Goal: Information Seeking & Learning: Compare options

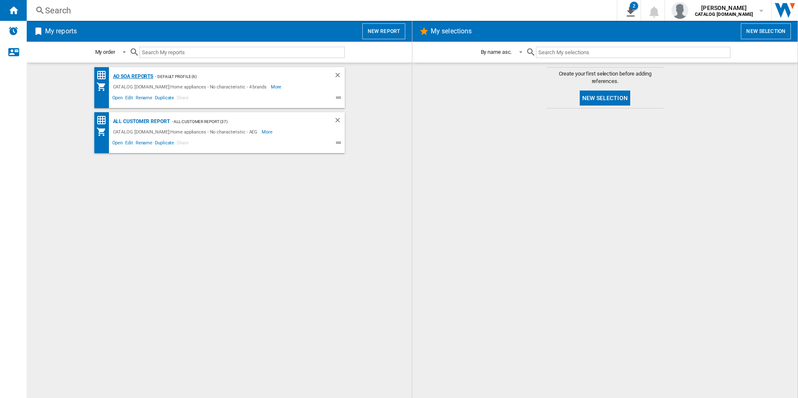
click at [148, 73] on div "AO SOA Reports" at bounding box center [132, 76] width 43 height 10
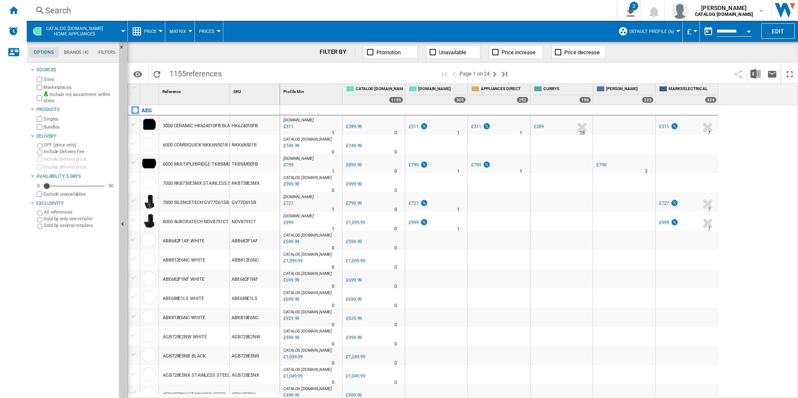
click at [378, 12] on div "Search" at bounding box center [320, 11] width 550 height 12
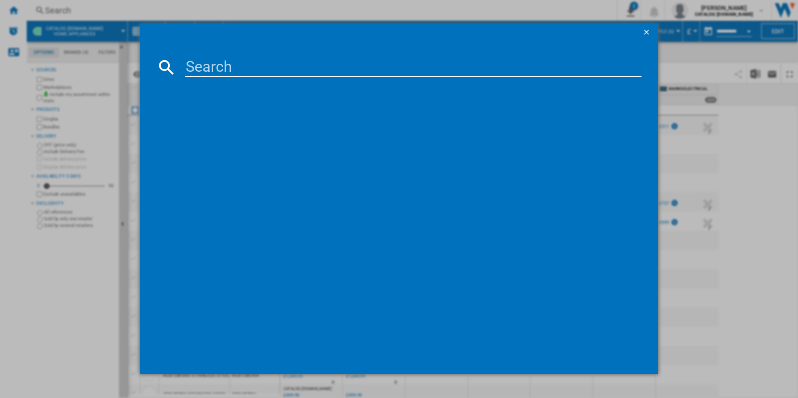
click at [329, 59] on input at bounding box center [413, 67] width 457 height 20
paste input "LFX6G8434BI"
type input "LFX6G8434BI"
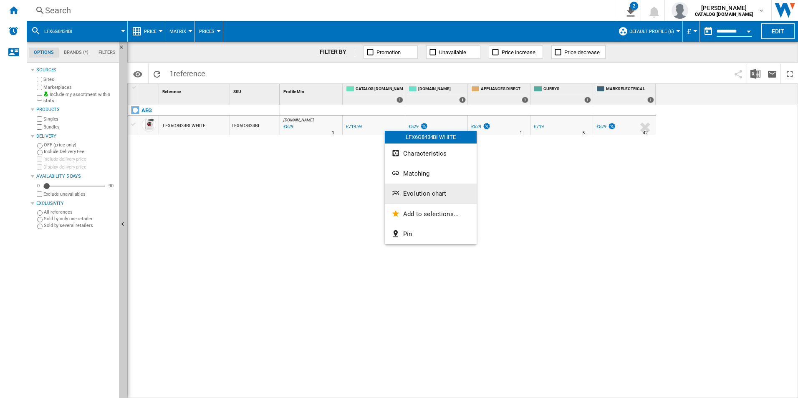
click at [440, 193] on span "Evolution chart" at bounding box center [424, 194] width 43 height 8
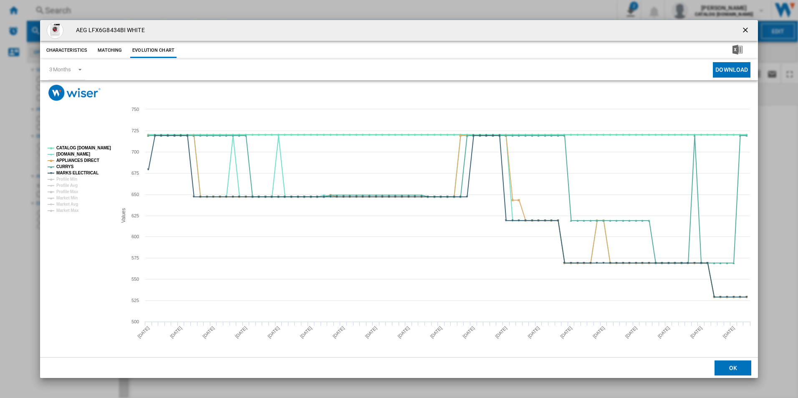
click at [96, 149] on tspan "CATALOG [DOMAIN_NAME]" at bounding box center [83, 148] width 55 height 5
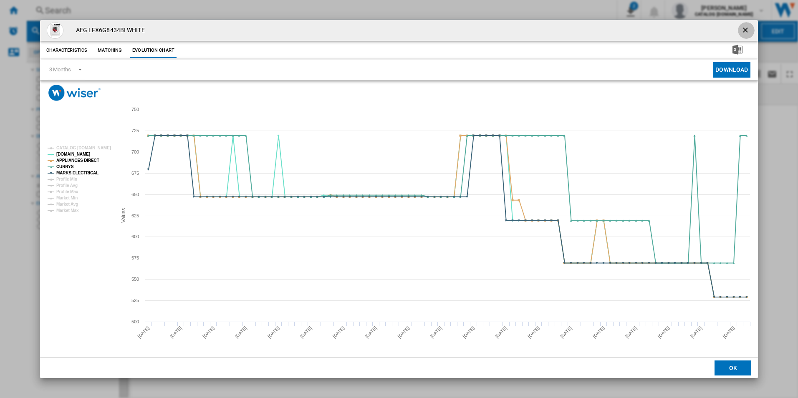
click at [744, 29] on ng-md-icon "getI18NText('BUTTONS.CLOSE_DIALOG')" at bounding box center [746, 31] width 10 height 10
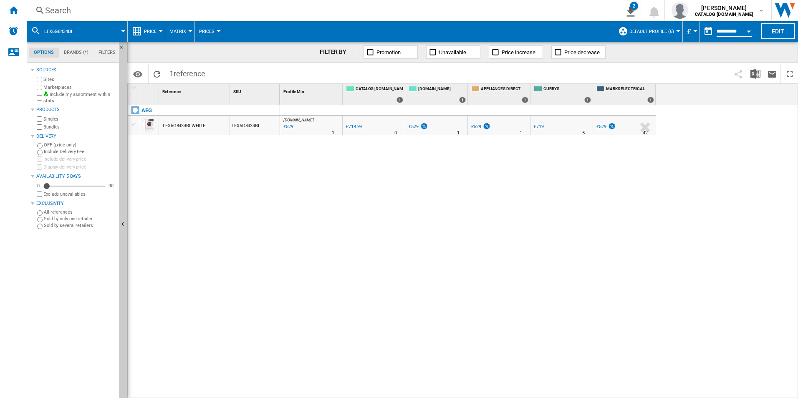
click at [355, 8] on div "Search" at bounding box center [320, 11] width 550 height 12
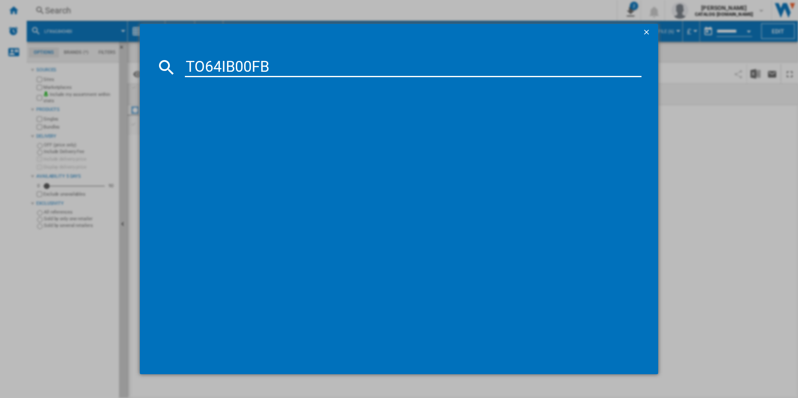
type input "TO64IB00FB"
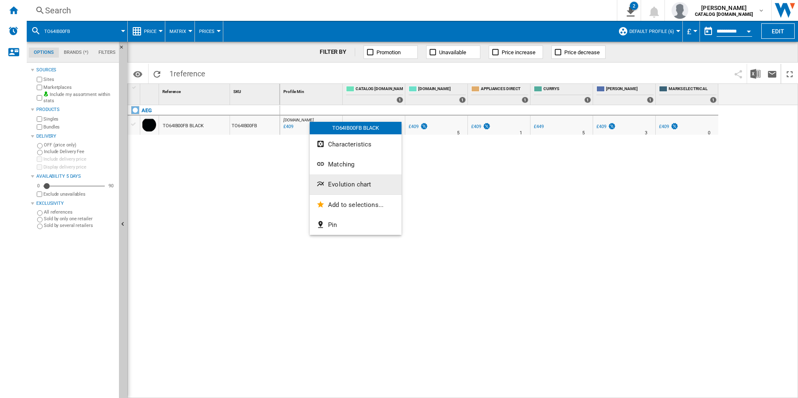
click at [333, 177] on button "Evolution chart" at bounding box center [356, 184] width 92 height 20
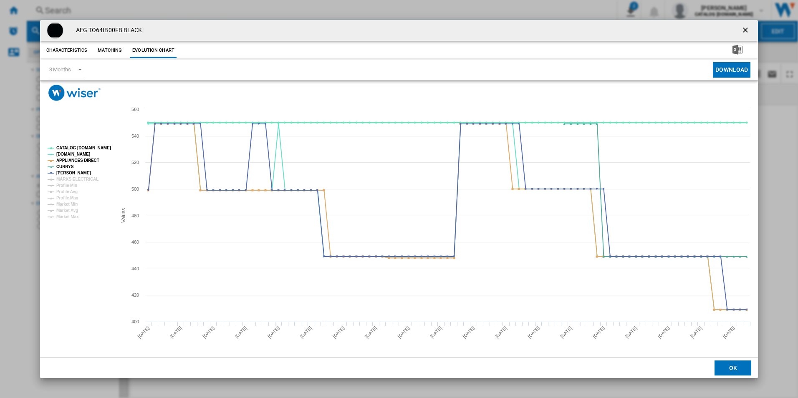
click at [96, 149] on tspan "CATALOG [DOMAIN_NAME]" at bounding box center [83, 148] width 55 height 5
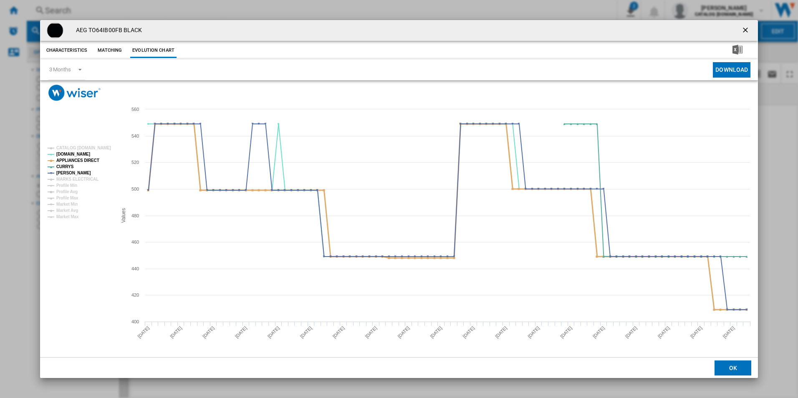
click at [91, 162] on tspan "APPLIANCES DIRECT" at bounding box center [77, 160] width 43 height 5
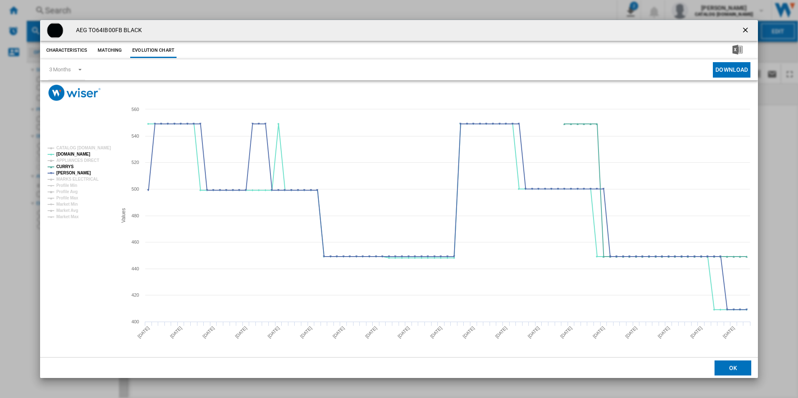
click at [746, 33] on ng-md-icon "getI18NText('BUTTONS.CLOSE_DIALOG')" at bounding box center [746, 31] width 10 height 10
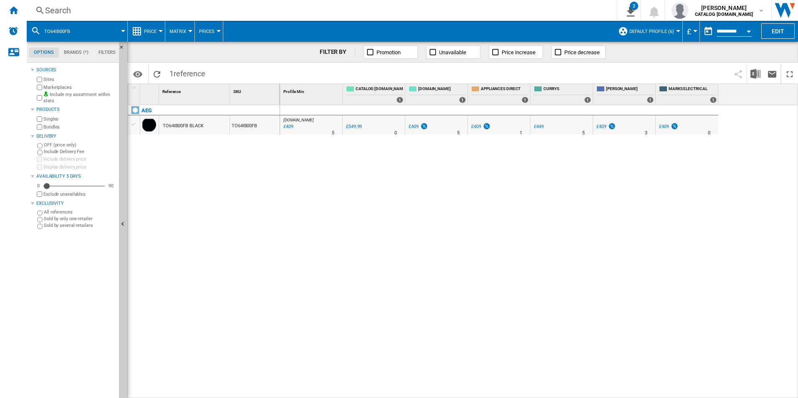
click at [495, 216] on div "AO.COM : AO -25.6 % £409 % N/A 5 AO.COM : AO 0.0 % £549.99 % N/A" at bounding box center [539, 251] width 518 height 293
click at [334, 12] on div "Search" at bounding box center [320, 11] width 550 height 12
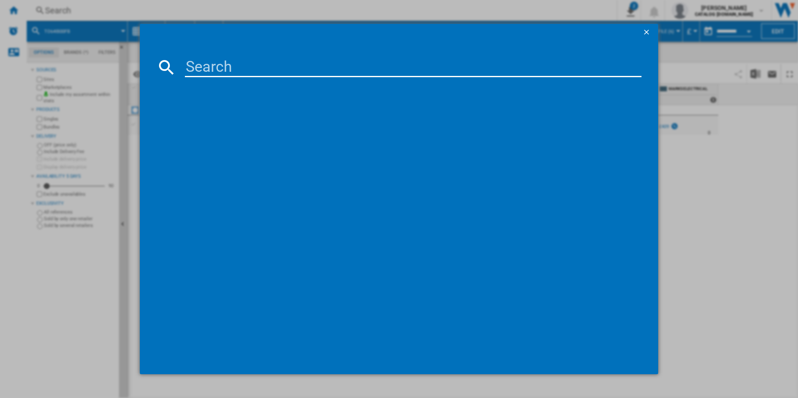
type input "LFX6G7434BI"
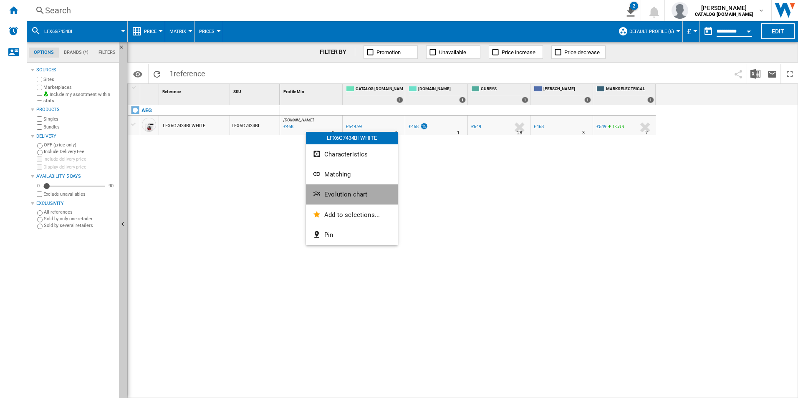
click at [334, 184] on button "Evolution chart" at bounding box center [352, 194] width 92 height 20
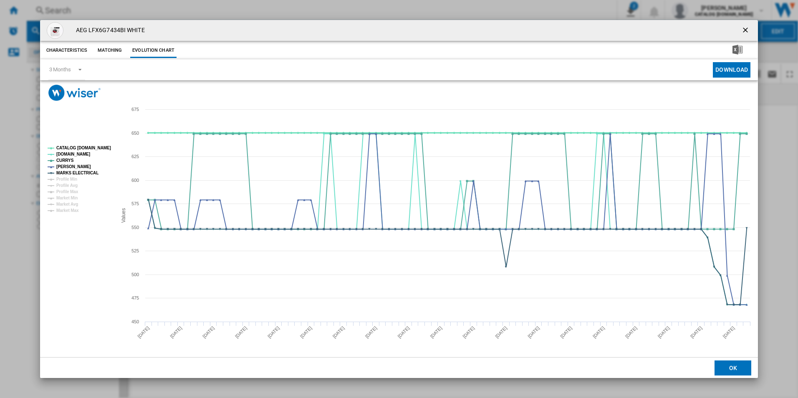
click at [102, 148] on tspan "CATALOG [DOMAIN_NAME]" at bounding box center [83, 148] width 55 height 5
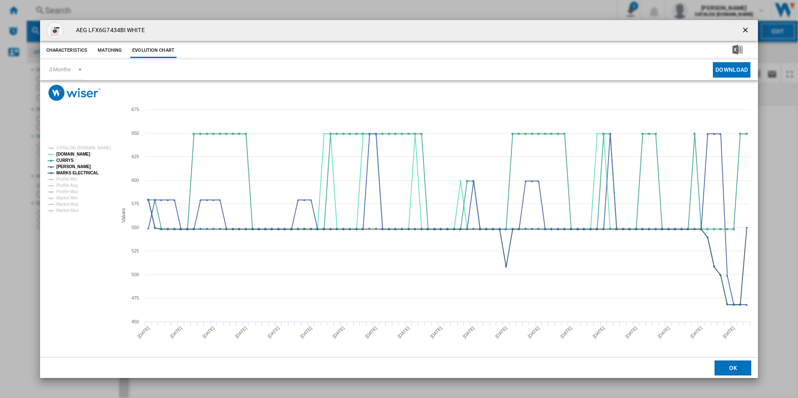
drag, startPoint x: 748, startPoint y: 32, endPoint x: 709, endPoint y: 27, distance: 39.5
click at [748, 32] on ng-md-icon "getI18NText('BUTTONS.CLOSE_DIALOG')" at bounding box center [746, 31] width 10 height 10
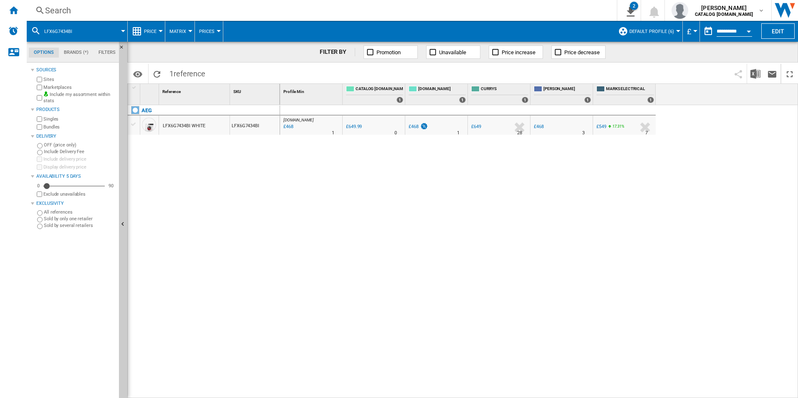
click at [548, 8] on div "Search" at bounding box center [320, 11] width 550 height 12
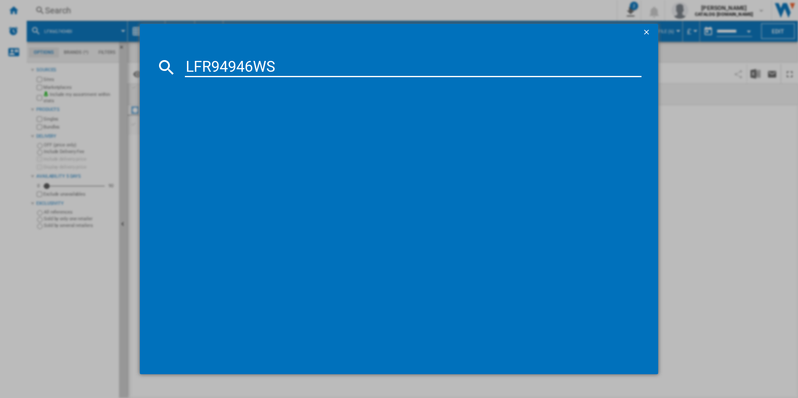
type input "LFR94946WS"
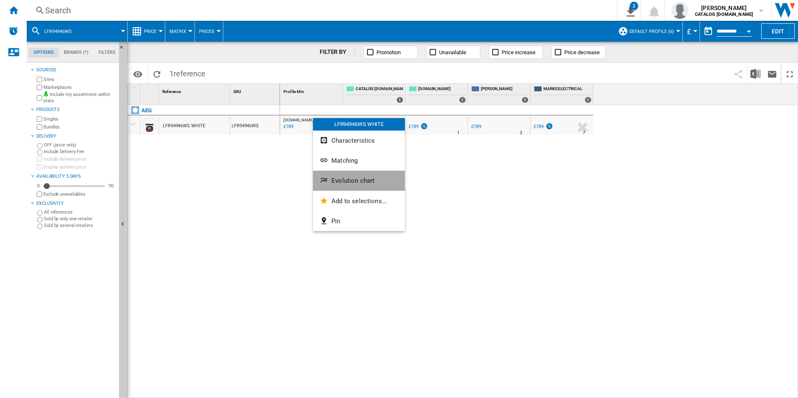
click at [336, 179] on span "Evolution chart" at bounding box center [352, 181] width 43 height 8
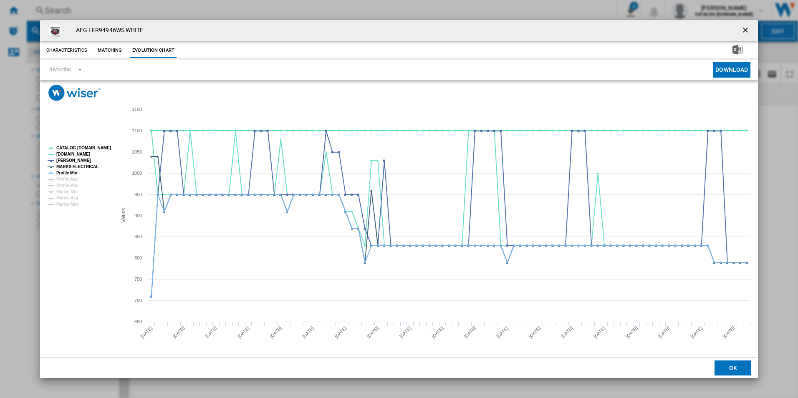
click at [114, 149] on rect "Product popup" at bounding box center [399, 229] width 718 height 256
click at [81, 146] on tspan "CATALOG [DOMAIN_NAME]" at bounding box center [83, 148] width 55 height 5
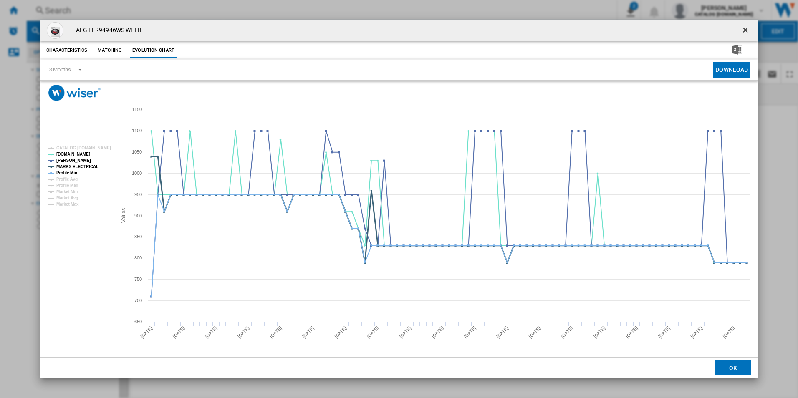
click at [76, 168] on tspan "MARKS ELECTRICAL" at bounding box center [77, 166] width 42 height 5
click at [76, 171] on tspan "Profile Min" at bounding box center [66, 173] width 21 height 5
click at [76, 168] on tspan "MARKS ELECTRICAL" at bounding box center [77, 166] width 42 height 5
click at [742, 29] on ng-md-icon "getI18NText('BUTTONS.CLOSE_DIALOG')" at bounding box center [746, 31] width 10 height 10
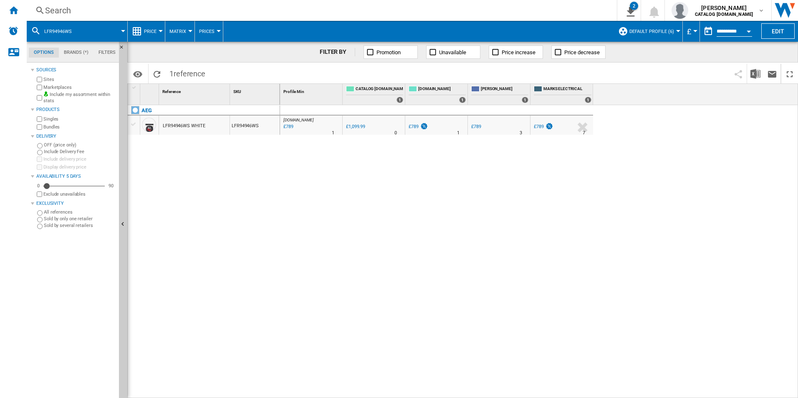
click at [516, 19] on div "Search Search 0 2 All Customer Report [Price Matrix] All Customer Report [Price…" at bounding box center [412, 10] width 771 height 21
click at [509, 8] on div "Search" at bounding box center [320, 11] width 550 height 12
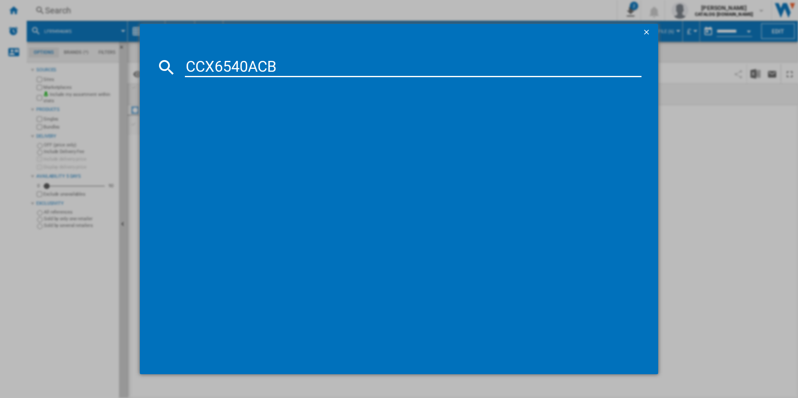
type input "CCX6540ACB"
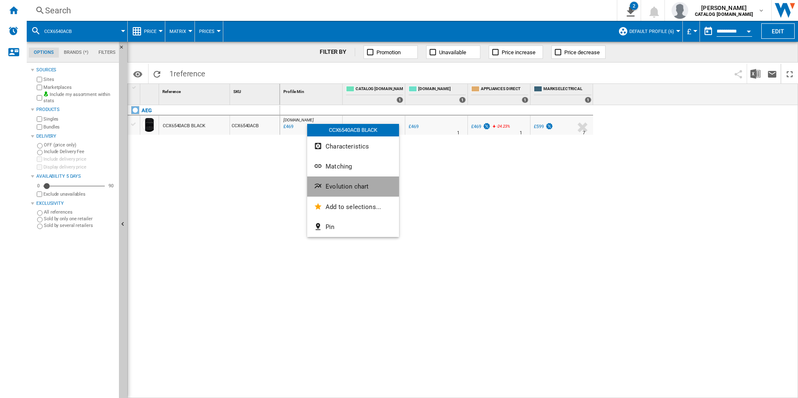
click at [347, 190] on span "Evolution chart" at bounding box center [347, 187] width 43 height 8
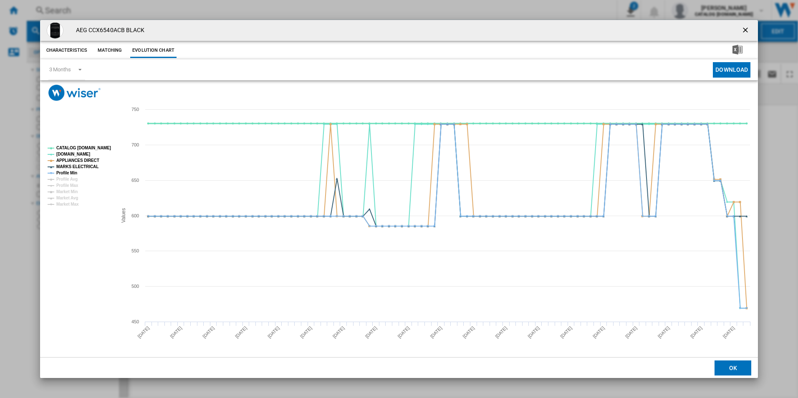
click at [102, 146] on tspan "CATALOG [DOMAIN_NAME]" at bounding box center [83, 148] width 55 height 5
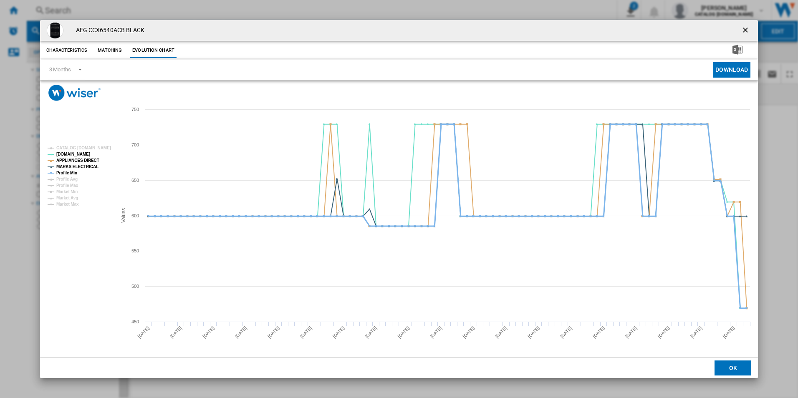
click at [76, 174] on tspan "Profile Min" at bounding box center [66, 173] width 21 height 5
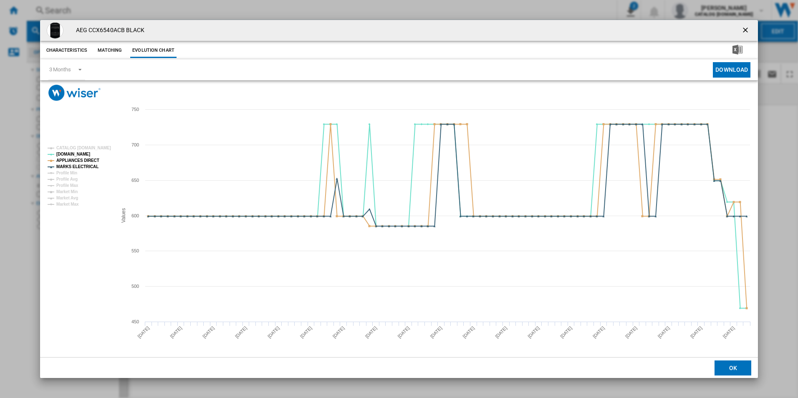
drag, startPoint x: 744, startPoint y: 28, endPoint x: 726, endPoint y: 35, distance: 19.2
click at [744, 28] on ng-md-icon "getI18NText('BUTTONS.CLOSE_DIALOG')" at bounding box center [746, 31] width 10 height 10
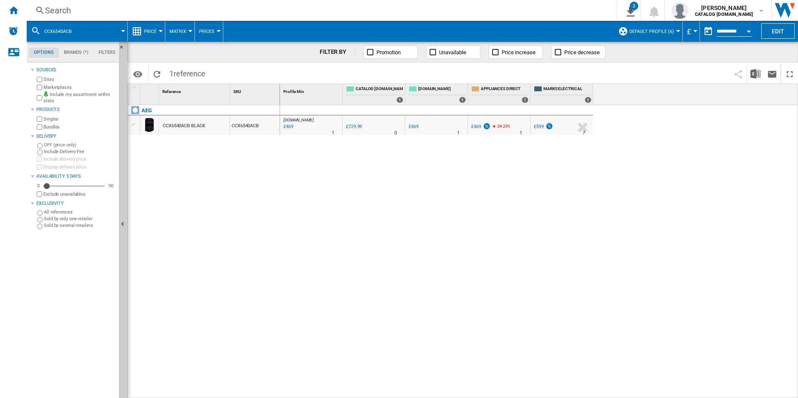
click at [445, 10] on div "Search" at bounding box center [320, 11] width 550 height 12
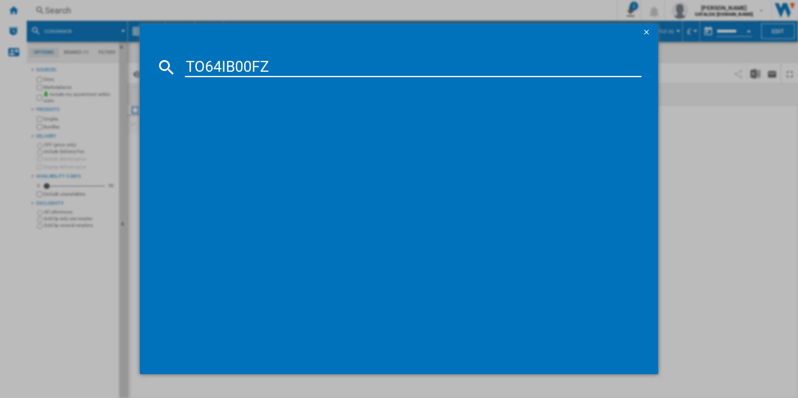
type input "TO64IB00FZ"
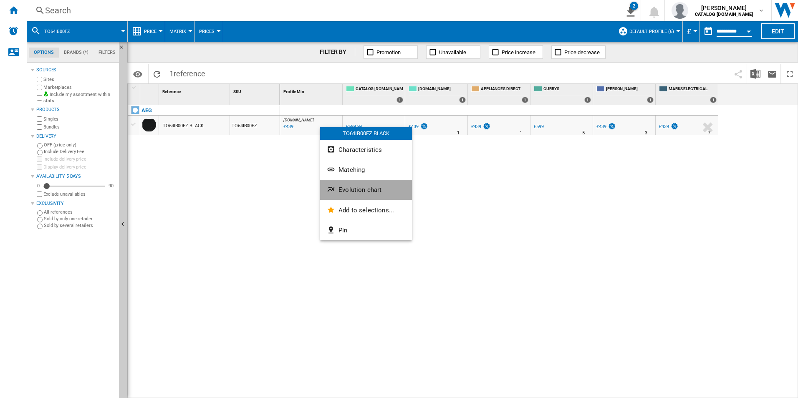
click at [391, 192] on button "Evolution chart" at bounding box center [366, 190] width 92 height 20
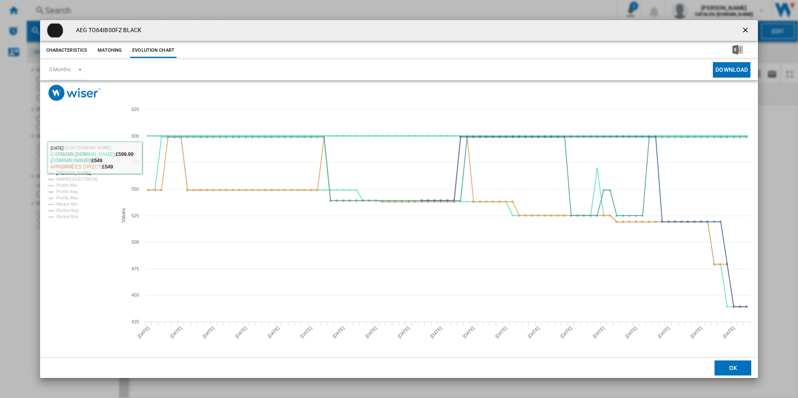
click at [99, 148] on tspan "CATALOG [DOMAIN_NAME]" at bounding box center [83, 148] width 55 height 5
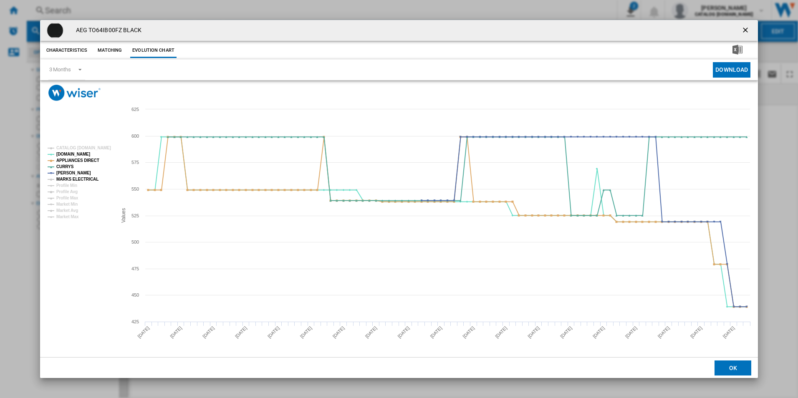
click at [88, 178] on tspan "MARKS ELECTRICAL" at bounding box center [77, 179] width 42 height 5
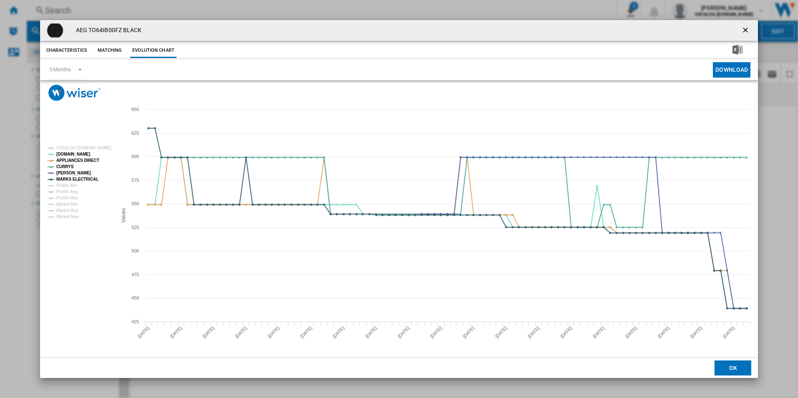
click at [744, 28] on ng-md-icon "getI18NText('BUTTONS.CLOSE_DIALOG')" at bounding box center [746, 31] width 10 height 10
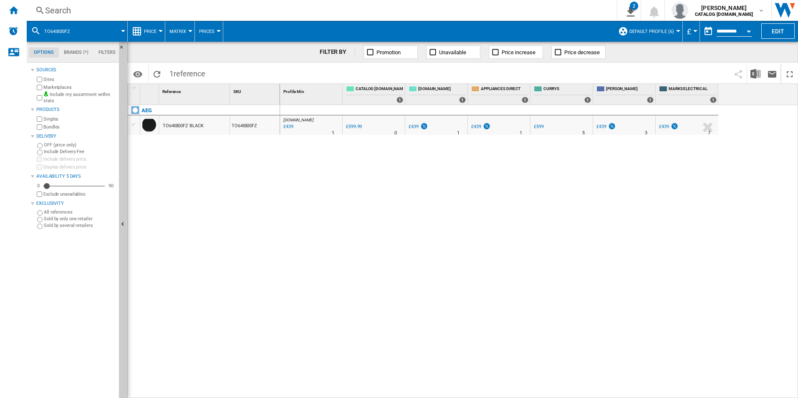
click at [459, 7] on div "Search" at bounding box center [320, 11] width 550 height 12
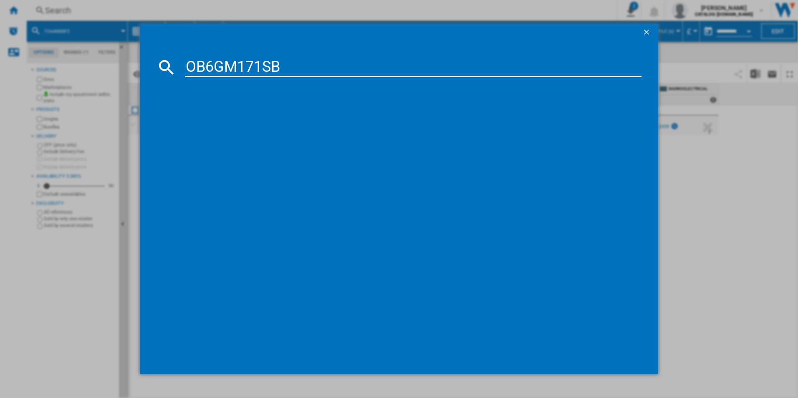
type input "OB6GM171SB"
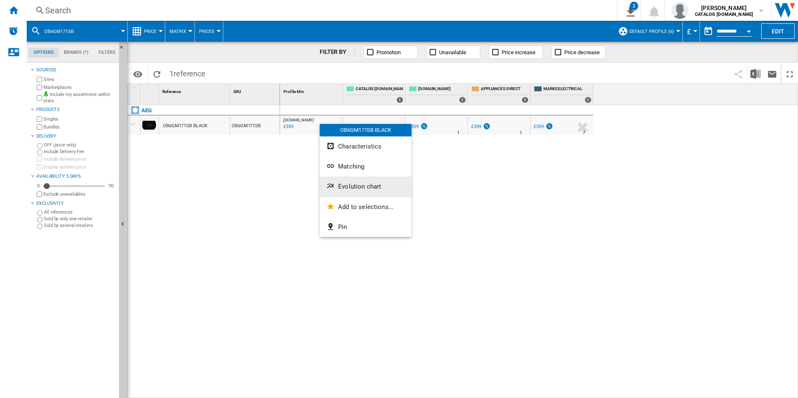
click at [354, 193] on button "Evolution chart" at bounding box center [366, 187] width 92 height 20
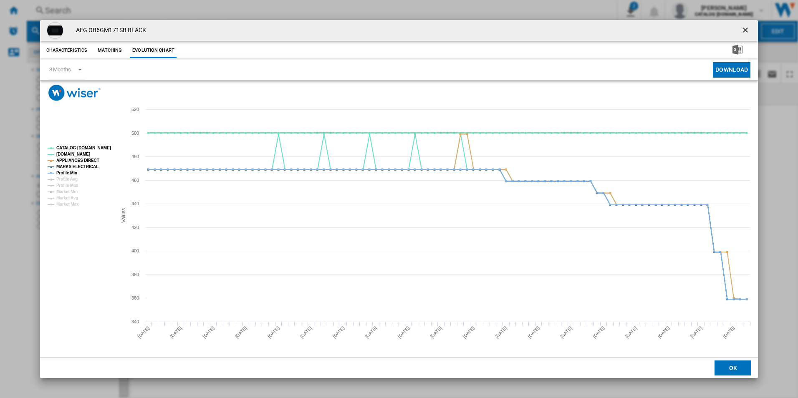
click at [98, 146] on tspan "CATALOG [DOMAIN_NAME]" at bounding box center [83, 148] width 55 height 5
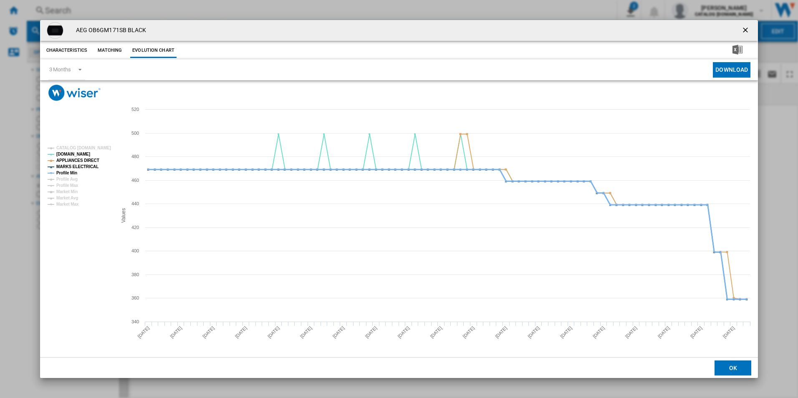
click at [71, 172] on tspan "Profile Min" at bounding box center [66, 173] width 21 height 5
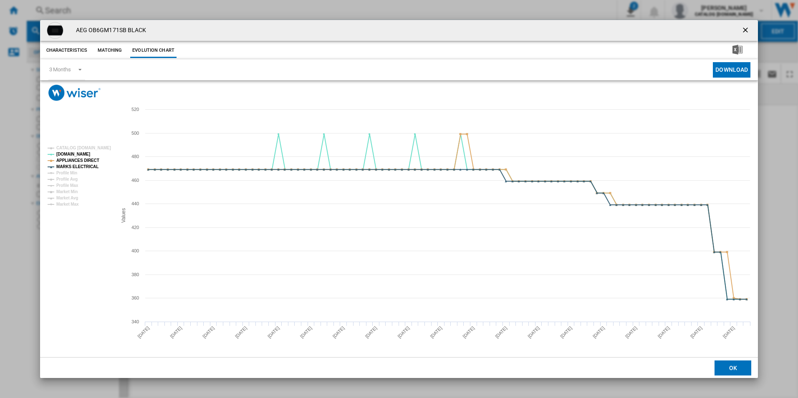
click at [748, 30] on ng-md-icon "getI18NText('BUTTONS.CLOSE_DIALOG')" at bounding box center [746, 31] width 10 height 10
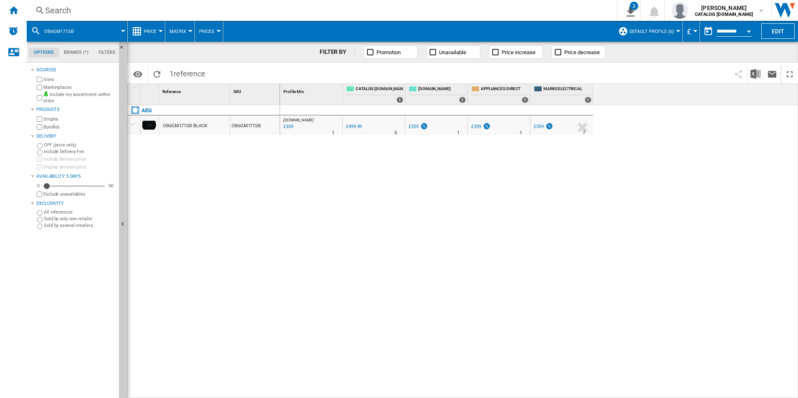
click at [518, 12] on div "Search" at bounding box center [320, 11] width 550 height 12
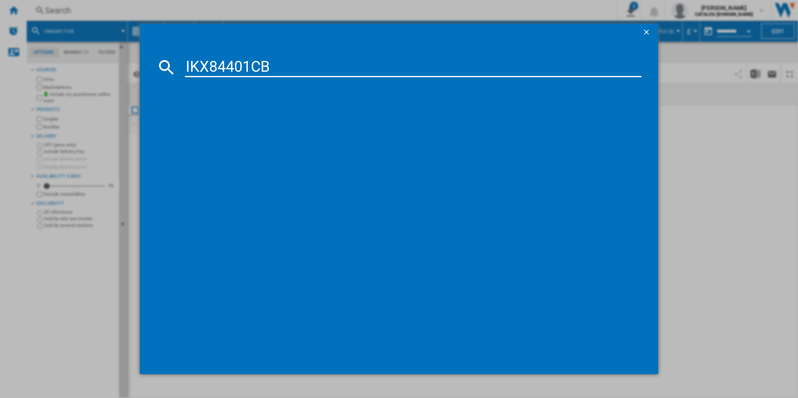
type input "IKX84401CB"
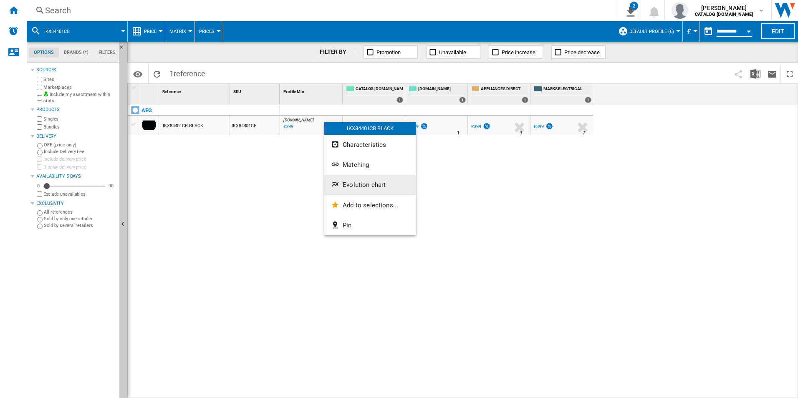
click at [355, 175] on button "Evolution chart" at bounding box center [370, 185] width 92 height 20
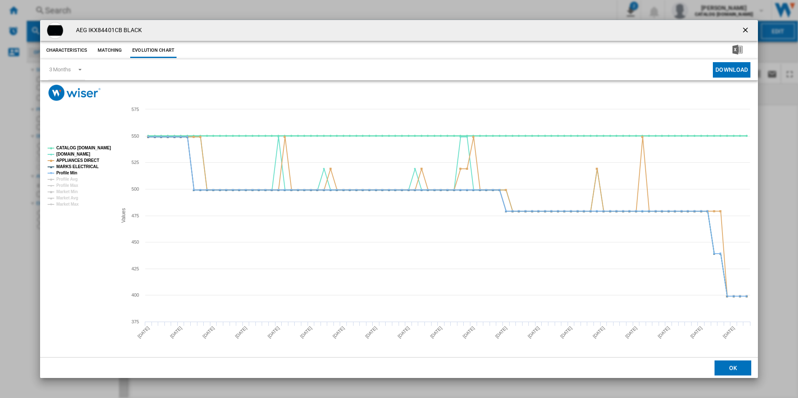
click at [96, 146] on tspan "CATALOG [DOMAIN_NAME]" at bounding box center [83, 148] width 55 height 5
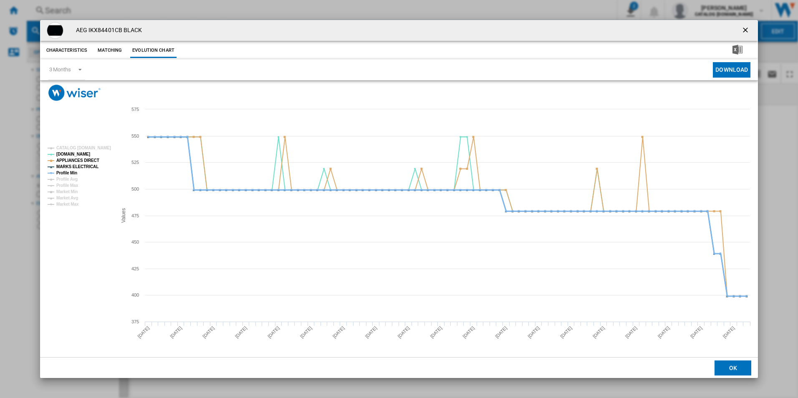
click at [66, 171] on tspan "Profile Min" at bounding box center [66, 173] width 21 height 5
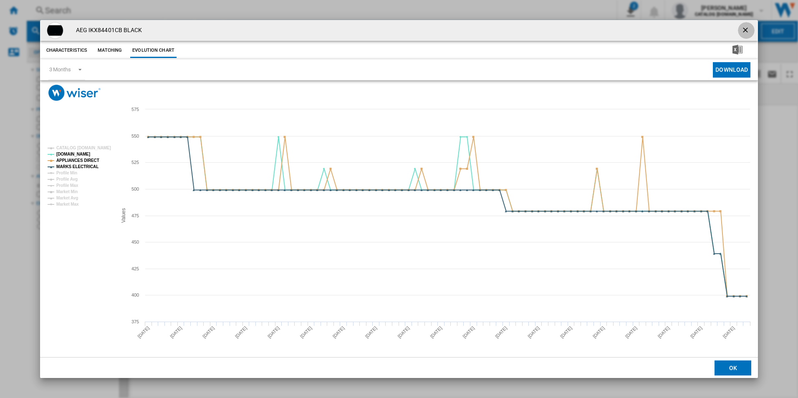
click at [748, 30] on ng-md-icon "getI18NText('BUTTONS.CLOSE_DIALOG')" at bounding box center [746, 31] width 10 height 10
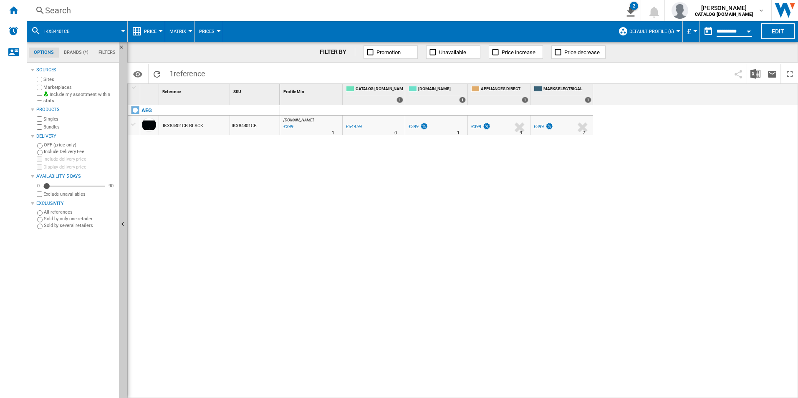
click at [548, 8] on div "Search" at bounding box center [320, 11] width 550 height 12
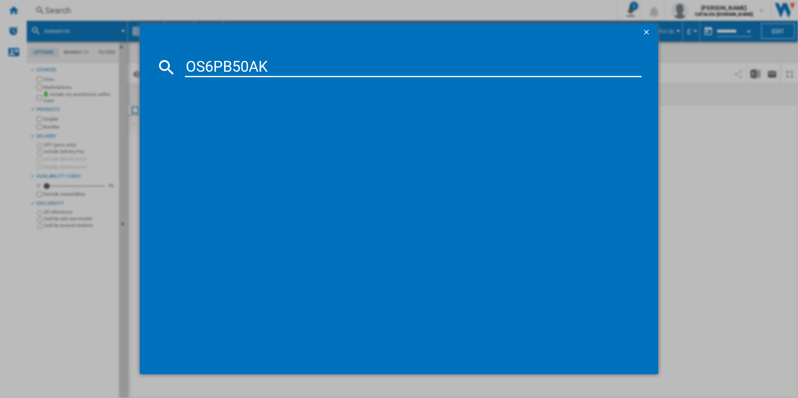
type input "OS6PB50AK"
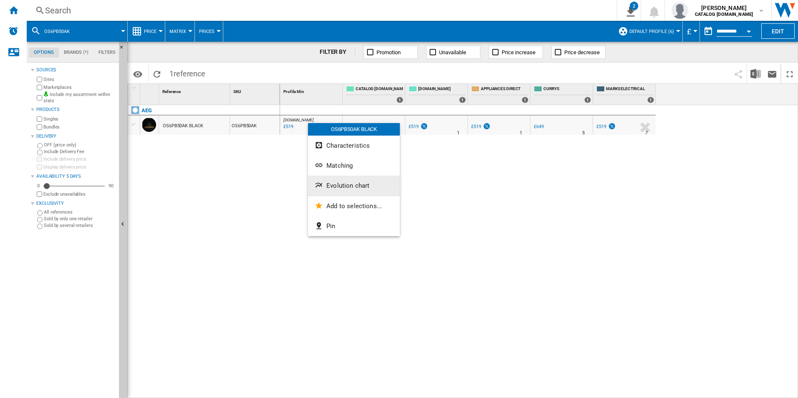
click at [333, 182] on button "Evolution chart" at bounding box center [354, 186] width 92 height 20
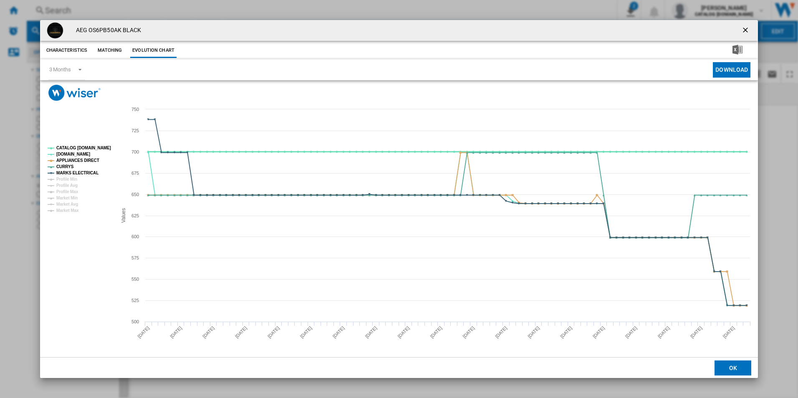
click at [94, 148] on tspan "CATALOG [DOMAIN_NAME]" at bounding box center [83, 148] width 55 height 5
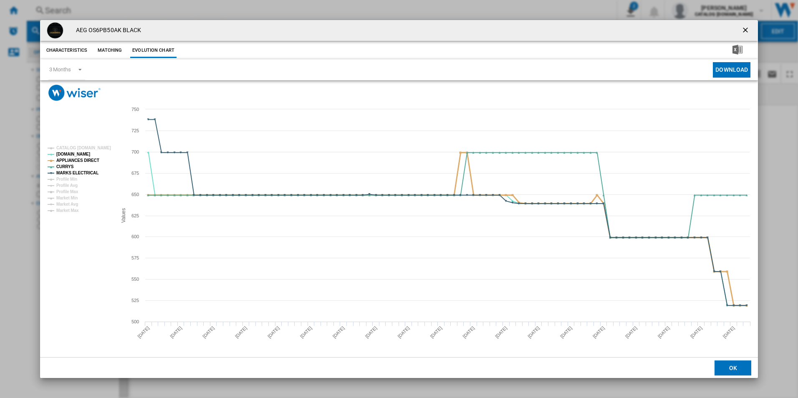
click at [91, 158] on tspan "APPLIANCES DIRECT" at bounding box center [77, 160] width 43 height 5
click at [91, 171] on tspan "MARKS ELECTRICAL" at bounding box center [77, 173] width 42 height 5
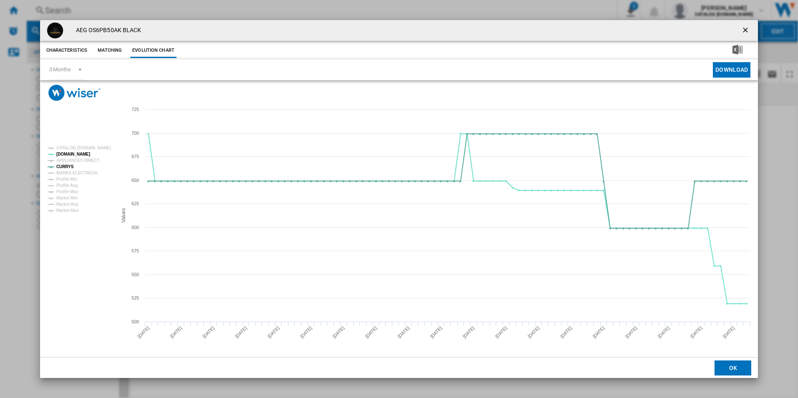
drag, startPoint x: 748, startPoint y: 25, endPoint x: 663, endPoint y: 38, distance: 85.7
click at [748, 26] on ng-md-icon "getI18NText('BUTTONS.CLOSE_DIALOG')" at bounding box center [746, 31] width 10 height 10
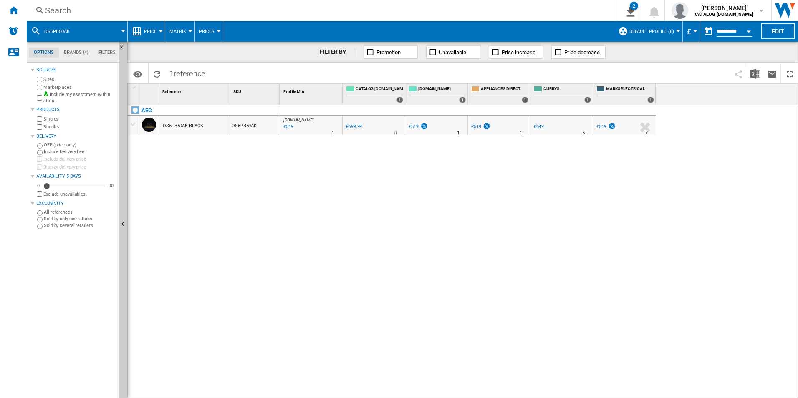
click at [457, 9] on div "Search" at bounding box center [320, 11] width 550 height 12
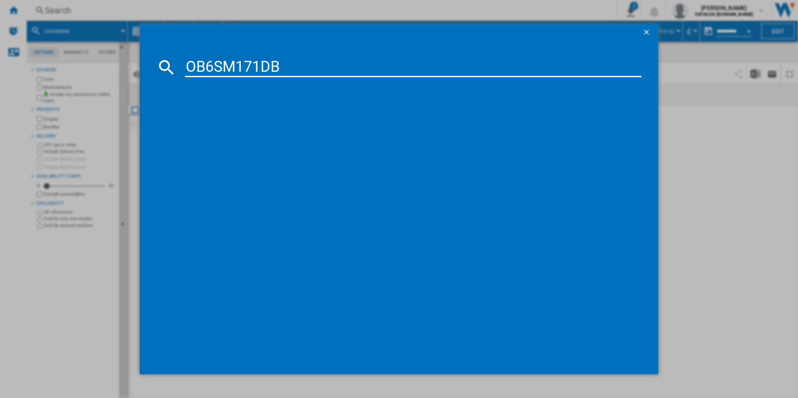
type input "OB6SM171DB"
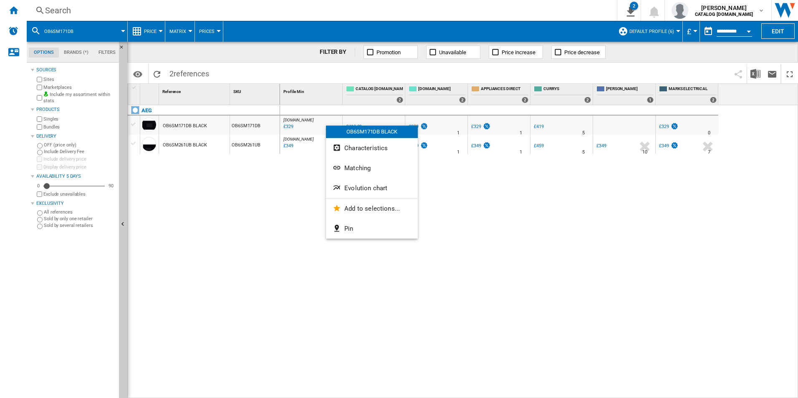
click at [278, 224] on div at bounding box center [399, 199] width 798 height 398
click at [353, 197] on button "Evolution chart" at bounding box center [363, 189] width 92 height 20
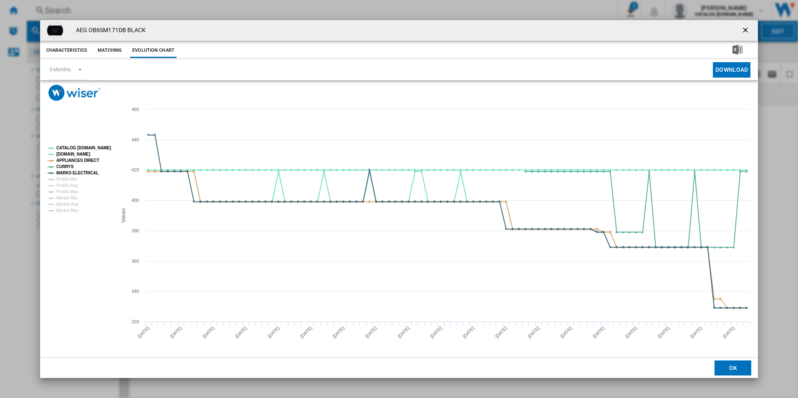
click at [80, 143] on rect "Product popup" at bounding box center [78, 179] width 69 height 73
click at [83, 147] on tspan "CATALOG [DOMAIN_NAME]" at bounding box center [83, 148] width 55 height 5
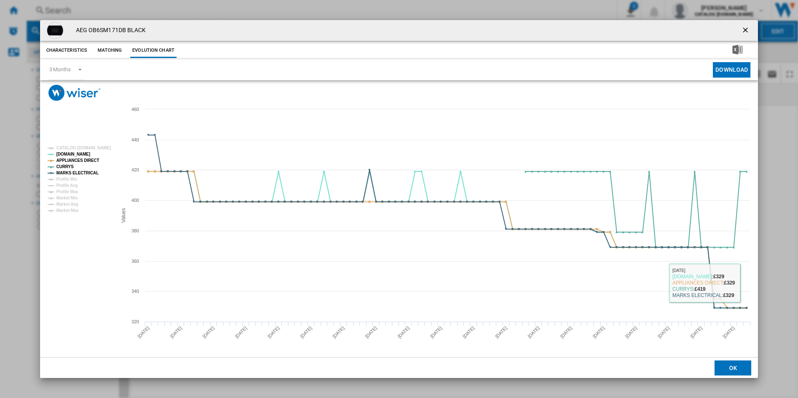
drag, startPoint x: 746, startPoint y: 30, endPoint x: 581, endPoint y: 25, distance: 165.8
click at [746, 30] on ng-md-icon "getI18NText('BUTTONS.CLOSE_DIALOG')" at bounding box center [746, 31] width 10 height 10
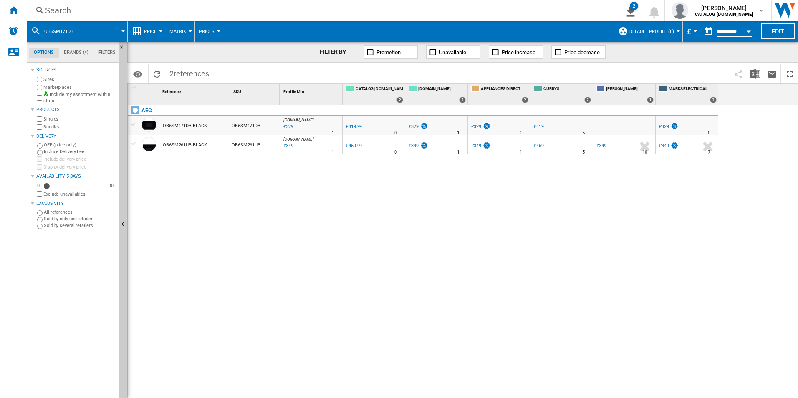
click at [499, 8] on div "Search" at bounding box center [320, 11] width 550 height 12
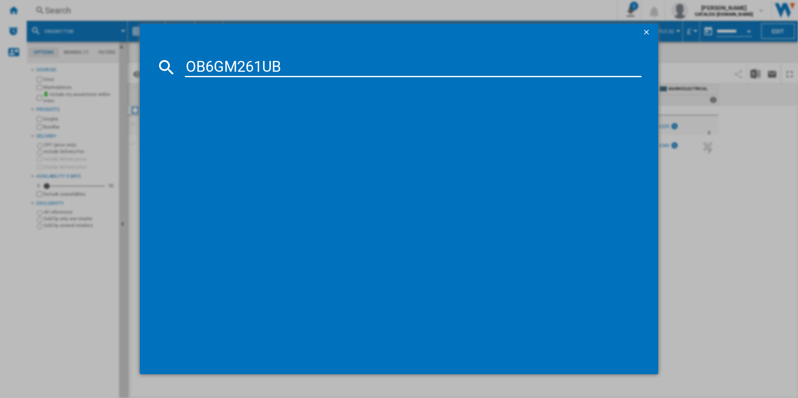
type input "OB6GM261UB"
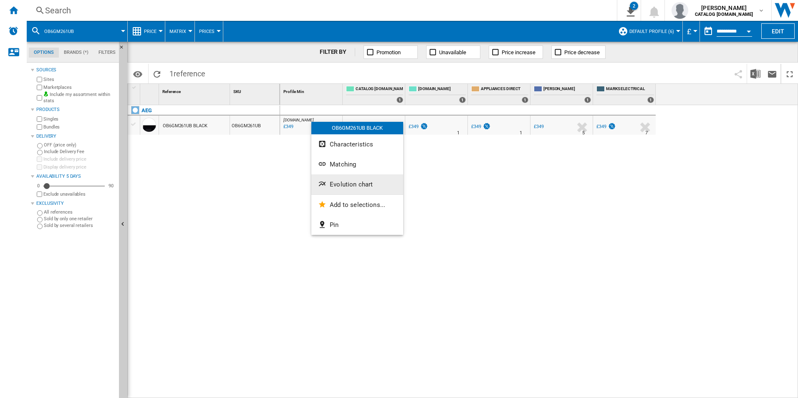
click at [330, 178] on button "Evolution chart" at bounding box center [357, 184] width 92 height 20
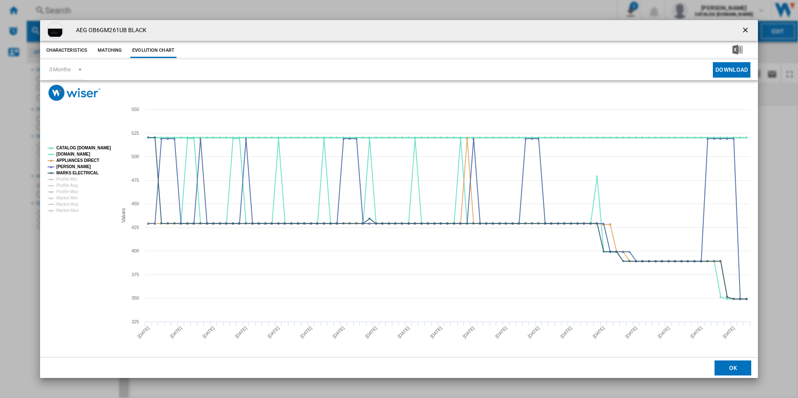
click at [87, 147] on tspan "CATALOG [DOMAIN_NAME]" at bounding box center [83, 148] width 55 height 5
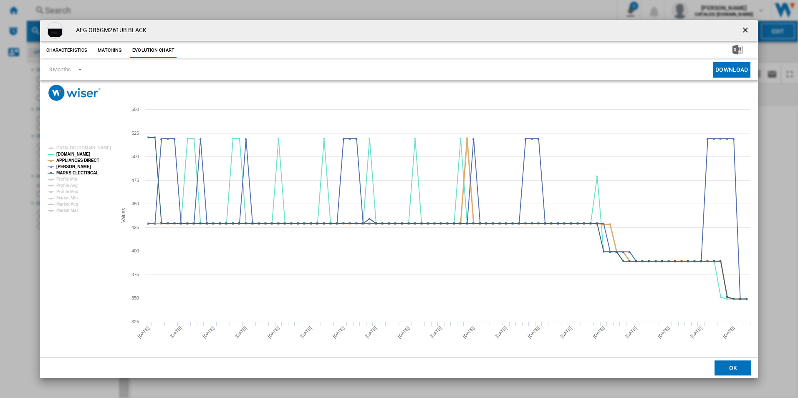
click at [91, 160] on tspan "APPLIANCES DIRECT" at bounding box center [77, 160] width 43 height 5
click at [744, 28] on ng-md-icon "getI18NText('BUTTONS.CLOSE_DIALOG')" at bounding box center [746, 31] width 10 height 10
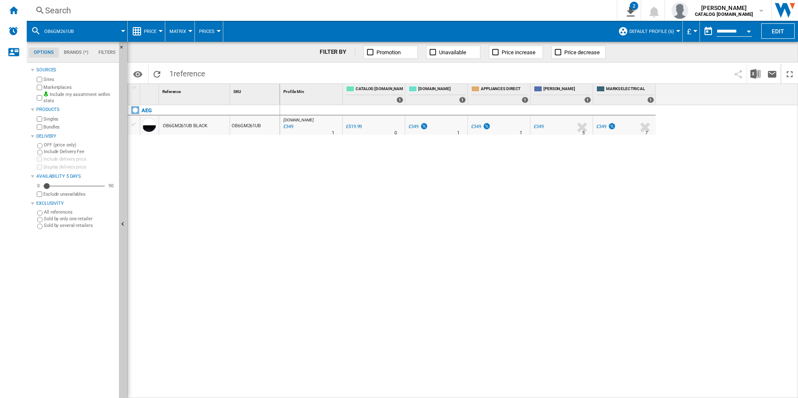
click at [484, 5] on div "Search" at bounding box center [320, 11] width 550 height 12
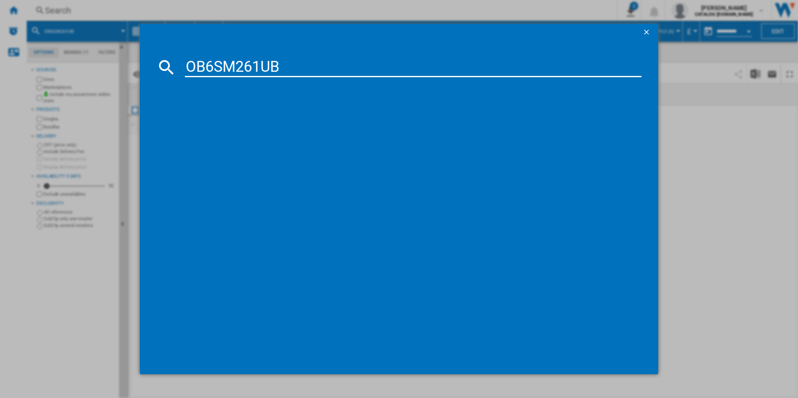
type input "OB6SM261UB"
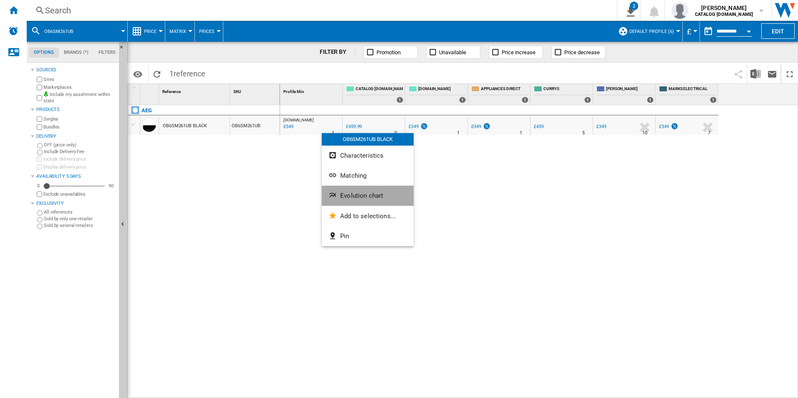
click at [344, 202] on button "Evolution chart" at bounding box center [368, 196] width 92 height 20
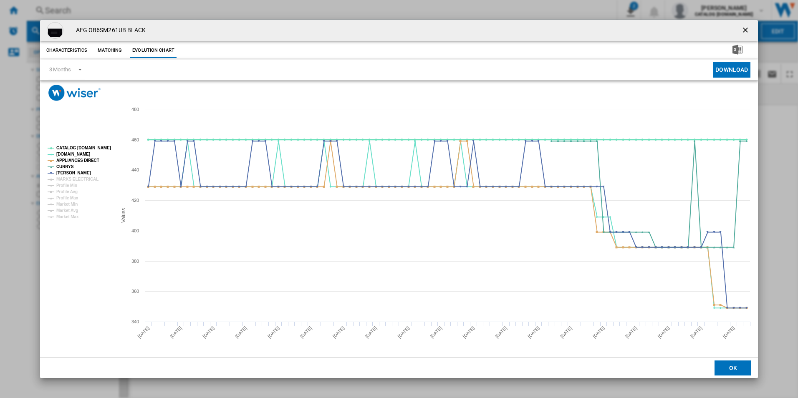
click at [107, 146] on tspan "CATALOG [DOMAIN_NAME]" at bounding box center [83, 148] width 55 height 5
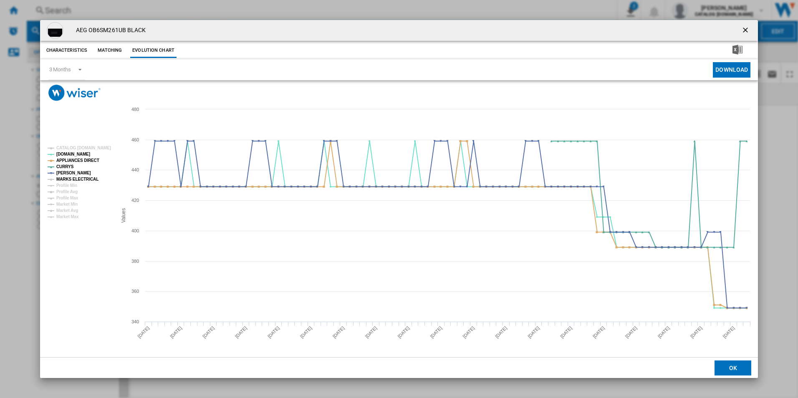
click at [94, 182] on rect "Product popup" at bounding box center [78, 183] width 69 height 80
click at [90, 179] on tspan "MARKS ELECTRICAL" at bounding box center [77, 179] width 42 height 5
click at [744, 29] on ng-md-icon "getI18NText('BUTTONS.CLOSE_DIALOG')" at bounding box center [746, 31] width 10 height 10
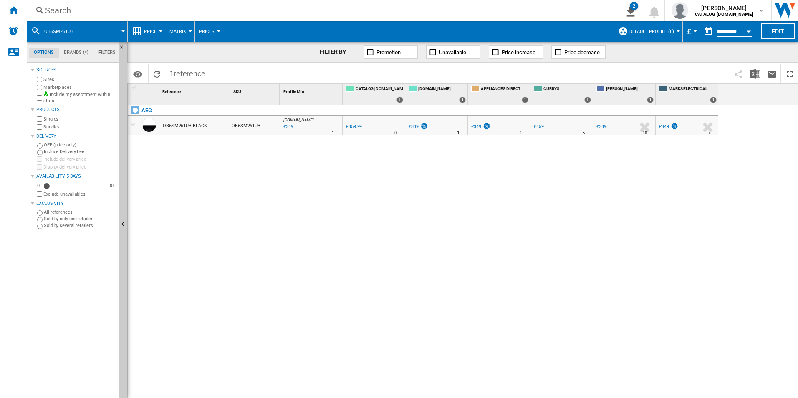
click at [485, 11] on div "Search" at bounding box center [320, 11] width 550 height 12
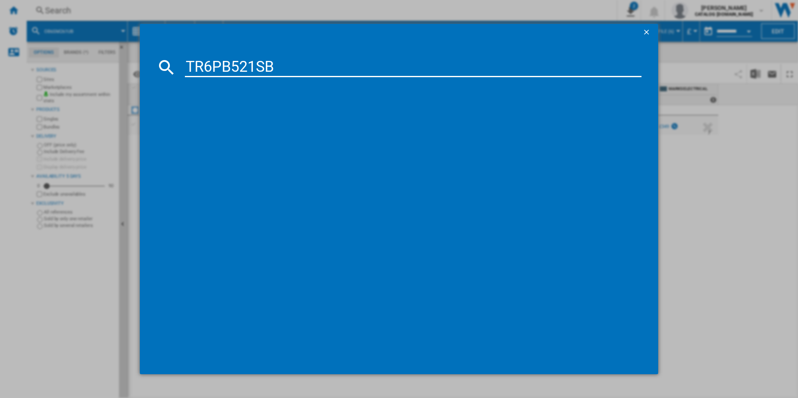
type input "TR6PB521SB"
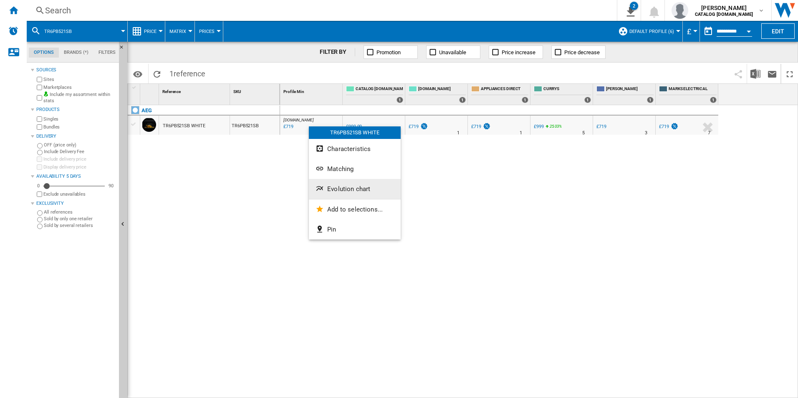
click at [346, 189] on span "Evolution chart" at bounding box center [348, 189] width 43 height 8
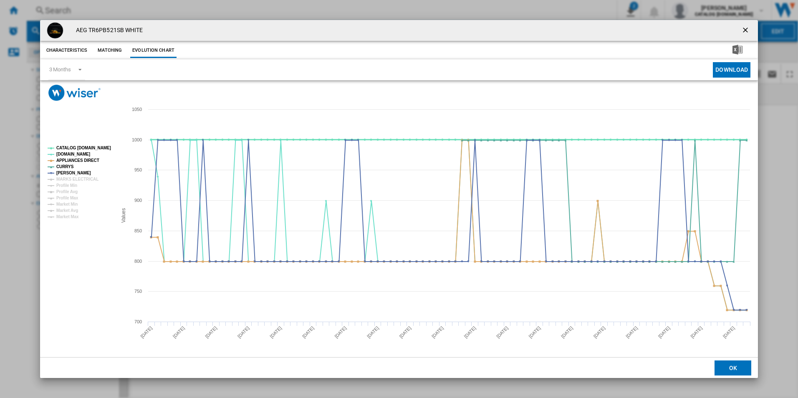
click at [101, 147] on tspan "CATALOG [DOMAIN_NAME]" at bounding box center [83, 148] width 55 height 5
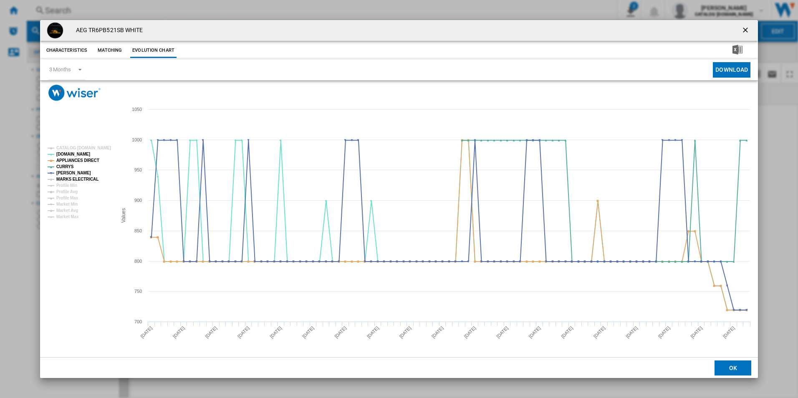
click at [87, 182] on tspan "MARKS ELECTRICAL" at bounding box center [77, 179] width 42 height 5
drag, startPoint x: 744, startPoint y: 32, endPoint x: 700, endPoint y: 38, distance: 44.3
click at [744, 32] on ng-md-icon "getI18NText('BUTTONS.CLOSE_DIALOG')" at bounding box center [746, 31] width 10 height 10
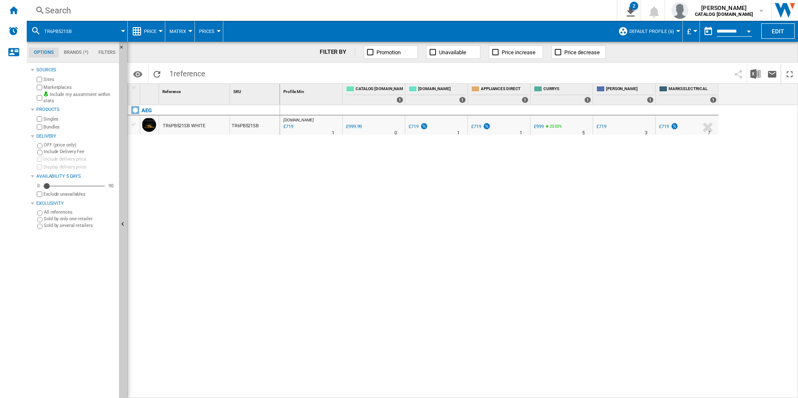
click at [301, 11] on div "Search" at bounding box center [320, 11] width 550 height 12
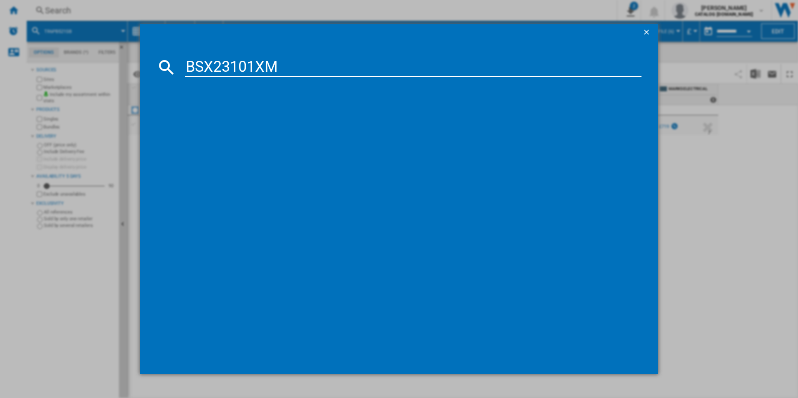
type input "BSX23101XM"
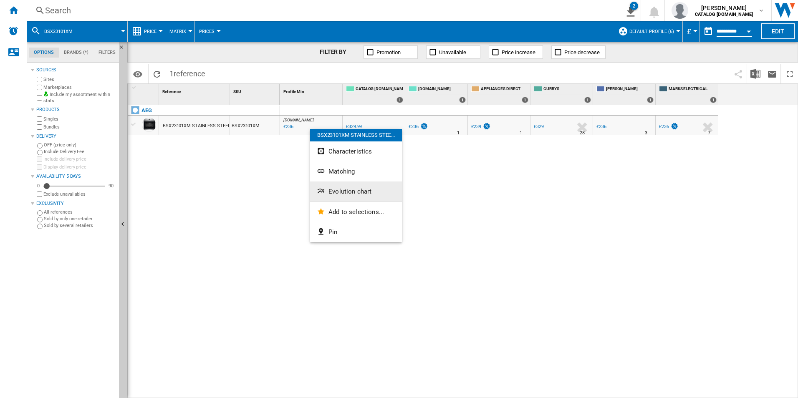
click at [340, 189] on span "Evolution chart" at bounding box center [350, 192] width 43 height 8
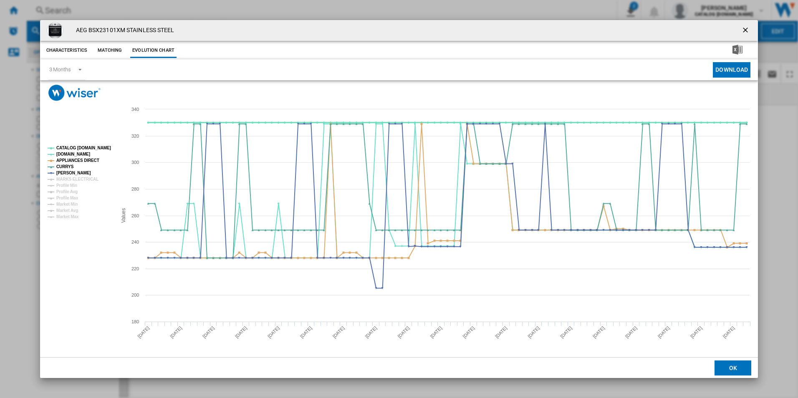
click at [97, 149] on tspan "CATALOG [DOMAIN_NAME]" at bounding box center [83, 148] width 55 height 5
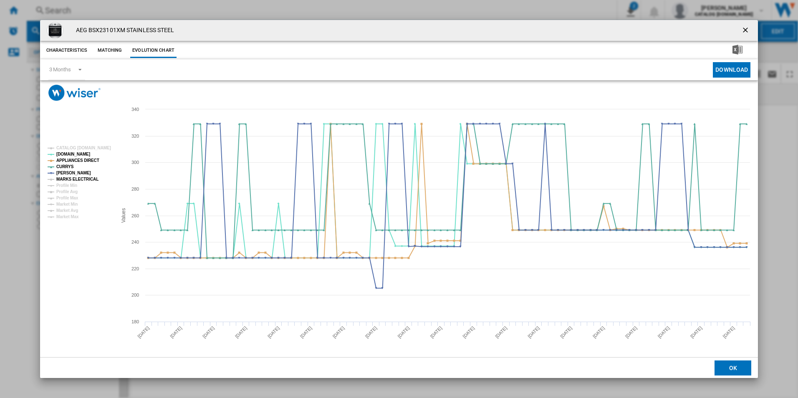
click at [87, 180] on tspan "MARKS ELECTRICAL" at bounding box center [77, 179] width 42 height 5
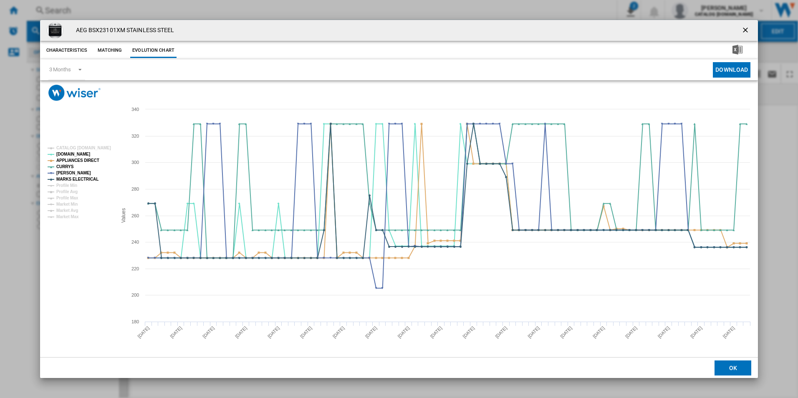
drag, startPoint x: 746, startPoint y: 28, endPoint x: 704, endPoint y: 42, distance: 44.0
click at [746, 28] on ng-md-icon "getI18NText('BUTTONS.CLOSE_DIALOG')" at bounding box center [746, 31] width 10 height 10
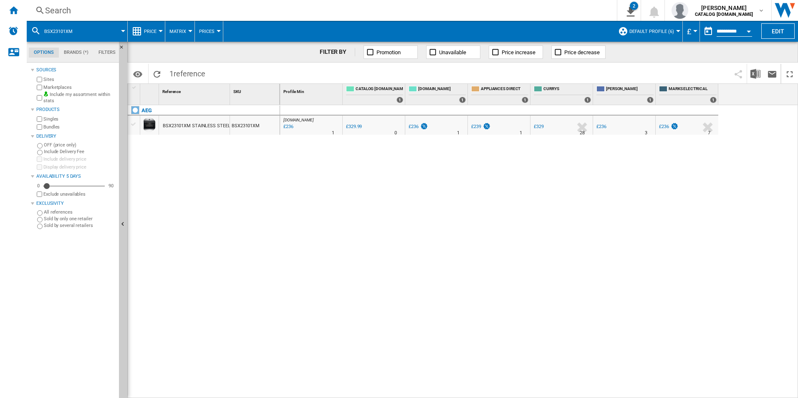
click at [499, 10] on div "Search" at bounding box center [320, 11] width 550 height 12
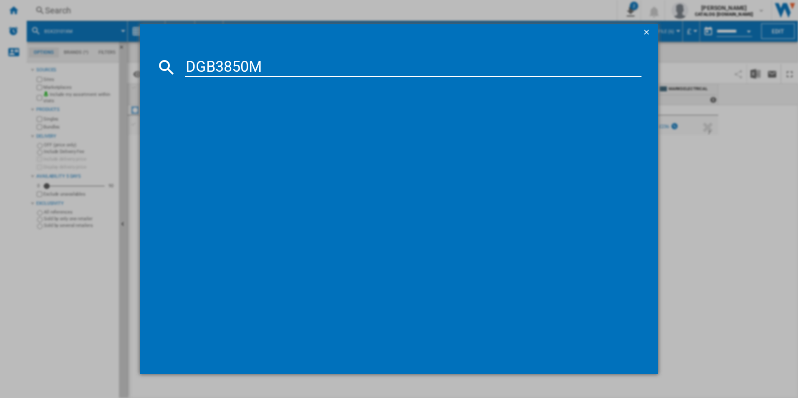
type input "DGB3850M"
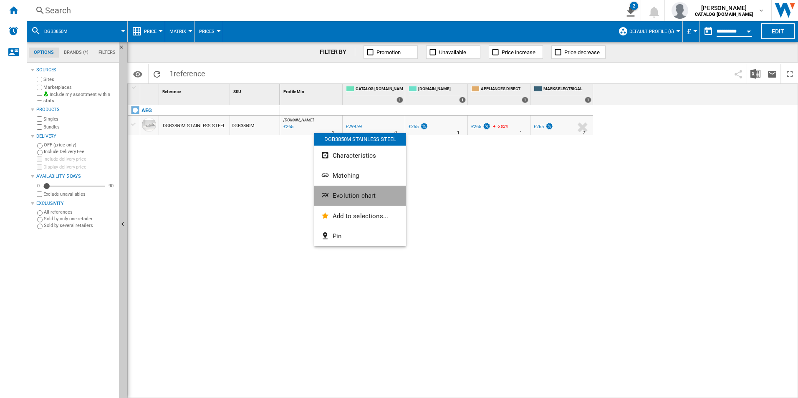
click at [332, 192] on button "Evolution chart" at bounding box center [360, 196] width 92 height 20
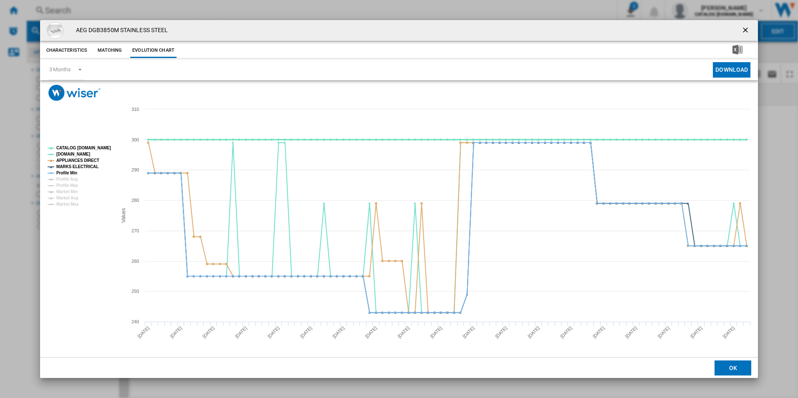
click at [97, 149] on tspan "CATALOG [DOMAIN_NAME]" at bounding box center [83, 148] width 55 height 5
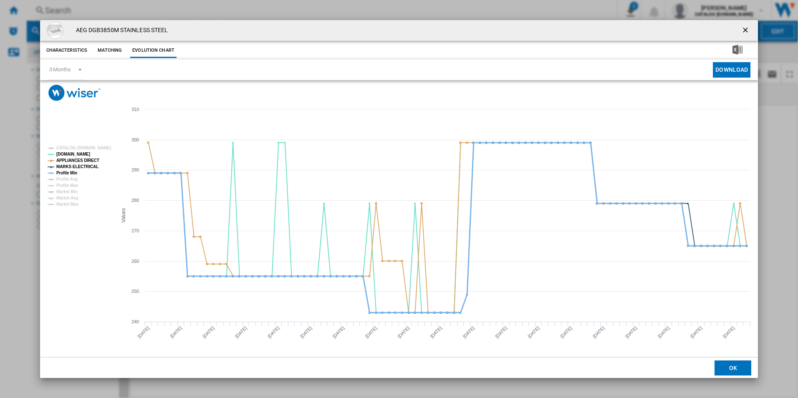
click at [70, 173] on tspan "Profile Min" at bounding box center [66, 173] width 21 height 5
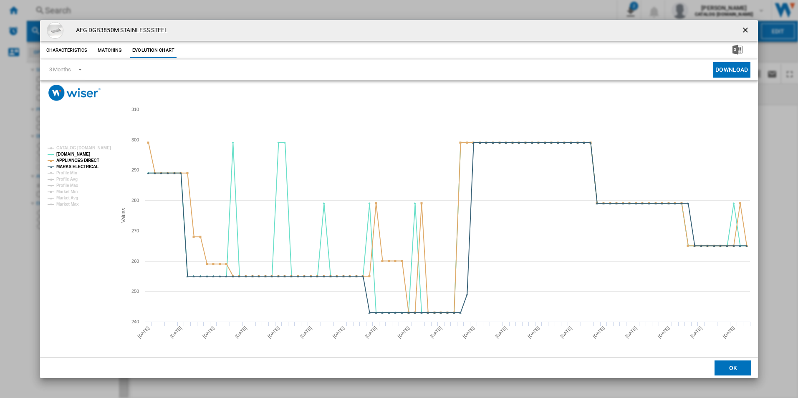
drag, startPoint x: 747, startPoint y: 32, endPoint x: 734, endPoint y: 29, distance: 13.7
click at [747, 32] on ng-md-icon "getI18NText('BUTTONS.CLOSE_DIALOG')" at bounding box center [746, 31] width 10 height 10
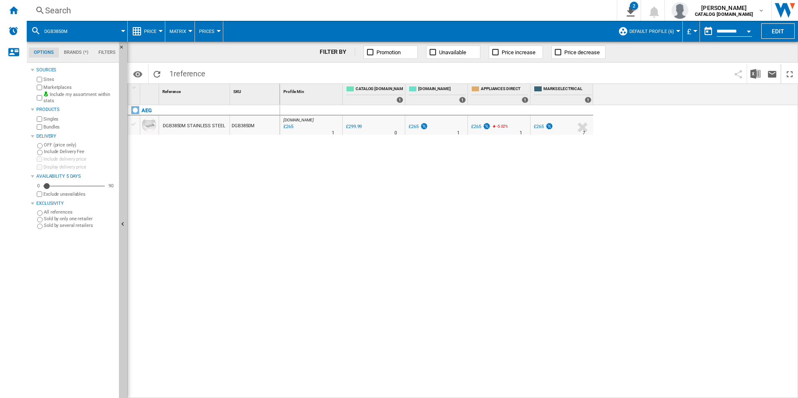
click at [408, 13] on div "Search" at bounding box center [320, 11] width 550 height 12
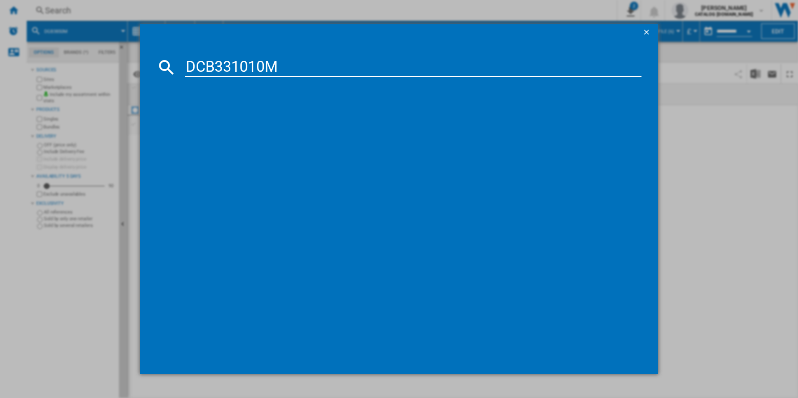
type input "DCB331010M"
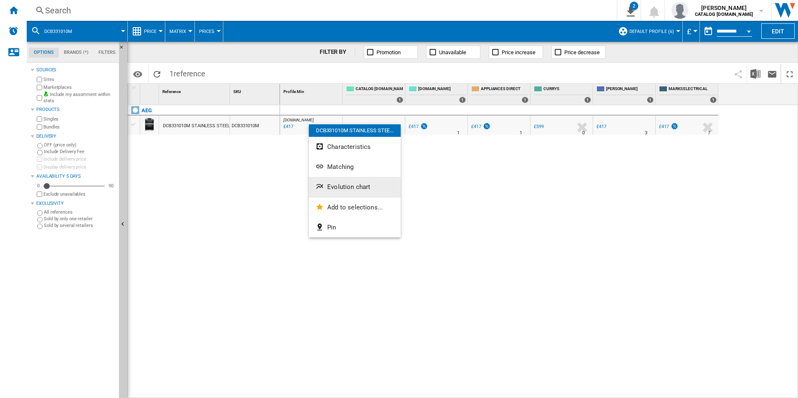
click at [340, 188] on span "Evolution chart" at bounding box center [348, 187] width 43 height 8
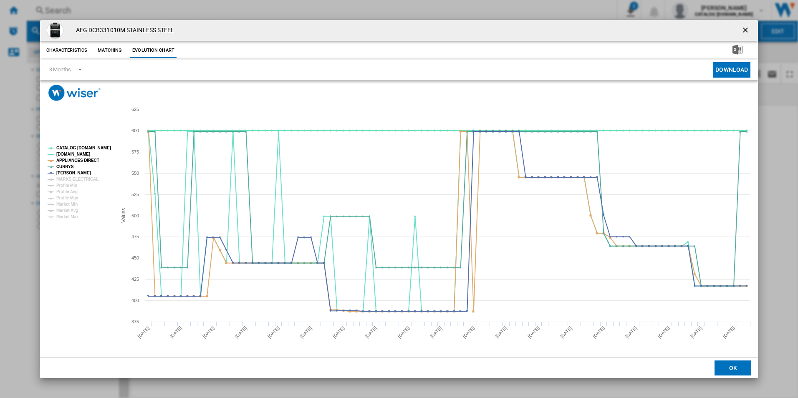
click at [108, 146] on tspan "CATALOG [DOMAIN_NAME]" at bounding box center [83, 148] width 55 height 5
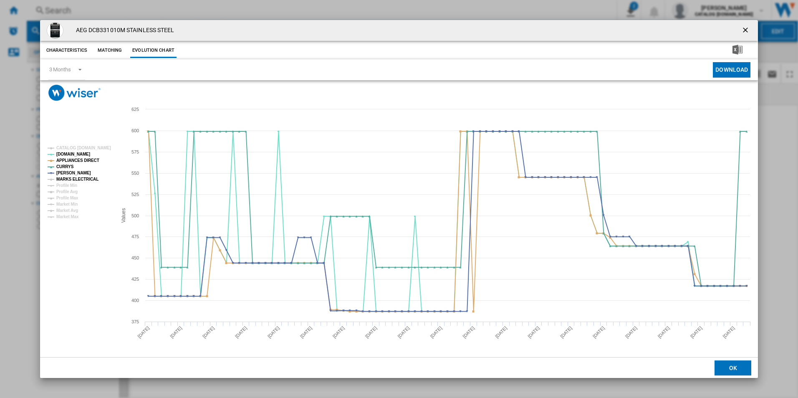
click at [90, 180] on tspan "MARKS ELECTRICAL" at bounding box center [77, 179] width 42 height 5
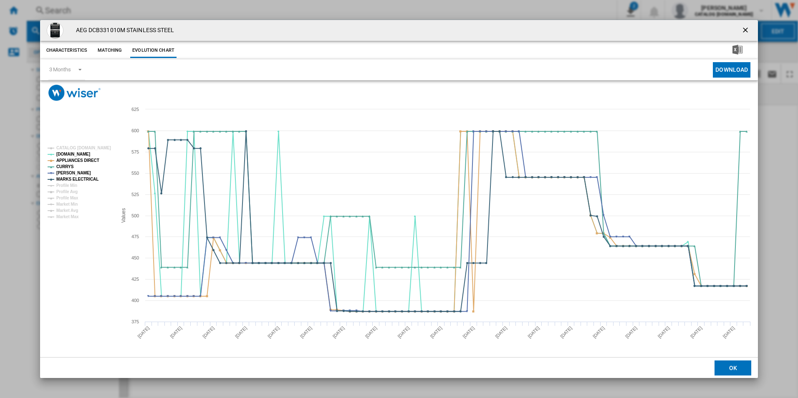
drag, startPoint x: 747, startPoint y: 33, endPoint x: 728, endPoint y: 29, distance: 20.0
click at [746, 32] on ng-md-icon "getI18NText('BUTTONS.CLOSE_DIALOG')" at bounding box center [746, 31] width 10 height 10
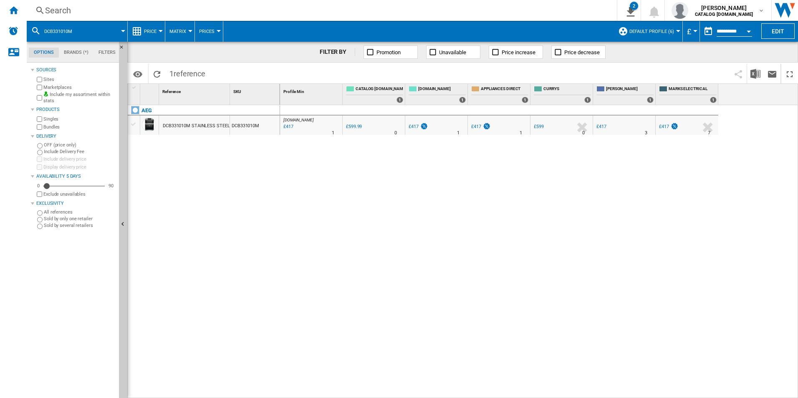
click at [528, 5] on div "Search" at bounding box center [320, 11] width 550 height 12
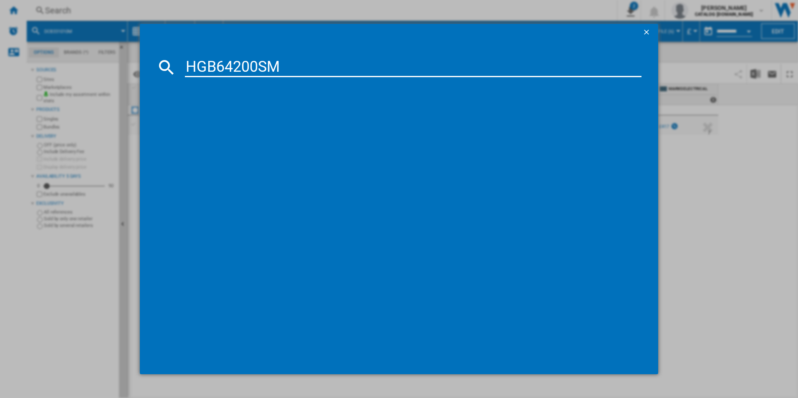
type input "HGB64200SM"
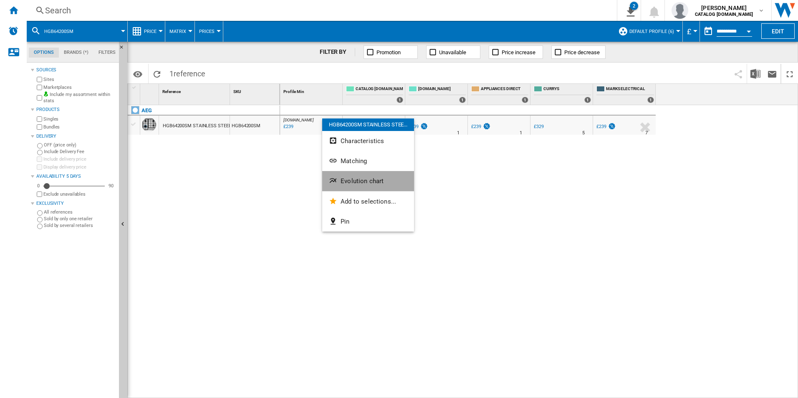
click at [367, 180] on span "Evolution chart" at bounding box center [362, 181] width 43 height 8
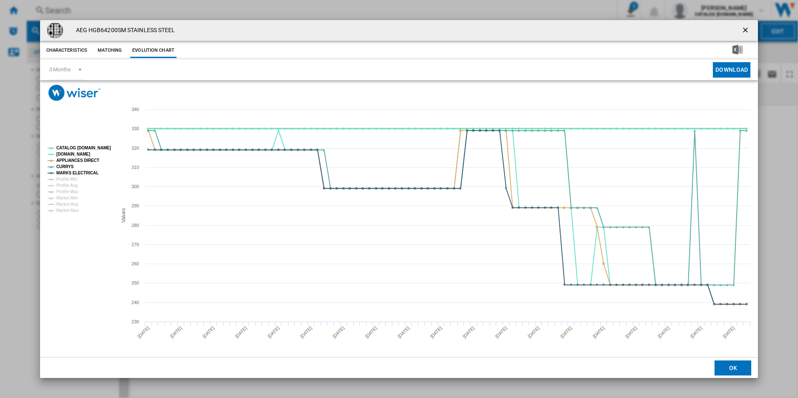
click at [106, 147] on tspan "CATALOG [DOMAIN_NAME]" at bounding box center [83, 148] width 55 height 5
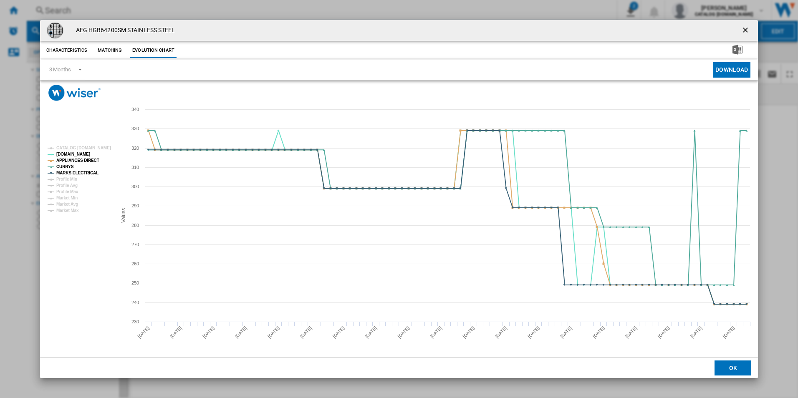
click at [741, 28] on ng-md-icon "getI18NText('BUTTONS.CLOSE_DIALOG')" at bounding box center [746, 31] width 10 height 10
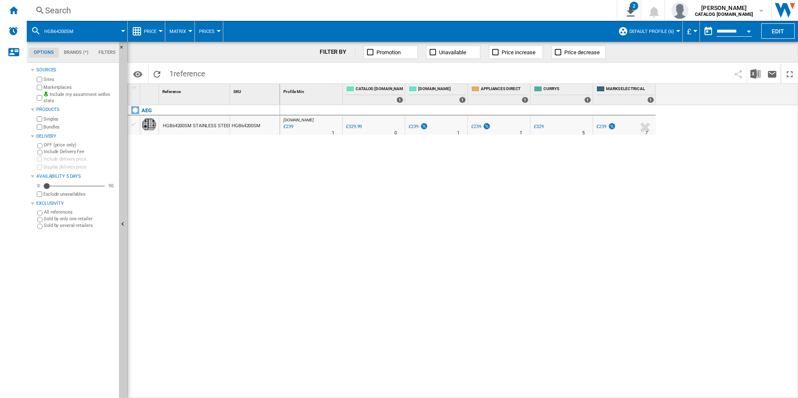
click at [500, 5] on div "Search" at bounding box center [320, 11] width 550 height 12
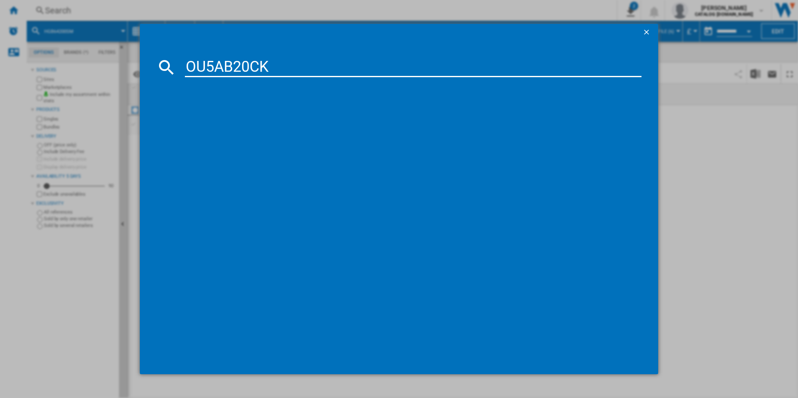
type input "OU5AB20CK"
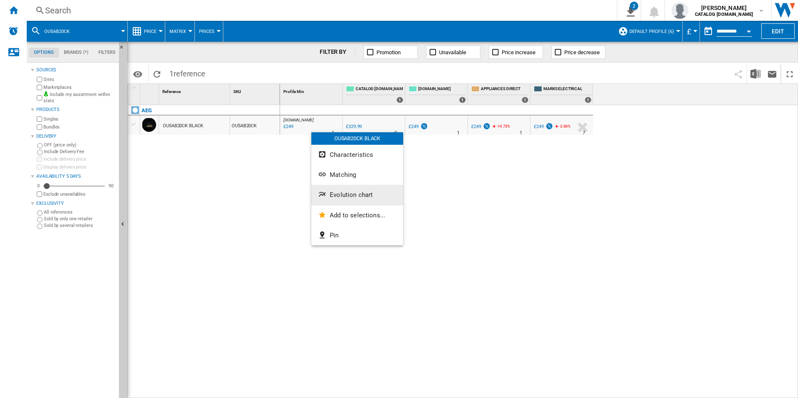
click at [336, 196] on span "Evolution chart" at bounding box center [351, 195] width 43 height 8
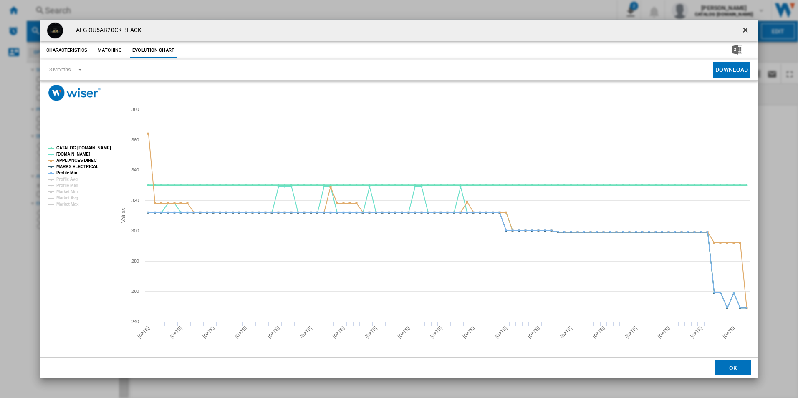
click at [94, 146] on tspan "CATALOG [DOMAIN_NAME]" at bounding box center [83, 148] width 55 height 5
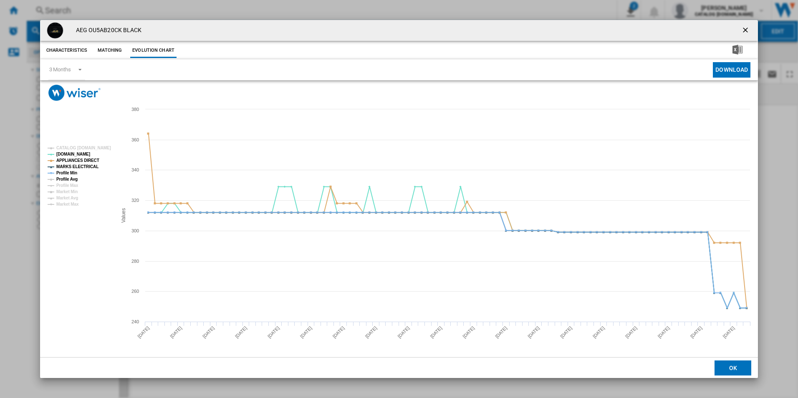
click at [68, 177] on tspan "Profile Avg" at bounding box center [66, 179] width 21 height 5
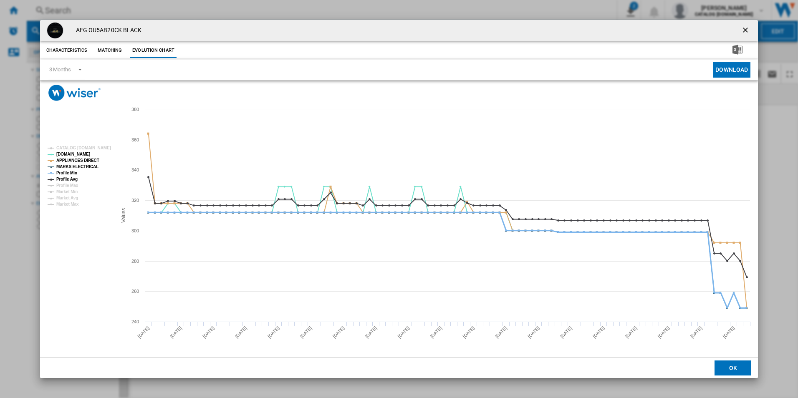
click at [70, 172] on tspan "Profile Min" at bounding box center [66, 173] width 21 height 5
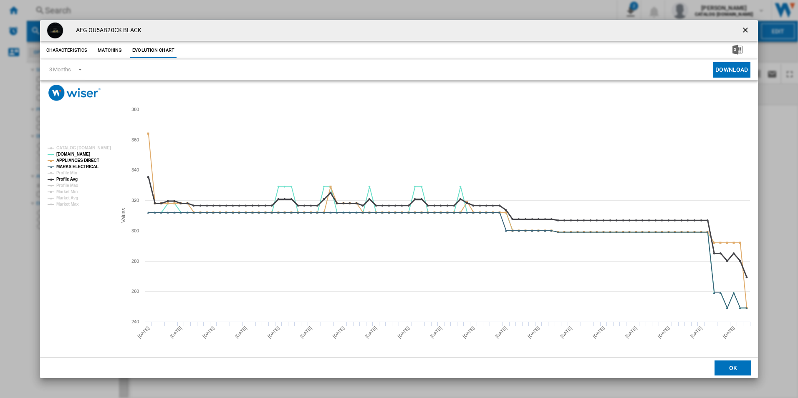
click at [76, 180] on tspan "Profile Avg" at bounding box center [66, 179] width 21 height 5
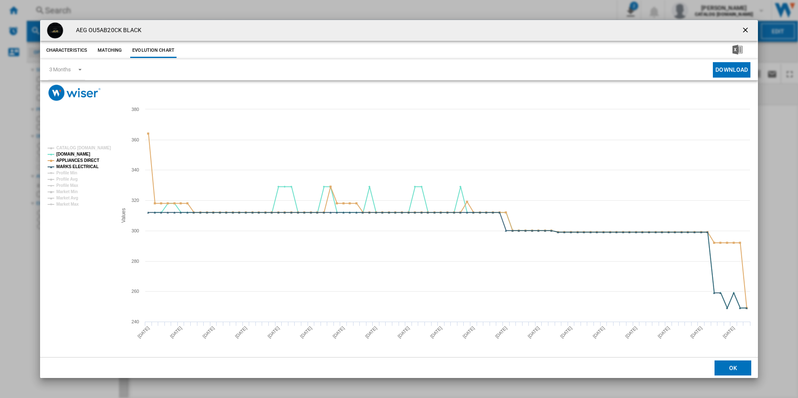
click at [746, 28] on ng-md-icon "getI18NText('BUTTONS.CLOSE_DIALOG')" at bounding box center [746, 31] width 10 height 10
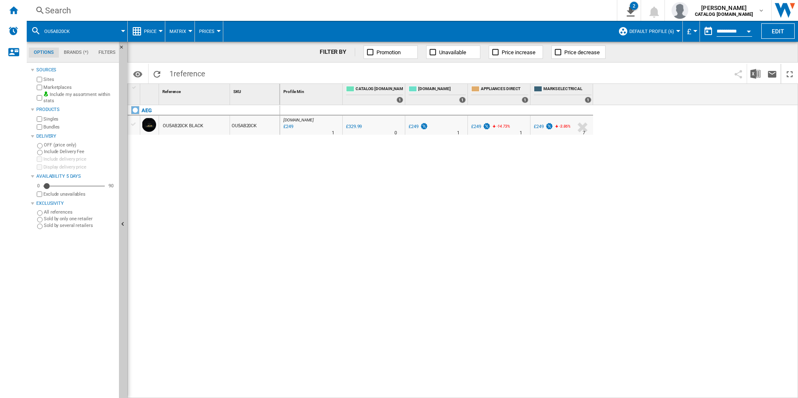
click at [413, 9] on div "Search" at bounding box center [320, 11] width 550 height 12
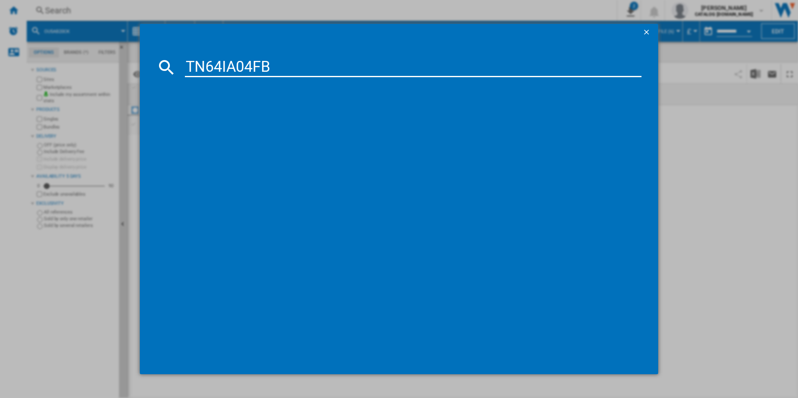
type input "TN64IA04FB"
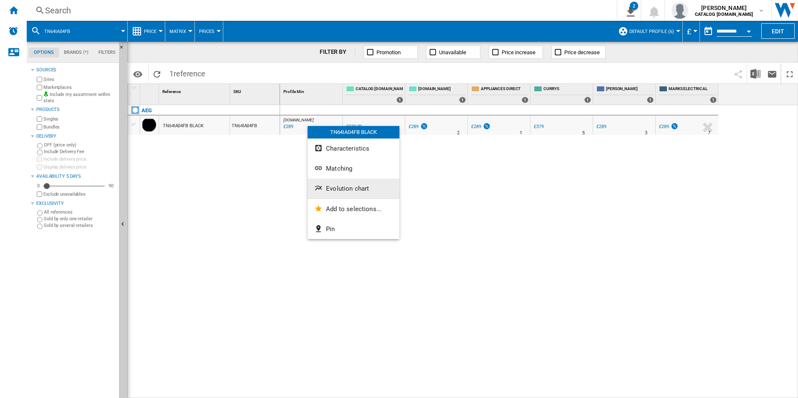
click at [338, 188] on span "Evolution chart" at bounding box center [347, 189] width 43 height 8
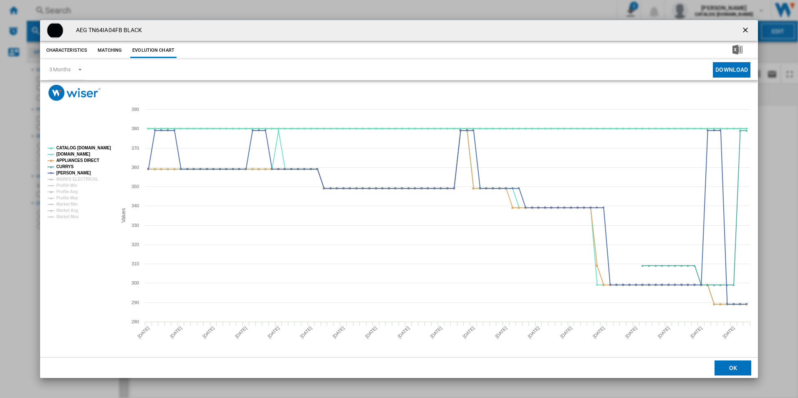
click at [89, 149] on tspan "CATALOG [DOMAIN_NAME]" at bounding box center [83, 148] width 55 height 5
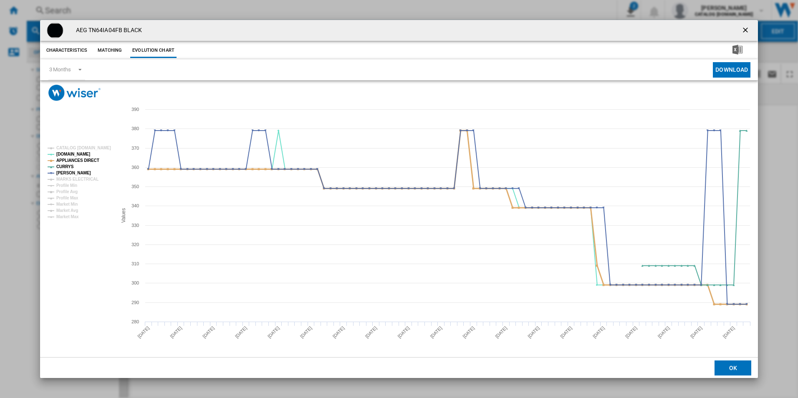
click at [91, 161] on tspan "APPLIANCES DIRECT" at bounding box center [77, 160] width 43 height 5
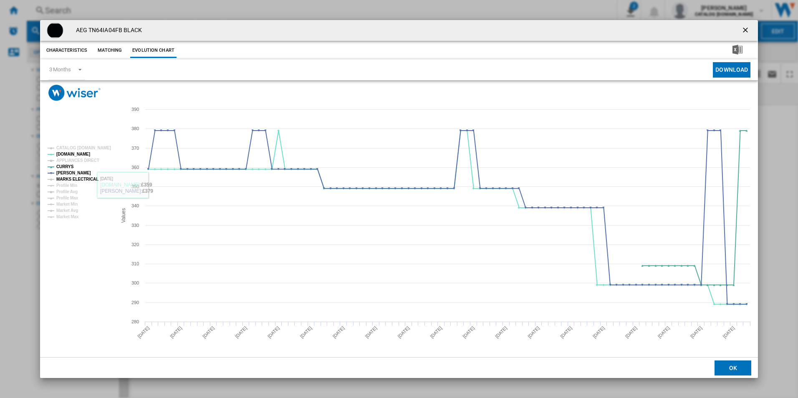
click at [78, 181] on tspan "MARKS ELECTRICAL" at bounding box center [77, 179] width 42 height 5
click at [92, 159] on tspan "APPLIANCES DIRECT" at bounding box center [77, 160] width 43 height 5
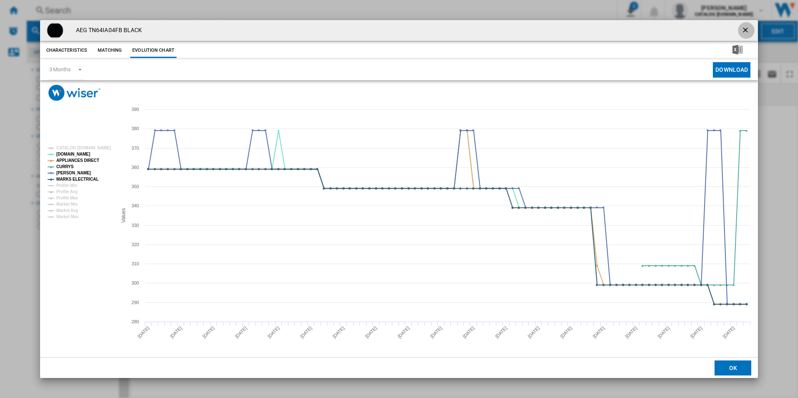
click at [744, 28] on ng-md-icon "getI18NText('BUTTONS.CLOSE_DIALOG')" at bounding box center [746, 31] width 10 height 10
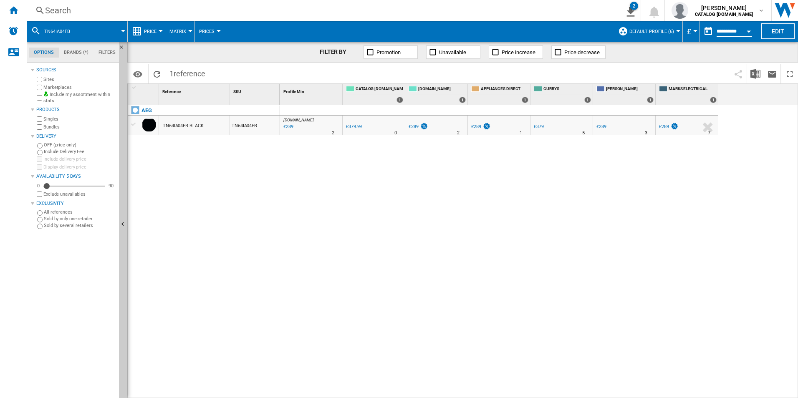
click at [480, 9] on div "Search" at bounding box center [320, 11] width 550 height 12
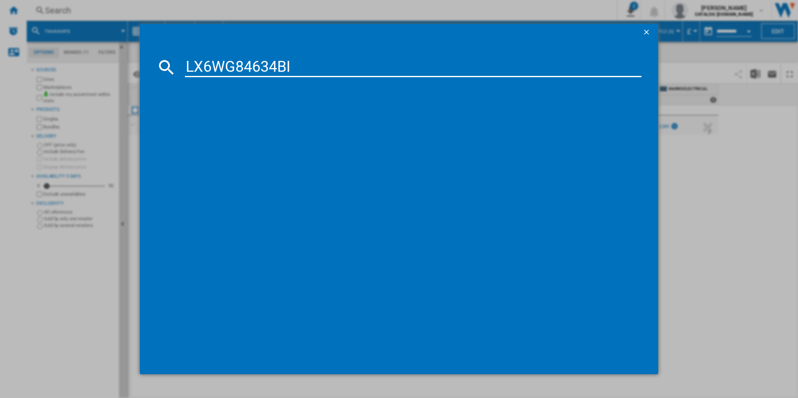
type input "LX6WG84634BI"
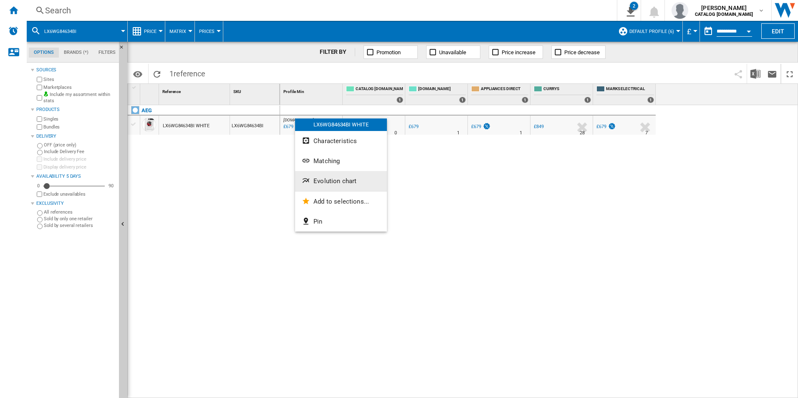
click at [332, 186] on button "Evolution chart" at bounding box center [341, 181] width 92 height 20
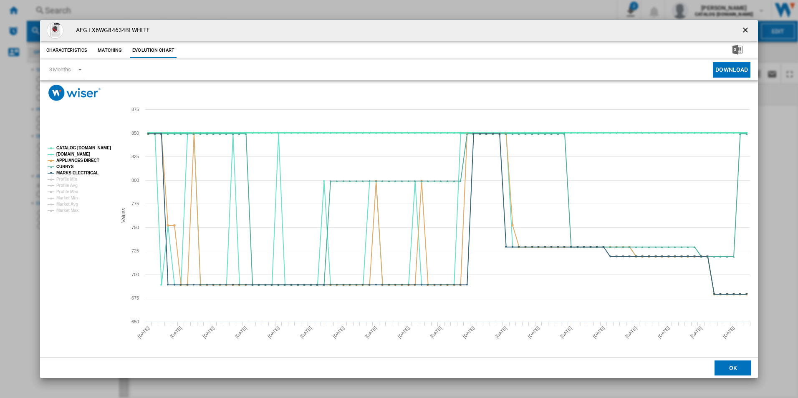
click at [100, 146] on tspan "CATALOG [DOMAIN_NAME]" at bounding box center [83, 148] width 55 height 5
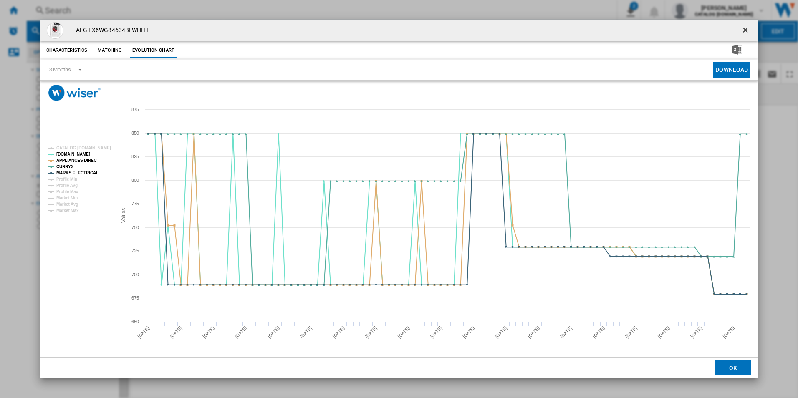
drag, startPoint x: 746, startPoint y: 28, endPoint x: 699, endPoint y: 54, distance: 53.8
click at [746, 28] on ng-md-icon "getI18NText('BUTTONS.CLOSE_DIALOG')" at bounding box center [746, 31] width 10 height 10
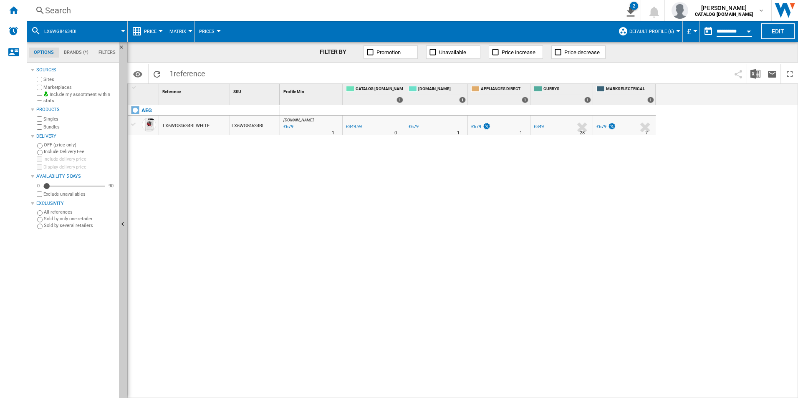
click at [505, 12] on div "Search" at bounding box center [320, 11] width 550 height 12
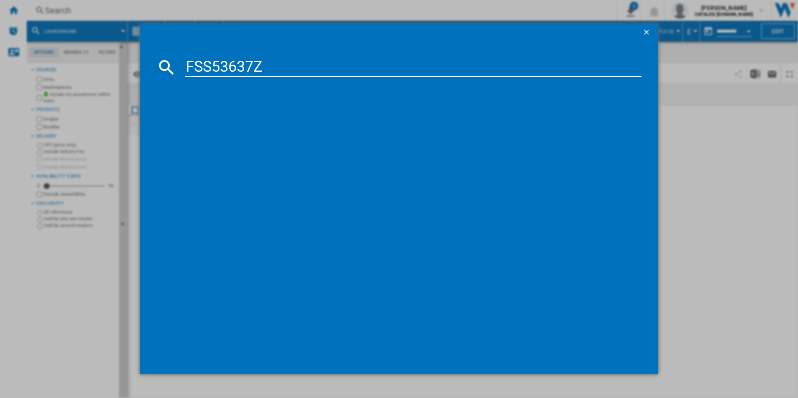
type input "FSS53637Z"
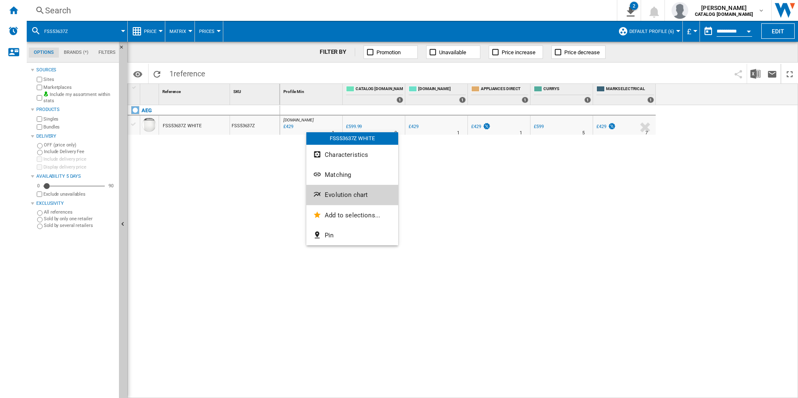
click at [332, 194] on span "Evolution chart" at bounding box center [346, 195] width 43 height 8
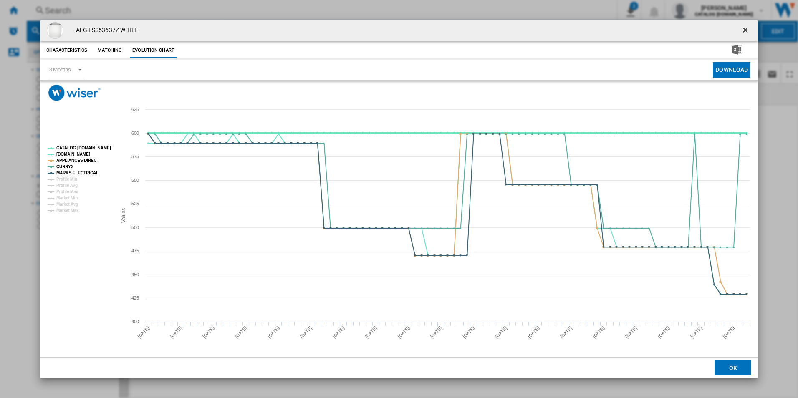
click at [102, 148] on tspan "CATALOG [DOMAIN_NAME]" at bounding box center [83, 148] width 55 height 5
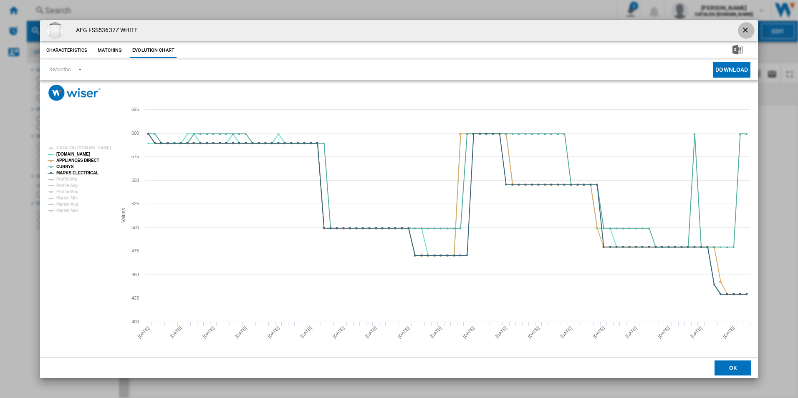
click at [748, 31] on ng-md-icon "getI18NText('BUTTONS.CLOSE_DIALOG')" at bounding box center [746, 31] width 10 height 10
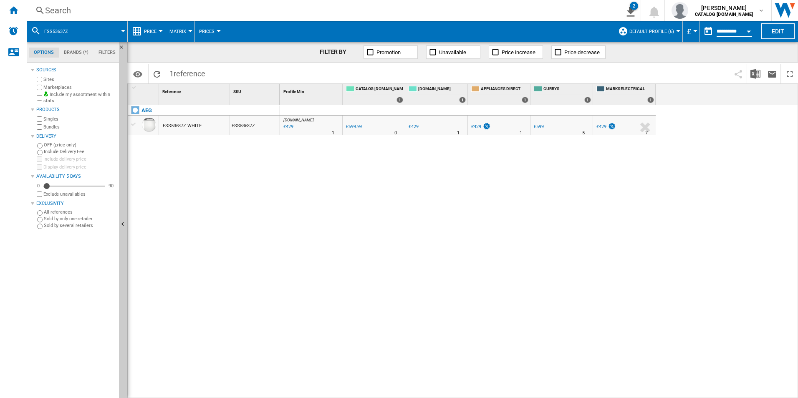
click at [465, 9] on div "Search" at bounding box center [320, 11] width 550 height 12
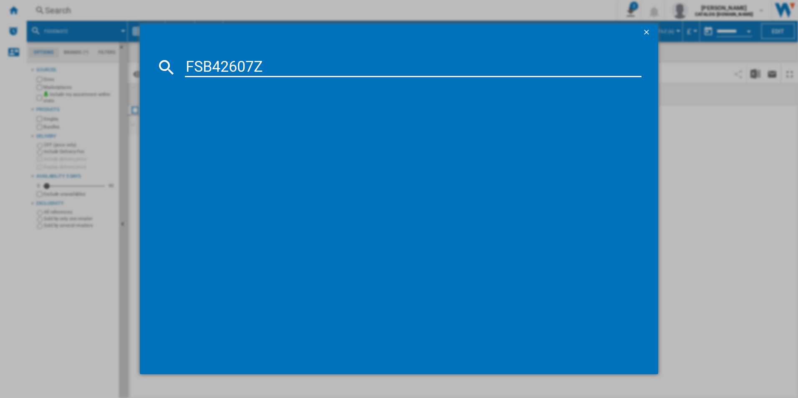
type input "FSB42607Z"
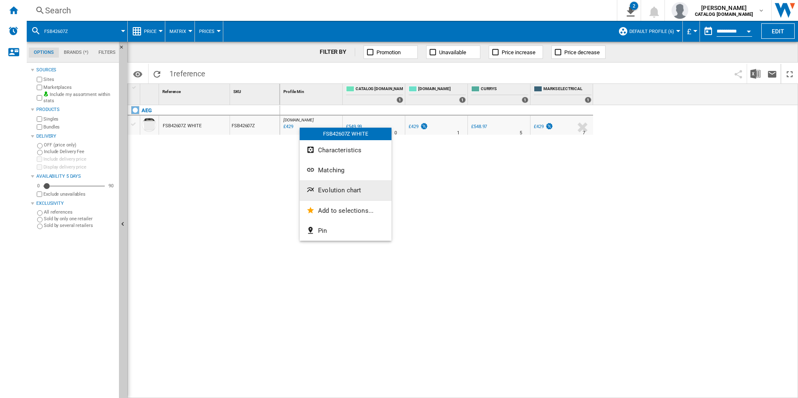
click at [317, 185] on button "Evolution chart" at bounding box center [346, 190] width 92 height 20
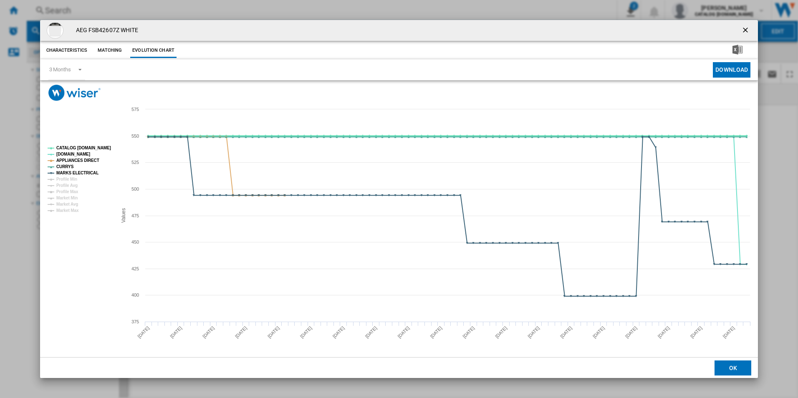
click at [101, 149] on tspan "CATALOG [DOMAIN_NAME]" at bounding box center [83, 148] width 55 height 5
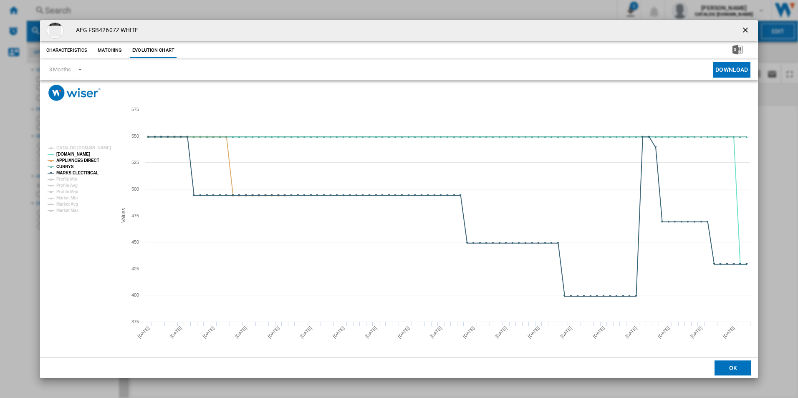
drag, startPoint x: 744, startPoint y: 30, endPoint x: 545, endPoint y: 31, distance: 199.5
click at [744, 30] on ng-md-icon "getI18NText('BUTTONS.CLOSE_DIALOG')" at bounding box center [746, 31] width 10 height 10
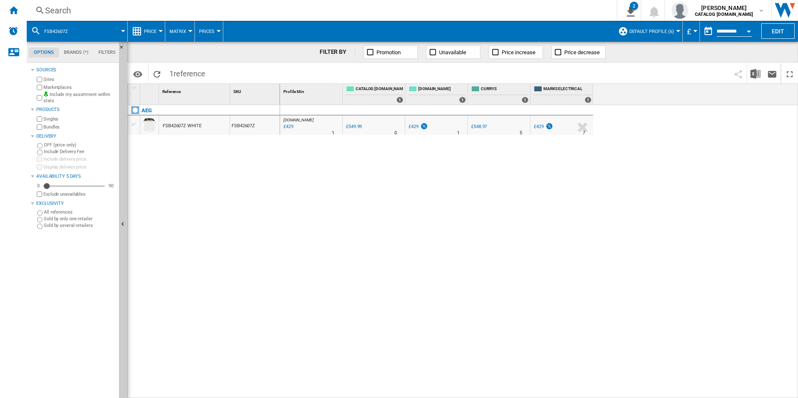
click at [454, 15] on div "Search" at bounding box center [320, 11] width 550 height 12
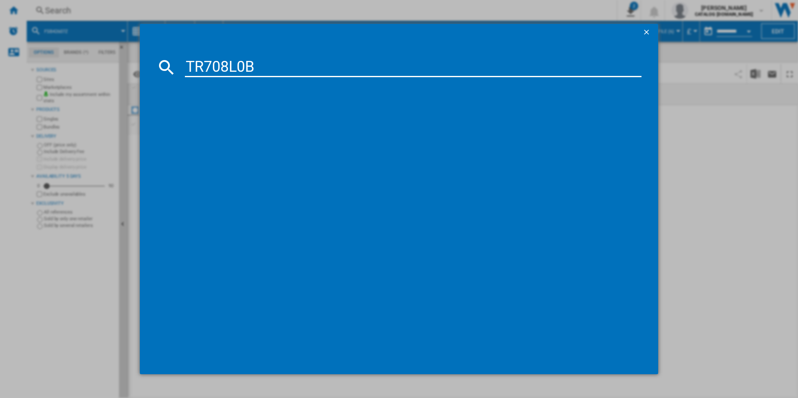
type input "TR708L0B"
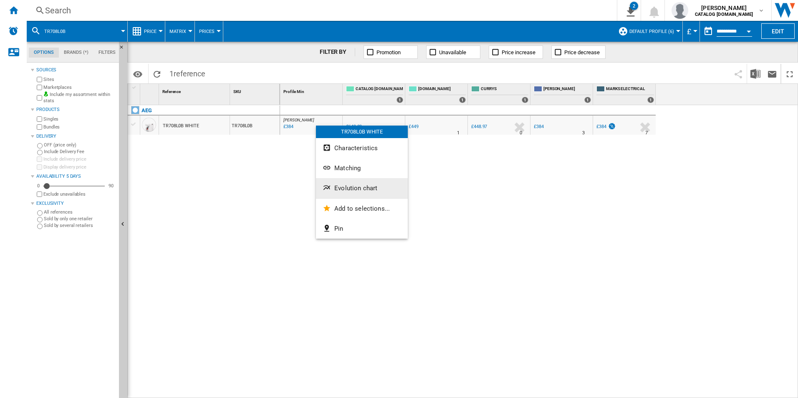
click at [350, 187] on span "Evolution chart" at bounding box center [355, 188] width 43 height 8
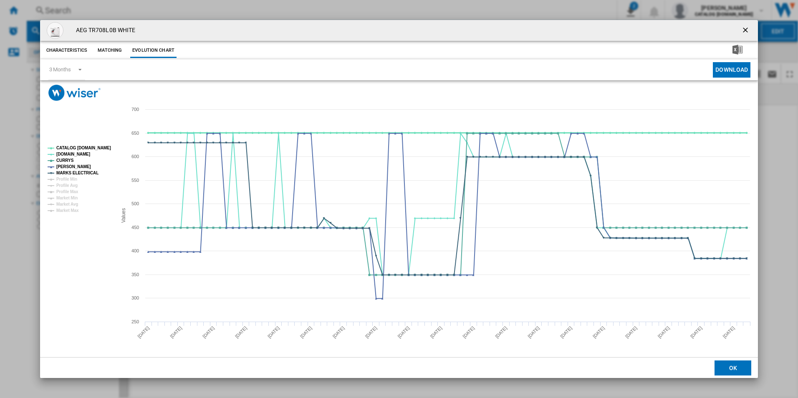
click at [104, 149] on tspan "CATALOG [DOMAIN_NAME]" at bounding box center [83, 148] width 55 height 5
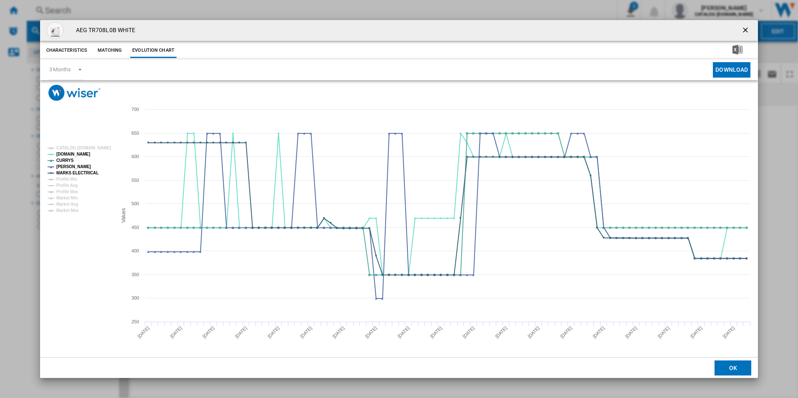
drag, startPoint x: 743, startPoint y: 27, endPoint x: 728, endPoint y: 29, distance: 15.1
click at [743, 27] on ng-md-icon "getI18NText('BUTTONS.CLOSE_DIALOG')" at bounding box center [746, 31] width 10 height 10
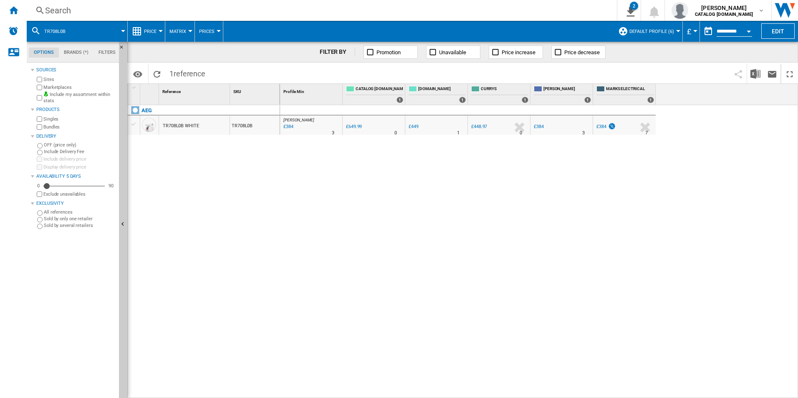
click at [476, 5] on div "Search" at bounding box center [320, 11] width 550 height 12
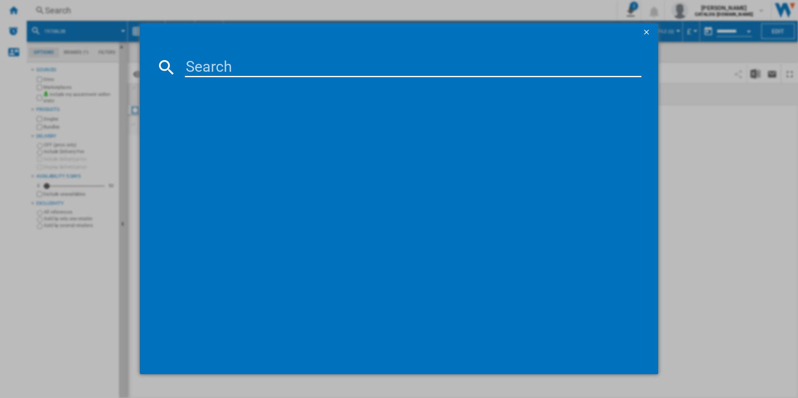
type input "OAB7N82EF"
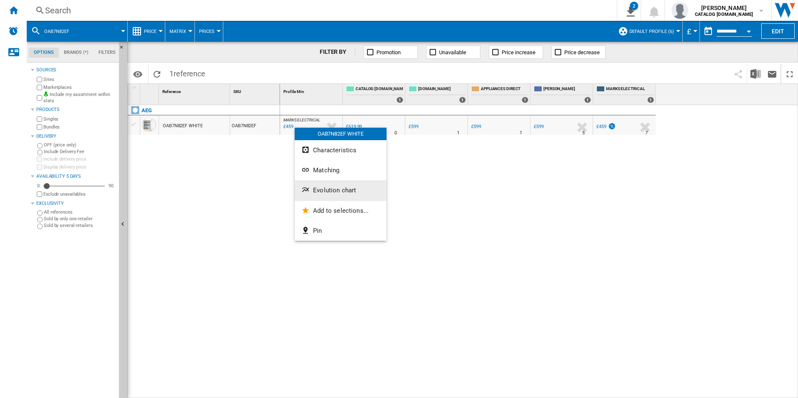
click at [328, 189] on span "Evolution chart" at bounding box center [334, 191] width 43 height 8
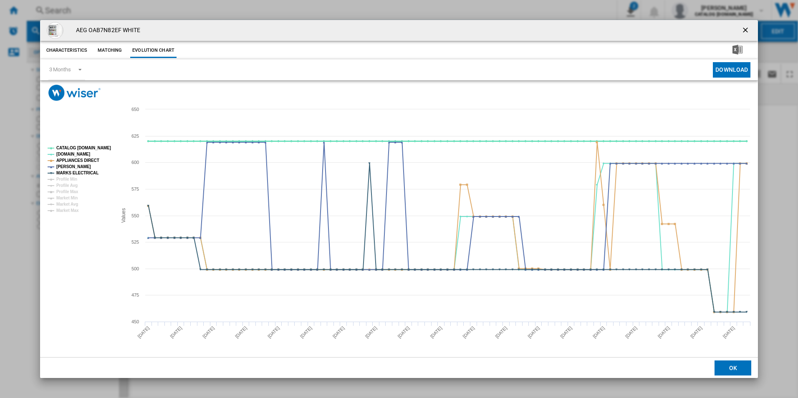
click at [92, 149] on tspan "CATALOG [DOMAIN_NAME]" at bounding box center [83, 148] width 55 height 5
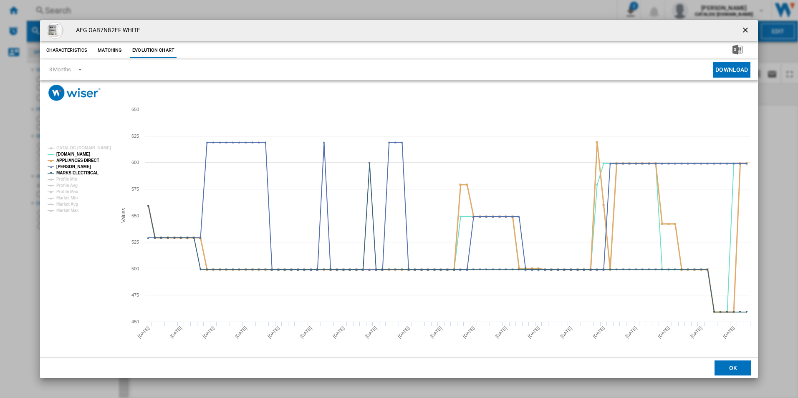
click at [91, 162] on tspan "APPLIANCES DIRECT" at bounding box center [77, 160] width 43 height 5
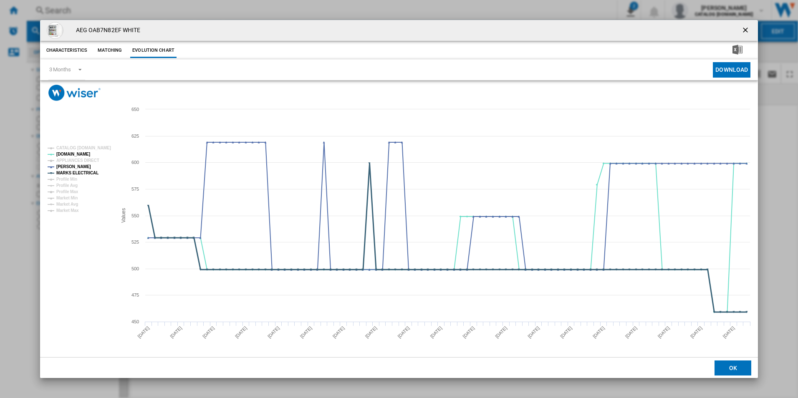
click at [88, 175] on tspan "MARKS ELECTRICAL" at bounding box center [77, 173] width 42 height 5
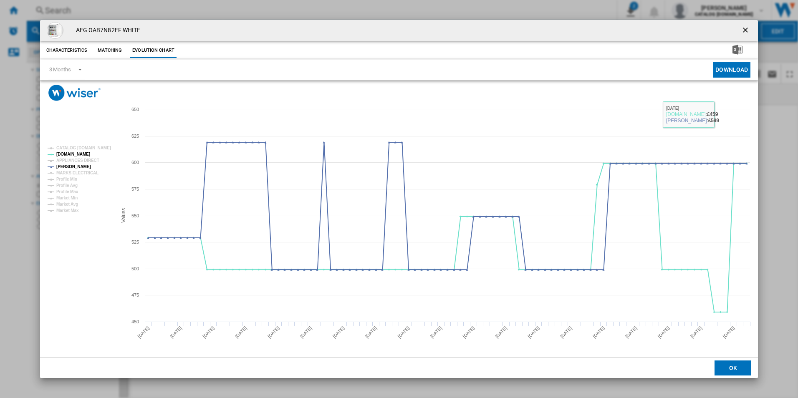
drag, startPoint x: 747, startPoint y: 29, endPoint x: 699, endPoint y: 30, distance: 48.4
click at [747, 28] on ng-md-icon "getI18NText('BUTTONS.CLOSE_DIALOG')" at bounding box center [746, 31] width 10 height 10
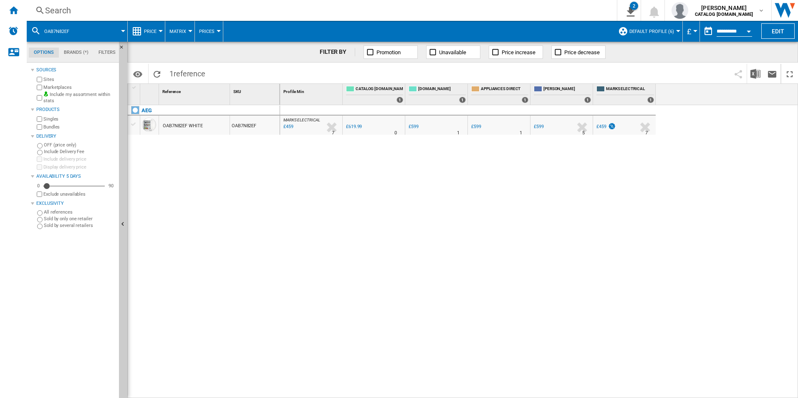
click at [495, 10] on div "Search" at bounding box center [320, 11] width 550 height 12
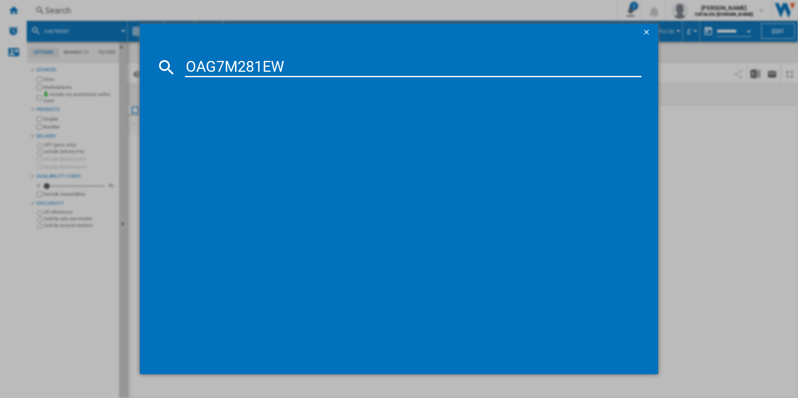
type input "OAG7M281EW"
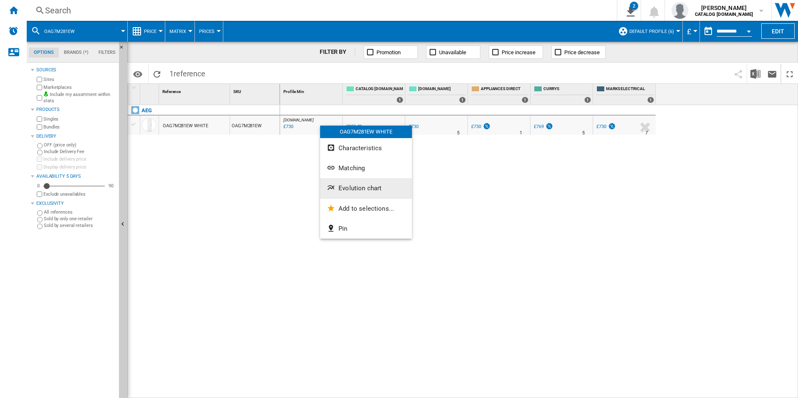
click at [359, 184] on button "Evolution chart" at bounding box center [366, 188] width 92 height 20
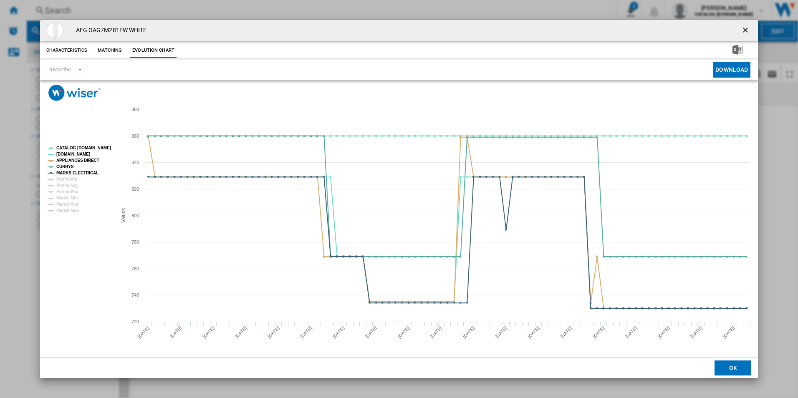
click at [113, 147] on rect "Product popup" at bounding box center [78, 179] width 69 height 73
click at [96, 146] on tspan "CATALOG [DOMAIN_NAME]" at bounding box center [83, 148] width 55 height 5
click at [91, 161] on tspan "APPLIANCES DIRECT" at bounding box center [77, 160] width 43 height 5
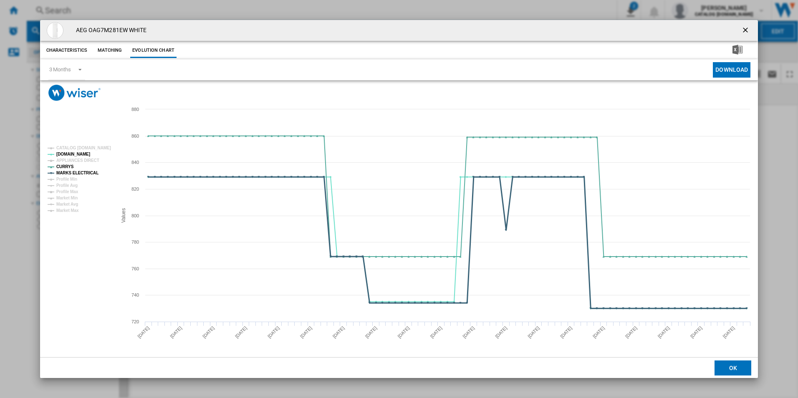
click at [88, 172] on tspan "MARKS ELECTRICAL" at bounding box center [77, 173] width 42 height 5
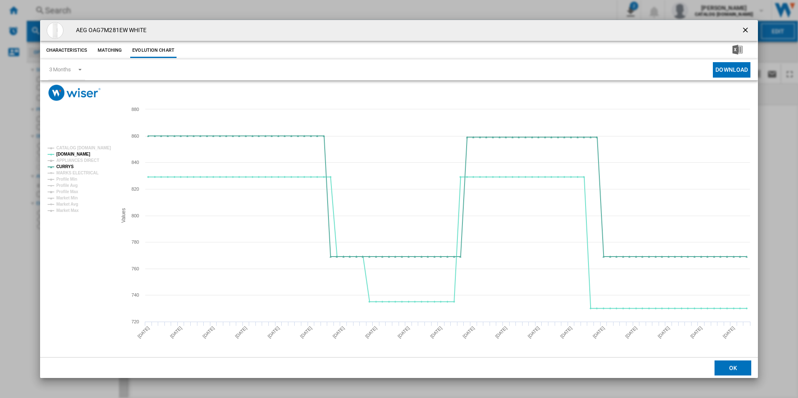
click at [743, 29] on ng-md-icon "getI18NText('BUTTONS.CLOSE_DIALOG')" at bounding box center [746, 31] width 10 height 10
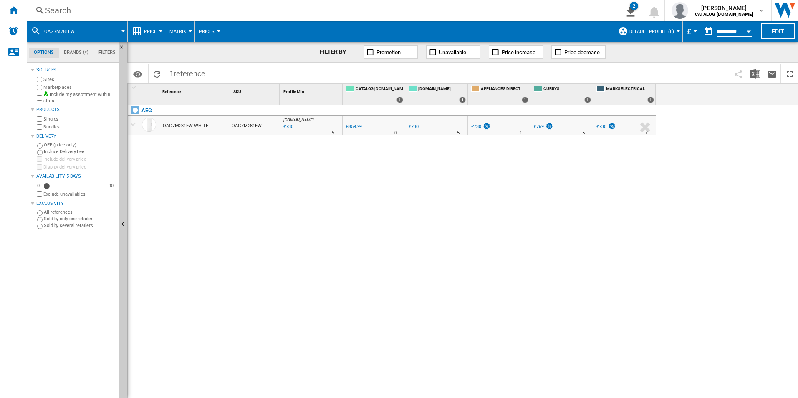
click at [491, 13] on div "Search" at bounding box center [320, 11] width 550 height 12
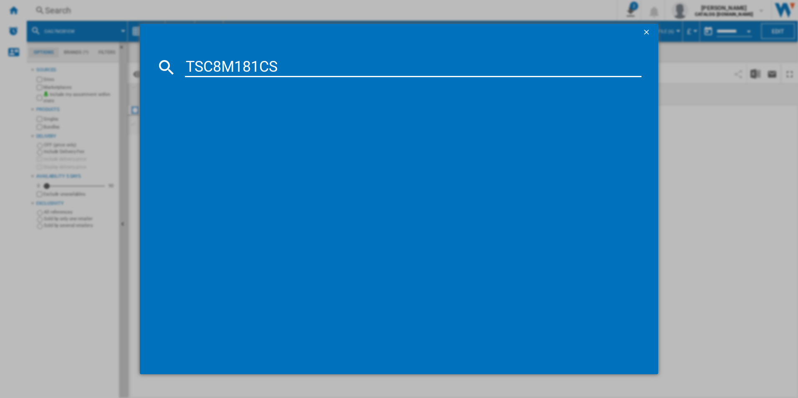
type input "TSC8M181CS"
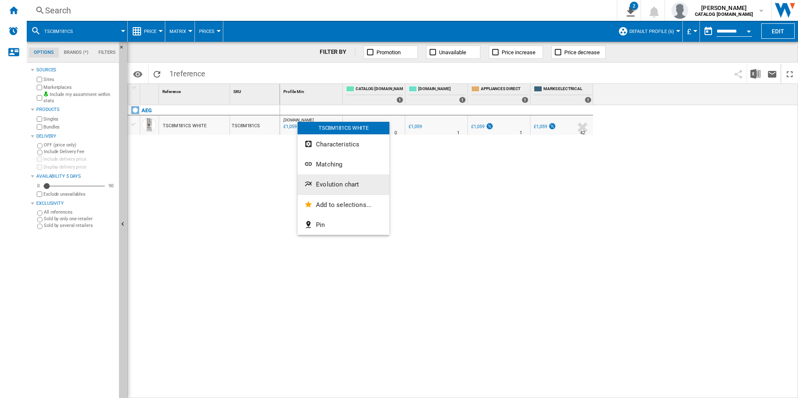
click at [338, 185] on span "Evolution chart" at bounding box center [337, 185] width 43 height 8
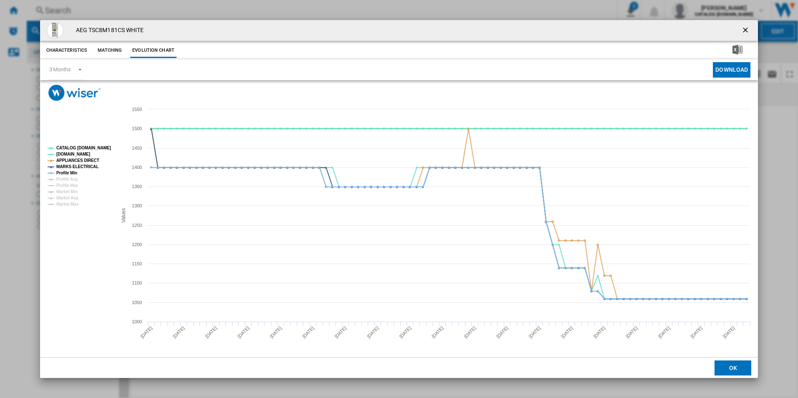
click at [95, 146] on tspan "CATALOG [DOMAIN_NAME]" at bounding box center [83, 148] width 55 height 5
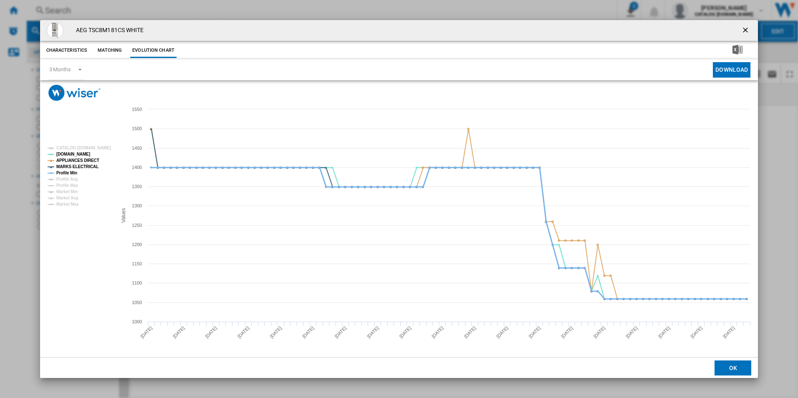
click at [75, 171] on tspan "Profile Min" at bounding box center [66, 173] width 21 height 5
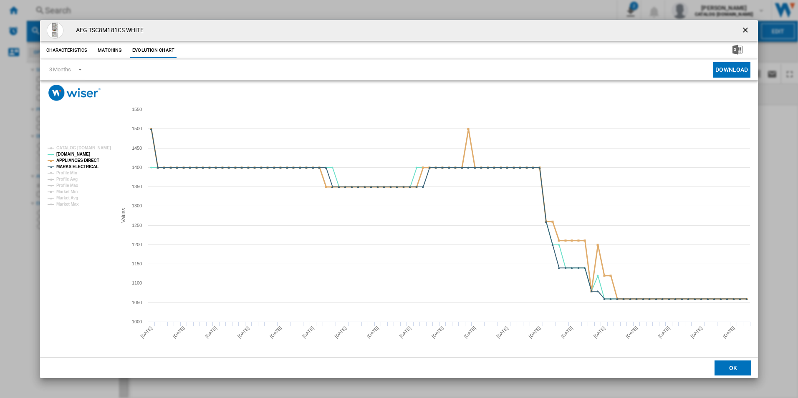
click at [83, 162] on tspan "APPLIANCES DIRECT" at bounding box center [77, 160] width 43 height 5
click at [91, 166] on tspan "MARKS ELECTRICAL" at bounding box center [77, 166] width 42 height 5
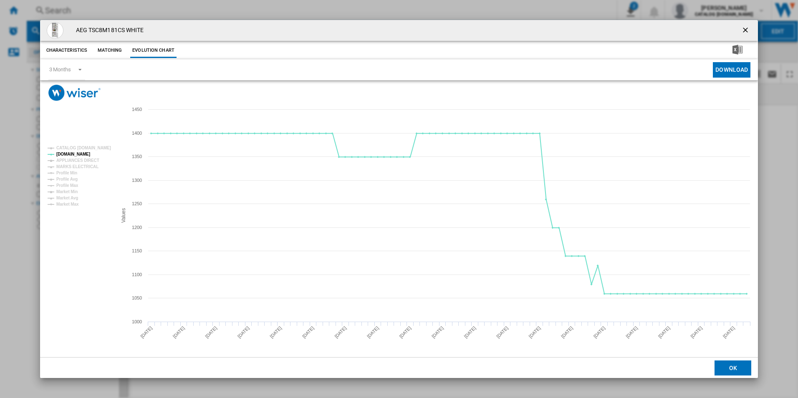
click at [748, 28] on ng-md-icon "getI18NText('BUTTONS.CLOSE_DIALOG')" at bounding box center [746, 31] width 10 height 10
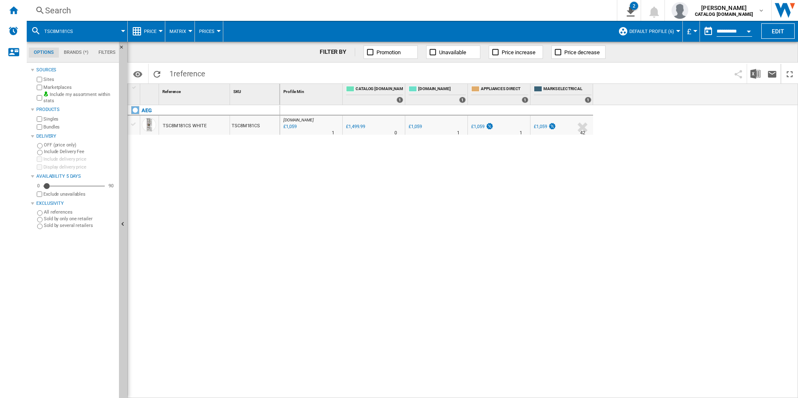
click at [507, 2] on div "Search Search 0 2 All Customer Report [Price Matrix] All Customer Report [Price…" at bounding box center [412, 10] width 771 height 21
click at [508, 6] on div "Search" at bounding box center [320, 11] width 550 height 12
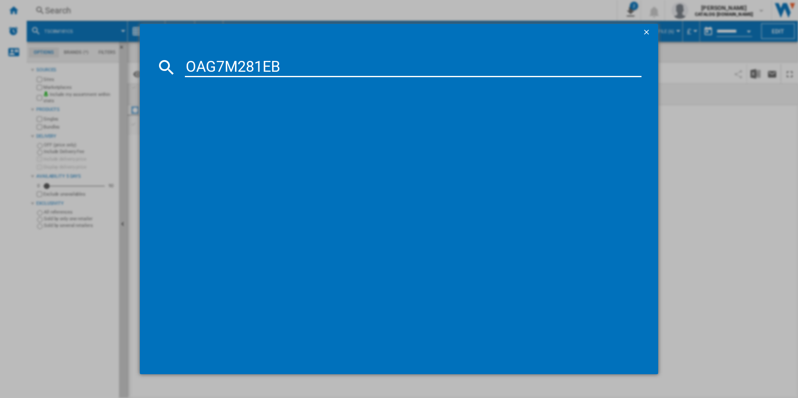
type input "OAG7M281EB"
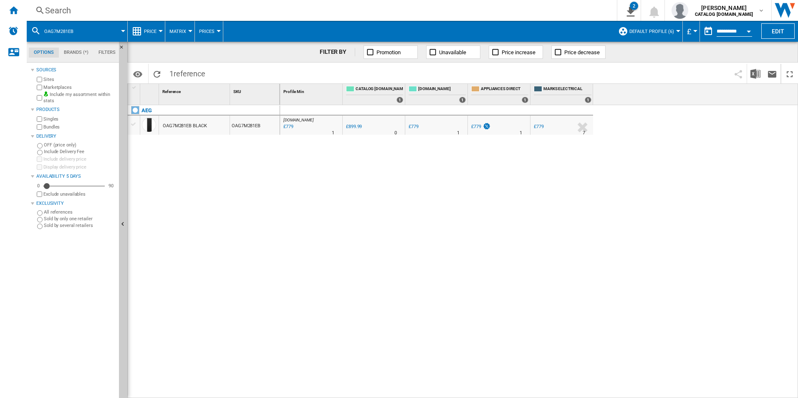
drag, startPoint x: 337, startPoint y: 126, endPoint x: 328, endPoint y: 123, distance: 9.6
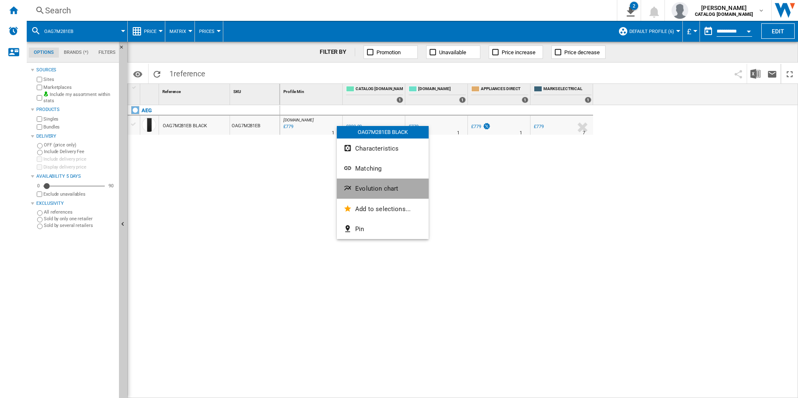
click at [380, 187] on span "Evolution chart" at bounding box center [376, 189] width 43 height 8
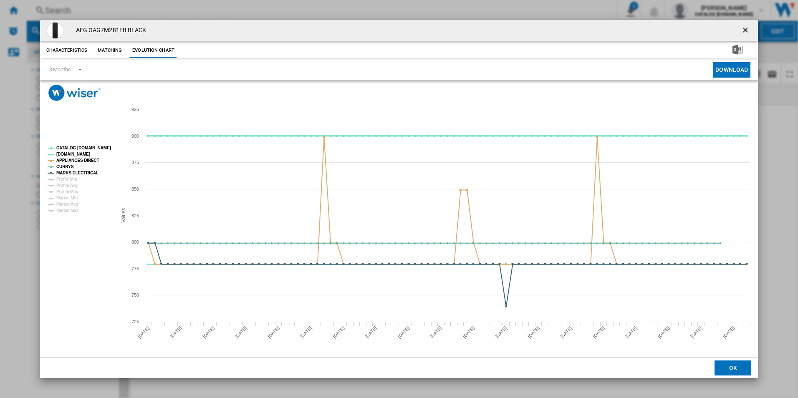
click at [100, 148] on tspan "CATALOG [DOMAIN_NAME]" at bounding box center [83, 148] width 55 height 5
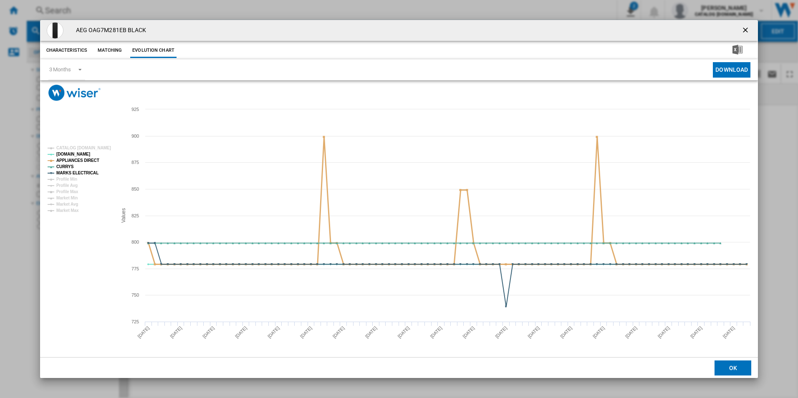
click at [89, 161] on tspan "APPLIANCES DIRECT" at bounding box center [77, 160] width 43 height 5
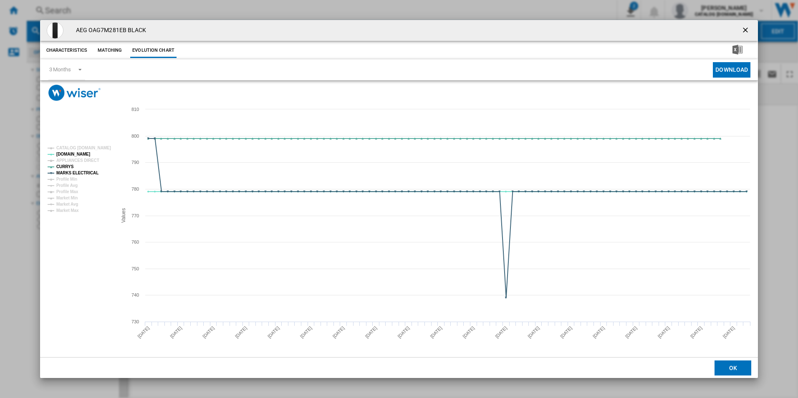
click at [88, 169] on rect "Product popup" at bounding box center [78, 179] width 69 height 73
click at [90, 173] on tspan "MARKS ELECTRICAL" at bounding box center [77, 173] width 42 height 5
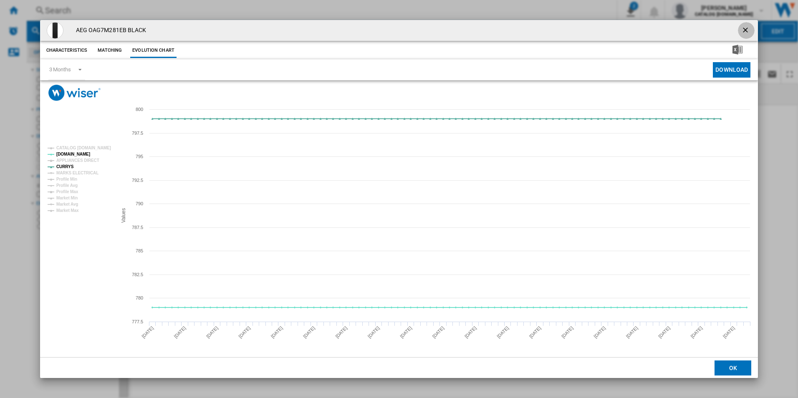
click at [746, 28] on ng-md-icon "getI18NText('BUTTONS.CLOSE_DIALOG')" at bounding box center [746, 31] width 10 height 10
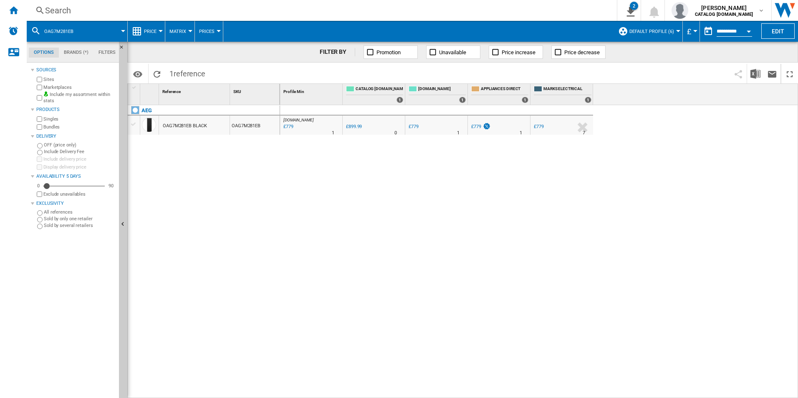
click at [500, 10] on div "Search" at bounding box center [320, 11] width 550 height 12
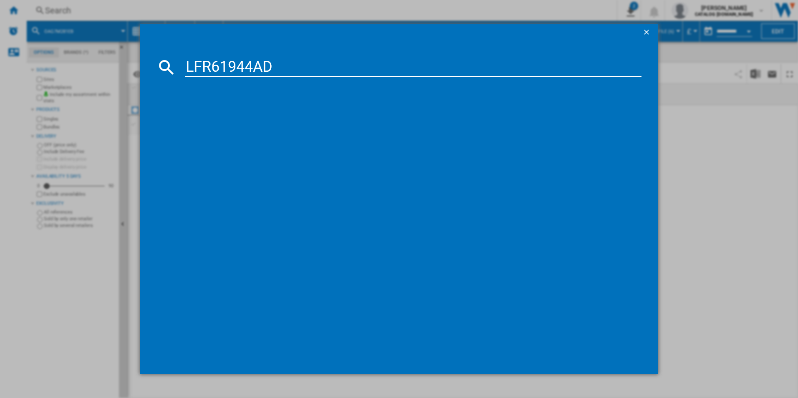
type input "LFR61944AD"
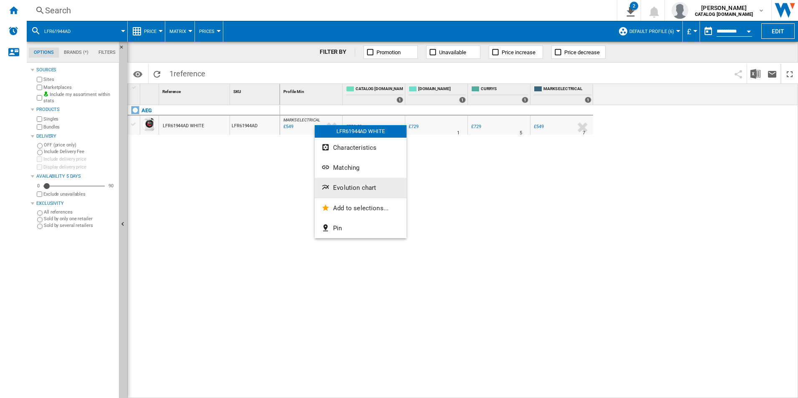
click at [347, 190] on span "Evolution chart" at bounding box center [354, 188] width 43 height 8
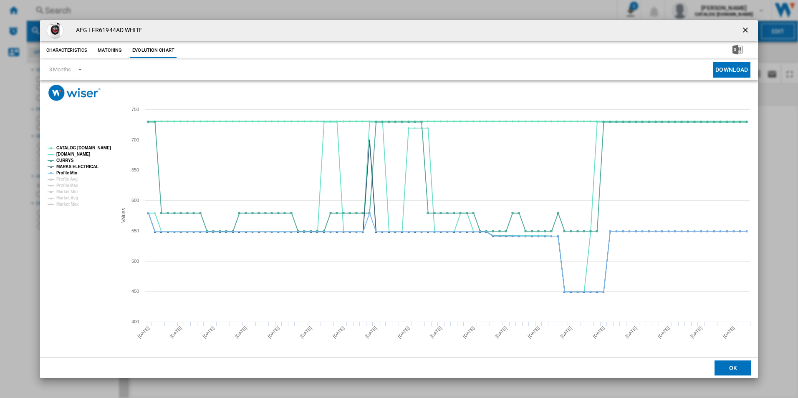
click at [96, 146] on tspan "CATALOG [DOMAIN_NAME]" at bounding box center [83, 148] width 55 height 5
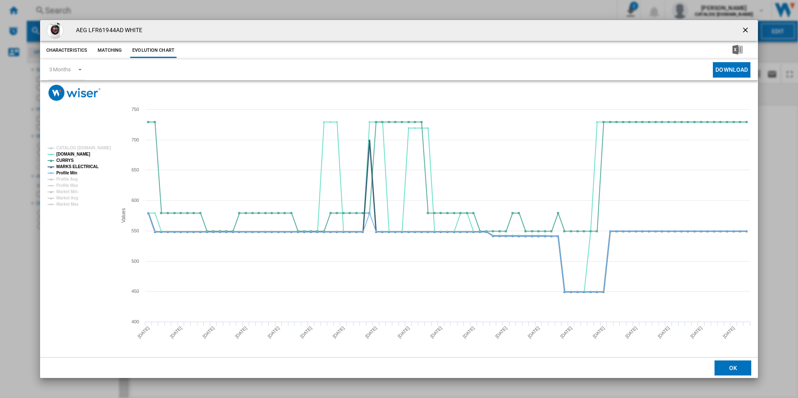
click at [82, 164] on tspan "MARKS ELECTRICAL" at bounding box center [77, 166] width 42 height 5
click at [69, 173] on tspan "Profile Min" at bounding box center [66, 173] width 21 height 5
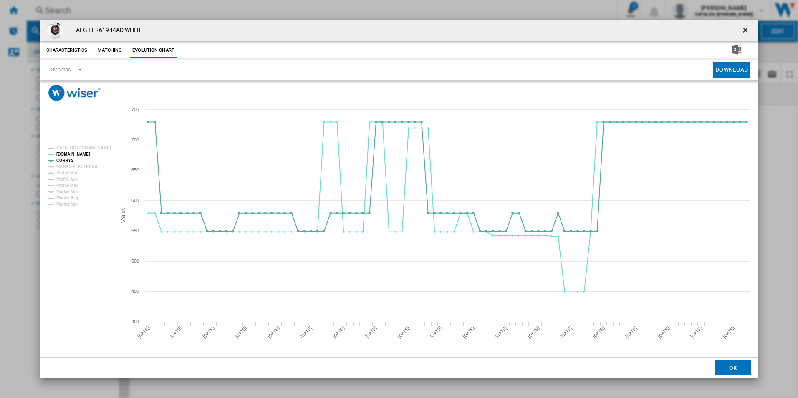
click at [748, 33] on ng-md-icon "getI18NText('BUTTONS.CLOSE_DIALOG')" at bounding box center [746, 31] width 10 height 10
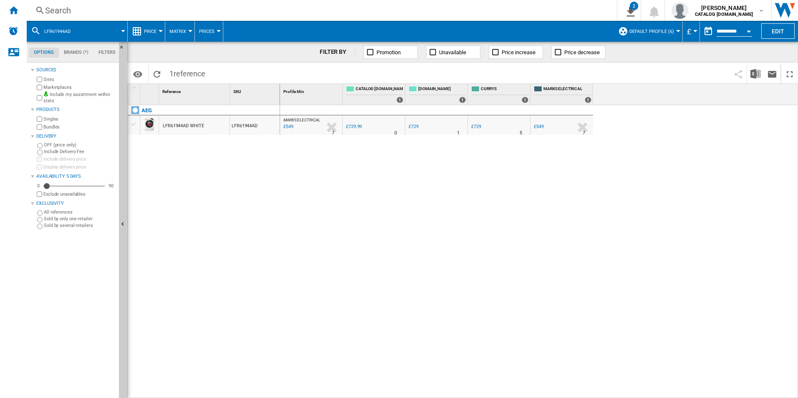
click at [447, 9] on div "Search" at bounding box center [320, 11] width 550 height 12
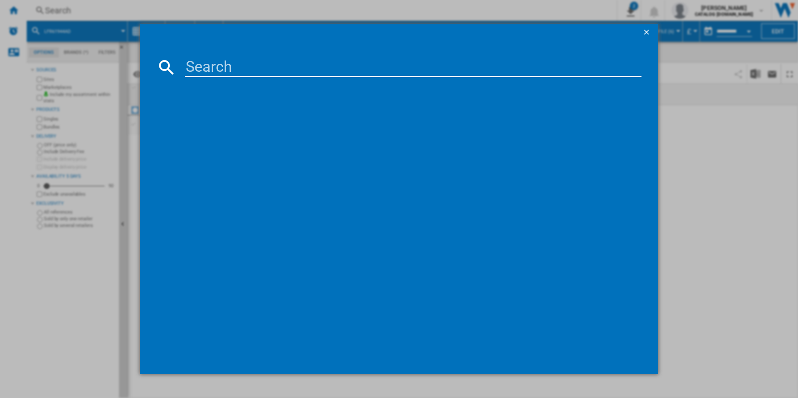
type input "TK9NK821B"
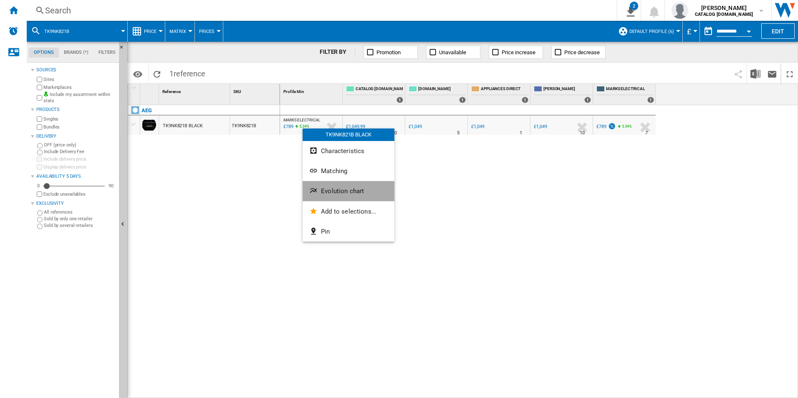
click at [346, 191] on span "Evolution chart" at bounding box center [342, 191] width 43 height 8
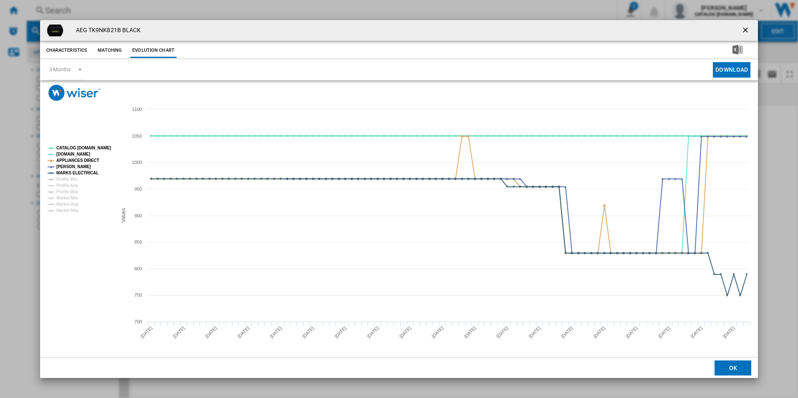
click at [104, 149] on tspan "CATALOG [DOMAIN_NAME]" at bounding box center [83, 148] width 55 height 5
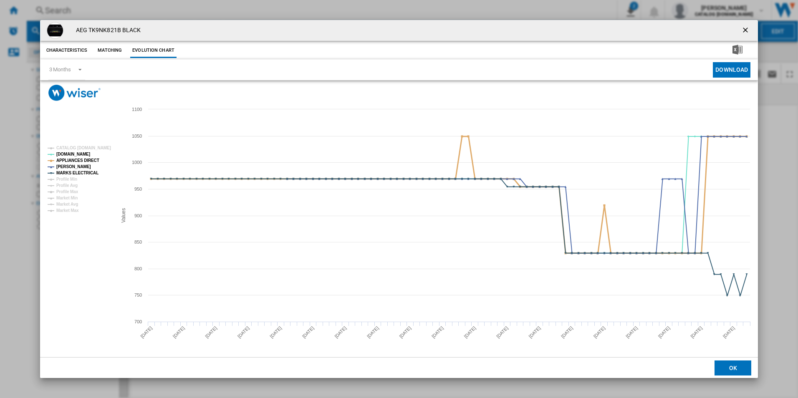
click at [83, 158] on tspan "APPLIANCES DIRECT" at bounding box center [77, 160] width 43 height 5
click at [86, 174] on tspan "MARKS ELECTRICAL" at bounding box center [77, 173] width 42 height 5
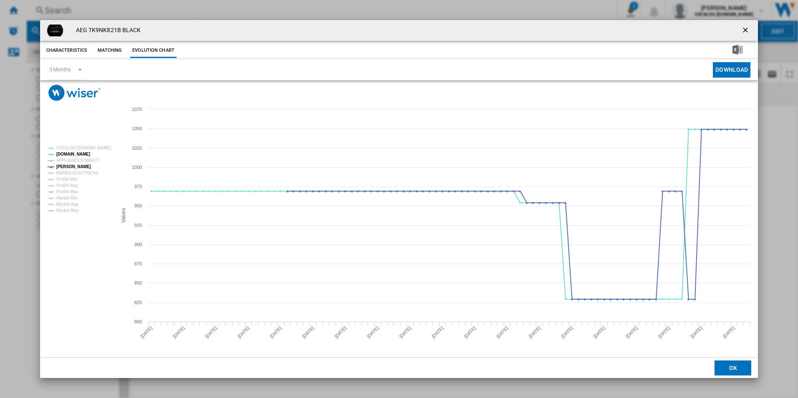
drag, startPoint x: 748, startPoint y: 27, endPoint x: 736, endPoint y: 28, distance: 12.2
click at [748, 27] on ng-md-icon "getI18NText('BUTTONS.CLOSE_DIALOG')" at bounding box center [746, 31] width 10 height 10
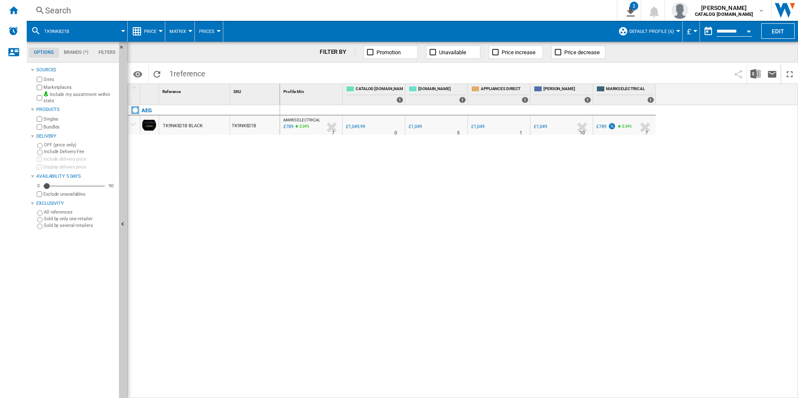
click at [490, 11] on div "Search" at bounding box center [320, 11] width 550 height 12
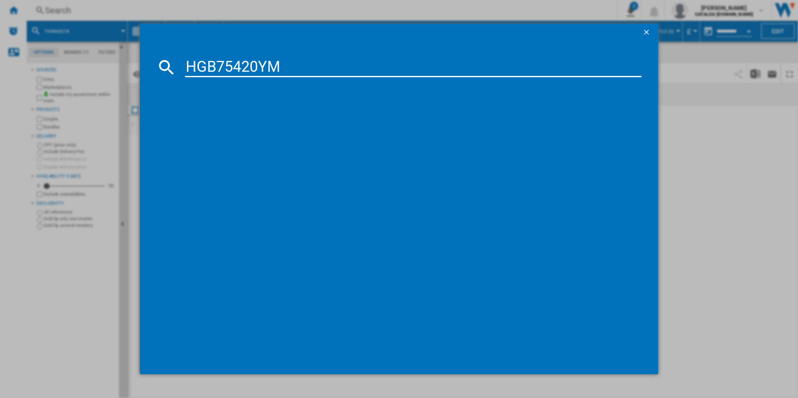
type input "HGB75420YM"
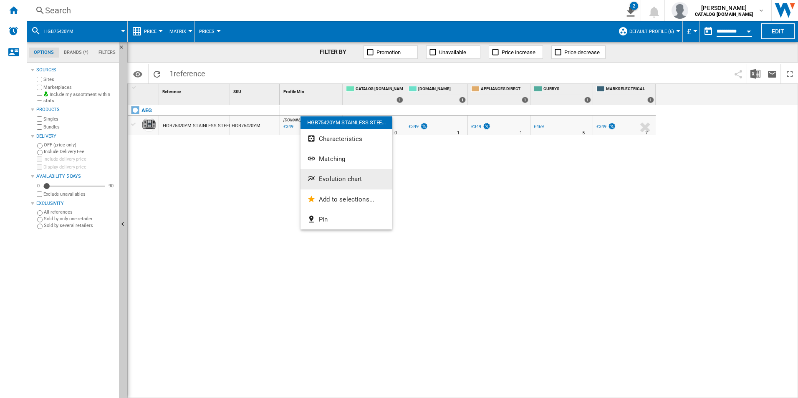
click at [344, 179] on span "Evolution chart" at bounding box center [340, 179] width 43 height 8
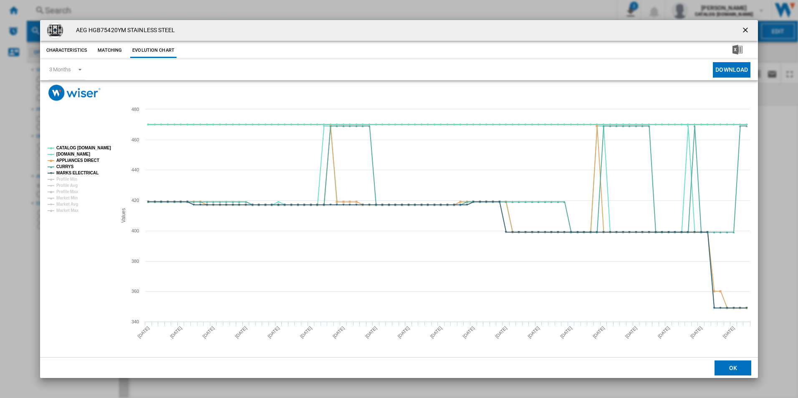
click at [96, 147] on tspan "CATALOG [DOMAIN_NAME]" at bounding box center [83, 148] width 55 height 5
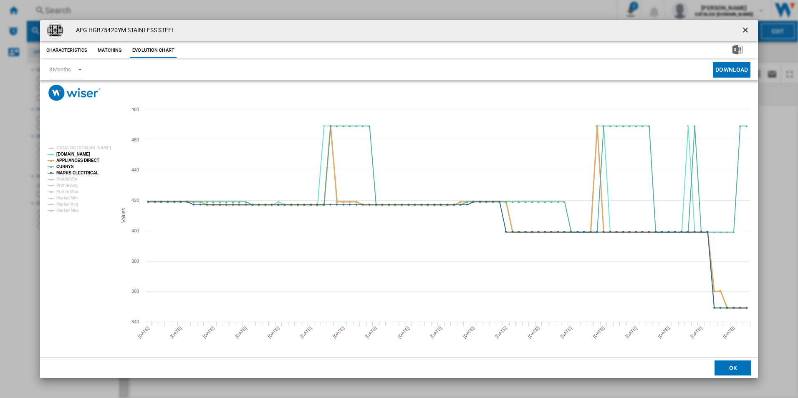
click at [87, 160] on tspan "APPLIANCES DIRECT" at bounding box center [77, 160] width 43 height 5
click at [85, 171] on tspan "MARKS ELECTRICAL" at bounding box center [77, 173] width 42 height 5
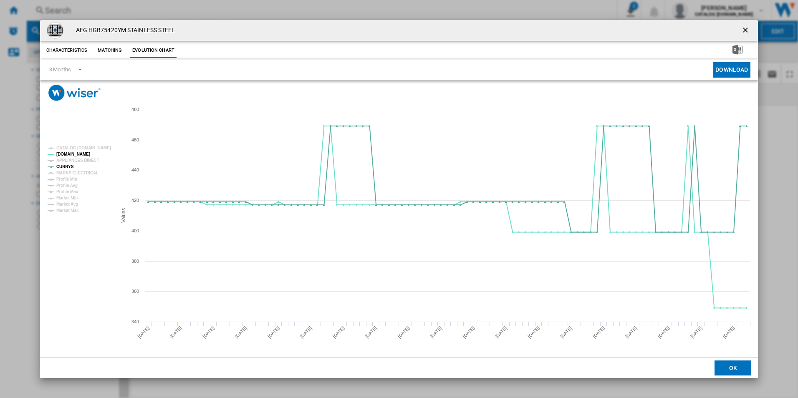
drag, startPoint x: 748, startPoint y: 28, endPoint x: 637, endPoint y: 27, distance: 111.0
click at [748, 28] on ng-md-icon "getI18NText('BUTTONS.CLOSE_DIALOG')" at bounding box center [746, 31] width 10 height 10
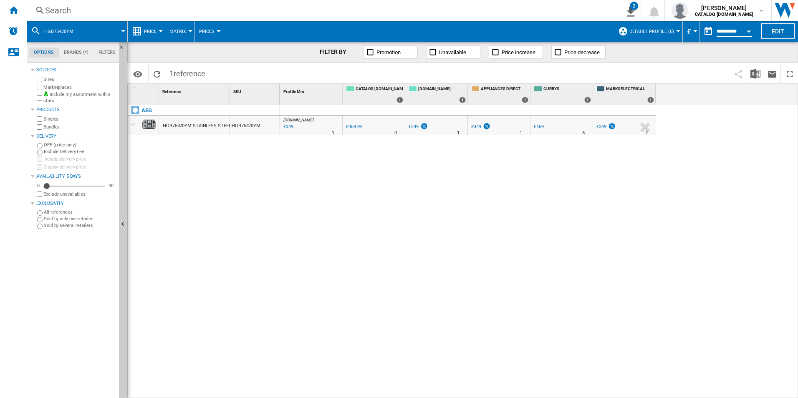
click at [493, 11] on div "Search" at bounding box center [320, 11] width 550 height 12
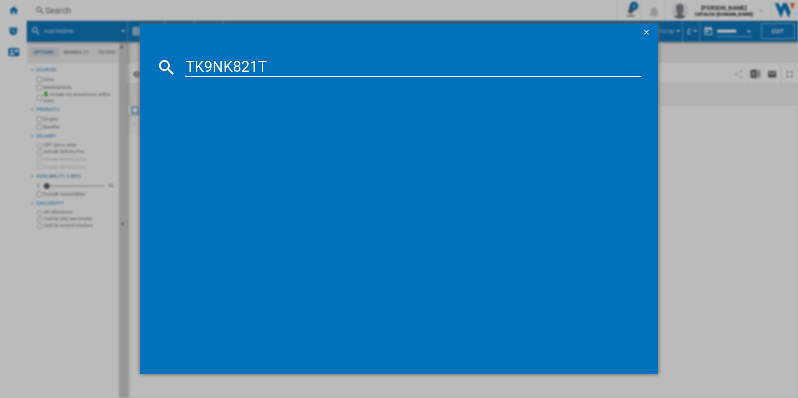
type input "TK9NK821T"
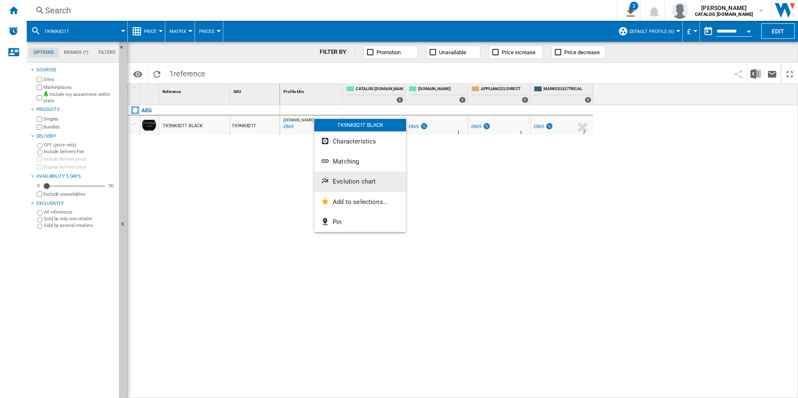
click at [349, 179] on span "Evolution chart" at bounding box center [354, 182] width 43 height 8
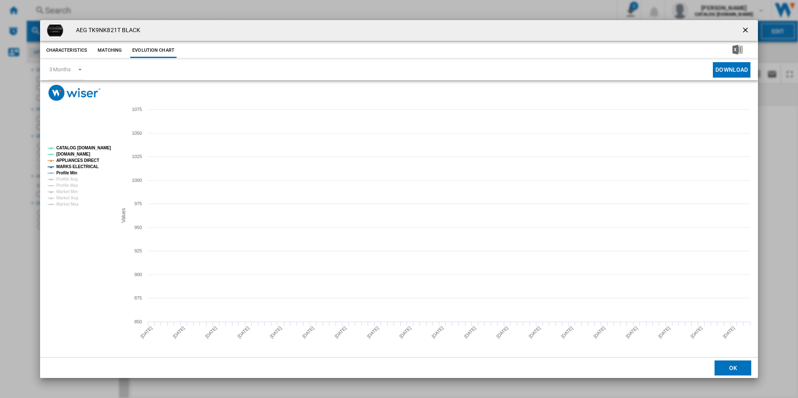
click at [106, 149] on tspan "CATALOG [DOMAIN_NAME]" at bounding box center [83, 148] width 55 height 5
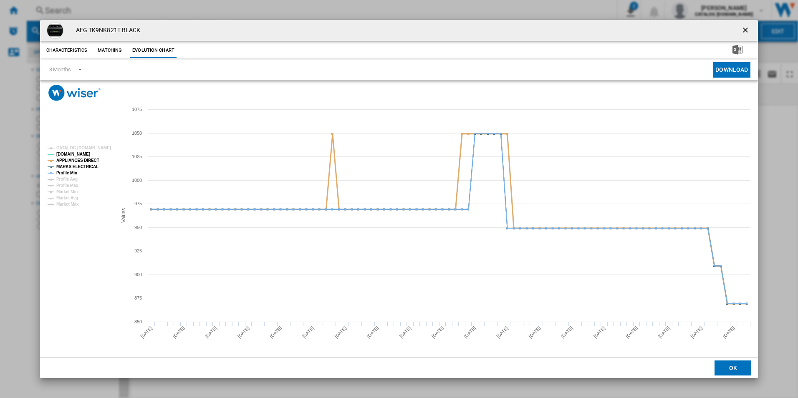
click at [83, 161] on tspan "APPLIANCES DIRECT" at bounding box center [77, 160] width 43 height 5
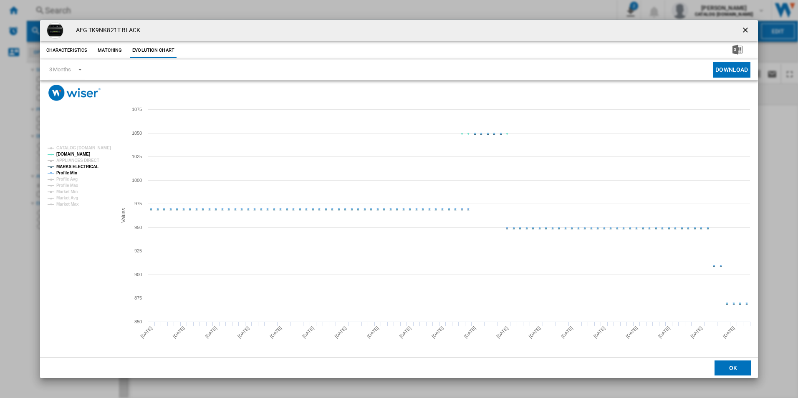
click at [83, 167] on tspan "MARKS ELECTRICAL" at bounding box center [77, 166] width 42 height 5
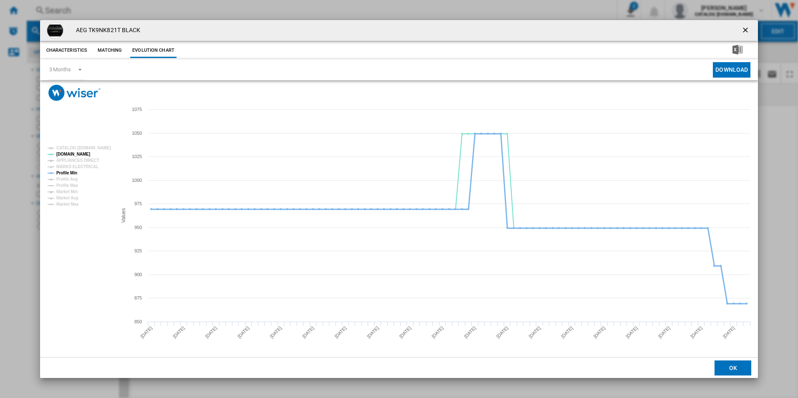
click at [71, 172] on tspan "Profile Min" at bounding box center [66, 173] width 21 height 5
click at [747, 32] on ng-md-icon "getI18NText('BUTTONS.CLOSE_DIALOG')" at bounding box center [746, 31] width 10 height 10
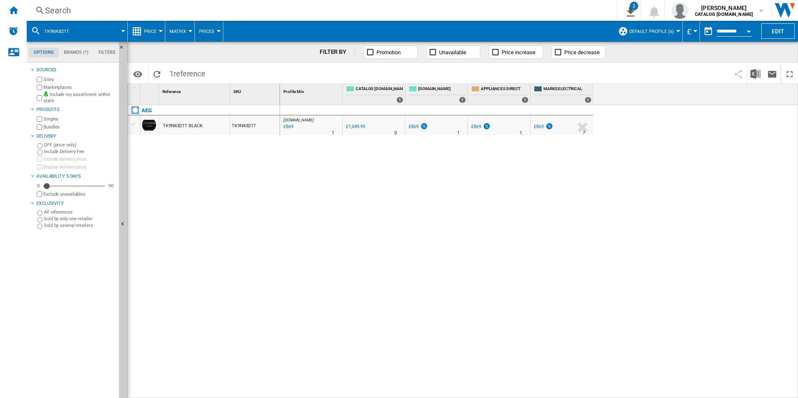
click at [391, 3] on div "Search Search 0 2 All Customer Report [Price Matrix] All Customer Report [Price…" at bounding box center [412, 10] width 771 height 21
click at [379, 5] on div "Search" at bounding box center [320, 11] width 550 height 12
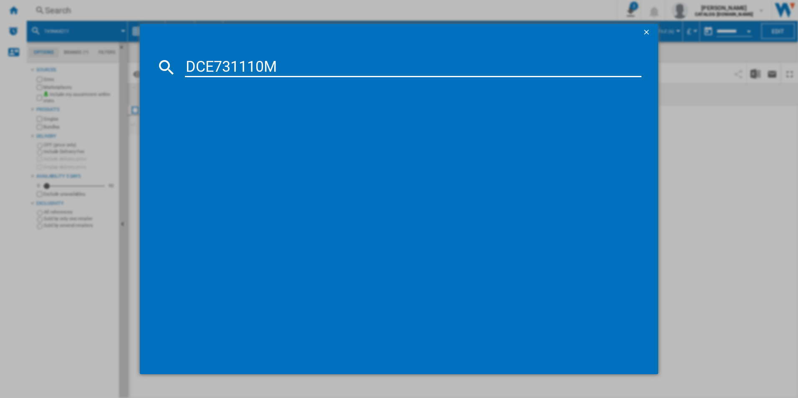
type input "DCE731110M"
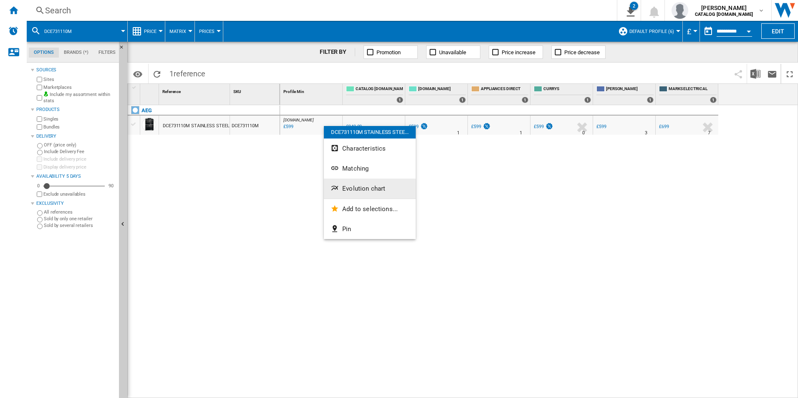
click at [345, 182] on button "Evolution chart" at bounding box center [370, 189] width 92 height 20
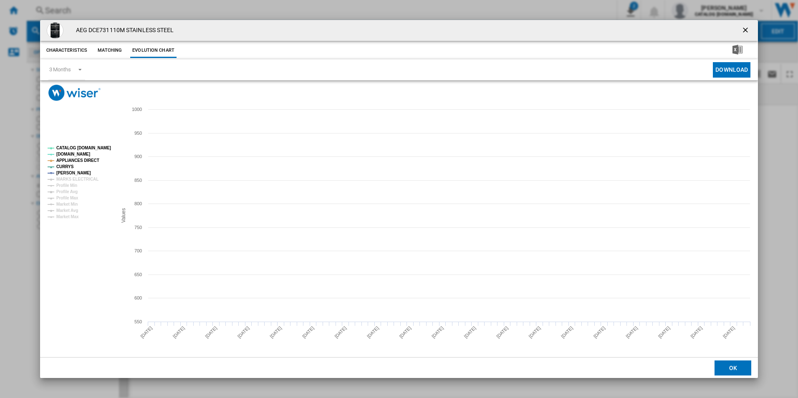
click at [79, 146] on tspan "CATALOG [DOMAIN_NAME]" at bounding box center [83, 148] width 55 height 5
click at [85, 160] on tspan "APPLIANCES DIRECT" at bounding box center [77, 160] width 43 height 5
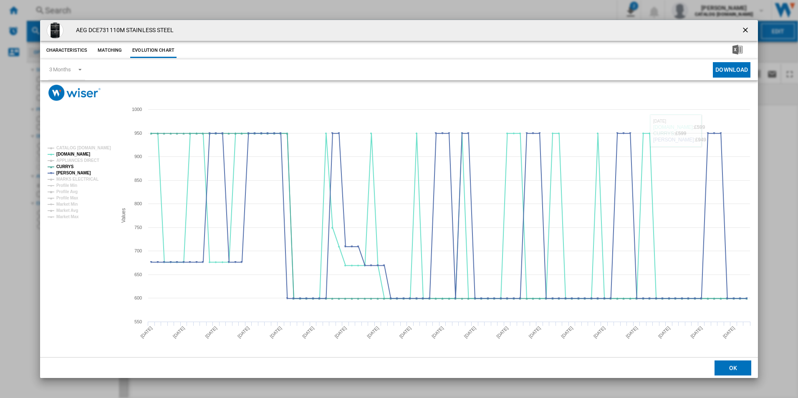
drag, startPoint x: 744, startPoint y: 28, endPoint x: 709, endPoint y: 31, distance: 34.7
click at [744, 28] on ng-md-icon "getI18NText('BUTTONS.CLOSE_DIALOG')" at bounding box center [746, 31] width 10 height 10
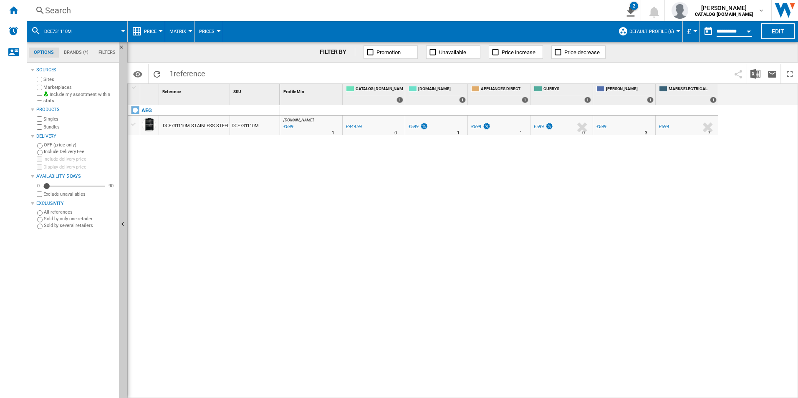
click at [449, 8] on div "Search" at bounding box center [320, 11] width 550 height 12
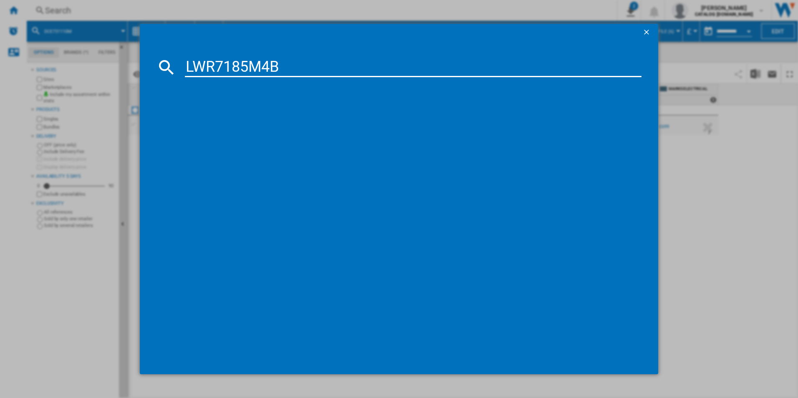
type input "LWR7185M4B"
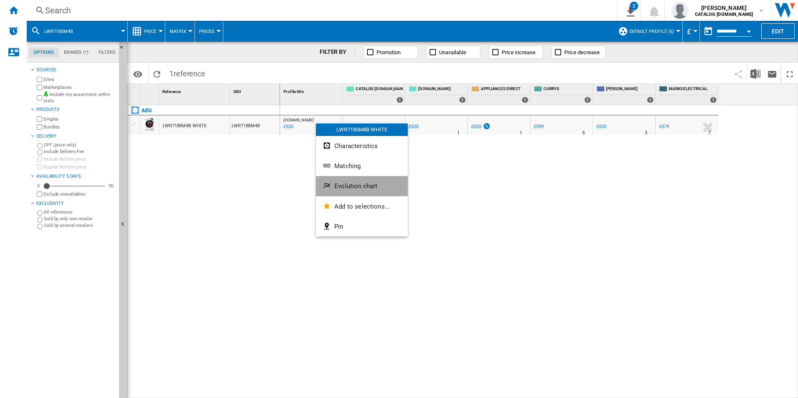
click at [360, 184] on span "Evolution chart" at bounding box center [355, 186] width 43 height 8
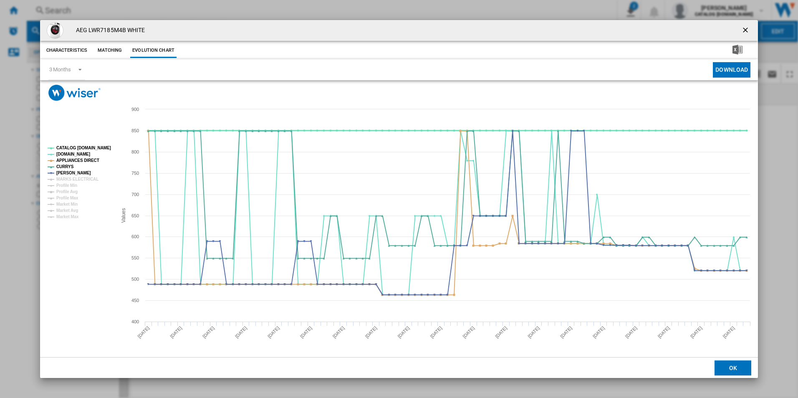
click at [93, 146] on tspan "CATALOG [DOMAIN_NAME]" at bounding box center [83, 148] width 55 height 5
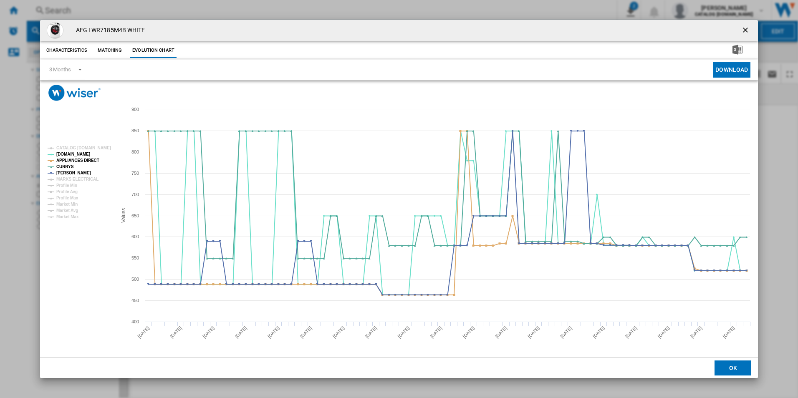
click at [92, 157] on rect "Product popup" at bounding box center [78, 183] width 69 height 80
click at [92, 160] on tspan "APPLIANCES DIRECT" at bounding box center [77, 160] width 43 height 5
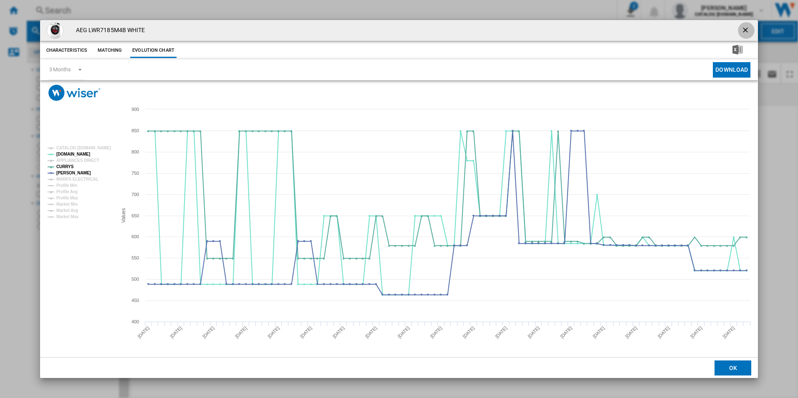
drag, startPoint x: 749, startPoint y: 28, endPoint x: 711, endPoint y: 34, distance: 38.4
click at [746, 28] on ng-md-icon "getI18NText('BUTTONS.CLOSE_DIALOG')" at bounding box center [746, 31] width 10 height 10
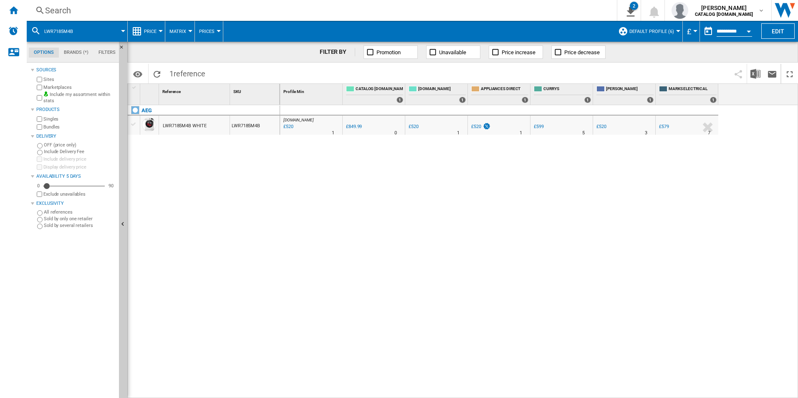
click at [515, 6] on div "Search" at bounding box center [320, 11] width 550 height 12
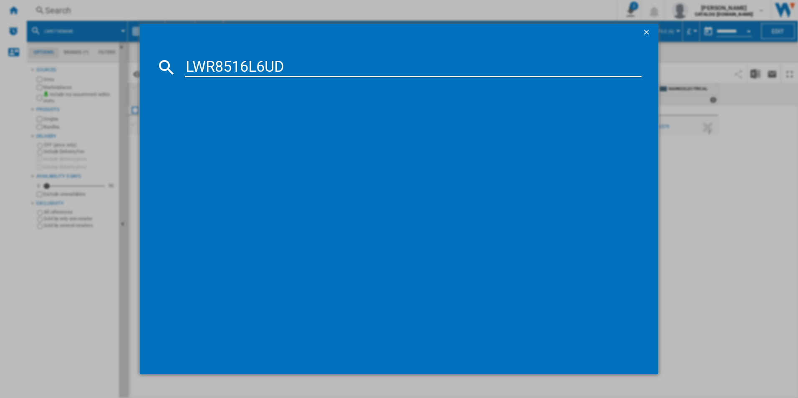
type input "LWR8516L6UD"
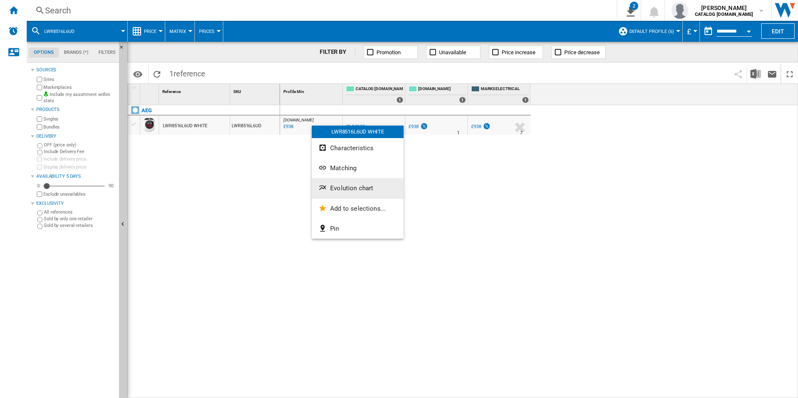
click at [357, 196] on button "Evolution chart" at bounding box center [358, 188] width 92 height 20
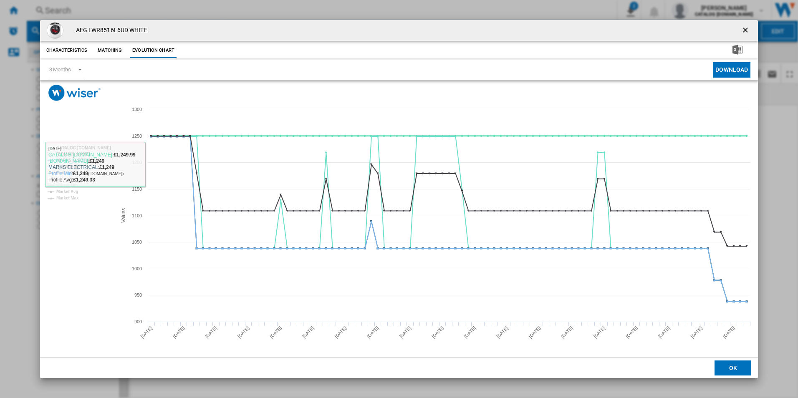
click at [95, 149] on tspan "CATALOG [DOMAIN_NAME]" at bounding box center [83, 148] width 55 height 5
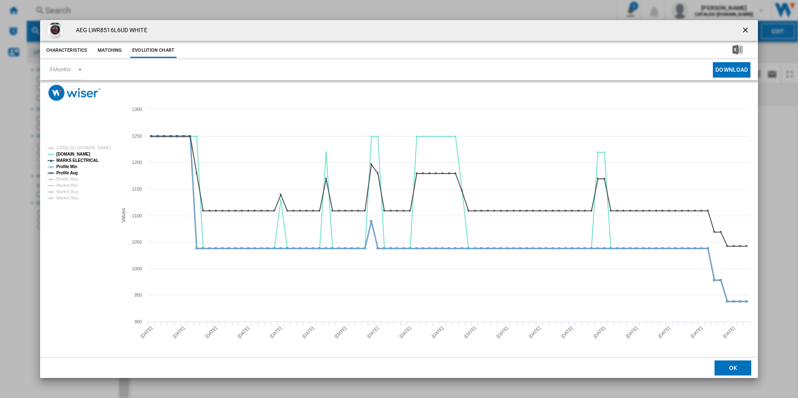
click at [90, 158] on tspan "MARKS ELECTRICAL" at bounding box center [77, 160] width 42 height 5
click at [73, 166] on tspan "Profile Min" at bounding box center [66, 166] width 21 height 5
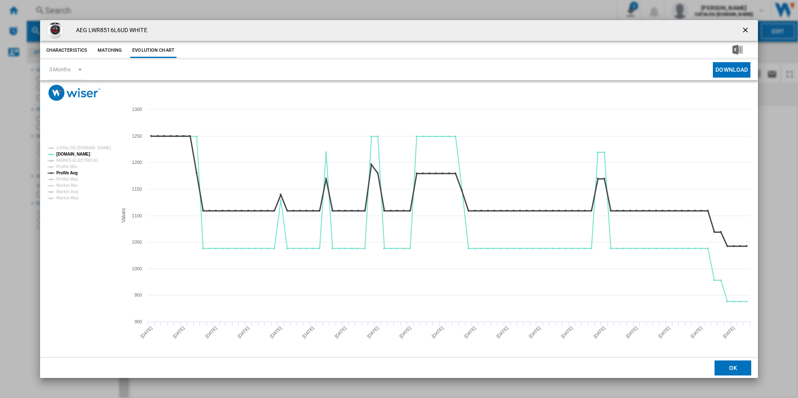
click at [72, 172] on tspan "Profile Avg" at bounding box center [66, 173] width 21 height 5
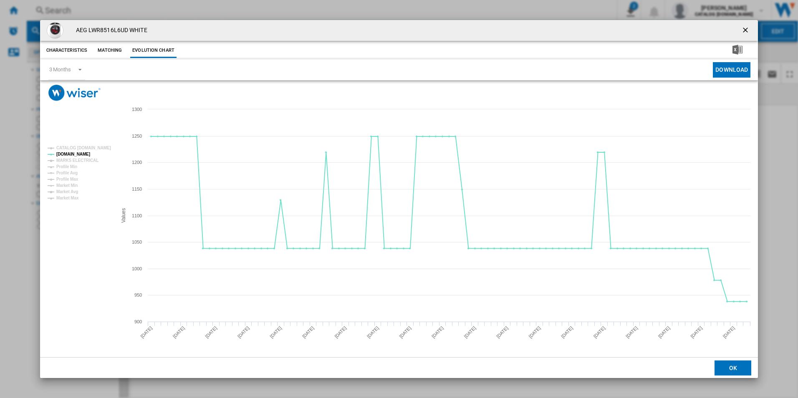
click at [742, 33] on ng-md-icon "getI18NText('BUTTONS.CLOSE_DIALOG')" at bounding box center [746, 31] width 10 height 10
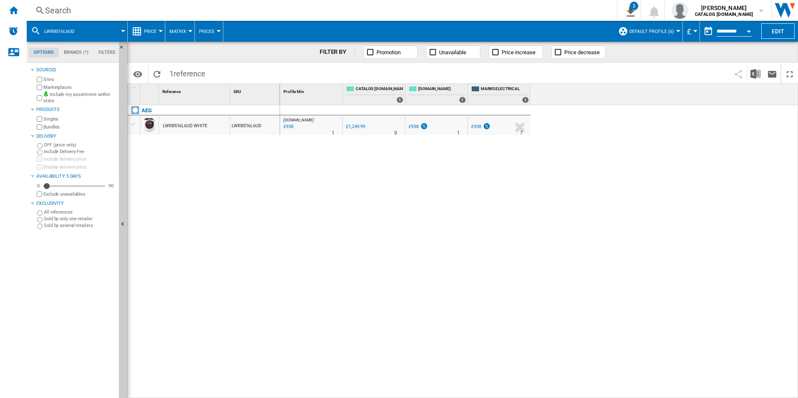
click at [483, 14] on div "Search" at bounding box center [320, 11] width 550 height 12
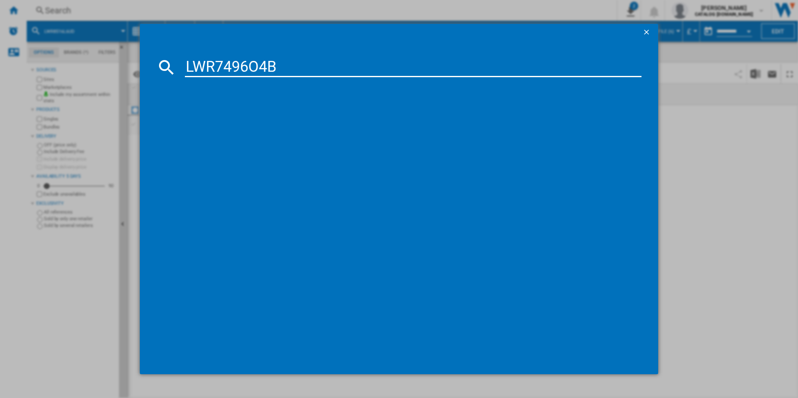
type input "LWR7496O4B"
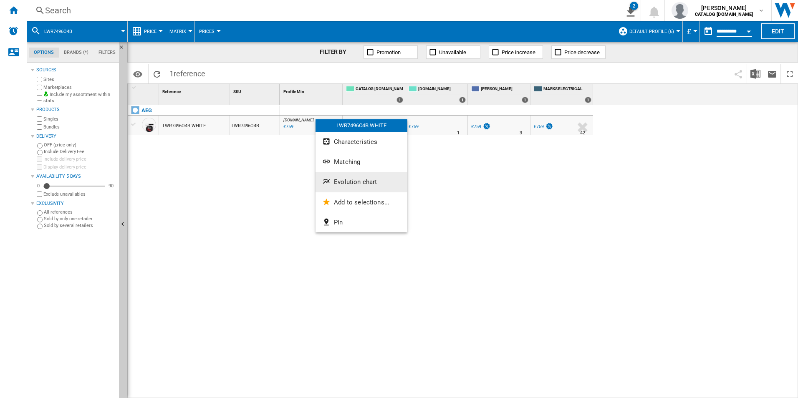
click at [344, 183] on span "Evolution chart" at bounding box center [355, 182] width 43 height 8
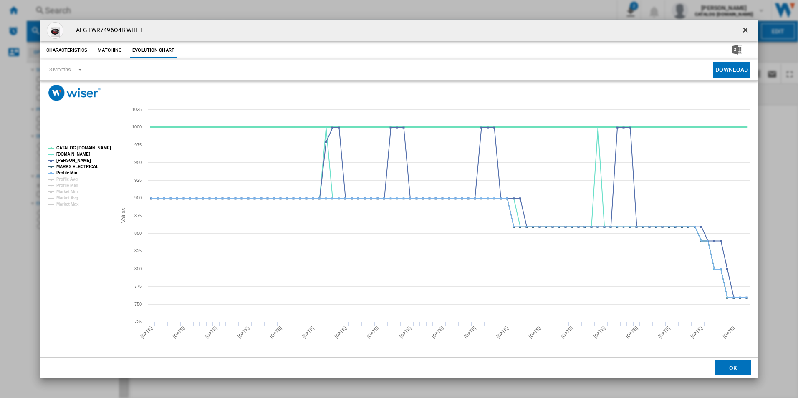
click at [96, 149] on tspan "CATALOG [DOMAIN_NAME]" at bounding box center [83, 148] width 55 height 5
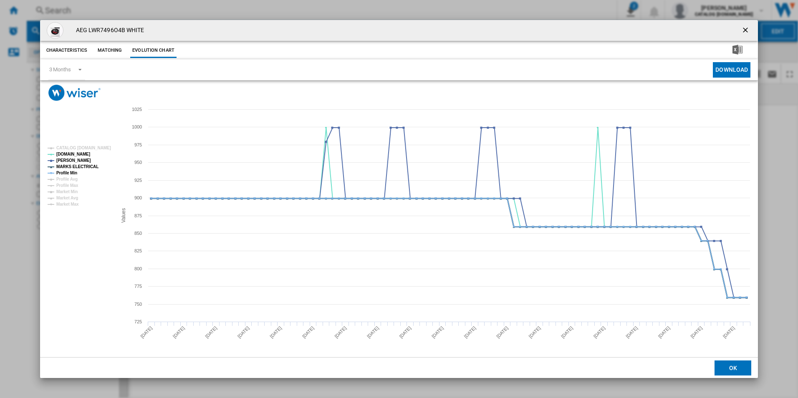
click at [85, 164] on tspan "MARKS ELECTRICAL" at bounding box center [77, 166] width 42 height 5
click at [73, 172] on tspan "Profile Min" at bounding box center [66, 173] width 21 height 5
click at [743, 30] on ng-md-icon "getI18NText('BUTTONS.CLOSE_DIALOG')" at bounding box center [746, 31] width 10 height 10
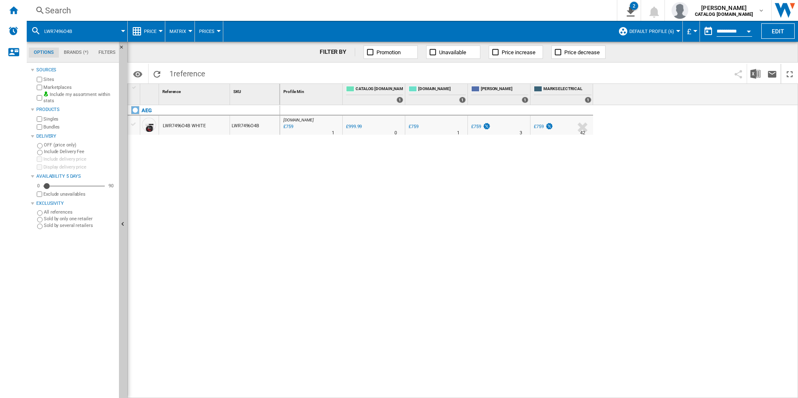
click at [438, 14] on div "Search" at bounding box center [320, 11] width 550 height 12
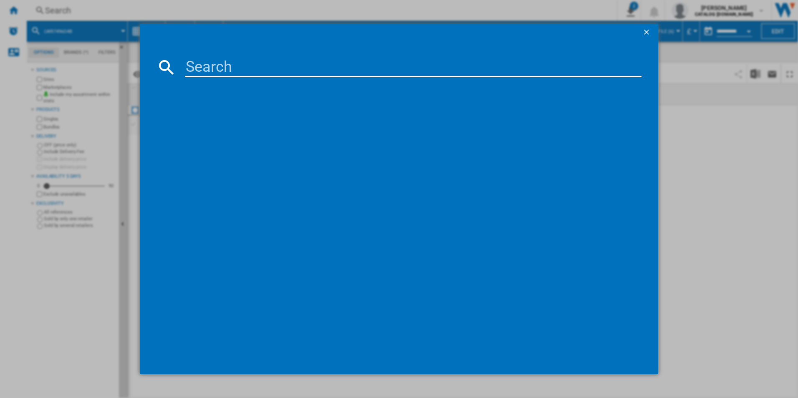
paste input "LWR7416U6UD"
type input "LWR7416U6UD"
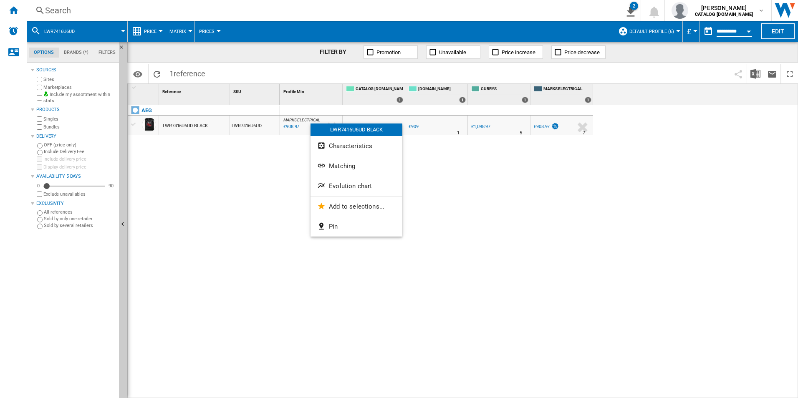
click at [347, 183] on span "Evolution chart" at bounding box center [350, 186] width 43 height 8
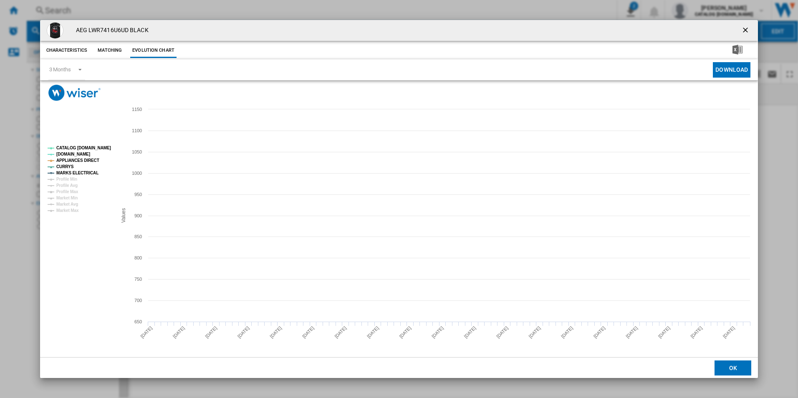
click at [96, 147] on tspan "CATALOG [DOMAIN_NAME]" at bounding box center [83, 148] width 55 height 5
click at [87, 162] on tspan "APPLIANCES DIRECT" at bounding box center [77, 160] width 43 height 5
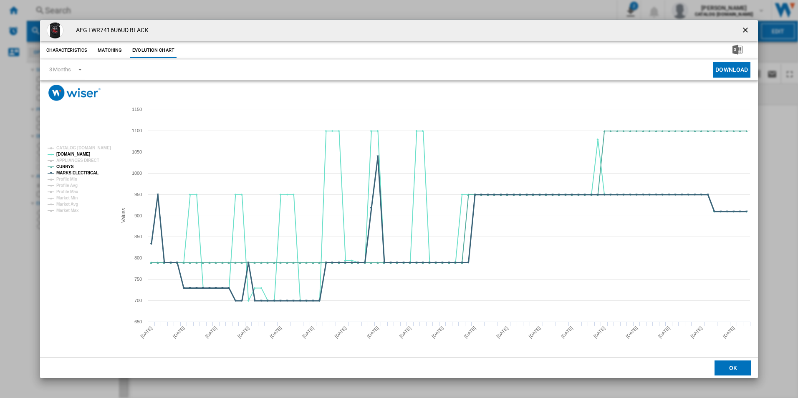
click at [91, 173] on tspan "MARKS ELECTRICAL" at bounding box center [77, 173] width 42 height 5
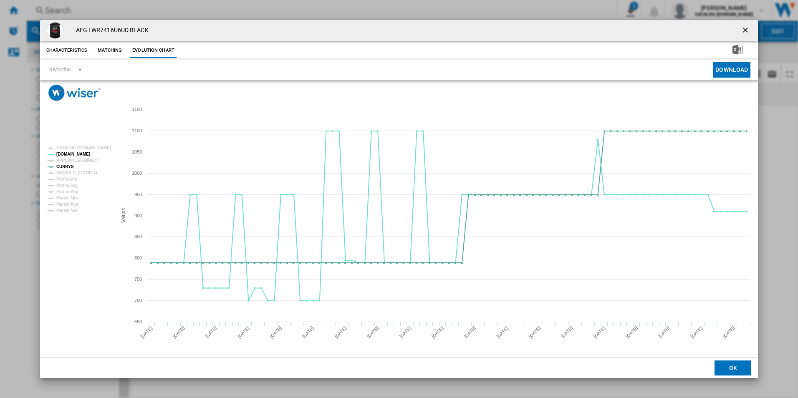
click at [747, 31] on ng-md-icon "getI18NText('BUTTONS.CLOSE_DIALOG')" at bounding box center [746, 31] width 10 height 10
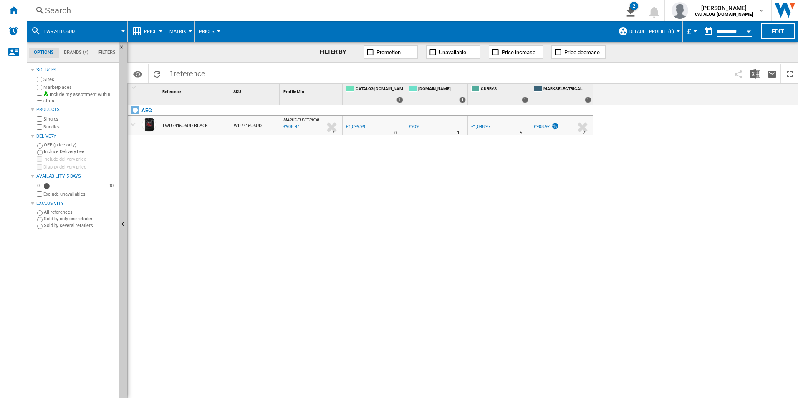
click at [500, 8] on div "Search" at bounding box center [320, 11] width 550 height 12
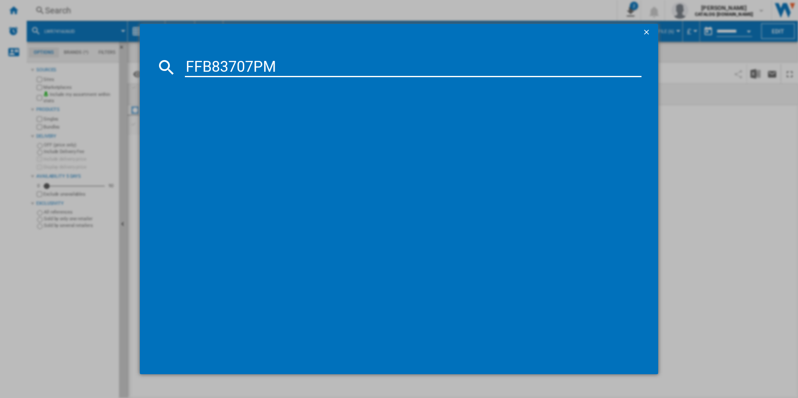
type input "FFB83707PM"
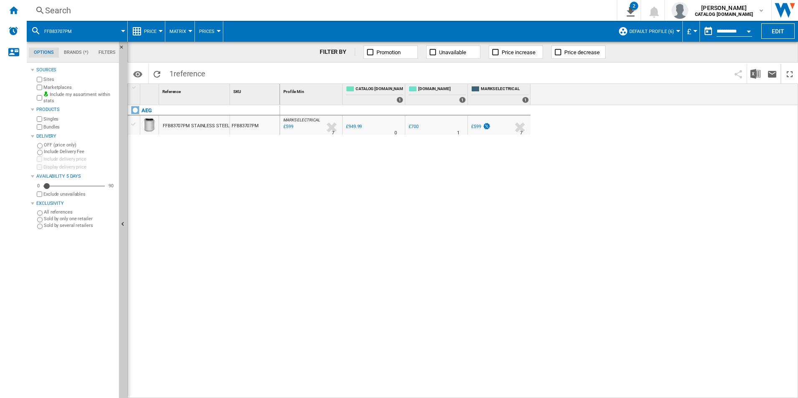
drag, startPoint x: 304, startPoint y: 115, endPoint x: 302, endPoint y: 123, distance: 8.1
drag, startPoint x: 302, startPoint y: 123, endPoint x: 273, endPoint y: 151, distance: 40.7
click at [249, 164] on div at bounding box center [399, 199] width 798 height 398
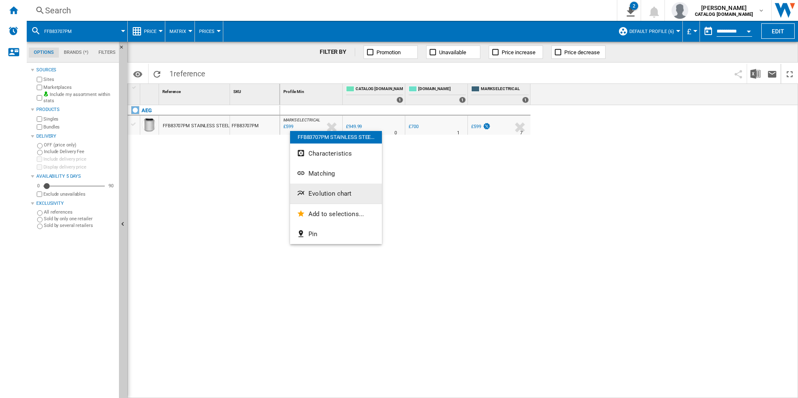
click at [311, 192] on span "Evolution chart" at bounding box center [329, 194] width 43 height 8
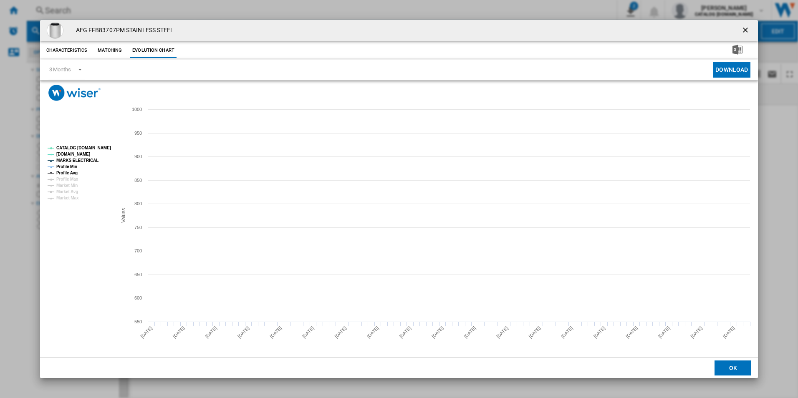
click at [97, 149] on tspan "CATALOG [DOMAIN_NAME]" at bounding box center [83, 148] width 55 height 5
click at [85, 159] on tspan "MARKS ELECTRICAL" at bounding box center [77, 160] width 42 height 5
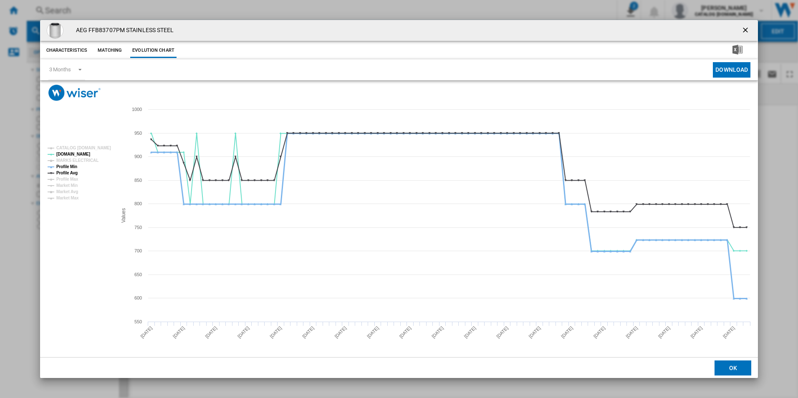
click at [73, 167] on tspan "Profile Min" at bounding box center [66, 166] width 21 height 5
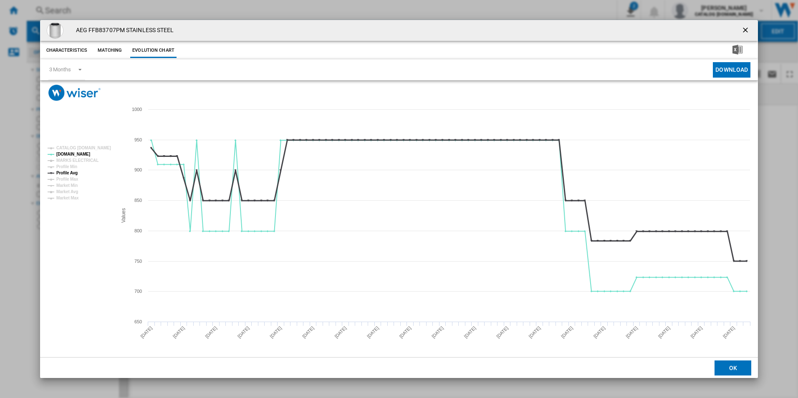
click at [72, 173] on tspan "Profile Avg" at bounding box center [66, 173] width 21 height 5
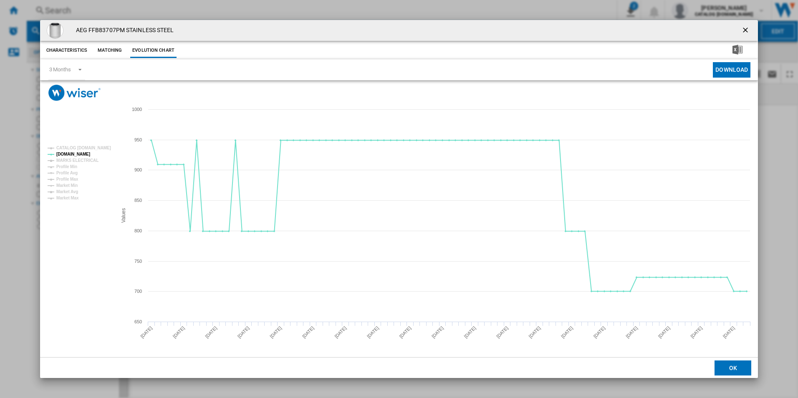
click at [744, 31] on ng-md-icon "getI18NText('BUTTONS.CLOSE_DIALOG')" at bounding box center [746, 31] width 10 height 10
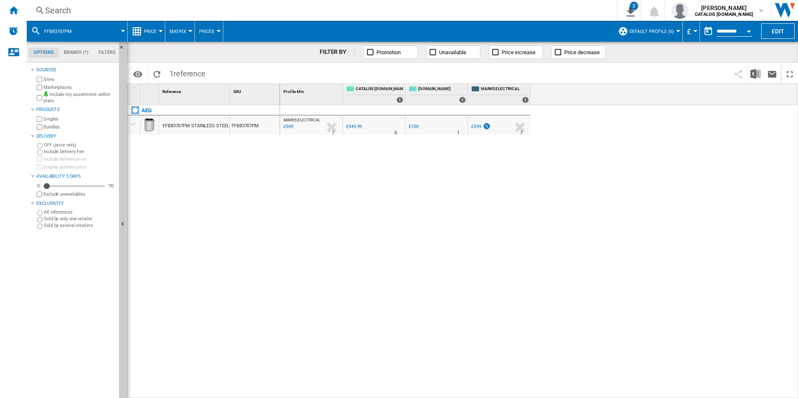
click at [508, 13] on div "Search" at bounding box center [320, 11] width 550 height 12
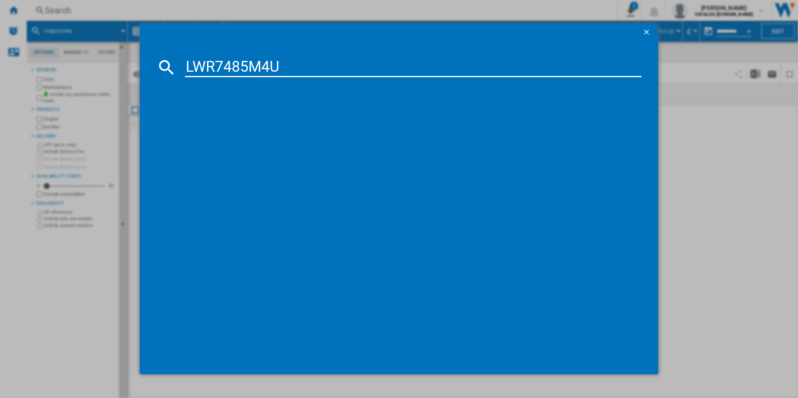
type input "LWR7485M4U"
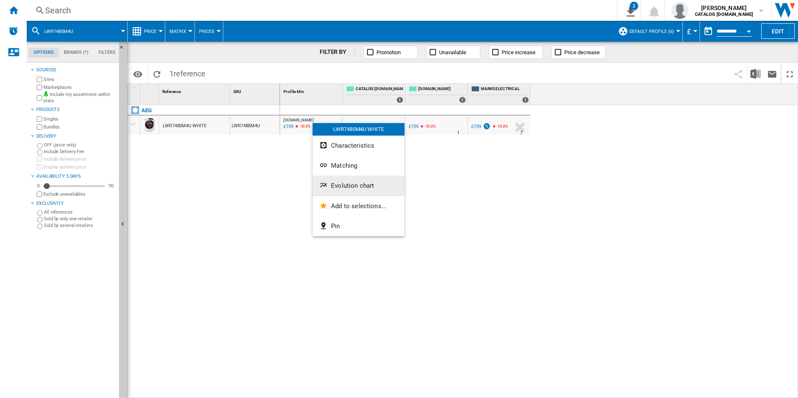
click at [363, 186] on span "Evolution chart" at bounding box center [352, 186] width 43 height 8
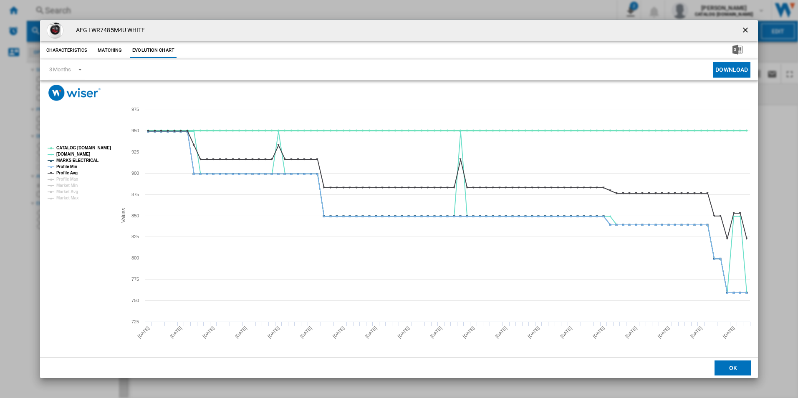
click at [93, 147] on tspan "CATALOG [DOMAIN_NAME]" at bounding box center [83, 148] width 55 height 5
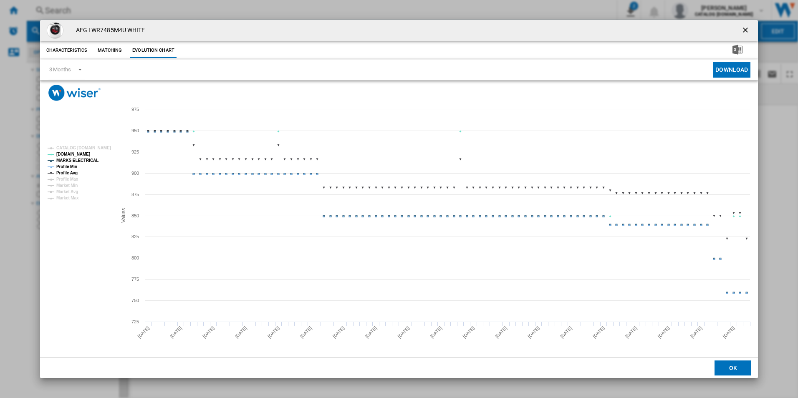
click at [84, 159] on tspan "MARKS ELECTRICAL" at bounding box center [77, 160] width 42 height 5
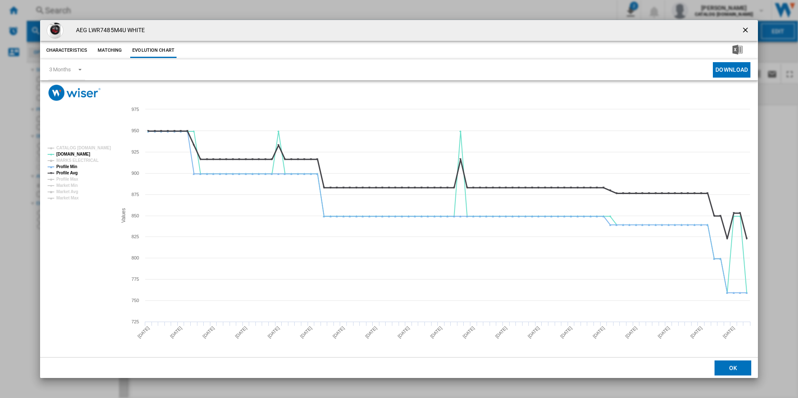
click at [66, 171] on tspan "Profile Avg" at bounding box center [66, 173] width 21 height 5
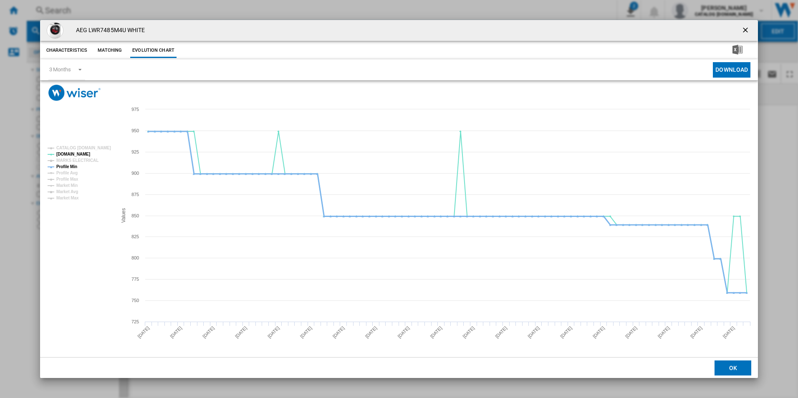
click at [68, 167] on tspan "Profile Min" at bounding box center [66, 166] width 21 height 5
click at [745, 30] on ng-md-icon "getI18NText('BUTTONS.CLOSE_DIALOG')" at bounding box center [746, 31] width 10 height 10
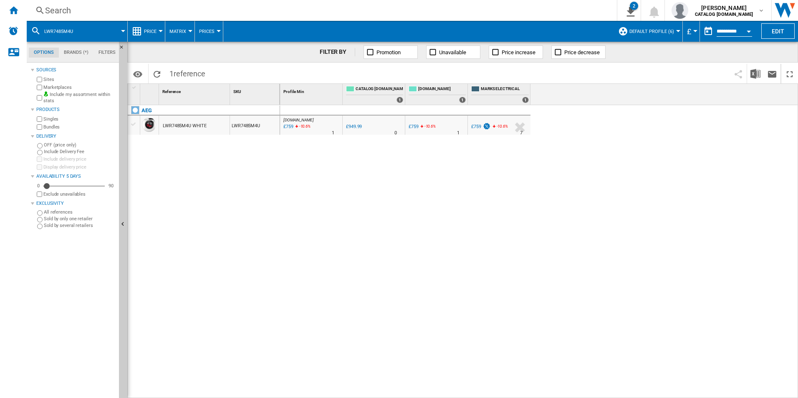
click at [481, 10] on div "Search" at bounding box center [320, 11] width 550 height 12
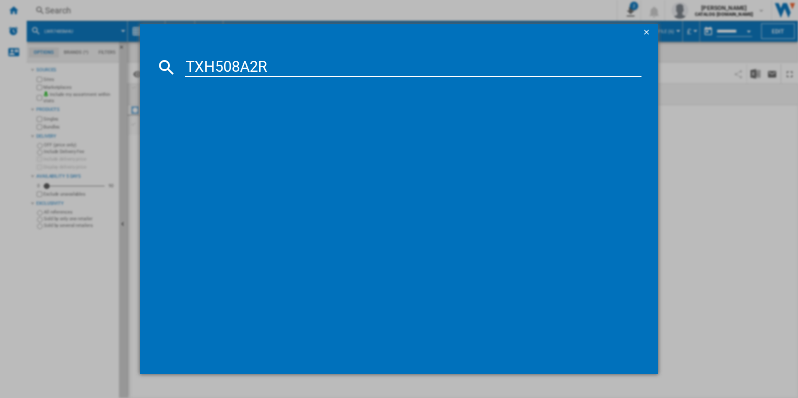
type input "TXH508A2R"
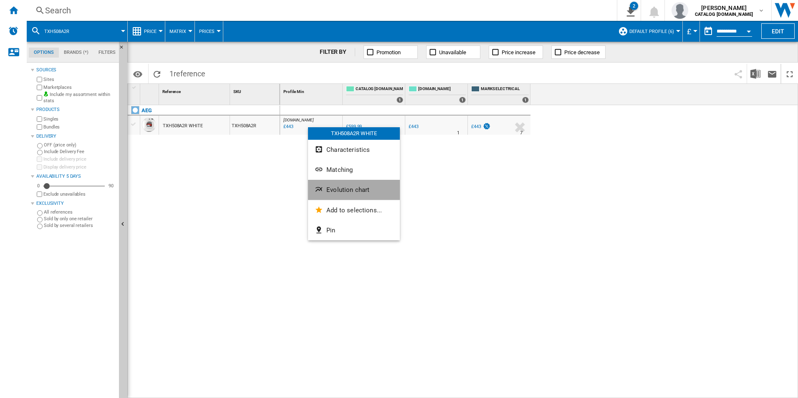
click at [351, 182] on button "Evolution chart" at bounding box center [354, 190] width 92 height 20
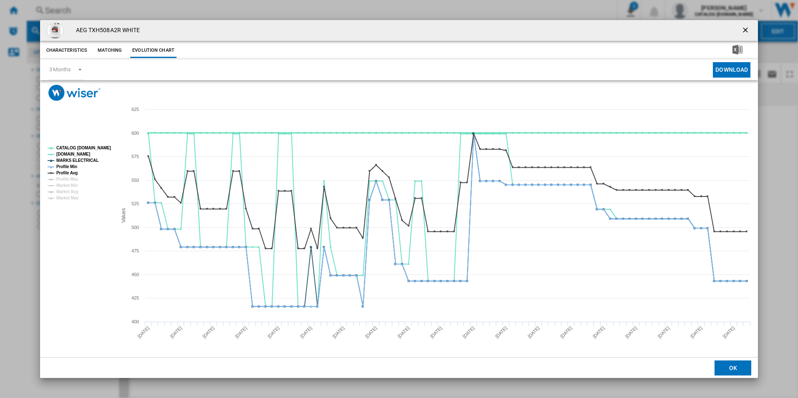
click at [102, 150] on tspan "CATALOG [DOMAIN_NAME]" at bounding box center [83, 148] width 55 height 5
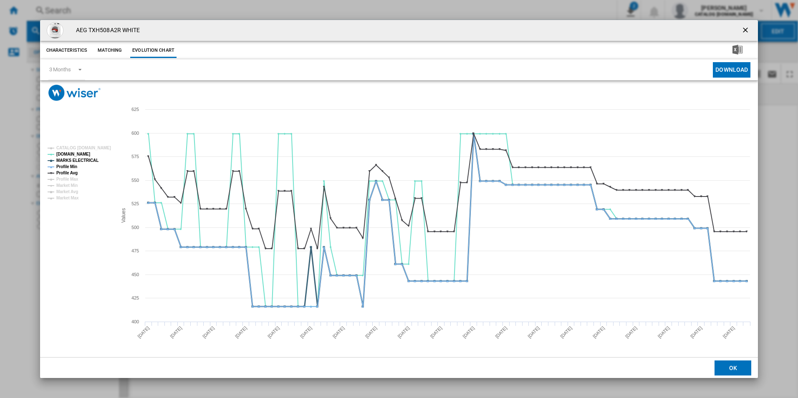
click at [77, 161] on tspan "MARKS ELECTRICAL" at bounding box center [77, 160] width 42 height 5
click at [73, 169] on tspan "Profile Min" at bounding box center [66, 166] width 21 height 5
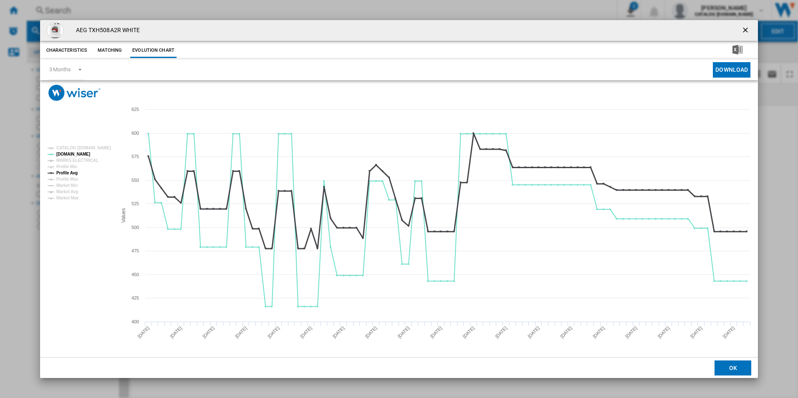
click at [74, 173] on tspan "Profile Avg" at bounding box center [66, 173] width 21 height 5
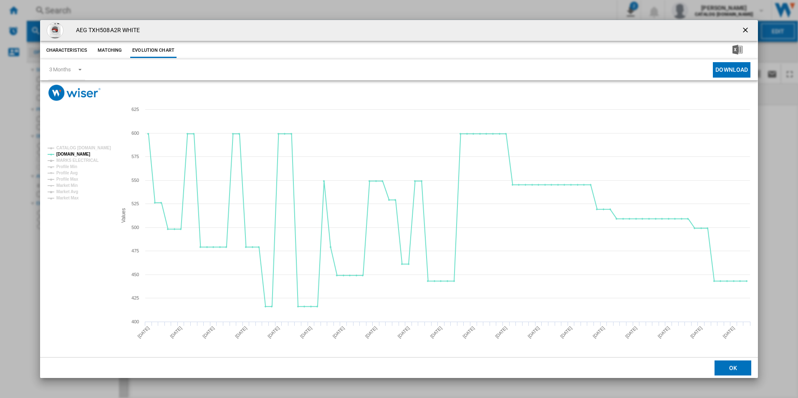
drag, startPoint x: 746, startPoint y: 28, endPoint x: 704, endPoint y: 35, distance: 42.4
click at [746, 28] on ng-md-icon "getI18NText('BUTTONS.CLOSE_DIALOG')" at bounding box center [746, 31] width 10 height 10
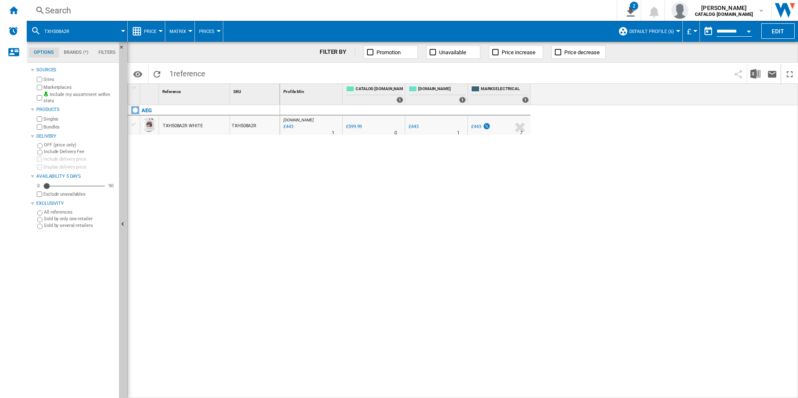
click at [560, 4] on div "Search Search 0 2 All Customer Report [Price Matrix] All Customer Report [Price…" at bounding box center [412, 10] width 771 height 21
click at [561, 5] on div "Search" at bounding box center [320, 11] width 550 height 12
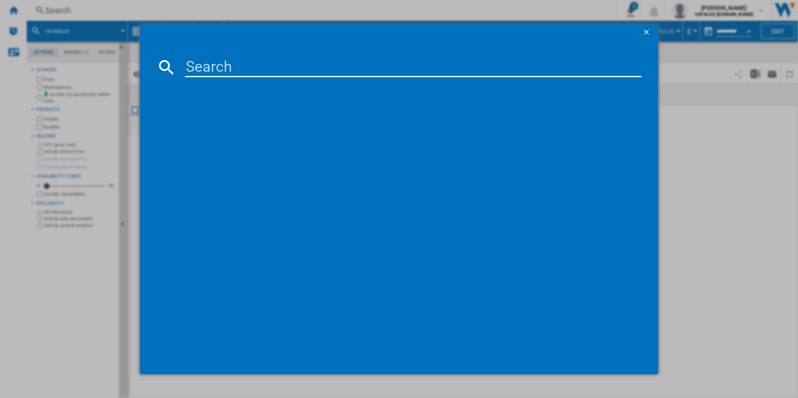
paste input "TXH508A4R"
type input "TXH508A4R"
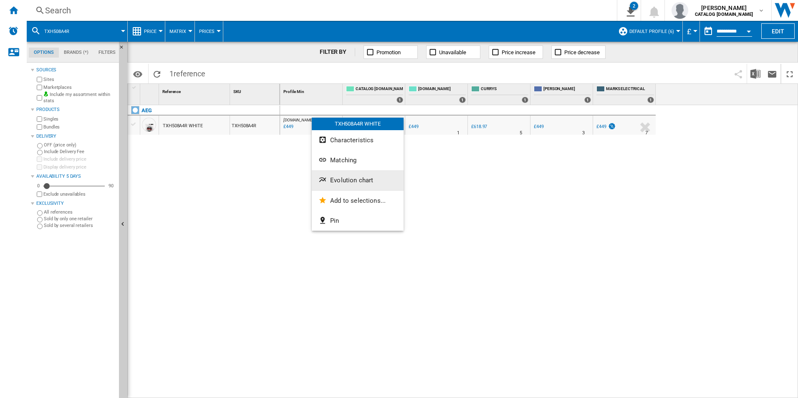
click at [356, 180] on span "Evolution chart" at bounding box center [351, 181] width 43 height 8
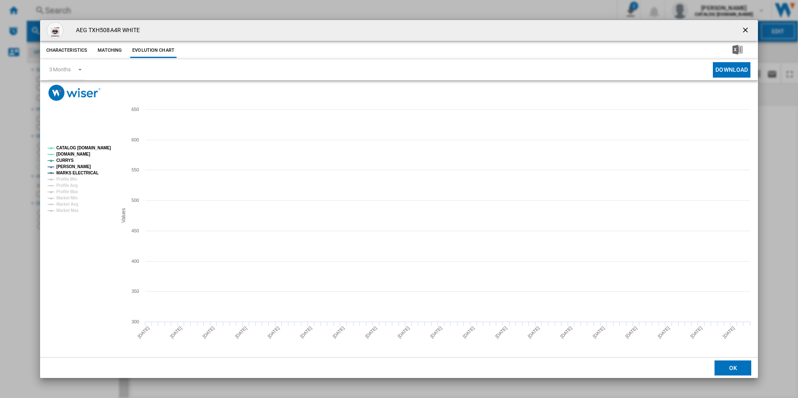
click at [103, 149] on tspan "CATALOG [DOMAIN_NAME]" at bounding box center [83, 148] width 55 height 5
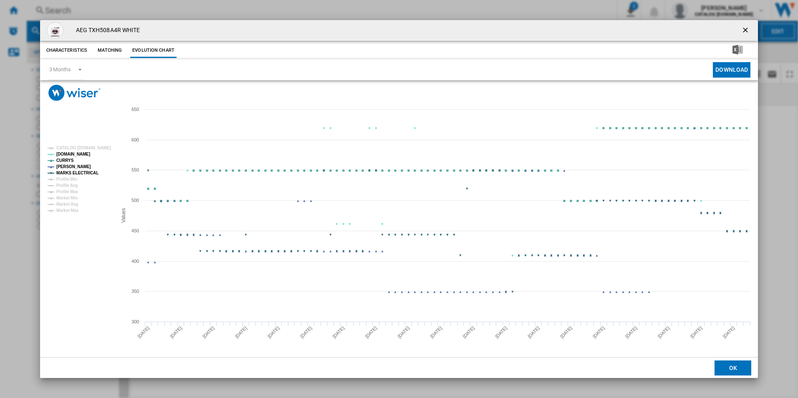
click at [87, 172] on tspan "MARKS ELECTRICAL" at bounding box center [77, 173] width 42 height 5
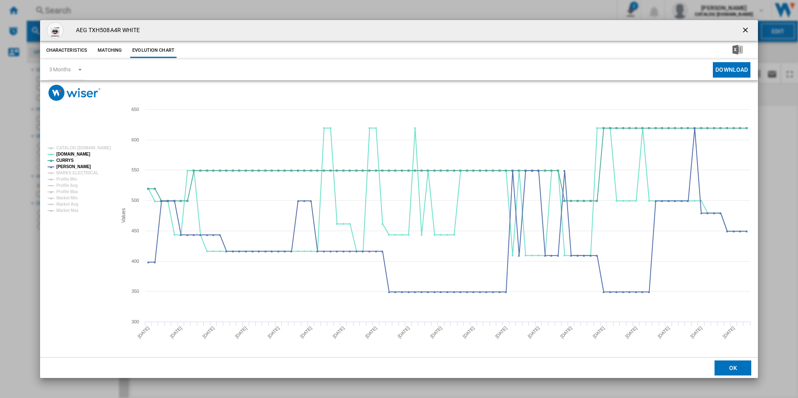
click at [744, 29] on ng-md-icon "getI18NText('BUTTONS.CLOSE_DIALOG')" at bounding box center [746, 31] width 10 height 10
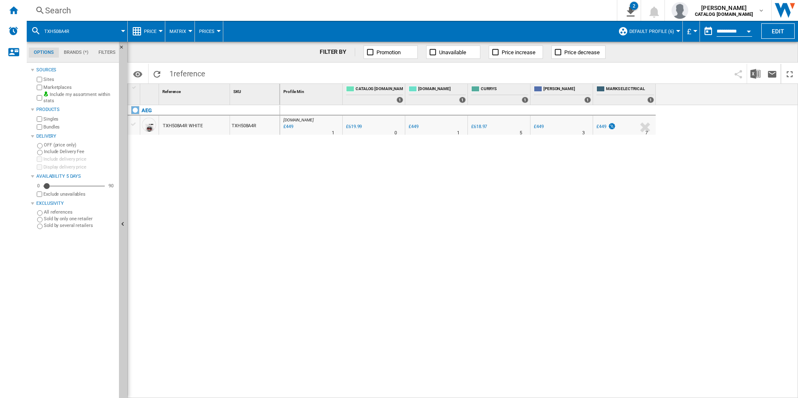
click at [517, 3] on div "Search Search 0 2 All Customer Report [Price Matrix] All Customer Report [Price…" at bounding box center [412, 10] width 771 height 21
click at [515, 14] on div "Search" at bounding box center [320, 11] width 550 height 12
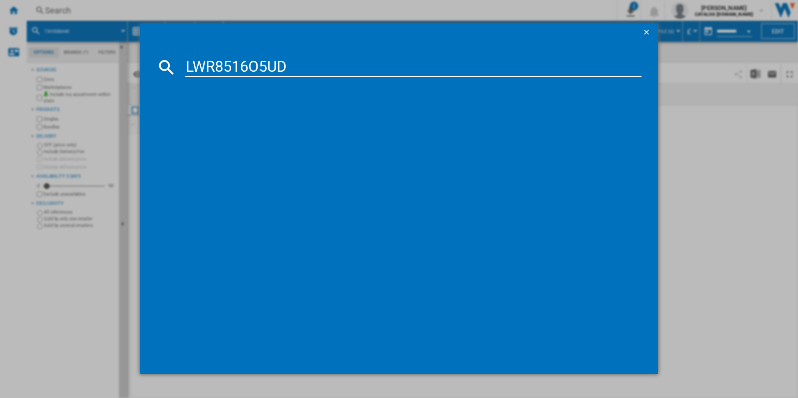
type input "LWR8516O5UD"
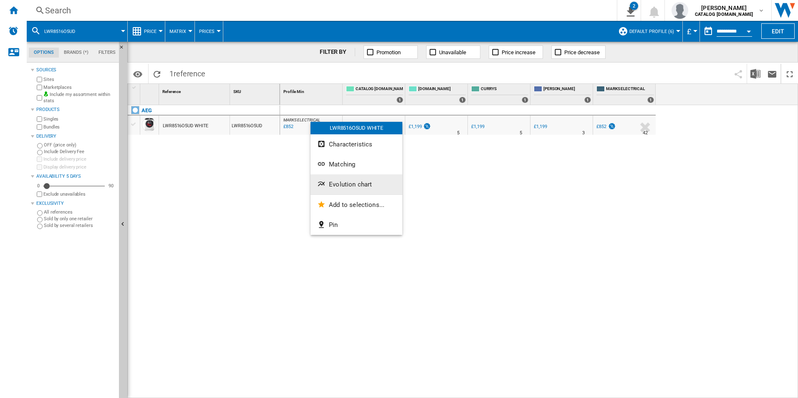
click at [351, 181] on span "Evolution chart" at bounding box center [350, 185] width 43 height 8
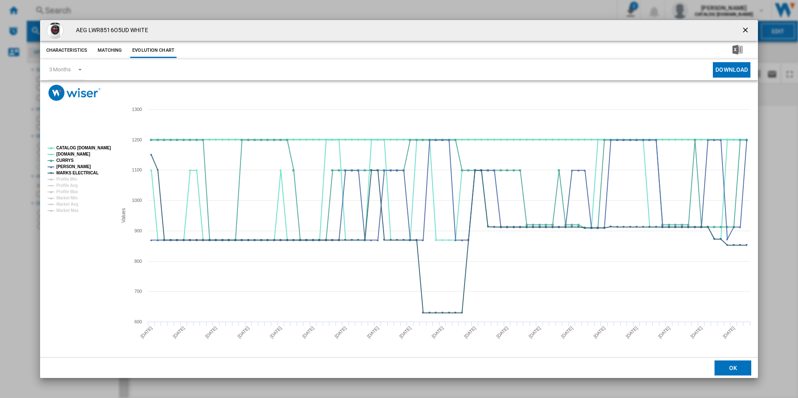
click at [94, 146] on tspan "CATALOG [DOMAIN_NAME]" at bounding box center [83, 148] width 55 height 5
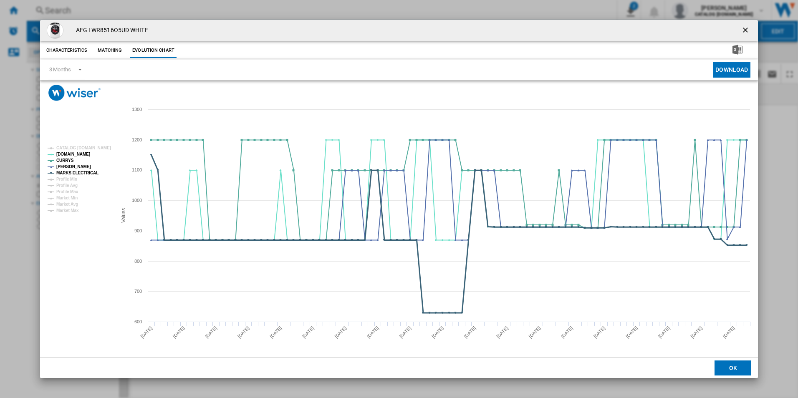
click at [89, 174] on tspan "MARKS ELECTRICAL" at bounding box center [77, 173] width 42 height 5
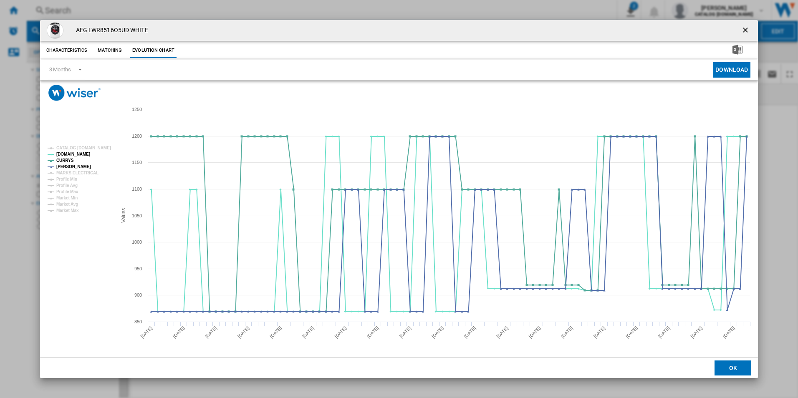
drag, startPoint x: 748, startPoint y: 32, endPoint x: 744, endPoint y: 29, distance: 4.5
click at [747, 31] on ng-md-icon "getI18NText('BUTTONS.CLOSE_DIALOG')" at bounding box center [746, 31] width 10 height 10
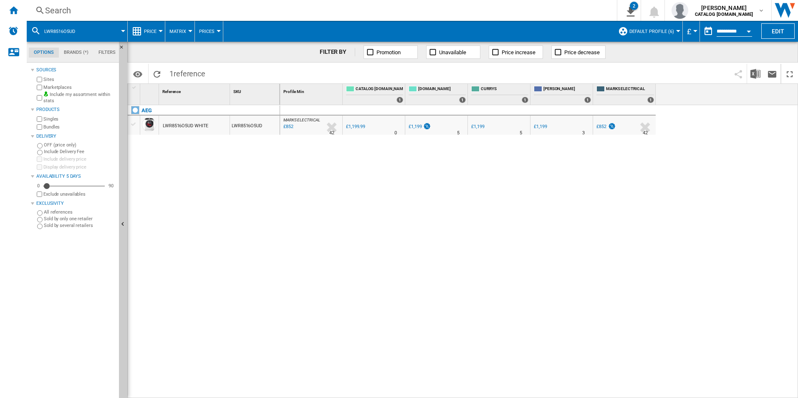
click at [477, 8] on div "Search" at bounding box center [320, 11] width 550 height 12
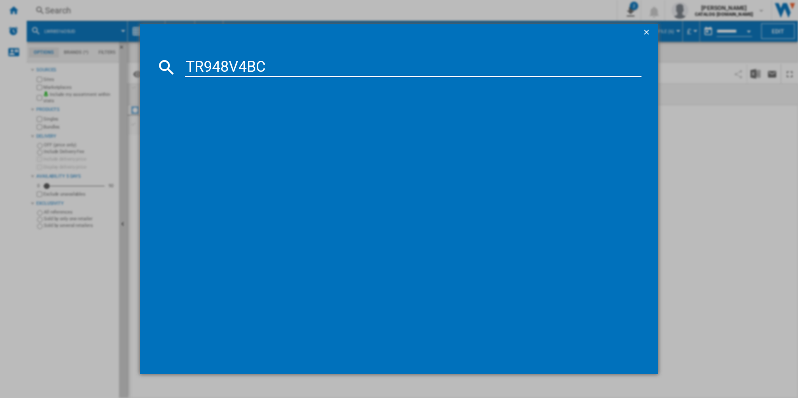
type input "TR948V4BC"
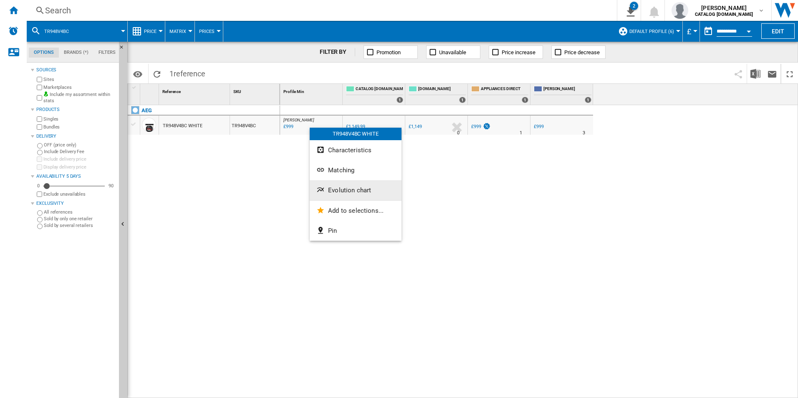
click at [341, 190] on span "Evolution chart" at bounding box center [349, 191] width 43 height 8
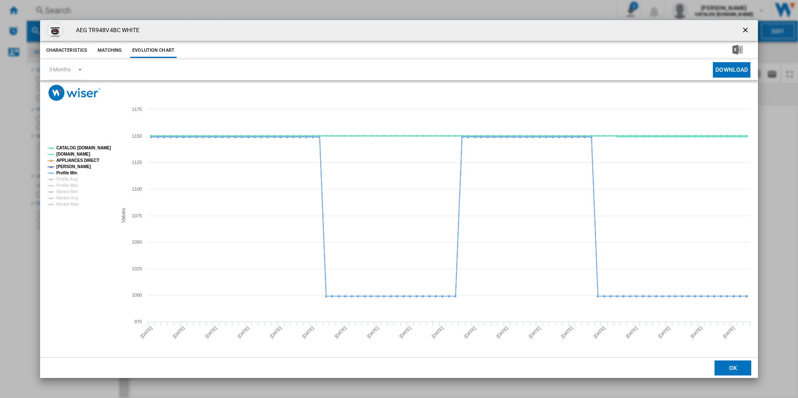
drag, startPoint x: 108, startPoint y: 148, endPoint x: 101, endPoint y: 147, distance: 7.1
click at [106, 148] on tspan "CATALOG [DOMAIN_NAME]" at bounding box center [83, 148] width 55 height 5
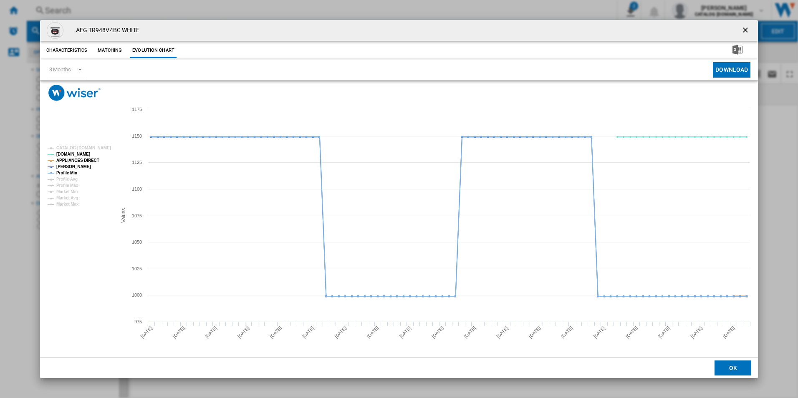
click at [90, 160] on tspan "APPLIANCES DIRECT" at bounding box center [77, 160] width 43 height 5
click at [74, 171] on tspan "Profile Min" at bounding box center [66, 173] width 21 height 5
drag, startPoint x: 748, startPoint y: 30, endPoint x: 636, endPoint y: 11, distance: 113.8
click at [748, 30] on ng-md-icon "getI18NText('BUTTONS.CLOSE_DIALOG')" at bounding box center [746, 31] width 10 height 10
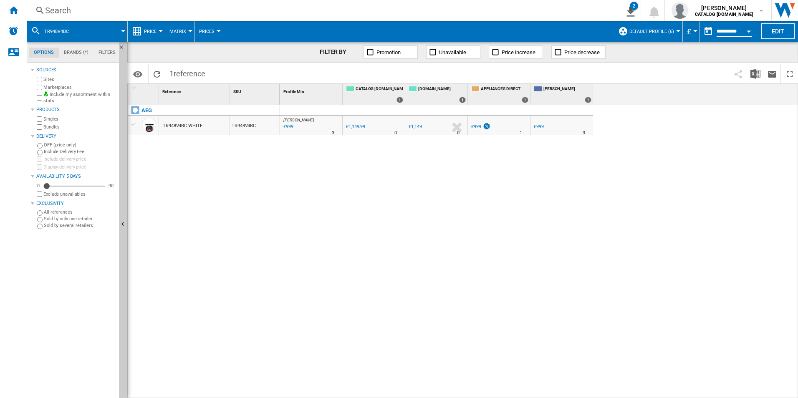
click at [549, 13] on div "Search" at bounding box center [320, 11] width 550 height 12
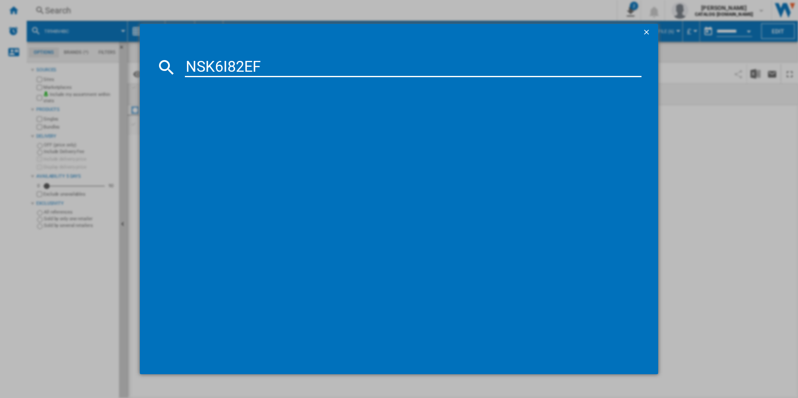
type input "NSK6I82EF"
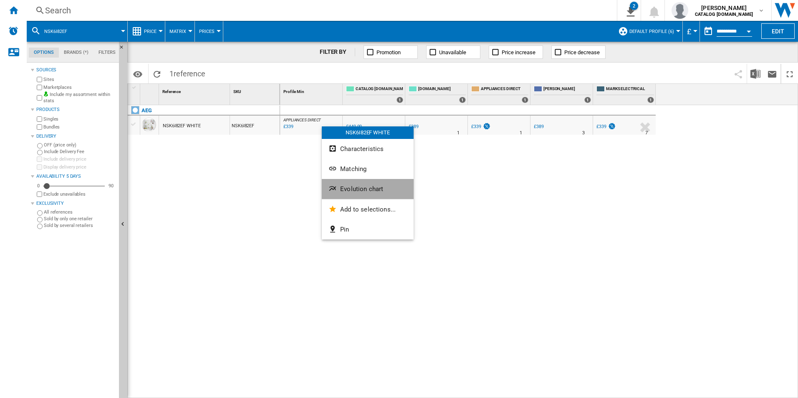
click at [366, 191] on span "Evolution chart" at bounding box center [361, 189] width 43 height 8
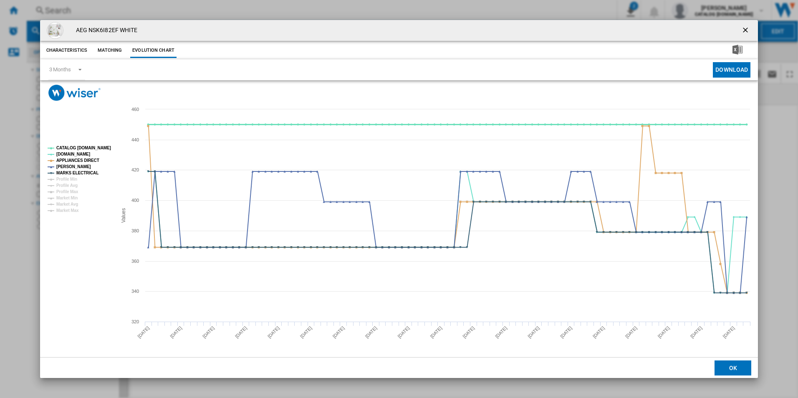
click at [92, 149] on tspan "CATALOG [DOMAIN_NAME]" at bounding box center [83, 148] width 55 height 5
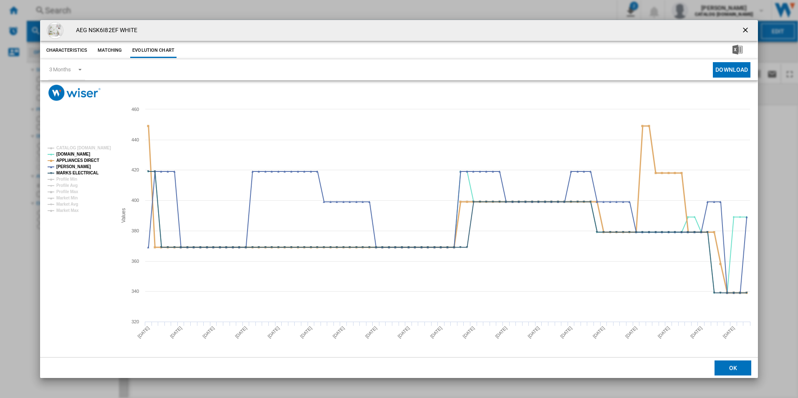
click at [84, 158] on tspan "APPLIANCES DIRECT" at bounding box center [77, 160] width 43 height 5
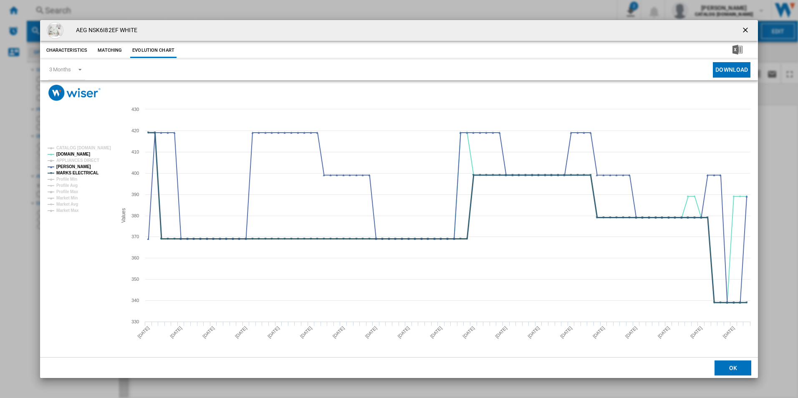
click at [93, 172] on tspan "MARKS ELECTRICAL" at bounding box center [77, 173] width 42 height 5
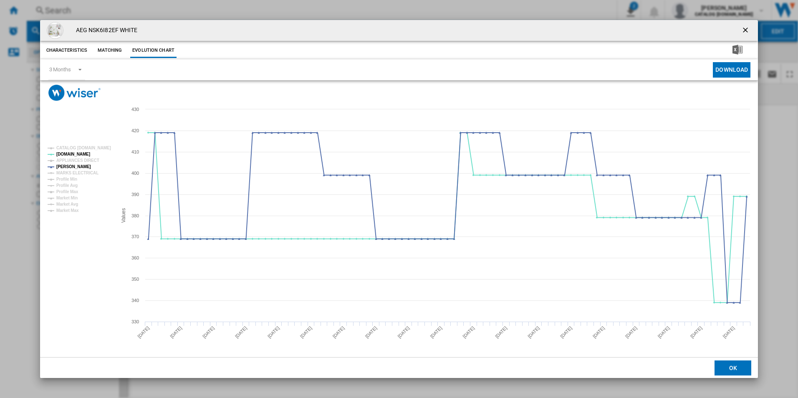
click at [742, 26] on ng-md-icon "getI18NText('BUTTONS.CLOSE_DIALOG')" at bounding box center [746, 31] width 10 height 10
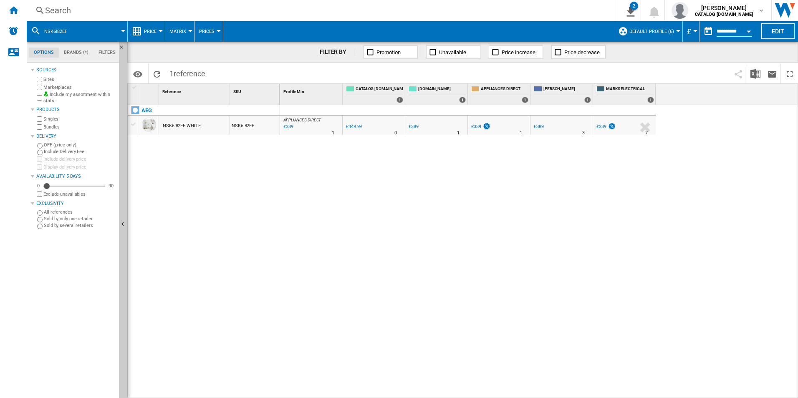
click at [469, 10] on div "Search" at bounding box center [320, 11] width 550 height 12
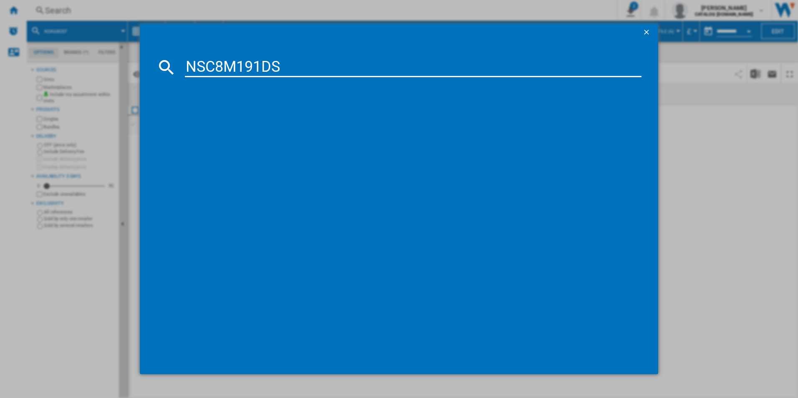
type input "NSC8M191DS"
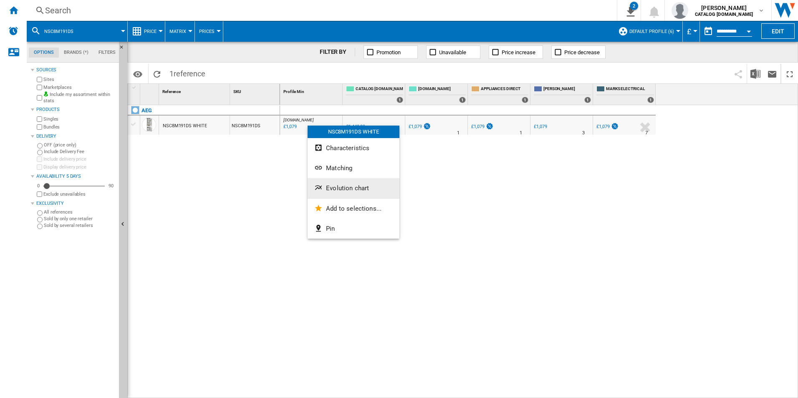
click at [346, 187] on span "Evolution chart" at bounding box center [347, 188] width 43 height 8
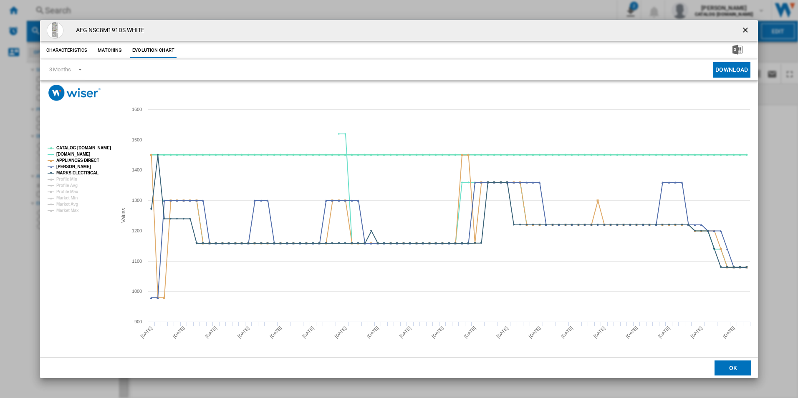
click at [93, 146] on tspan "CATALOG [DOMAIN_NAME]" at bounding box center [83, 148] width 55 height 5
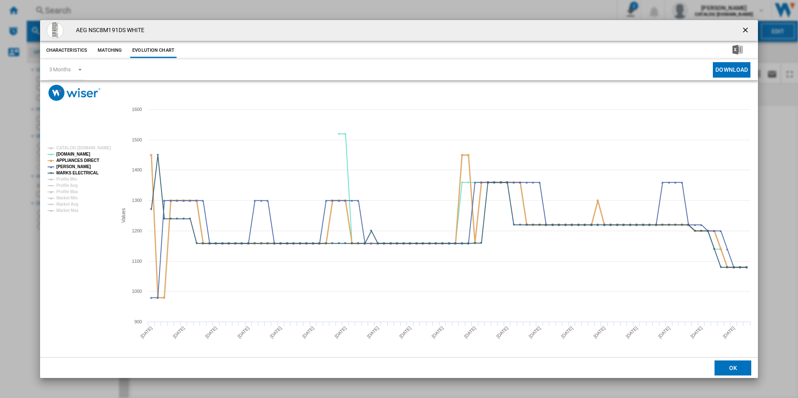
click at [91, 159] on tspan "APPLIANCES DIRECT" at bounding box center [77, 160] width 43 height 5
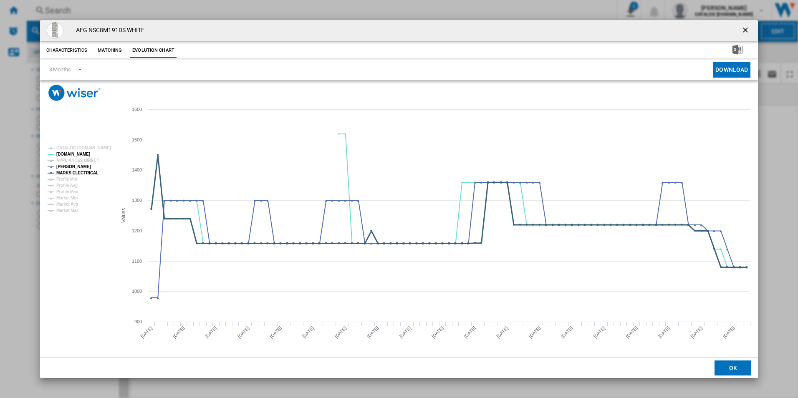
click at [89, 173] on tspan "MARKS ELECTRICAL" at bounding box center [77, 173] width 42 height 5
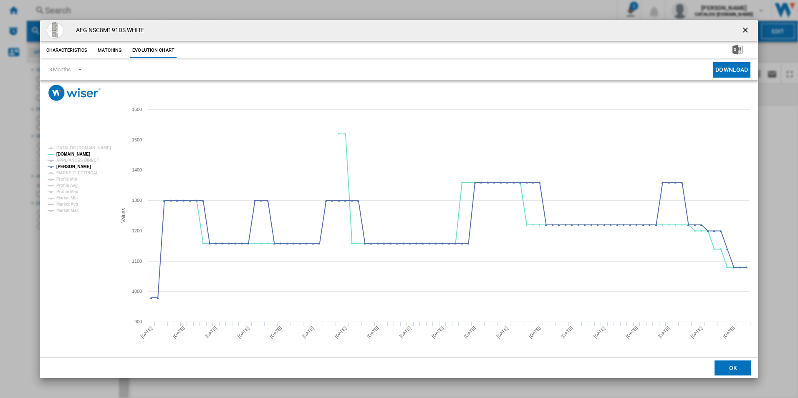
click at [748, 27] on ng-md-icon "getI18NText('BUTTONS.CLOSE_DIALOG')" at bounding box center [746, 31] width 10 height 10
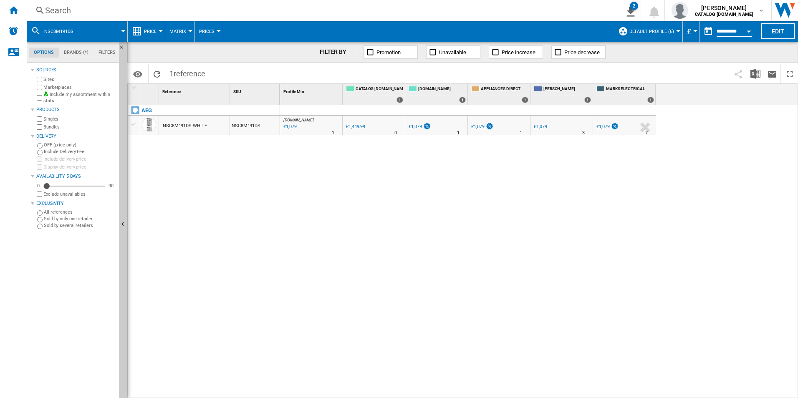
click at [500, 4] on div "Search Search 0 2 All Customer Report [Price Matrix] All Customer Report [Price…" at bounding box center [412, 10] width 771 height 21
click at [505, 15] on div "Search" at bounding box center [320, 11] width 550 height 12
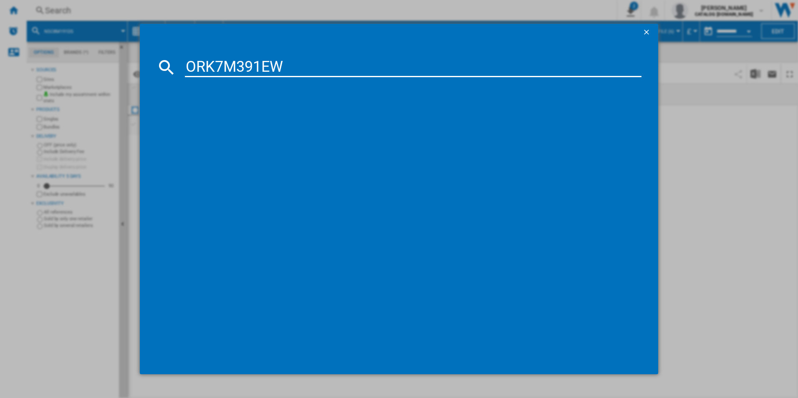
type input "ORK7M391EW"
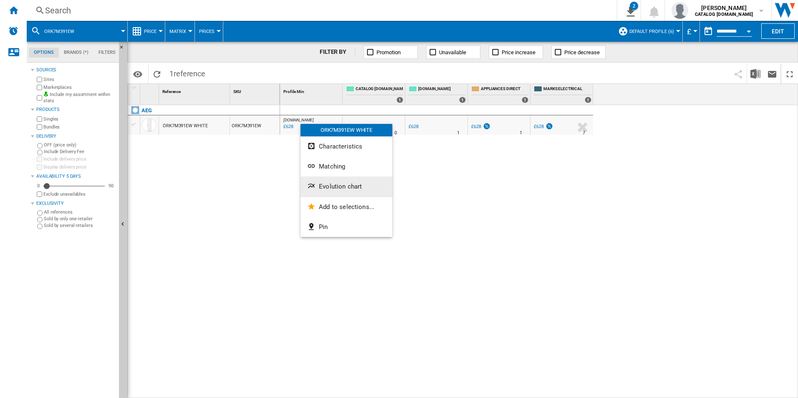
click at [331, 189] on span "Evolution chart" at bounding box center [340, 187] width 43 height 8
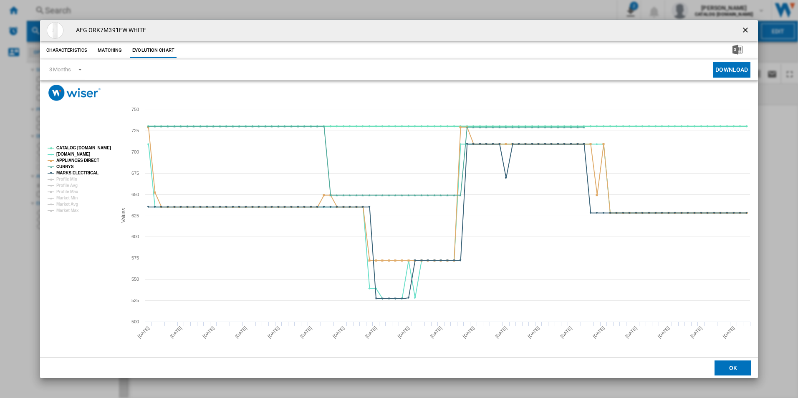
click at [104, 146] on tspan "CATALOG [DOMAIN_NAME]" at bounding box center [83, 148] width 55 height 5
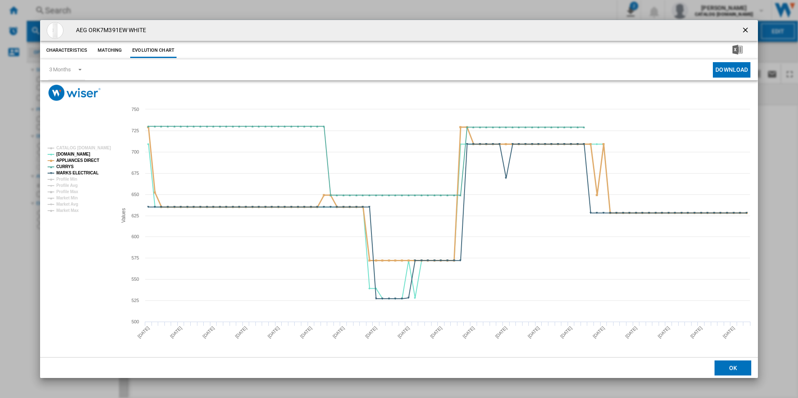
click at [88, 158] on tspan "APPLIANCES DIRECT" at bounding box center [77, 160] width 43 height 5
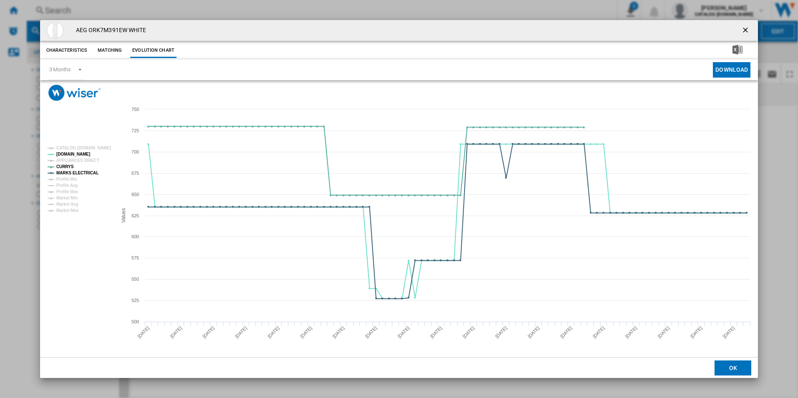
click at [88, 177] on rect "Product popup" at bounding box center [78, 179] width 69 height 73
click at [88, 174] on tspan "MARKS ELECTRICAL" at bounding box center [77, 173] width 42 height 5
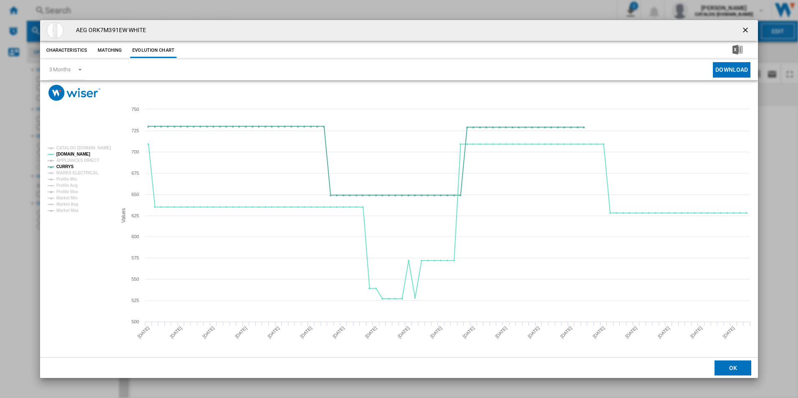
drag, startPoint x: 746, startPoint y: 29, endPoint x: 729, endPoint y: 28, distance: 16.4
click at [746, 29] on ng-md-icon "getI18NText('BUTTONS.CLOSE_DIALOG')" at bounding box center [746, 31] width 10 height 10
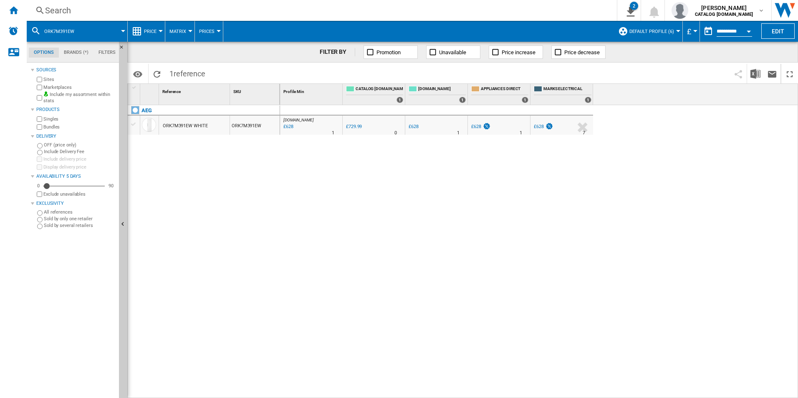
click at [516, 15] on div "Search" at bounding box center [320, 11] width 550 height 12
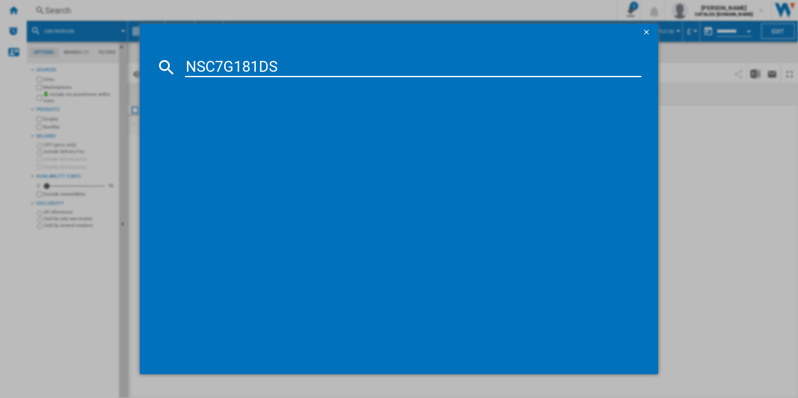
type input "NSC7G181DS"
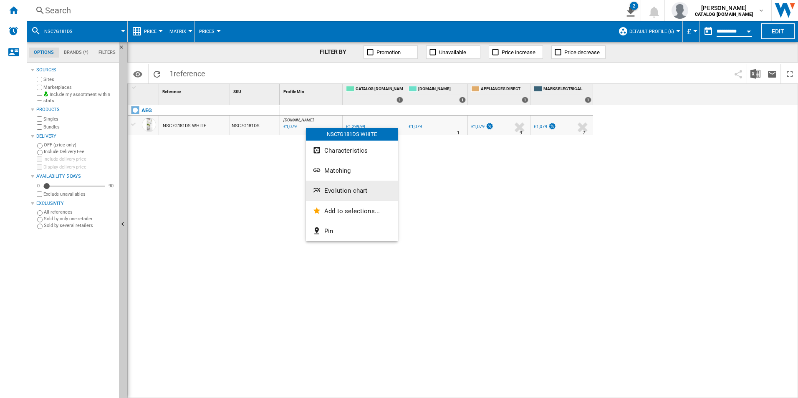
click at [342, 190] on span "Evolution chart" at bounding box center [345, 191] width 43 height 8
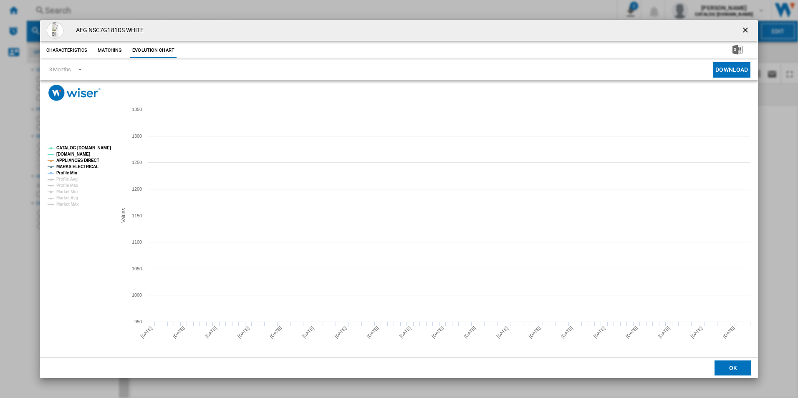
click at [96, 147] on tspan "CATALOG [DOMAIN_NAME]" at bounding box center [83, 148] width 55 height 5
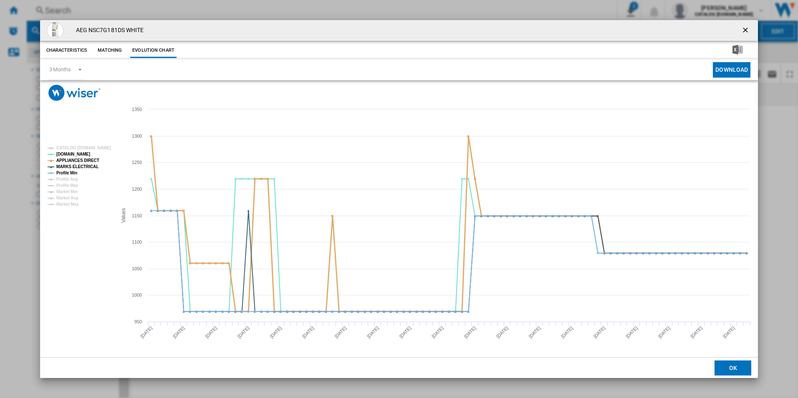
click at [88, 162] on tspan "APPLIANCES DIRECT" at bounding box center [77, 160] width 43 height 5
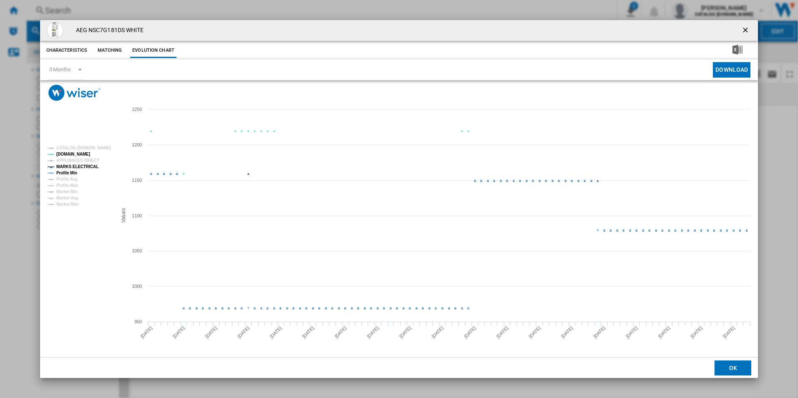
click at [85, 168] on tspan "MARKS ELECTRICAL" at bounding box center [77, 166] width 42 height 5
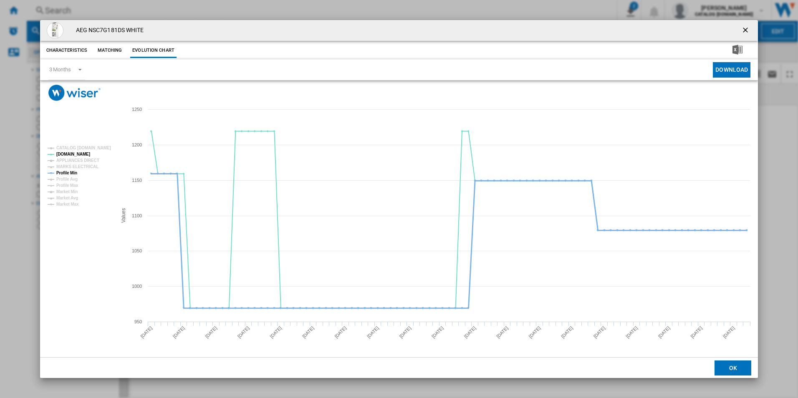
click at [70, 175] on tspan "Profile Min" at bounding box center [66, 173] width 21 height 5
drag, startPoint x: 746, startPoint y: 28, endPoint x: 703, endPoint y: 23, distance: 44.1
click at [746, 28] on ng-md-icon "getI18NText('BUTTONS.CLOSE_DIALOG')" at bounding box center [746, 31] width 10 height 10
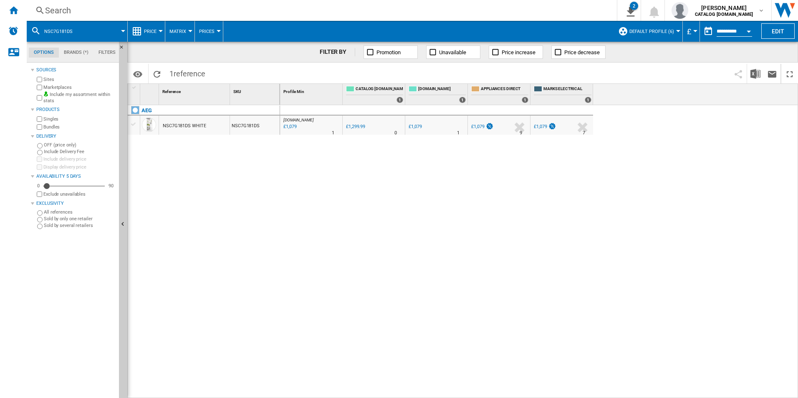
click at [547, 7] on div "Search" at bounding box center [320, 11] width 550 height 12
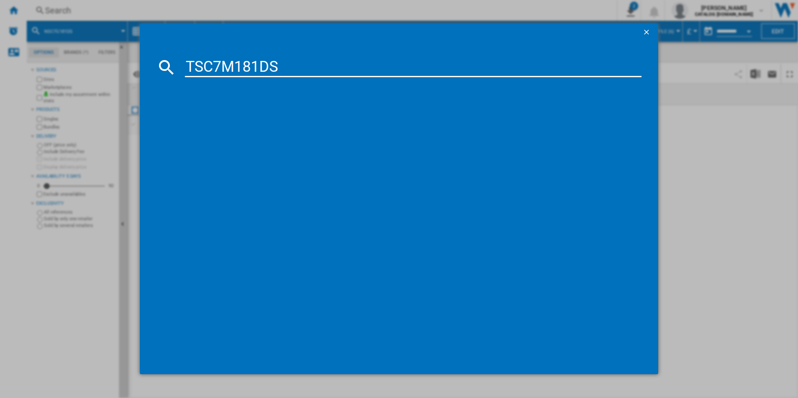
type input "TSC7M181DS"
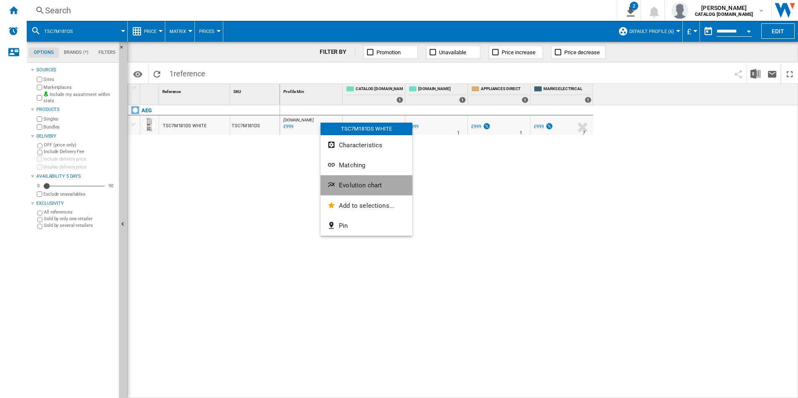
click at [357, 187] on span "Evolution chart" at bounding box center [360, 186] width 43 height 8
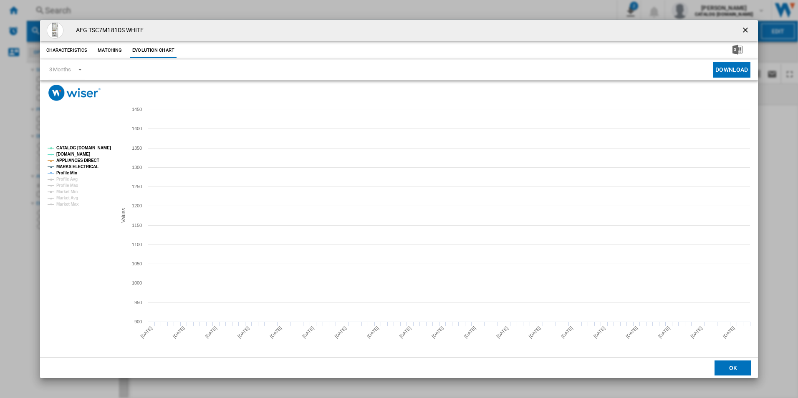
click at [91, 147] on tspan "CATALOG [DOMAIN_NAME]" at bounding box center [83, 148] width 55 height 5
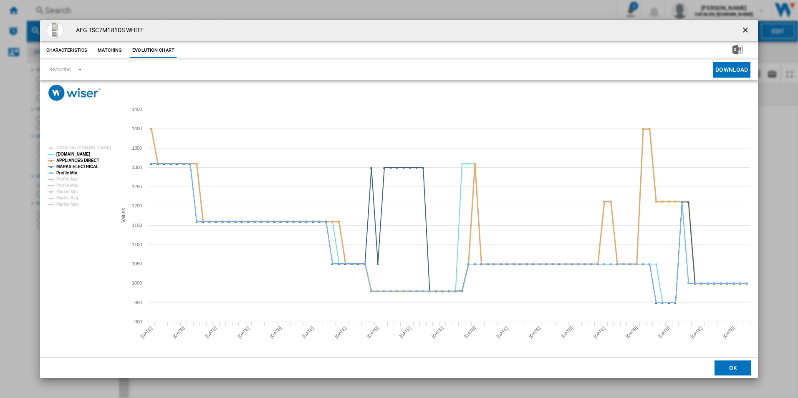
click at [90, 160] on tspan "APPLIANCES DIRECT" at bounding box center [77, 160] width 43 height 5
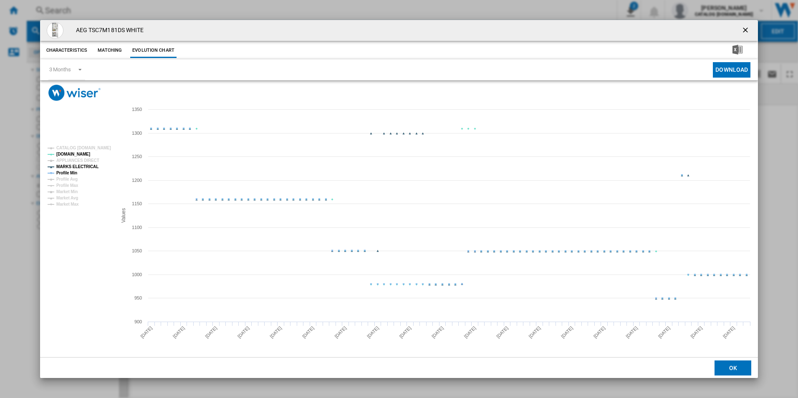
click at [87, 164] on tspan "MARKS ELECTRICAL" at bounding box center [77, 166] width 42 height 5
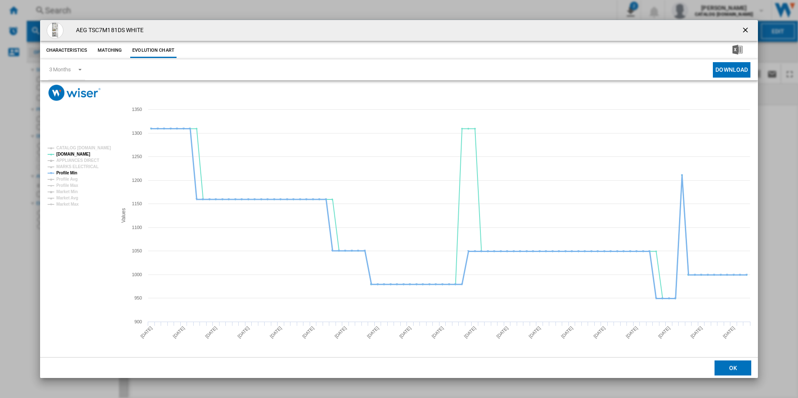
click at [61, 175] on tspan "Profile Min" at bounding box center [66, 173] width 21 height 5
drag, startPoint x: 747, startPoint y: 31, endPoint x: 629, endPoint y: 23, distance: 118.0
click at [747, 31] on ng-md-icon "getI18NText('BUTTONS.CLOSE_DIALOG')" at bounding box center [746, 31] width 10 height 10
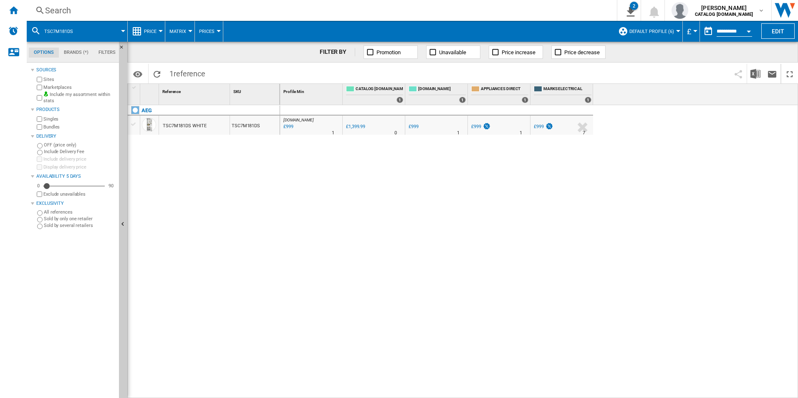
click at [516, 10] on div "Search" at bounding box center [320, 11] width 550 height 12
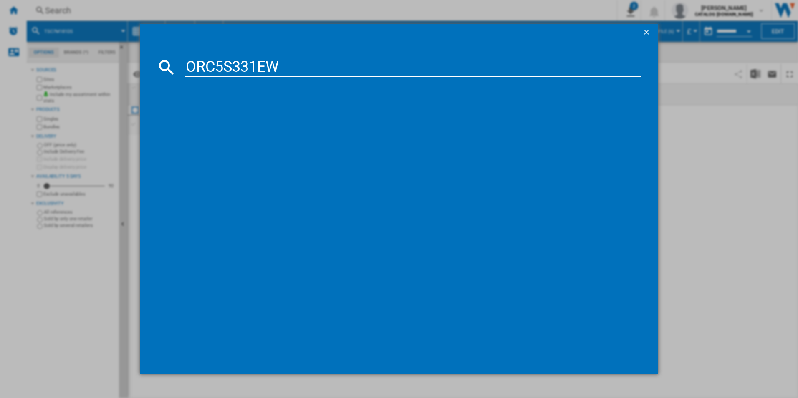
type input "ORC5S331EW"
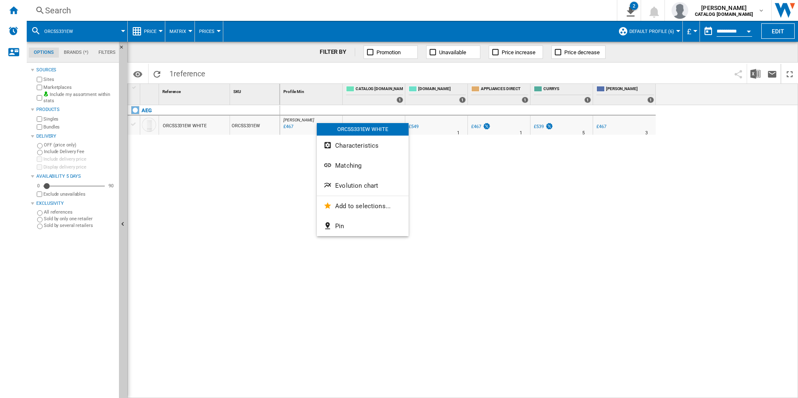
drag, startPoint x: 343, startPoint y: 187, endPoint x: 338, endPoint y: 186, distance: 5.2
click at [341, 187] on span "Evolution chart" at bounding box center [356, 186] width 43 height 8
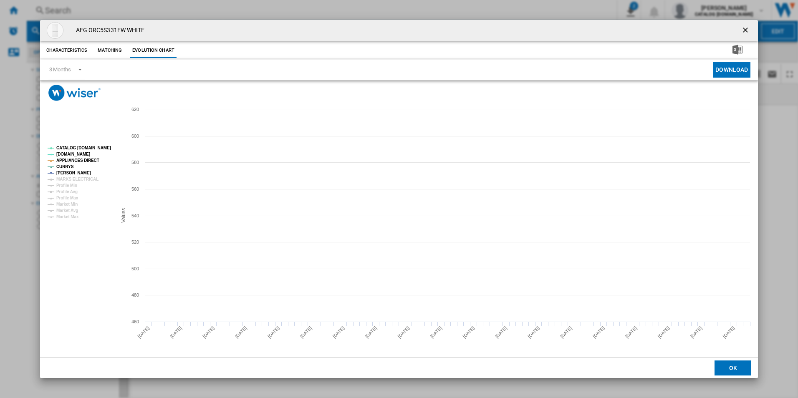
click at [97, 146] on tspan "CATALOG [DOMAIN_NAME]" at bounding box center [83, 148] width 55 height 5
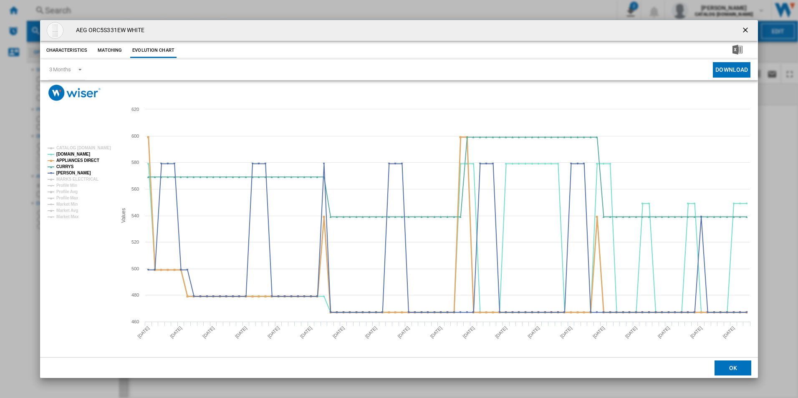
click at [87, 160] on tspan "APPLIANCES DIRECT" at bounding box center [77, 160] width 43 height 5
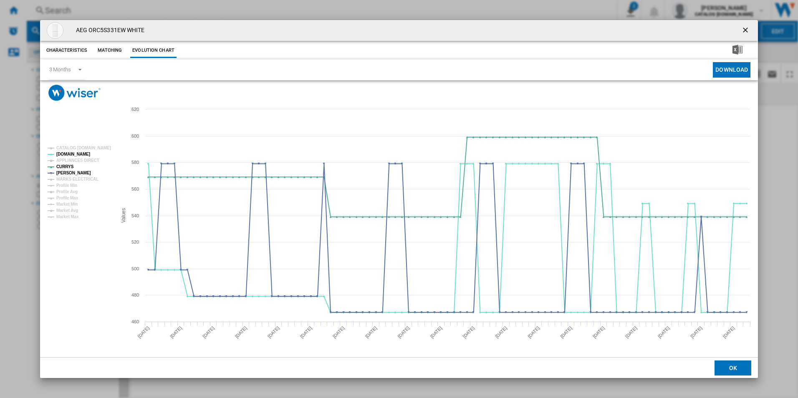
click at [744, 28] on ng-md-icon "getI18NText('BUTTONS.CLOSE_DIALOG')" at bounding box center [746, 31] width 10 height 10
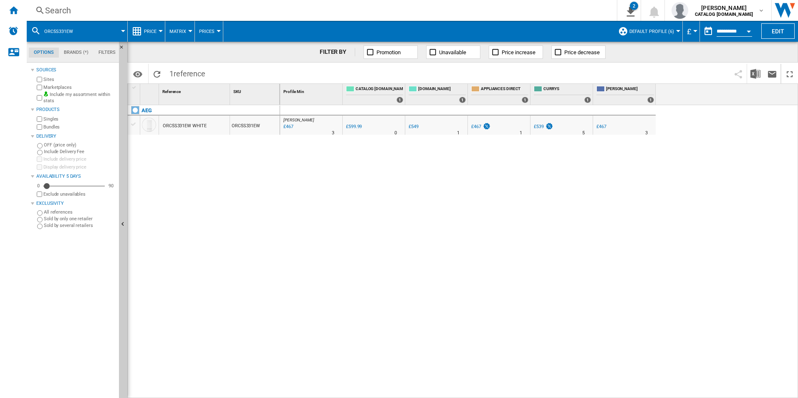
click at [492, 12] on div "Search" at bounding box center [320, 11] width 550 height 12
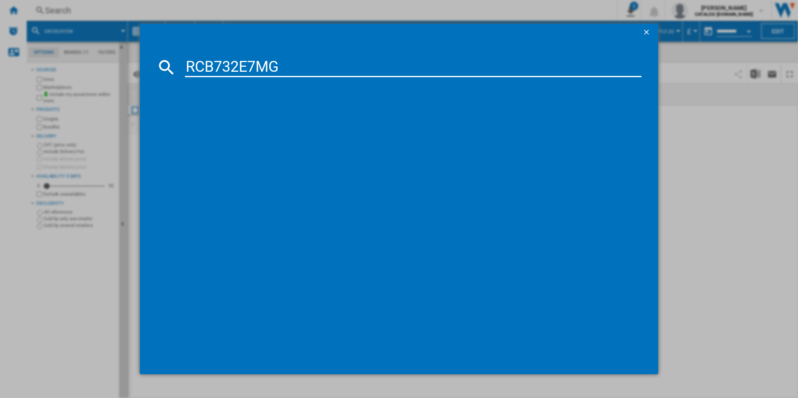
type input "RCB732E7MG"
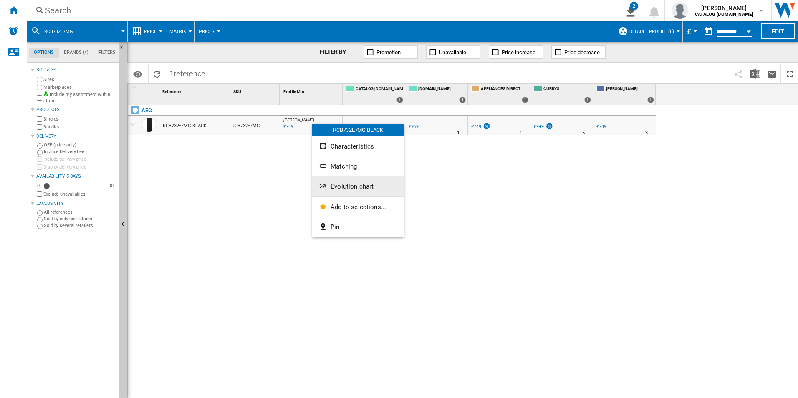
click at [356, 190] on span "Evolution chart" at bounding box center [352, 187] width 43 height 8
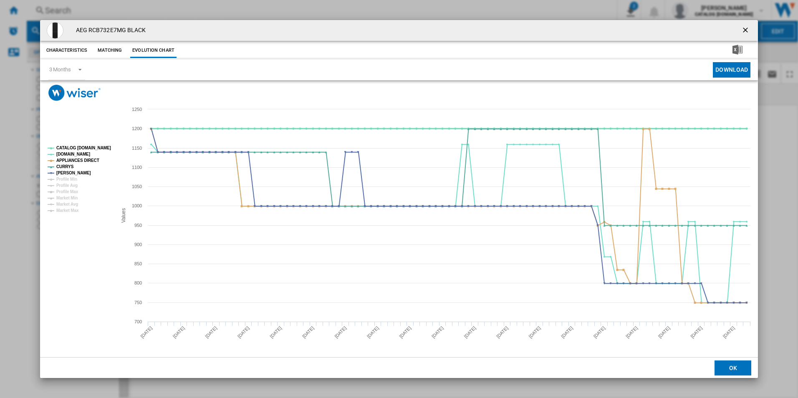
click at [103, 147] on tspan "CATALOG [DOMAIN_NAME]" at bounding box center [83, 148] width 55 height 5
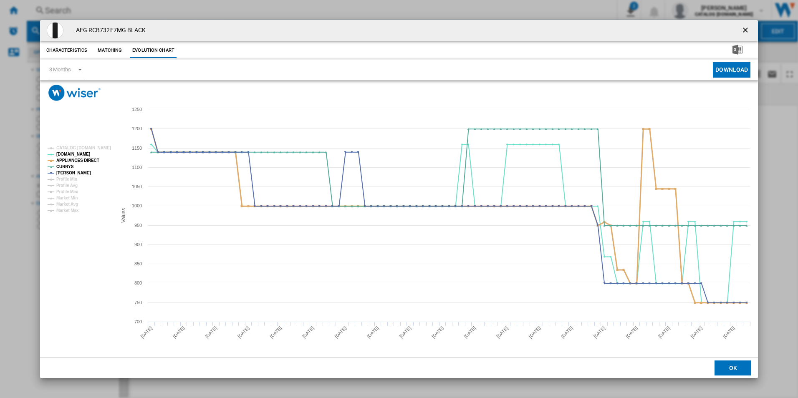
click at [89, 158] on tspan "APPLIANCES DIRECT" at bounding box center [77, 160] width 43 height 5
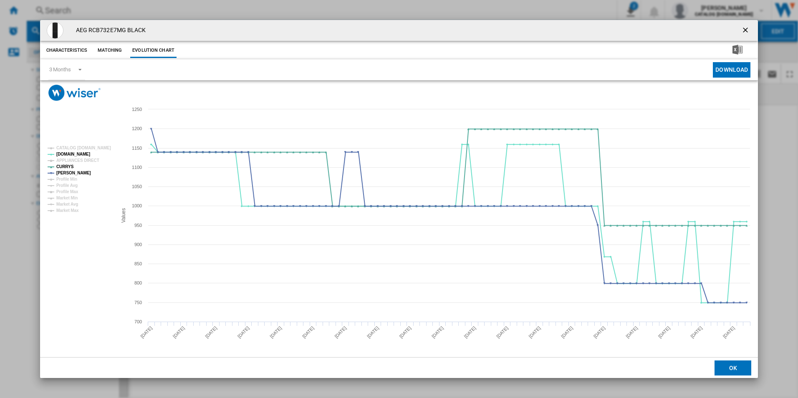
click at [743, 28] on ng-md-icon "getI18NText('BUTTONS.CLOSE_DIALOG')" at bounding box center [746, 31] width 10 height 10
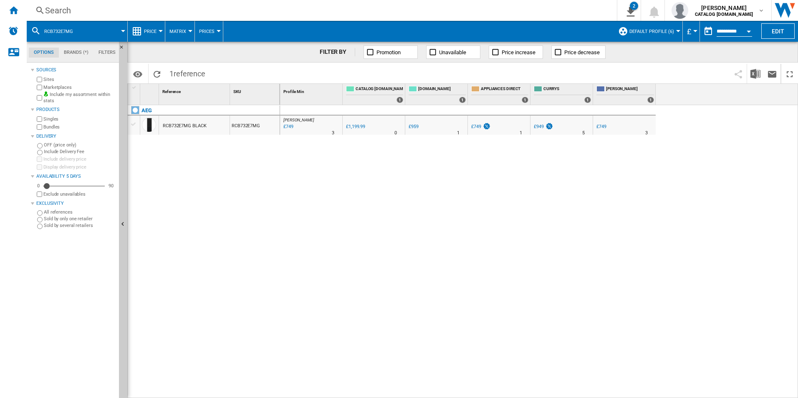
click at [428, 14] on div "Search" at bounding box center [320, 11] width 550 height 12
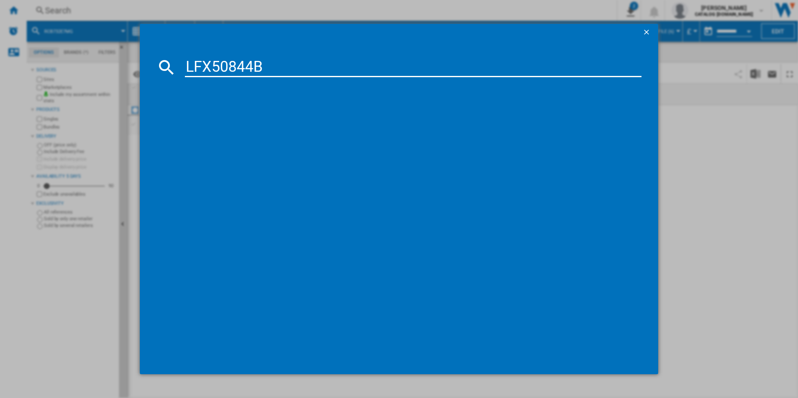
type input "LFX50844B"
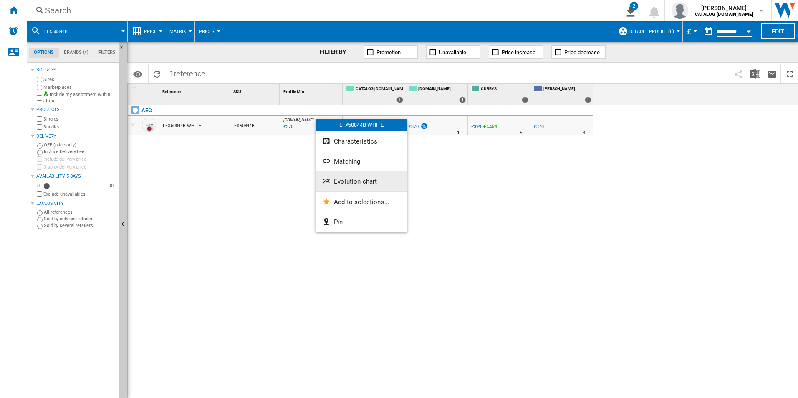
click at [345, 185] on span "Evolution chart" at bounding box center [355, 182] width 43 height 8
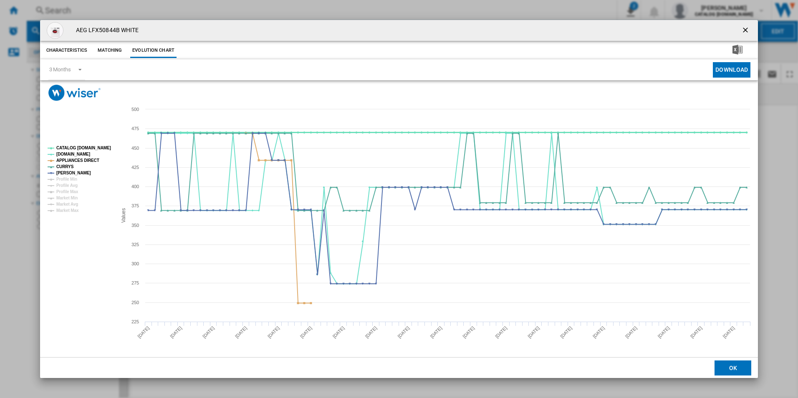
click at [95, 146] on tspan "CATALOG [DOMAIN_NAME]" at bounding box center [83, 148] width 55 height 5
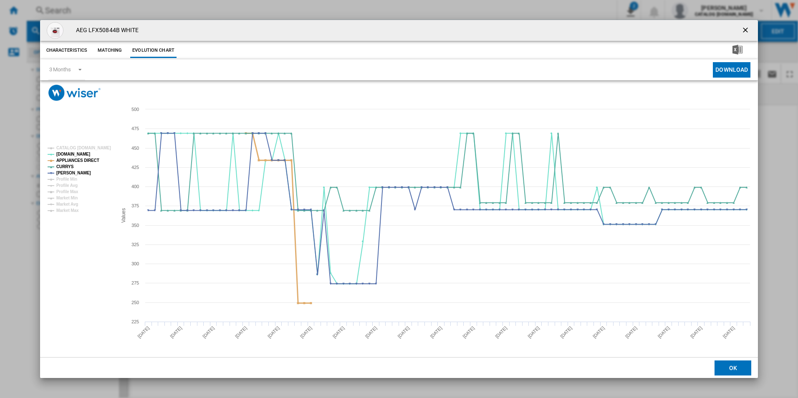
click at [89, 160] on tspan "APPLIANCES DIRECT" at bounding box center [77, 160] width 43 height 5
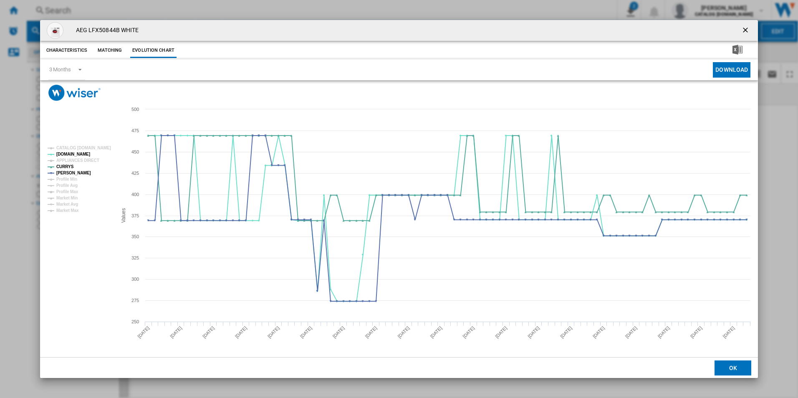
click at [747, 33] on ng-md-icon "getI18NText('BUTTONS.CLOSE_DIALOG')" at bounding box center [746, 31] width 10 height 10
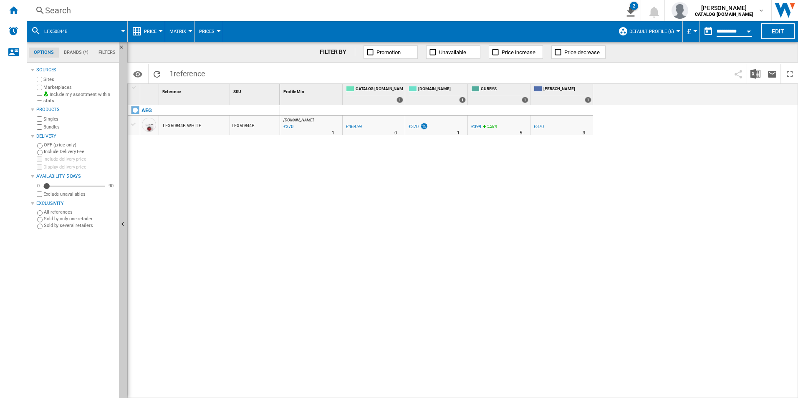
click at [542, 10] on div "Search" at bounding box center [320, 11] width 550 height 12
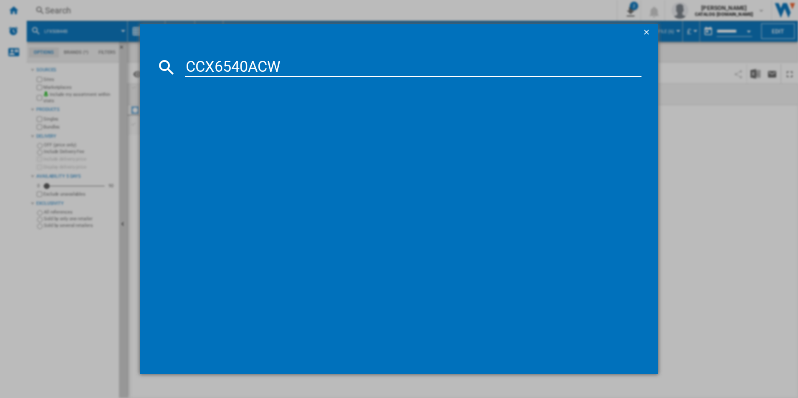
type input "CCX6540ACW"
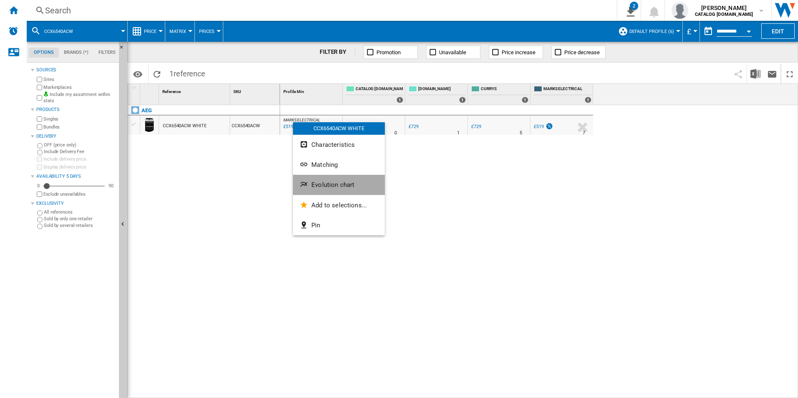
click at [327, 177] on button "Evolution chart" at bounding box center [339, 185] width 92 height 20
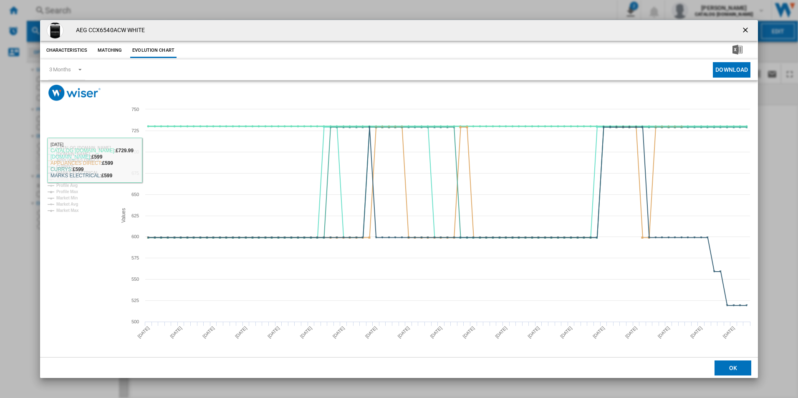
click at [106, 146] on tspan "CATALOG [DOMAIN_NAME]" at bounding box center [83, 148] width 55 height 5
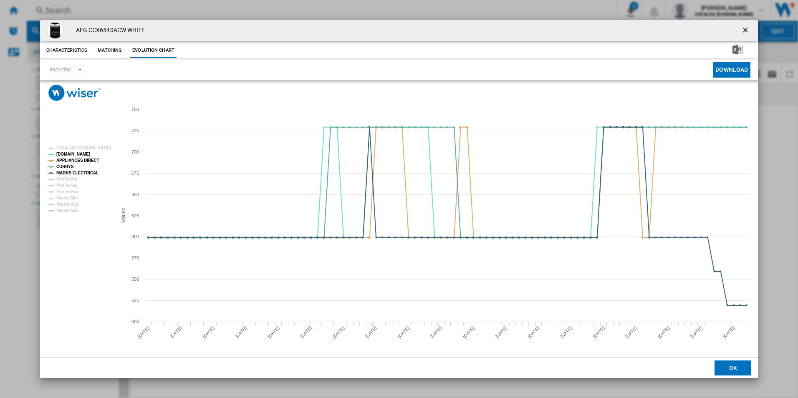
click at [106, 149] on tspan "CATALOG [DOMAIN_NAME]" at bounding box center [83, 148] width 55 height 5
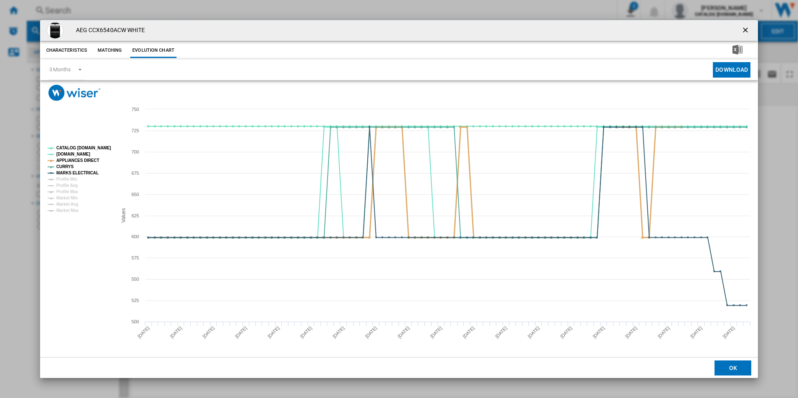
click at [88, 162] on tspan "APPLIANCES DIRECT" at bounding box center [77, 160] width 43 height 5
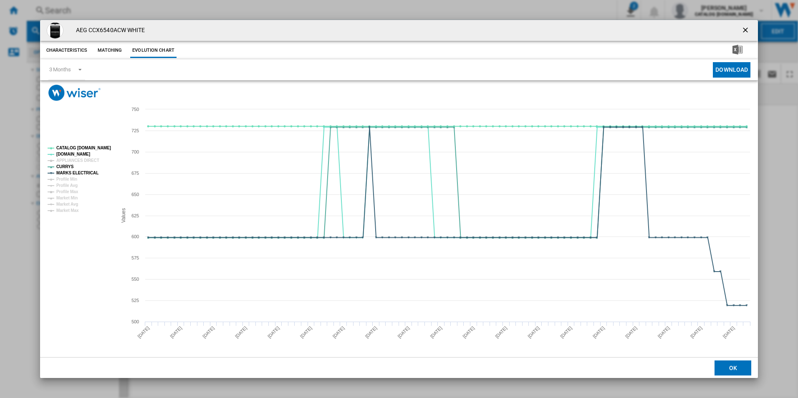
click at [103, 140] on rect "Product popup" at bounding box center [399, 229] width 718 height 256
click at [104, 143] on rect "Product popup" at bounding box center [78, 179] width 69 height 73
click at [104, 149] on tspan "CATALOG [DOMAIN_NAME]" at bounding box center [83, 148] width 55 height 5
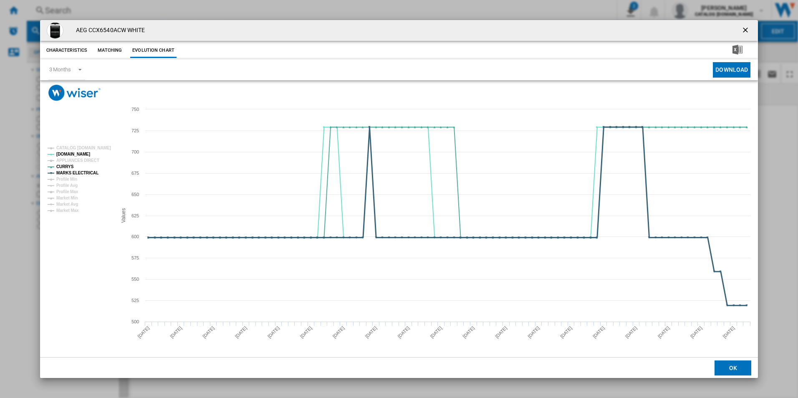
click at [90, 172] on tspan "MARKS ELECTRICAL" at bounding box center [77, 173] width 42 height 5
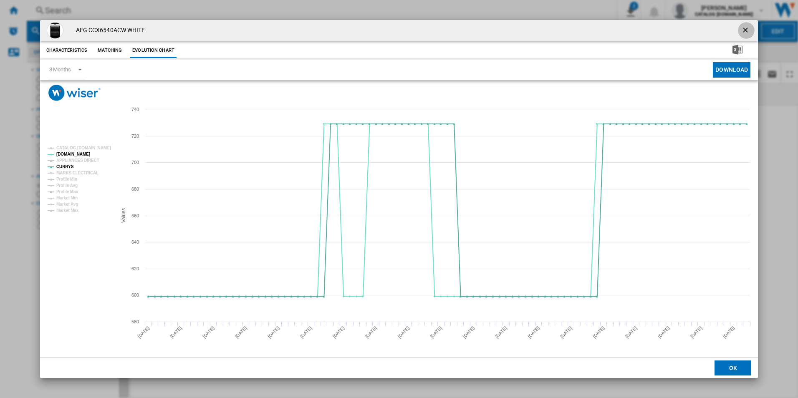
click at [743, 26] on ng-md-icon "getI18NText('BUTTONS.CLOSE_DIALOG')" at bounding box center [746, 31] width 10 height 10
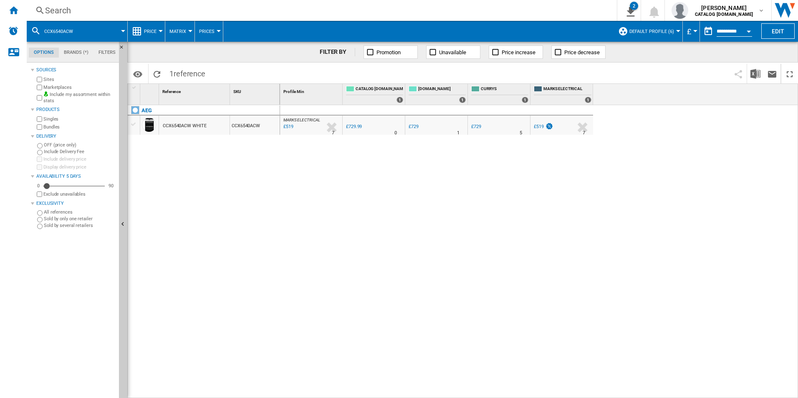
click at [496, 10] on div "Search" at bounding box center [320, 11] width 550 height 12
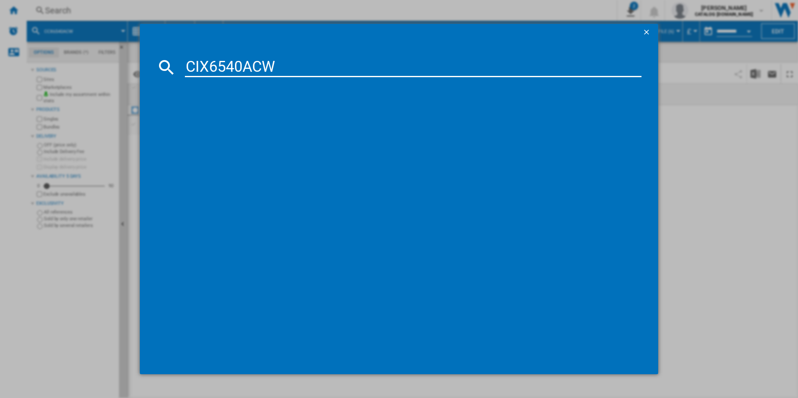
type input "CIX6540ACW"
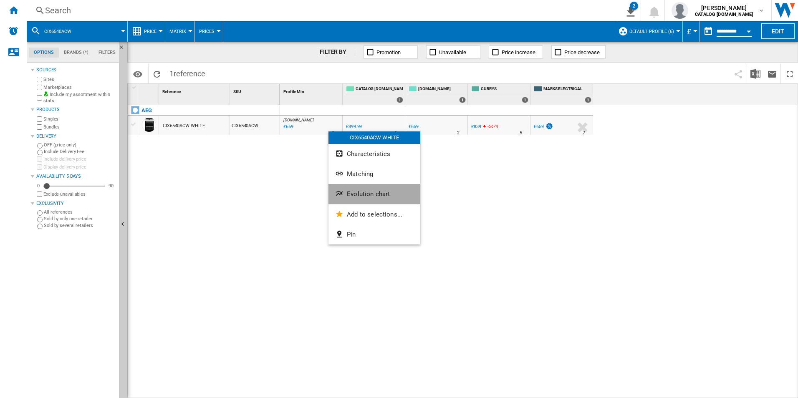
click at [379, 188] on button "Evolution chart" at bounding box center [375, 194] width 92 height 20
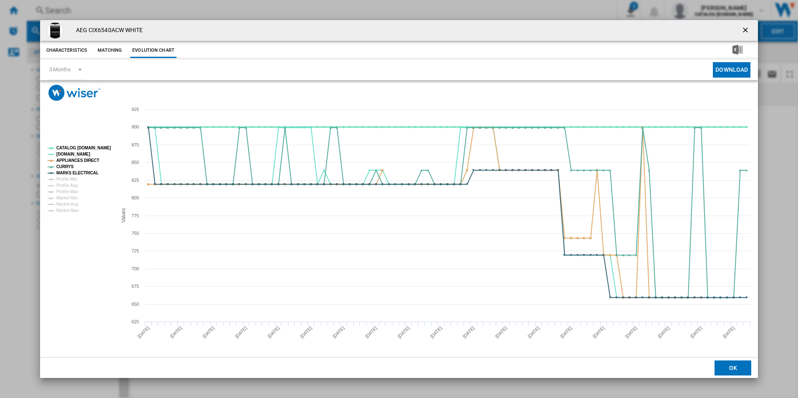
click at [89, 147] on tspan "CATALOG [DOMAIN_NAME]" at bounding box center [83, 148] width 55 height 5
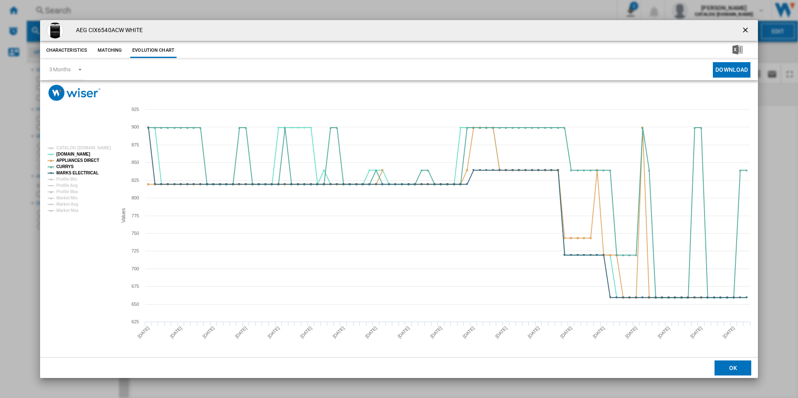
click at [90, 165] on rect "Product popup" at bounding box center [78, 179] width 69 height 73
click at [88, 161] on tspan "APPLIANCES DIRECT" at bounding box center [77, 160] width 43 height 5
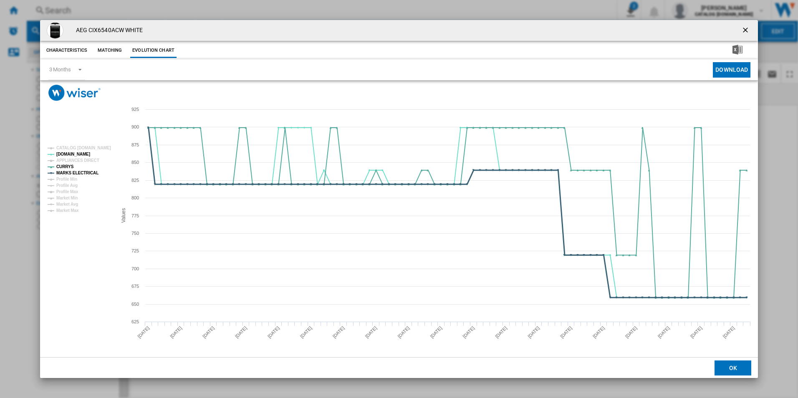
click at [88, 175] on tspan "MARKS ELECTRICAL" at bounding box center [77, 173] width 42 height 5
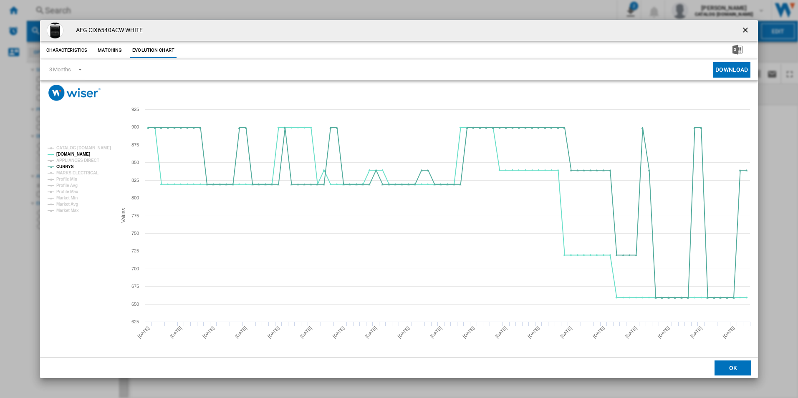
drag, startPoint x: 742, startPoint y: 27, endPoint x: 696, endPoint y: 42, distance: 48.3
click at [742, 27] on ng-md-icon "getI18NText('BUTTONS.CLOSE_DIALOG')" at bounding box center [746, 31] width 10 height 10
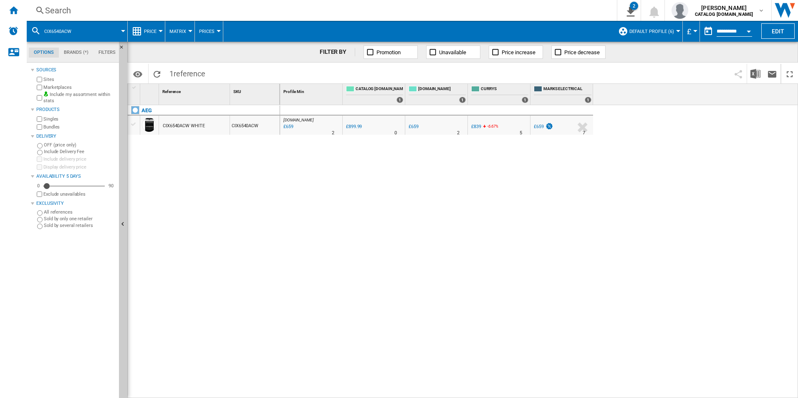
click at [539, 9] on div "Search" at bounding box center [320, 11] width 550 height 12
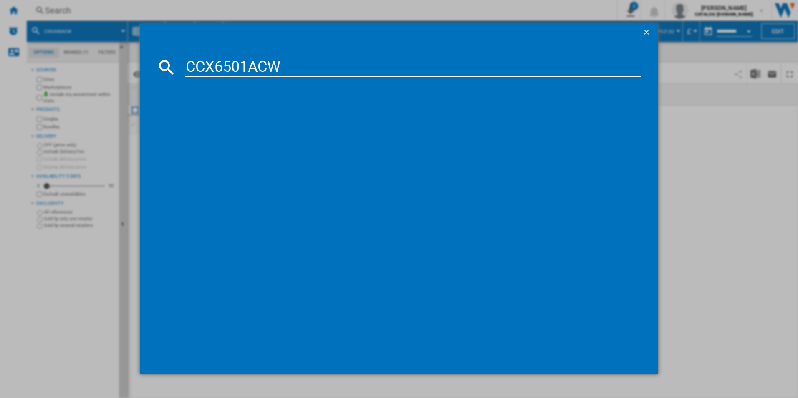
type input "CCX6501ACW"
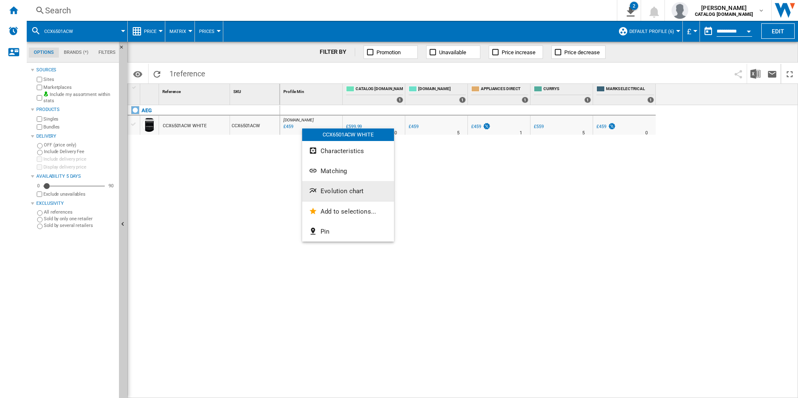
click at [338, 183] on button "Evolution chart" at bounding box center [348, 191] width 92 height 20
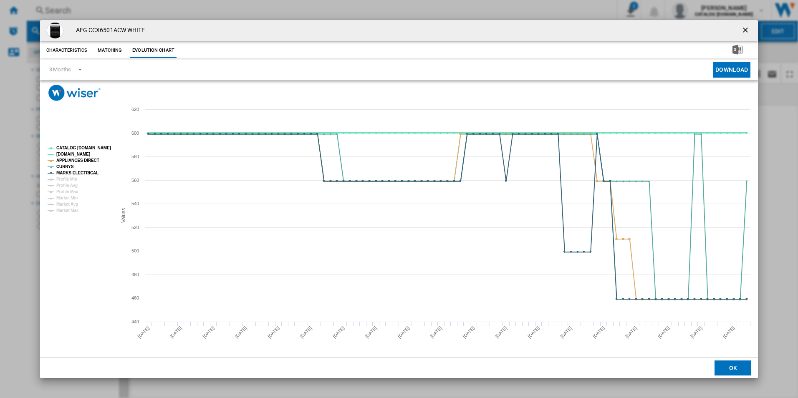
click at [95, 146] on tspan "CATALOG [DOMAIN_NAME]" at bounding box center [83, 148] width 55 height 5
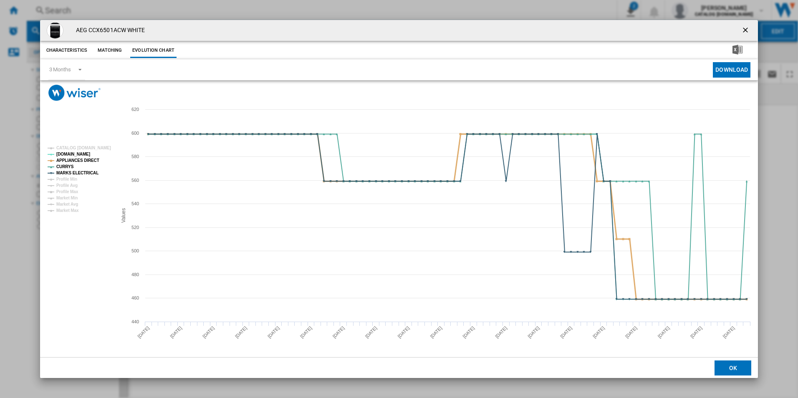
click at [91, 158] on tspan "APPLIANCES DIRECT" at bounding box center [77, 160] width 43 height 5
click at [91, 169] on rect "Product popup" at bounding box center [78, 179] width 69 height 73
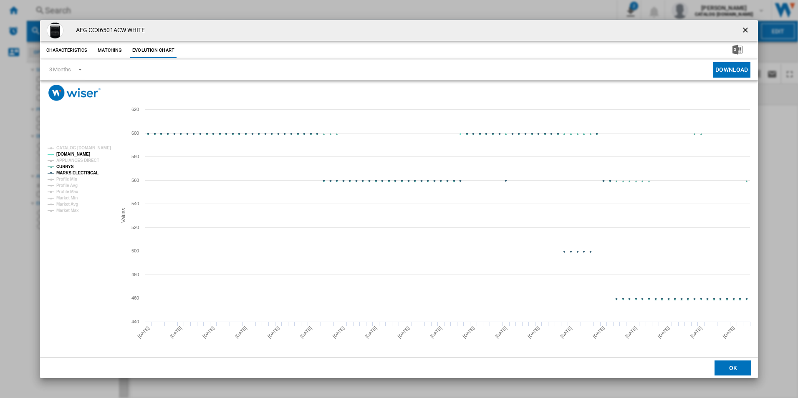
drag, startPoint x: 88, startPoint y: 174, endPoint x: 104, endPoint y: 177, distance: 16.9
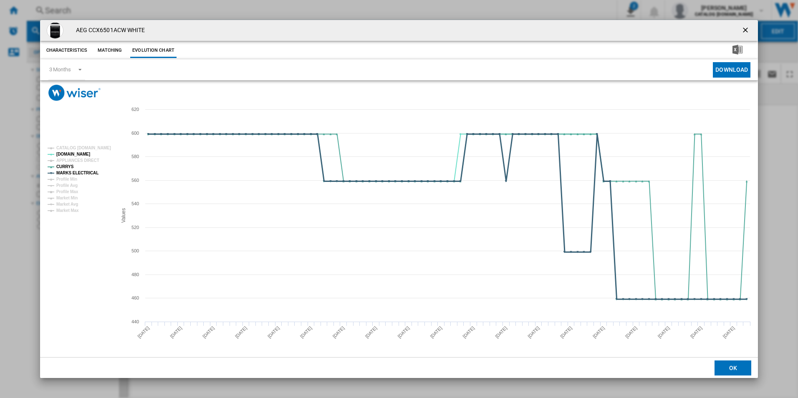
click at [88, 175] on tspan "MARKS ELECTRICAL" at bounding box center [77, 173] width 42 height 5
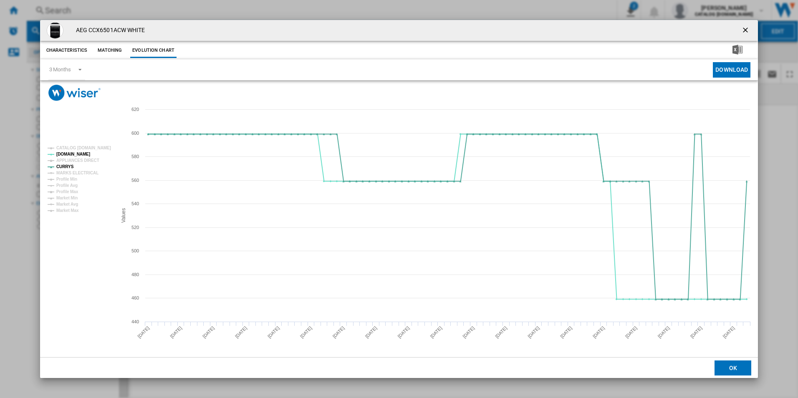
drag, startPoint x: 743, startPoint y: 31, endPoint x: 730, endPoint y: 32, distance: 12.1
click at [743, 31] on ng-md-icon "getI18NText('BUTTONS.CLOSE_DIALOG')" at bounding box center [746, 31] width 10 height 10
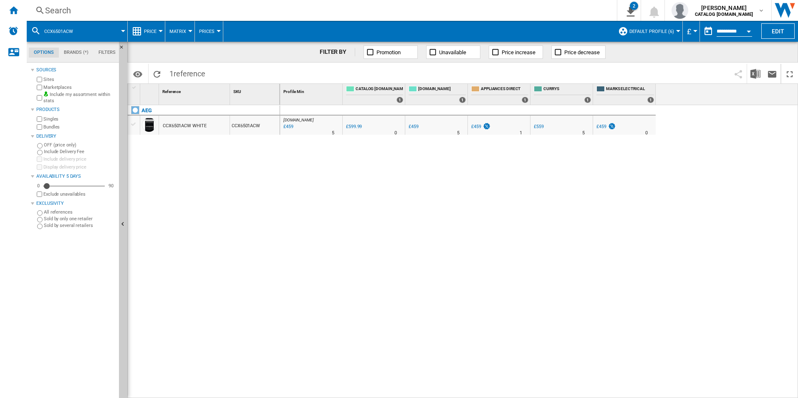
click at [495, 10] on div "Search" at bounding box center [320, 11] width 550 height 12
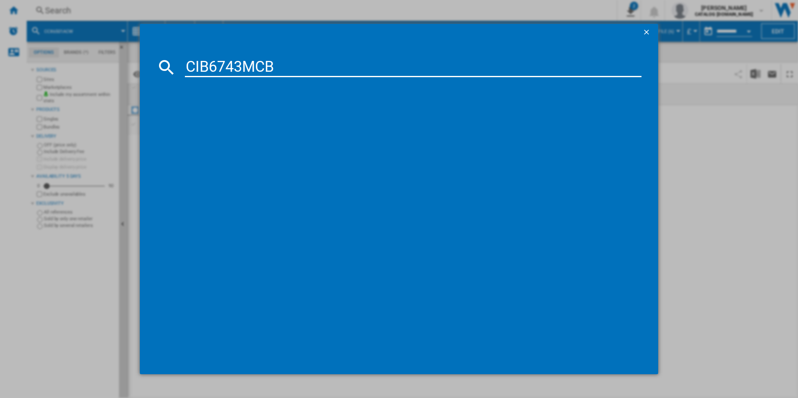
type input "CIB6743MCB"
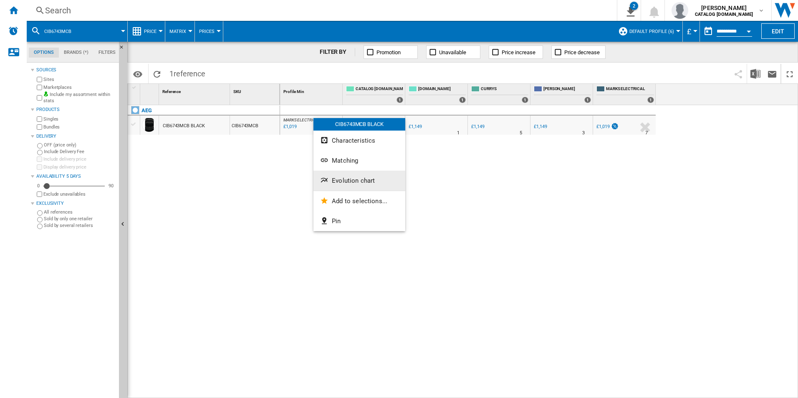
click at [343, 179] on span "Evolution chart" at bounding box center [353, 181] width 43 height 8
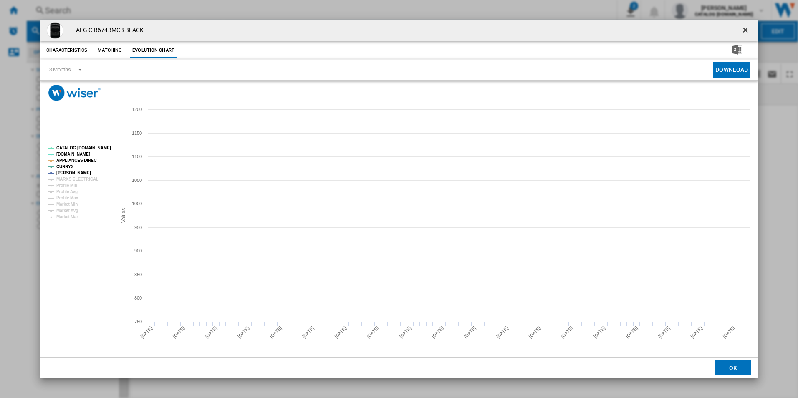
click at [74, 146] on tspan "CATALOG [DOMAIN_NAME]" at bounding box center [83, 148] width 55 height 5
drag, startPoint x: 83, startPoint y: 157, endPoint x: 89, endPoint y: 157, distance: 6.3
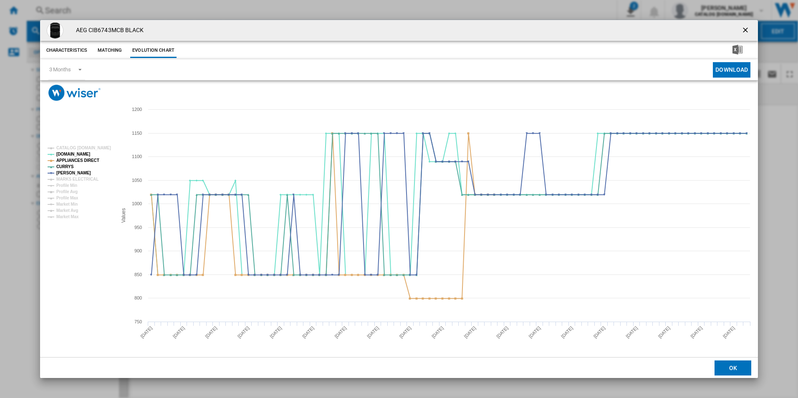
click at [83, 157] on rect "Product popup" at bounding box center [78, 183] width 69 height 80
click at [92, 157] on rect "Product popup" at bounding box center [78, 183] width 69 height 80
click at [86, 160] on tspan "APPLIANCES DIRECT" at bounding box center [77, 160] width 43 height 5
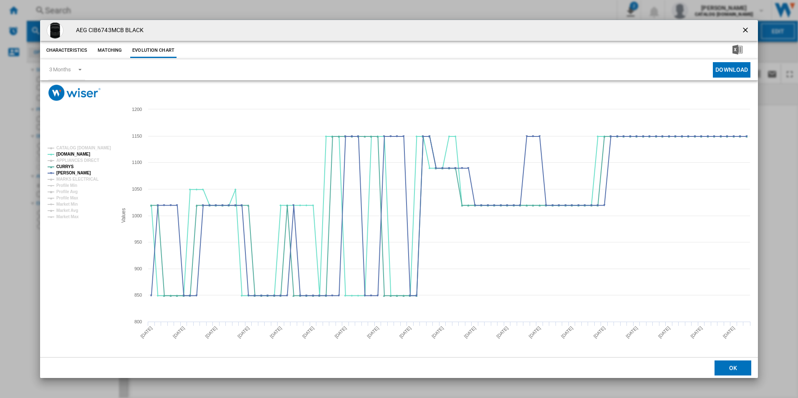
drag, startPoint x: 745, startPoint y: 28, endPoint x: 652, endPoint y: 27, distance: 93.5
click at [745, 28] on ng-md-icon "getI18NText('BUTTONS.CLOSE_DIALOG')" at bounding box center [746, 31] width 10 height 10
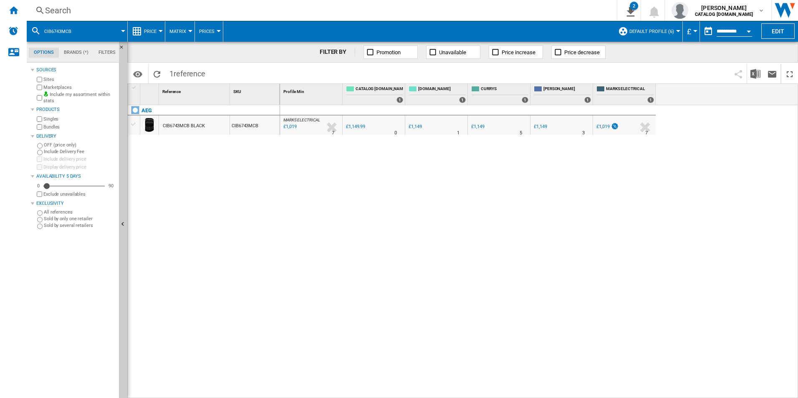
click at [511, 1] on div "Search Search 0 2 All Customer Report [Price Matrix] All Customer Report [Price…" at bounding box center [412, 10] width 771 height 21
click at [509, 12] on div "Search" at bounding box center [320, 11] width 550 height 12
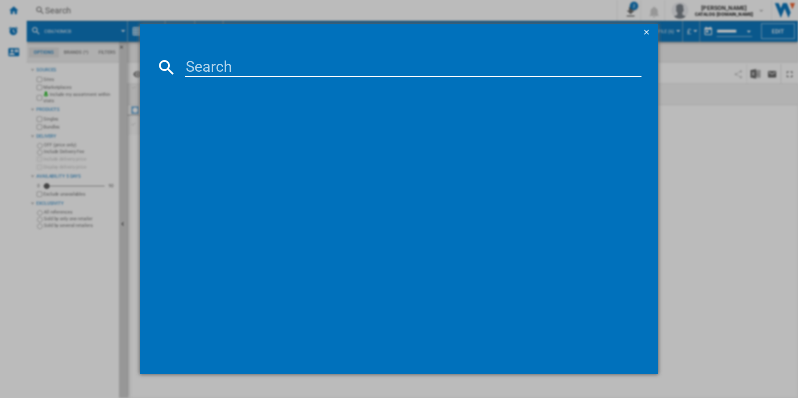
paste input "CIB6743ACB"
type input "CIB6743ACB"
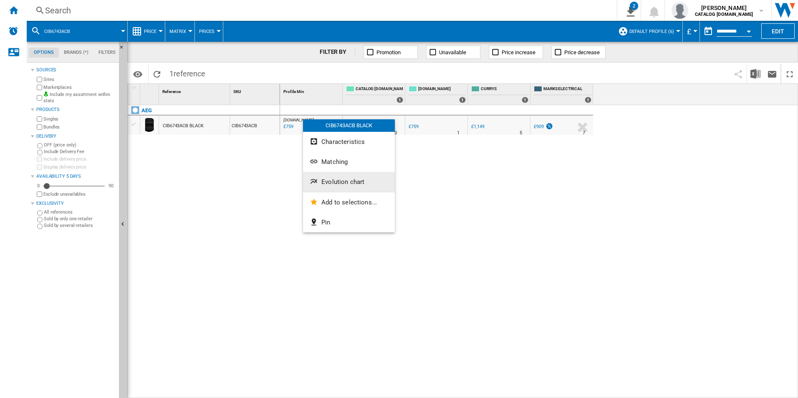
click at [332, 182] on span "Evolution chart" at bounding box center [342, 182] width 43 height 8
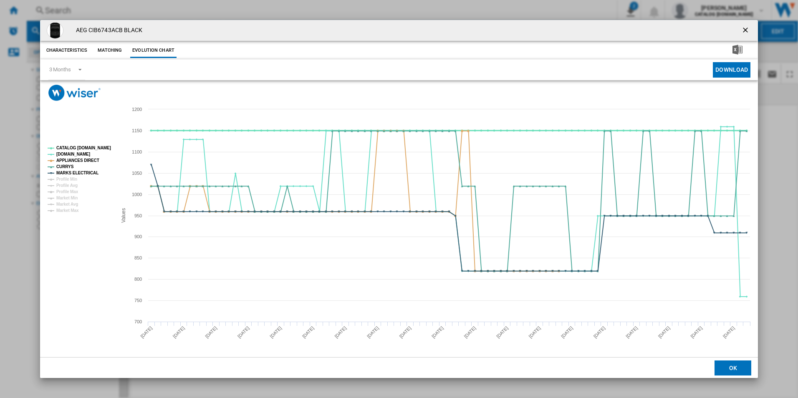
click at [93, 147] on tspan "CATALOG [DOMAIN_NAME]" at bounding box center [83, 148] width 55 height 5
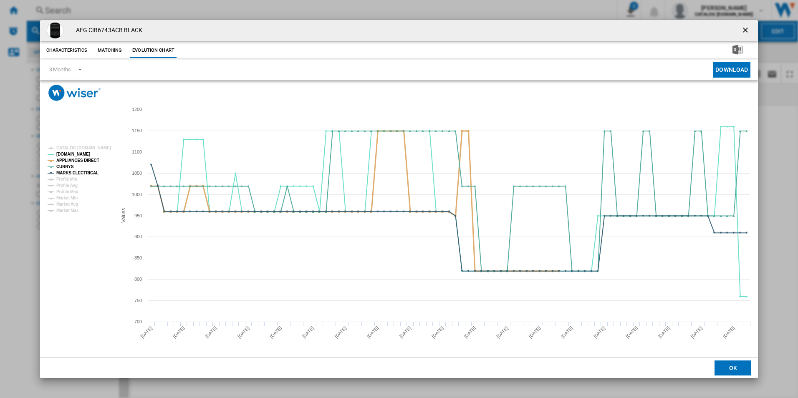
click at [91, 161] on tspan "APPLIANCES DIRECT" at bounding box center [77, 160] width 43 height 5
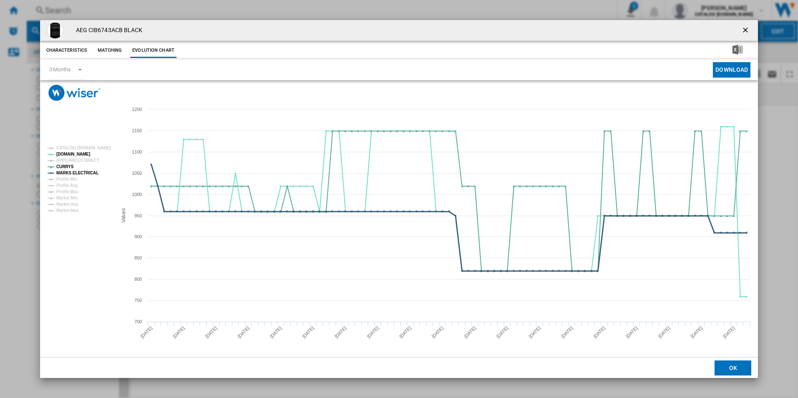
click at [86, 174] on tspan "MARKS ELECTRICAL" at bounding box center [77, 173] width 42 height 5
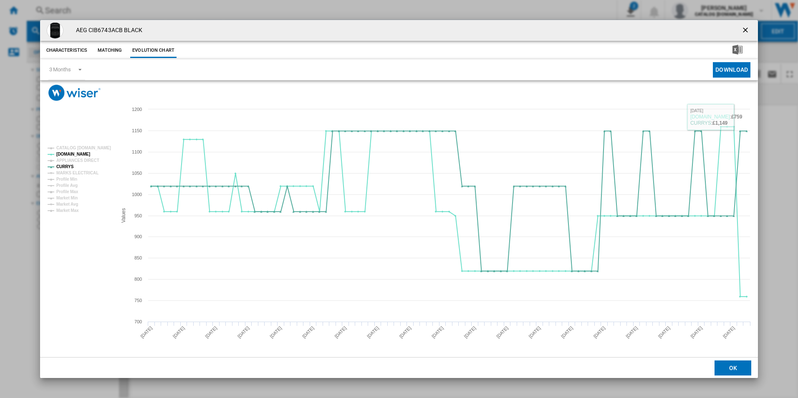
drag, startPoint x: 744, startPoint y: 28, endPoint x: 730, endPoint y: 27, distance: 13.4
click at [744, 28] on ng-md-icon "getI18NText('BUTTONS.CLOSE_DIALOG')" at bounding box center [746, 31] width 10 height 10
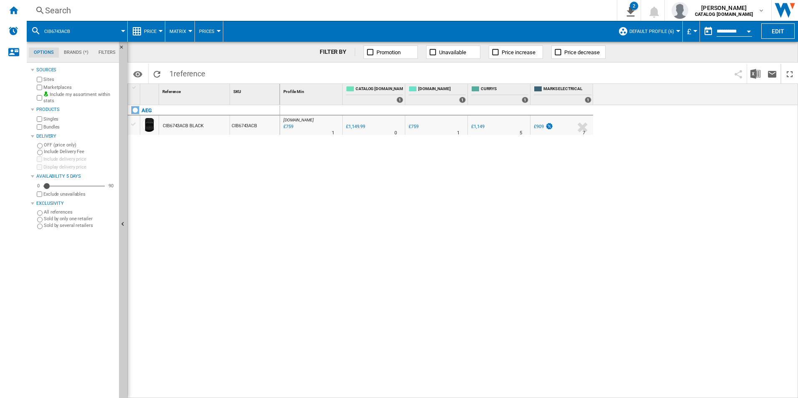
click at [526, 10] on div "Search" at bounding box center [320, 11] width 550 height 12
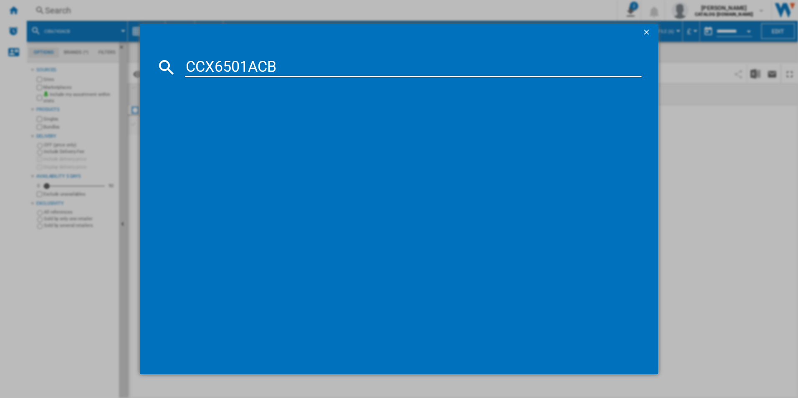
type input "CCX6501ACB"
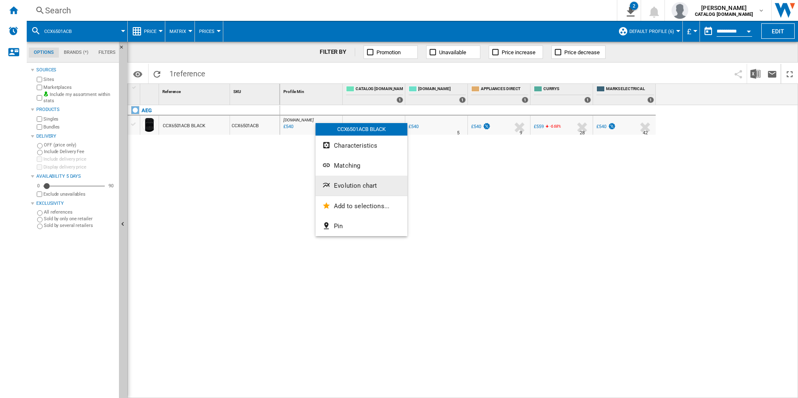
click at [349, 180] on button "Evolution chart" at bounding box center [362, 186] width 92 height 20
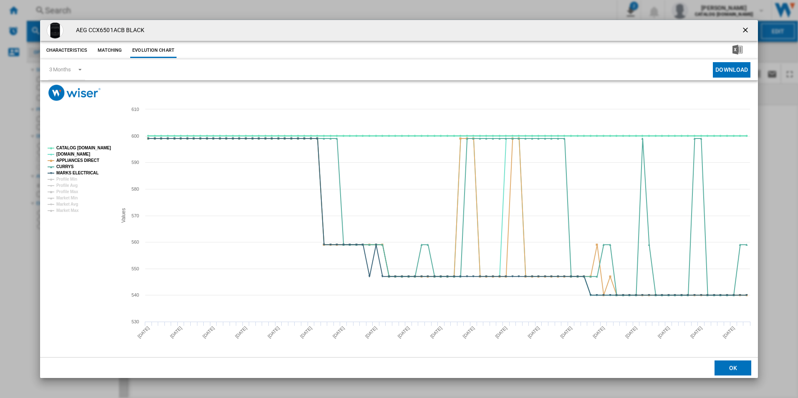
click at [88, 148] on tspan "CATALOG [DOMAIN_NAME]" at bounding box center [83, 148] width 55 height 5
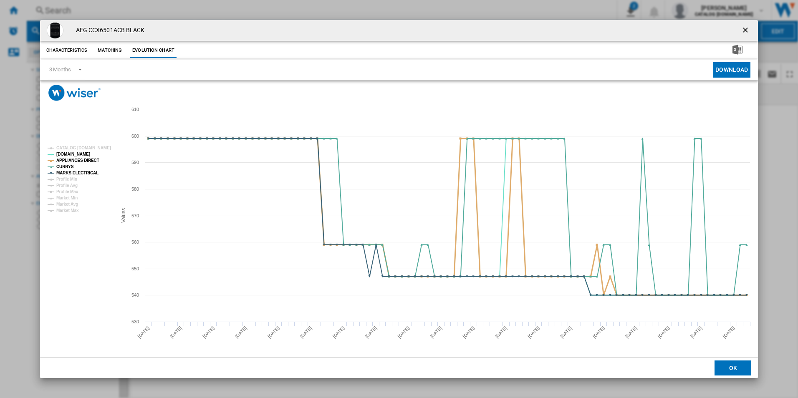
click at [87, 160] on tspan "APPLIANCES DIRECT" at bounding box center [77, 160] width 43 height 5
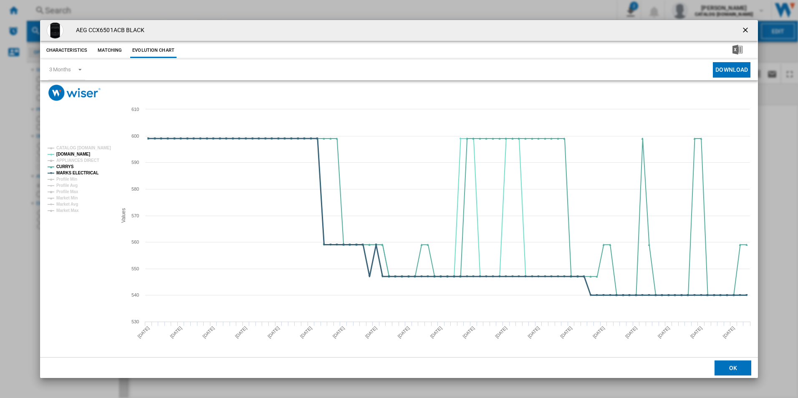
click at [86, 174] on tspan "MARKS ELECTRICAL" at bounding box center [77, 173] width 42 height 5
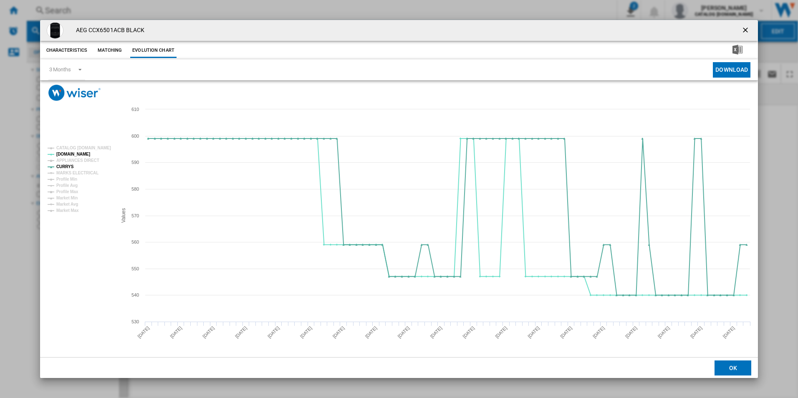
drag, startPoint x: 748, startPoint y: 31, endPoint x: 715, endPoint y: 31, distance: 32.6
click at [746, 31] on ng-md-icon "getI18NText('BUTTONS.CLOSE_DIALOG')" at bounding box center [746, 31] width 10 height 10
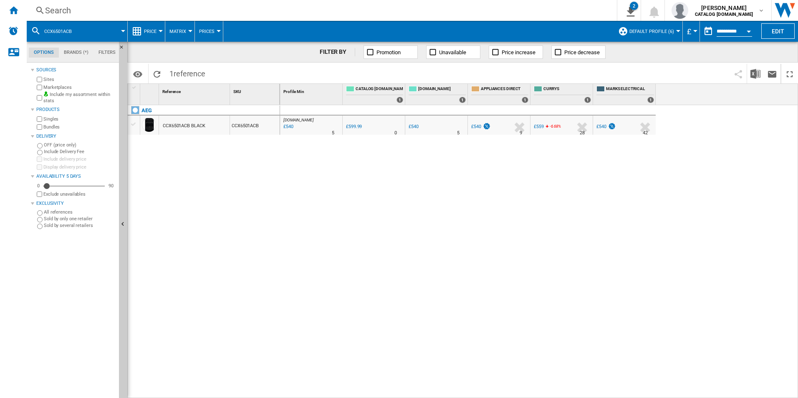
click at [466, 12] on div "Search" at bounding box center [320, 11] width 550 height 12
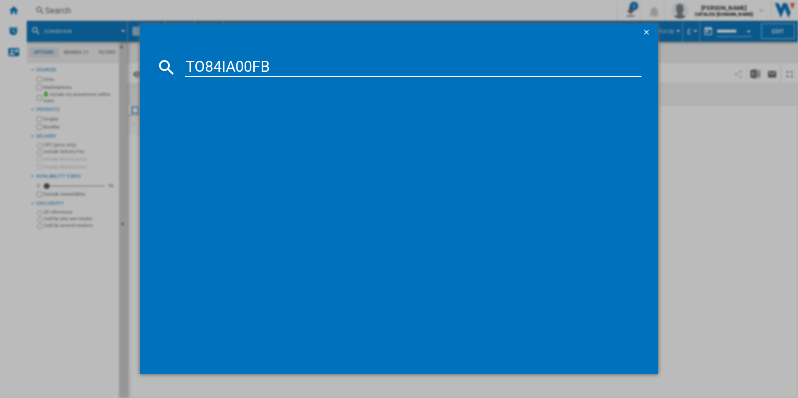
type input "TO84IA00FB"
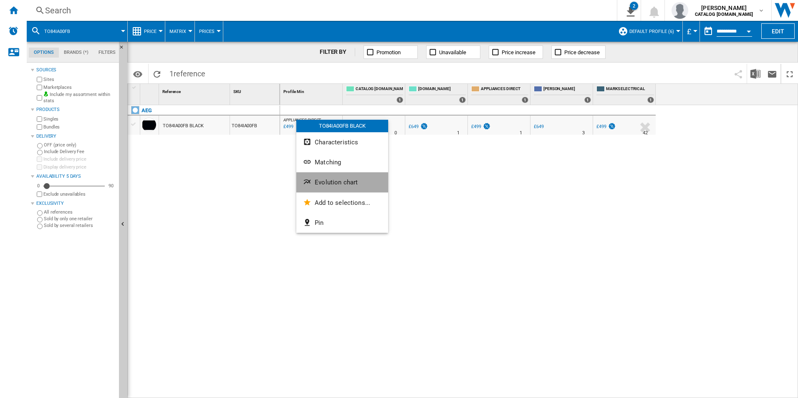
click at [327, 189] on button "Evolution chart" at bounding box center [342, 182] width 92 height 20
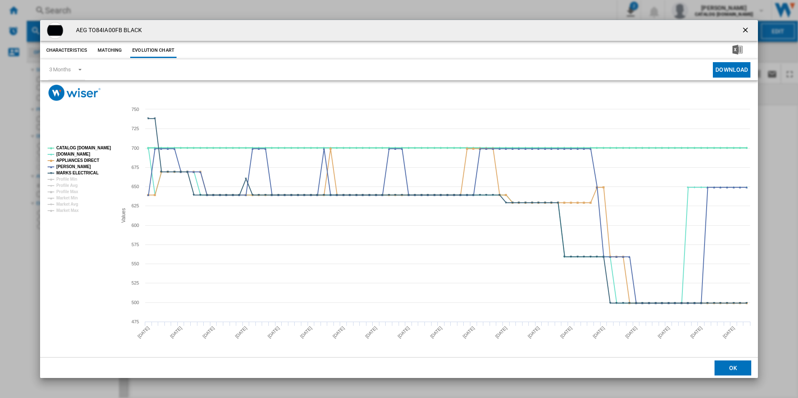
click at [85, 148] on tspan "CATALOG [DOMAIN_NAME]" at bounding box center [83, 148] width 55 height 5
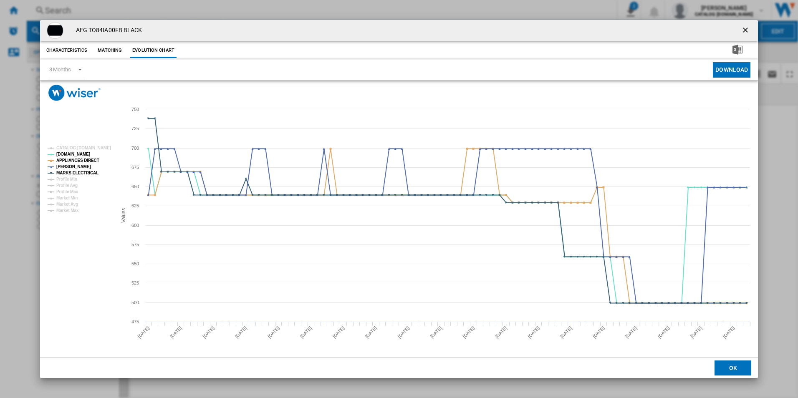
click at [89, 156] on rect "Product popup" at bounding box center [78, 179] width 69 height 73
click at [89, 159] on tspan "APPLIANCES DIRECT" at bounding box center [77, 160] width 43 height 5
click at [87, 168] on rect "Product popup" at bounding box center [78, 179] width 69 height 73
click at [88, 171] on tspan "MARKS ELECTRICAL" at bounding box center [77, 173] width 42 height 5
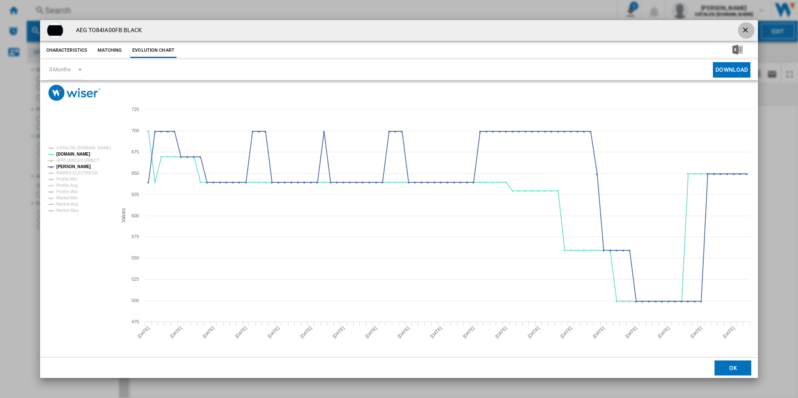
click at [747, 31] on ng-md-icon "getI18NText('BUTTONS.CLOSE_DIALOG')" at bounding box center [746, 31] width 10 height 10
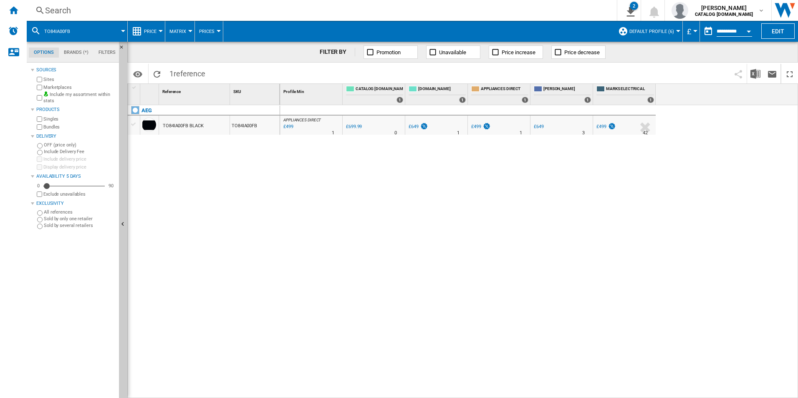
click at [486, 6] on div "Search" at bounding box center [320, 11] width 550 height 12
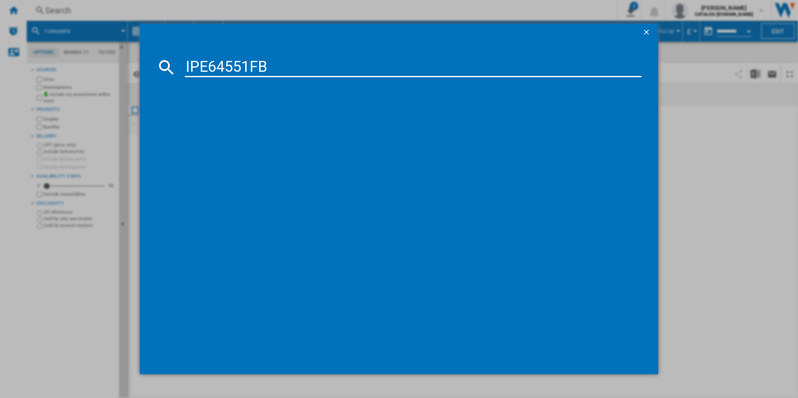
type input "IPE64551FB"
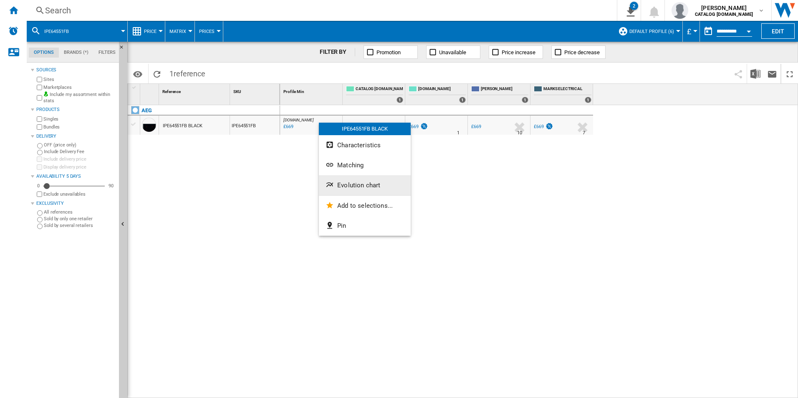
click at [355, 181] on button "Evolution chart" at bounding box center [365, 185] width 92 height 20
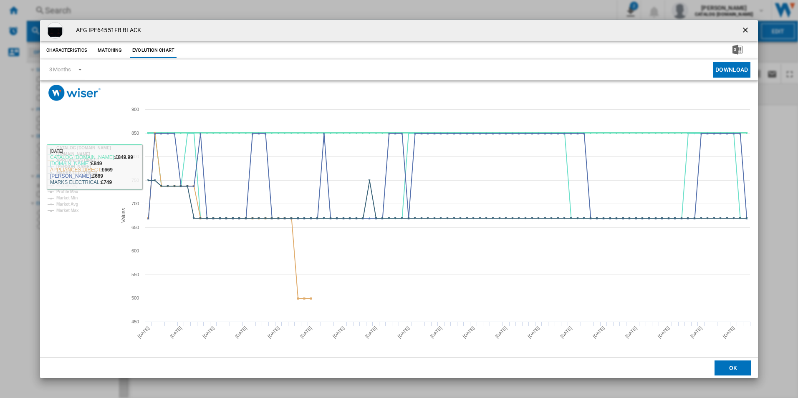
click at [96, 146] on tspan "CATALOG [DOMAIN_NAME]" at bounding box center [83, 148] width 55 height 5
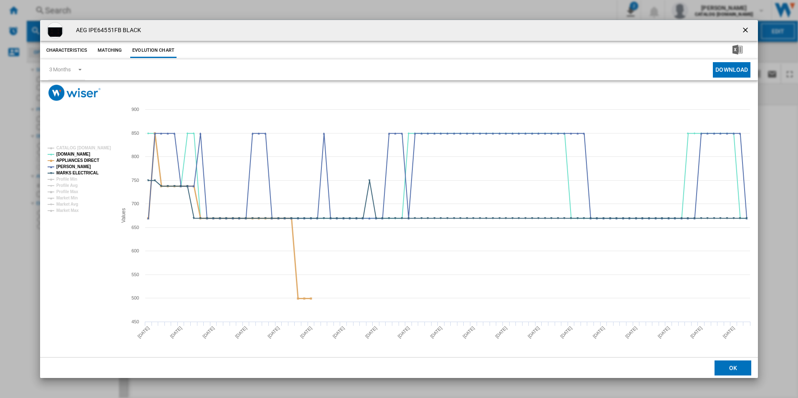
click at [85, 161] on tspan "APPLIANCES DIRECT" at bounding box center [77, 160] width 43 height 5
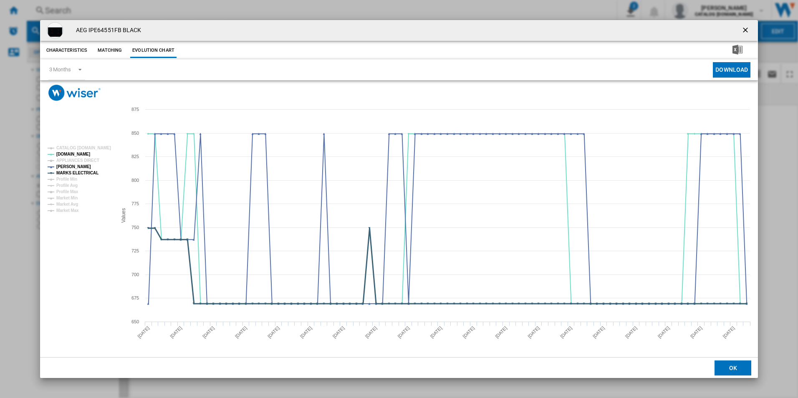
click at [86, 171] on tspan "MARKS ELECTRICAL" at bounding box center [77, 173] width 42 height 5
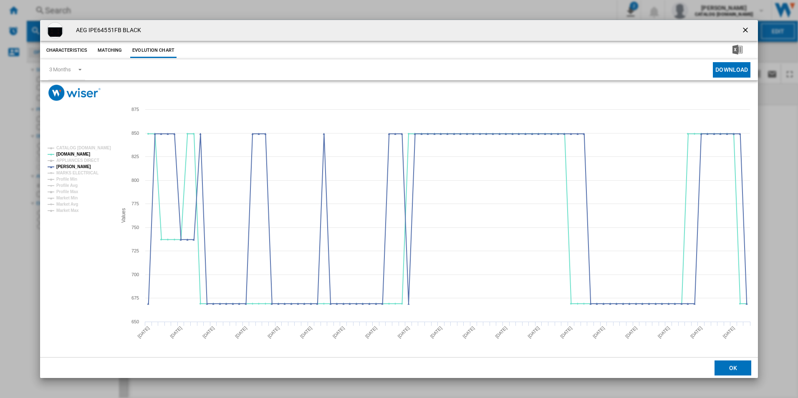
click at [745, 28] on ng-md-icon "getI18NText('BUTTONS.CLOSE_DIALOG')" at bounding box center [746, 31] width 10 height 10
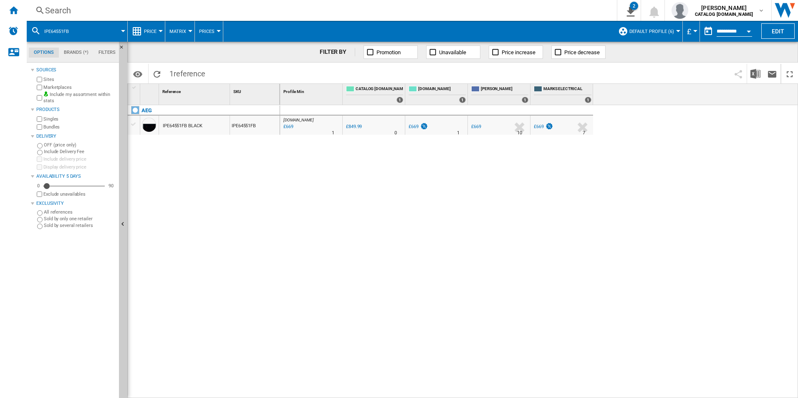
click at [472, 2] on div "Search Search 0 2 All Customer Report [Price Matrix] All Customer Report [Price…" at bounding box center [412, 10] width 771 height 21
click at [471, 9] on div "Search" at bounding box center [320, 11] width 550 height 12
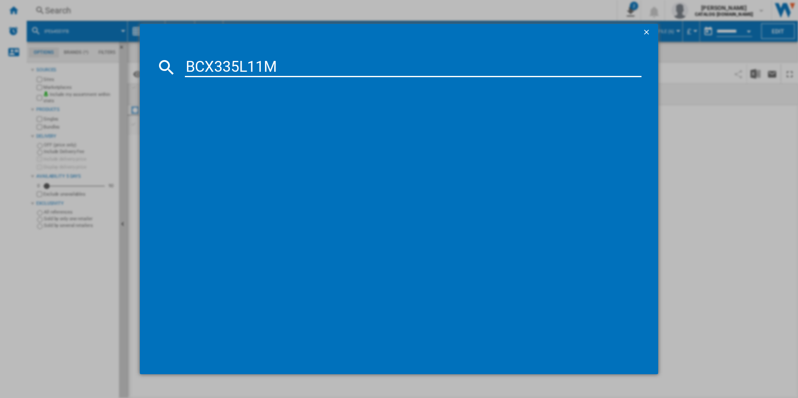
type input "BCX335L11M"
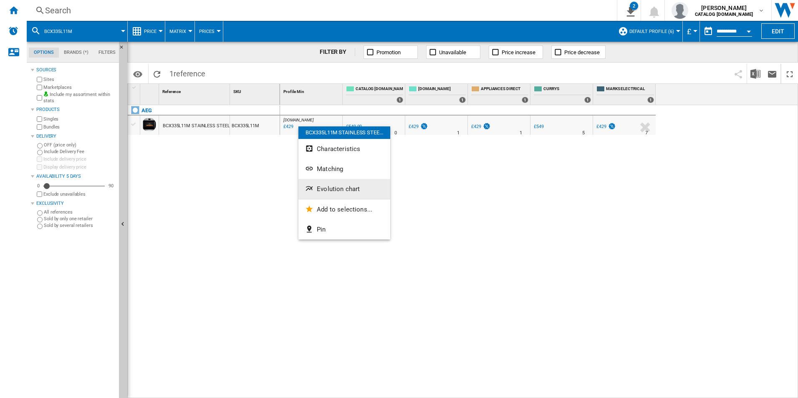
click at [343, 187] on span "Evolution chart" at bounding box center [338, 189] width 43 height 8
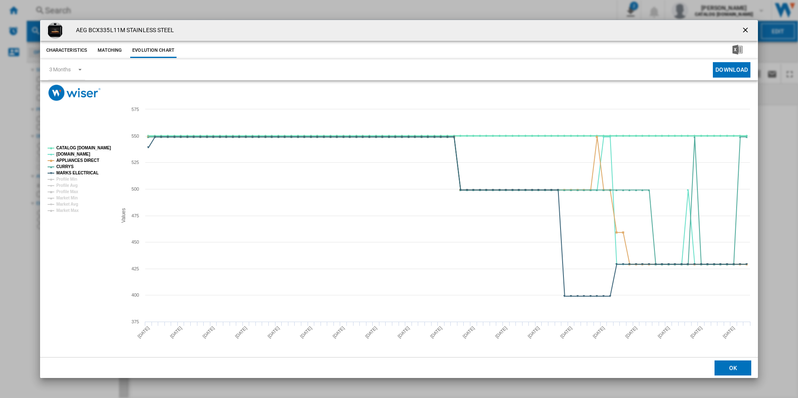
click at [94, 147] on tspan "CATALOG [DOMAIN_NAME]" at bounding box center [83, 148] width 55 height 5
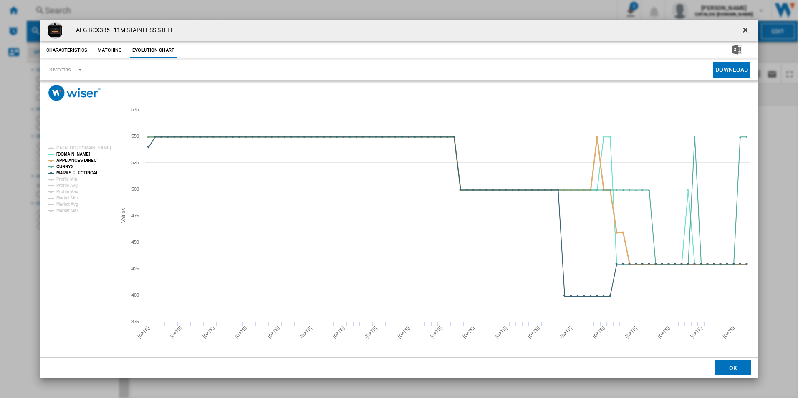
click at [89, 161] on tspan "APPLIANCES DIRECT" at bounding box center [77, 160] width 43 height 5
click at [87, 174] on tspan "MARKS ELECTRICAL" at bounding box center [77, 173] width 42 height 5
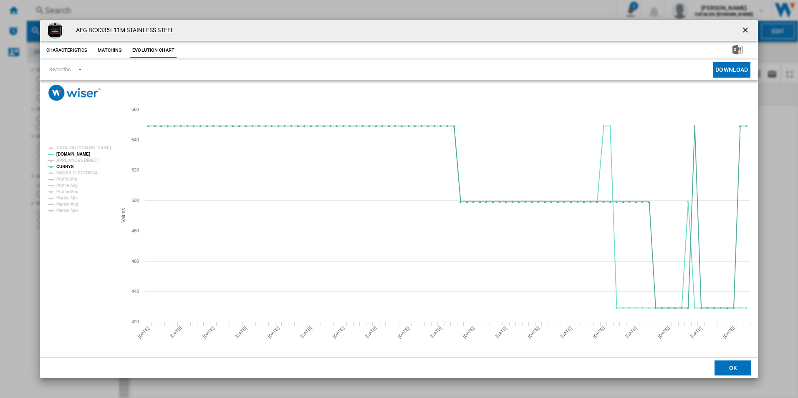
drag, startPoint x: 745, startPoint y: 30, endPoint x: 703, endPoint y: 39, distance: 42.7
click at [745, 30] on ng-md-icon "getI18NText('BUTTONS.CLOSE_DIALOG')" at bounding box center [746, 31] width 10 height 10
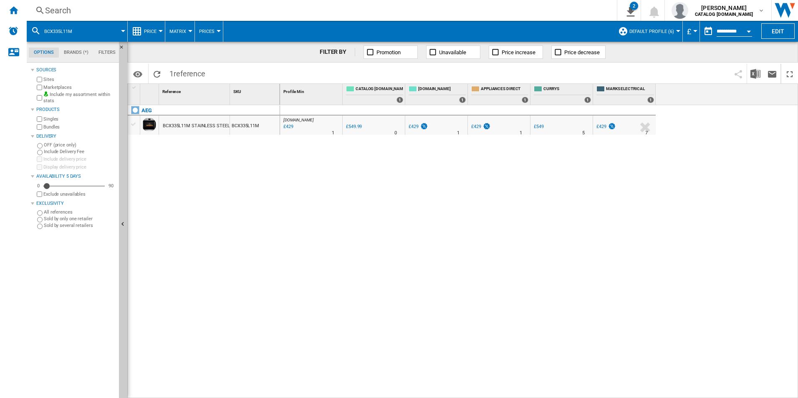
click at [450, 15] on div "Search" at bounding box center [320, 11] width 550 height 12
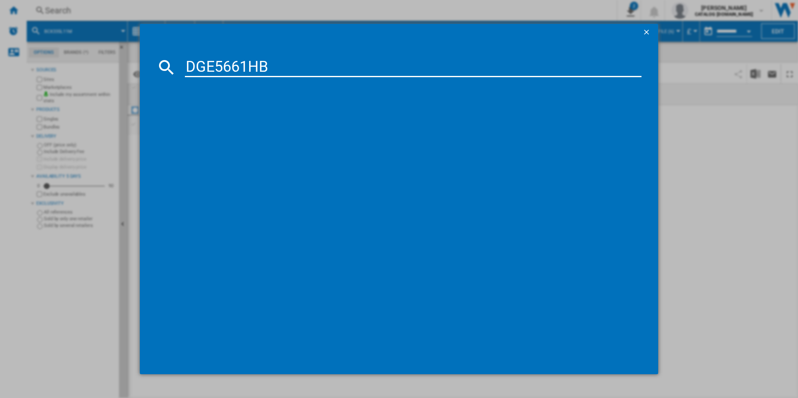
type input "DGE5661HB"
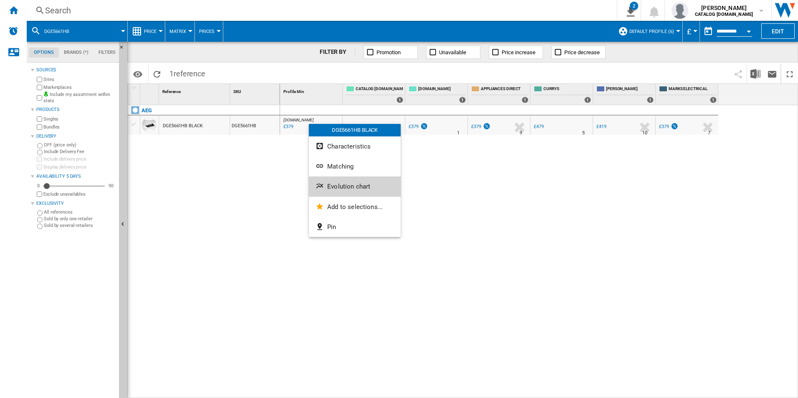
click at [338, 182] on button "Evolution chart" at bounding box center [355, 187] width 92 height 20
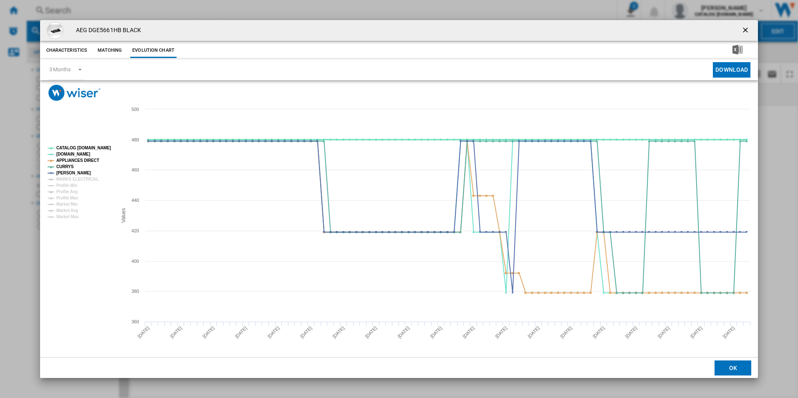
click at [103, 146] on tspan "CATALOG [DOMAIN_NAME]" at bounding box center [83, 148] width 55 height 5
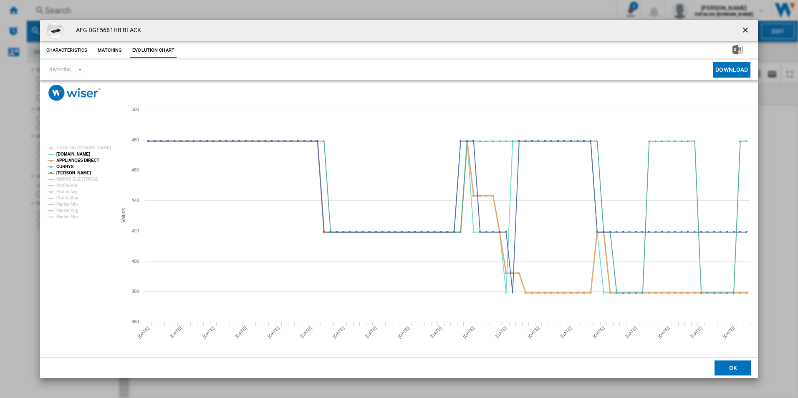
click at [93, 158] on tspan "APPLIANCES DIRECT" at bounding box center [77, 160] width 43 height 5
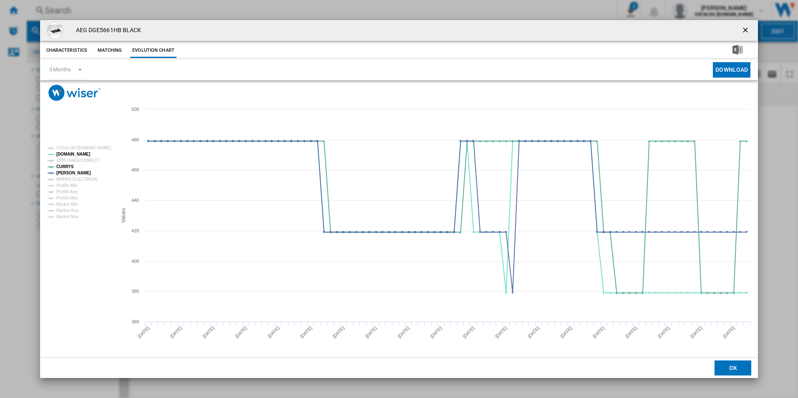
click at [746, 32] on ng-md-icon "getI18NText('BUTTONS.CLOSE_DIALOG')" at bounding box center [746, 31] width 10 height 10
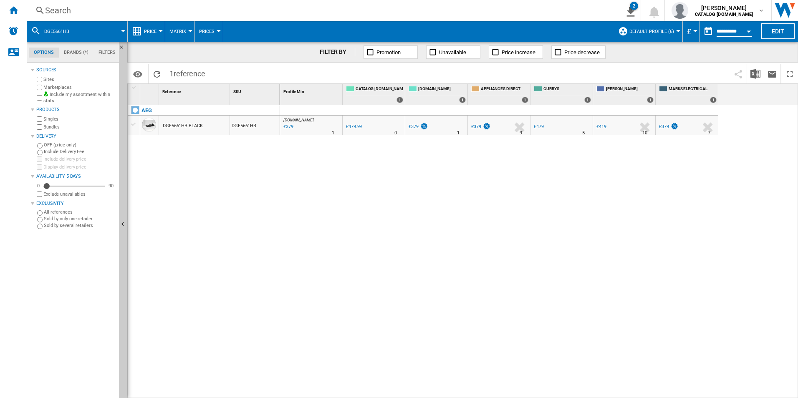
click at [551, 5] on div "Search" at bounding box center [320, 11] width 550 height 12
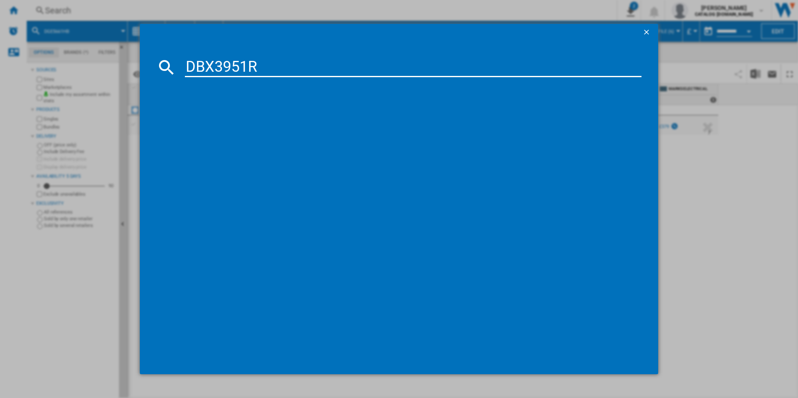
type input "DBX3951R"
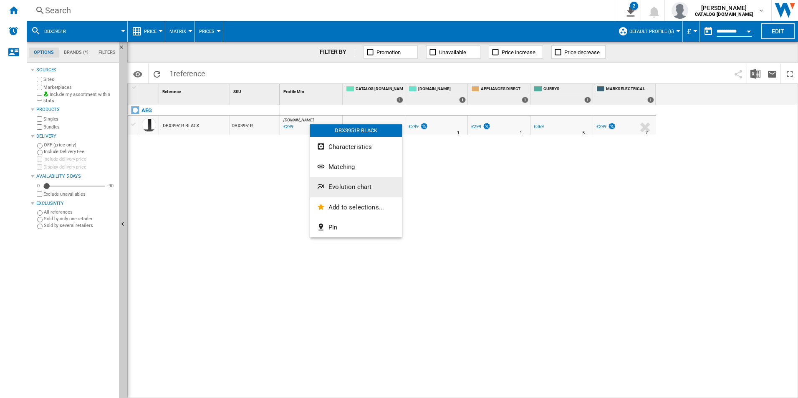
drag, startPoint x: 351, startPoint y: 202, endPoint x: 359, endPoint y: 184, distance: 19.6
click at [359, 184] on div "DBX3951R BLACK Characteristics Matching Evolution chart Add to selections... Pin" at bounding box center [356, 180] width 92 height 113
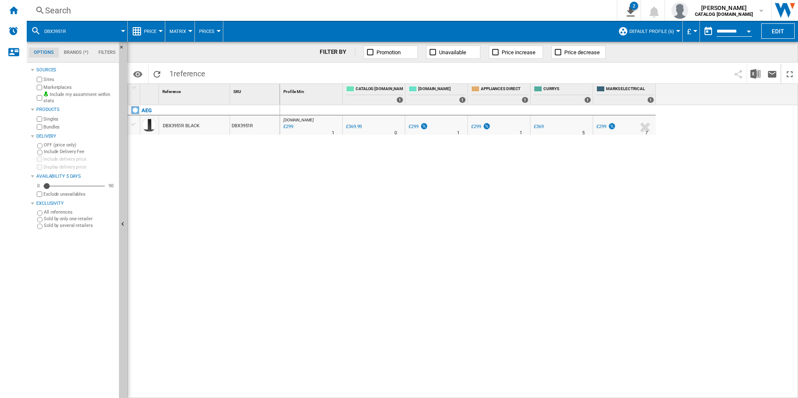
click at [359, 183] on div "[DOMAIN_NAME] : AO -19.2 % £299 % N/A 1 [DOMAIN_NAME] : AO 0.0 % £369.99 % N/A" at bounding box center [539, 251] width 518 height 293
drag, startPoint x: 323, startPoint y: 177, endPoint x: 309, endPoint y: 148, distance: 31.6
click at [321, 176] on div "[DOMAIN_NAME] : AO -19.2 % £299 % N/A 1 [DOMAIN_NAME] : AO 0.0 % £369.99 % N/A" at bounding box center [539, 251] width 518 height 293
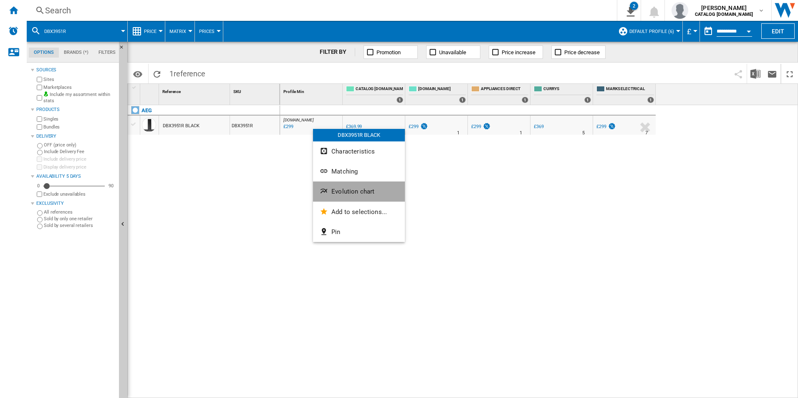
click at [341, 187] on button "Evolution chart" at bounding box center [359, 192] width 92 height 20
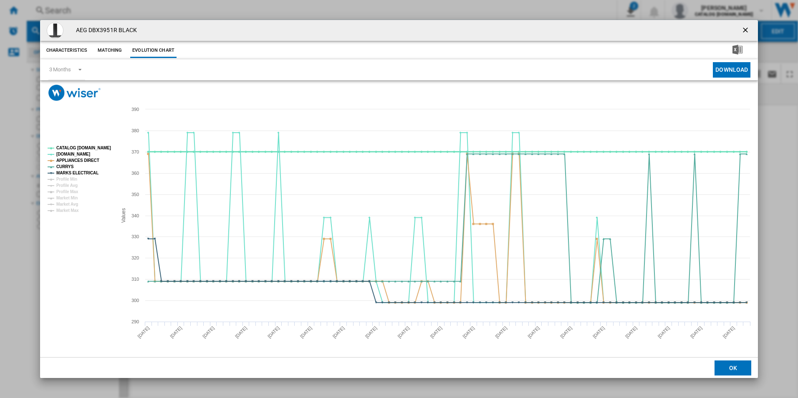
click at [90, 146] on tspan "CATALOG [DOMAIN_NAME]" at bounding box center [83, 148] width 55 height 5
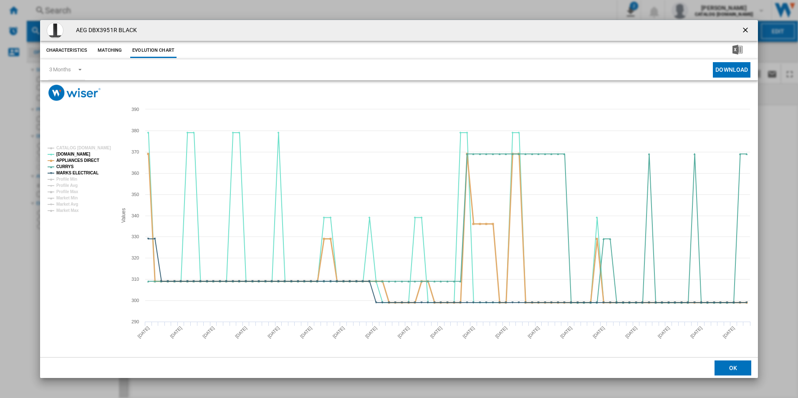
click at [91, 158] on tspan "APPLIANCES DIRECT" at bounding box center [77, 160] width 43 height 5
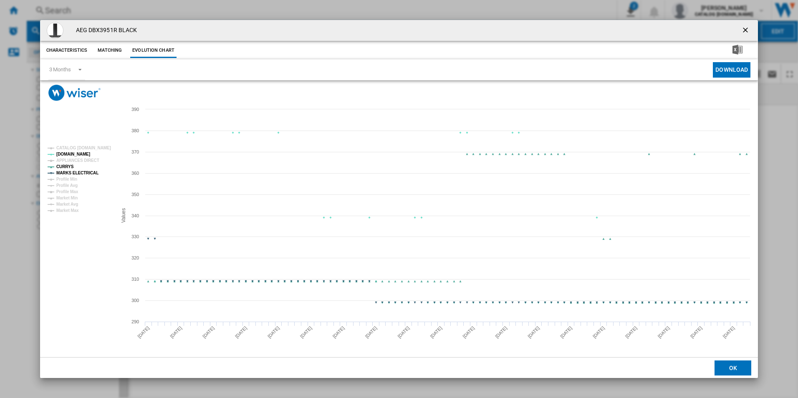
click at [88, 174] on tspan "MARKS ELECTRICAL" at bounding box center [77, 173] width 42 height 5
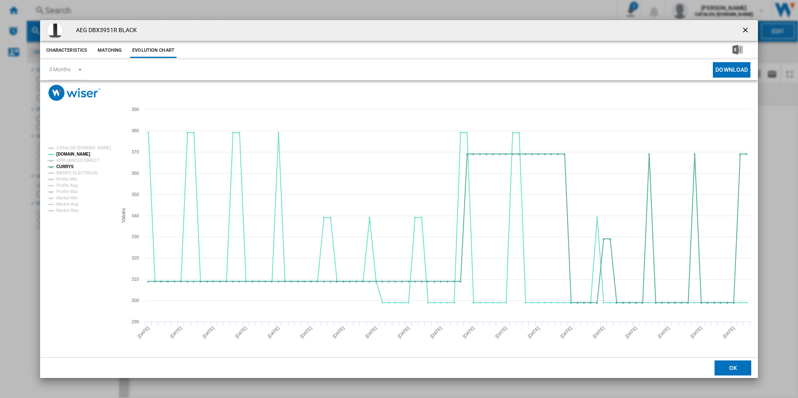
drag, startPoint x: 746, startPoint y: 26, endPoint x: 690, endPoint y: 40, distance: 56.9
click at [746, 26] on ng-md-icon "getI18NText('BUTTONS.CLOSE_DIALOG')" at bounding box center [746, 31] width 10 height 10
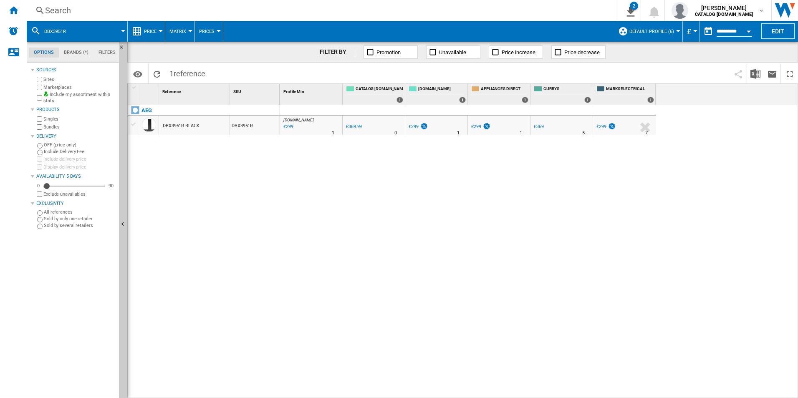
click at [523, 10] on div "Search" at bounding box center [320, 11] width 550 height 12
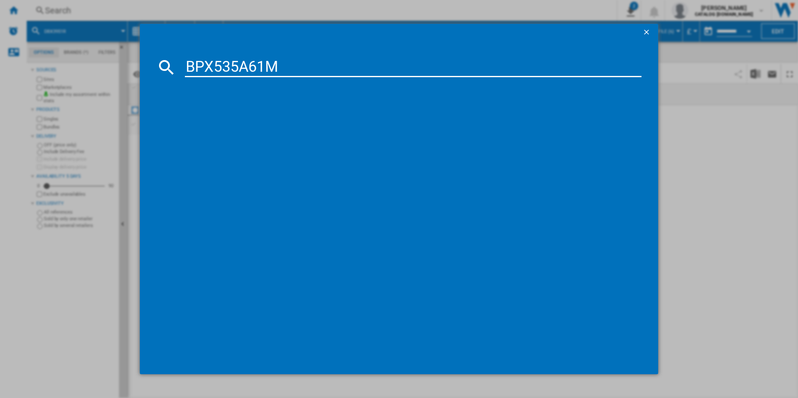
type input "BPX535A61M"
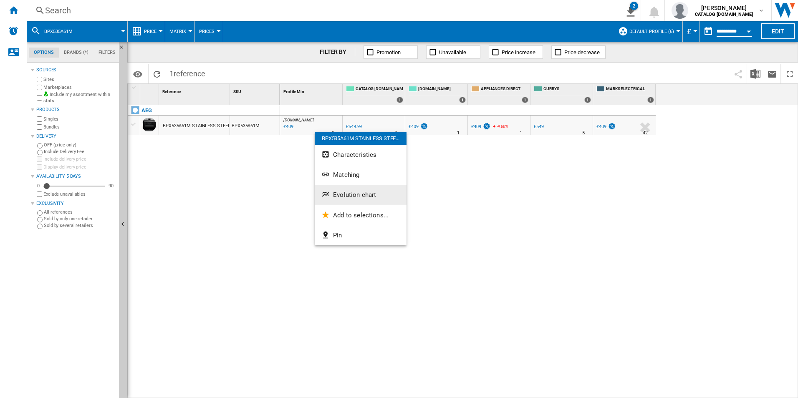
click at [344, 192] on span "Evolution chart" at bounding box center [354, 195] width 43 height 8
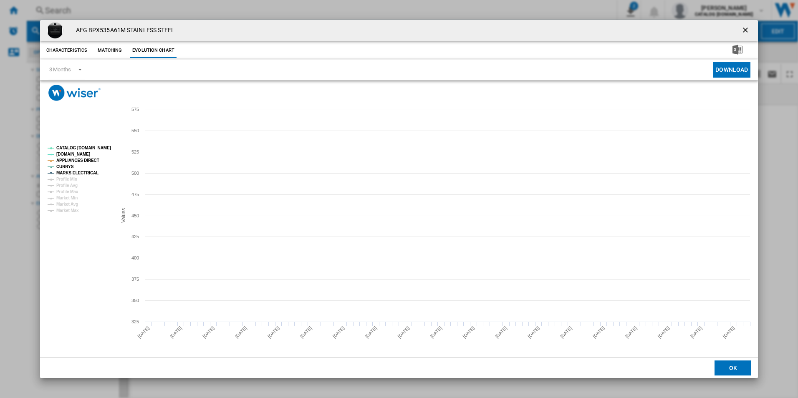
click at [98, 147] on tspan "CATALOG [DOMAIN_NAME]" at bounding box center [83, 148] width 55 height 5
click at [89, 159] on tspan "APPLIANCES DIRECT" at bounding box center [77, 160] width 43 height 5
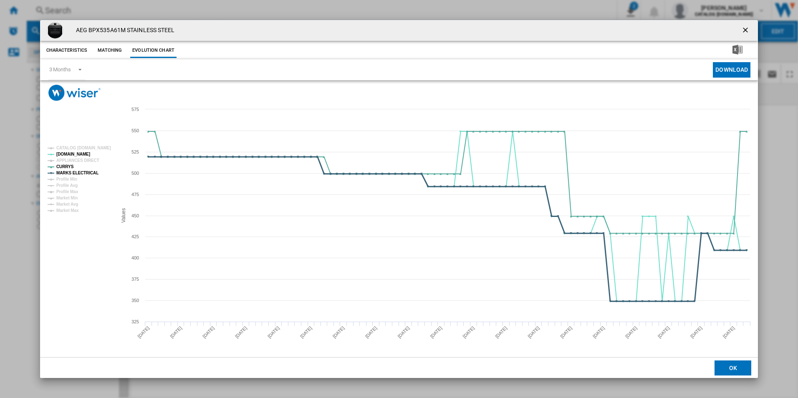
click at [89, 174] on tspan "MARKS ELECTRICAL" at bounding box center [77, 173] width 42 height 5
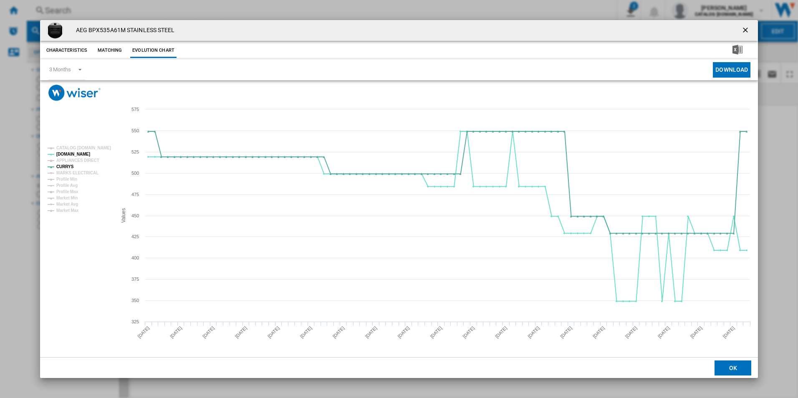
drag, startPoint x: 741, startPoint y: 32, endPoint x: 721, endPoint y: 35, distance: 20.2
click at [741, 32] on ng-md-icon "getI18NText('BUTTONS.CLOSE_DIALOG')" at bounding box center [746, 31] width 10 height 10
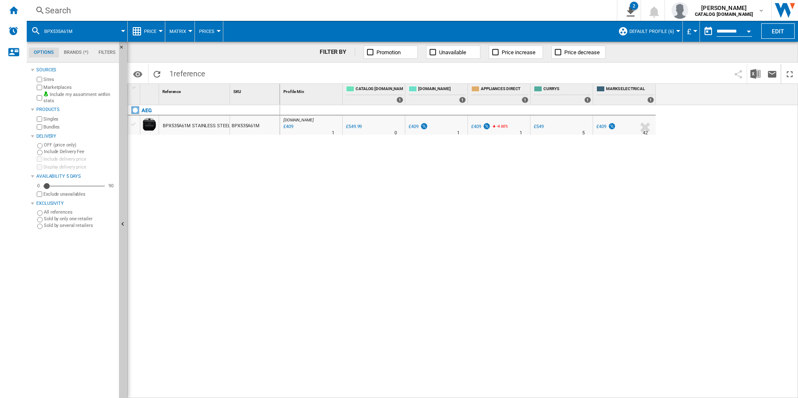
click at [524, 10] on div "Search" at bounding box center [320, 11] width 550 height 12
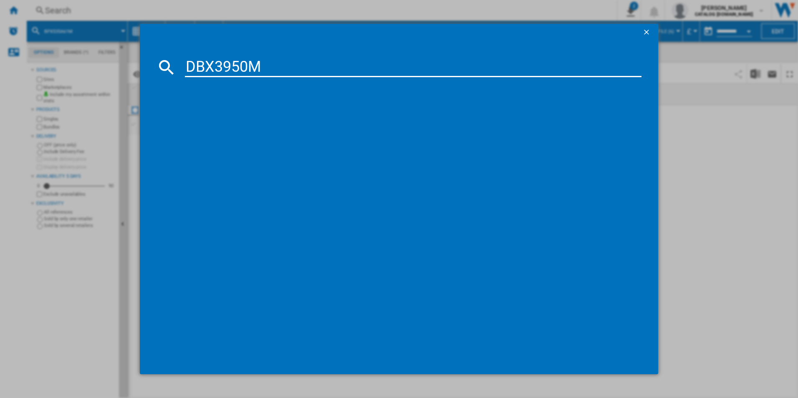
type input "DBX3950M"
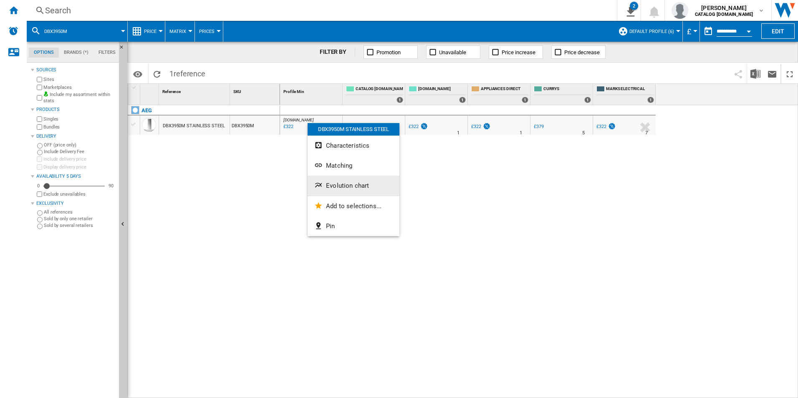
click at [349, 179] on button "Evolution chart" at bounding box center [354, 186] width 92 height 20
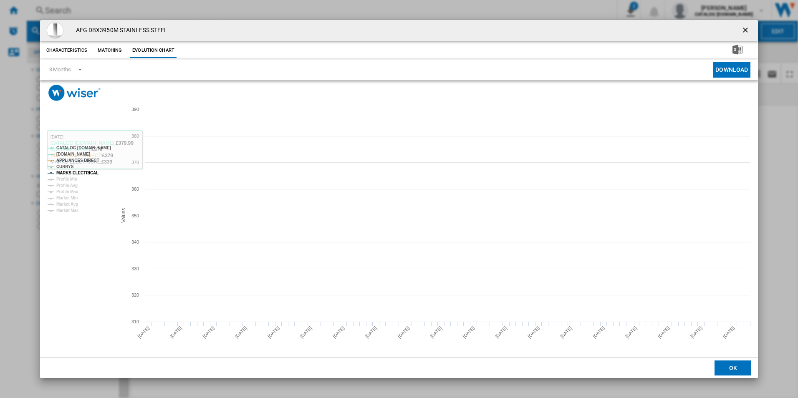
click at [100, 149] on tspan "CATALOG [DOMAIN_NAME]" at bounding box center [83, 148] width 55 height 5
click at [94, 161] on tspan "APPLIANCES DIRECT" at bounding box center [77, 160] width 43 height 5
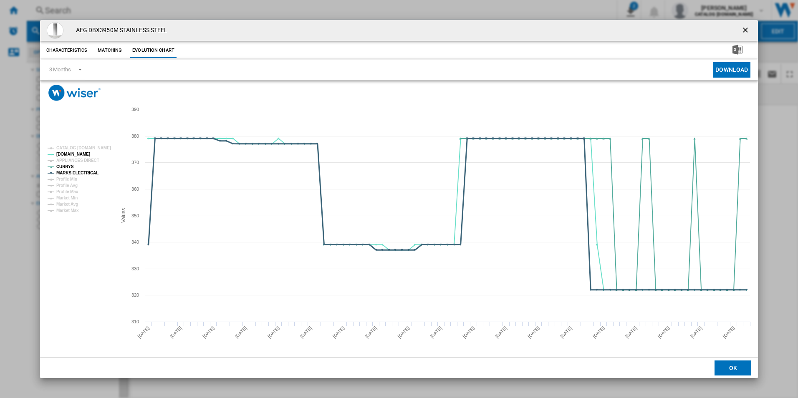
click at [91, 172] on tspan "MARKS ELECTRICAL" at bounding box center [77, 173] width 42 height 5
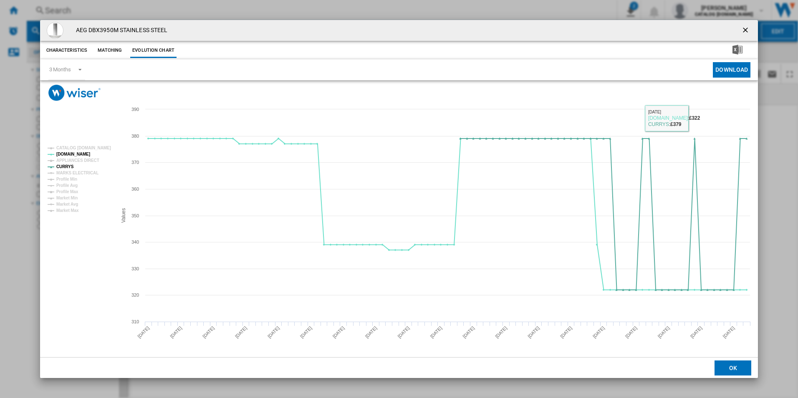
drag, startPoint x: 748, startPoint y: 32, endPoint x: 725, endPoint y: 35, distance: 24.0
click at [748, 32] on ng-md-icon "getI18NText('BUTTONS.CLOSE_DIALOG')" at bounding box center [746, 31] width 10 height 10
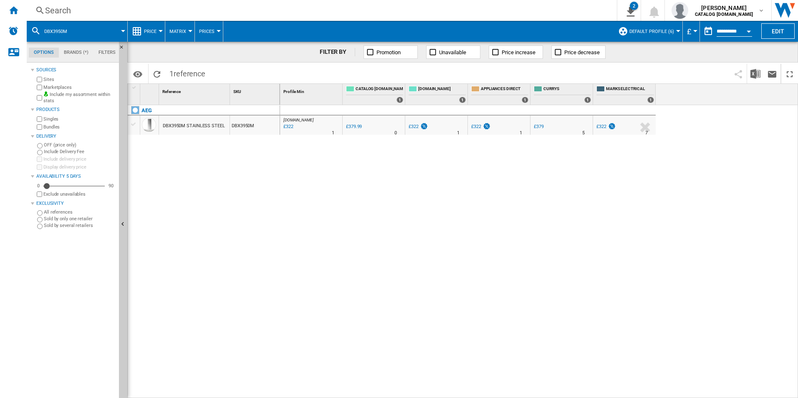
click at [521, 7] on div "Search" at bounding box center [320, 11] width 550 height 12
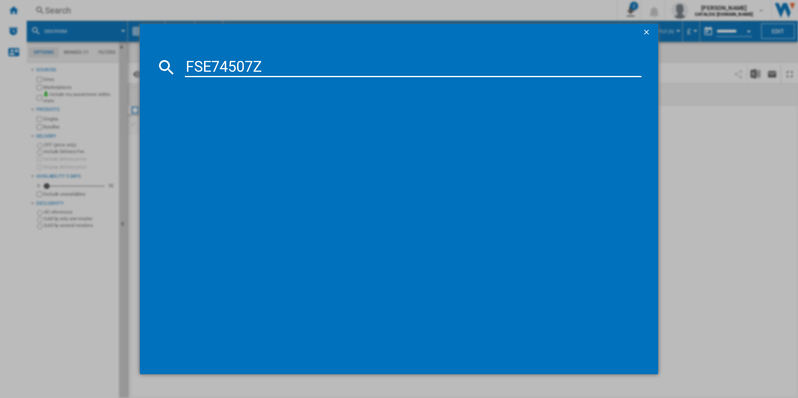
type input "FSE74507Z"
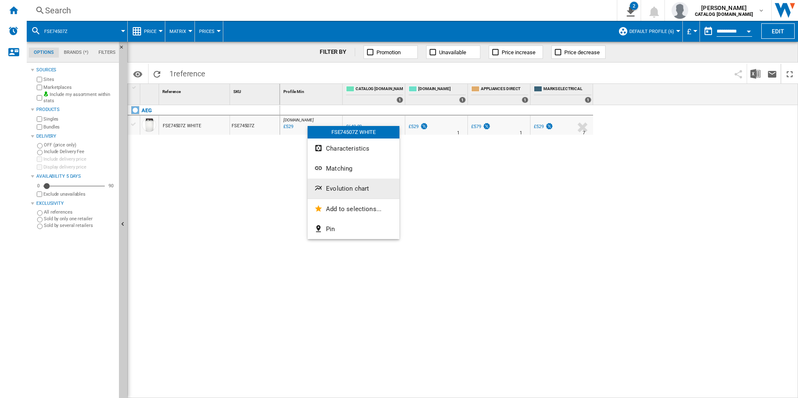
click at [382, 187] on button "Evolution chart" at bounding box center [354, 189] width 92 height 20
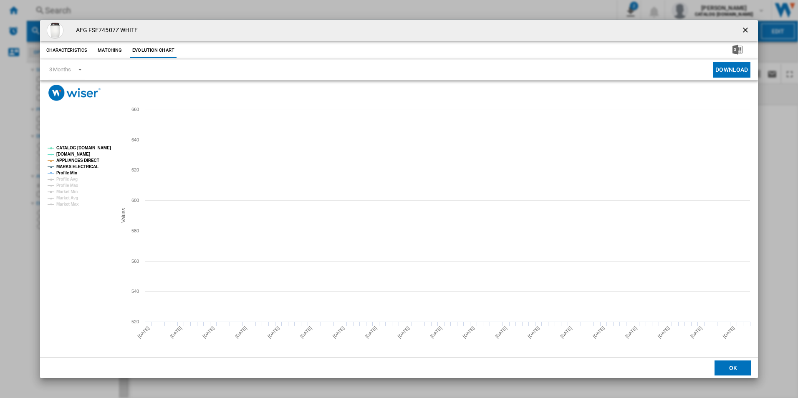
click at [108, 149] on tspan "CATALOG [DOMAIN_NAME]" at bounding box center [83, 148] width 55 height 5
click at [86, 164] on tspan "MARKS ELECTRICAL" at bounding box center [77, 166] width 42 height 5
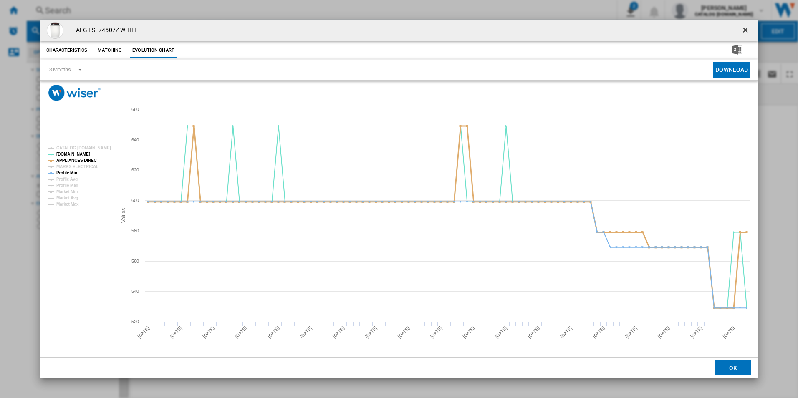
click at [87, 161] on tspan "APPLIANCES DIRECT" at bounding box center [77, 160] width 43 height 5
click at [69, 173] on tspan "Profile Min" at bounding box center [66, 173] width 21 height 5
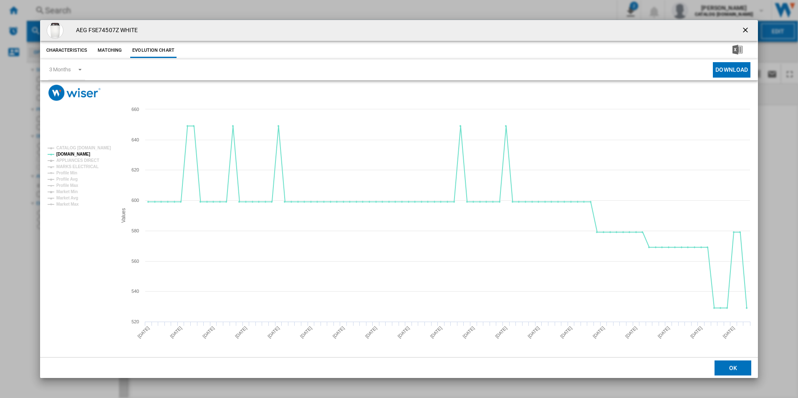
drag, startPoint x: 743, startPoint y: 27, endPoint x: 725, endPoint y: 24, distance: 19.0
click at [743, 27] on ng-md-icon "getI18NText('BUTTONS.CLOSE_DIALOG')" at bounding box center [746, 31] width 10 height 10
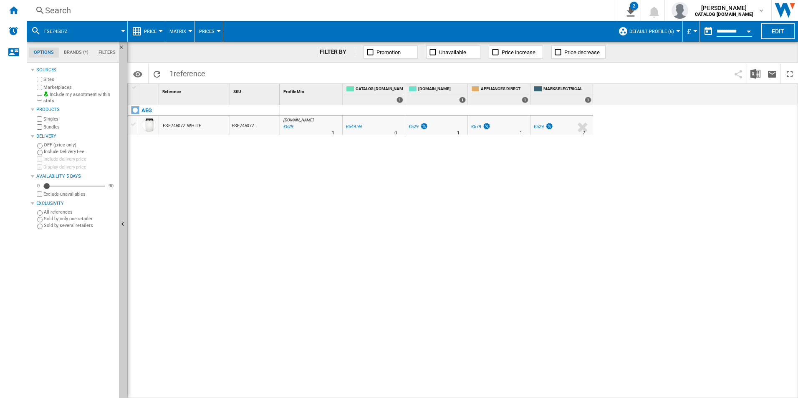
click at [517, 11] on div "Search" at bounding box center [320, 11] width 550 height 12
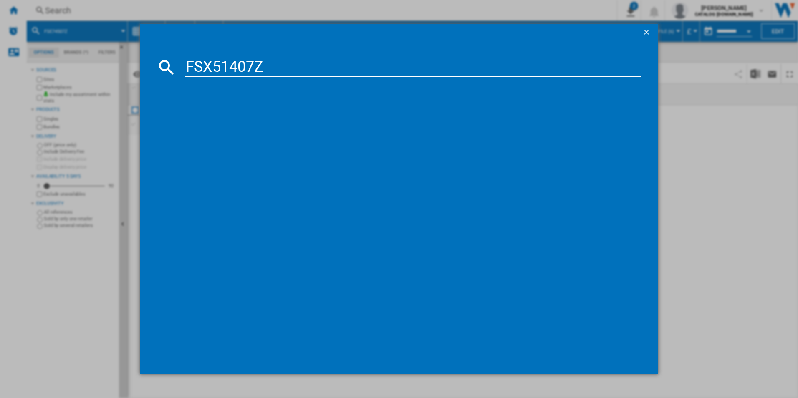
type input "FSX51407Z"
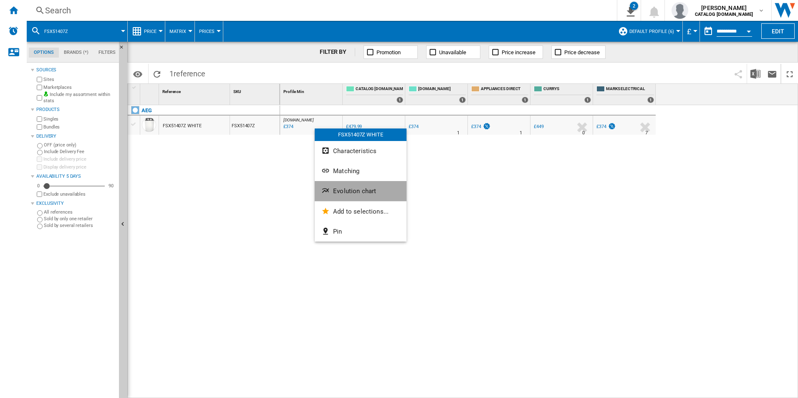
click at [341, 184] on button "Evolution chart" at bounding box center [361, 191] width 92 height 20
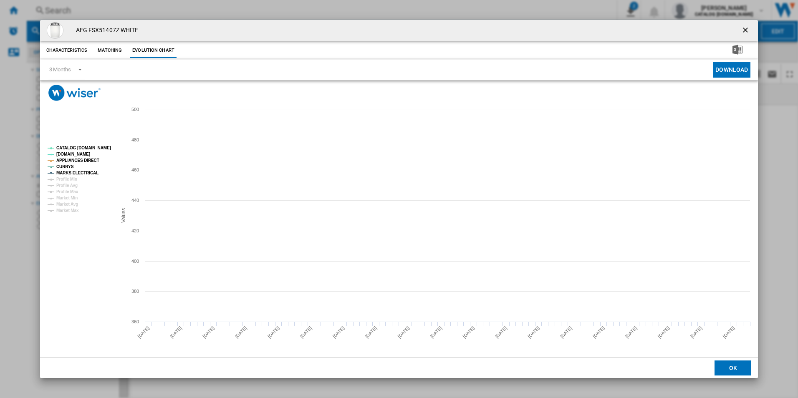
click at [101, 149] on tspan "CATALOG [DOMAIN_NAME]" at bounding box center [83, 148] width 55 height 5
click at [90, 159] on tspan "APPLIANCES DIRECT" at bounding box center [77, 160] width 43 height 5
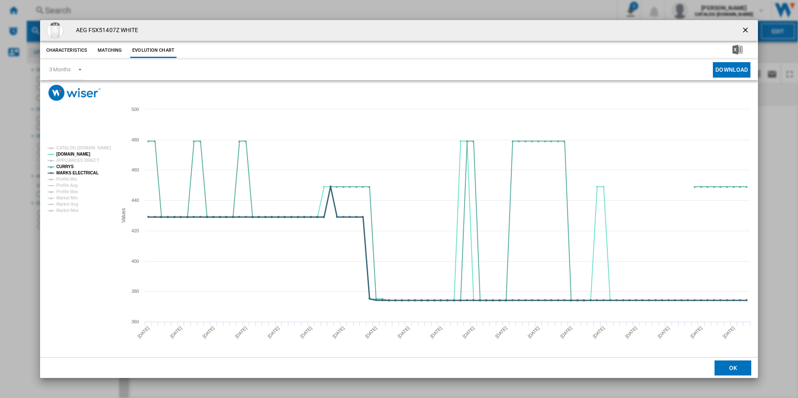
click at [87, 173] on tspan "MARKS ELECTRICAL" at bounding box center [77, 173] width 42 height 5
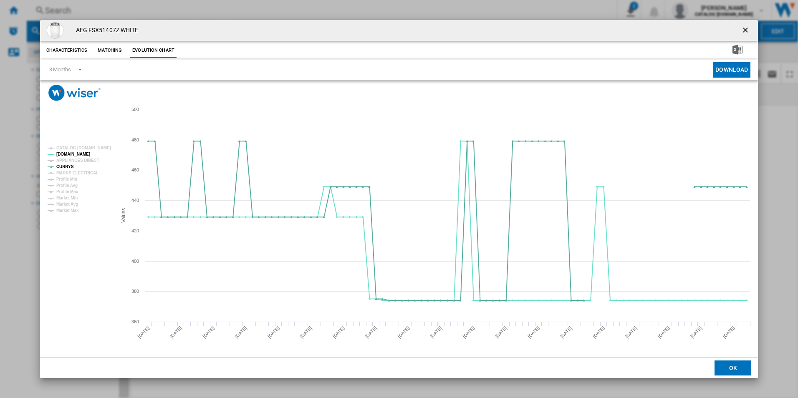
click at [743, 25] on button "Product popup" at bounding box center [746, 30] width 17 height 17
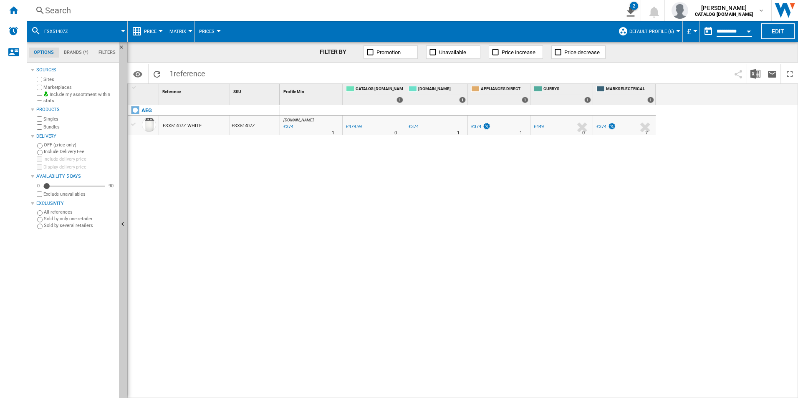
click at [512, 10] on div "Search" at bounding box center [320, 11] width 550 height 12
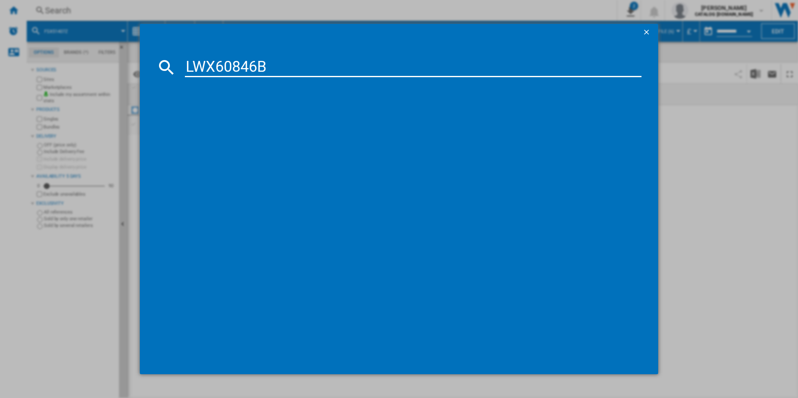
type input "LWX60846B"
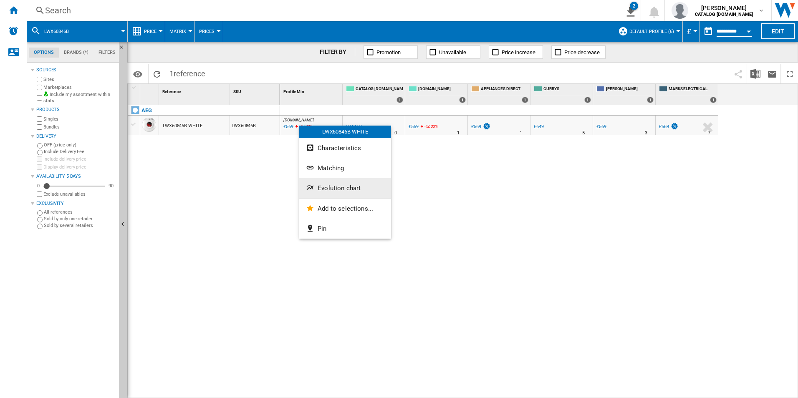
click at [342, 186] on span "Evolution chart" at bounding box center [339, 188] width 43 height 8
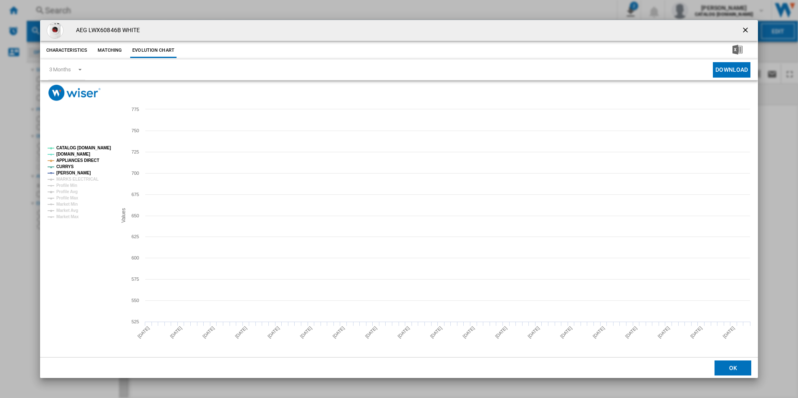
click at [103, 146] on tspan "CATALOG [DOMAIN_NAME]" at bounding box center [83, 148] width 55 height 5
click at [84, 158] on tspan "APPLIANCES DIRECT" at bounding box center [77, 160] width 43 height 5
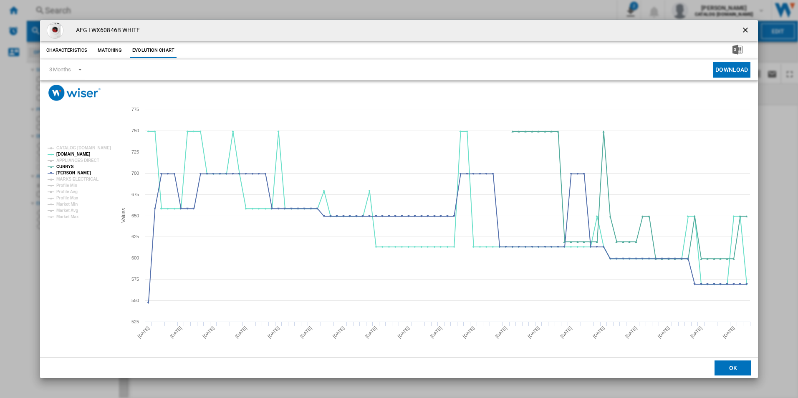
drag, startPoint x: 745, startPoint y: 32, endPoint x: 672, endPoint y: 38, distance: 73.3
click at [745, 31] on ng-md-icon "getI18NText('BUTTONS.CLOSE_DIALOG')" at bounding box center [746, 31] width 10 height 10
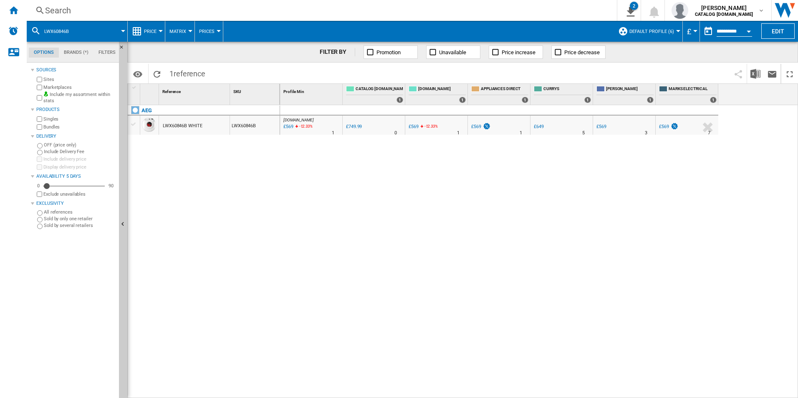
click at [405, 10] on div "Search" at bounding box center [320, 11] width 550 height 12
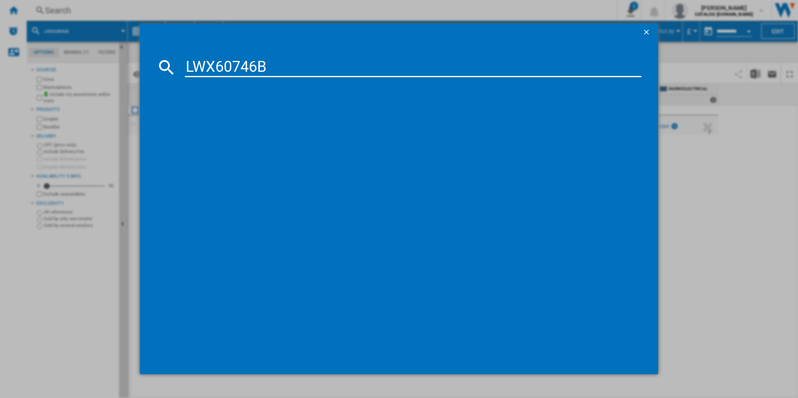
type input "LWX60746B"
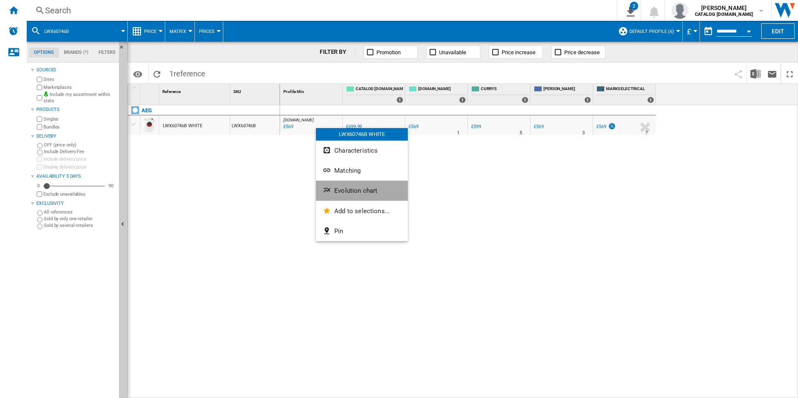
click at [344, 181] on button "Evolution chart" at bounding box center [362, 191] width 92 height 20
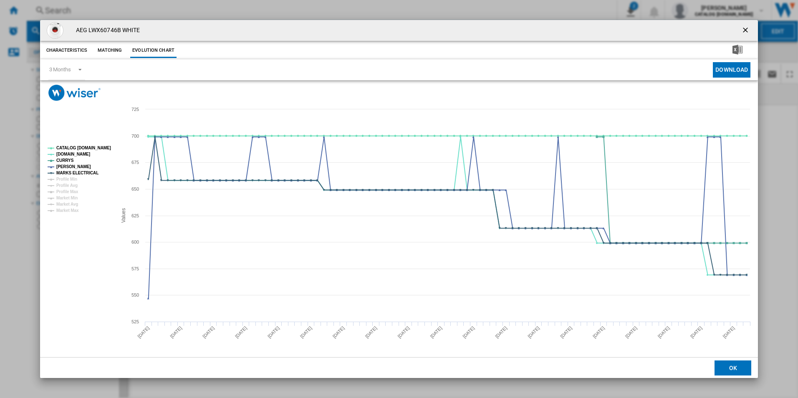
click at [100, 148] on tspan "CATALOG [DOMAIN_NAME]" at bounding box center [83, 148] width 55 height 5
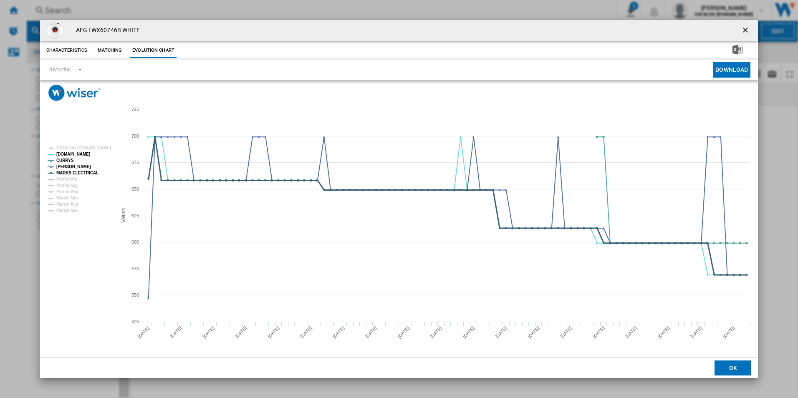
click at [94, 171] on tspan "MARKS ELECTRICAL" at bounding box center [77, 173] width 42 height 5
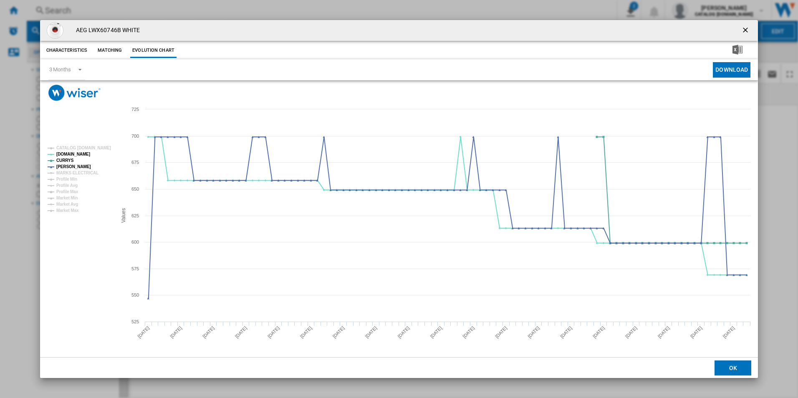
drag, startPoint x: 747, startPoint y: 32, endPoint x: 727, endPoint y: 30, distance: 19.7
click at [747, 32] on ng-md-icon "getI18NText('BUTTONS.CLOSE_DIALOG')" at bounding box center [746, 31] width 10 height 10
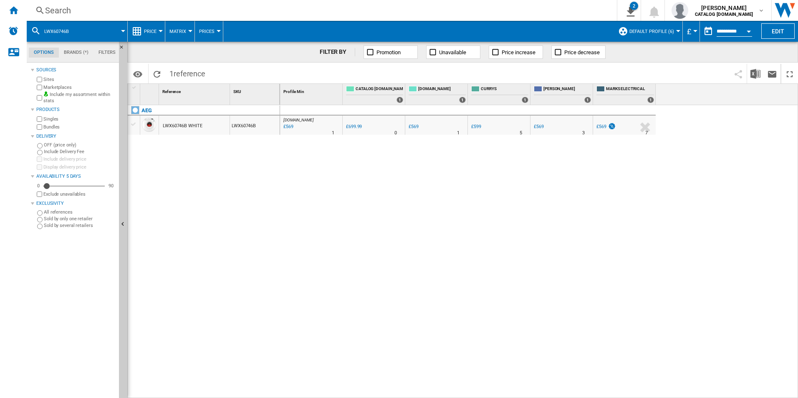
click at [506, 12] on div "Search" at bounding box center [320, 11] width 550 height 12
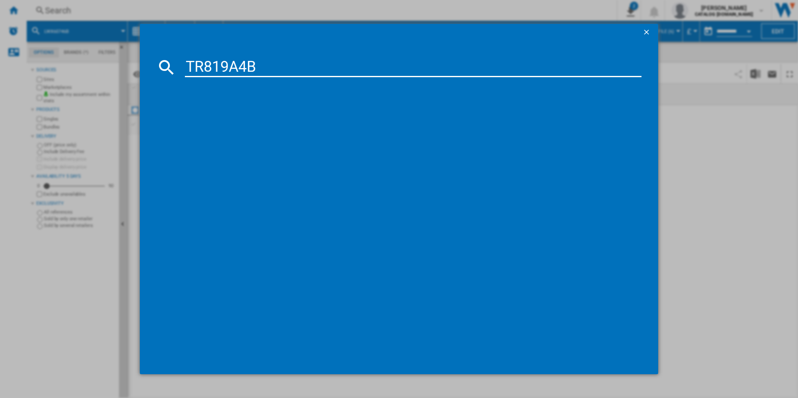
type input "TR819A4B"
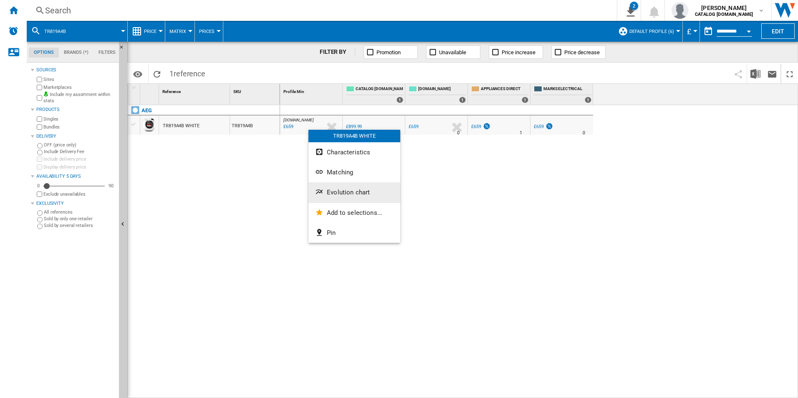
click at [339, 196] on span "Evolution chart" at bounding box center [348, 193] width 43 height 8
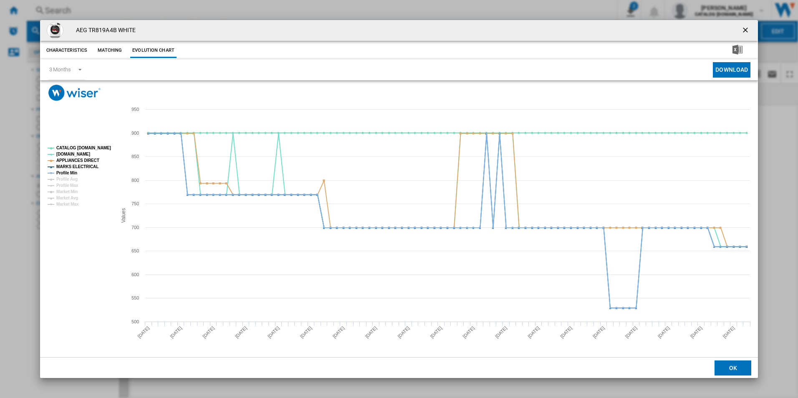
drag, startPoint x: 98, startPoint y: 144, endPoint x: 97, endPoint y: 149, distance: 5.5
click at [98, 144] on rect "Product popup" at bounding box center [78, 176] width 69 height 67
click at [98, 148] on tspan "CATALOG [DOMAIN_NAME]" at bounding box center [83, 148] width 55 height 5
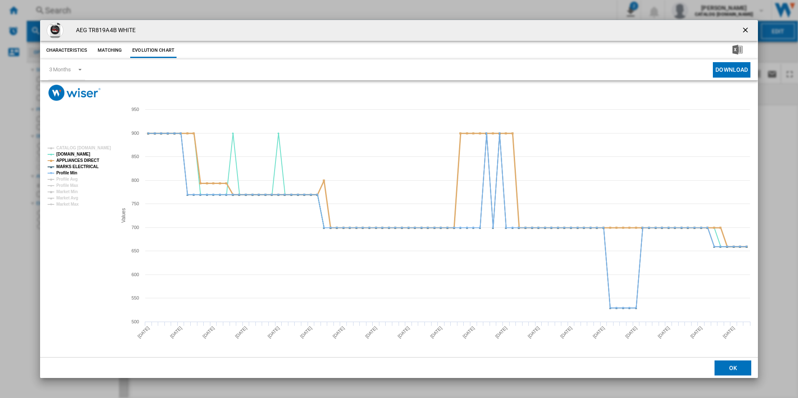
click at [88, 161] on tspan "APPLIANCES DIRECT" at bounding box center [77, 160] width 43 height 5
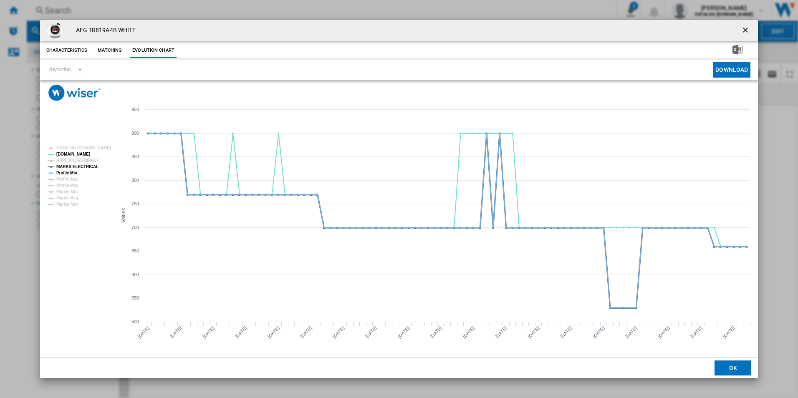
click at [84, 168] on tspan "MARKS ELECTRICAL" at bounding box center [77, 166] width 42 height 5
click at [65, 175] on tspan "Profile Min" at bounding box center [66, 173] width 21 height 5
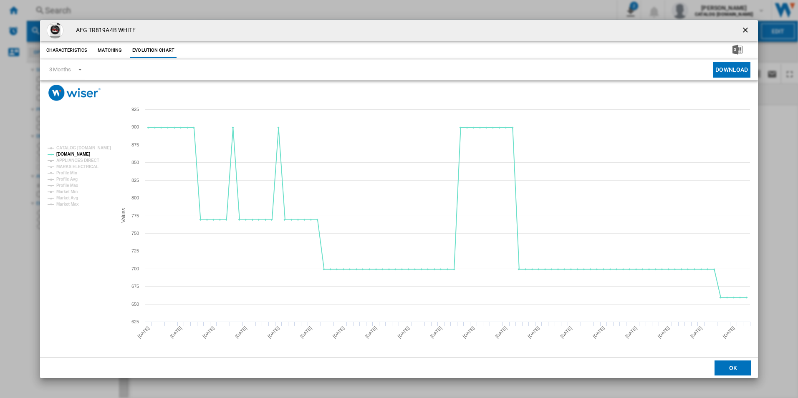
drag, startPoint x: 745, startPoint y: 30, endPoint x: 726, endPoint y: 31, distance: 18.8
click at [745, 30] on ng-md-icon "getI18NText('BUTTONS.CLOSE_DIALOG')" at bounding box center [746, 31] width 10 height 10
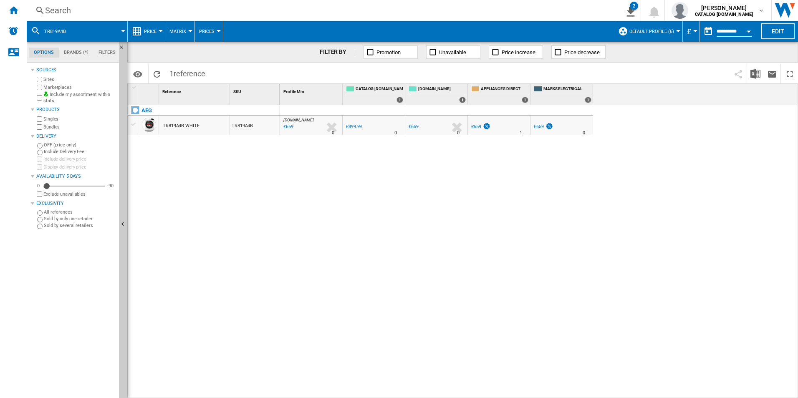
click at [511, 9] on div "Search" at bounding box center [320, 11] width 550 height 12
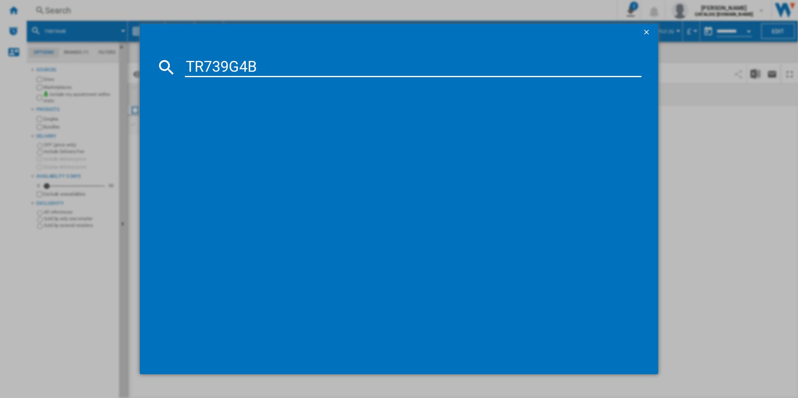
type input "TR739G4B"
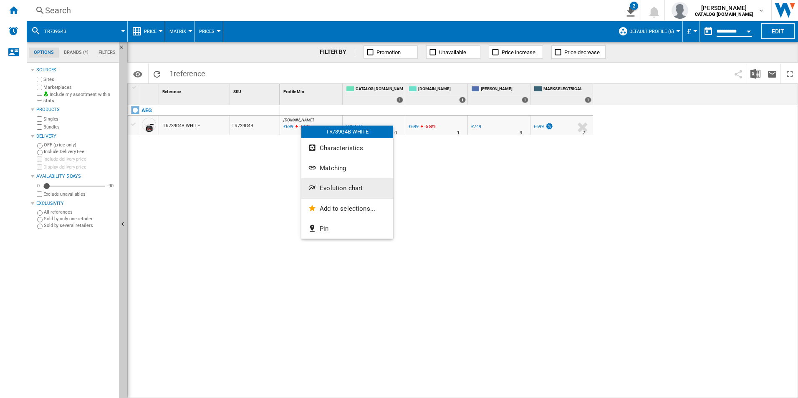
click at [343, 185] on span "Evolution chart" at bounding box center [341, 188] width 43 height 8
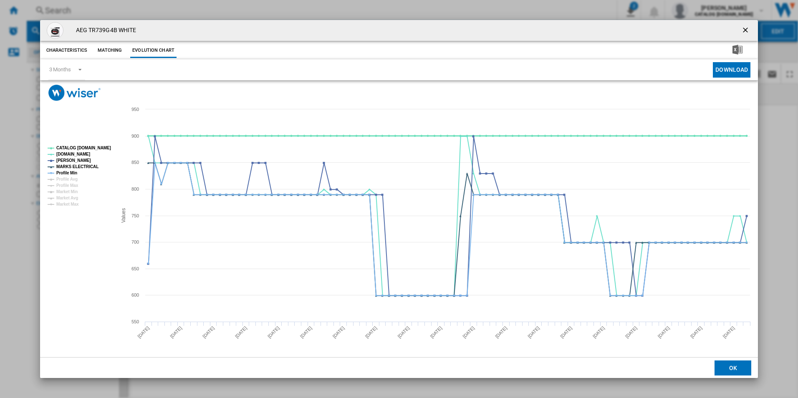
click at [94, 149] on tspan "CATALOG [DOMAIN_NAME]" at bounding box center [83, 148] width 55 height 5
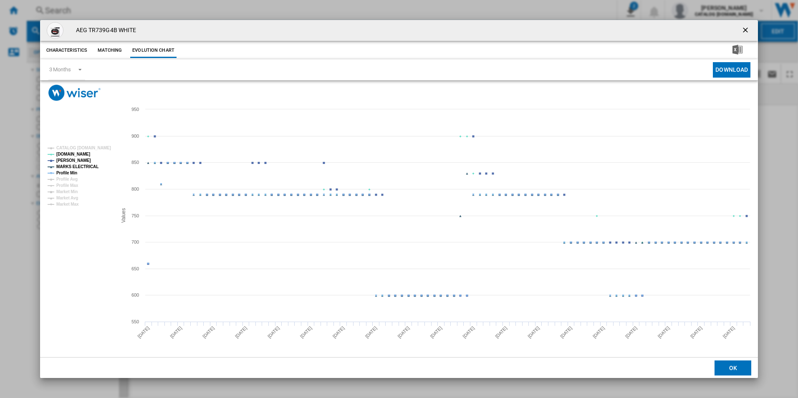
click at [85, 167] on tspan "MARKS ELECTRICAL" at bounding box center [77, 166] width 42 height 5
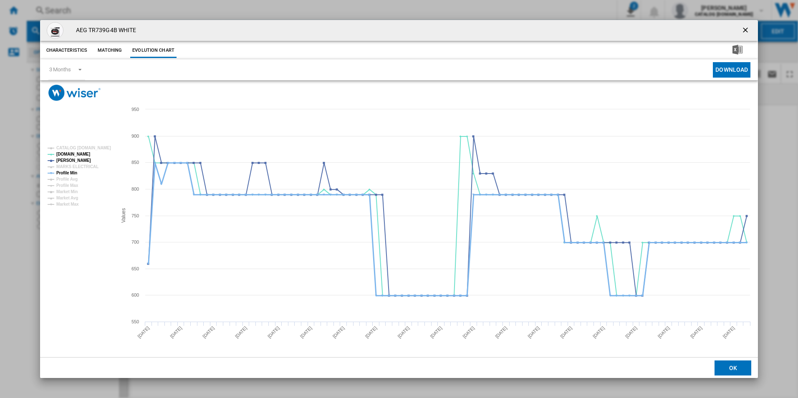
click at [70, 174] on tspan "Profile Min" at bounding box center [66, 173] width 21 height 5
click at [746, 30] on ng-md-icon "getI18NText('BUTTONS.CLOSE_DIALOG')" at bounding box center [746, 31] width 10 height 10
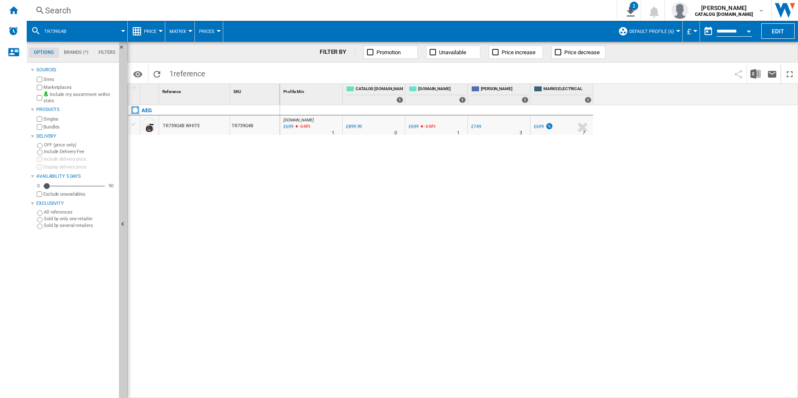
click at [473, 8] on div "Search" at bounding box center [320, 11] width 550 height 12
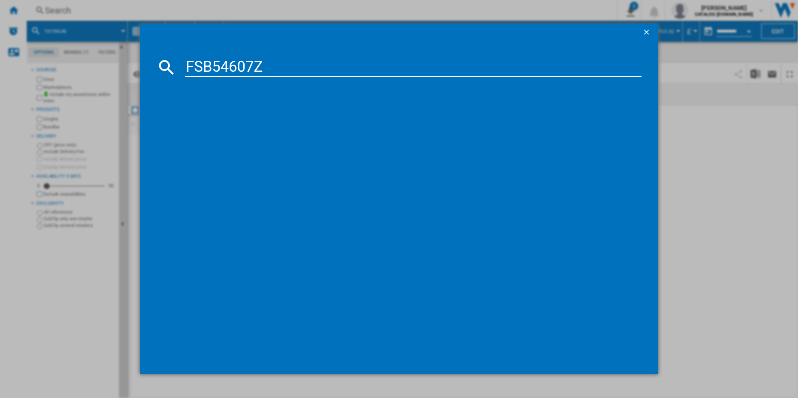
type input "FSB54607Z"
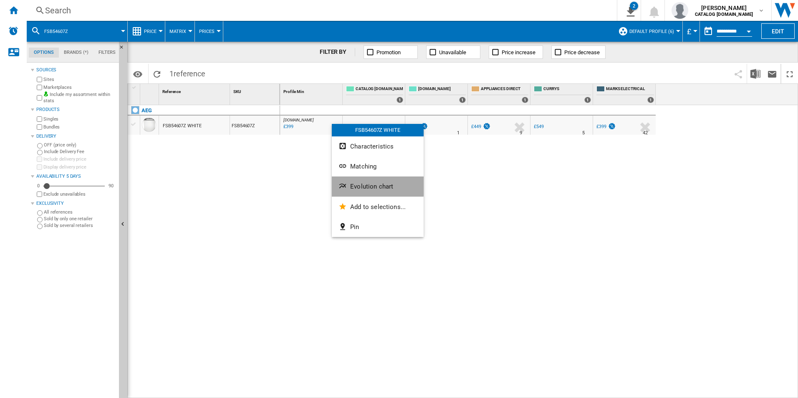
click at [354, 183] on span "Evolution chart" at bounding box center [371, 187] width 43 height 8
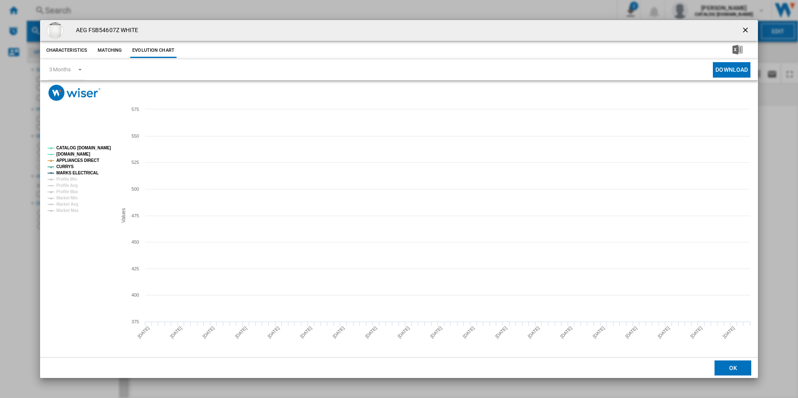
click at [86, 149] on tspan "CATALOG [DOMAIN_NAME]" at bounding box center [83, 148] width 55 height 5
click at [91, 162] on tspan "APPLIANCES DIRECT" at bounding box center [77, 160] width 43 height 5
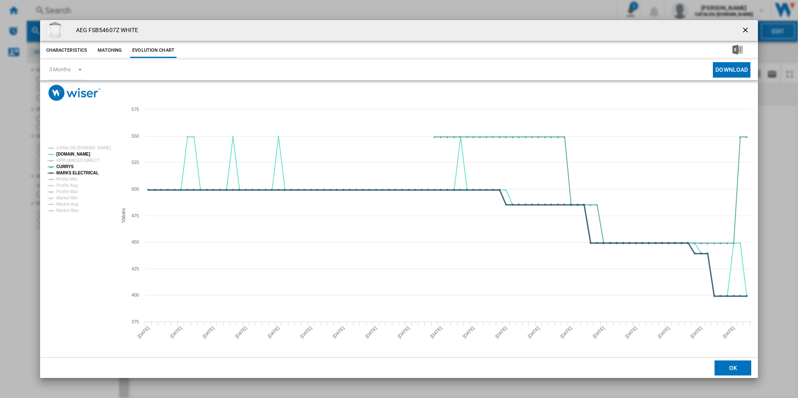
click at [91, 171] on tspan "MARKS ELECTRICAL" at bounding box center [77, 173] width 42 height 5
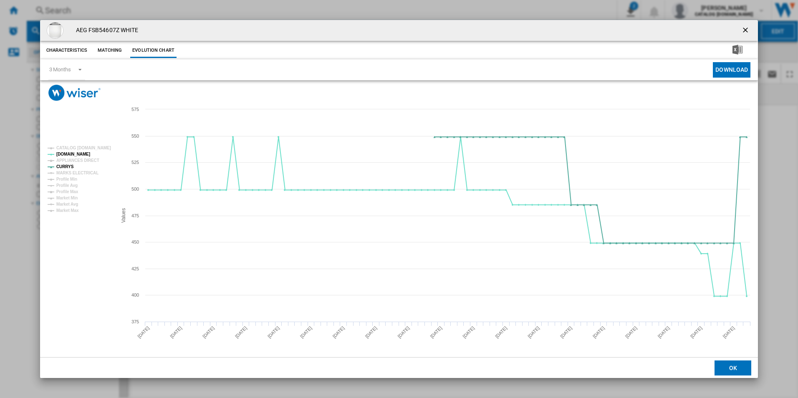
click at [746, 26] on ng-md-icon "getI18NText('BUTTONS.CLOSE_DIALOG')" at bounding box center [746, 31] width 10 height 10
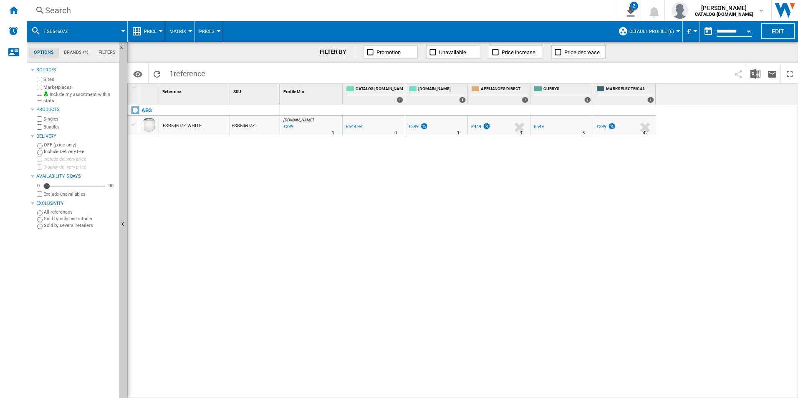
click at [481, 7] on div "Search" at bounding box center [320, 11] width 550 height 12
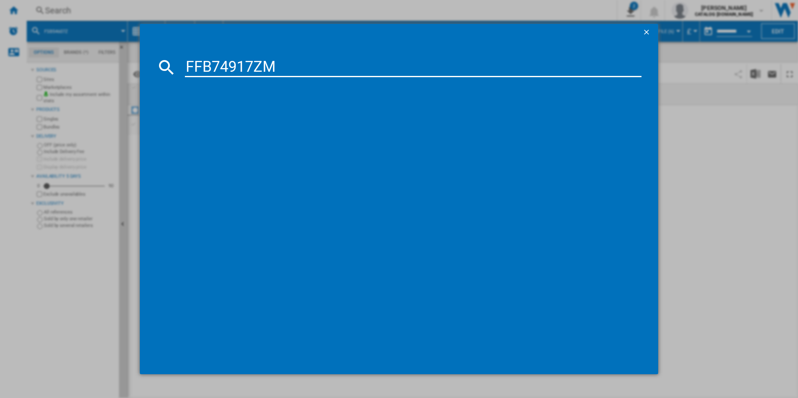
type input "FFB74917ZM"
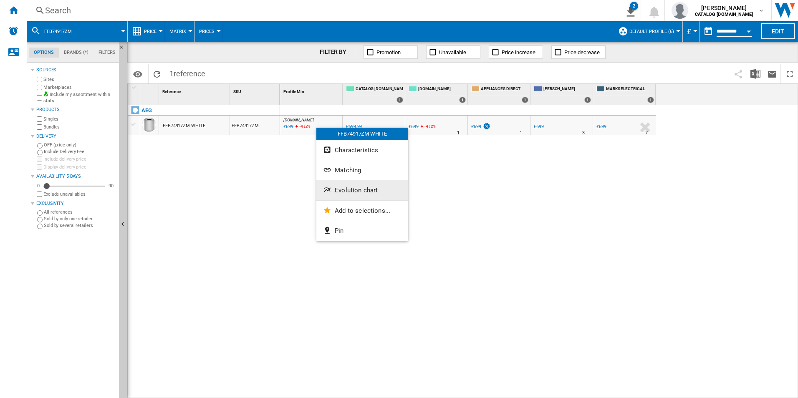
click at [341, 192] on span "Evolution chart" at bounding box center [356, 191] width 43 height 8
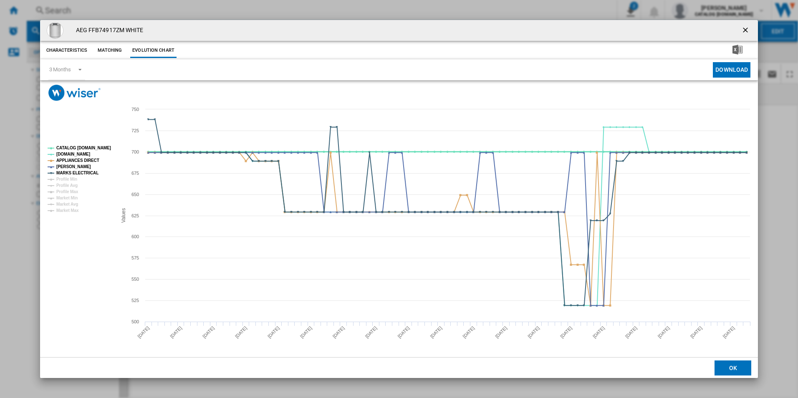
drag, startPoint x: 103, startPoint y: 148, endPoint x: 95, endPoint y: 151, distance: 8.3
click at [101, 148] on tspan "CATALOG [DOMAIN_NAME]" at bounding box center [83, 148] width 55 height 5
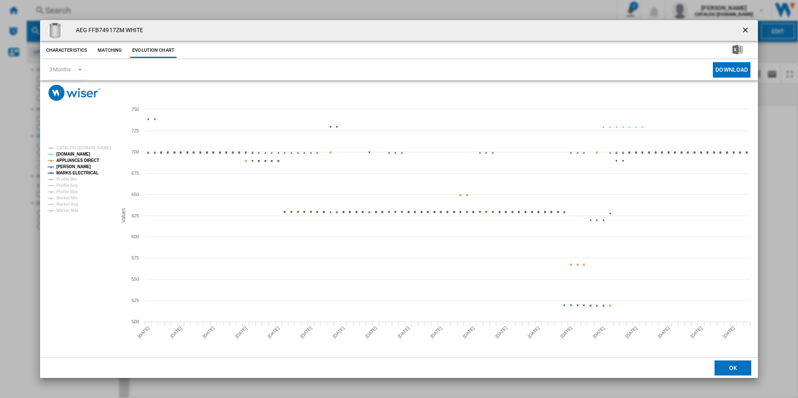
click at [90, 161] on tspan "APPLIANCES DIRECT" at bounding box center [77, 160] width 43 height 5
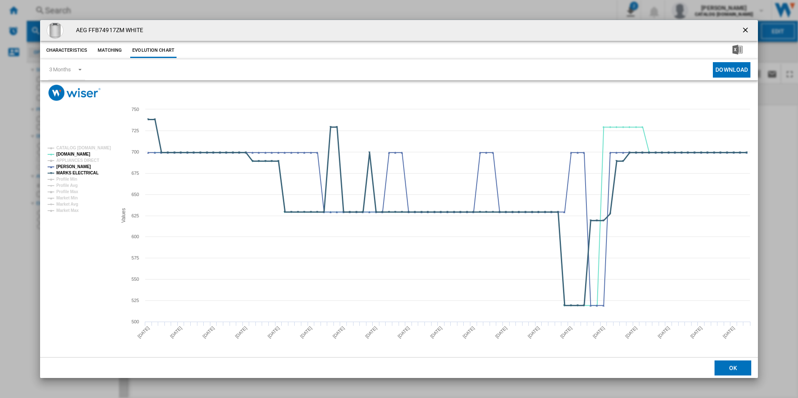
click at [89, 172] on tspan "MARKS ELECTRICAL" at bounding box center [77, 173] width 42 height 5
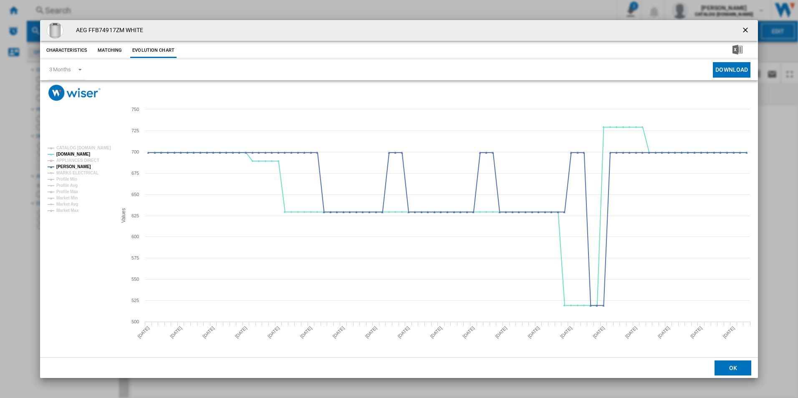
drag, startPoint x: 746, startPoint y: 28, endPoint x: 568, endPoint y: 13, distance: 178.4
click at [746, 28] on ng-md-icon "getI18NText('BUTTONS.CLOSE_DIALOG')" at bounding box center [746, 31] width 10 height 10
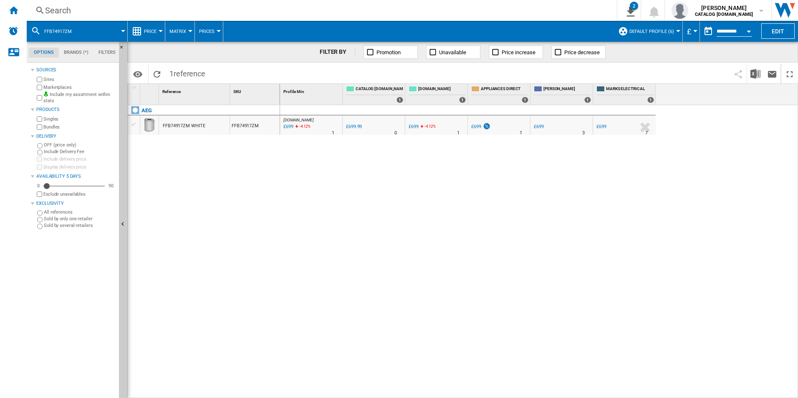
click at [449, 9] on div "Search" at bounding box center [320, 11] width 550 height 12
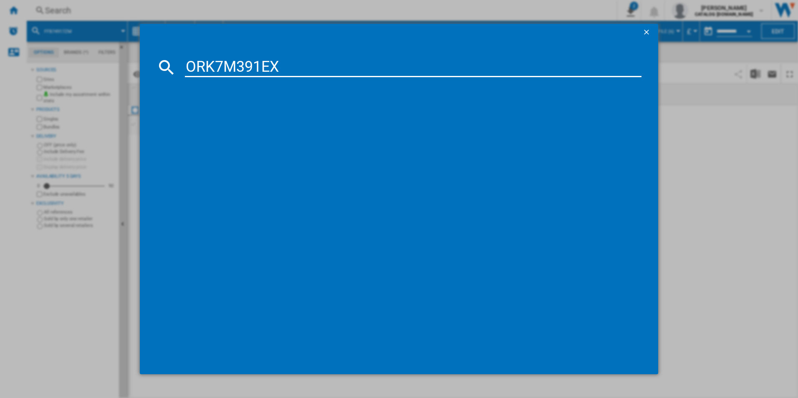
type input "ORK7M391EX"
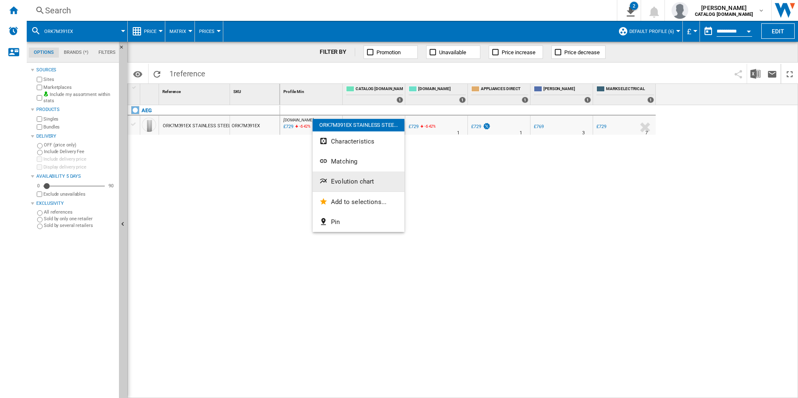
click at [336, 176] on button "Evolution chart" at bounding box center [359, 182] width 92 height 20
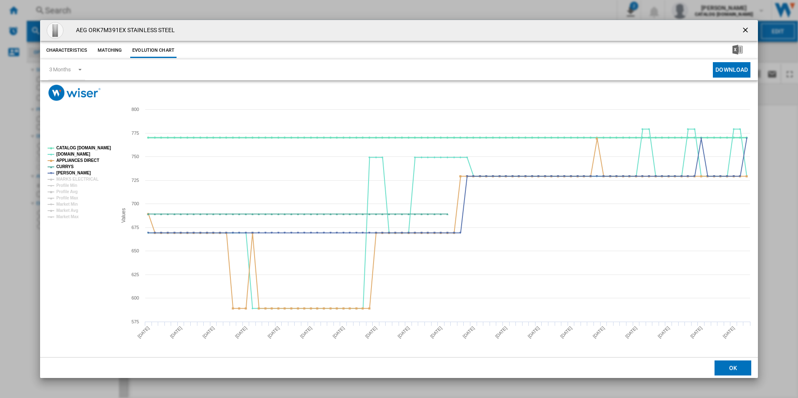
click at [94, 146] on tspan "CATALOG [DOMAIN_NAME]" at bounding box center [83, 148] width 55 height 5
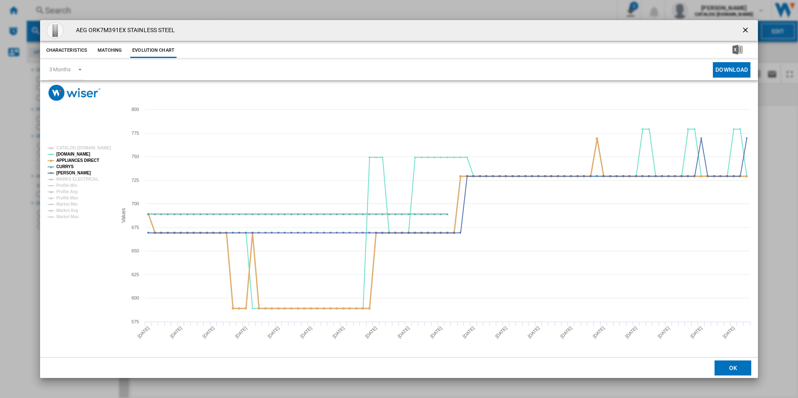
click at [88, 163] on tspan "APPLIANCES DIRECT" at bounding box center [77, 160] width 43 height 5
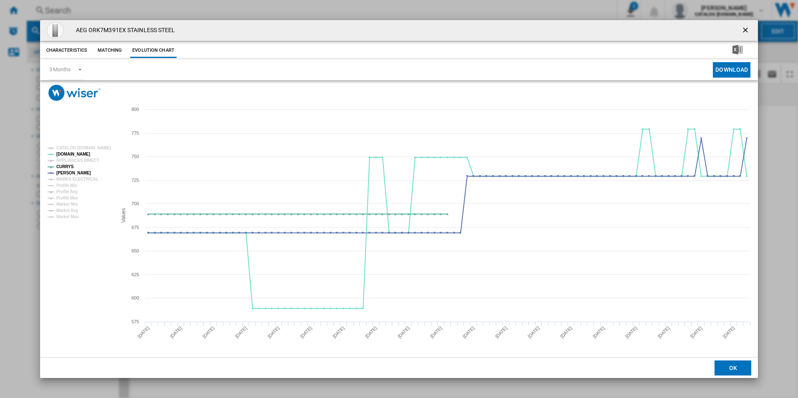
click at [742, 31] on ng-md-icon "getI18NText('BUTTONS.CLOSE_DIALOG')" at bounding box center [746, 31] width 10 height 10
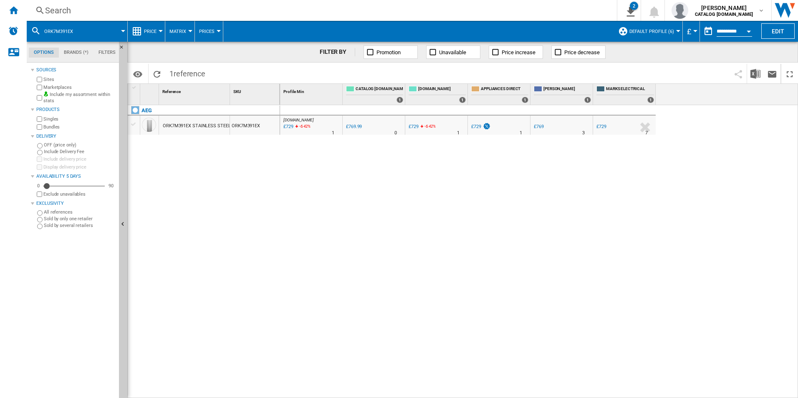
click at [483, 14] on div "Search" at bounding box center [320, 11] width 550 height 12
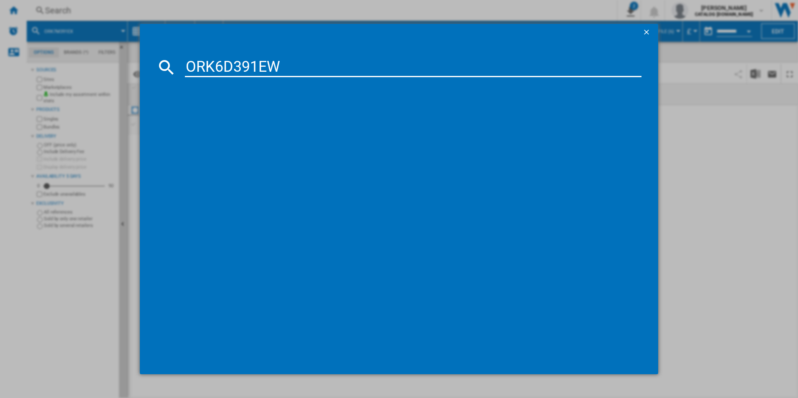
type input "ORK6D391EW"
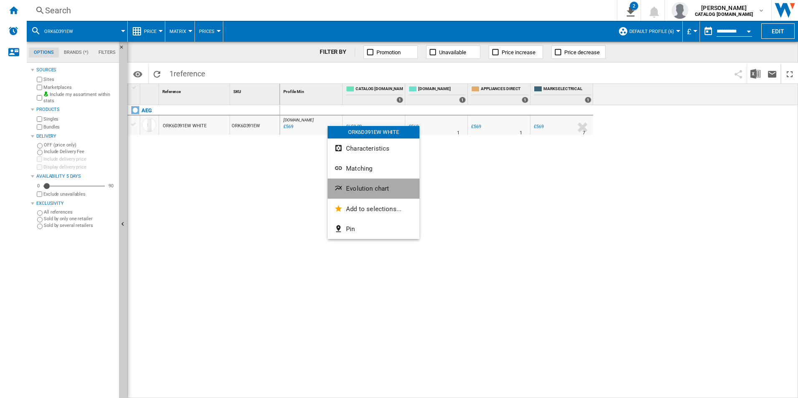
click at [357, 189] on span "Evolution chart" at bounding box center [367, 189] width 43 height 8
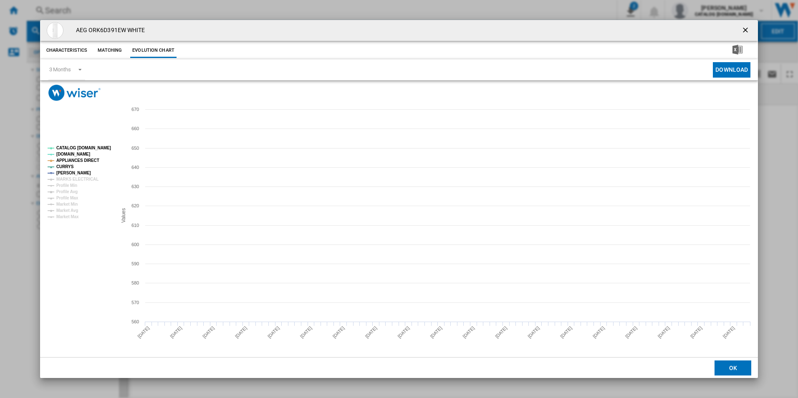
drag, startPoint x: 108, startPoint y: 150, endPoint x: 104, endPoint y: 148, distance: 5.2
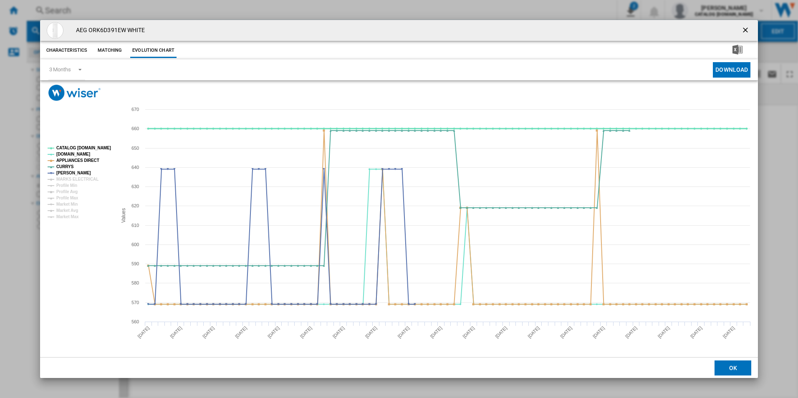
click at [108, 149] on tspan "CATALOG [DOMAIN_NAME]" at bounding box center [83, 148] width 55 height 5
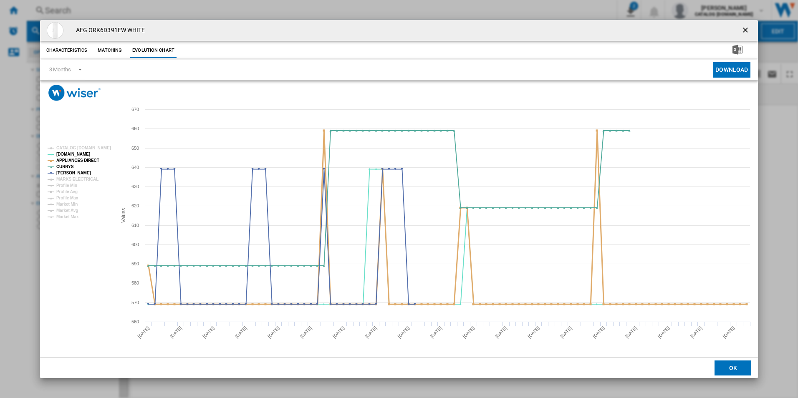
click at [88, 160] on tspan "APPLIANCES DIRECT" at bounding box center [77, 160] width 43 height 5
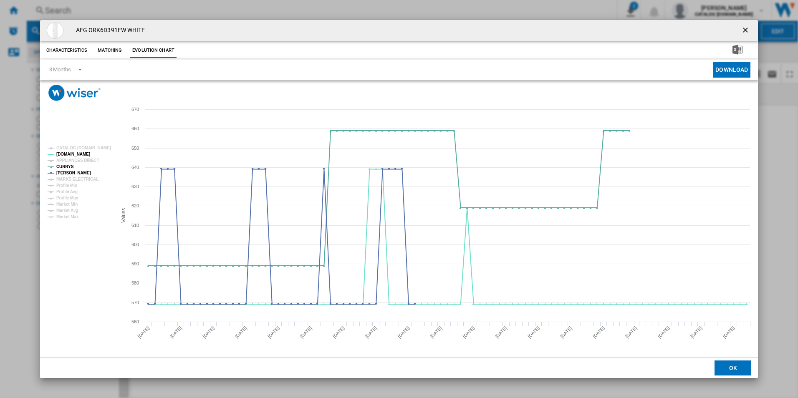
drag, startPoint x: 746, startPoint y: 31, endPoint x: 672, endPoint y: 24, distance: 74.2
click at [746, 31] on ng-md-icon "getI18NText('BUTTONS.CLOSE_DIALOG')" at bounding box center [746, 31] width 10 height 10
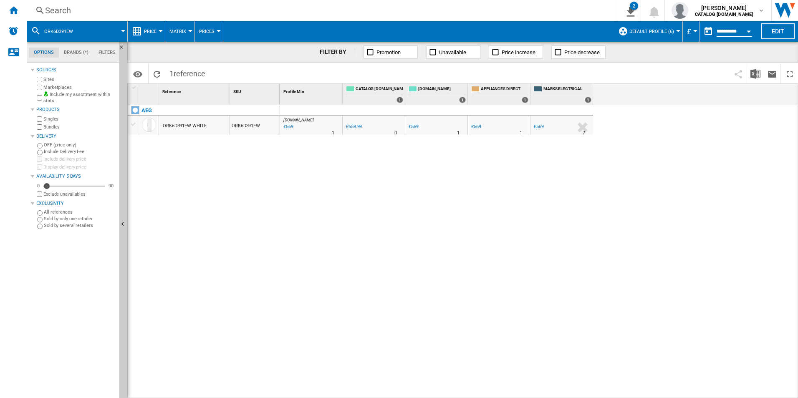
click at [506, 1] on div "Search Search 0 2 All Customer Report [Price Matrix] All Customer Report [Price…" at bounding box center [412, 10] width 771 height 21
click at [505, 12] on div "Search" at bounding box center [320, 11] width 550 height 12
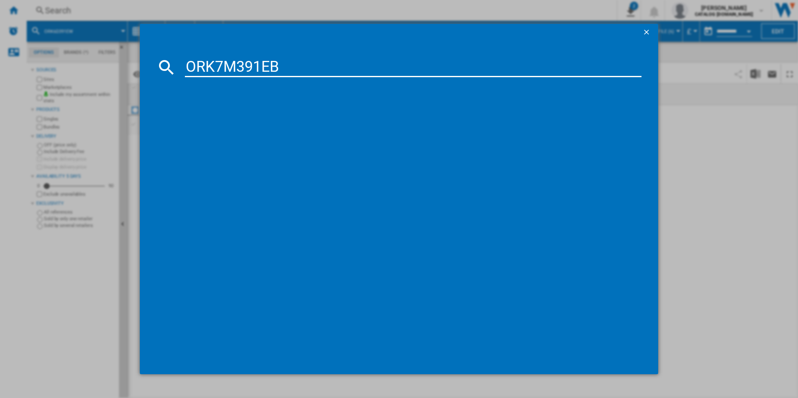
type input "ORK7M391EB"
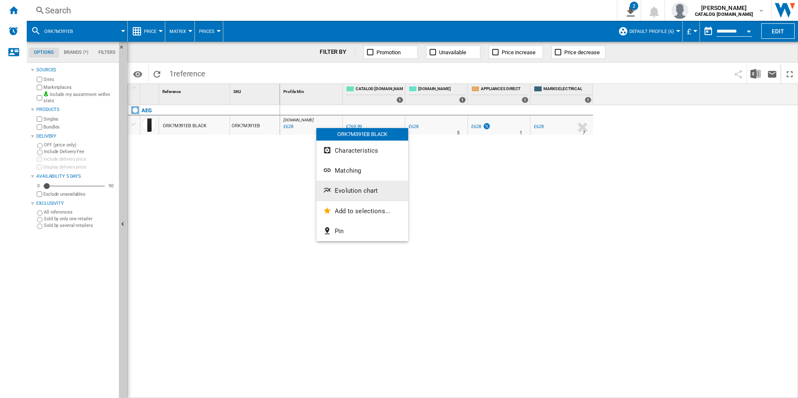
click at [343, 186] on button "Evolution chart" at bounding box center [362, 191] width 92 height 20
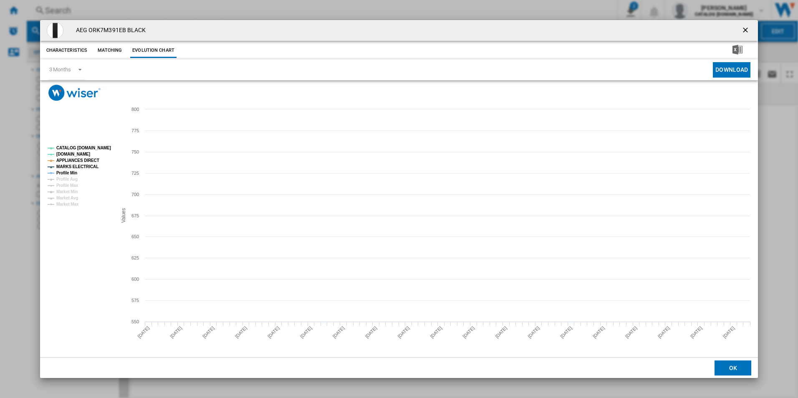
click at [92, 148] on tspan "CATALOG [DOMAIN_NAME]" at bounding box center [83, 148] width 55 height 5
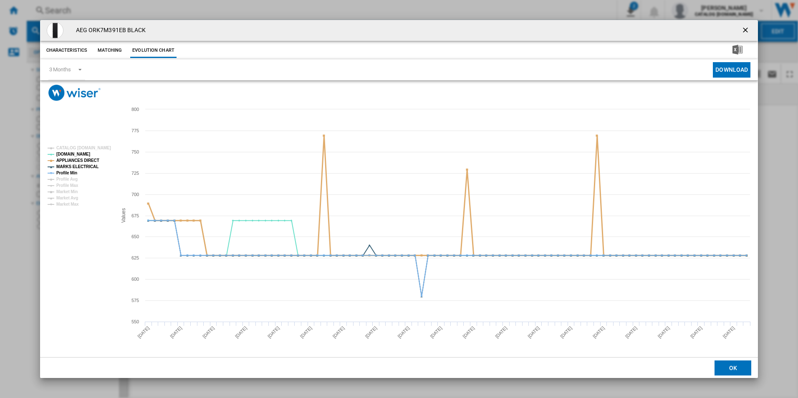
click at [89, 159] on tspan "APPLIANCES DIRECT" at bounding box center [77, 160] width 43 height 5
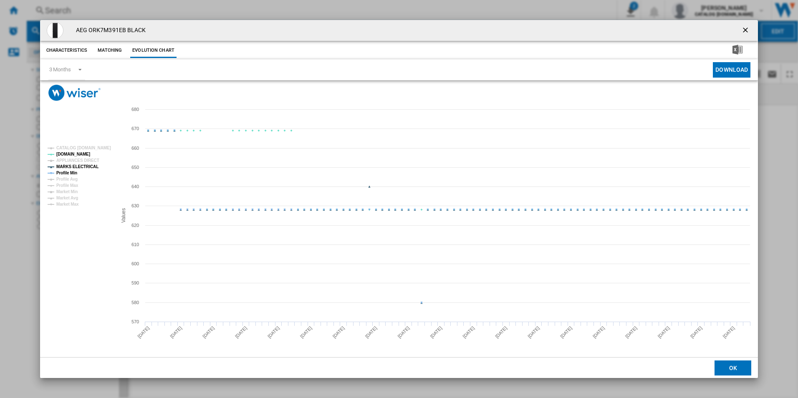
click at [91, 167] on tspan "MARKS ELECTRICAL" at bounding box center [77, 166] width 42 height 5
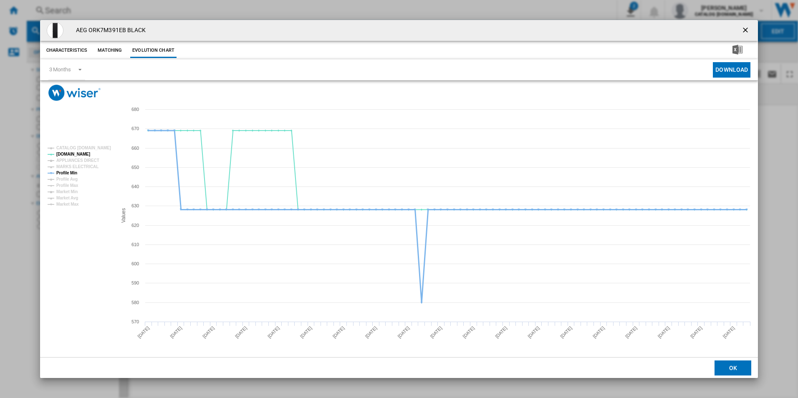
click at [73, 172] on tspan "Profile Min" at bounding box center [66, 173] width 21 height 5
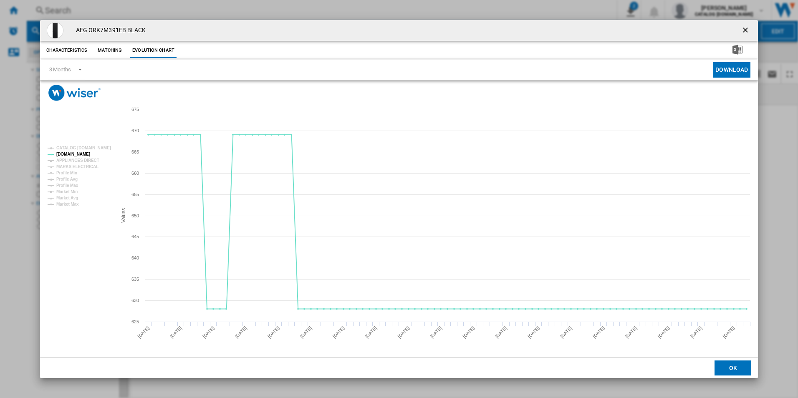
drag, startPoint x: 748, startPoint y: 28, endPoint x: 591, endPoint y: 35, distance: 156.3
click at [748, 28] on ng-md-icon "getI18NText('BUTTONS.CLOSE_DIALOG')" at bounding box center [746, 31] width 10 height 10
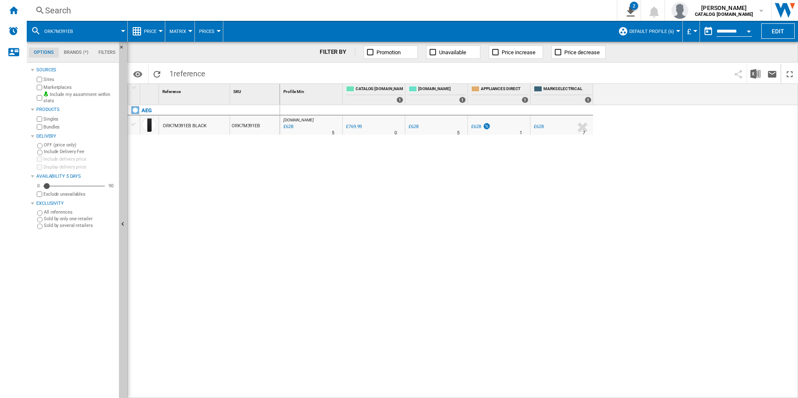
click at [496, 8] on div "Search" at bounding box center [320, 11] width 550 height 12
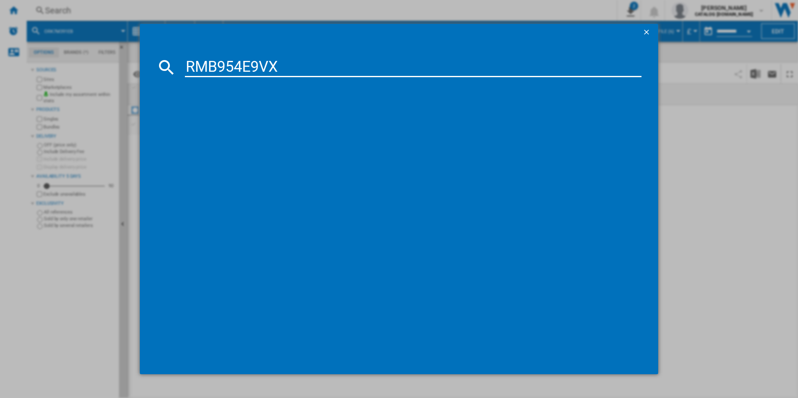
type input "RMB954E9VX"
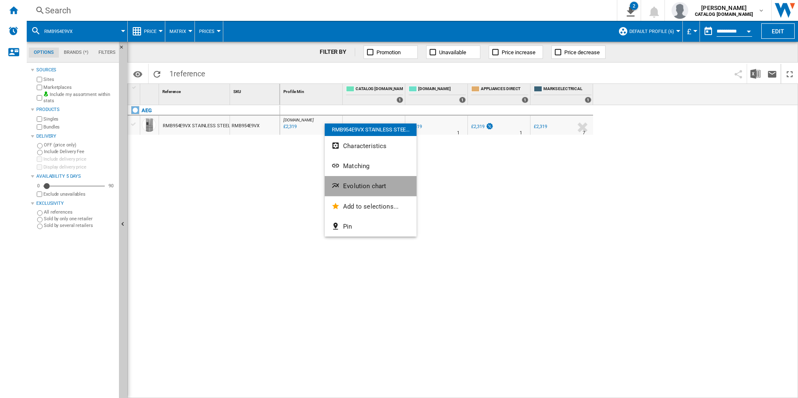
click at [369, 188] on span "Evolution chart" at bounding box center [364, 186] width 43 height 8
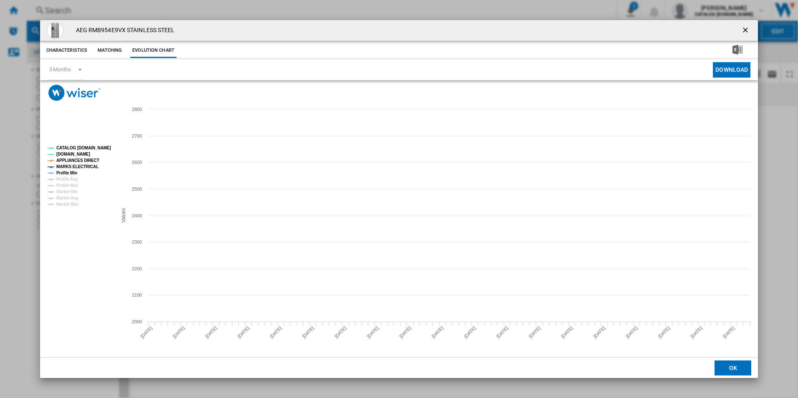
click at [93, 146] on tspan "CATALOG [DOMAIN_NAME]" at bounding box center [83, 148] width 55 height 5
drag, startPoint x: 91, startPoint y: 157, endPoint x: 85, endPoint y: 169, distance: 13.6
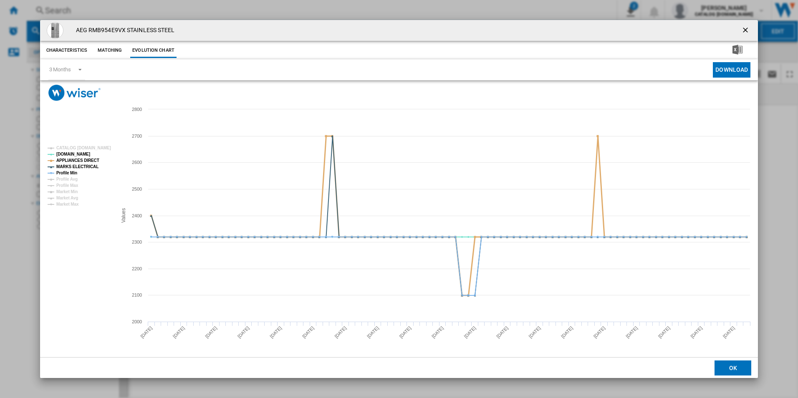
click at [90, 159] on tspan "APPLIANCES DIRECT" at bounding box center [77, 160] width 43 height 5
click at [85, 169] on tspan "MARKS ELECTRICAL" at bounding box center [77, 166] width 42 height 5
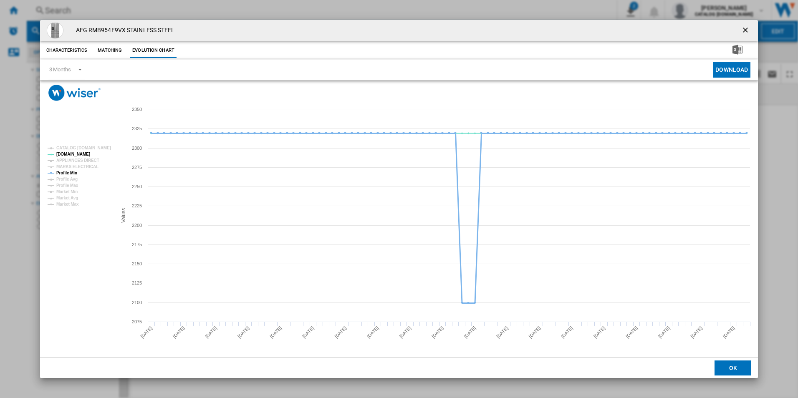
click at [76, 171] on tspan "Profile Min" at bounding box center [66, 173] width 21 height 5
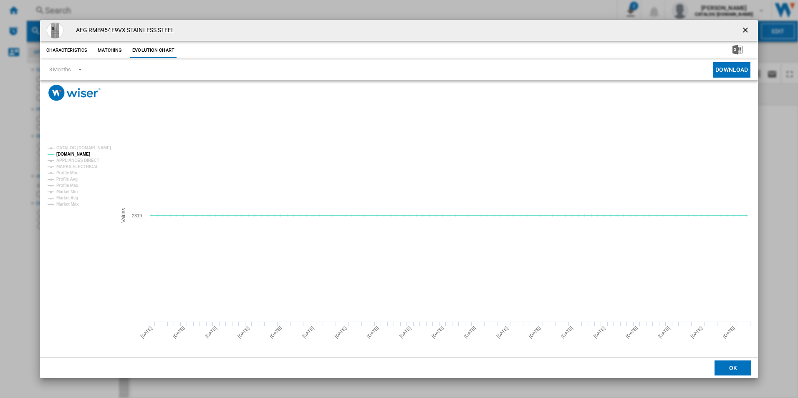
drag, startPoint x: 750, startPoint y: 28, endPoint x: 732, endPoint y: 33, distance: 19.0
click at [750, 28] on ng-md-icon "getI18NText('BUTTONS.CLOSE_DIALOG')" at bounding box center [746, 31] width 10 height 10
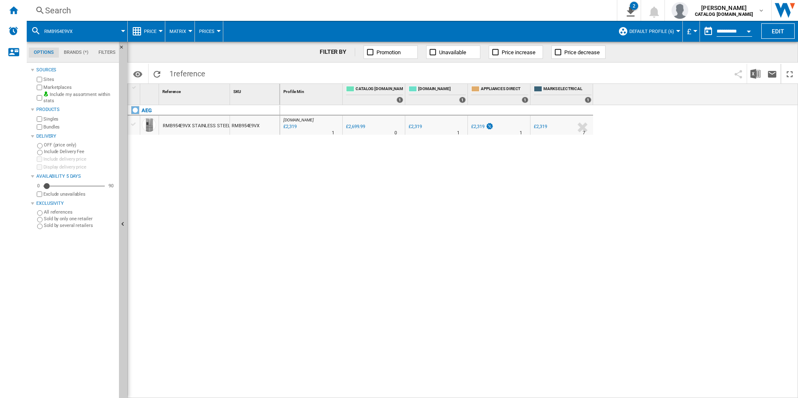
click at [489, 3] on div "Search Search 0 2 All Customer Report [Price Matrix] All Customer Report [Price…" at bounding box center [412, 10] width 771 height 21
click at [486, 6] on div "Search" at bounding box center [320, 11] width 550 height 12
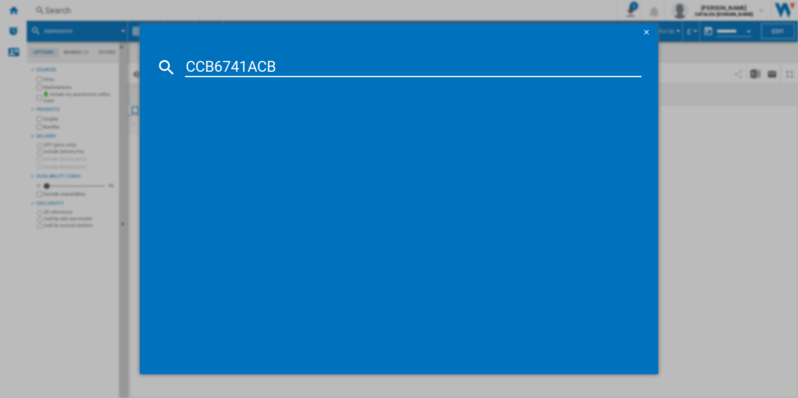
type input "CCB6741ACB"
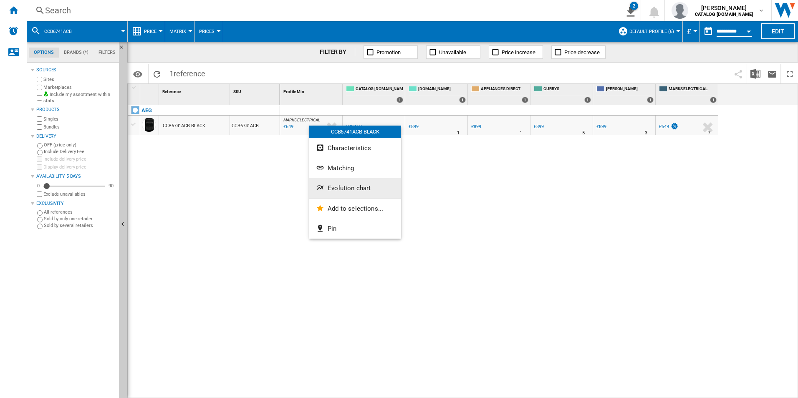
click at [342, 184] on span "Evolution chart" at bounding box center [349, 188] width 43 height 8
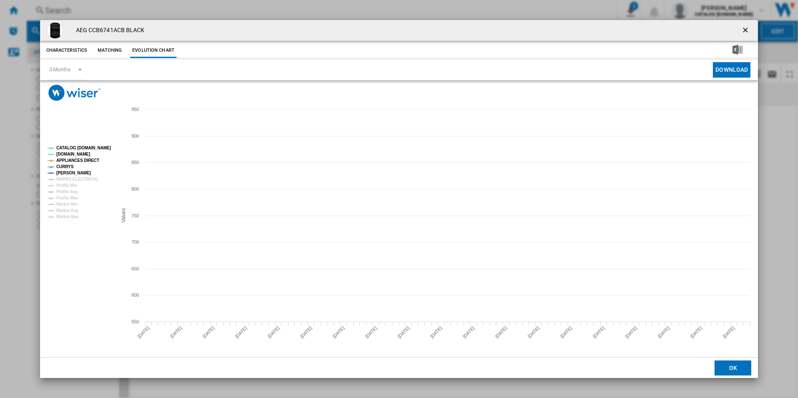
click at [109, 146] on tspan "CATALOG [DOMAIN_NAME]" at bounding box center [83, 148] width 55 height 5
click at [88, 159] on tspan "APPLIANCES DIRECT" at bounding box center [77, 160] width 43 height 5
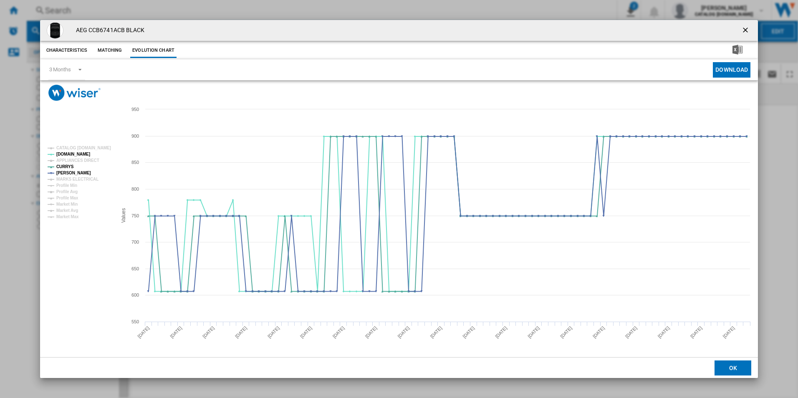
click at [746, 27] on ng-md-icon "getI18NText('BUTTONS.CLOSE_DIALOG')" at bounding box center [746, 31] width 10 height 10
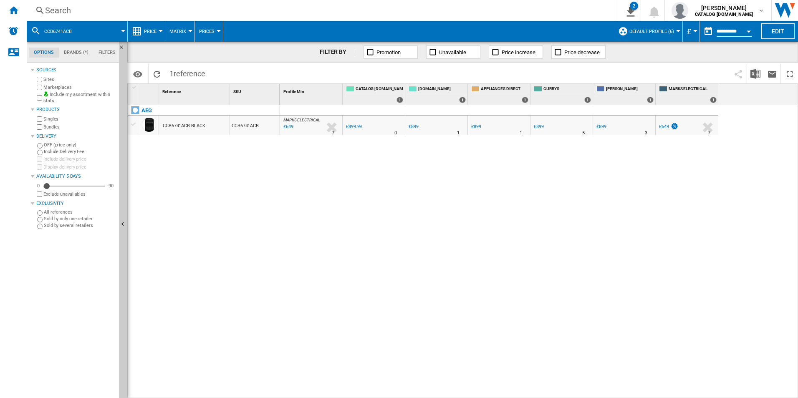
click at [449, 9] on div "Search" at bounding box center [320, 11] width 550 height 12
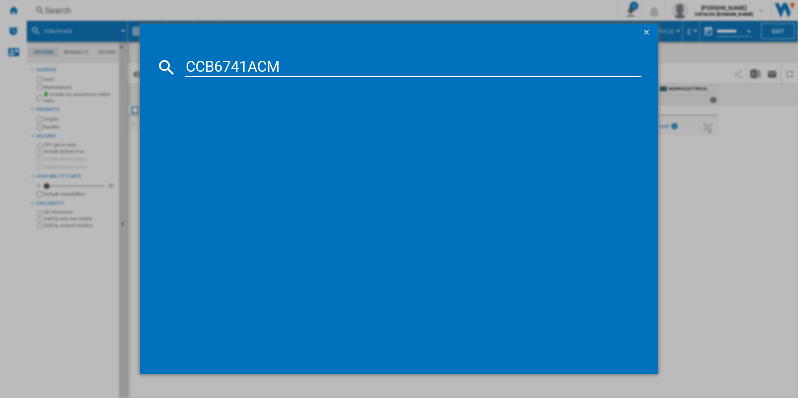
type input "CCB6741ACM"
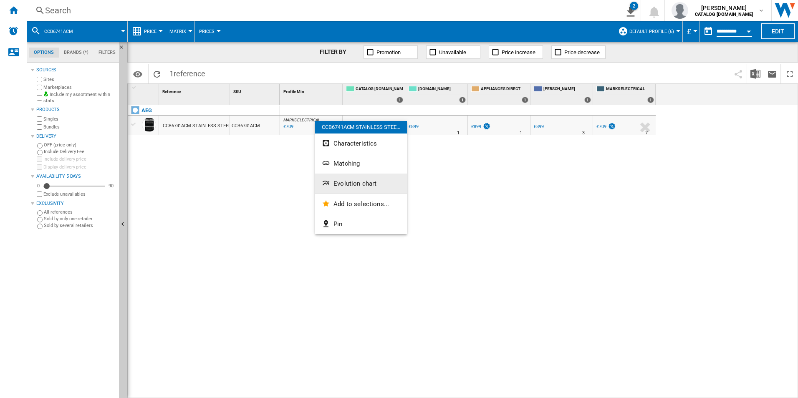
click at [341, 184] on span "Evolution chart" at bounding box center [355, 184] width 43 height 8
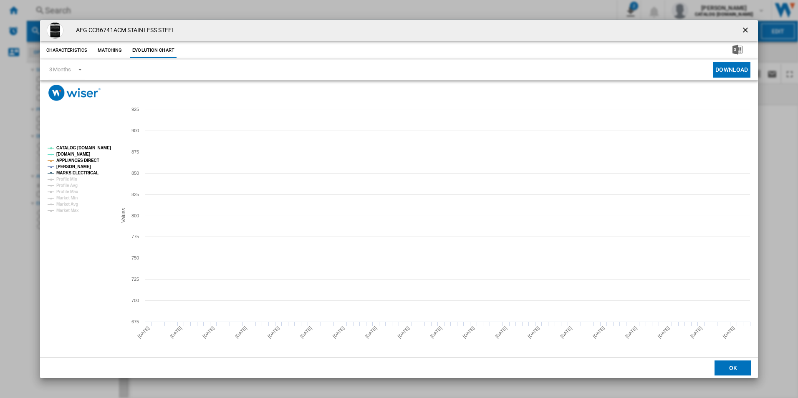
drag, startPoint x: 109, startPoint y: 148, endPoint x: 93, endPoint y: 149, distance: 15.5
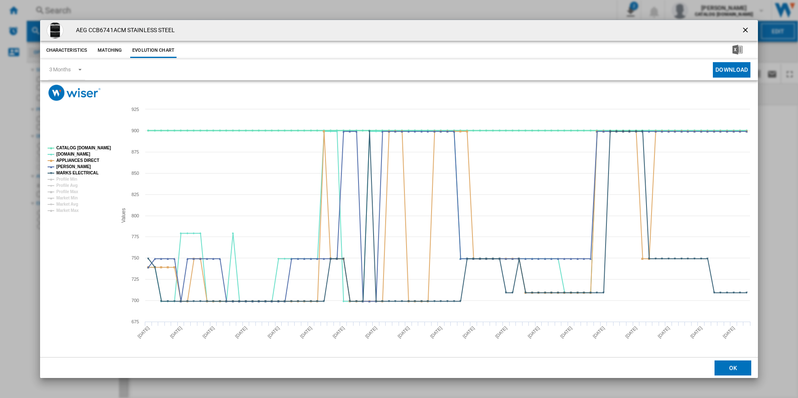
click at [106, 148] on tspan "CATALOG [DOMAIN_NAME]" at bounding box center [83, 148] width 55 height 5
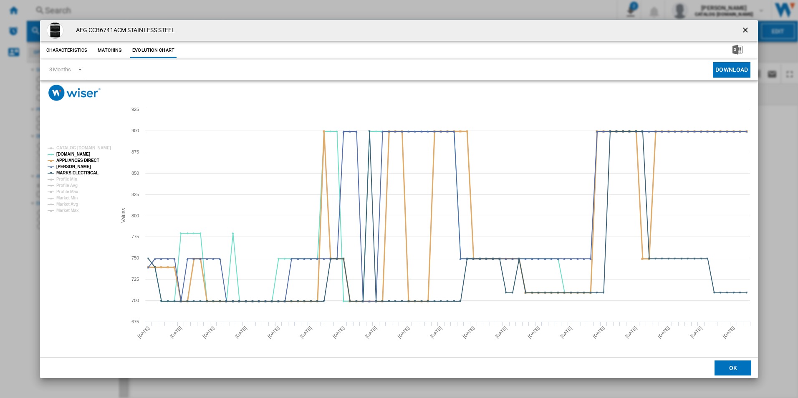
click at [91, 158] on tspan "APPLIANCES DIRECT" at bounding box center [77, 160] width 43 height 5
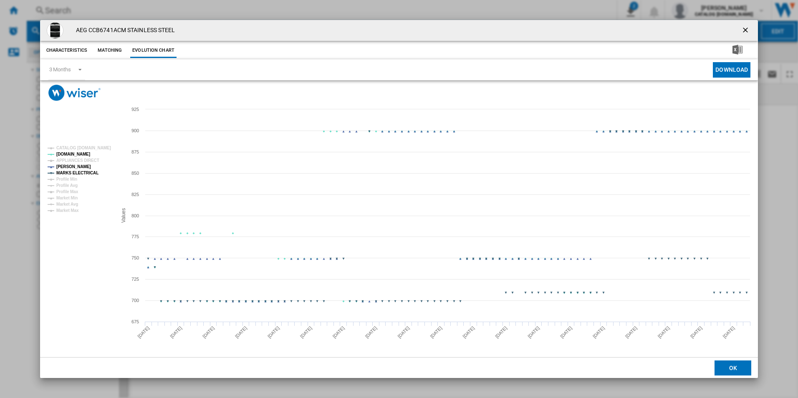
click at [91, 174] on tspan "MARKS ELECTRICAL" at bounding box center [77, 173] width 42 height 5
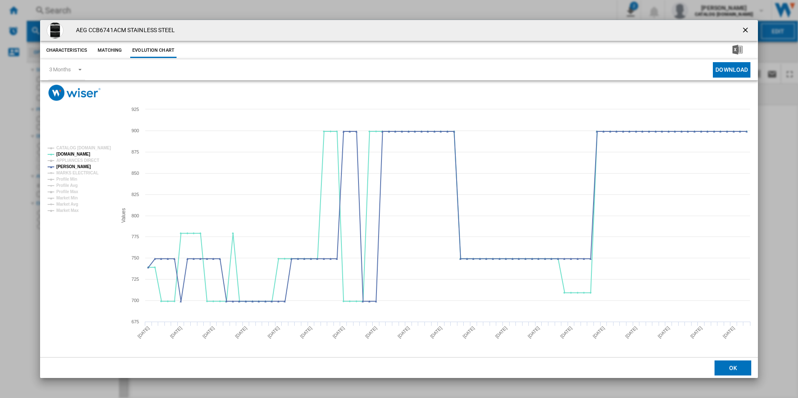
click at [744, 32] on ng-md-icon "getI18NText('BUTTONS.CLOSE_DIALOG')" at bounding box center [746, 31] width 10 height 10
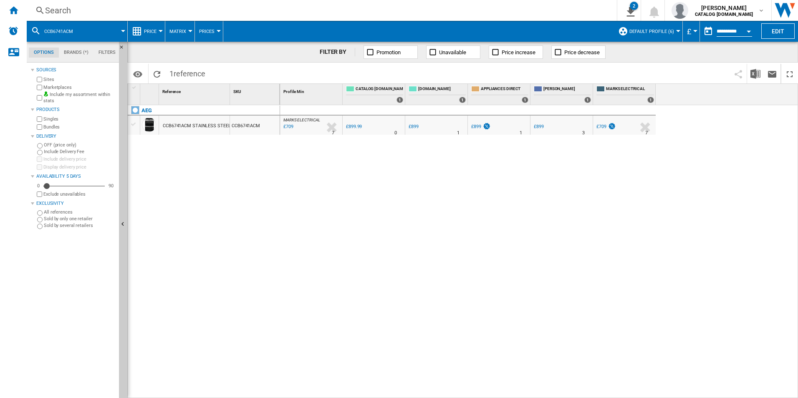
click at [516, 8] on div "Search" at bounding box center [320, 11] width 550 height 12
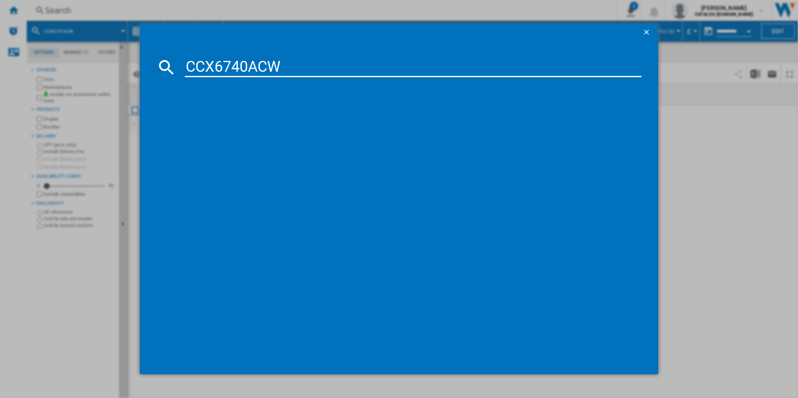
type input "CCX6740ACW"
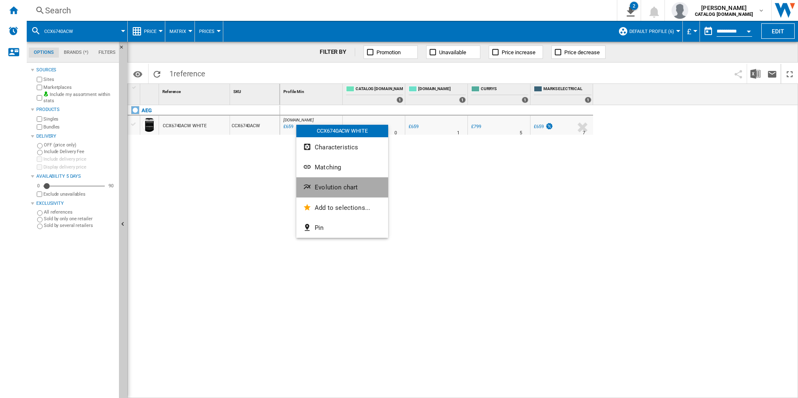
click at [323, 190] on span "Evolution chart" at bounding box center [336, 188] width 43 height 8
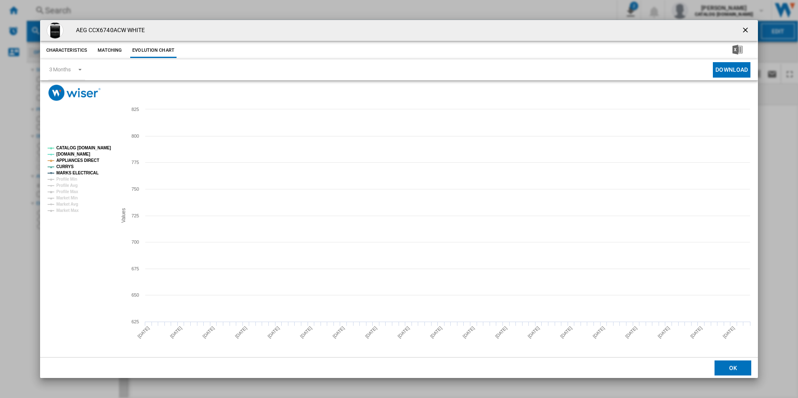
click at [104, 146] on tspan "CATALOG [DOMAIN_NAME]" at bounding box center [83, 148] width 55 height 5
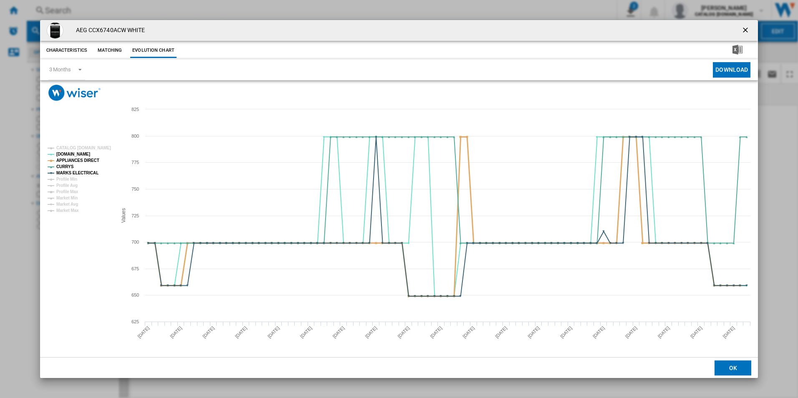
click at [84, 161] on tspan "APPLIANCES DIRECT" at bounding box center [77, 160] width 43 height 5
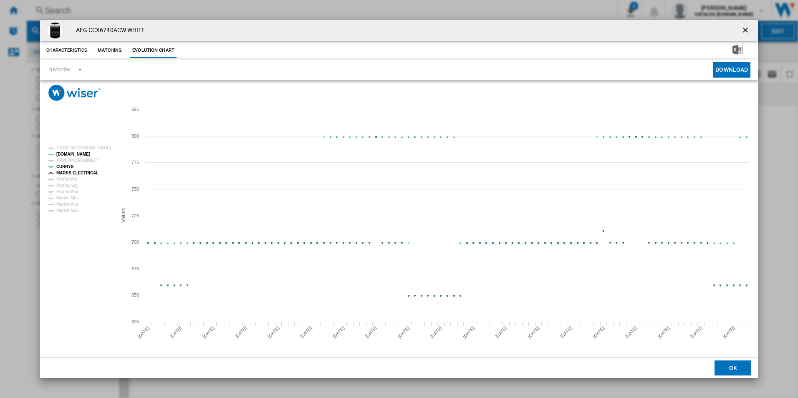
click at [89, 173] on tspan "MARKS ELECTRICAL" at bounding box center [77, 173] width 42 height 5
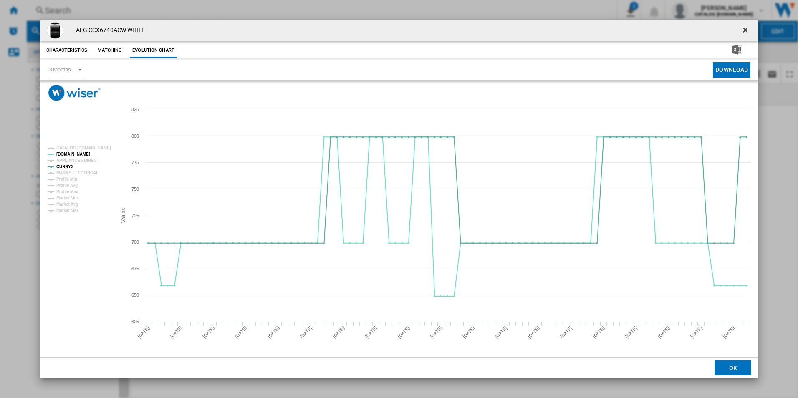
drag, startPoint x: 746, startPoint y: 29, endPoint x: 737, endPoint y: 29, distance: 9.6
click at [746, 29] on ng-md-icon "getI18NText('BUTTONS.CLOSE_DIALOG')" at bounding box center [746, 31] width 10 height 10
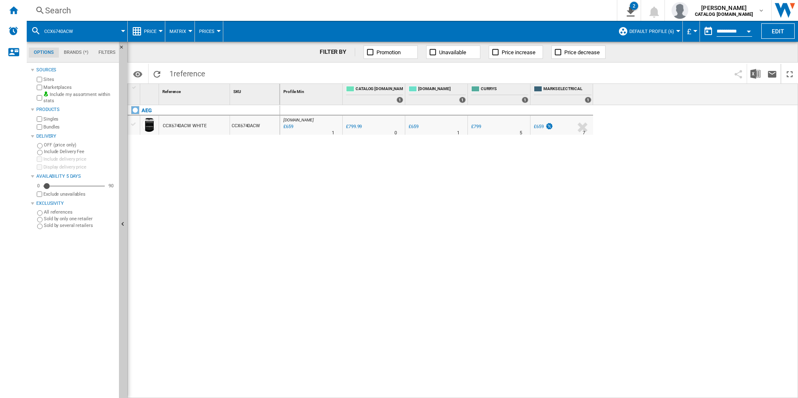
click at [533, 13] on div "Search" at bounding box center [320, 11] width 550 height 12
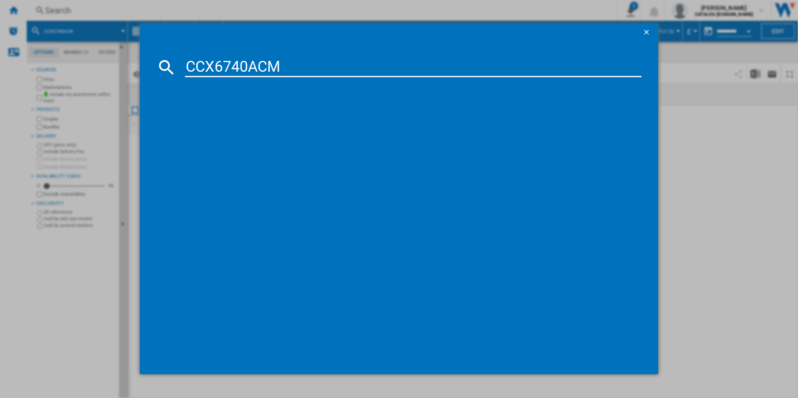
type input "CCX6740ACM"
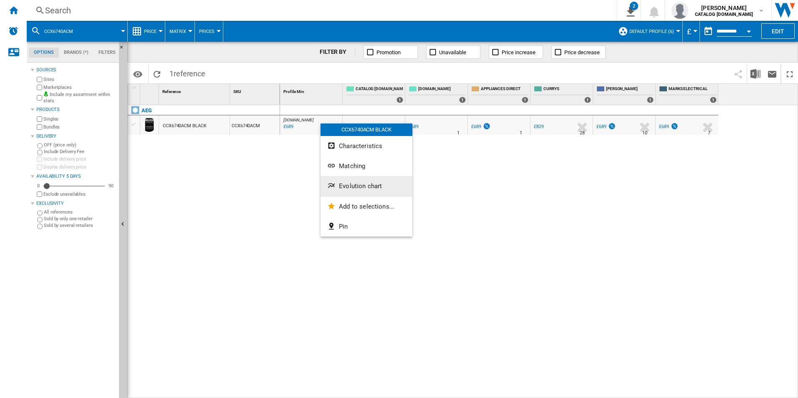
click at [358, 184] on span "Evolution chart" at bounding box center [360, 186] width 43 height 8
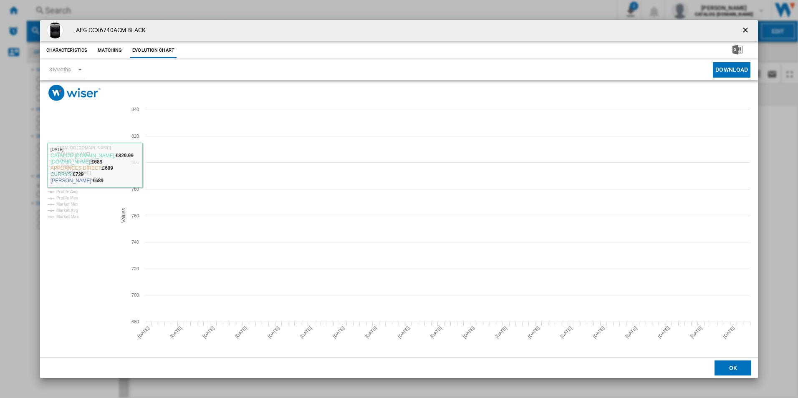
click at [92, 144] on rect "Product popup" at bounding box center [78, 183] width 69 height 80
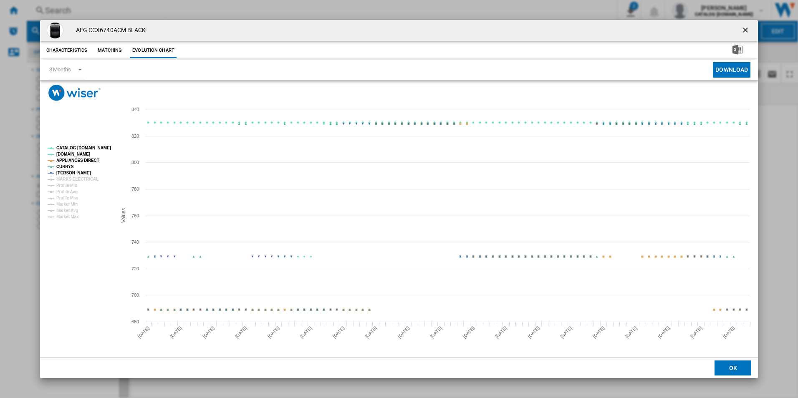
click at [92, 150] on tspan "CATALOG [DOMAIN_NAME]" at bounding box center [83, 148] width 55 height 5
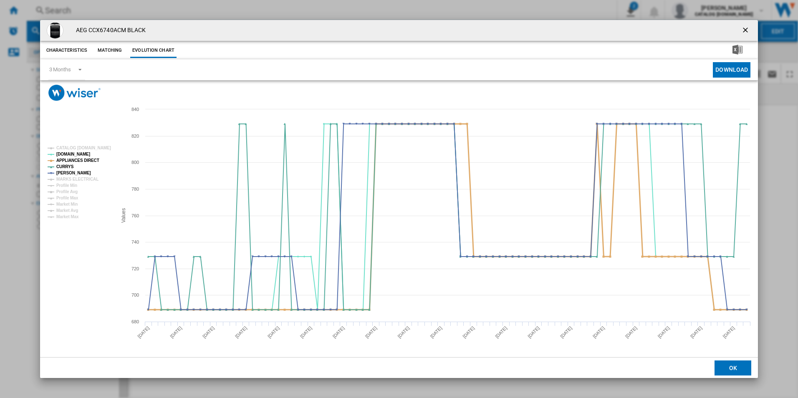
click at [89, 159] on tspan "APPLIANCES DIRECT" at bounding box center [77, 160] width 43 height 5
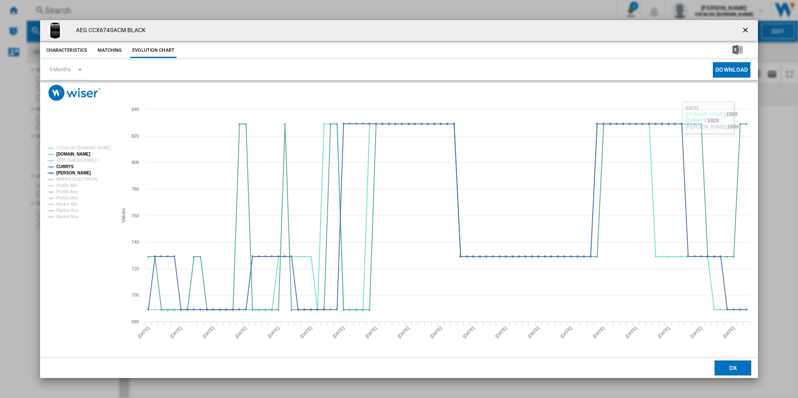
click at [748, 24] on button "Product popup" at bounding box center [746, 30] width 17 height 17
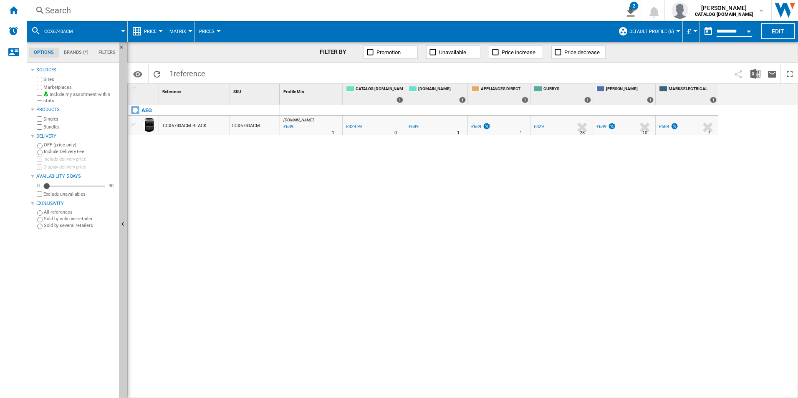
click at [489, 13] on div "Search" at bounding box center [320, 11] width 550 height 12
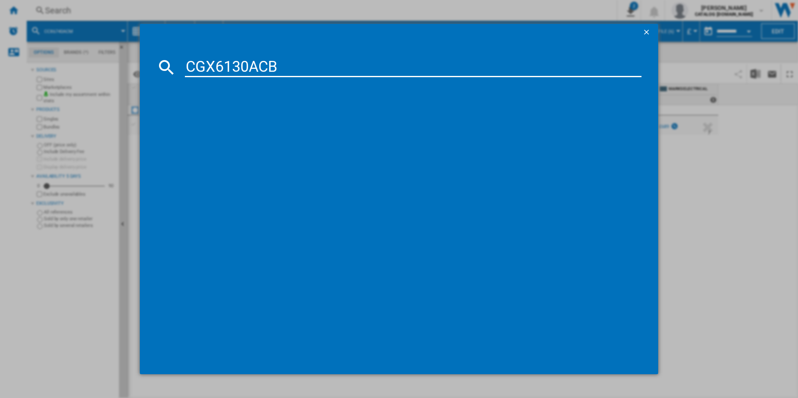
type input "CGX6130ACB"
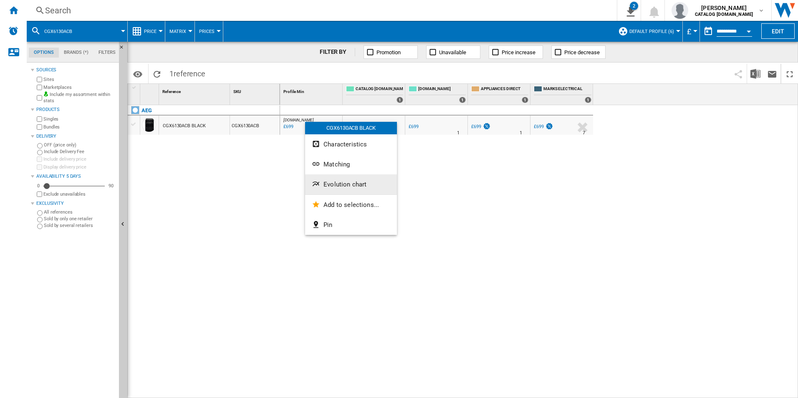
click at [359, 182] on span "Evolution chart" at bounding box center [344, 185] width 43 height 8
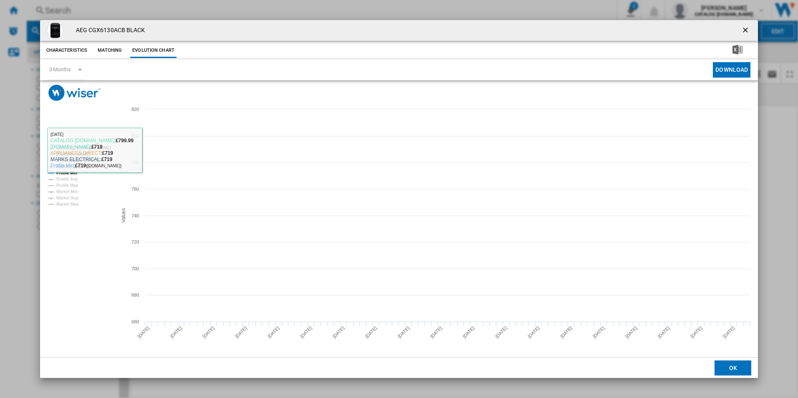
click at [94, 150] on tspan "CATALOG [DOMAIN_NAME]" at bounding box center [83, 148] width 55 height 5
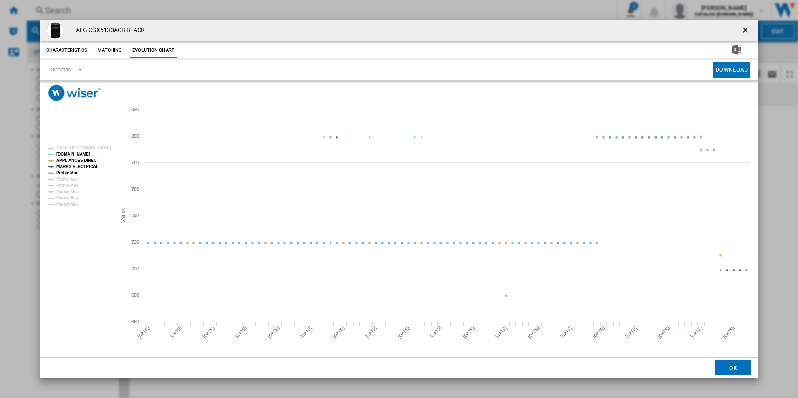
click at [92, 159] on tspan "APPLIANCES DIRECT" at bounding box center [77, 160] width 43 height 5
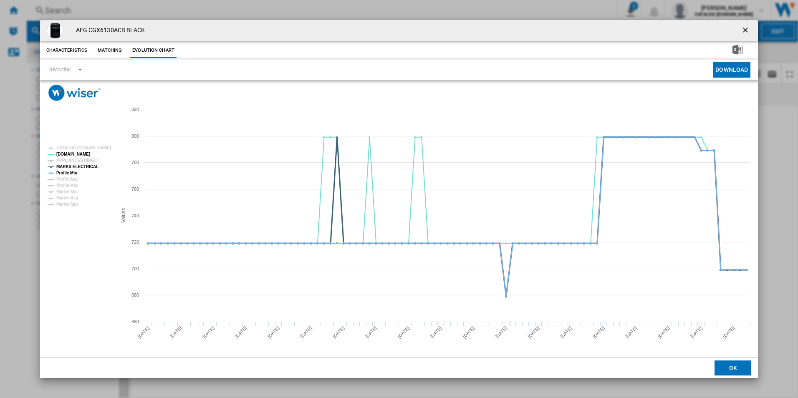
click at [83, 166] on tspan "MARKS ELECTRICAL" at bounding box center [77, 166] width 42 height 5
click at [70, 174] on tspan "Profile Min" at bounding box center [66, 173] width 21 height 5
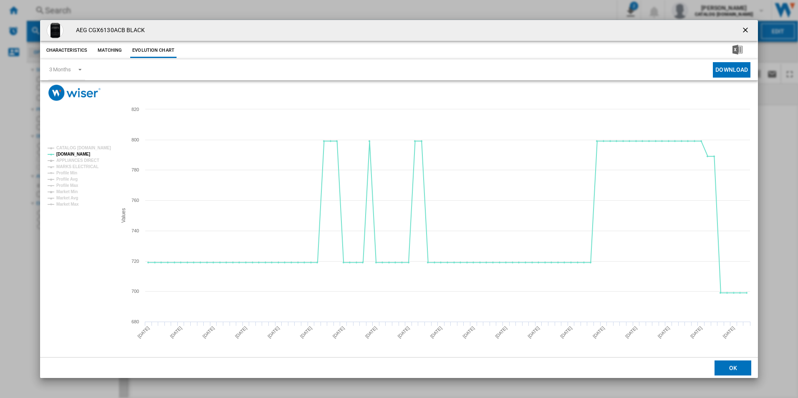
click at [742, 28] on ng-md-icon "getI18NText('BUTTONS.CLOSE_DIALOG')" at bounding box center [746, 31] width 10 height 10
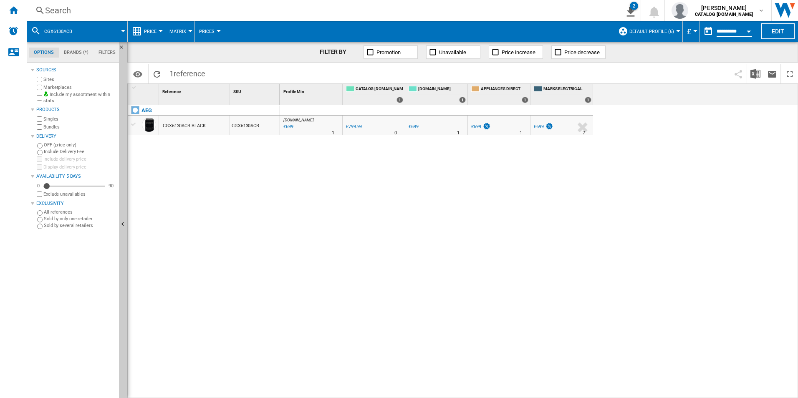
click at [459, 13] on div "Search" at bounding box center [320, 11] width 550 height 12
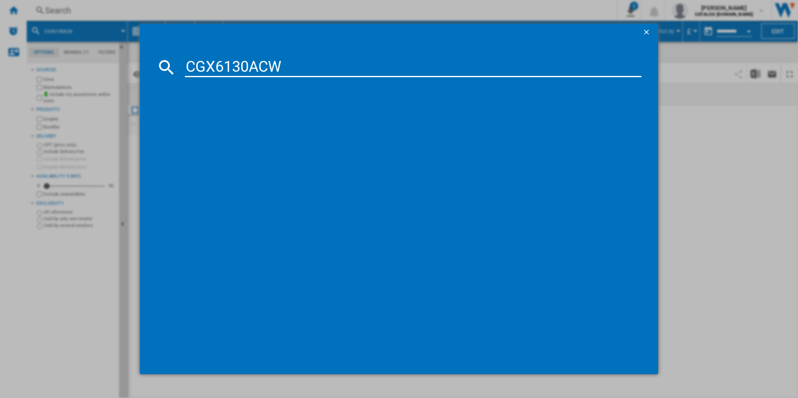
type input "CGX6130ACW"
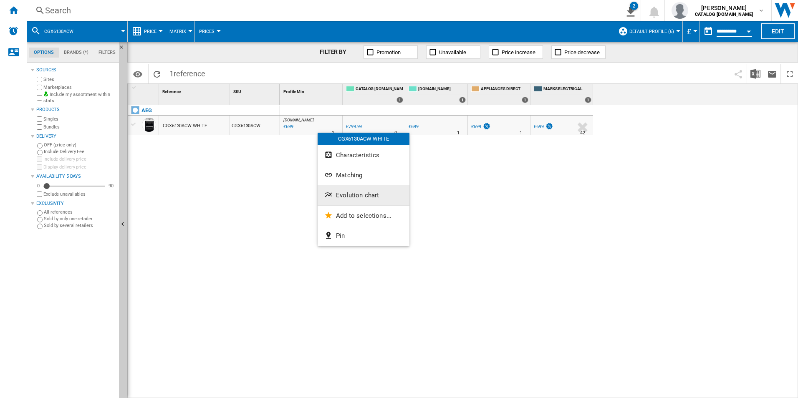
click at [342, 196] on span "Evolution chart" at bounding box center [357, 196] width 43 height 8
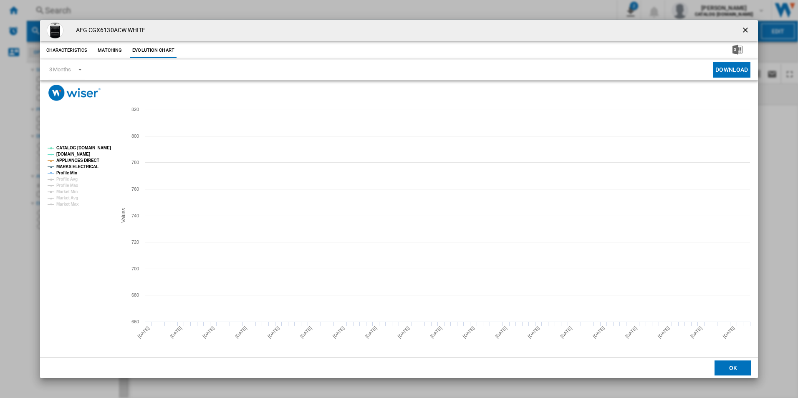
drag, startPoint x: 84, startPoint y: 149, endPoint x: 86, endPoint y: 154, distance: 5.4
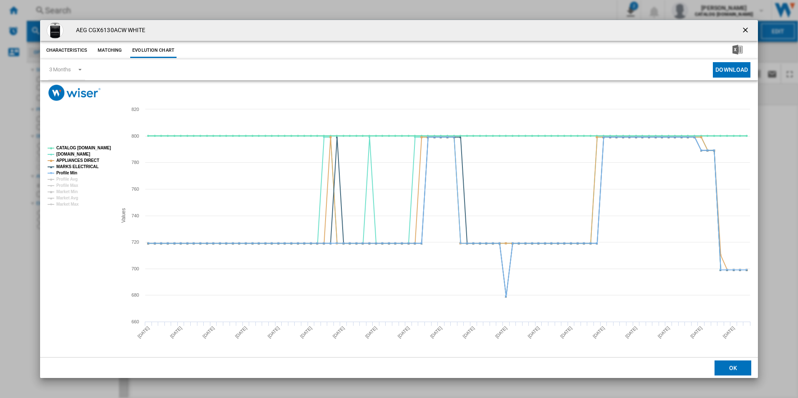
click at [84, 149] on tspan "CATALOG [DOMAIN_NAME]" at bounding box center [83, 148] width 55 height 5
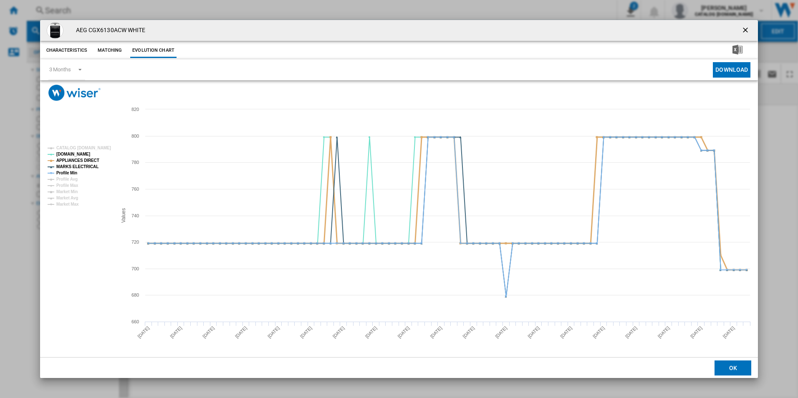
click at [88, 161] on tspan "APPLIANCES DIRECT" at bounding box center [77, 160] width 43 height 5
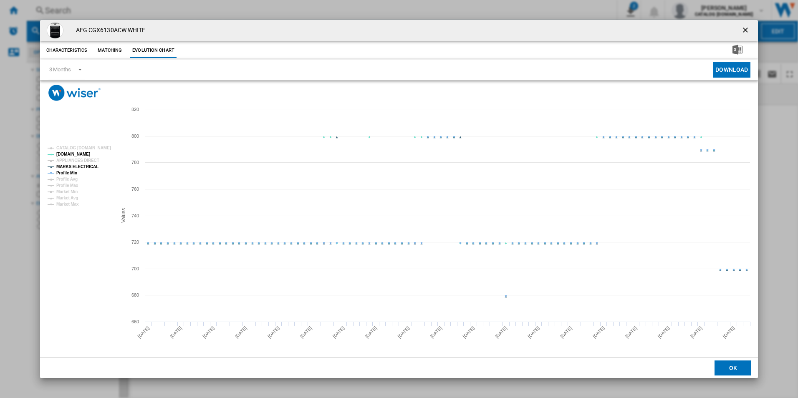
click at [88, 168] on tspan "MARKS ELECTRICAL" at bounding box center [77, 166] width 42 height 5
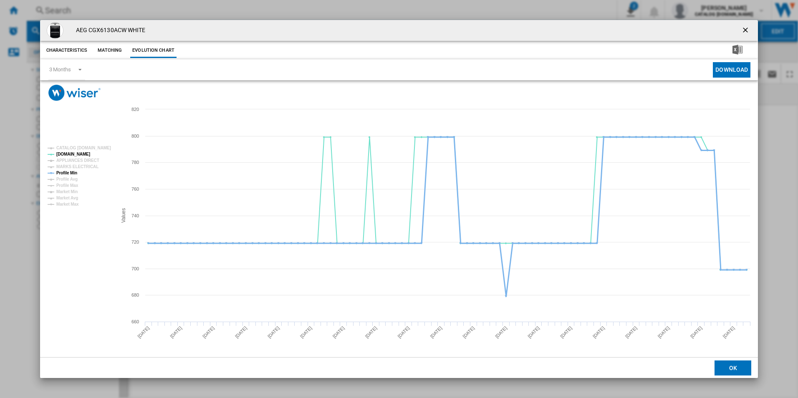
click at [73, 173] on tspan "Profile Min" at bounding box center [66, 173] width 21 height 5
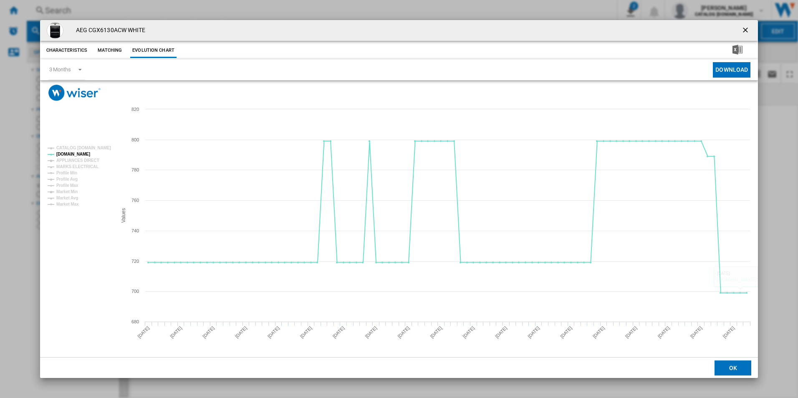
click at [746, 28] on ng-md-icon "getI18NText('BUTTONS.CLOSE_DIALOG')" at bounding box center [746, 31] width 10 height 10
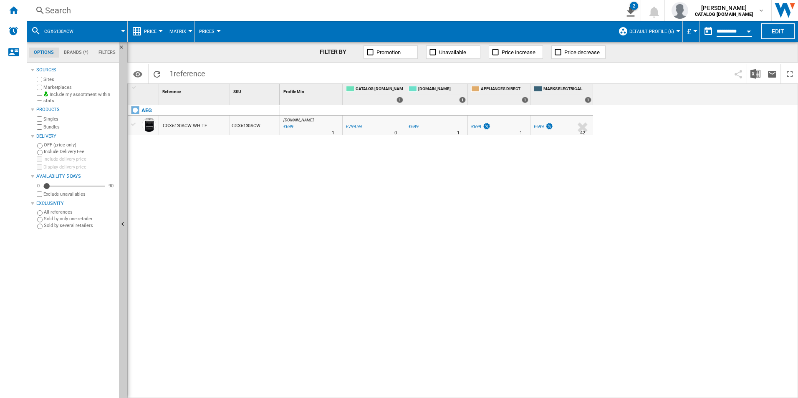
click at [514, 13] on div "Search" at bounding box center [320, 11] width 550 height 12
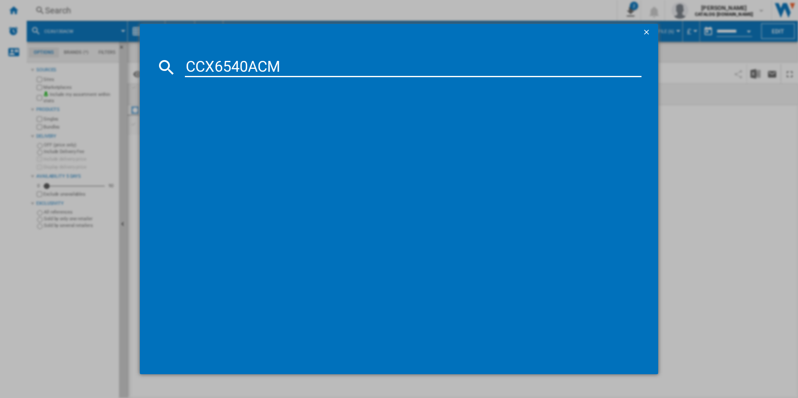
type input "CCX6540ACM"
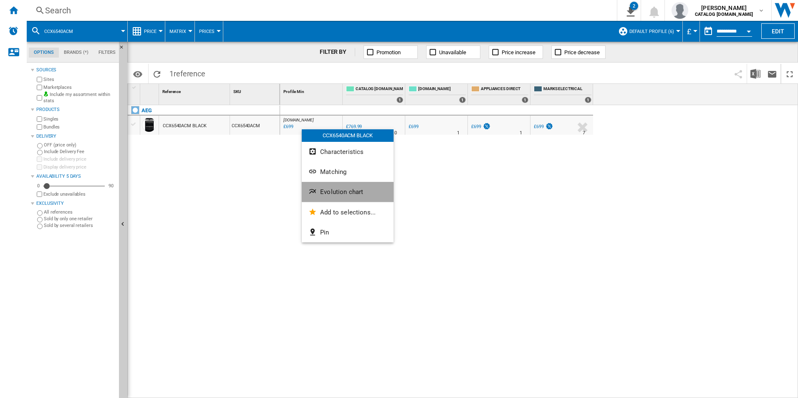
click at [332, 194] on span "Evolution chart" at bounding box center [341, 192] width 43 height 8
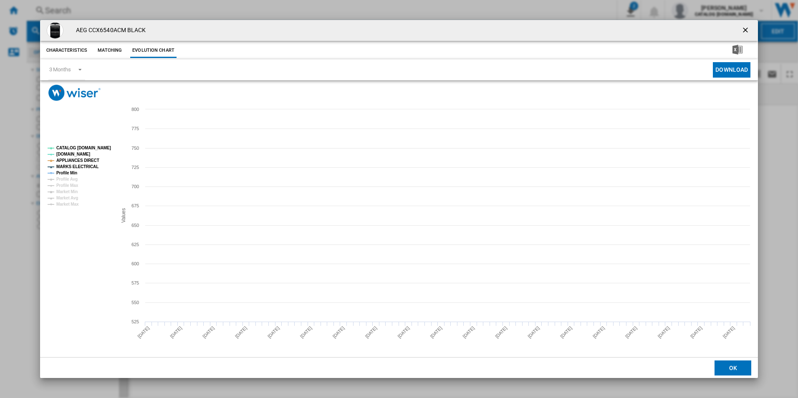
click at [92, 146] on tspan "CATALOG [DOMAIN_NAME]" at bounding box center [83, 148] width 55 height 5
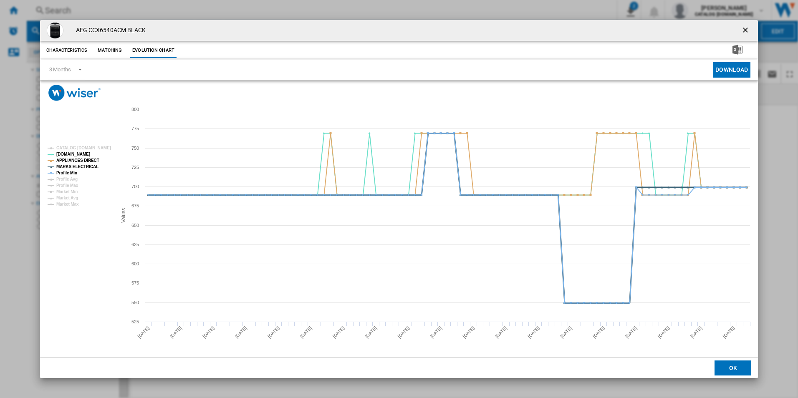
click at [88, 165] on tspan "MARKS ELECTRICAL" at bounding box center [77, 166] width 42 height 5
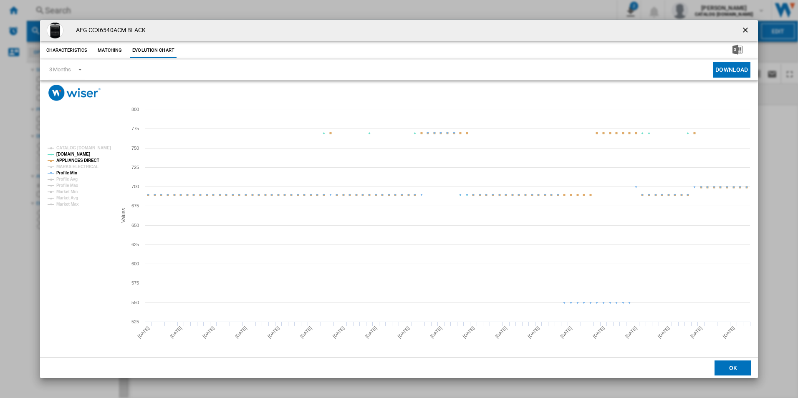
click at [92, 158] on tspan "APPLIANCES DIRECT" at bounding box center [77, 160] width 43 height 5
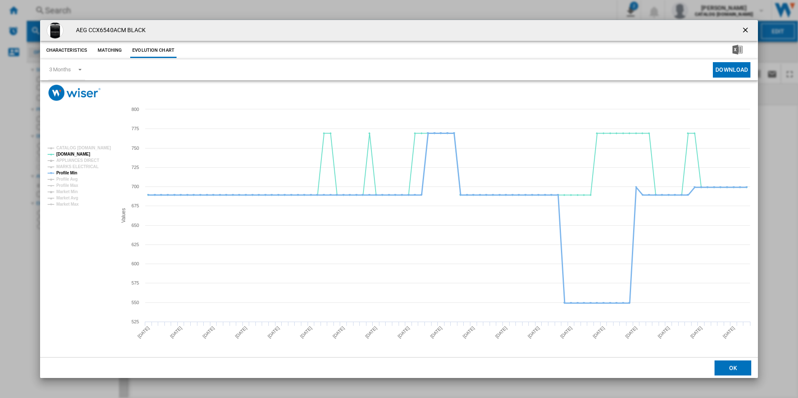
click at [75, 172] on tspan "Profile Min" at bounding box center [66, 173] width 21 height 5
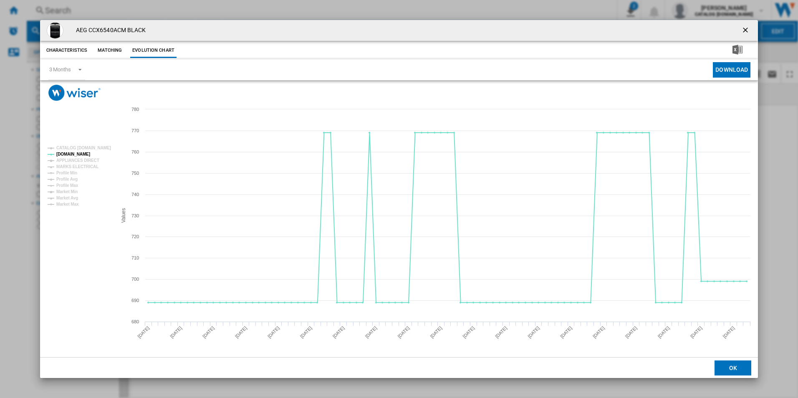
drag, startPoint x: 744, startPoint y: 28, endPoint x: 684, endPoint y: 52, distance: 64.1
click at [744, 28] on ng-md-icon "getI18NText('BUTTONS.CLOSE_DIALOG')" at bounding box center [746, 31] width 10 height 10
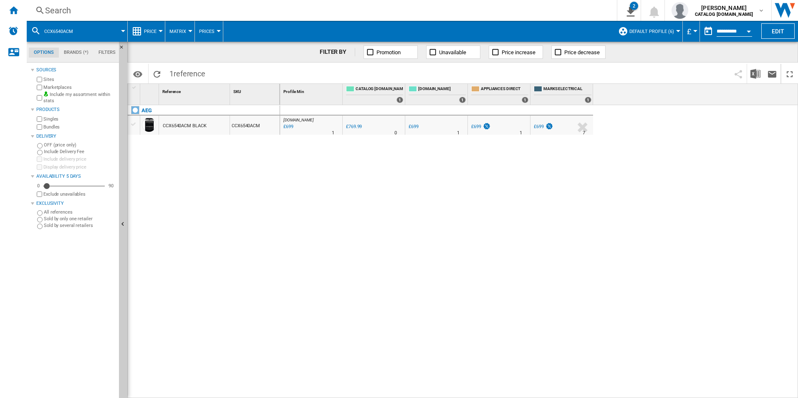
click at [551, 15] on div "Search" at bounding box center [320, 11] width 550 height 12
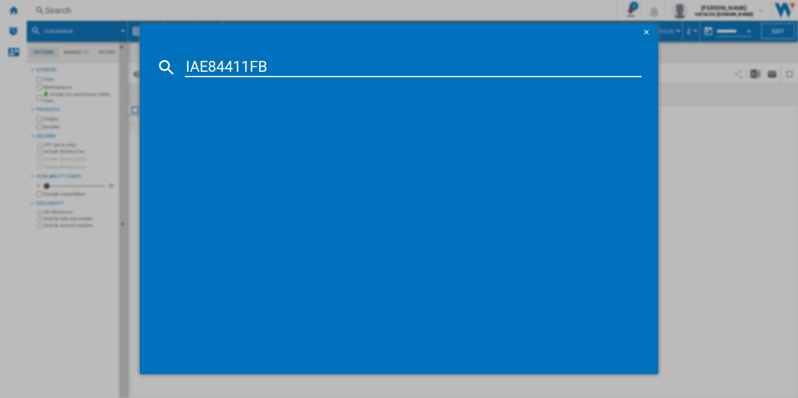
type input "IAE84411FB"
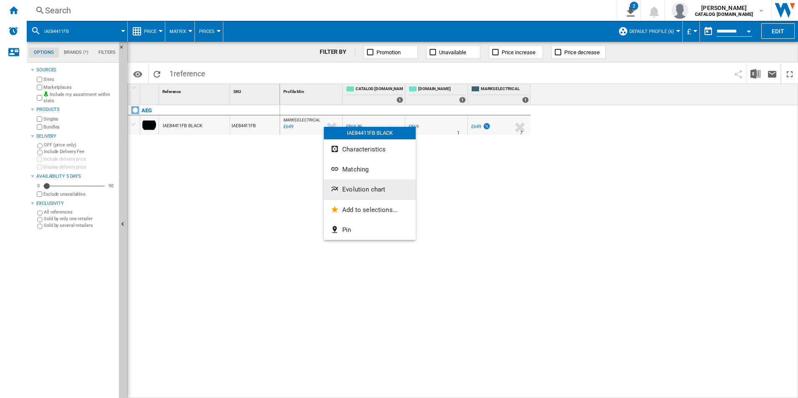
click at [348, 190] on span "Evolution chart" at bounding box center [363, 190] width 43 height 8
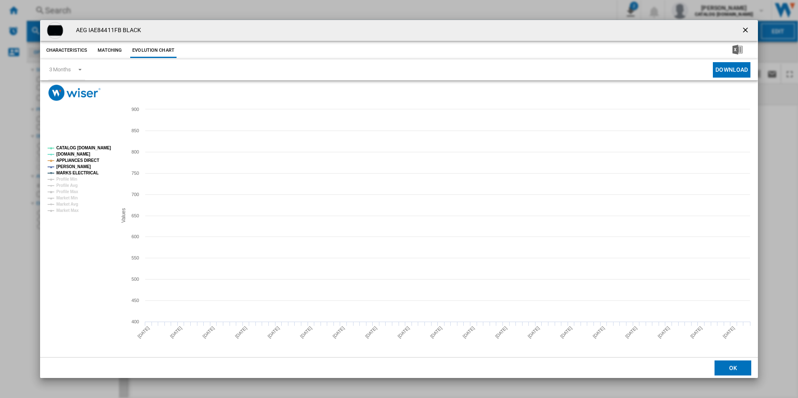
click at [100, 149] on tspan "CATALOG [DOMAIN_NAME]" at bounding box center [83, 148] width 55 height 5
click at [86, 159] on tspan "APPLIANCES DIRECT" at bounding box center [77, 160] width 43 height 5
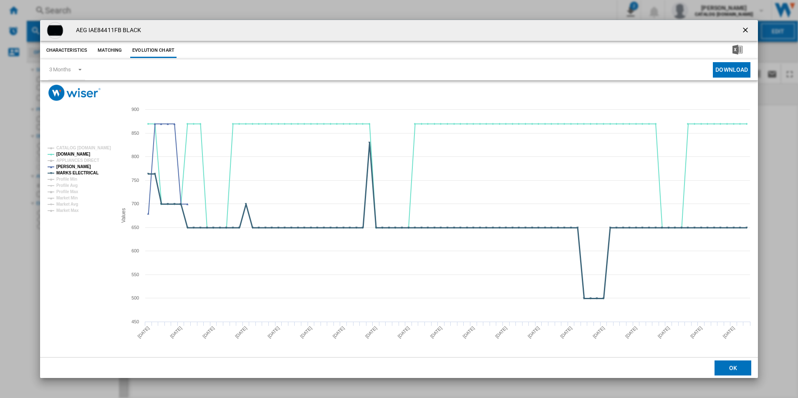
click at [91, 174] on tspan "MARKS ELECTRICAL" at bounding box center [77, 173] width 42 height 5
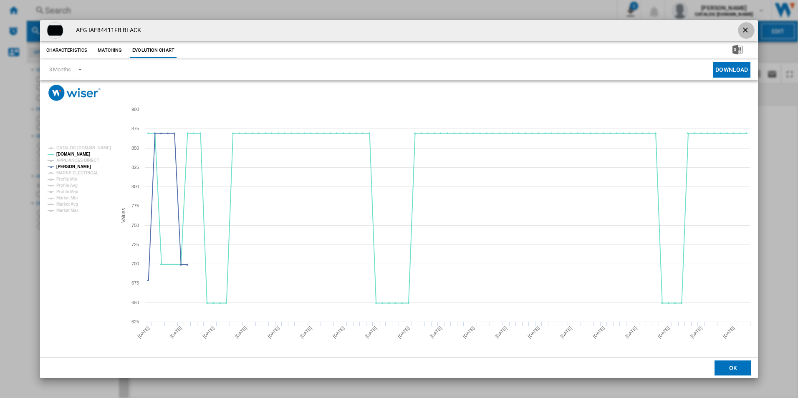
click at [750, 30] on ng-md-icon "getI18NText('BUTTONS.CLOSE_DIALOG')" at bounding box center [746, 31] width 10 height 10
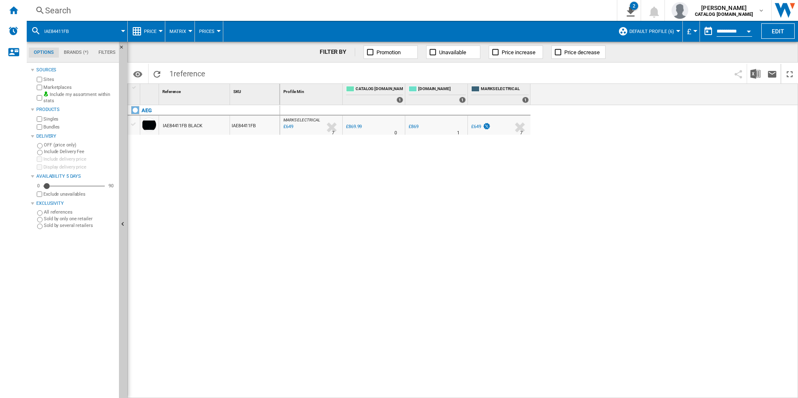
click at [547, 12] on div "Search" at bounding box center [320, 11] width 550 height 12
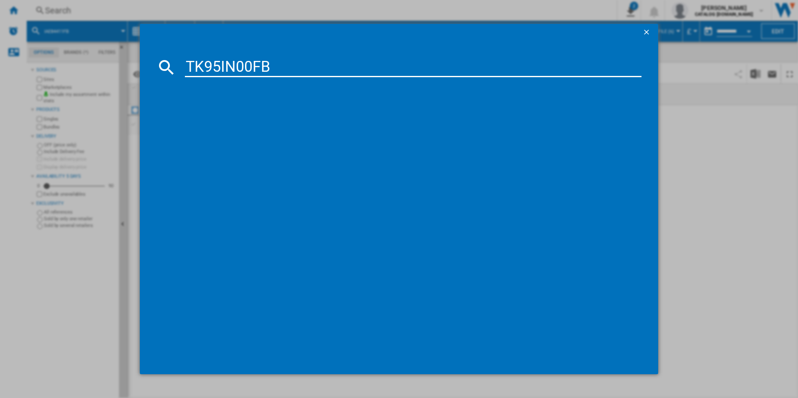
type input "TK95IN00FB"
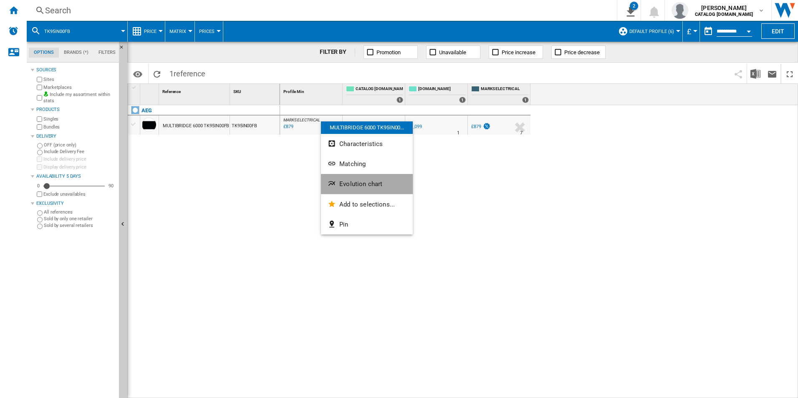
click at [357, 188] on button "Evolution chart" at bounding box center [367, 184] width 92 height 20
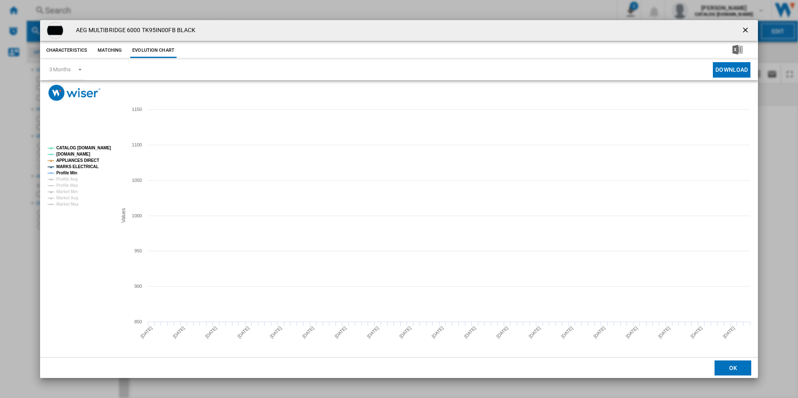
click at [92, 146] on tspan "CATALOG [DOMAIN_NAME]" at bounding box center [83, 148] width 55 height 5
click at [91, 164] on tspan "MARKS ELECTRICAL" at bounding box center [77, 166] width 42 height 5
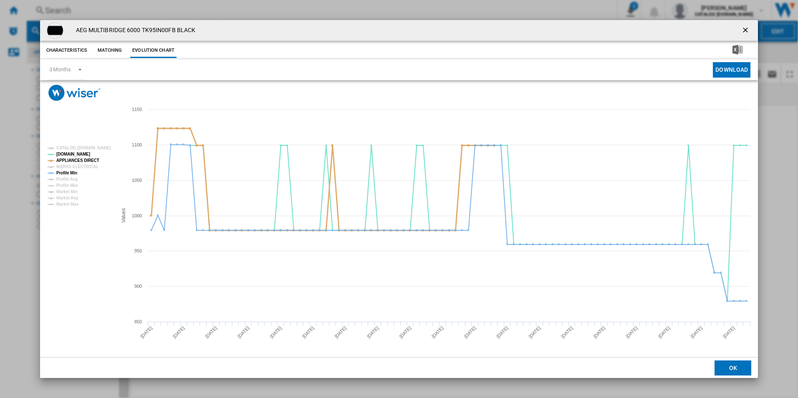
click at [91, 161] on tspan "APPLIANCES DIRECT" at bounding box center [77, 160] width 43 height 5
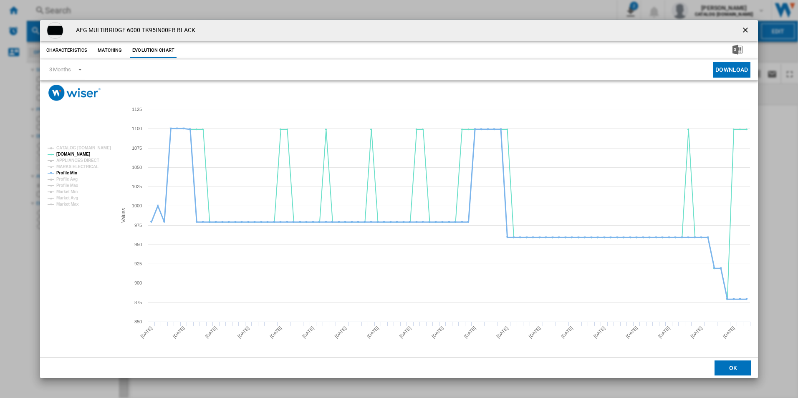
click at [72, 171] on tspan "Profile Min" at bounding box center [66, 173] width 21 height 5
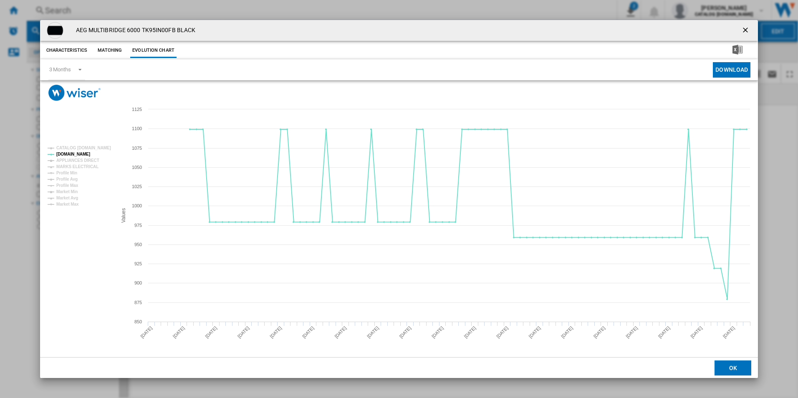
click at [745, 28] on ng-md-icon "getI18NText('BUTTONS.CLOSE_DIALOG')" at bounding box center [746, 31] width 10 height 10
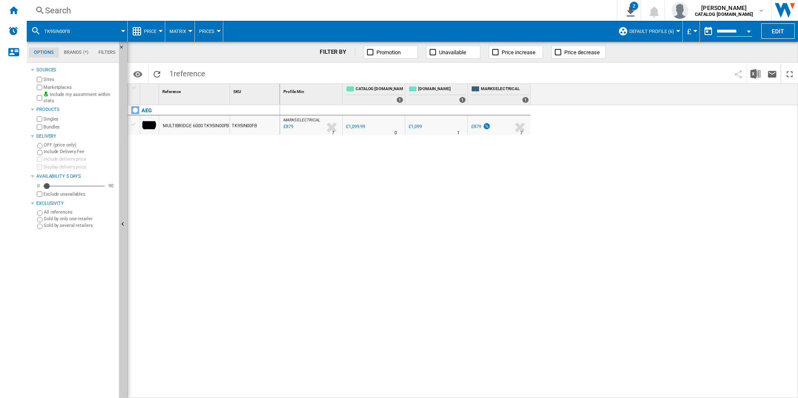
click at [490, 15] on div "Search" at bounding box center [320, 11] width 550 height 12
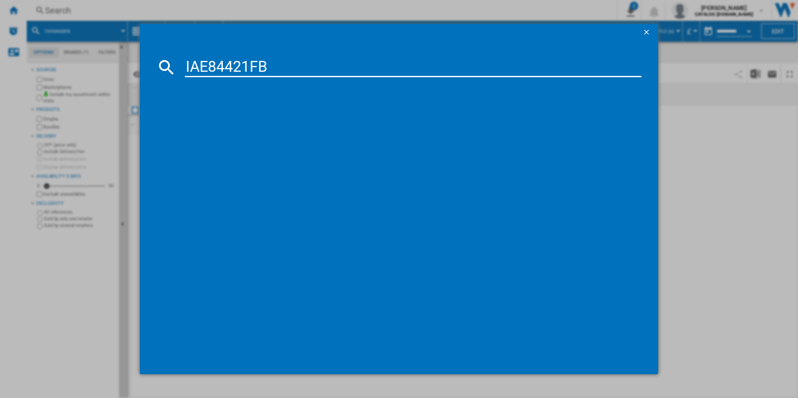
type input "IAE84421FB"
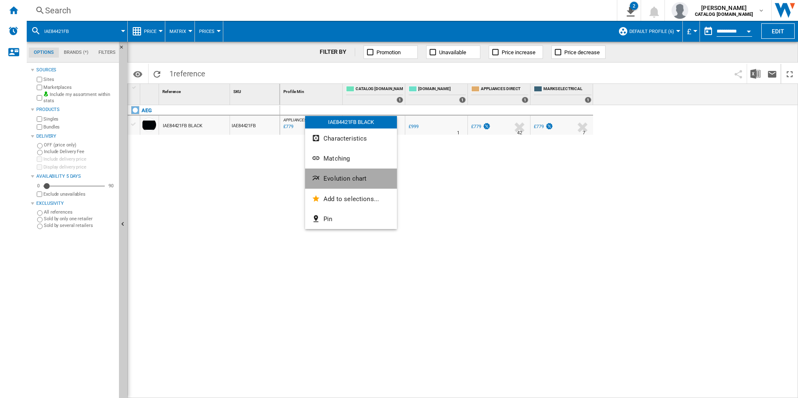
click at [364, 182] on span "Evolution chart" at bounding box center [344, 179] width 43 height 8
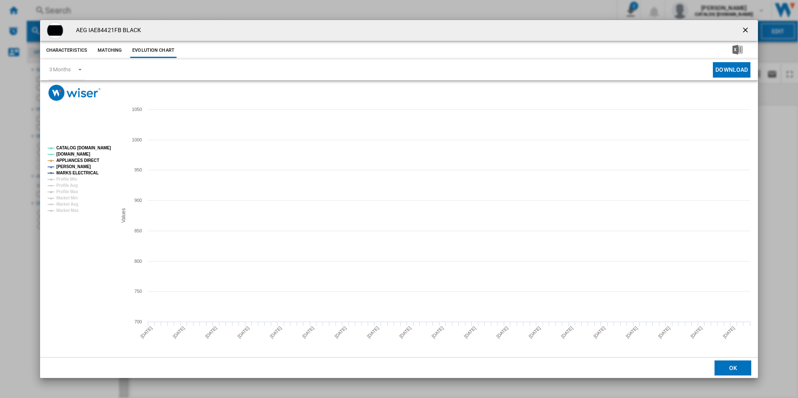
click at [100, 147] on tspan "CATALOG [DOMAIN_NAME]" at bounding box center [83, 148] width 55 height 5
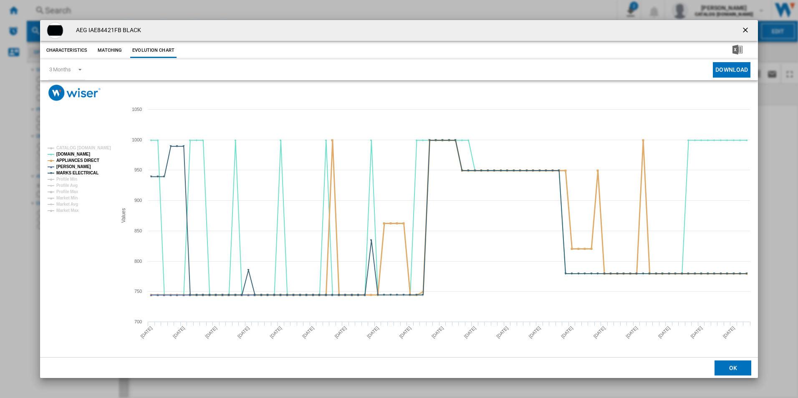
click at [88, 163] on tspan "APPLIANCES DIRECT" at bounding box center [77, 160] width 43 height 5
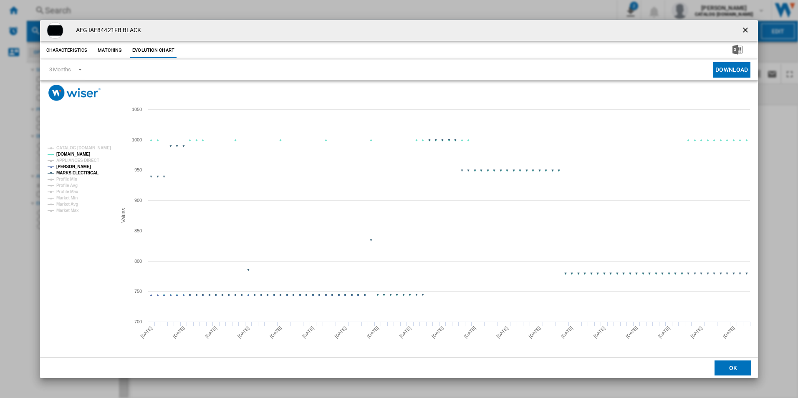
click at [89, 172] on tspan "MARKS ELECTRICAL" at bounding box center [77, 173] width 42 height 5
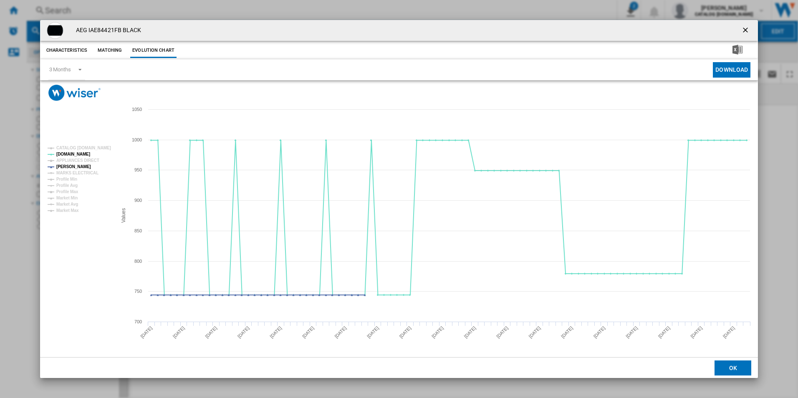
drag, startPoint x: 745, startPoint y: 33, endPoint x: 734, endPoint y: 28, distance: 11.6
click at [745, 33] on ng-md-icon "getI18NText('BUTTONS.CLOSE_DIALOG')" at bounding box center [746, 31] width 10 height 10
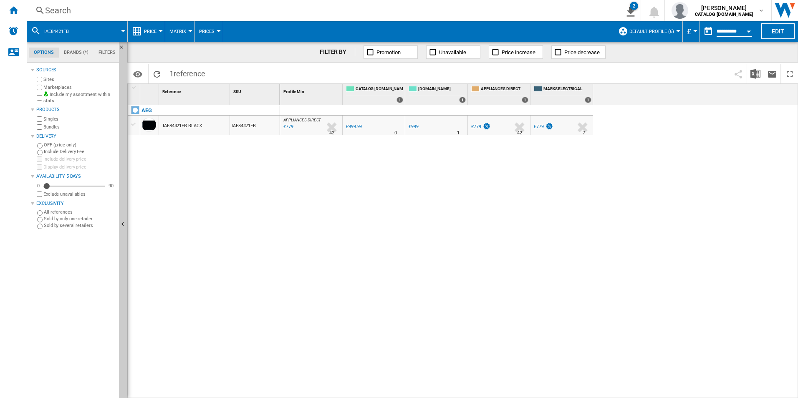
click at [445, 13] on div "Search" at bounding box center [320, 11] width 550 height 12
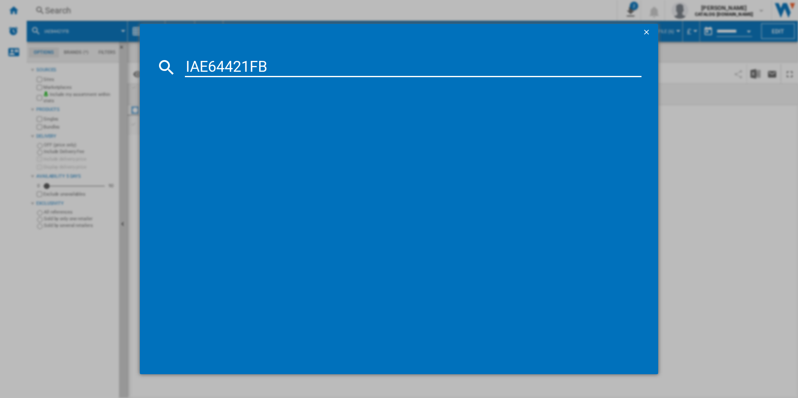
type input "IAE64421FB"
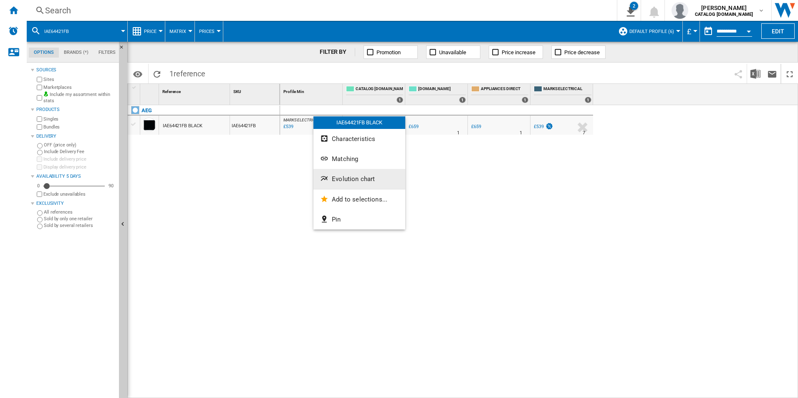
click at [334, 175] on button "Evolution chart" at bounding box center [359, 179] width 92 height 20
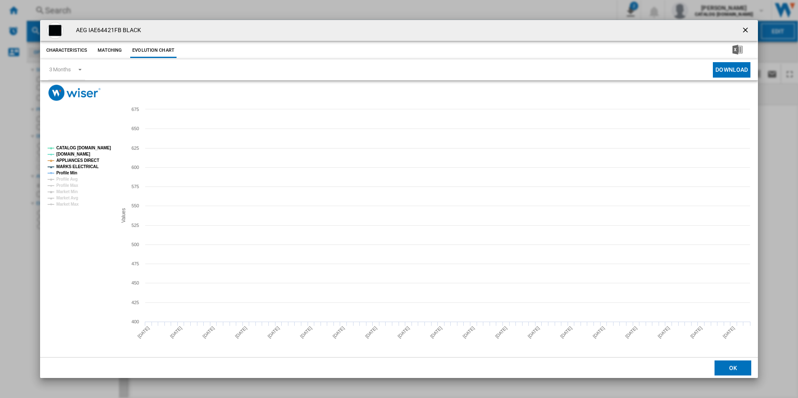
click at [104, 149] on tspan "CATALOG [DOMAIN_NAME]" at bounding box center [83, 148] width 55 height 5
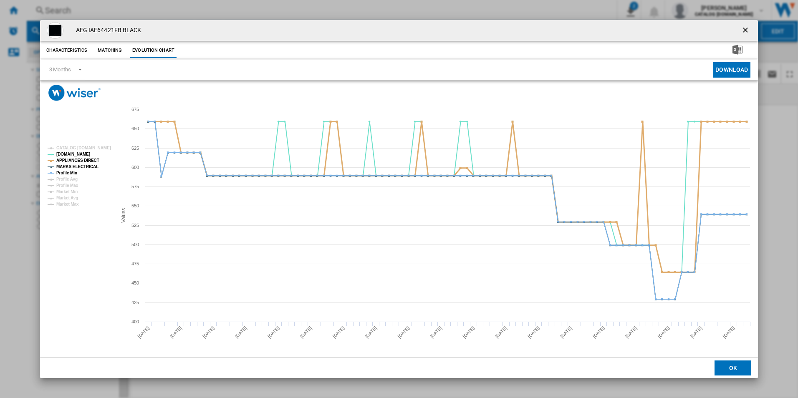
drag, startPoint x: 91, startPoint y: 159, endPoint x: 88, endPoint y: 165, distance: 6.4
click at [90, 160] on tspan "APPLIANCES DIRECT" at bounding box center [77, 160] width 43 height 5
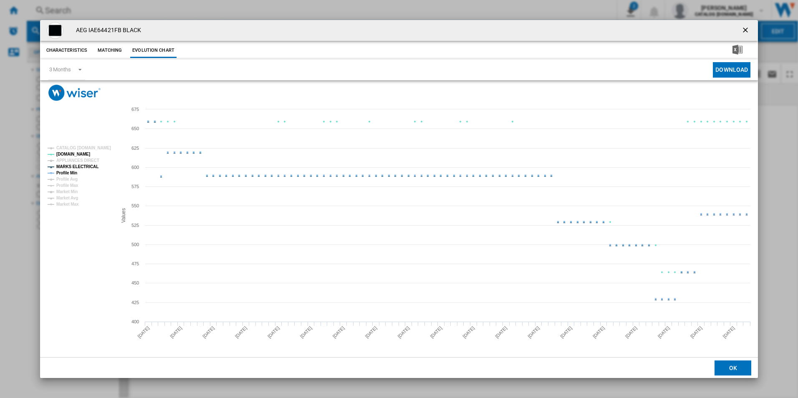
click at [88, 165] on tspan "MARKS ELECTRICAL" at bounding box center [77, 166] width 42 height 5
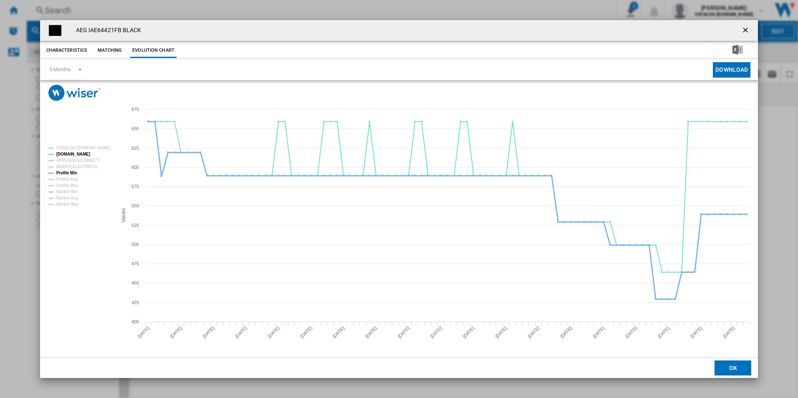
click at [66, 172] on tspan "Profile Min" at bounding box center [66, 173] width 21 height 5
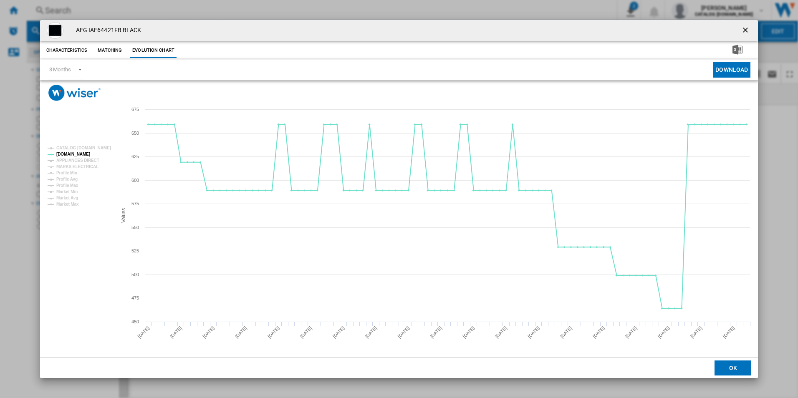
click at [744, 28] on ng-md-icon "getI18NText('BUTTONS.CLOSE_DIALOG')" at bounding box center [746, 31] width 10 height 10
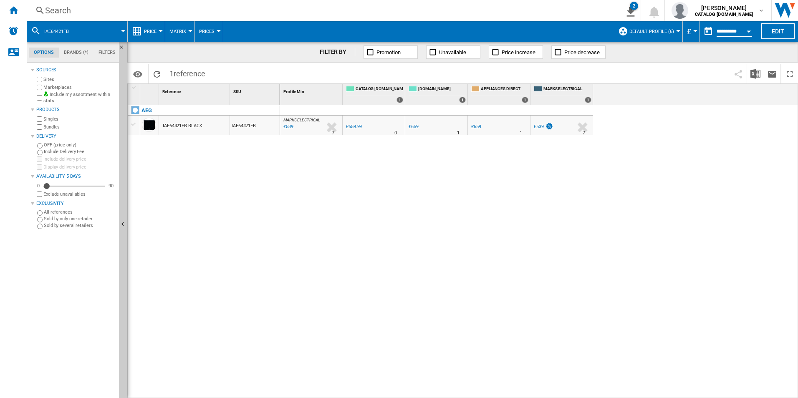
click at [543, 10] on div "Search" at bounding box center [320, 11] width 550 height 12
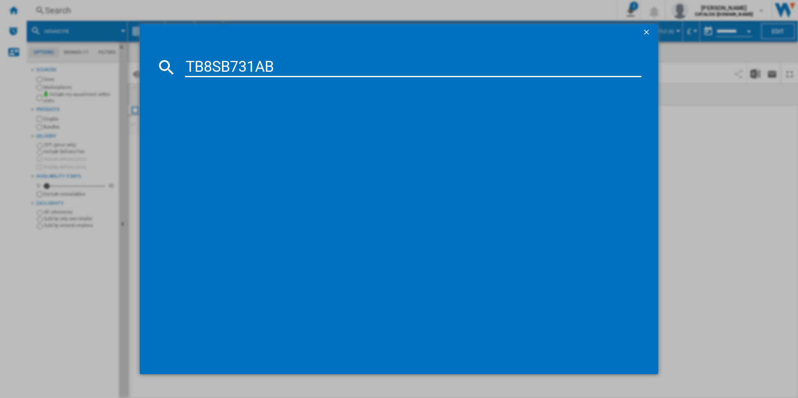
type input "TB8SB731AB"
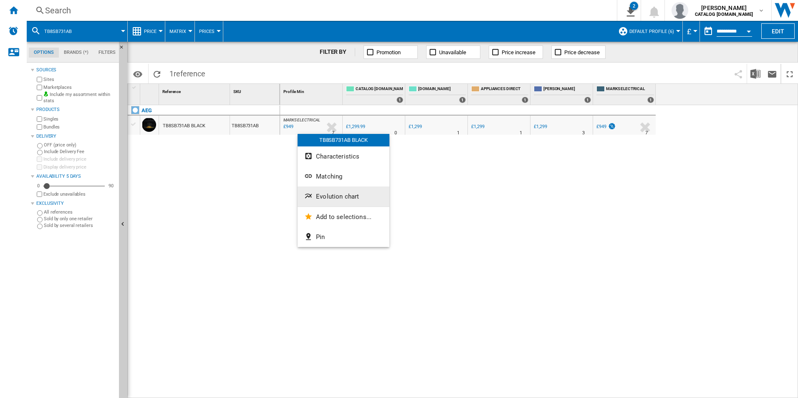
click at [329, 197] on span "Evolution chart" at bounding box center [337, 197] width 43 height 8
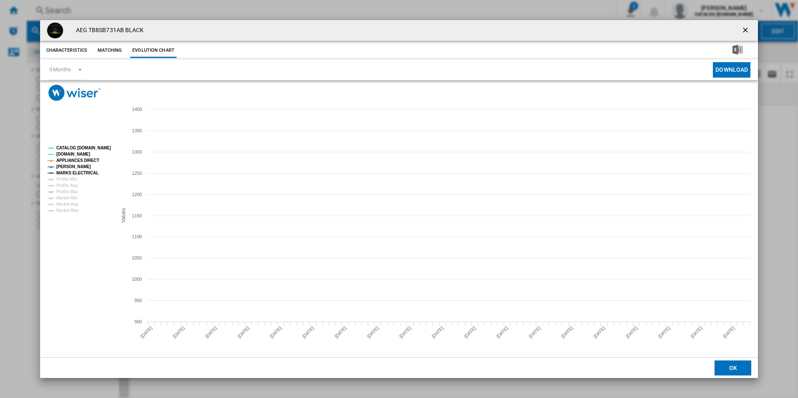
click at [96, 150] on tspan "CATALOG [DOMAIN_NAME]" at bounding box center [83, 148] width 55 height 5
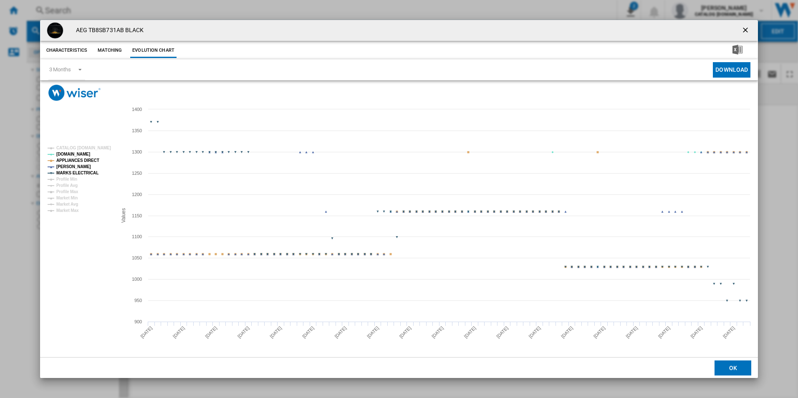
click at [88, 158] on tspan "APPLIANCES DIRECT" at bounding box center [77, 160] width 43 height 5
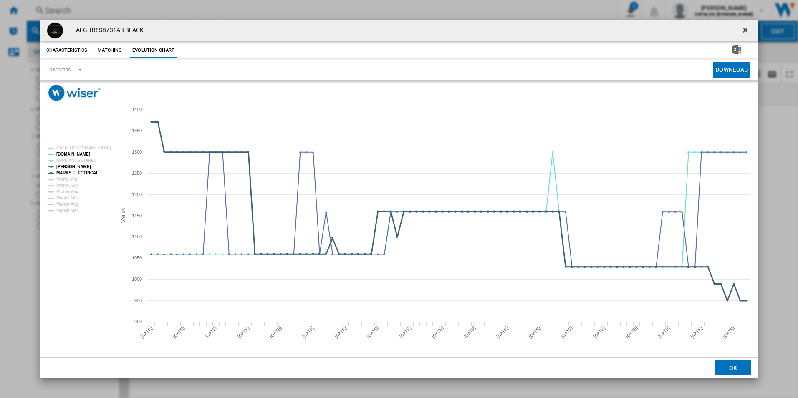
click at [89, 171] on tspan "MARKS ELECTRICAL" at bounding box center [77, 173] width 42 height 5
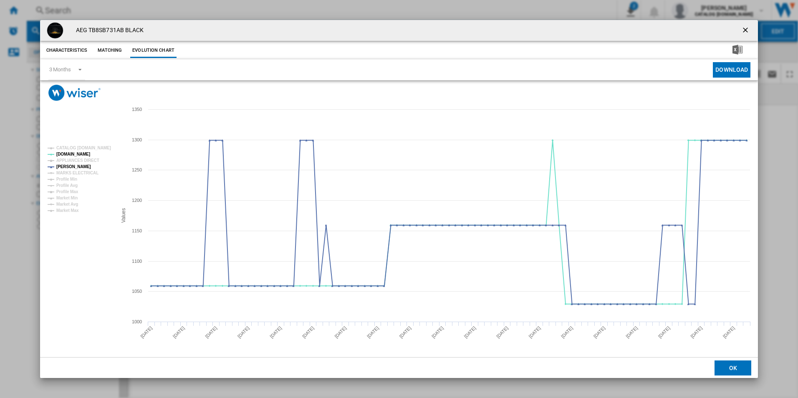
drag, startPoint x: 744, startPoint y: 29, endPoint x: 652, endPoint y: 35, distance: 92.4
click at [744, 29] on ng-md-icon "getI18NText('BUTTONS.CLOSE_DIALOG')" at bounding box center [746, 31] width 10 height 10
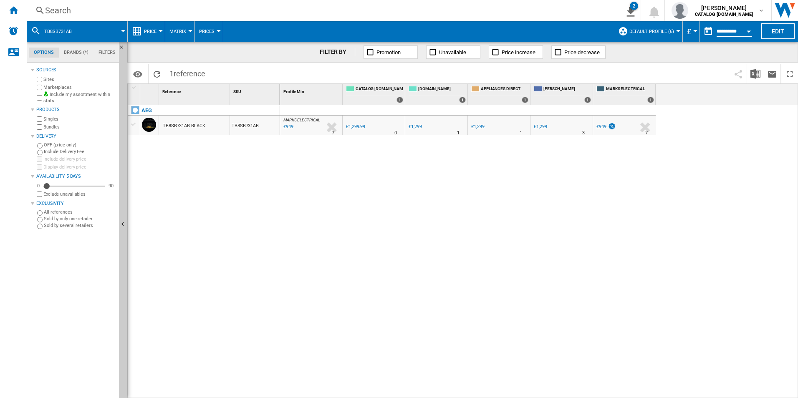
click at [473, 15] on div "Search" at bounding box center [320, 11] width 550 height 12
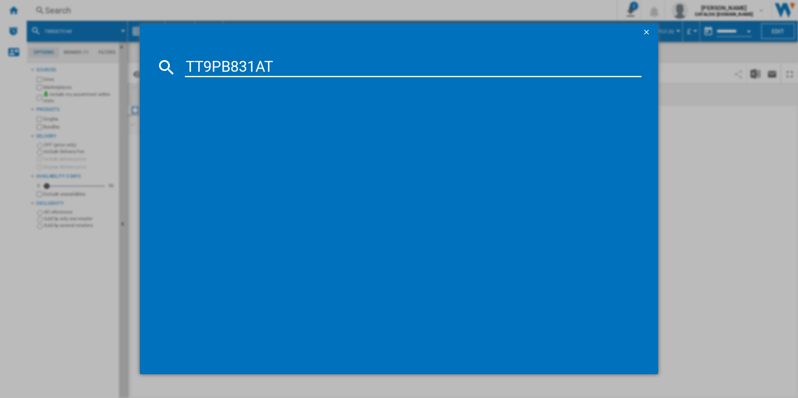
type input "TT9PB831AT"
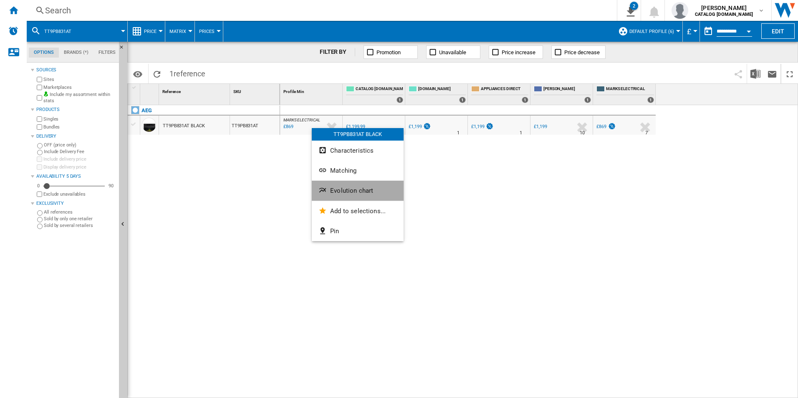
click at [344, 196] on button "Evolution chart" at bounding box center [358, 191] width 92 height 20
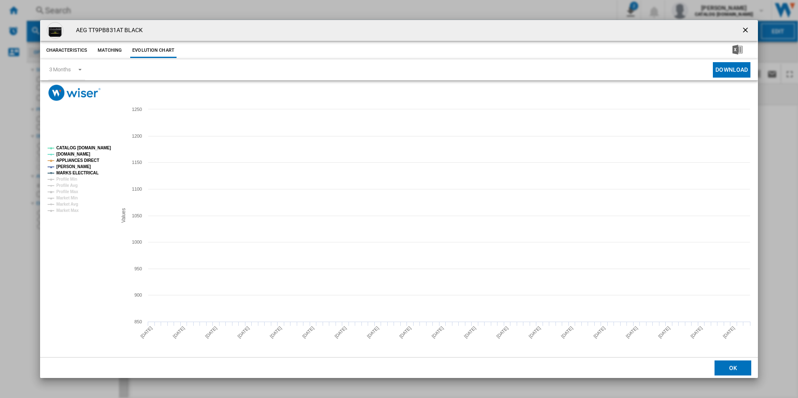
click at [94, 150] on tspan "CATALOG [DOMAIN_NAME]" at bounding box center [83, 148] width 55 height 5
click at [92, 158] on tspan "APPLIANCES DIRECT" at bounding box center [77, 160] width 43 height 5
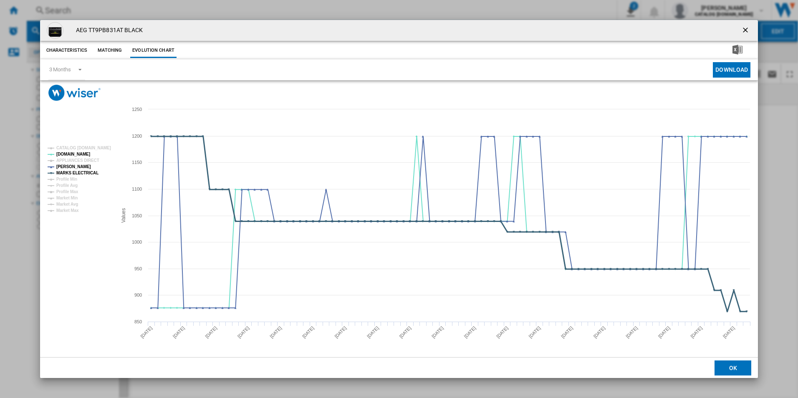
click at [90, 173] on tspan "MARKS ELECTRICAL" at bounding box center [77, 173] width 42 height 5
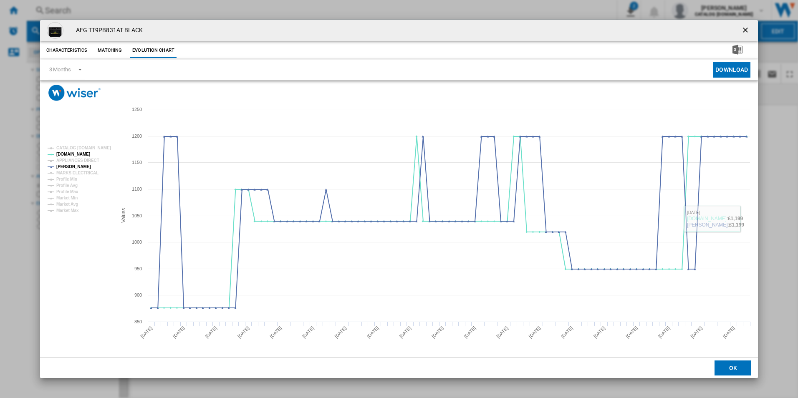
click at [748, 27] on ng-md-icon "getI18NText('BUTTONS.CLOSE_DIALOG')" at bounding box center [746, 31] width 10 height 10
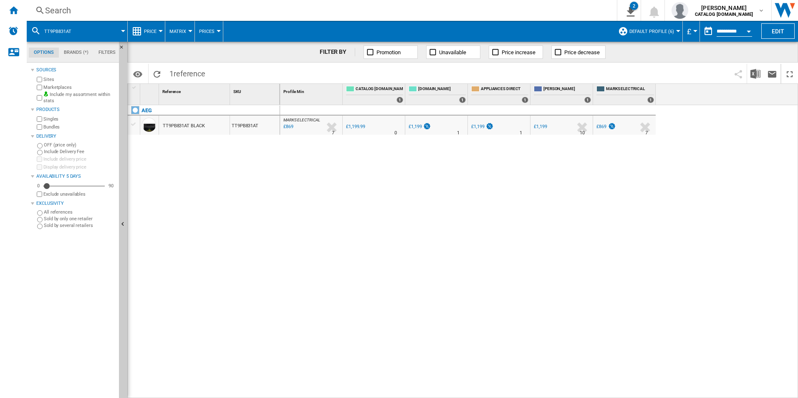
click at [532, 8] on div "Search" at bounding box center [320, 11] width 550 height 12
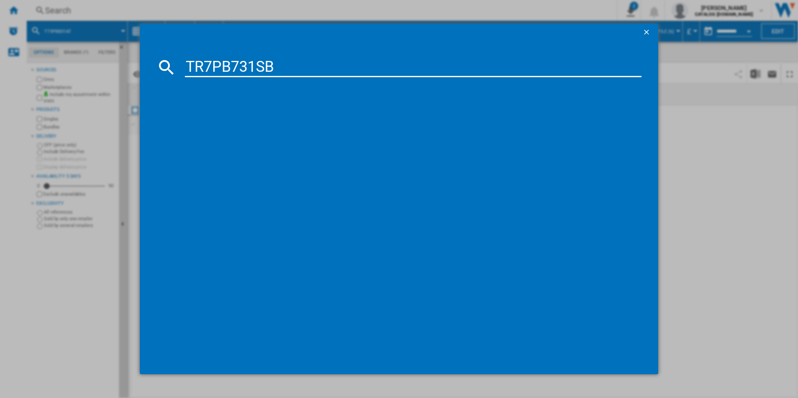
type input "TR7PB731SB"
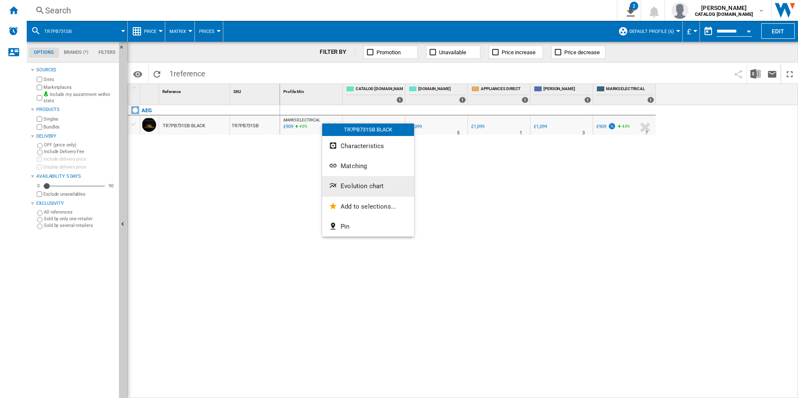
click at [349, 185] on span "Evolution chart" at bounding box center [362, 186] width 43 height 8
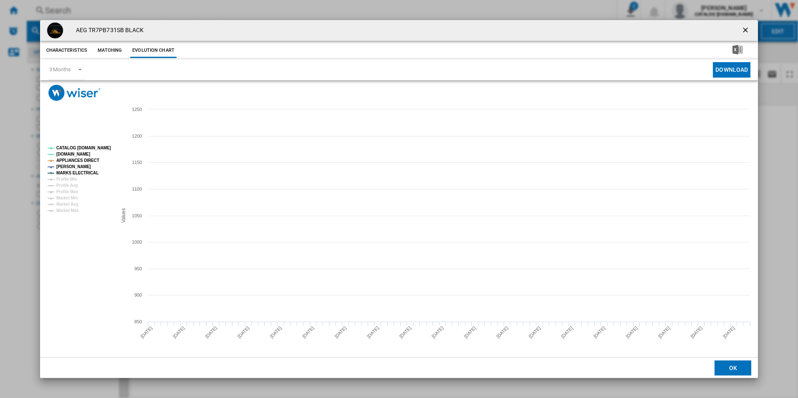
click at [96, 147] on tspan "CATALOG [DOMAIN_NAME]" at bounding box center [83, 148] width 55 height 5
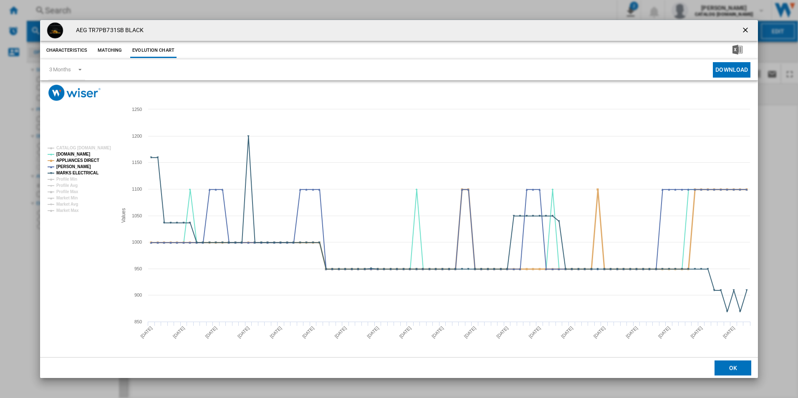
click at [88, 160] on tspan "APPLIANCES DIRECT" at bounding box center [77, 160] width 43 height 5
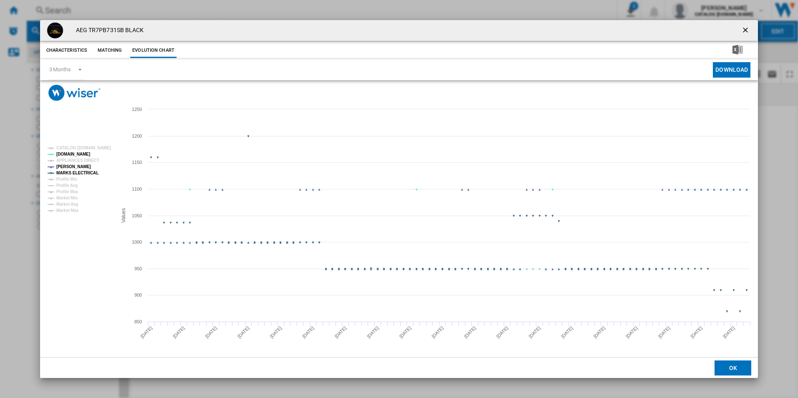
click at [87, 174] on tspan "MARKS ELECTRICAL" at bounding box center [77, 173] width 42 height 5
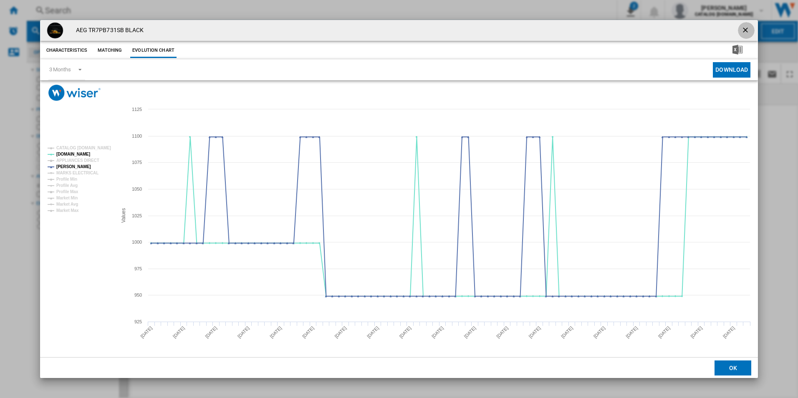
drag, startPoint x: 743, startPoint y: 30, endPoint x: 683, endPoint y: 31, distance: 60.1
click at [743, 30] on ng-md-icon "getI18NText('BUTTONS.CLOSE_DIALOG')" at bounding box center [746, 31] width 10 height 10
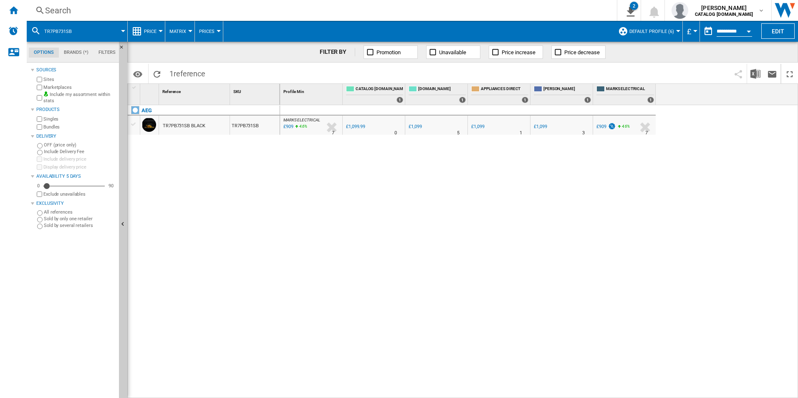
click at [503, 10] on div "Search" at bounding box center [320, 11] width 550 height 12
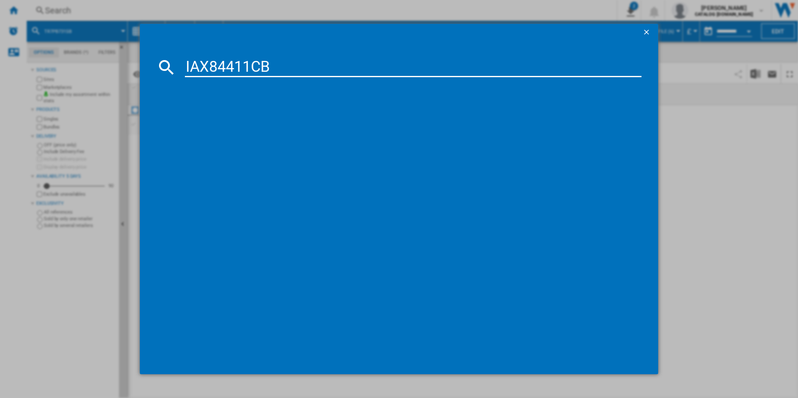
type input "IAX84411CB"
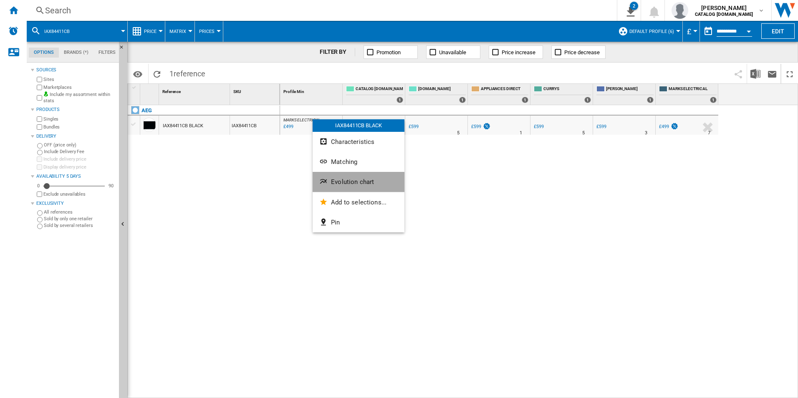
click at [347, 190] on button "Evolution chart" at bounding box center [359, 182] width 92 height 20
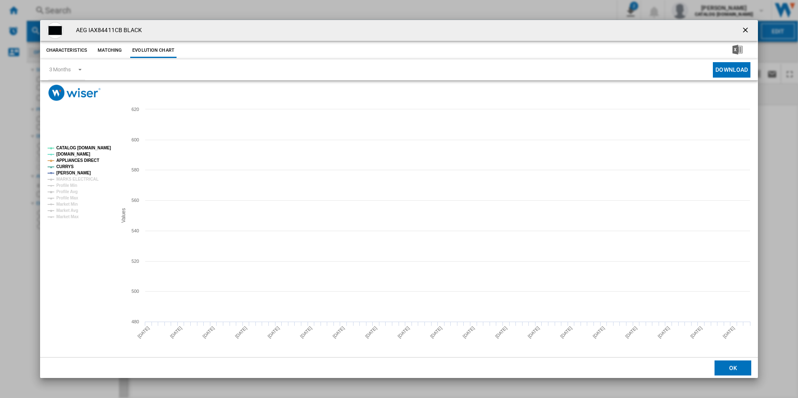
click at [101, 147] on tspan "CATALOG [DOMAIN_NAME]" at bounding box center [83, 148] width 55 height 5
click at [91, 156] on rect "Product popup" at bounding box center [78, 183] width 69 height 80
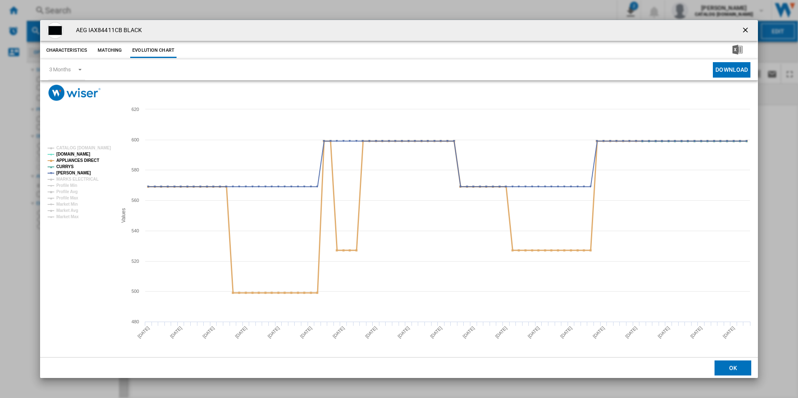
click at [93, 161] on tspan "APPLIANCES DIRECT" at bounding box center [77, 160] width 43 height 5
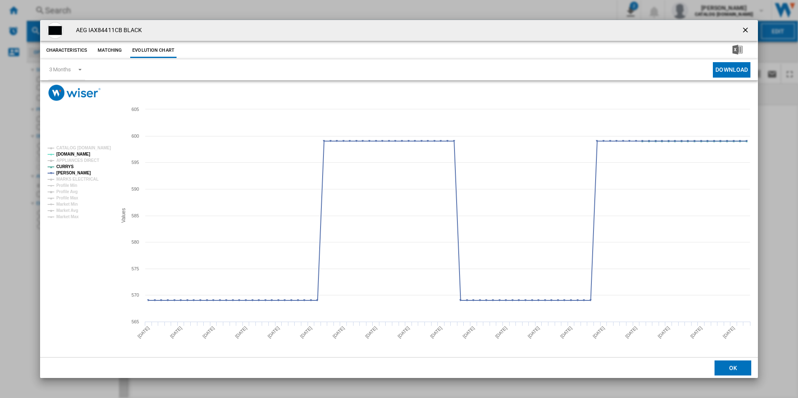
click at [742, 30] on ng-md-icon "getI18NText('BUTTONS.CLOSE_DIALOG')" at bounding box center [746, 31] width 10 height 10
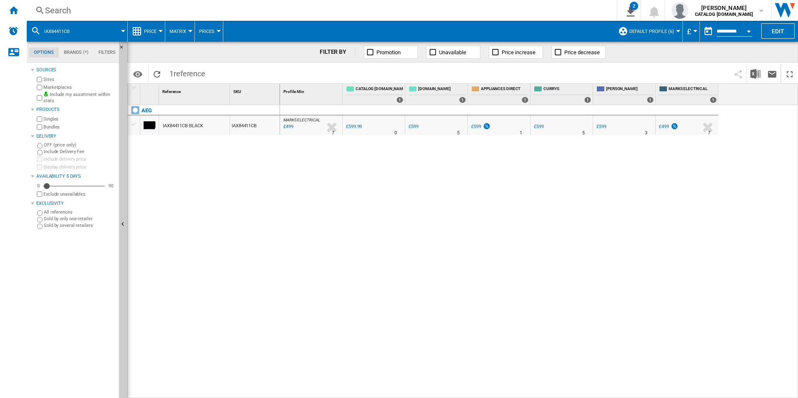
click at [536, 12] on div "Search" at bounding box center [320, 11] width 550 height 12
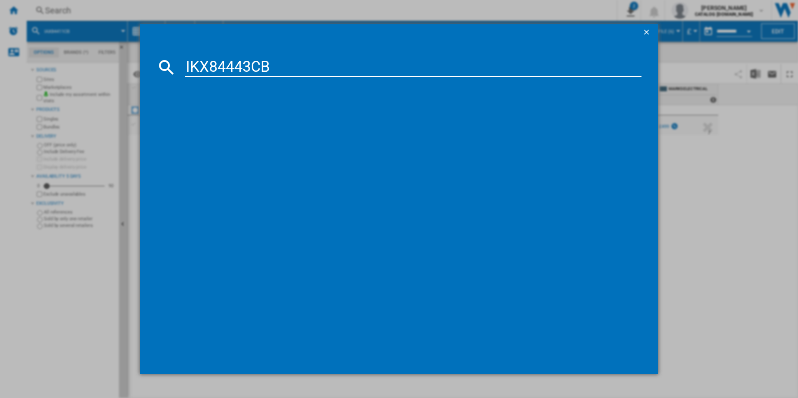
type input "IKX84443CB"
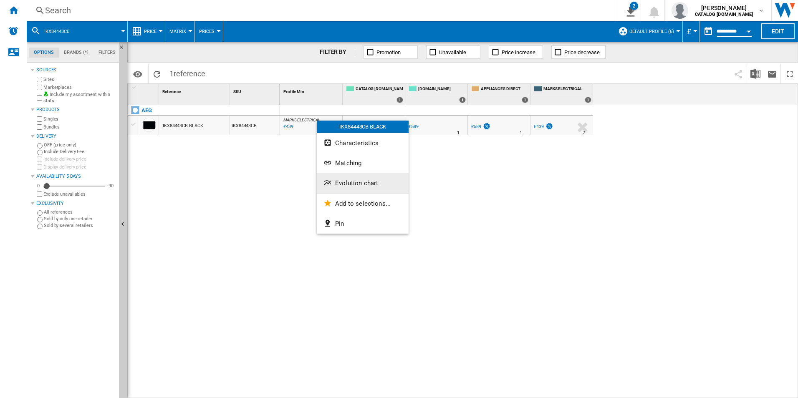
click at [368, 189] on button "Evolution chart" at bounding box center [363, 183] width 92 height 20
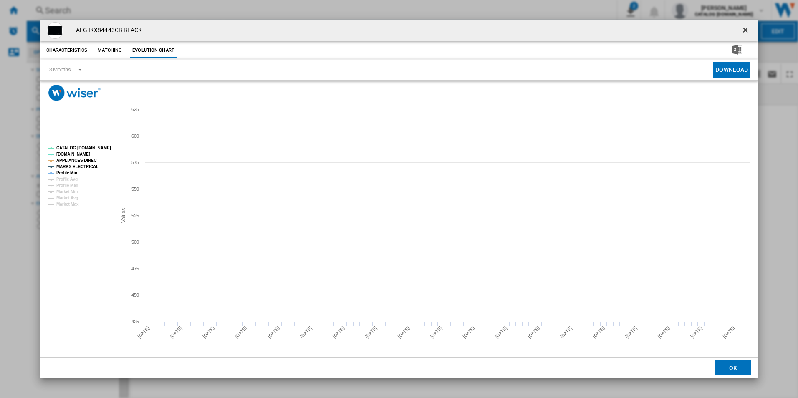
click at [100, 151] on rect "Product popup" at bounding box center [78, 176] width 69 height 67
click at [101, 147] on tspan "CATALOG [DOMAIN_NAME]" at bounding box center [83, 148] width 55 height 5
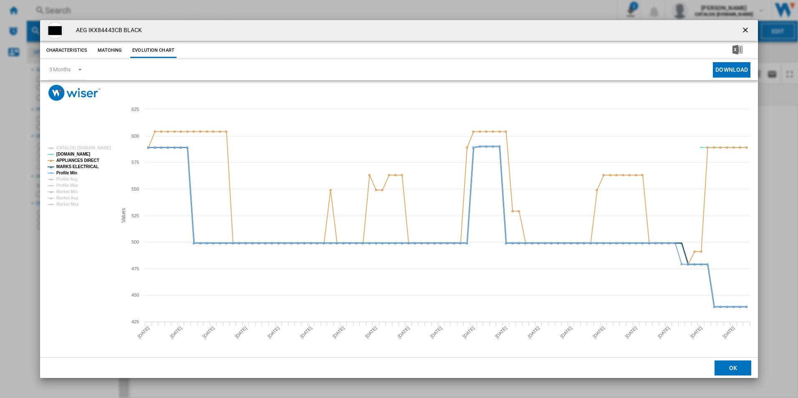
click at [81, 169] on tspan "MARKS ELECTRICAL" at bounding box center [77, 166] width 42 height 5
click at [85, 161] on tspan "APPLIANCES DIRECT" at bounding box center [77, 160] width 43 height 5
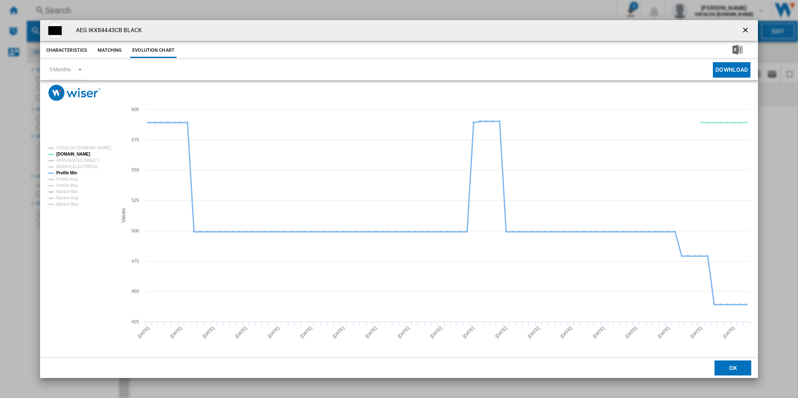
click at [74, 172] on tspan "Profile Min" at bounding box center [66, 173] width 21 height 5
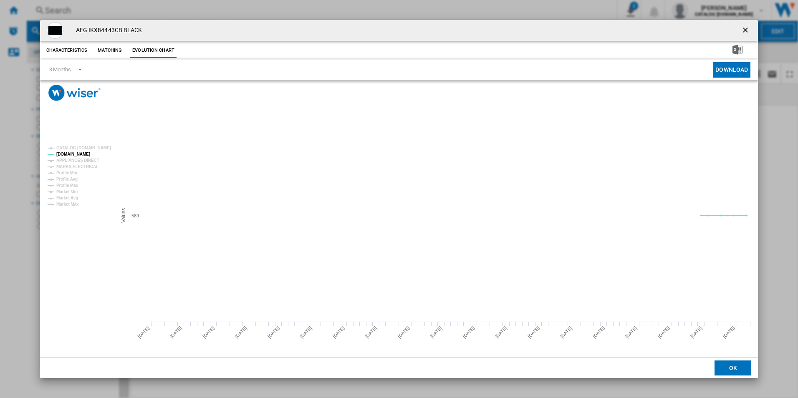
click at [744, 28] on ng-md-icon "getI18NText('BUTTONS.CLOSE_DIALOG')" at bounding box center [746, 31] width 10 height 10
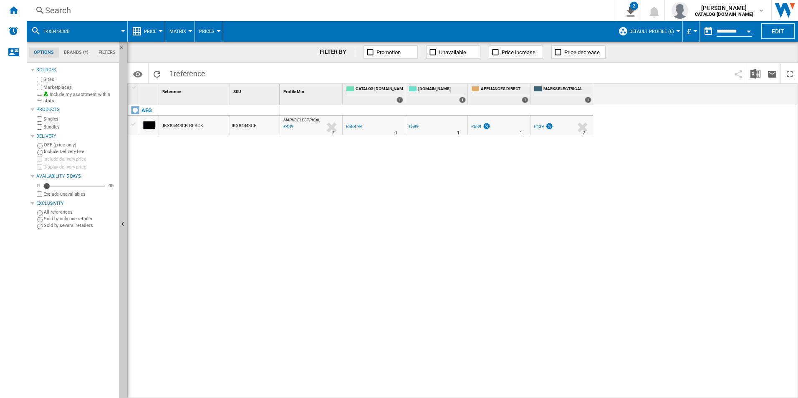
click at [512, 10] on div "Search" at bounding box center [320, 11] width 550 height 12
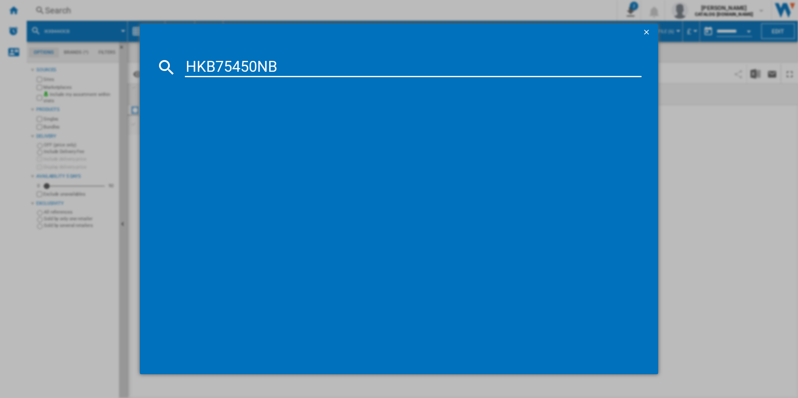
type input "HKB75450NB"
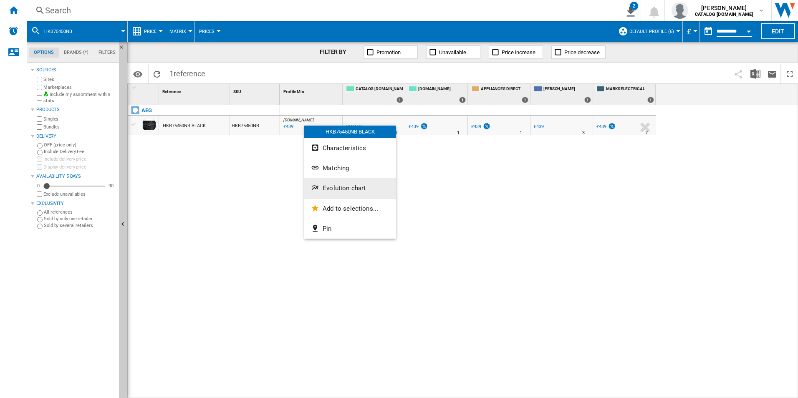
click at [343, 187] on span "Evolution chart" at bounding box center [344, 188] width 43 height 8
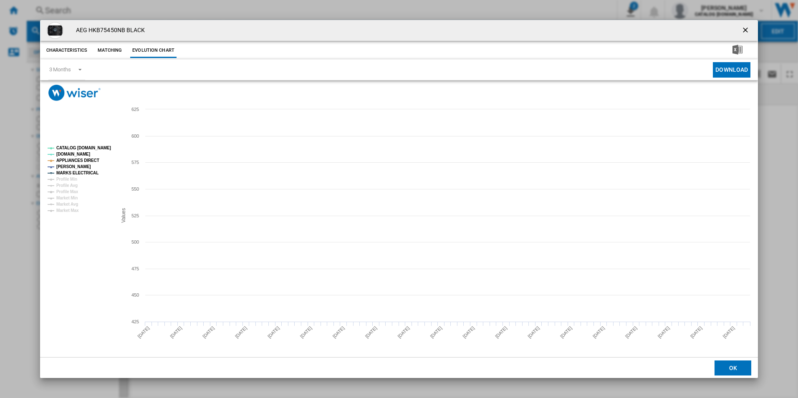
click at [103, 149] on tspan "CATALOG [DOMAIN_NAME]" at bounding box center [83, 148] width 55 height 5
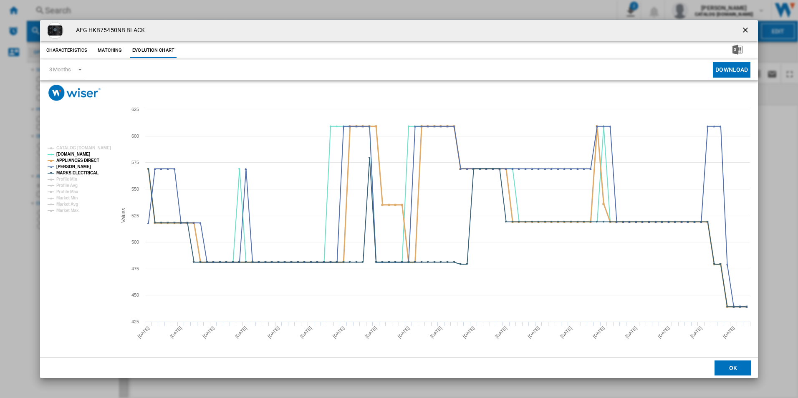
click at [88, 159] on tspan "APPLIANCES DIRECT" at bounding box center [77, 160] width 43 height 5
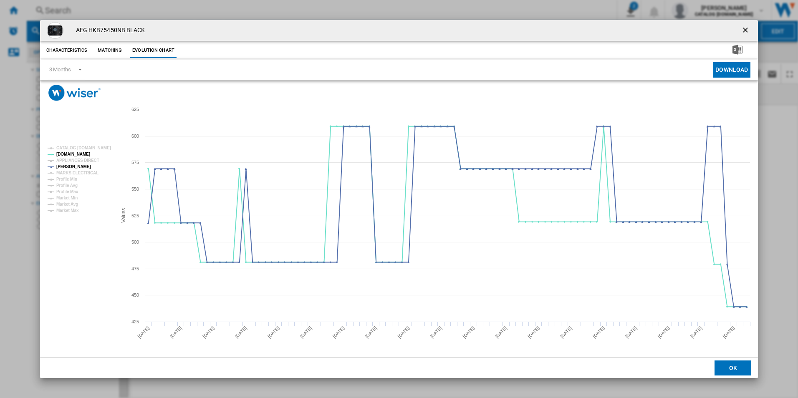
drag, startPoint x: 747, startPoint y: 29, endPoint x: 662, endPoint y: 30, distance: 84.7
click at [748, 29] on ng-md-icon "getI18NText('BUTTONS.CLOSE_DIALOG')" at bounding box center [746, 31] width 10 height 10
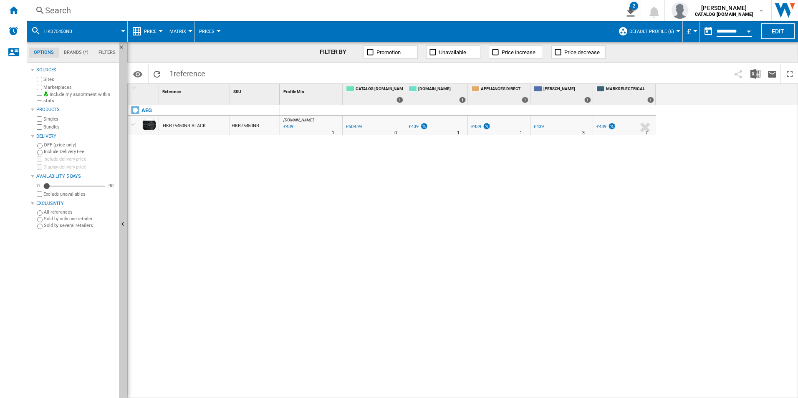
click at [543, 7] on div "Search" at bounding box center [320, 11] width 550 height 12
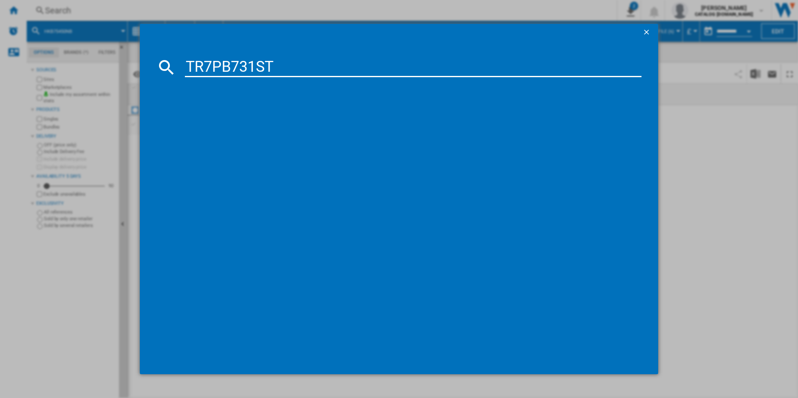
type input "TR7PB731ST"
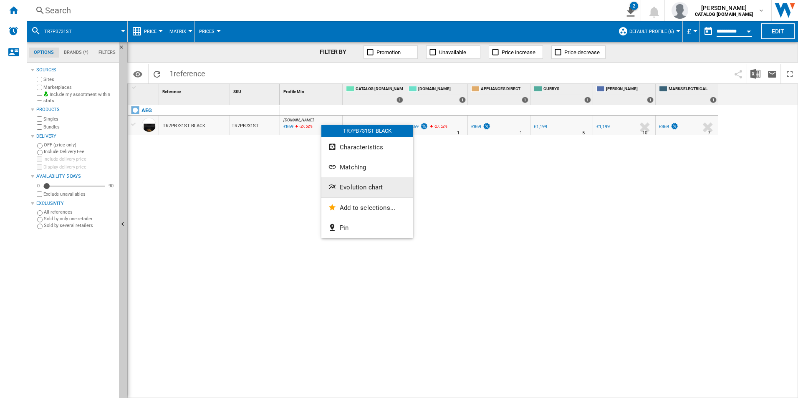
click at [344, 183] on button "Evolution chart" at bounding box center [367, 187] width 92 height 20
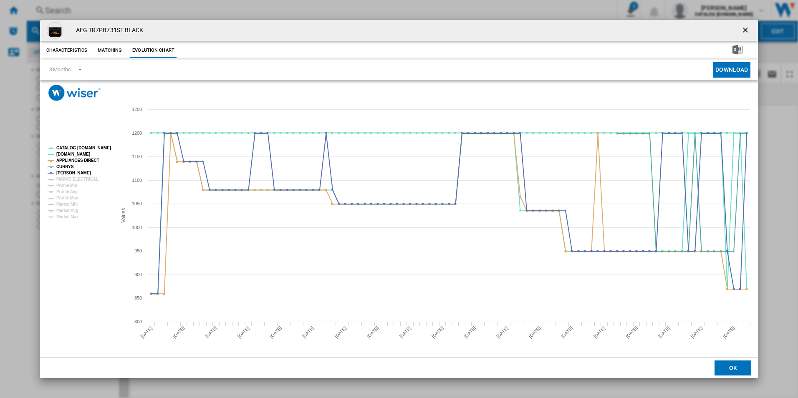
click at [85, 144] on rect "Product popup" at bounding box center [78, 183] width 69 height 80
click at [91, 146] on tspan "CATALOG [DOMAIN_NAME]" at bounding box center [83, 148] width 55 height 5
click at [88, 161] on tspan "APPLIANCES DIRECT" at bounding box center [77, 160] width 43 height 5
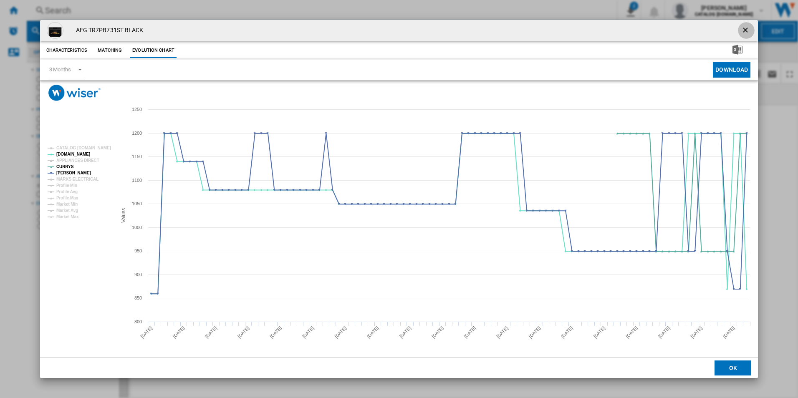
click at [743, 29] on ng-md-icon "getI18NText('BUTTONS.CLOSE_DIALOG')" at bounding box center [746, 31] width 10 height 10
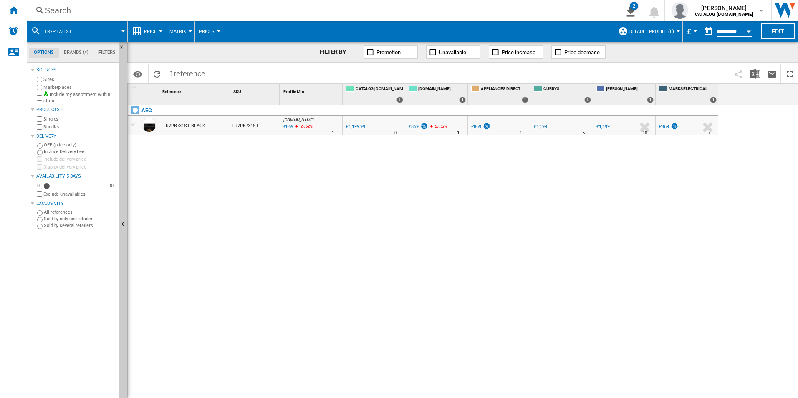
click at [427, 6] on div "Search" at bounding box center [320, 11] width 550 height 12
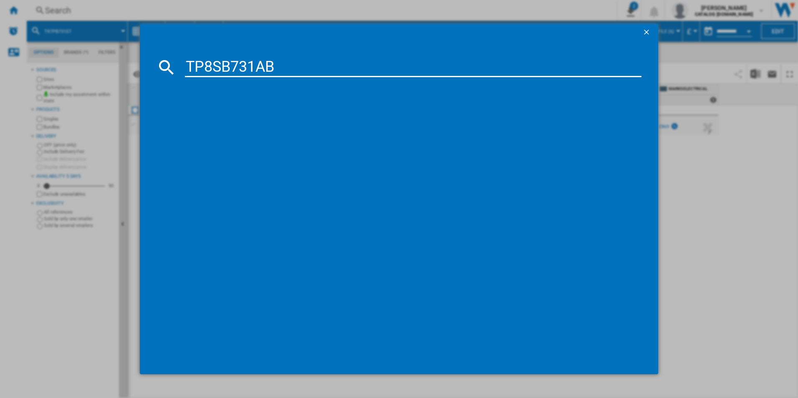
type input "TP8SB731AB"
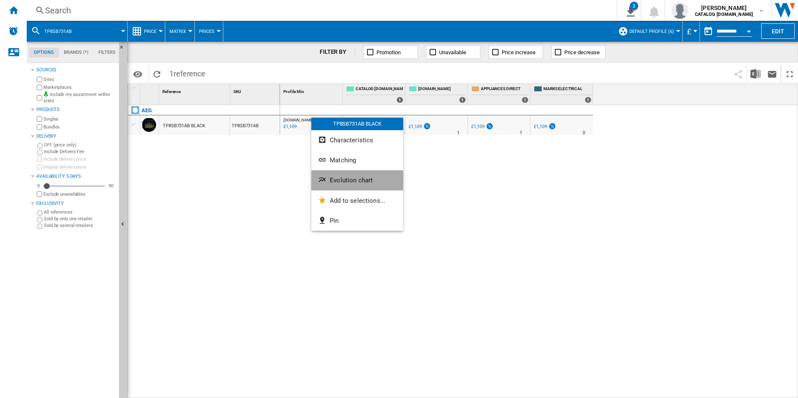
click at [340, 175] on button "Evolution chart" at bounding box center [357, 180] width 92 height 20
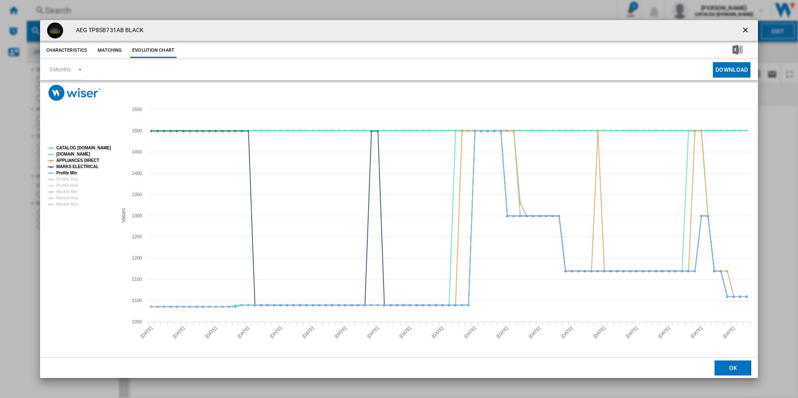
click at [95, 146] on tspan "CATALOG [DOMAIN_NAME]" at bounding box center [83, 148] width 55 height 5
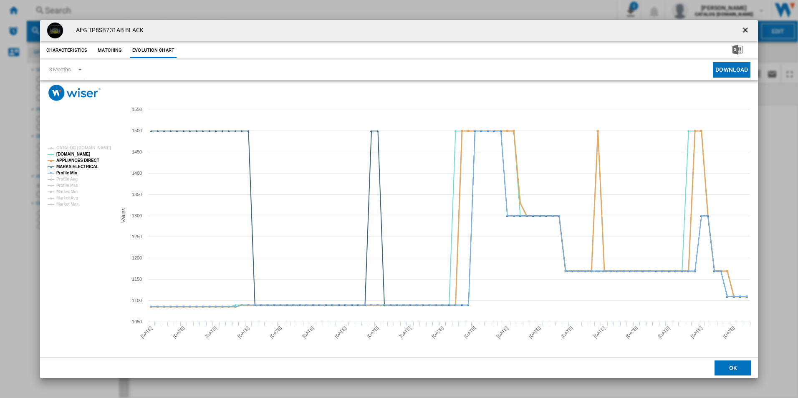
drag, startPoint x: 93, startPoint y: 159, endPoint x: 93, endPoint y: 165, distance: 6.7
click at [93, 159] on tspan "APPLIANCES DIRECT" at bounding box center [77, 160] width 43 height 5
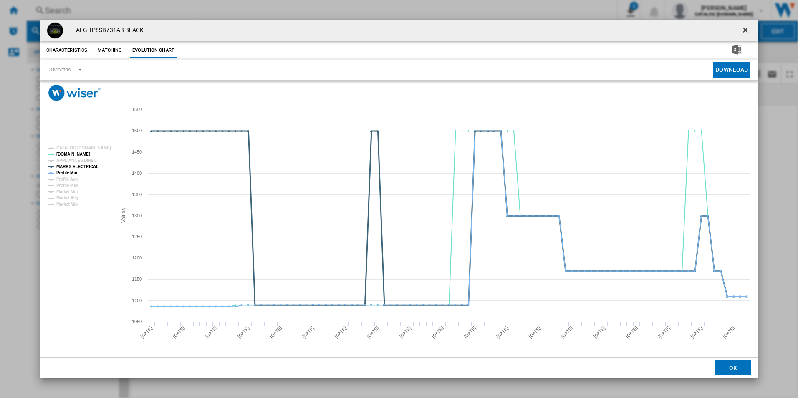
click at [93, 165] on tspan "MARKS ELECTRICAL" at bounding box center [77, 166] width 42 height 5
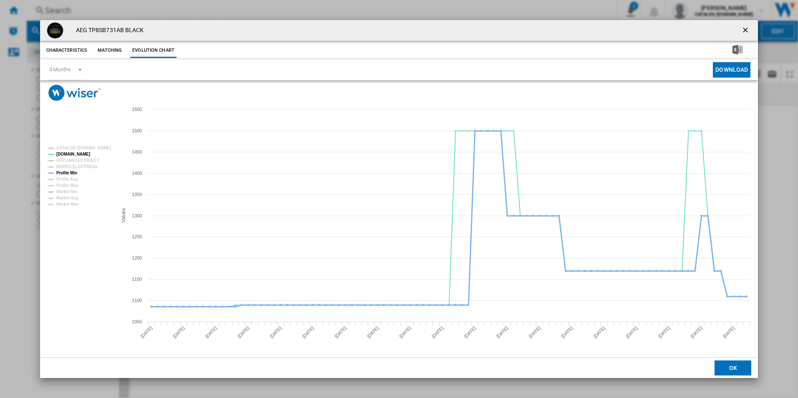
click at [67, 171] on tspan "Profile Min" at bounding box center [66, 173] width 21 height 5
click at [748, 29] on ng-md-icon "getI18NText('BUTTONS.CLOSE_DIALOG')" at bounding box center [746, 31] width 10 height 10
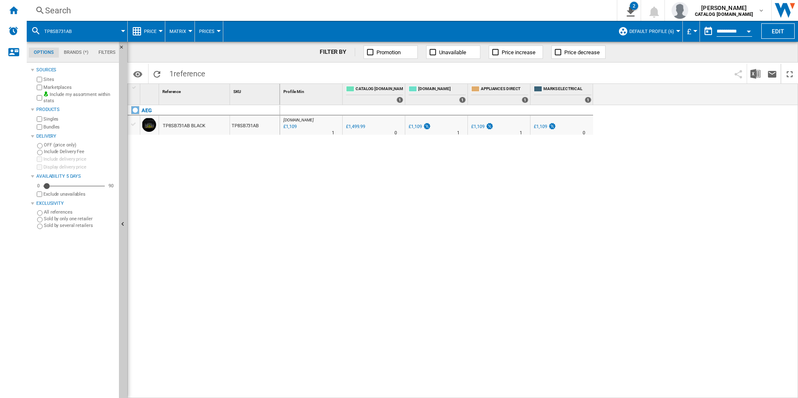
click at [474, 13] on div "Search" at bounding box center [320, 11] width 550 height 12
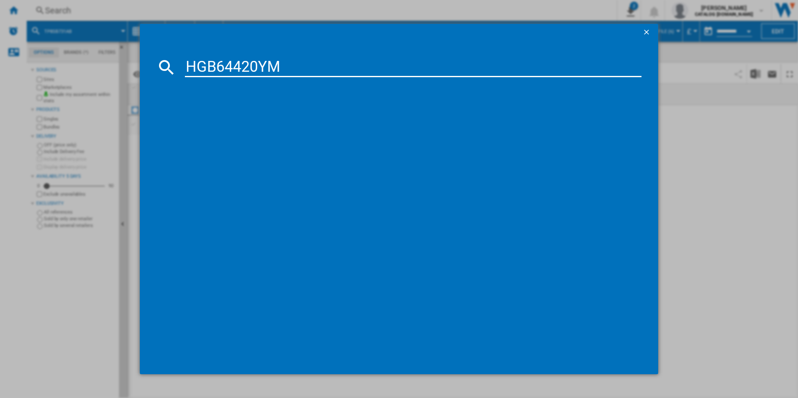
type input "HGB64420YM"
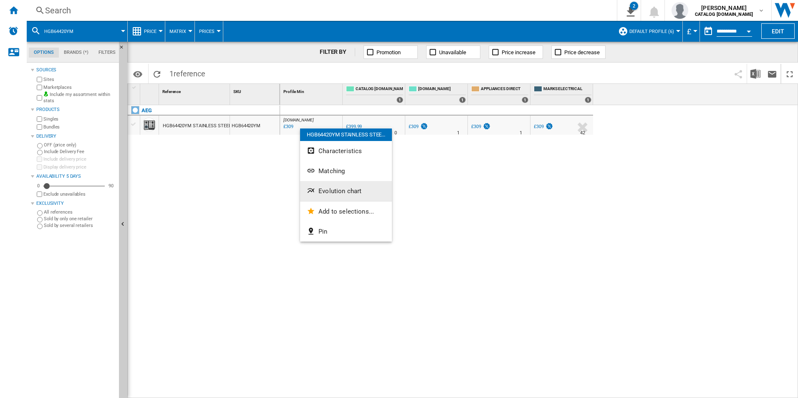
click at [333, 185] on button "Evolution chart" at bounding box center [346, 191] width 92 height 20
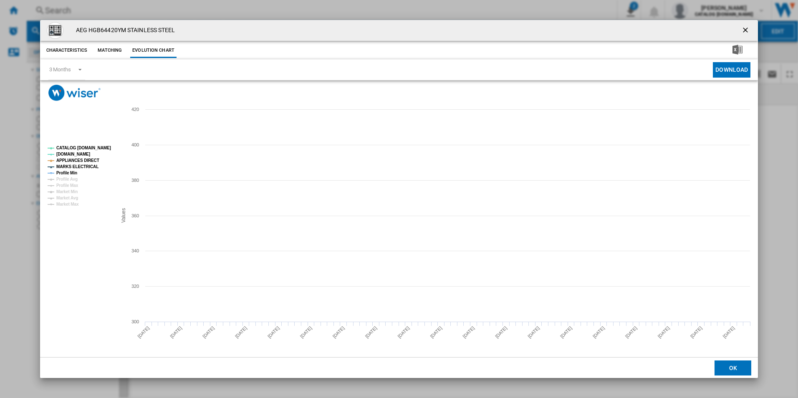
click at [104, 151] on rect "Product popup" at bounding box center [78, 176] width 69 height 67
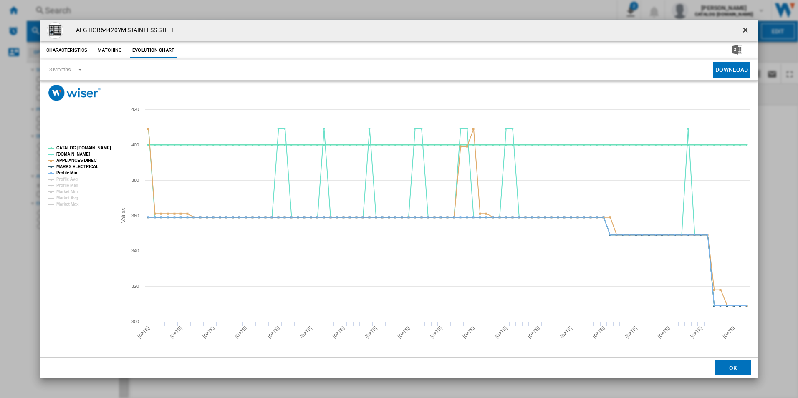
click at [103, 149] on tspan "CATALOG [DOMAIN_NAME]" at bounding box center [83, 148] width 55 height 5
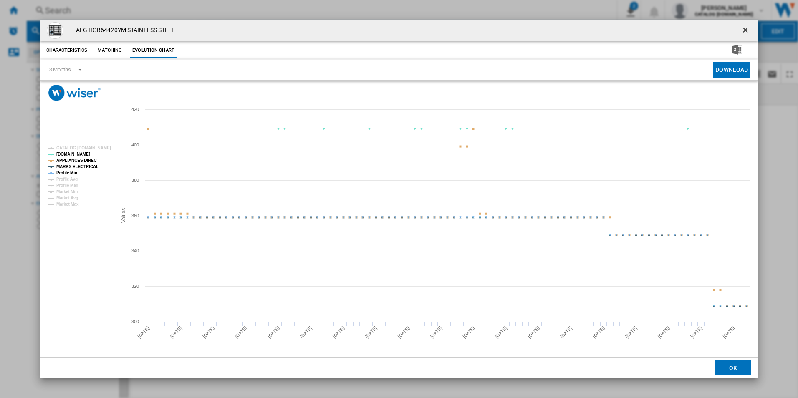
click at [86, 161] on tspan "APPLIANCES DIRECT" at bounding box center [77, 160] width 43 height 5
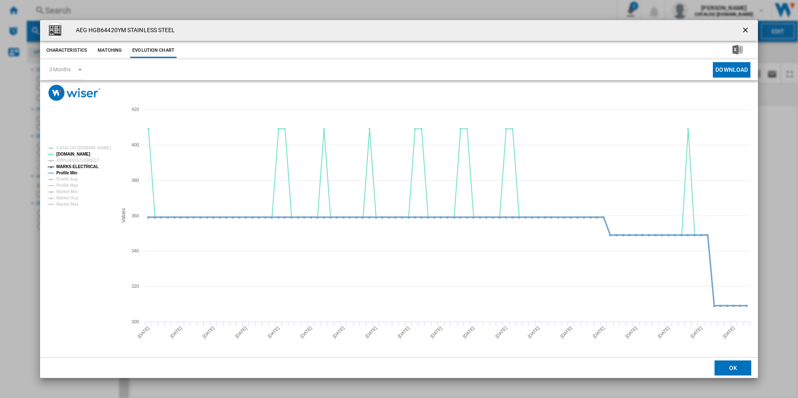
click at [85, 164] on tspan "MARKS ELECTRICAL" at bounding box center [77, 166] width 42 height 5
click at [66, 171] on tspan "Profile Min" at bounding box center [66, 173] width 21 height 5
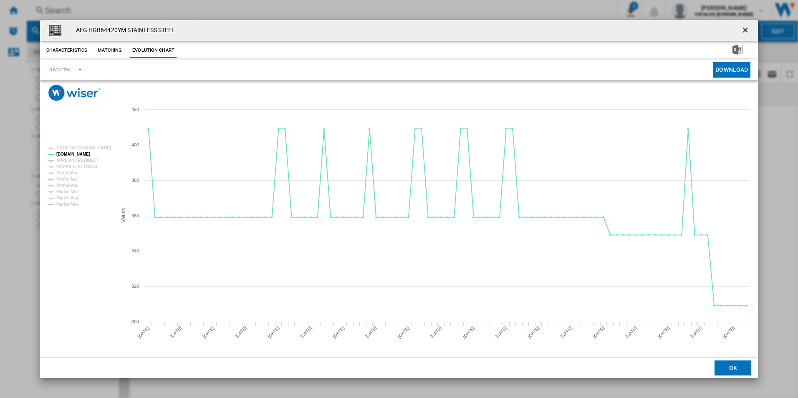
drag, startPoint x: 748, startPoint y: 28, endPoint x: 727, endPoint y: 27, distance: 20.9
click at [748, 28] on ng-md-icon "getI18NText('BUTTONS.CLOSE_DIALOG')" at bounding box center [746, 31] width 10 height 10
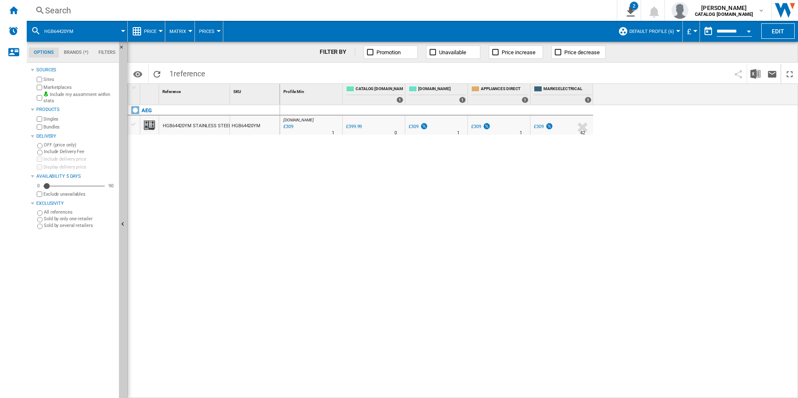
click at [465, 18] on div "Search Search 0 2 All Customer Report [Price Matrix] All Customer Report [Price…" at bounding box center [412, 10] width 771 height 21
click at [457, 9] on div "Search" at bounding box center [320, 11] width 550 height 12
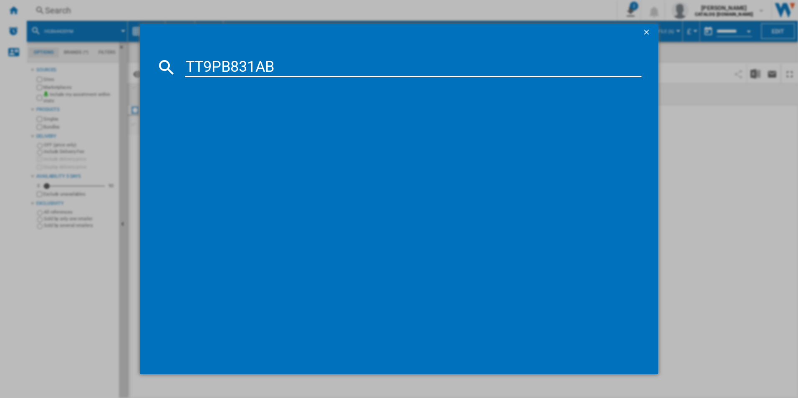
type input "TT9PB831AB"
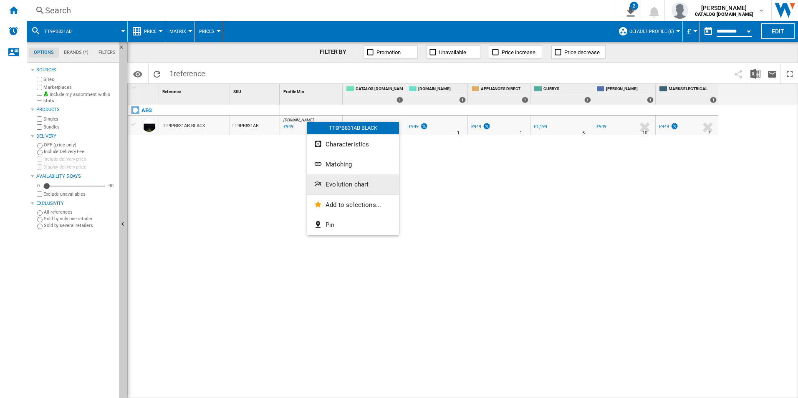
click at [334, 181] on span "Evolution chart" at bounding box center [347, 185] width 43 height 8
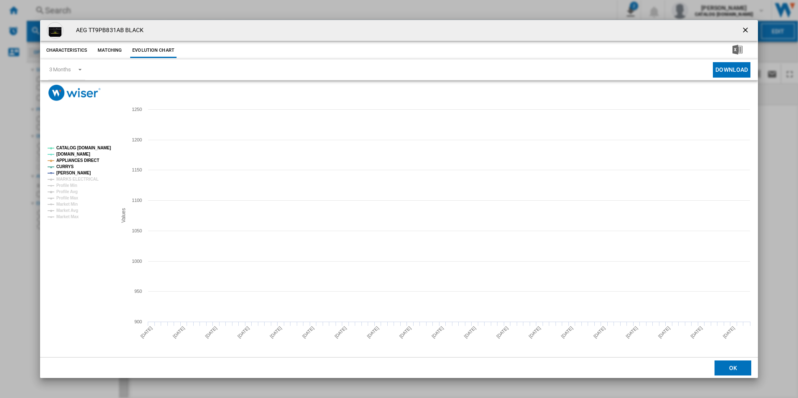
drag, startPoint x: 104, startPoint y: 145, endPoint x: 86, endPoint y: 166, distance: 27.8
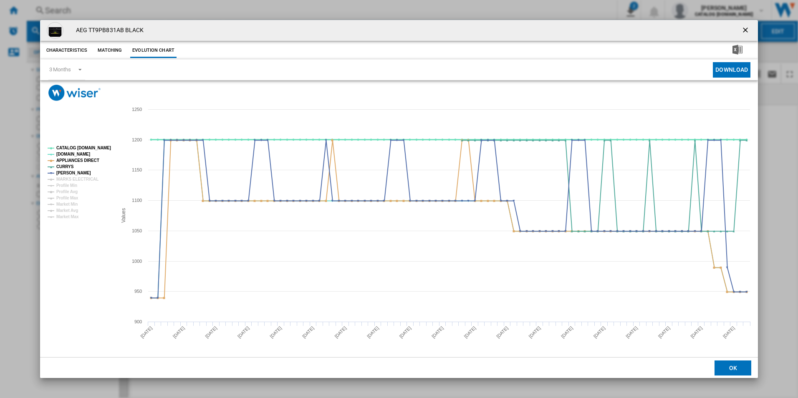
click at [104, 146] on tspan "CATALOG [DOMAIN_NAME]" at bounding box center [83, 148] width 55 height 5
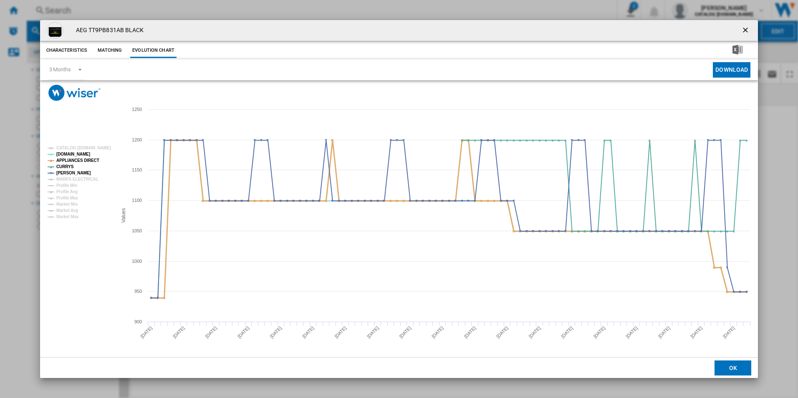
click at [83, 159] on tspan "APPLIANCES DIRECT" at bounding box center [77, 160] width 43 height 5
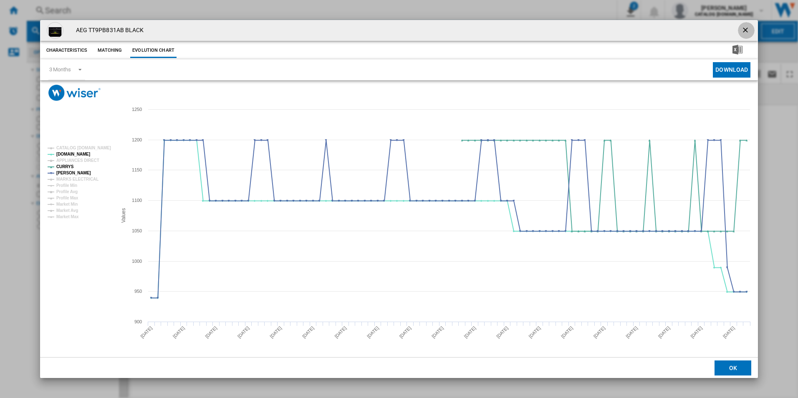
click at [744, 26] on ng-md-icon "getI18NText('BUTTONS.CLOSE_DIALOG')" at bounding box center [746, 31] width 10 height 10
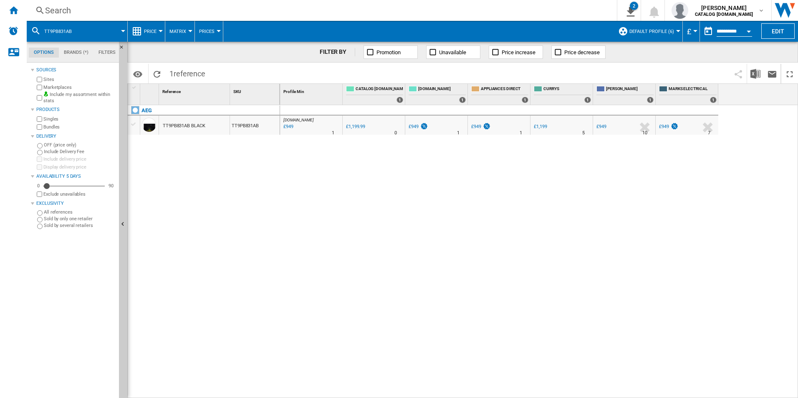
click at [517, 12] on div "Search" at bounding box center [320, 11] width 550 height 12
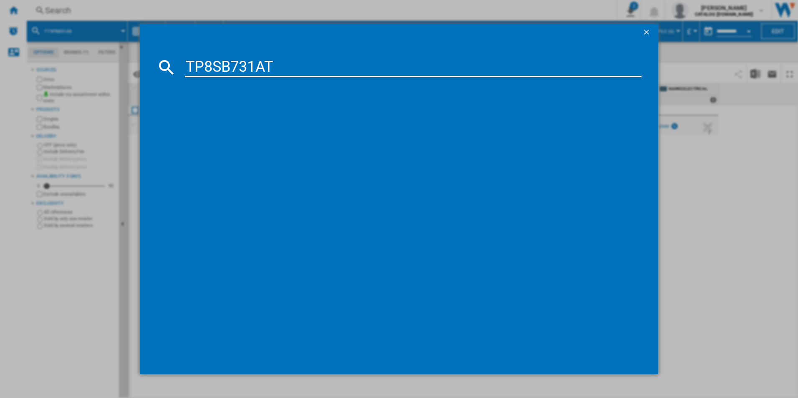
type input "TP8SB731AT"
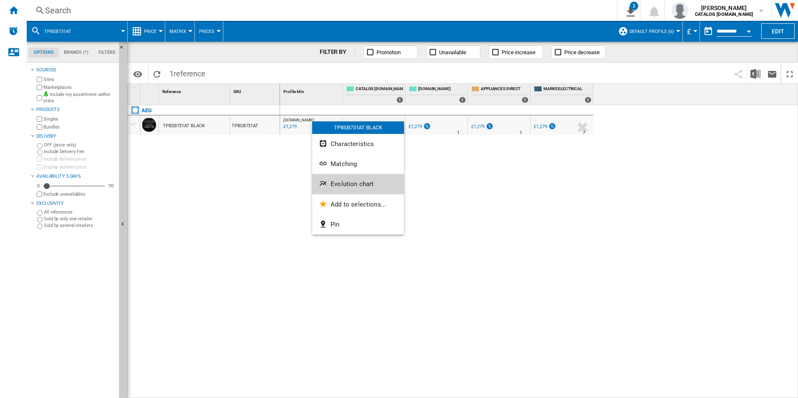
click at [335, 182] on span "Evolution chart" at bounding box center [352, 184] width 43 height 8
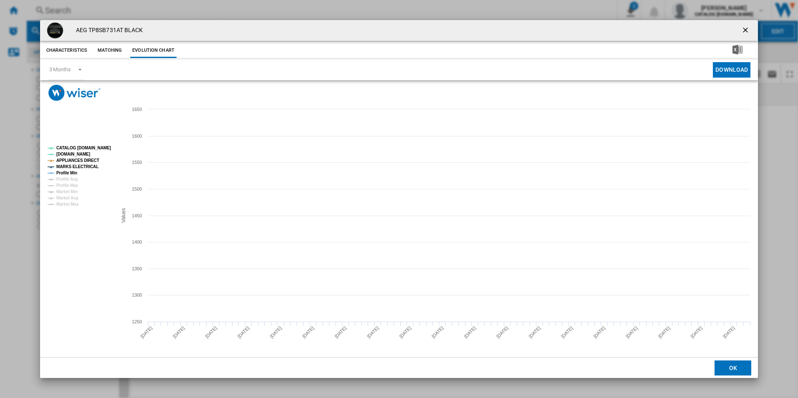
click at [106, 149] on tspan "CATALOG [DOMAIN_NAME]" at bounding box center [83, 148] width 55 height 5
click at [61, 160] on tspan "APPLIANCES DIRECT" at bounding box center [77, 160] width 43 height 5
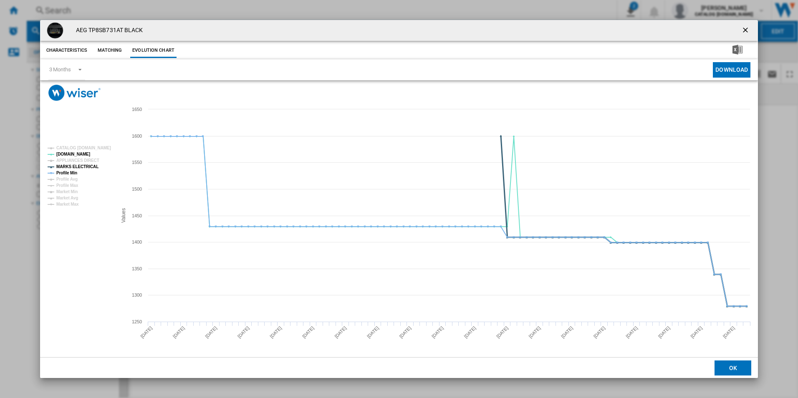
click at [71, 171] on tspan "Profile Min" at bounding box center [66, 173] width 21 height 5
click at [76, 167] on tspan "MARKS ELECTRICAL" at bounding box center [77, 166] width 42 height 5
drag, startPoint x: 743, startPoint y: 31, endPoint x: 713, endPoint y: 31, distance: 29.6
click at [743, 31] on ng-md-icon "getI18NText('BUTTONS.CLOSE_DIALOG')" at bounding box center [746, 31] width 10 height 10
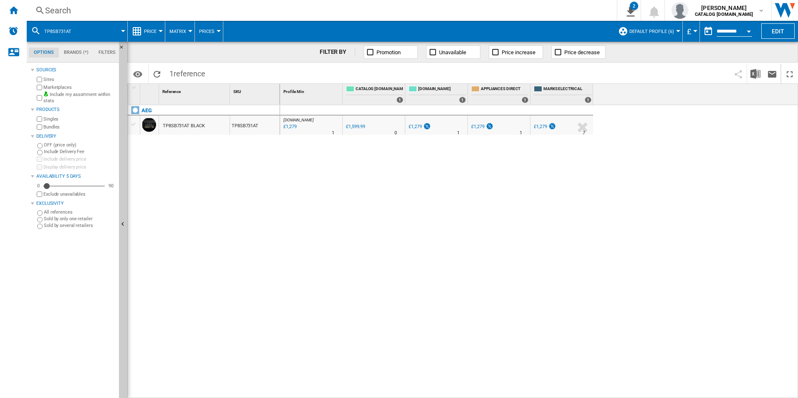
click at [561, 9] on div "Search" at bounding box center [320, 11] width 550 height 12
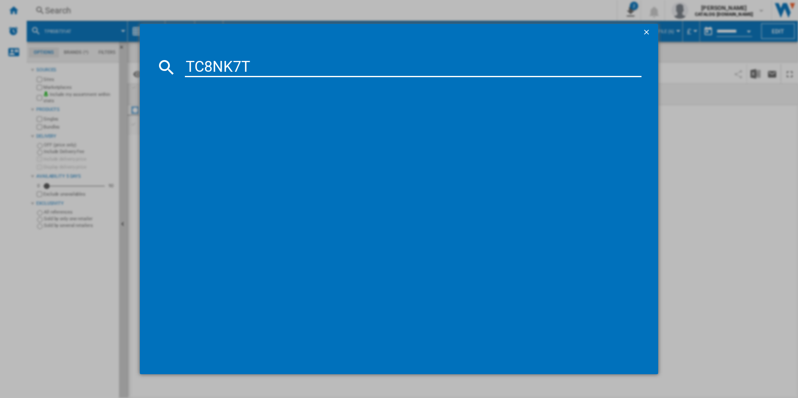
type input "TC8NK7T"
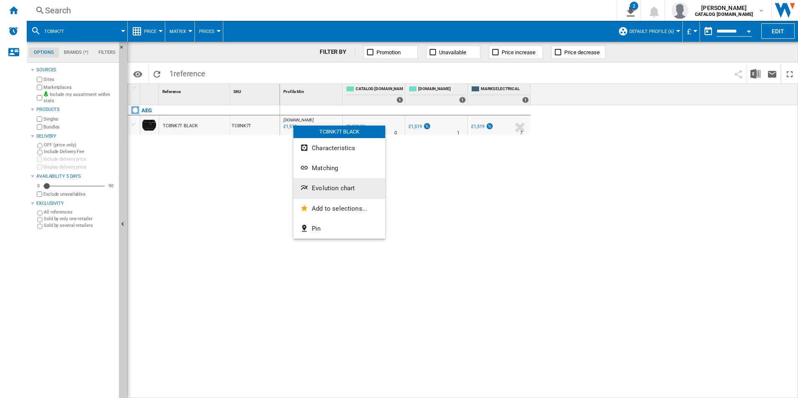
click at [329, 192] on button "Evolution chart" at bounding box center [339, 188] width 92 height 20
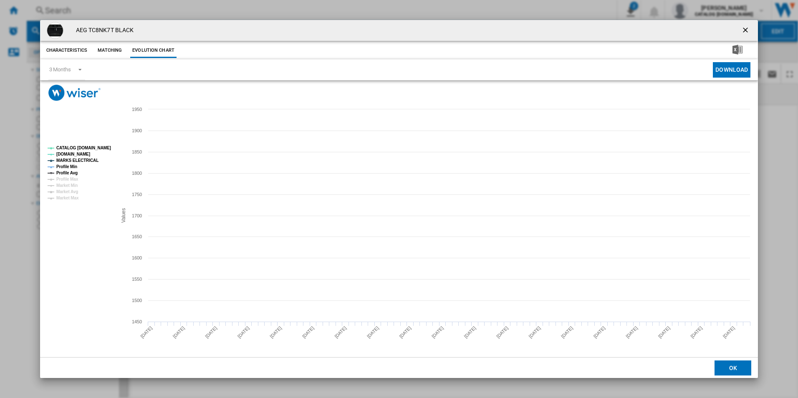
click at [99, 149] on tspan "CATALOG [DOMAIN_NAME]" at bounding box center [83, 148] width 55 height 5
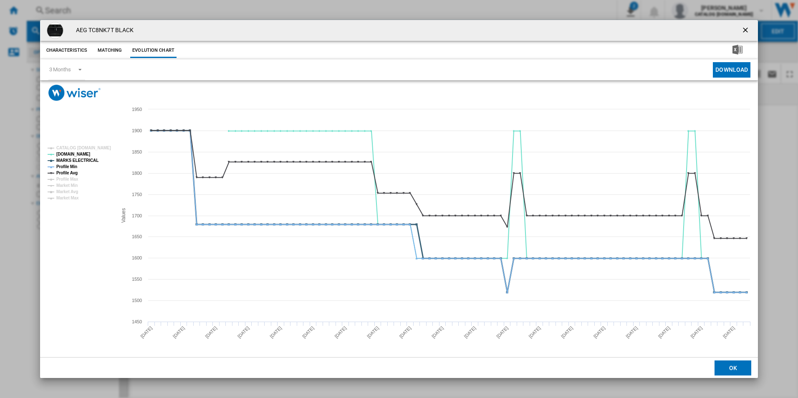
click at [87, 159] on tspan "MARKS ELECTRICAL" at bounding box center [77, 160] width 42 height 5
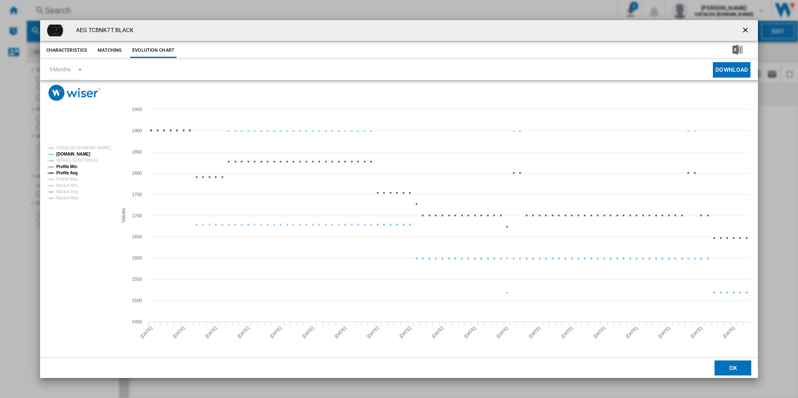
click at [72, 166] on tspan "Profile Min" at bounding box center [66, 166] width 21 height 5
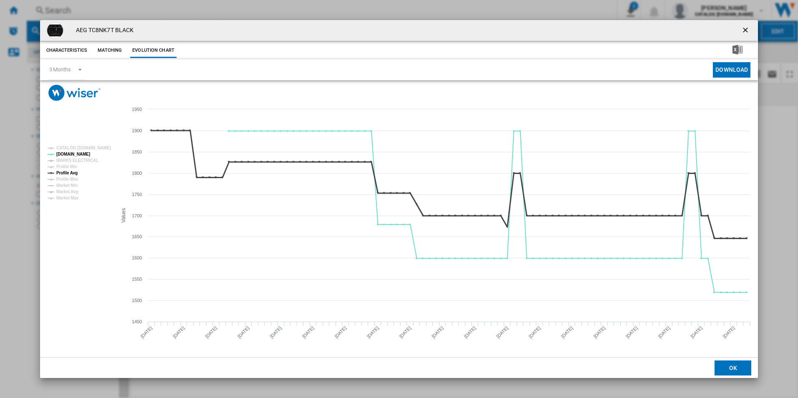
click at [73, 173] on tspan "Profile Avg" at bounding box center [66, 173] width 21 height 5
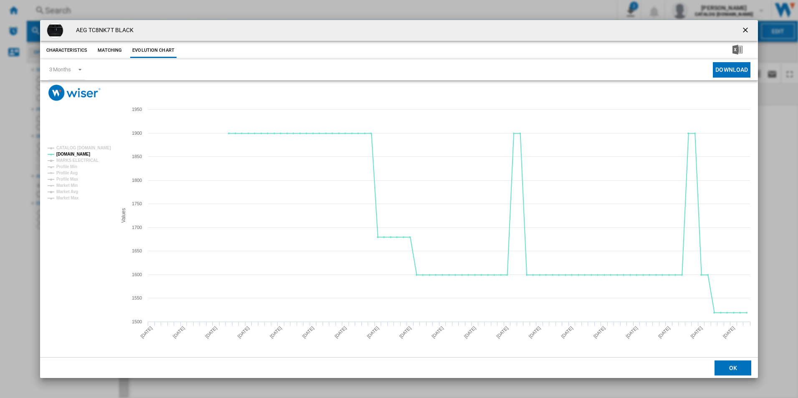
click at [745, 30] on ng-md-icon "getI18NText('BUTTONS.CLOSE_DIALOG')" at bounding box center [746, 31] width 10 height 10
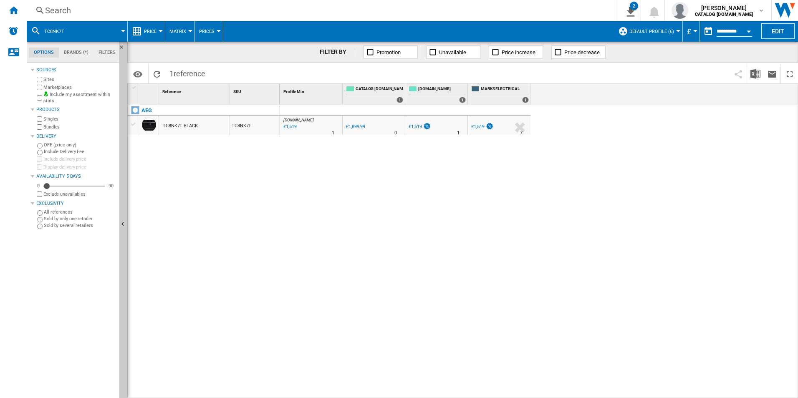
click at [525, 11] on div "Search" at bounding box center [320, 11] width 550 height 12
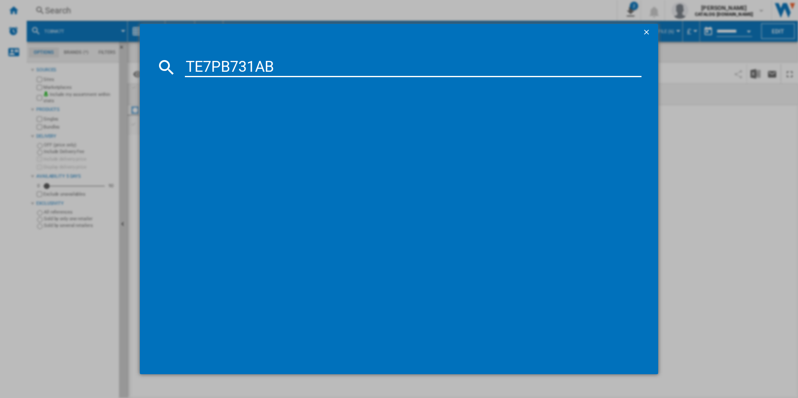
type input "TE7PB731AB"
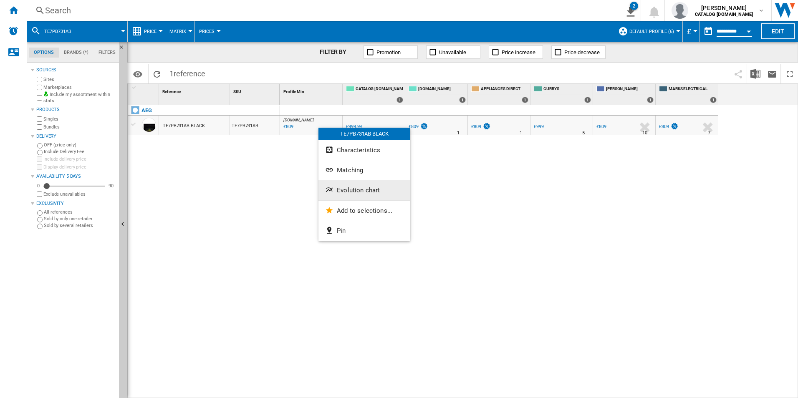
click at [343, 192] on span "Evolution chart" at bounding box center [358, 191] width 43 height 8
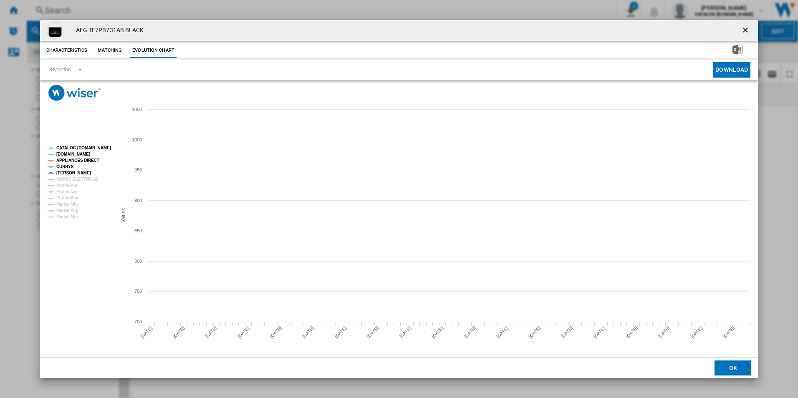
click at [80, 146] on tspan "CATALOG [DOMAIN_NAME]" at bounding box center [83, 148] width 55 height 5
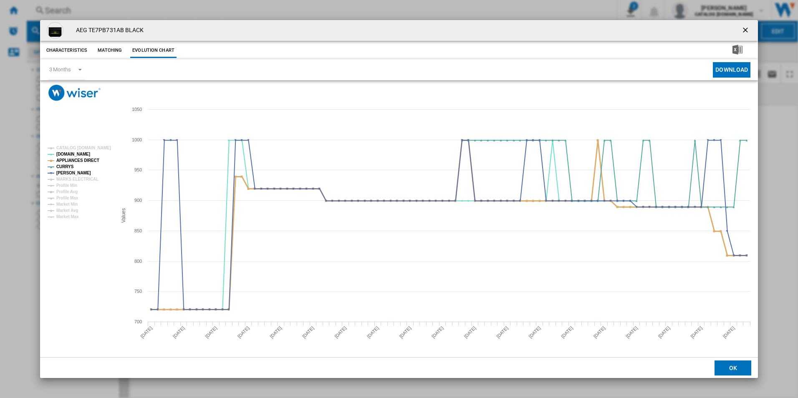
click at [89, 158] on tspan "APPLIANCES DIRECT" at bounding box center [77, 160] width 43 height 5
click at [744, 25] on button "Product popup" at bounding box center [746, 30] width 17 height 17
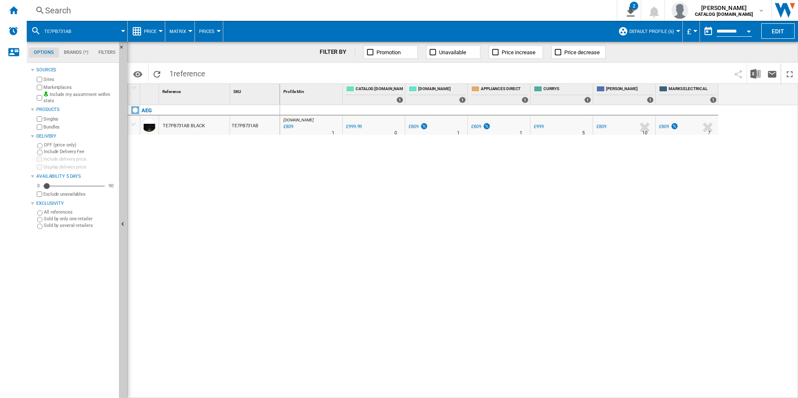
click at [488, 10] on div "Search" at bounding box center [320, 11] width 550 height 12
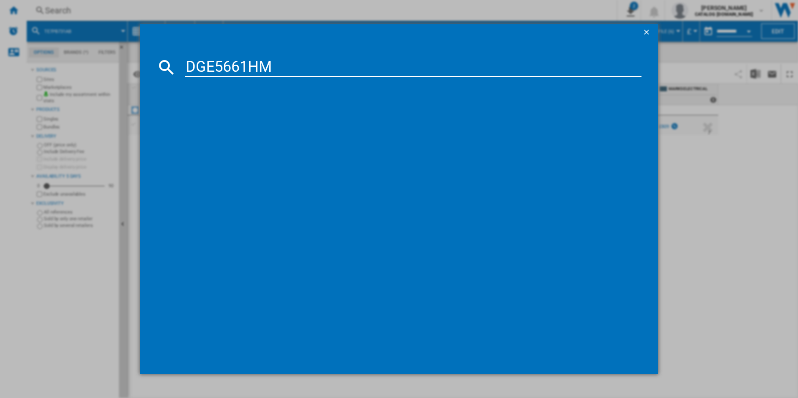
type input "DGE5661HM"
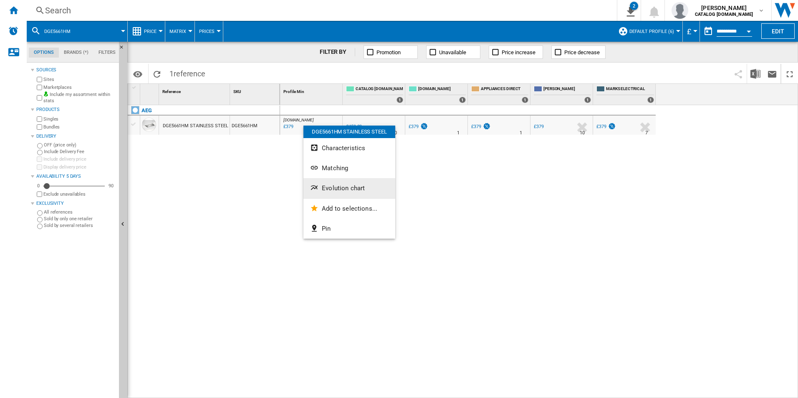
click at [328, 188] on span "Evolution chart" at bounding box center [343, 188] width 43 height 8
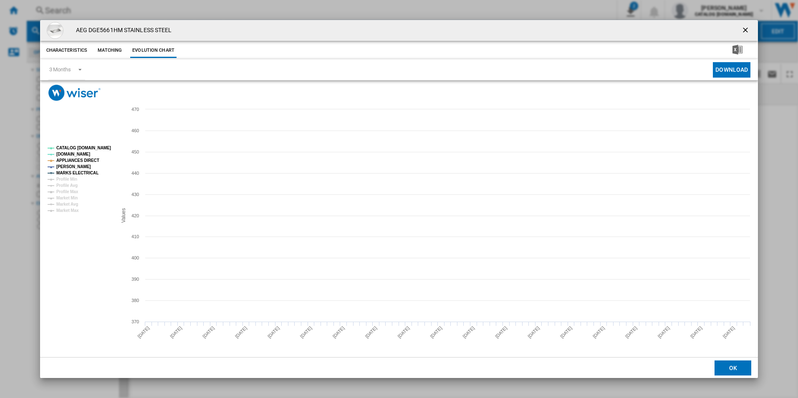
click at [91, 150] on tspan "CATALOG [DOMAIN_NAME]" at bounding box center [83, 148] width 55 height 5
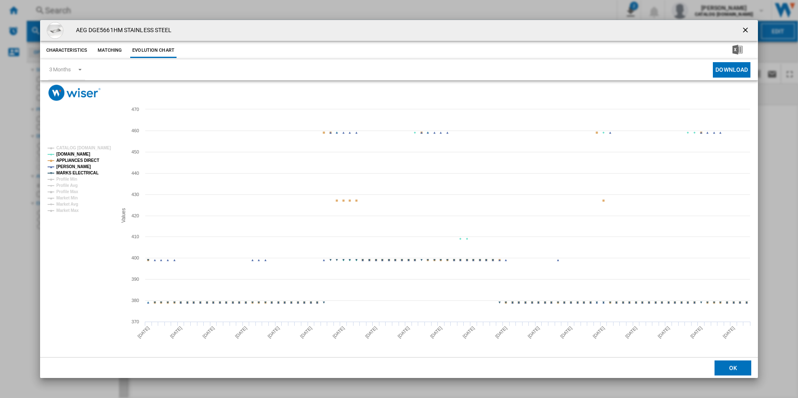
click at [94, 158] on tspan "APPLIANCES DIRECT" at bounding box center [77, 160] width 43 height 5
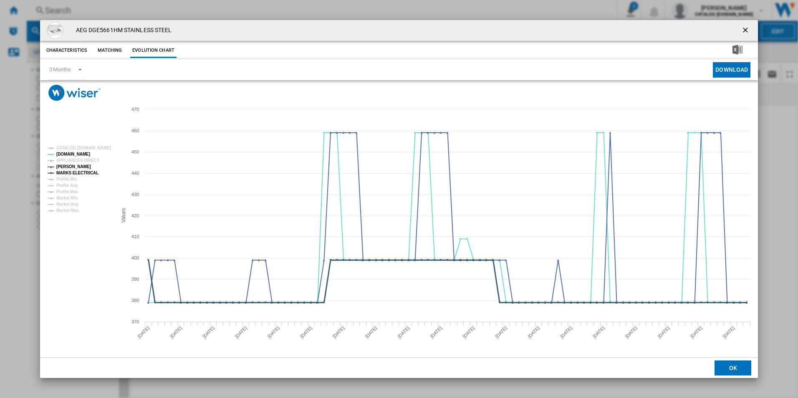
click at [89, 172] on tspan "MARKS ELECTRICAL" at bounding box center [77, 173] width 42 height 5
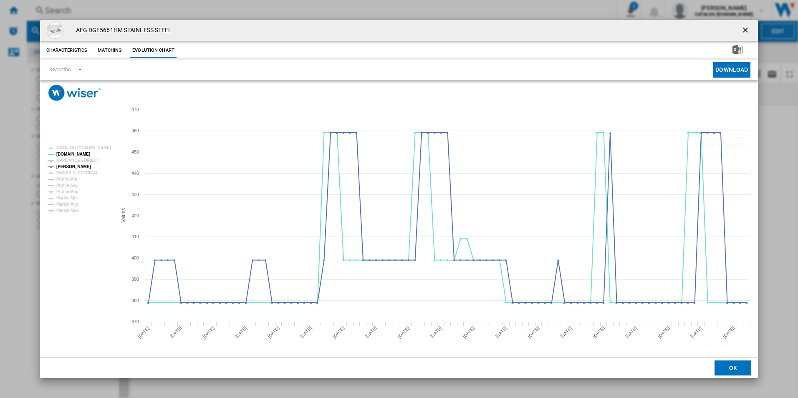
drag, startPoint x: 741, startPoint y: 32, endPoint x: 716, endPoint y: 30, distance: 25.1
click at [741, 32] on ng-md-icon "getI18NText('BUTTONS.CLOSE_DIALOG')" at bounding box center [746, 31] width 10 height 10
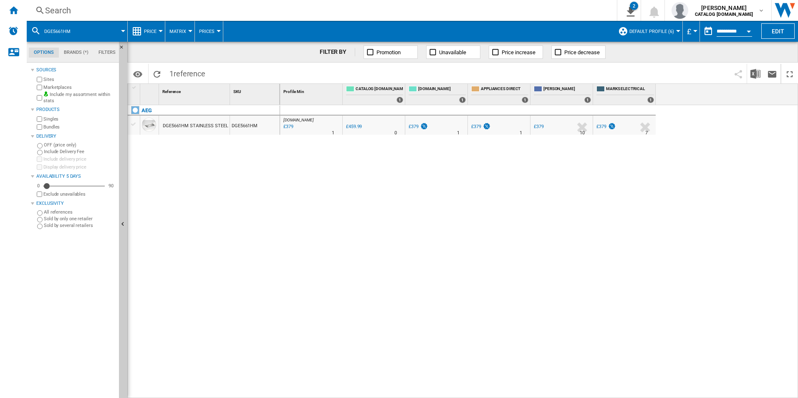
click at [491, 9] on div "Search" at bounding box center [320, 11] width 550 height 12
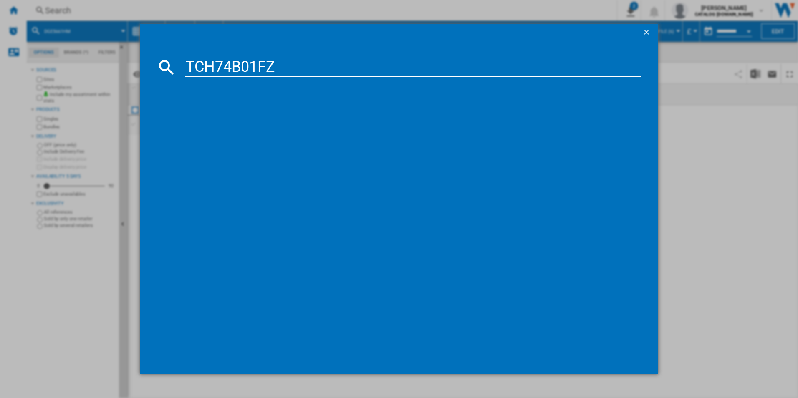
type input "TCH74B01FZ"
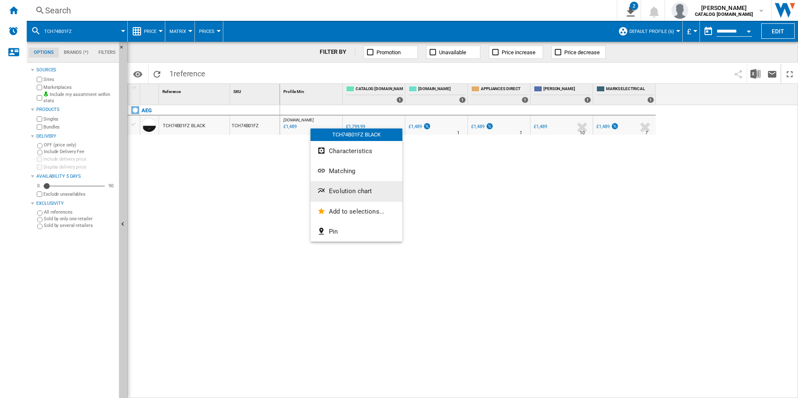
click at [342, 195] on button "Evolution chart" at bounding box center [357, 191] width 92 height 20
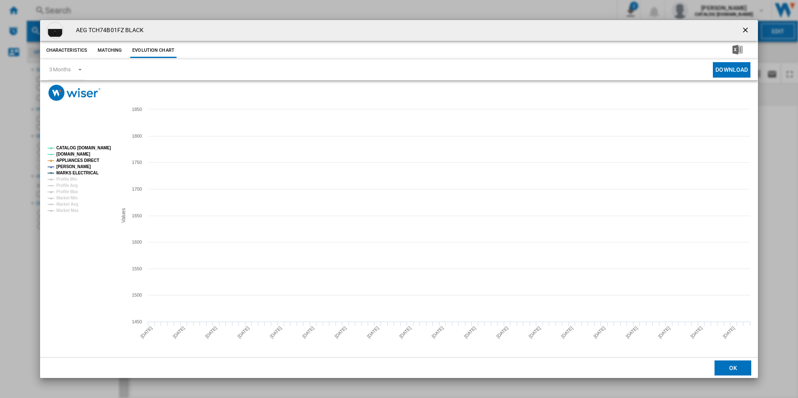
click at [104, 146] on tspan "CATALOG [DOMAIN_NAME]" at bounding box center [83, 148] width 55 height 5
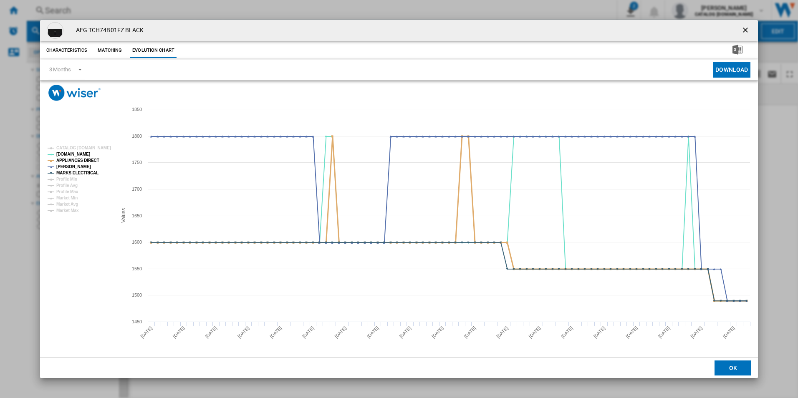
click at [88, 162] on tspan "APPLIANCES DIRECT" at bounding box center [77, 160] width 43 height 5
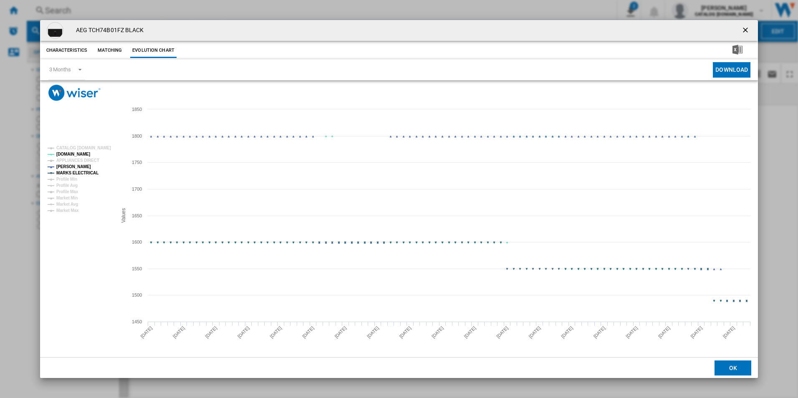
click at [88, 172] on tspan "MARKS ELECTRICAL" at bounding box center [77, 173] width 42 height 5
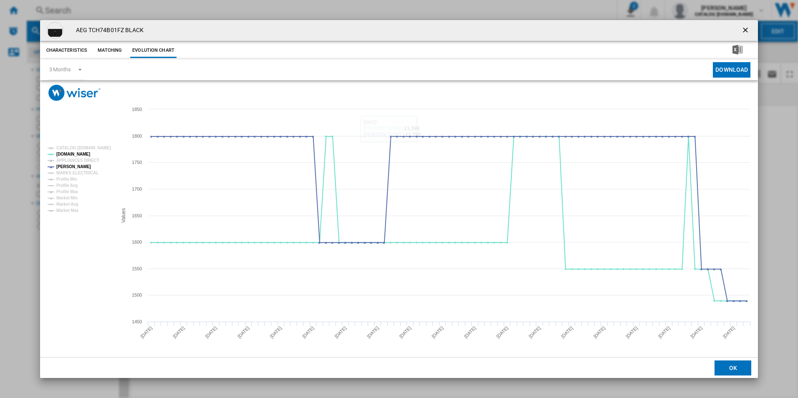
click at [747, 28] on ng-md-icon "getI18NText('BUTTONS.CLOSE_DIALOG')" at bounding box center [746, 31] width 10 height 10
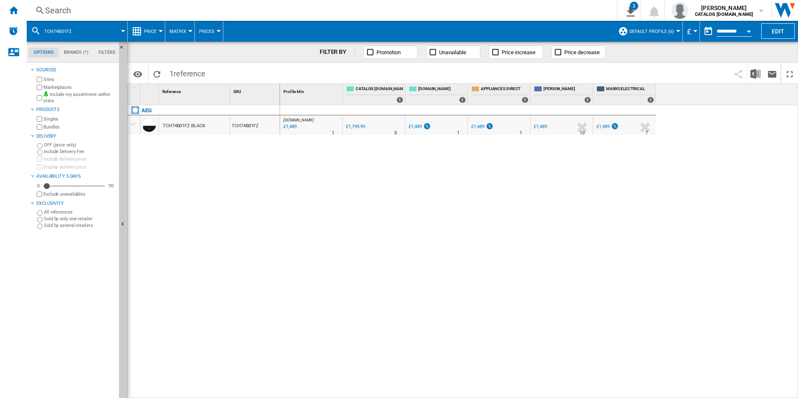
click at [373, 5] on div "Search" at bounding box center [320, 11] width 550 height 12
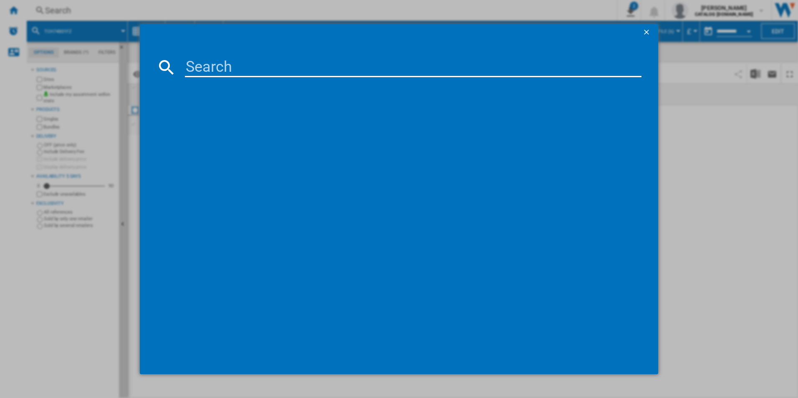
type input "GB87D91CB"
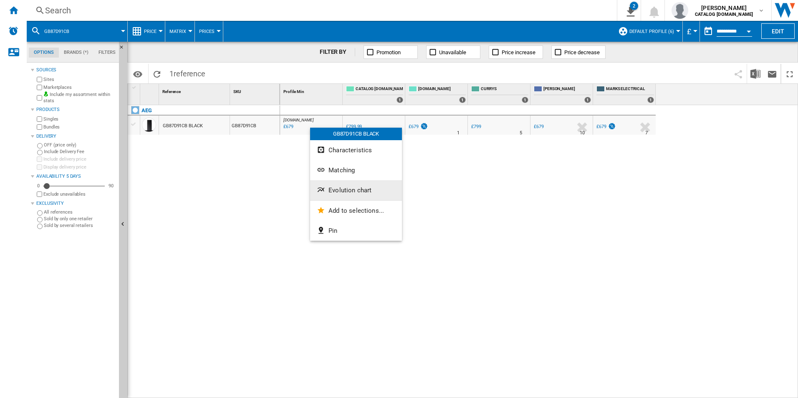
click at [346, 187] on span "Evolution chart" at bounding box center [350, 191] width 43 height 8
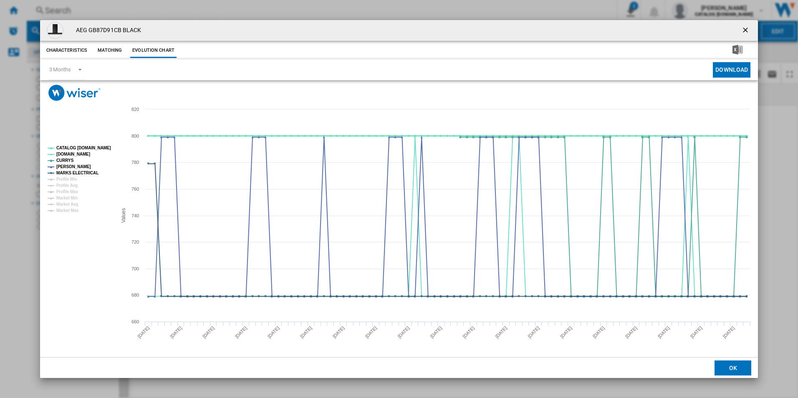
click at [88, 146] on tspan "CATALOG [DOMAIN_NAME]" at bounding box center [83, 148] width 55 height 5
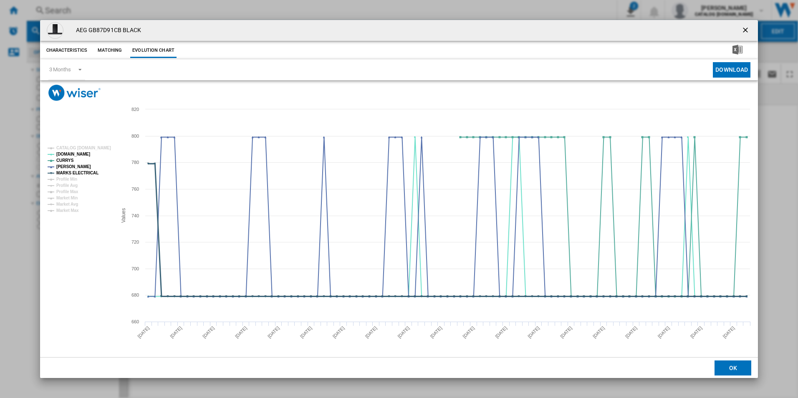
click at [90, 172] on tspan "MARKS ELECTRICAL" at bounding box center [77, 173] width 42 height 5
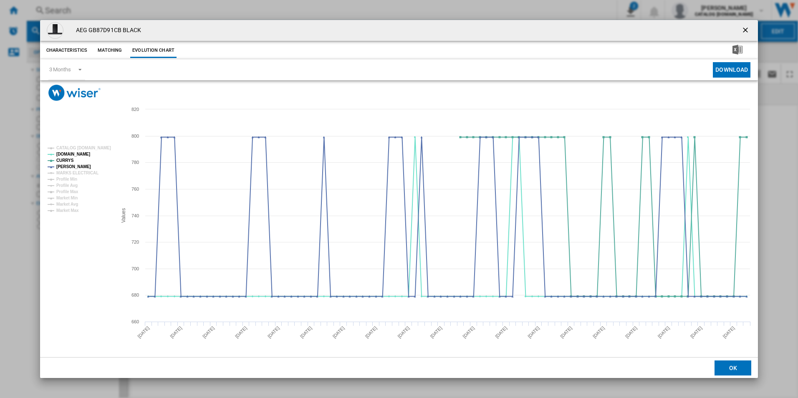
drag, startPoint x: 750, startPoint y: 30, endPoint x: 738, endPoint y: 30, distance: 11.7
click at [750, 30] on ng-md-icon "getI18NText('BUTTONS.CLOSE_DIALOG')" at bounding box center [746, 31] width 10 height 10
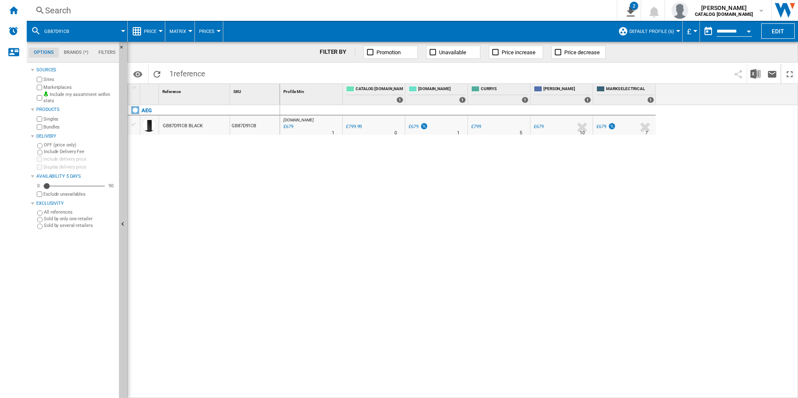
click at [513, 3] on div "Search Search 0 2 All Customer Report [Price Matrix] All Customer Report [Price…" at bounding box center [412, 10] width 771 height 21
click at [508, 10] on div "Search" at bounding box center [320, 11] width 550 height 12
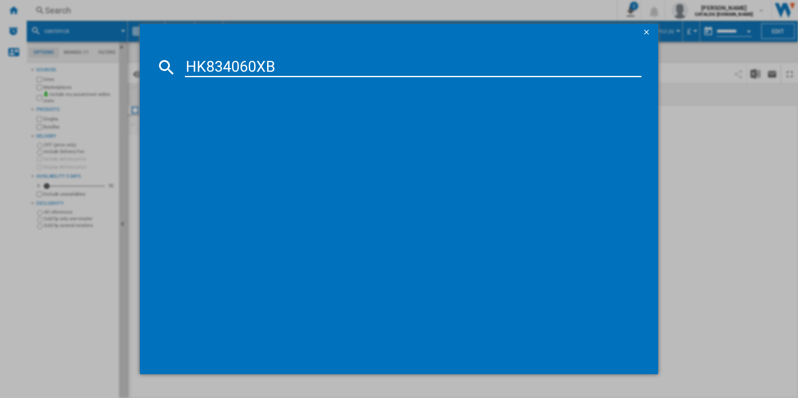
type input "HK834060XB"
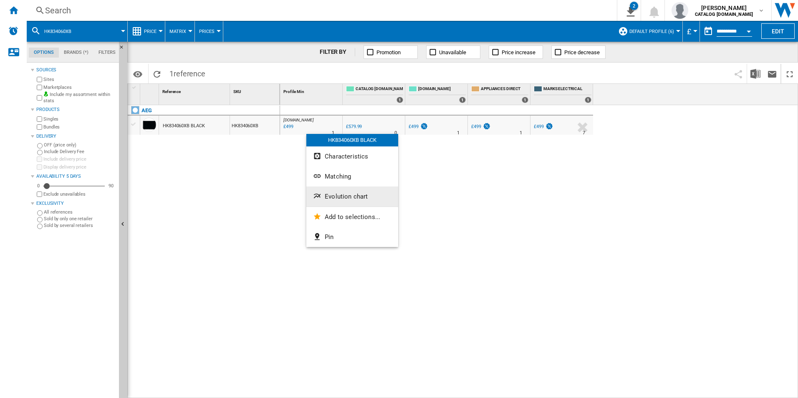
click at [335, 200] on span "Evolution chart" at bounding box center [346, 197] width 43 height 8
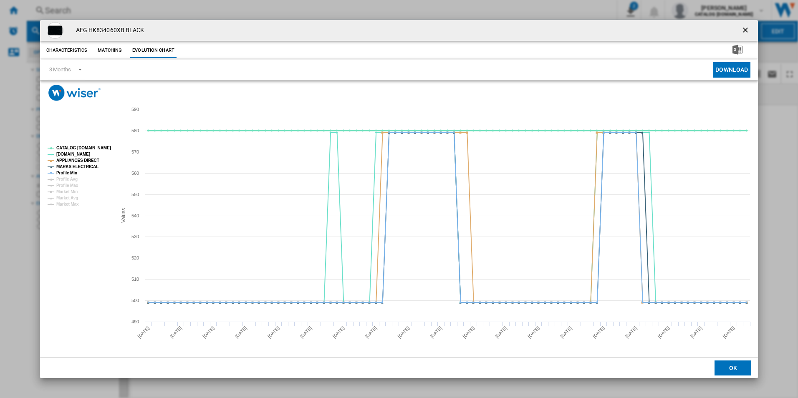
click at [92, 149] on tspan "CATALOG [DOMAIN_NAME]" at bounding box center [83, 148] width 55 height 5
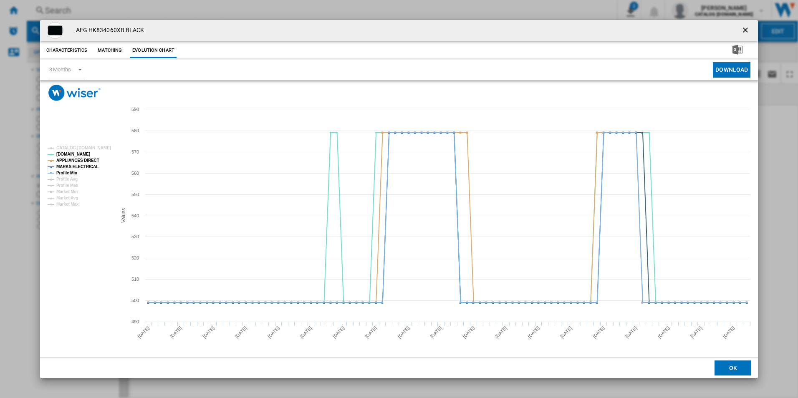
click at [90, 159] on tspan "APPLIANCES DIRECT" at bounding box center [77, 160] width 43 height 5
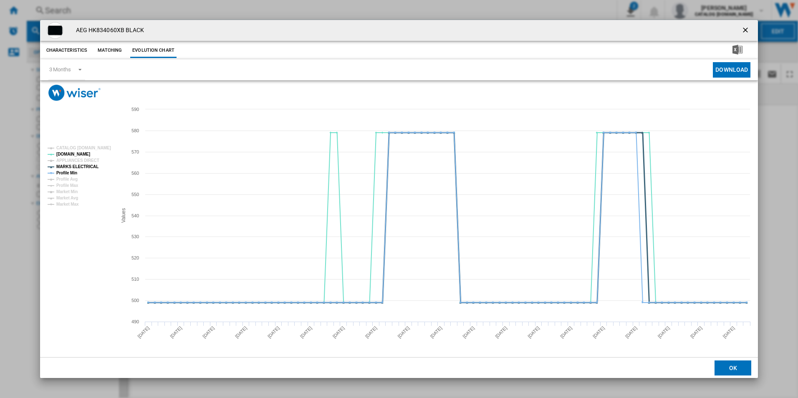
click at [90, 164] on tspan "MARKS ELECTRICAL" at bounding box center [77, 166] width 42 height 5
click at [65, 177] on tspan "Profile Avg" at bounding box center [66, 179] width 21 height 5
click at [68, 172] on tspan "Profile Min" at bounding box center [66, 173] width 21 height 5
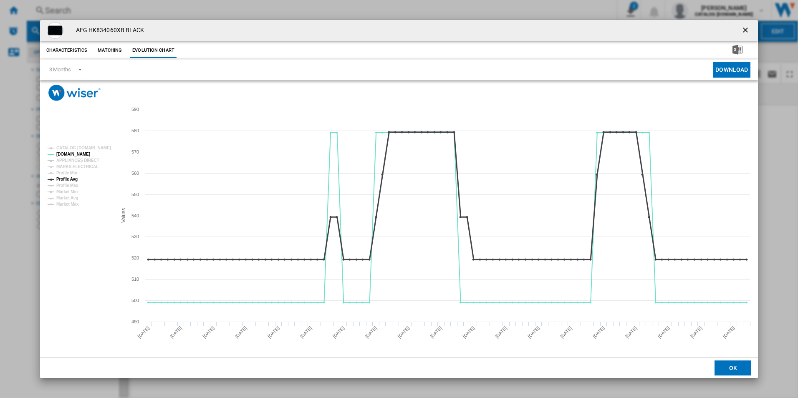
click at [73, 179] on tspan "Profile Avg" at bounding box center [66, 179] width 21 height 5
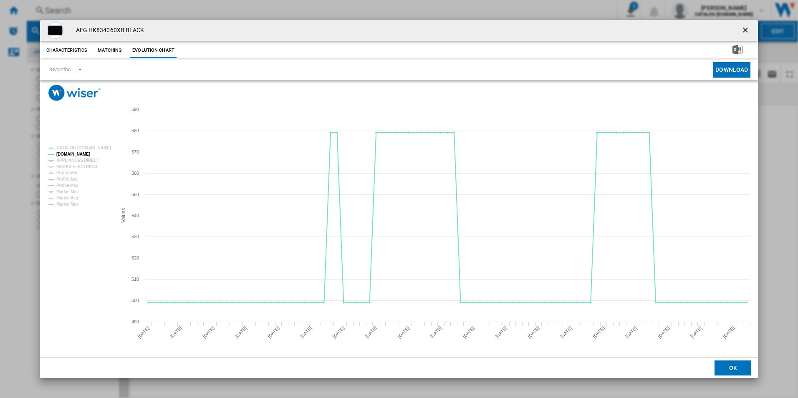
drag, startPoint x: 746, startPoint y: 28, endPoint x: 654, endPoint y: 45, distance: 93.4
click at [746, 28] on ng-md-icon "getI18NText('BUTTONS.CLOSE_DIALOG')" at bounding box center [746, 31] width 10 height 10
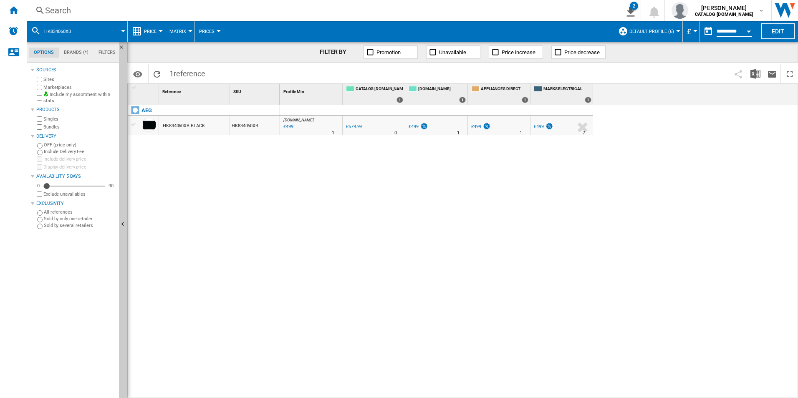
click at [515, 17] on div "Search Search 0 2 All Customer Report [Price Matrix] All Customer Report [Price…" at bounding box center [412, 10] width 771 height 21
click at [499, 11] on div "Search" at bounding box center [320, 11] width 550 height 12
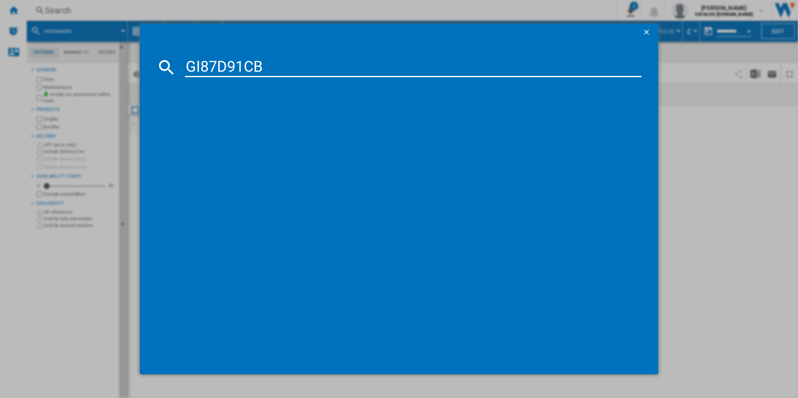
type input "GI87D91CB"
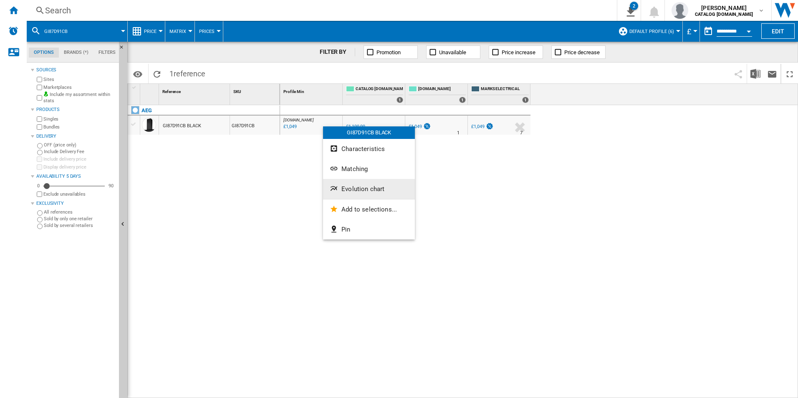
click at [372, 191] on span "Evolution chart" at bounding box center [362, 189] width 43 height 8
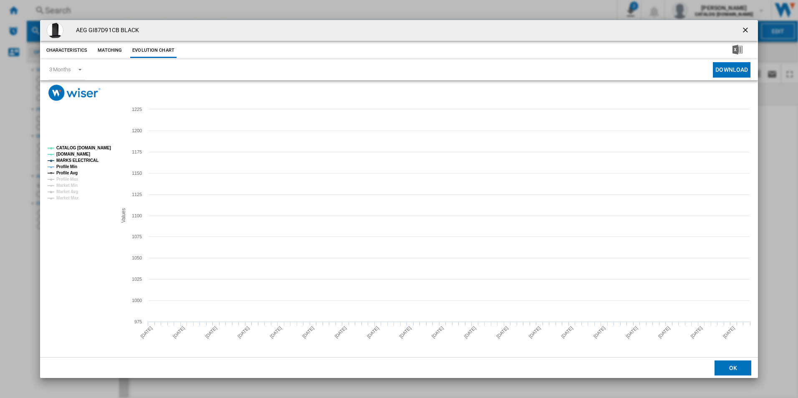
click at [99, 149] on tspan "CATALOG [DOMAIN_NAME]" at bounding box center [83, 148] width 55 height 5
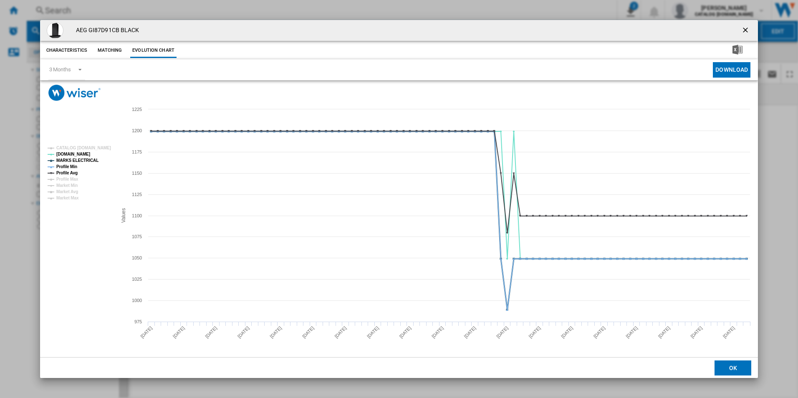
click at [86, 159] on tspan "MARKS ELECTRICAL" at bounding box center [77, 160] width 42 height 5
click at [70, 167] on tspan "Profile Min" at bounding box center [66, 166] width 21 height 5
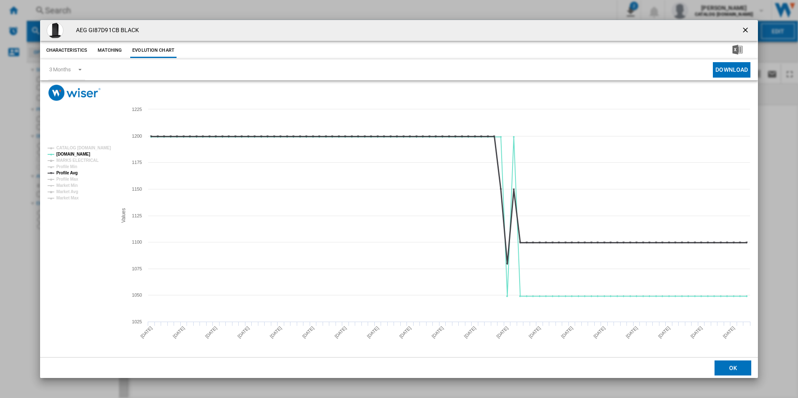
click at [71, 172] on tspan "Profile Avg" at bounding box center [66, 173] width 21 height 5
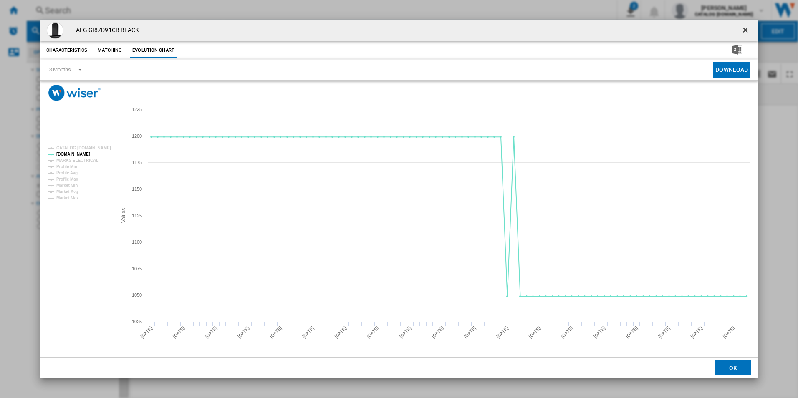
drag, startPoint x: 746, startPoint y: 28, endPoint x: 729, endPoint y: 36, distance: 18.5
click at [746, 28] on ng-md-icon "getI18NText('BUTTONS.CLOSE_DIALOG')" at bounding box center [746, 31] width 10 height 10
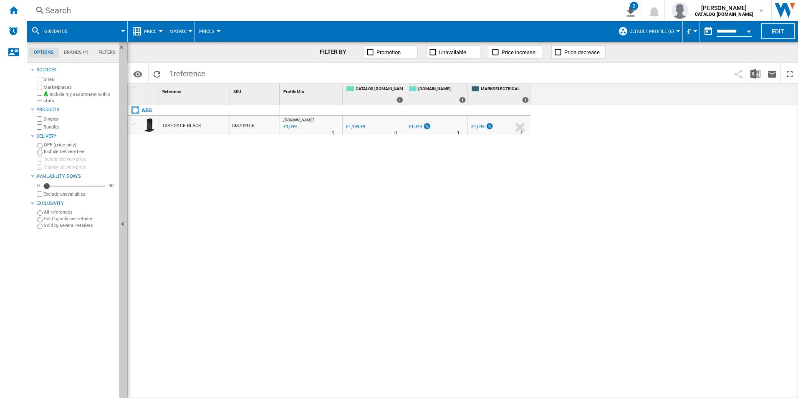
click at [426, 14] on div "Search" at bounding box center [320, 11] width 550 height 12
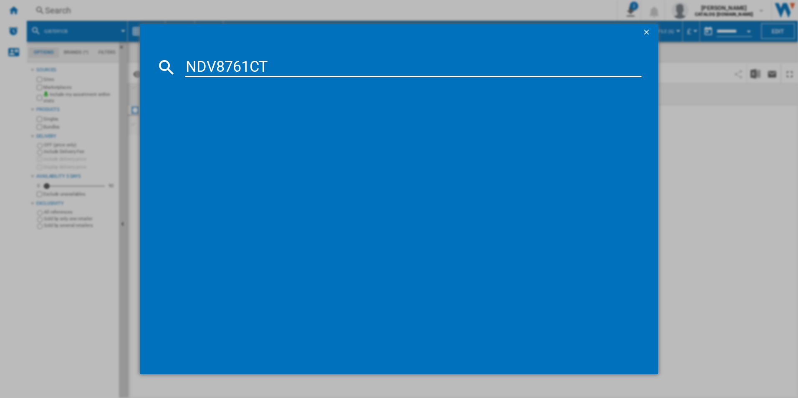
type input "NDV8761CT"
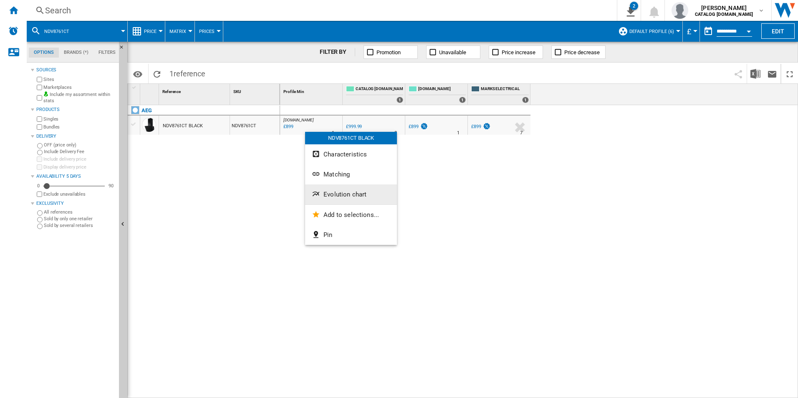
click at [344, 197] on span "Evolution chart" at bounding box center [344, 195] width 43 height 8
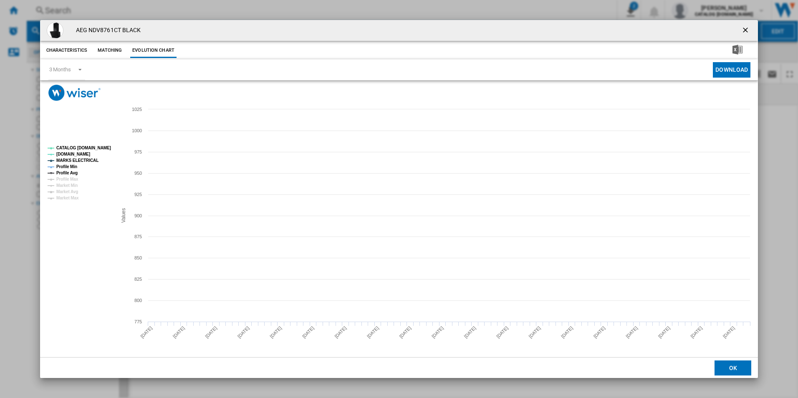
click at [105, 148] on tspan "CATALOG [DOMAIN_NAME]" at bounding box center [83, 148] width 55 height 5
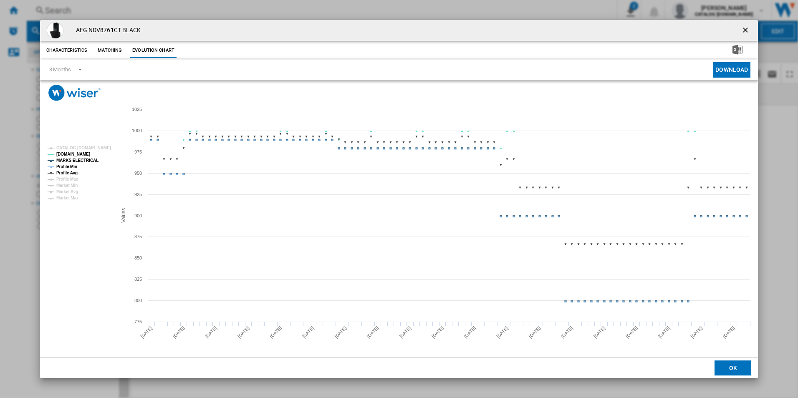
click at [89, 160] on tspan "MARKS ELECTRICAL" at bounding box center [77, 160] width 42 height 5
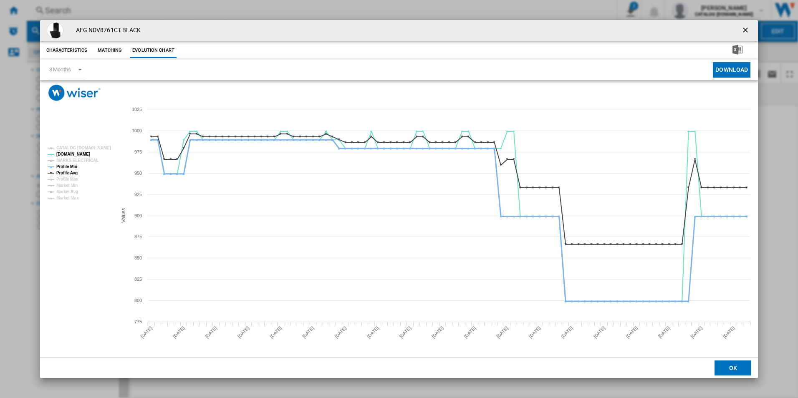
click at [74, 166] on tspan "Profile Min" at bounding box center [66, 166] width 21 height 5
click at [73, 171] on tspan "Profile Avg" at bounding box center [66, 173] width 21 height 5
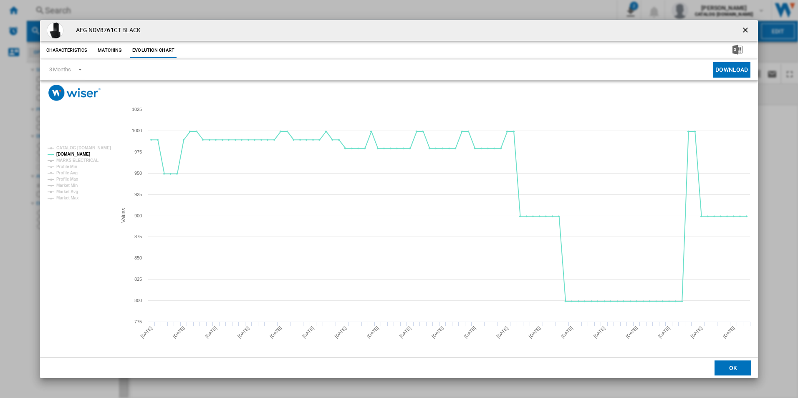
drag, startPoint x: 743, startPoint y: 33, endPoint x: 703, endPoint y: 29, distance: 40.2
click at [743, 33] on ng-md-icon "getI18NText('BUTTONS.CLOSE_DIALOG')" at bounding box center [746, 31] width 10 height 10
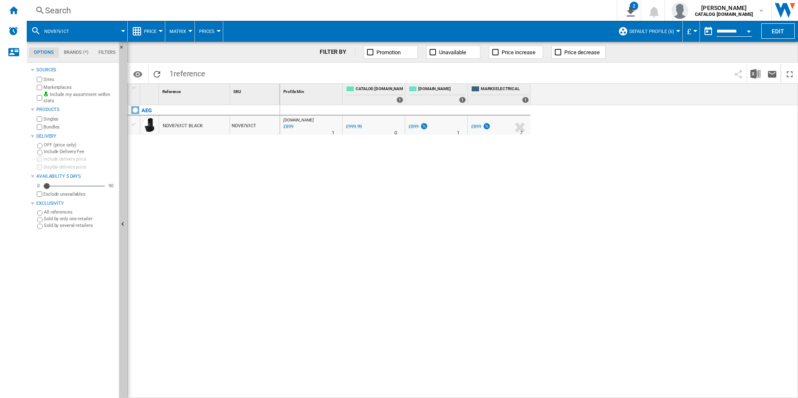
click at [540, 8] on div "Search" at bounding box center [320, 11] width 550 height 12
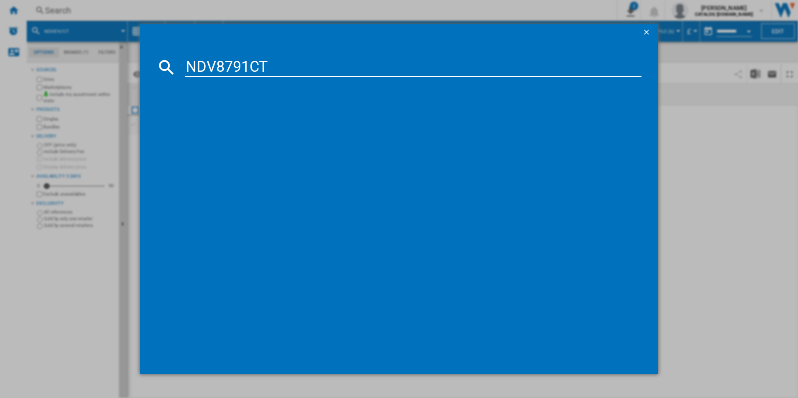
type input "NDV8791CT"
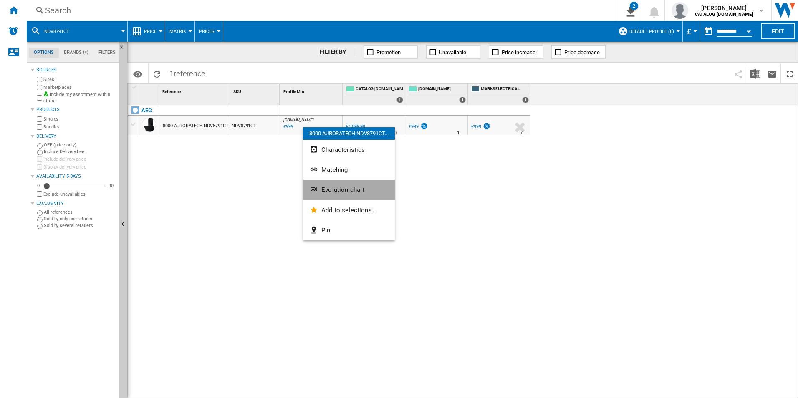
click at [338, 192] on span "Evolution chart" at bounding box center [342, 190] width 43 height 8
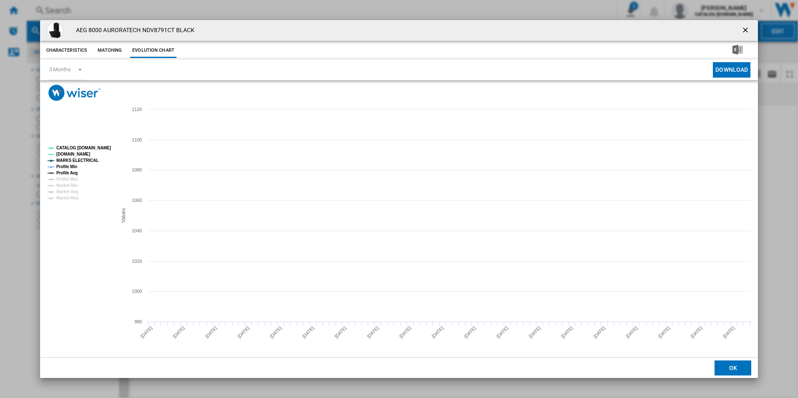
click at [79, 146] on tspan "CATALOG [DOMAIN_NAME]" at bounding box center [83, 148] width 55 height 5
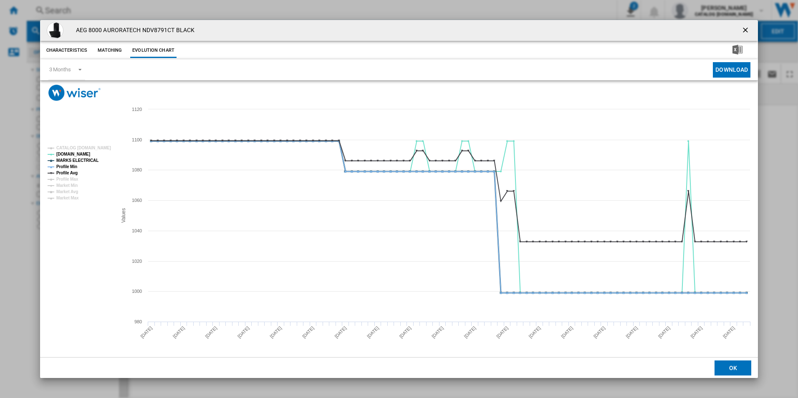
click at [85, 159] on tspan "MARKS ELECTRICAL" at bounding box center [77, 160] width 42 height 5
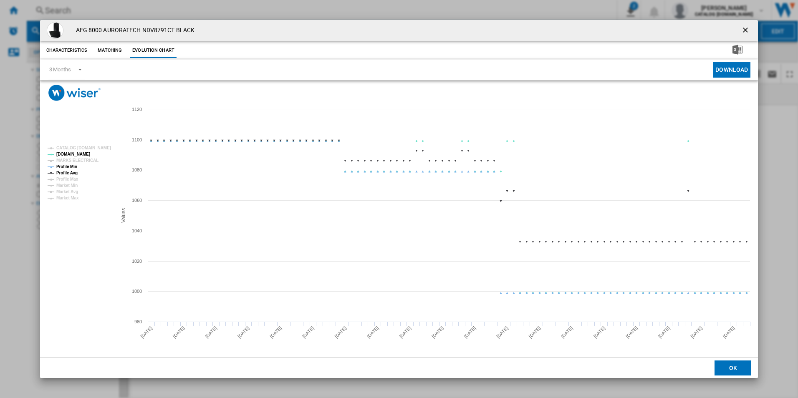
click at [72, 168] on tspan "Profile Min" at bounding box center [66, 166] width 21 height 5
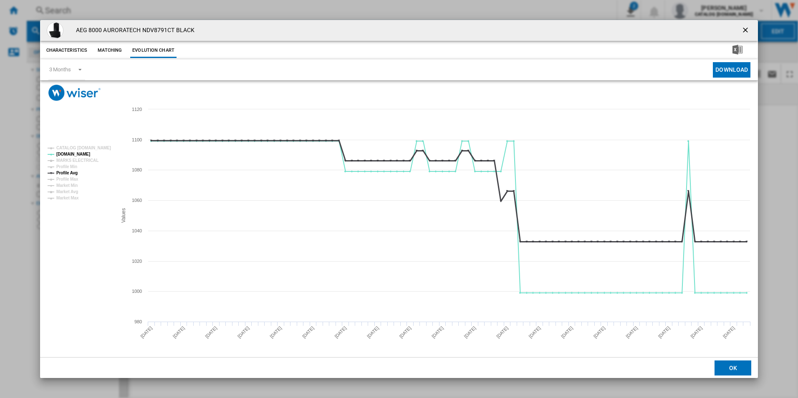
click at [72, 172] on tspan "Profile Avg" at bounding box center [66, 173] width 21 height 5
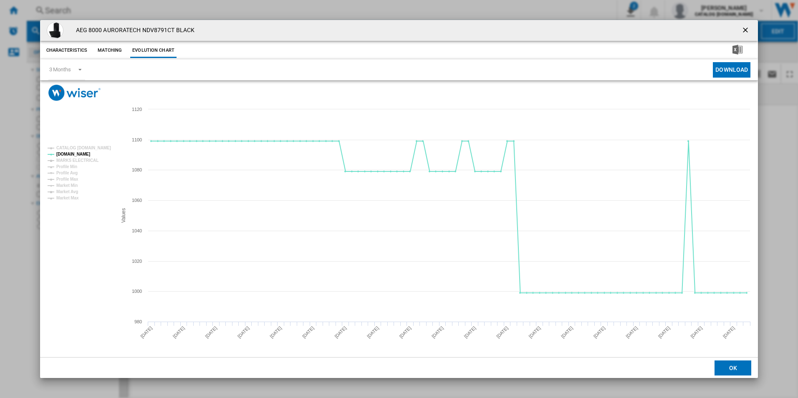
drag, startPoint x: 746, startPoint y: 32, endPoint x: 727, endPoint y: 30, distance: 19.3
click at [746, 32] on ng-md-icon "getI18NText('BUTTONS.CLOSE_DIALOG')" at bounding box center [746, 31] width 10 height 10
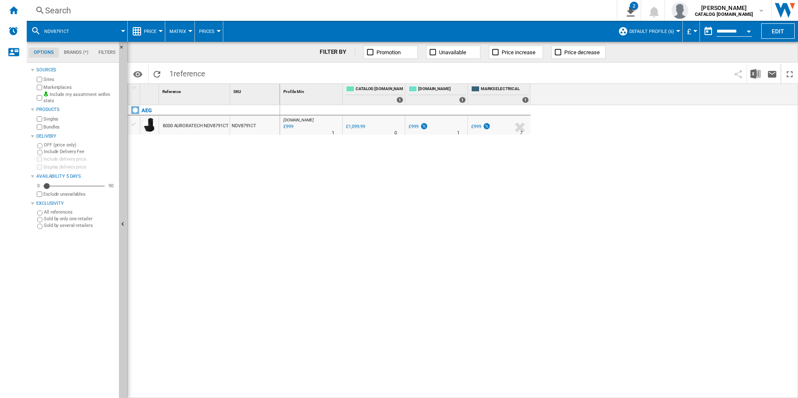
click at [524, 8] on div "Search" at bounding box center [320, 11] width 550 height 12
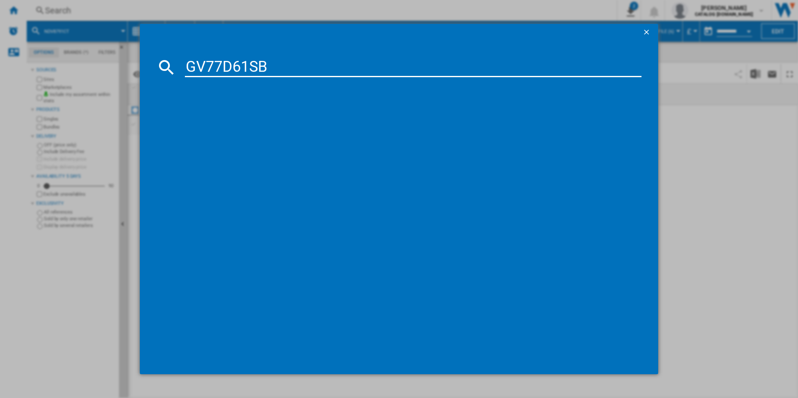
type input "GV77D61SB"
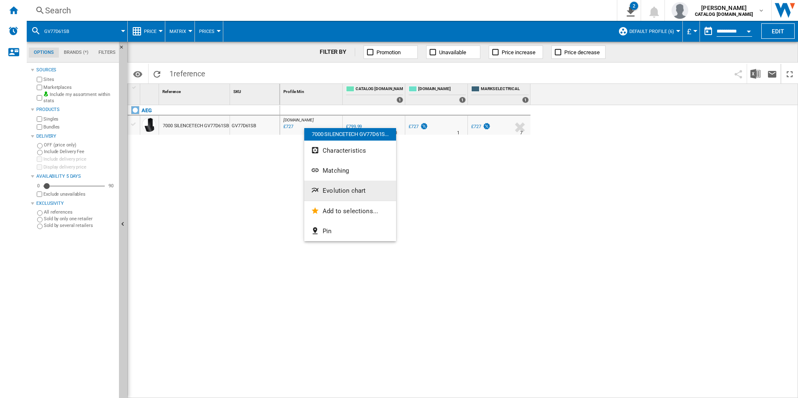
click at [339, 193] on span "Evolution chart" at bounding box center [344, 191] width 43 height 8
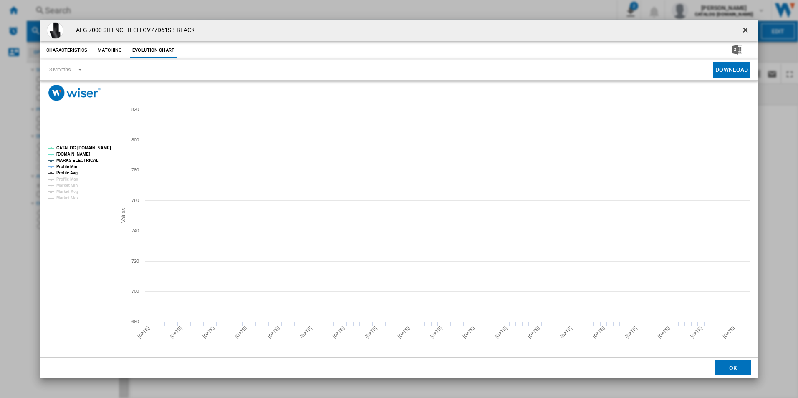
click at [106, 149] on tspan "CATALOG [DOMAIN_NAME]" at bounding box center [83, 148] width 55 height 5
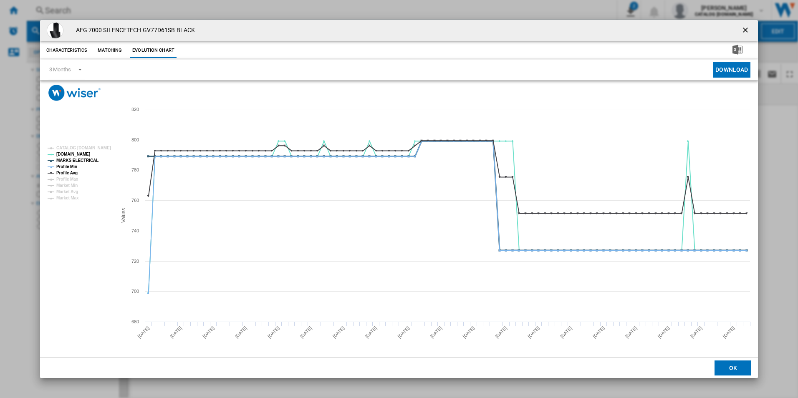
click at [85, 162] on tspan "MARKS ELECTRICAL" at bounding box center [77, 160] width 42 height 5
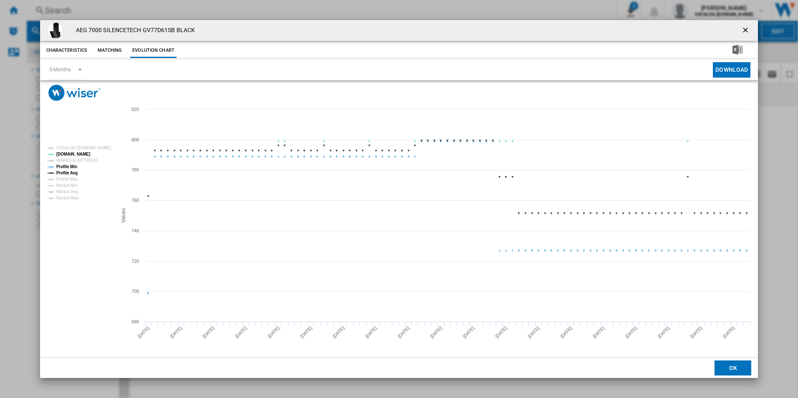
click at [64, 171] on tspan "Profile Avg" at bounding box center [66, 173] width 21 height 5
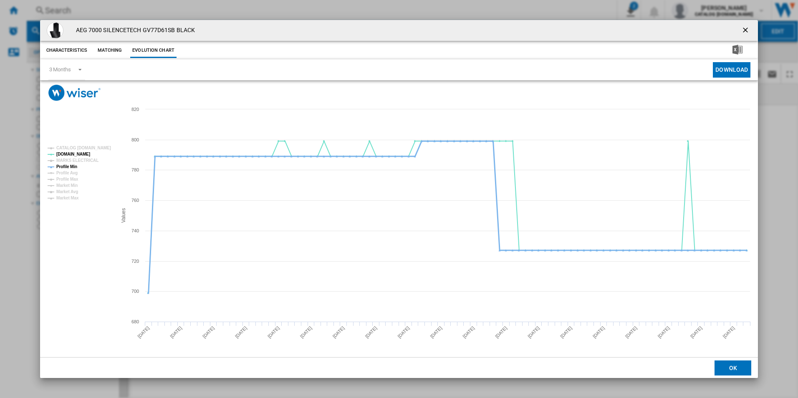
click at [69, 165] on tspan "Profile Min" at bounding box center [66, 166] width 21 height 5
drag, startPoint x: 748, startPoint y: 30, endPoint x: 652, endPoint y: 30, distance: 95.6
click at [748, 30] on ng-md-icon "getI18NText('BUTTONS.CLOSE_DIALOG')" at bounding box center [746, 31] width 10 height 10
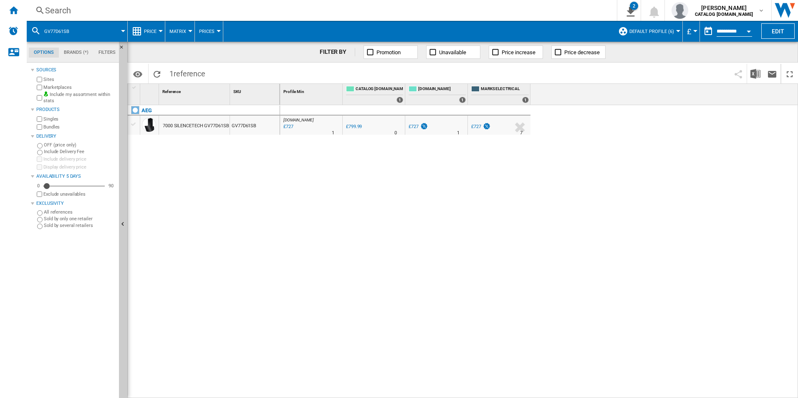
click at [509, 10] on div "Search" at bounding box center [320, 11] width 550 height 12
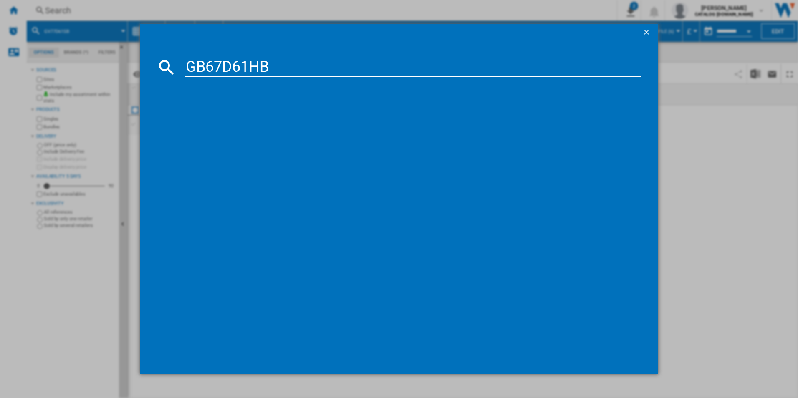
type input "GB67D61HB"
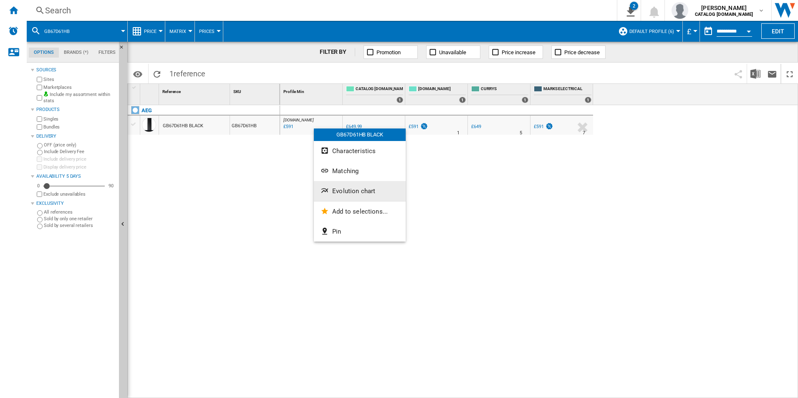
click at [358, 192] on span "Evolution chart" at bounding box center [353, 191] width 43 height 8
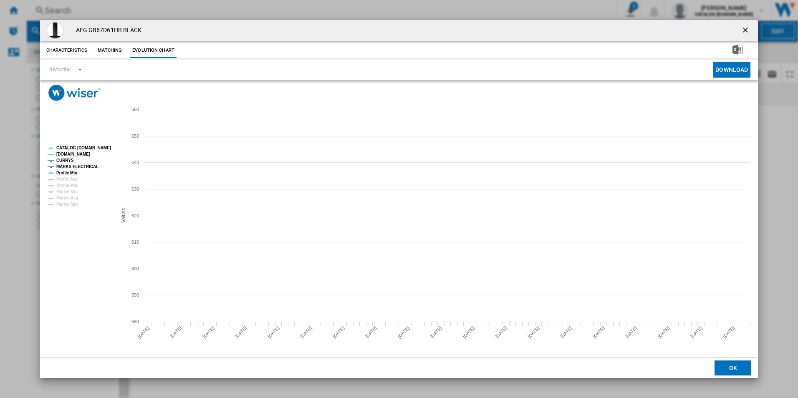
click at [94, 144] on rect "Product popup" at bounding box center [78, 176] width 69 height 67
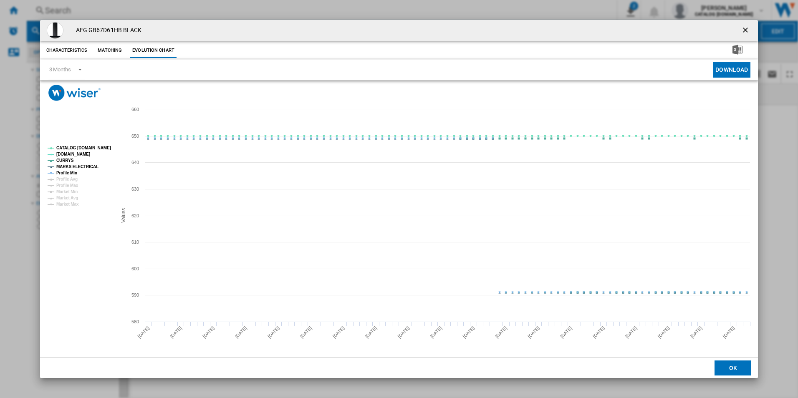
click at [96, 149] on tspan "CATALOG [DOMAIN_NAME]" at bounding box center [83, 148] width 55 height 5
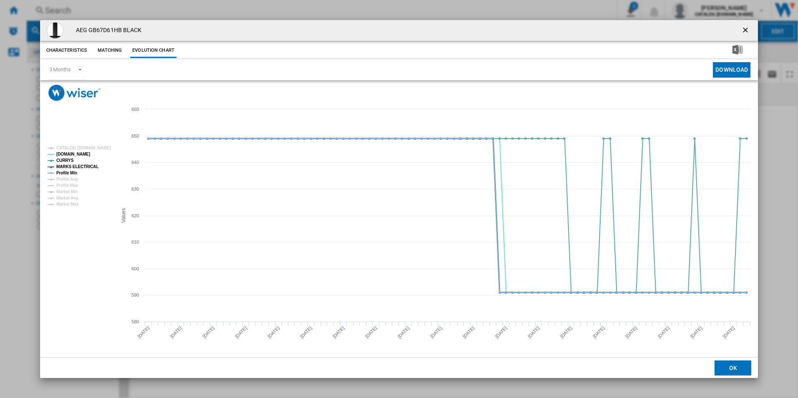
drag, startPoint x: 86, startPoint y: 169, endPoint x: 79, endPoint y: 169, distance: 7.5
click at [86, 169] on tspan "MARKS ELECTRICAL" at bounding box center [77, 166] width 42 height 5
click at [71, 173] on tspan "Profile Min" at bounding box center [66, 173] width 21 height 5
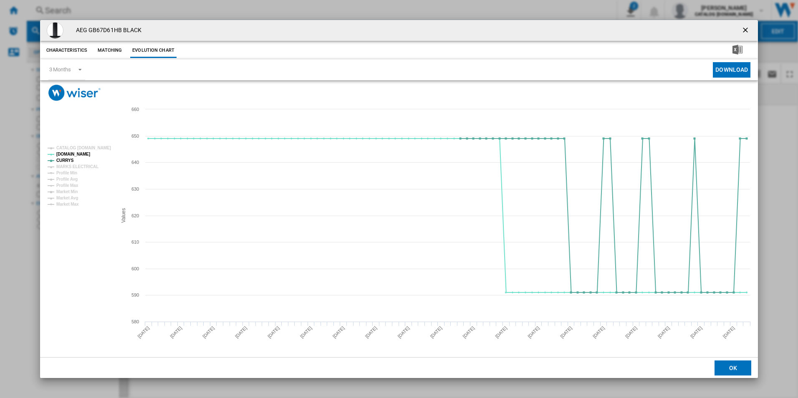
click at [744, 33] on ng-md-icon "getI18NText('BUTTONS.CLOSE_DIALOG')" at bounding box center [746, 31] width 10 height 10
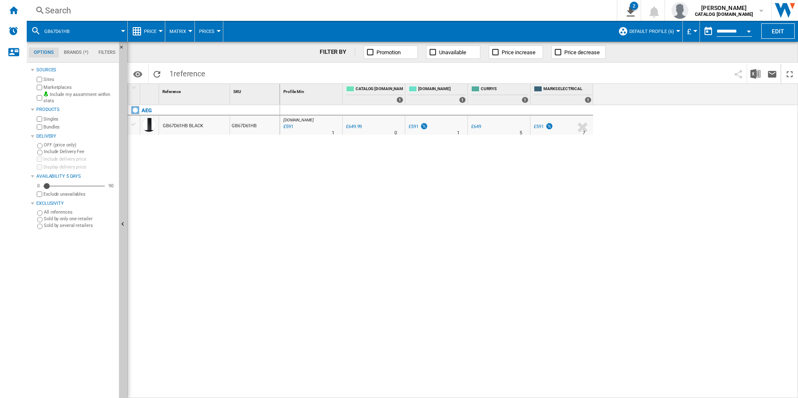
click at [348, 12] on div "Search" at bounding box center [320, 11] width 550 height 12
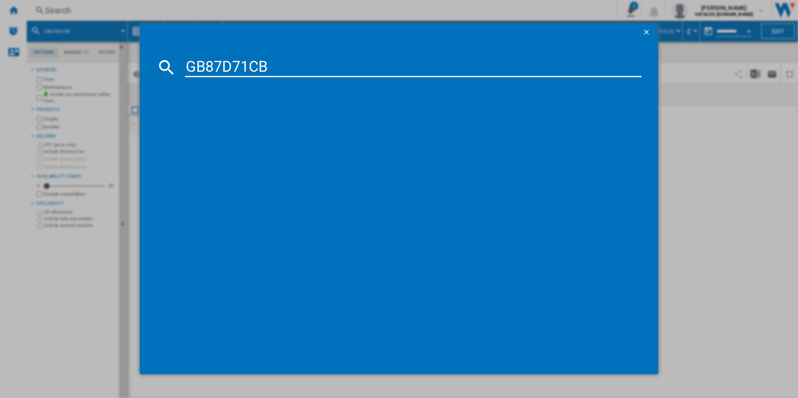
type input "GB87D71CB"
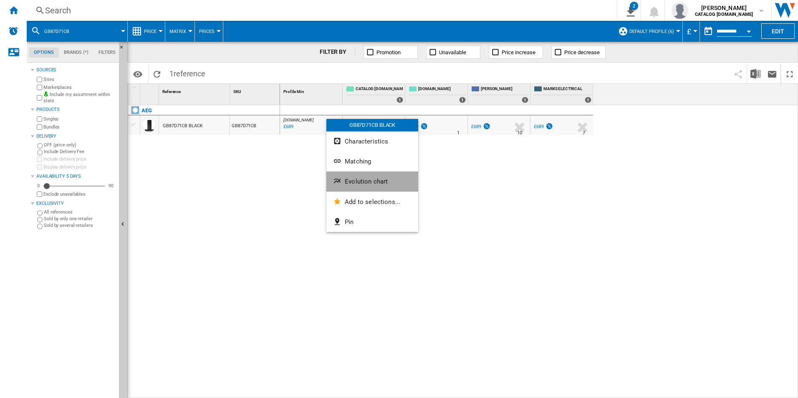
click at [351, 182] on span "Evolution chart" at bounding box center [366, 182] width 43 height 8
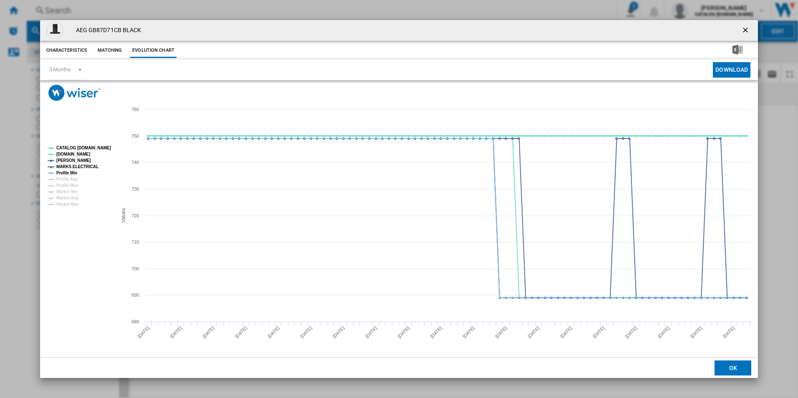
click at [103, 148] on tspan "CATALOG [DOMAIN_NAME]" at bounding box center [83, 148] width 55 height 5
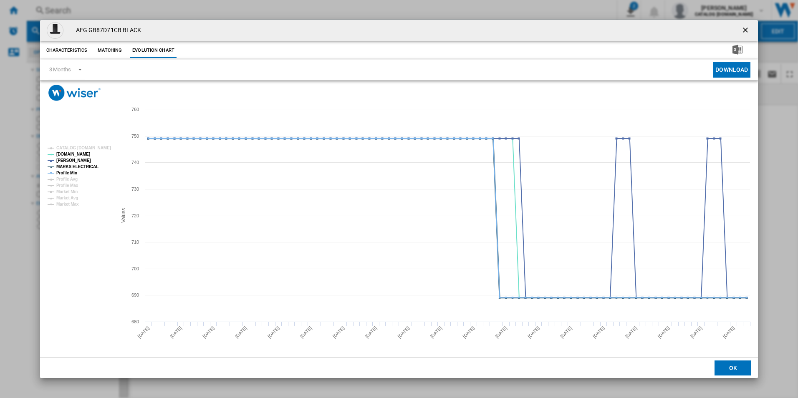
click at [88, 167] on tspan "MARKS ELECTRICAL" at bounding box center [77, 166] width 42 height 5
click at [71, 171] on tspan "Profile Min" at bounding box center [66, 173] width 21 height 5
click at [745, 32] on ng-md-icon "getI18NText('BUTTONS.CLOSE_DIALOG')" at bounding box center [746, 31] width 10 height 10
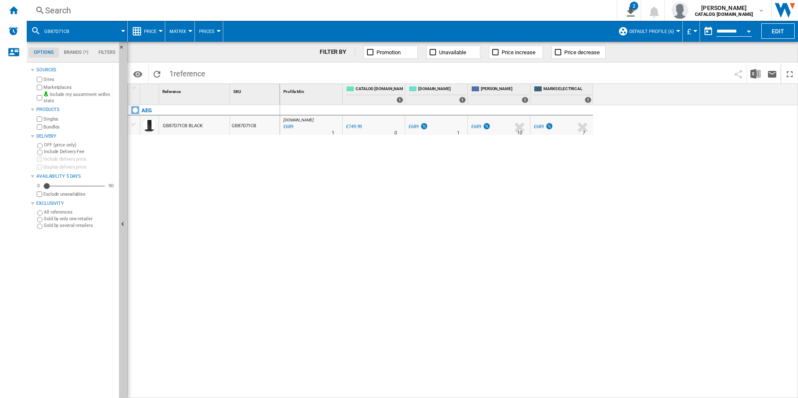
click at [491, 13] on div "Search" at bounding box center [320, 11] width 550 height 12
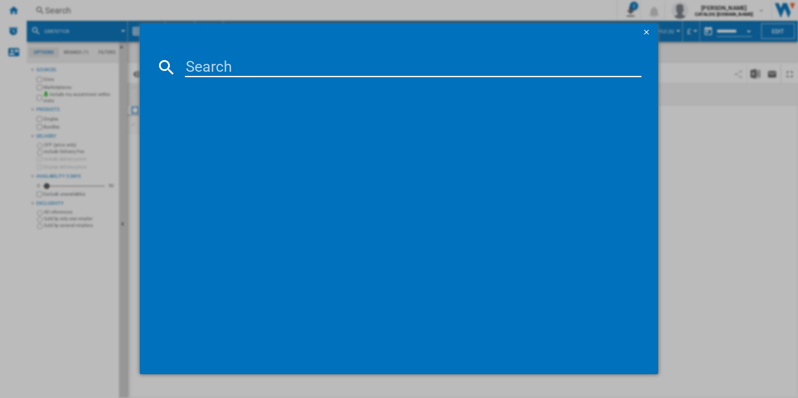
paste input "FSE76747P"
type input "FSE76747P"
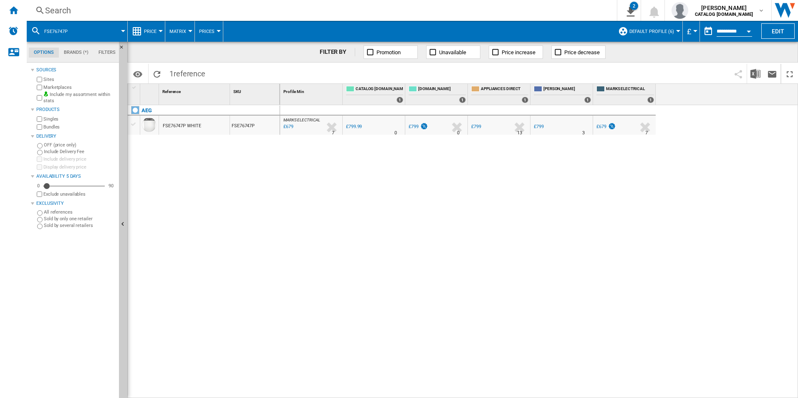
drag, startPoint x: 304, startPoint y: 129, endPoint x: 227, endPoint y: 167, distance: 85.7
click at [224, 170] on div at bounding box center [399, 199] width 798 height 398
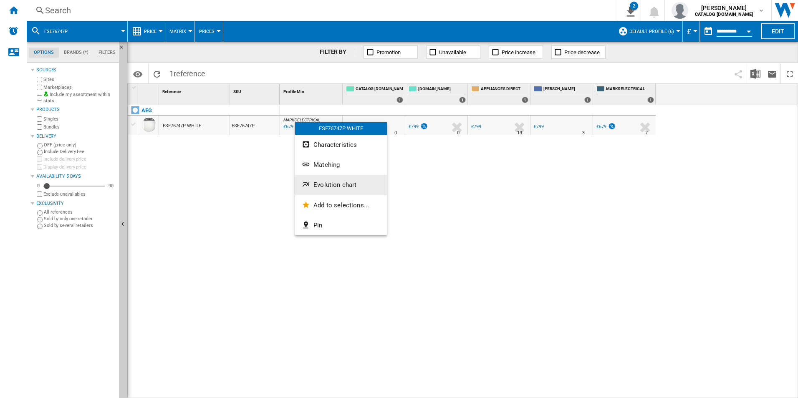
click at [319, 184] on span "Evolution chart" at bounding box center [334, 185] width 43 height 8
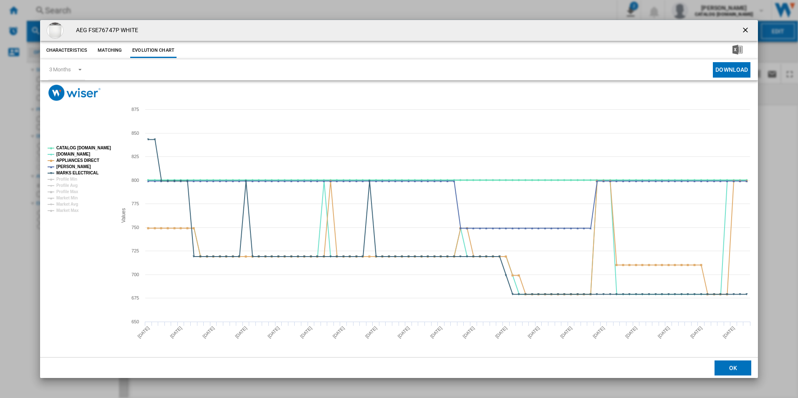
click at [99, 146] on tspan "CATALOG [DOMAIN_NAME]" at bounding box center [83, 148] width 55 height 5
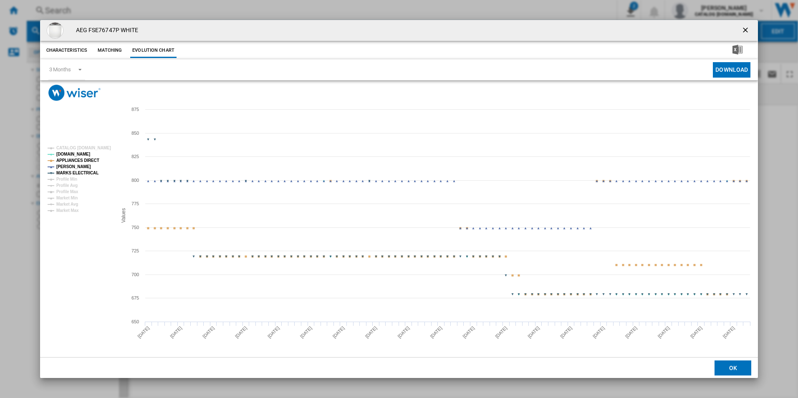
click at [91, 158] on tspan "APPLIANCES DIRECT" at bounding box center [77, 160] width 43 height 5
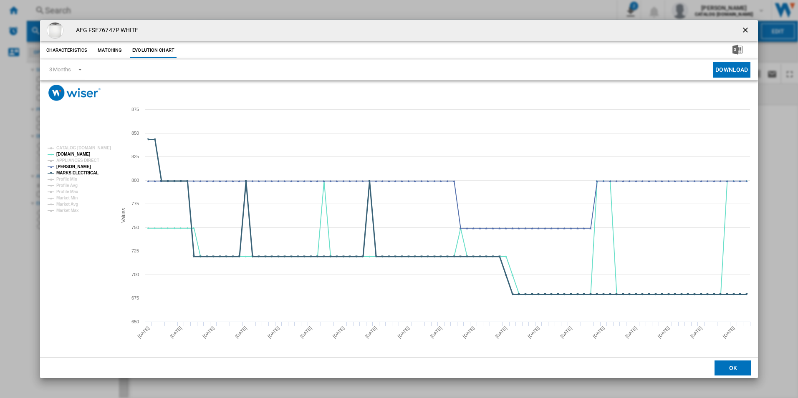
click at [89, 175] on tspan "MARKS ELECTRICAL" at bounding box center [77, 173] width 42 height 5
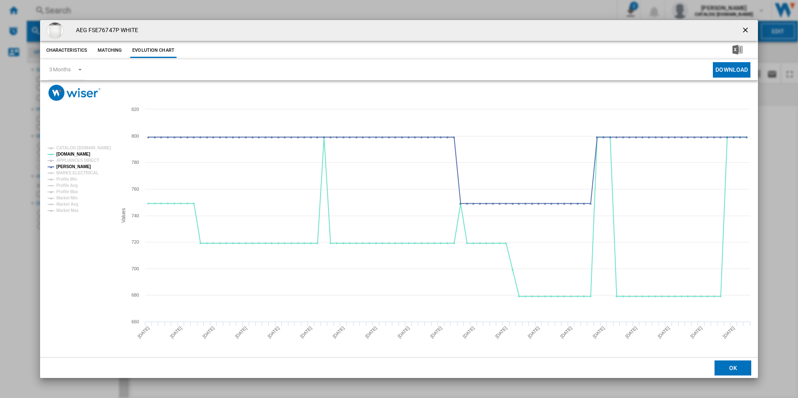
drag, startPoint x: 744, startPoint y: 30, endPoint x: 643, endPoint y: 33, distance: 101.5
click at [744, 30] on ng-md-icon "getI18NText('BUTTONS.CLOSE_DIALOG')" at bounding box center [746, 31] width 10 height 10
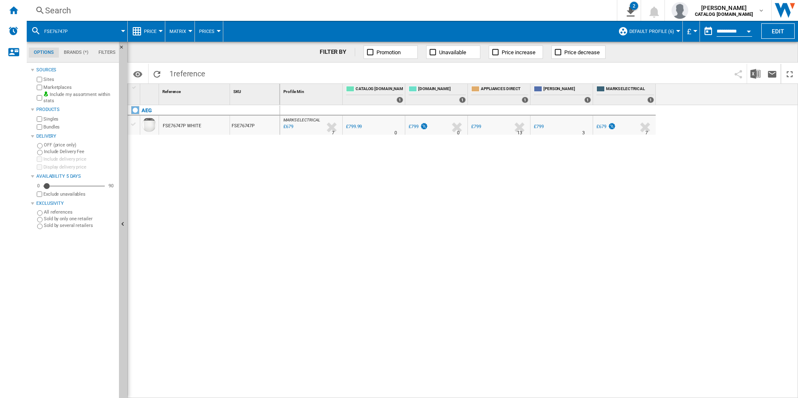
click at [554, 13] on div "Search" at bounding box center [320, 11] width 550 height 12
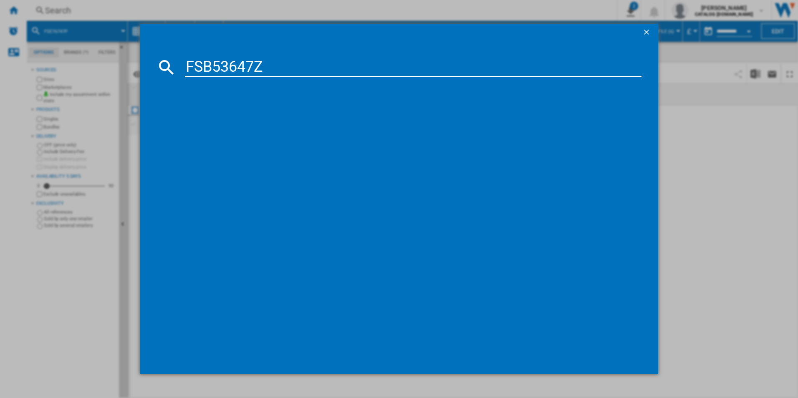
type input "FSB53647Z"
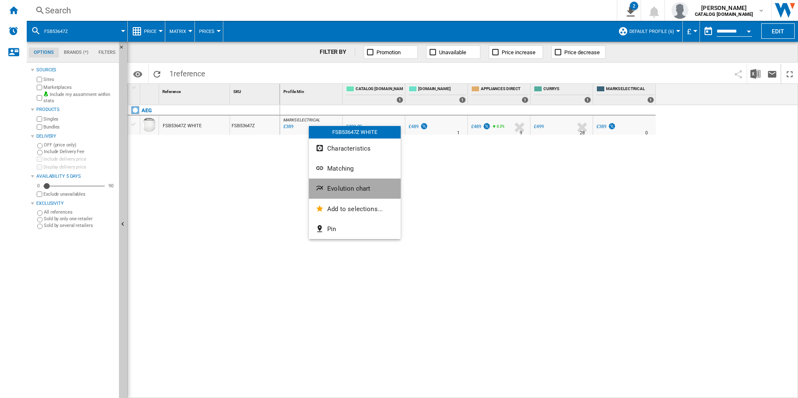
click at [335, 182] on button "Evolution chart" at bounding box center [355, 189] width 92 height 20
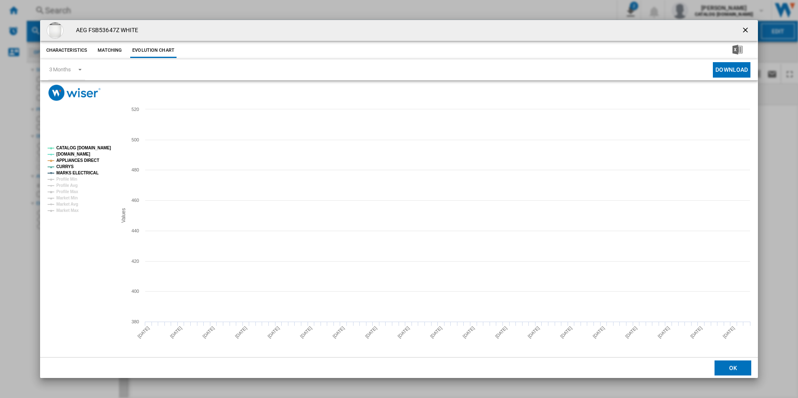
click at [86, 147] on tspan "CATALOG [DOMAIN_NAME]" at bounding box center [83, 148] width 55 height 5
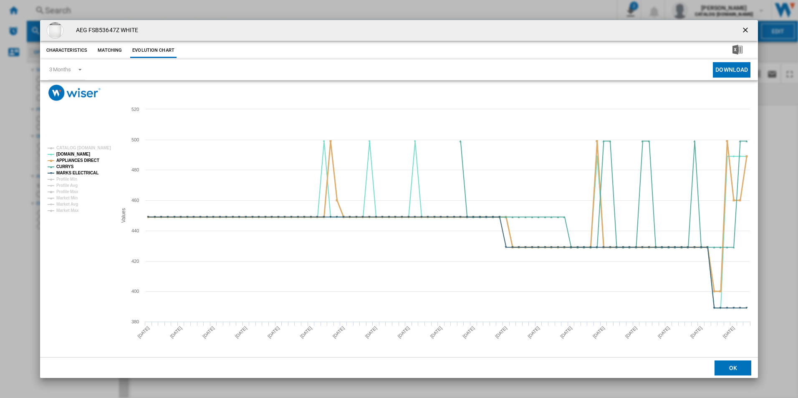
click at [84, 160] on tspan "APPLIANCES DIRECT" at bounding box center [77, 160] width 43 height 5
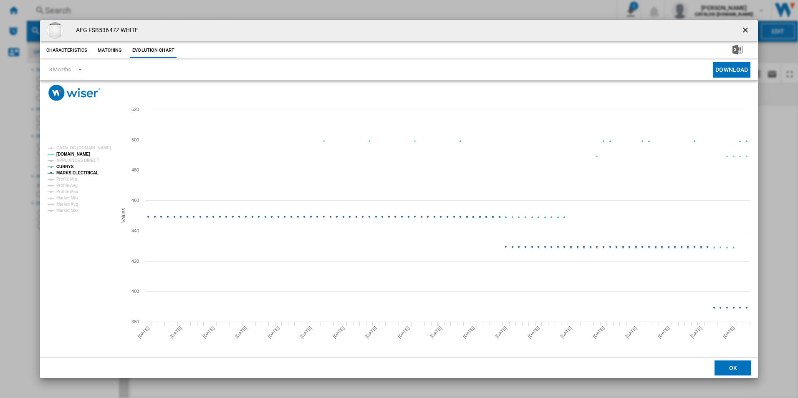
click at [89, 174] on tspan "MARKS ELECTRICAL" at bounding box center [77, 173] width 42 height 5
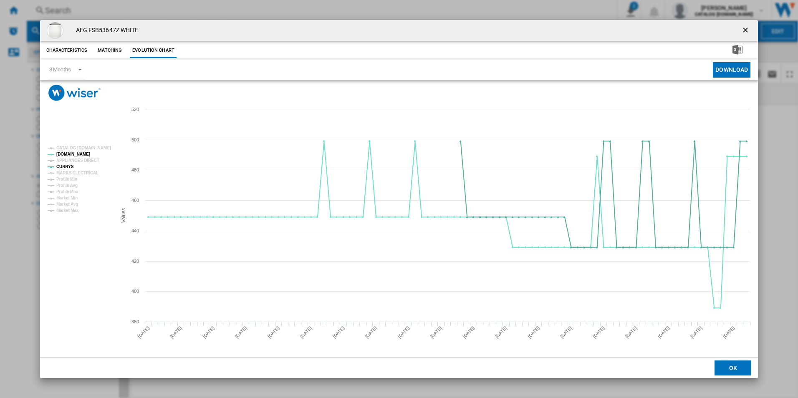
click at [746, 26] on ng-md-icon "getI18NText('BUTTONS.CLOSE_DIALOG')" at bounding box center [746, 31] width 10 height 10
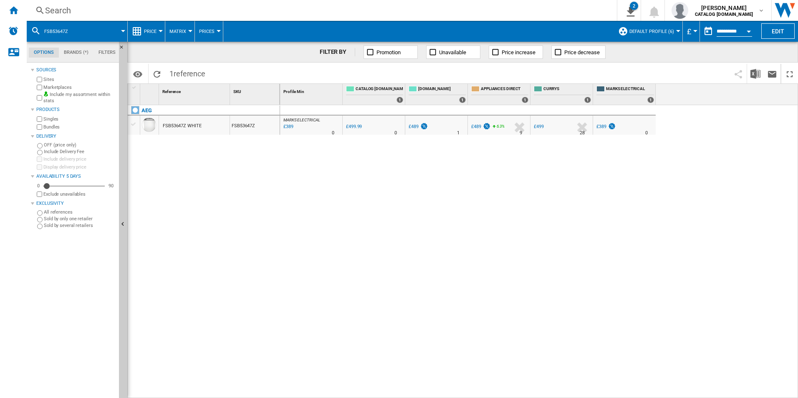
click at [404, 12] on div "Search" at bounding box center [320, 11] width 550 height 12
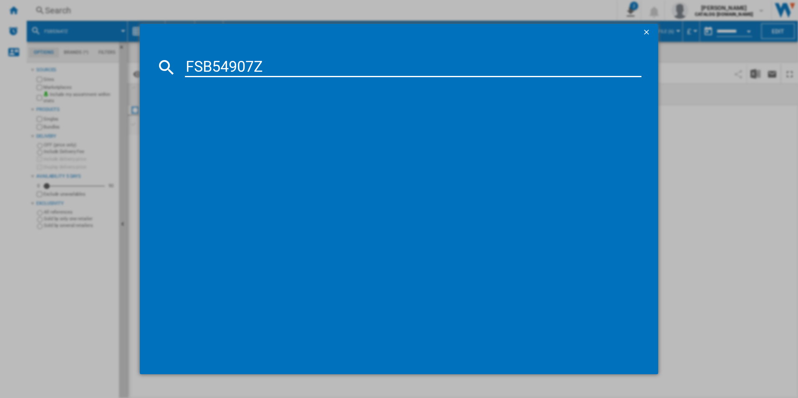
type input "FSB54907Z"
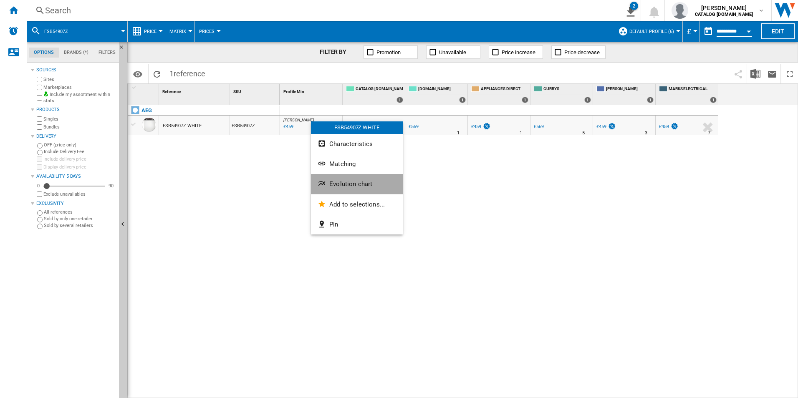
click at [333, 182] on span "Evolution chart" at bounding box center [350, 184] width 43 height 8
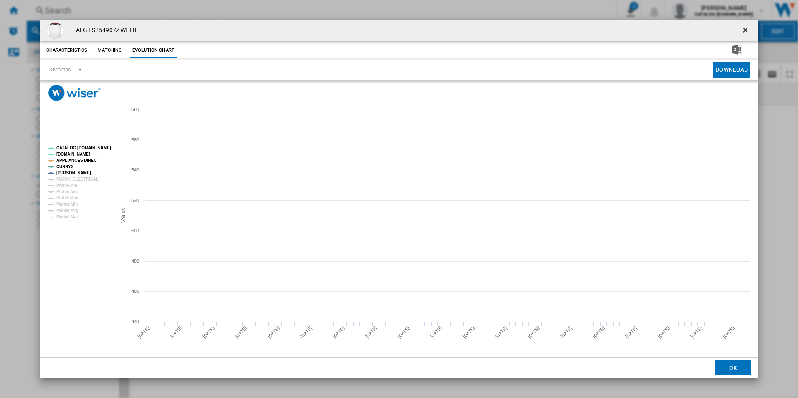
click at [90, 150] on tspan "CATALOG [DOMAIN_NAME]" at bounding box center [83, 148] width 55 height 5
click at [86, 162] on tspan "APPLIANCES DIRECT" at bounding box center [77, 160] width 43 height 5
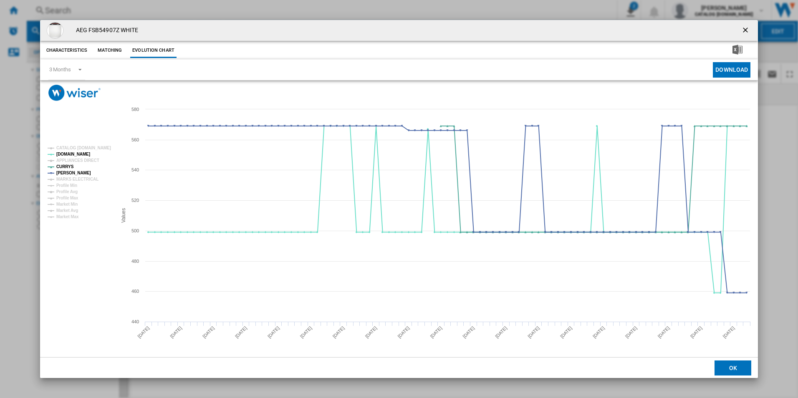
drag, startPoint x: 743, startPoint y: 30, endPoint x: 733, endPoint y: 31, distance: 10.1
click at [743, 30] on ng-md-icon "getI18NText('BUTTONS.CLOSE_DIALOG')" at bounding box center [746, 31] width 10 height 10
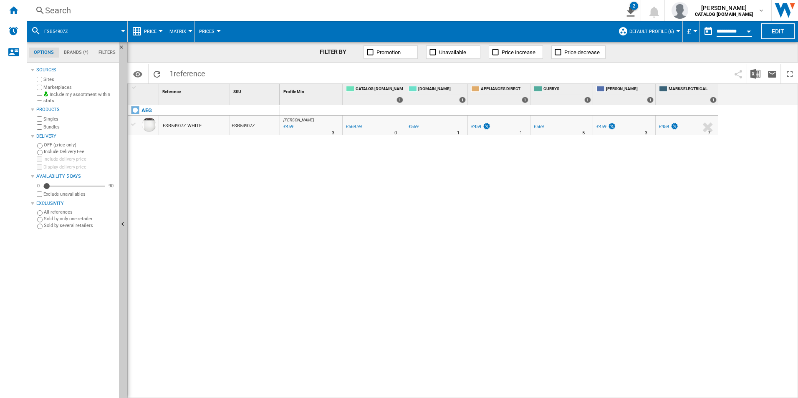
click at [532, 11] on div "Search" at bounding box center [320, 11] width 550 height 12
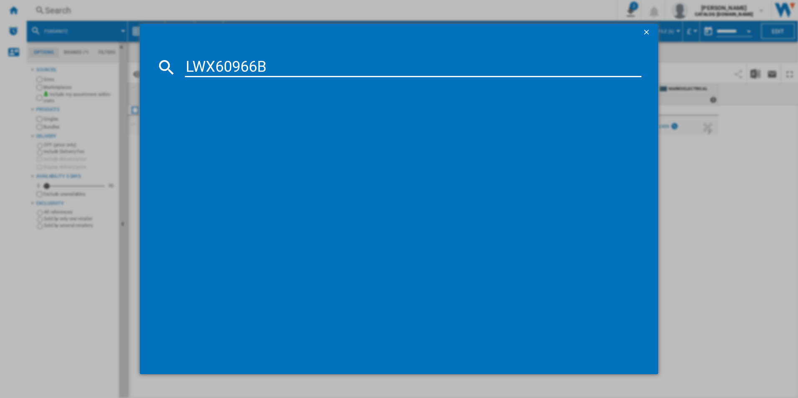
type input "LWX60966B"
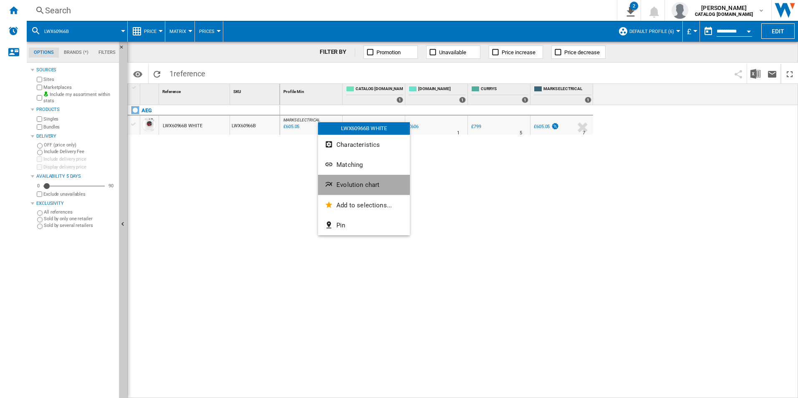
click at [340, 184] on span "Evolution chart" at bounding box center [357, 185] width 43 height 8
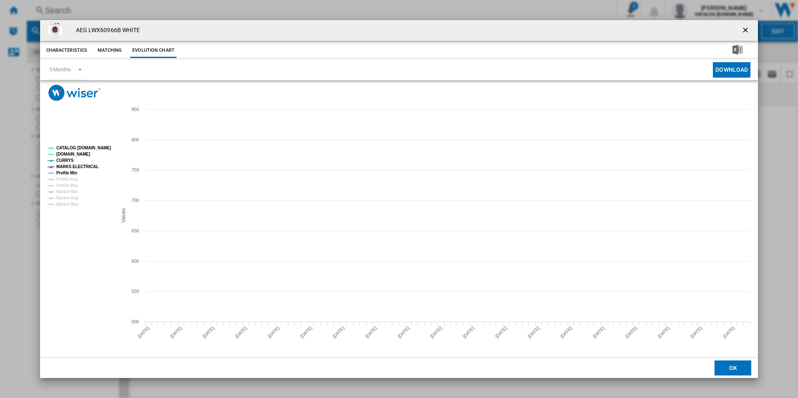
click at [106, 146] on tspan "CATALOG [DOMAIN_NAME]" at bounding box center [83, 148] width 55 height 5
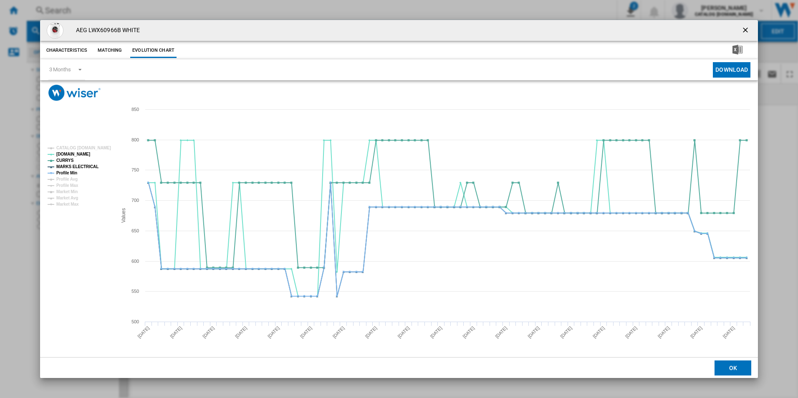
click at [91, 163] on rect "Product popup" at bounding box center [78, 176] width 69 height 67
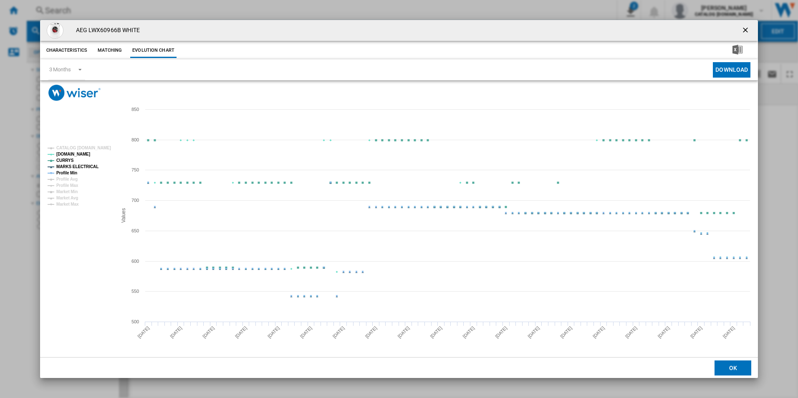
click at [91, 166] on tspan "MARKS ELECTRICAL" at bounding box center [77, 166] width 42 height 5
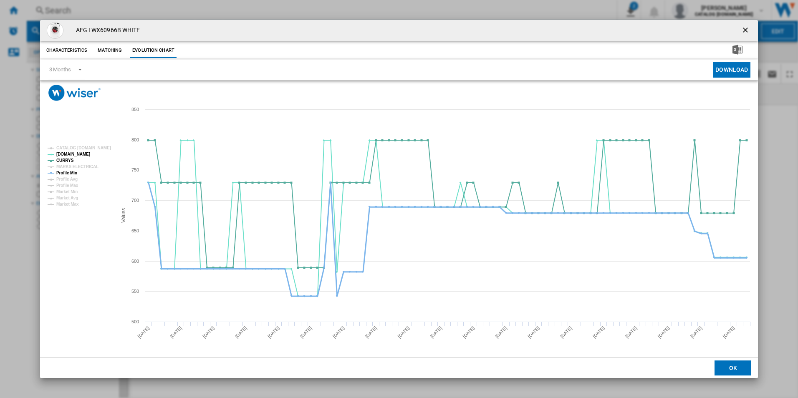
click at [68, 177] on tspan "Profile Avg" at bounding box center [66, 179] width 21 height 5
click at [68, 174] on tspan "Profile Min" at bounding box center [66, 173] width 21 height 5
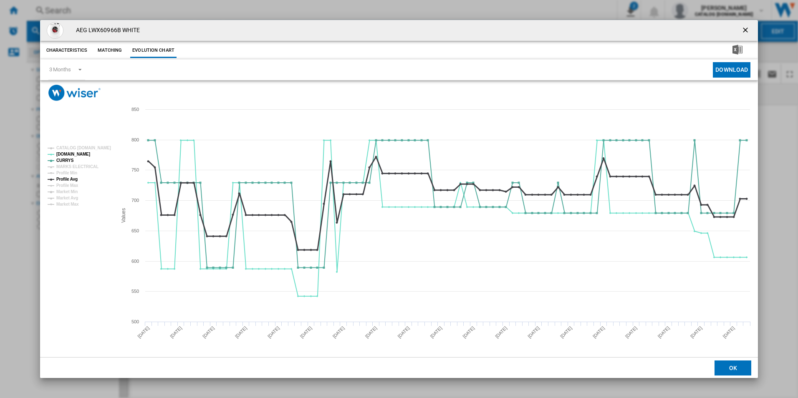
click at [76, 181] on tspan "Profile Avg" at bounding box center [66, 179] width 21 height 5
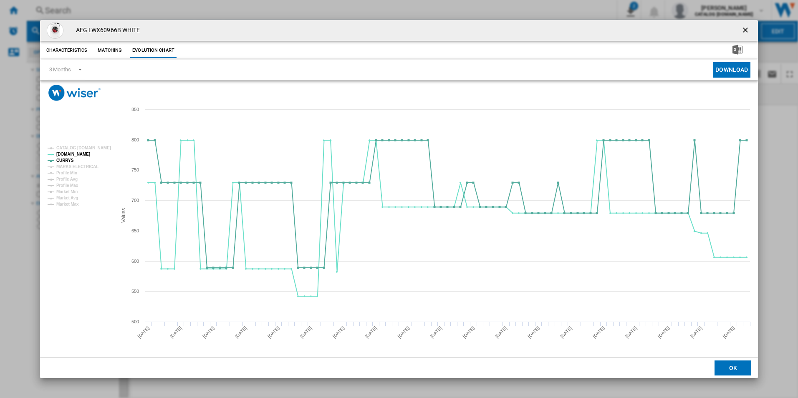
click at [745, 29] on ng-md-icon "getI18NText('BUTTONS.CLOSE_DIALOG')" at bounding box center [746, 31] width 10 height 10
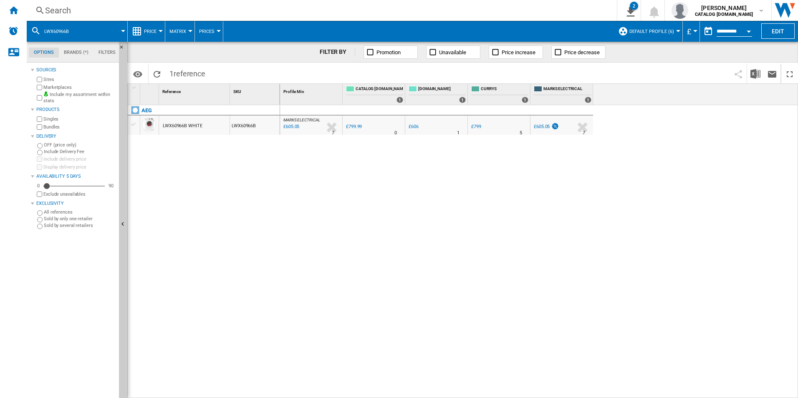
click at [534, 5] on div "Search" at bounding box center [320, 11] width 550 height 12
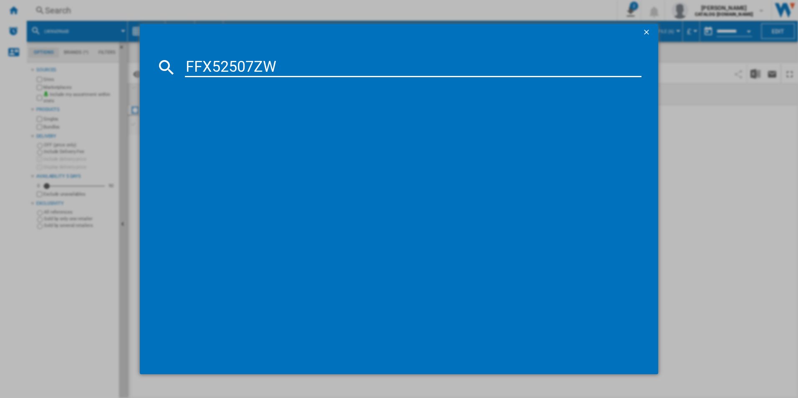
type input "FFX52507ZW"
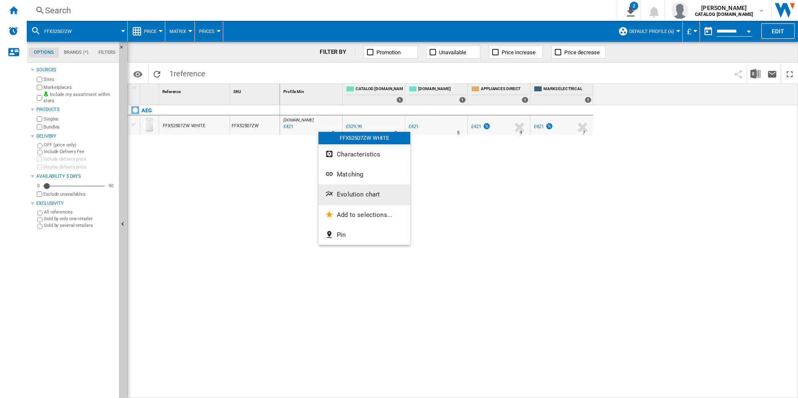
click at [345, 195] on span "Evolution chart" at bounding box center [358, 195] width 43 height 8
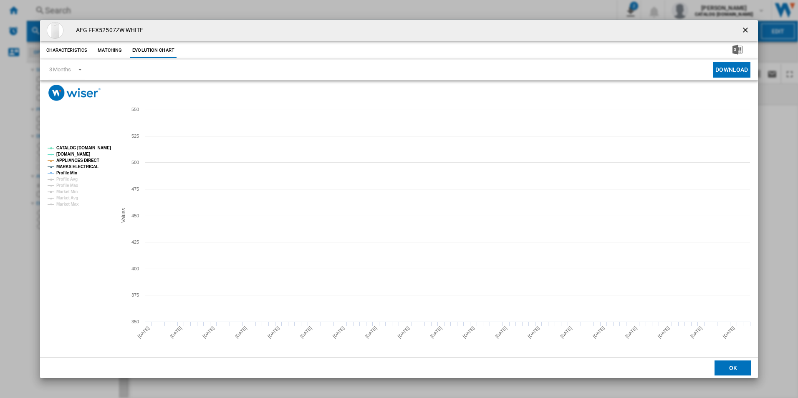
click at [101, 148] on tspan "CATALOG [DOMAIN_NAME]" at bounding box center [83, 148] width 55 height 5
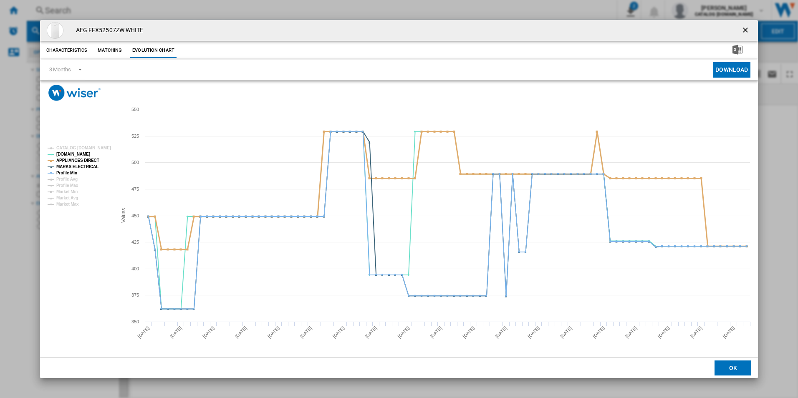
click at [94, 161] on tspan "APPLIANCES DIRECT" at bounding box center [77, 160] width 43 height 5
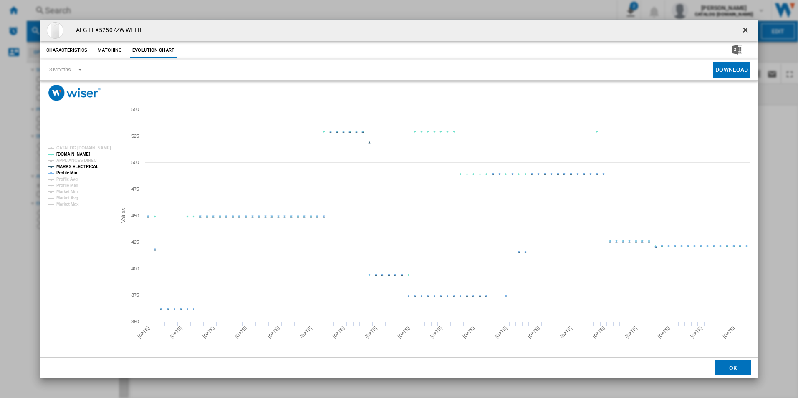
click at [94, 166] on tspan "MARKS ELECTRICAL" at bounding box center [77, 166] width 42 height 5
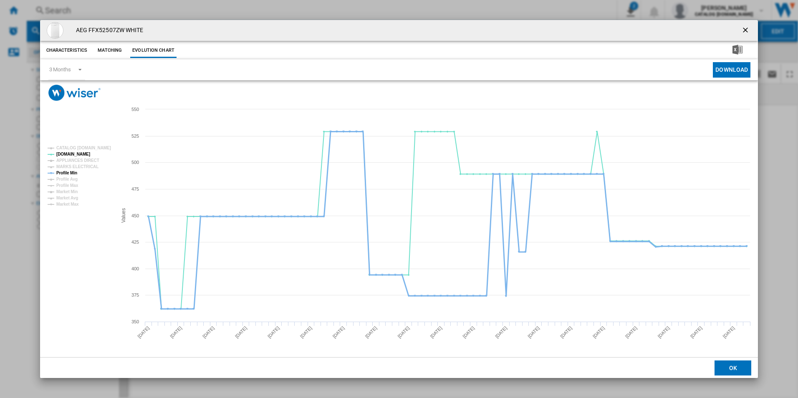
click at [75, 171] on tspan "Profile Min" at bounding box center [66, 173] width 21 height 5
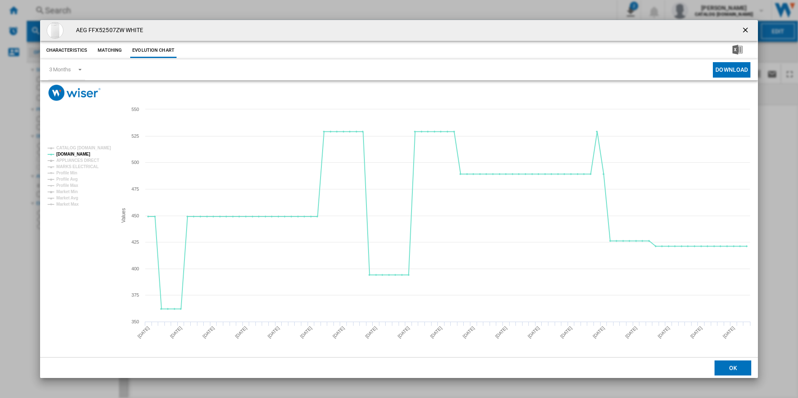
click at [743, 33] on ng-md-icon "getI18NText('BUTTONS.CLOSE_DIALOG')" at bounding box center [746, 31] width 10 height 10
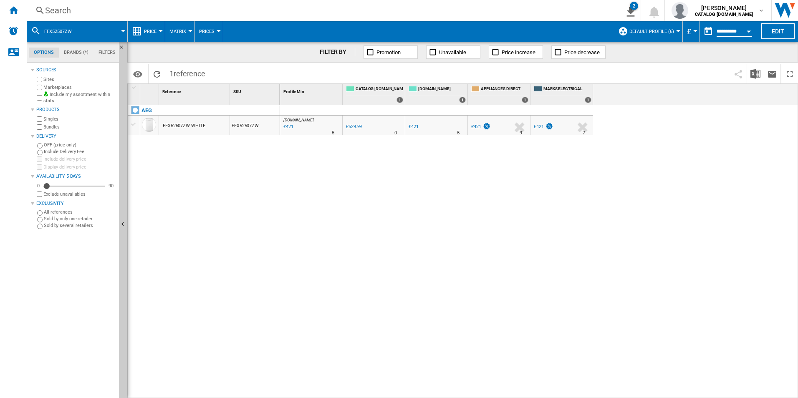
click at [556, 13] on div "Search" at bounding box center [320, 11] width 550 height 12
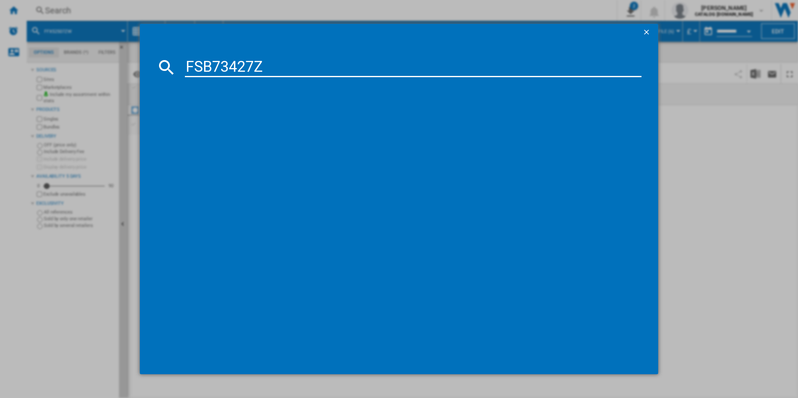
type input "FSB73427Z"
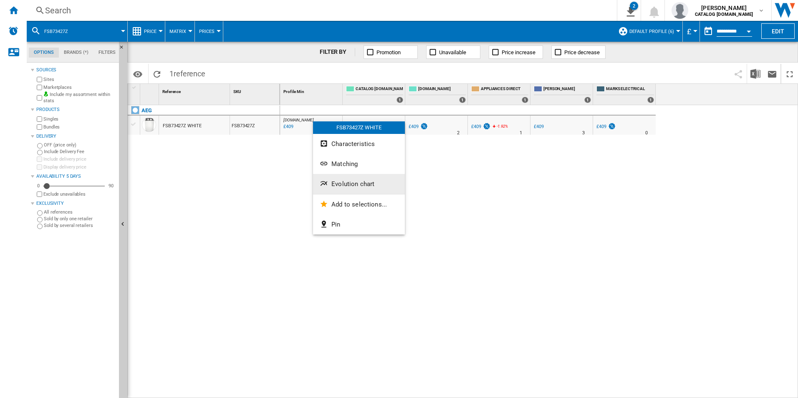
click at [335, 179] on button "Evolution chart" at bounding box center [359, 184] width 92 height 20
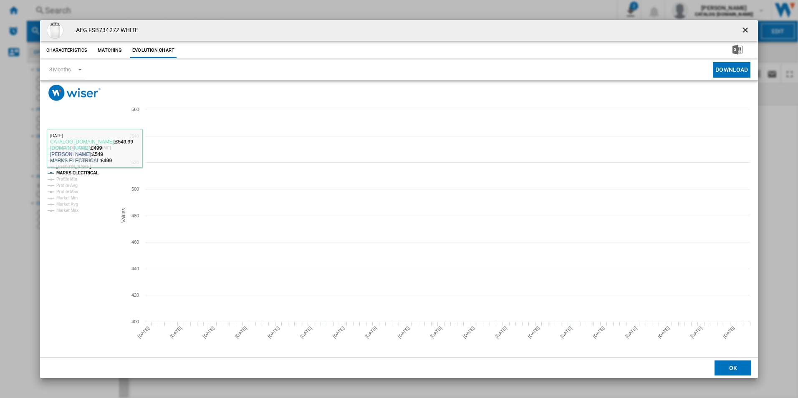
click at [98, 146] on tspan "CATALOG [DOMAIN_NAME]" at bounding box center [83, 148] width 55 height 5
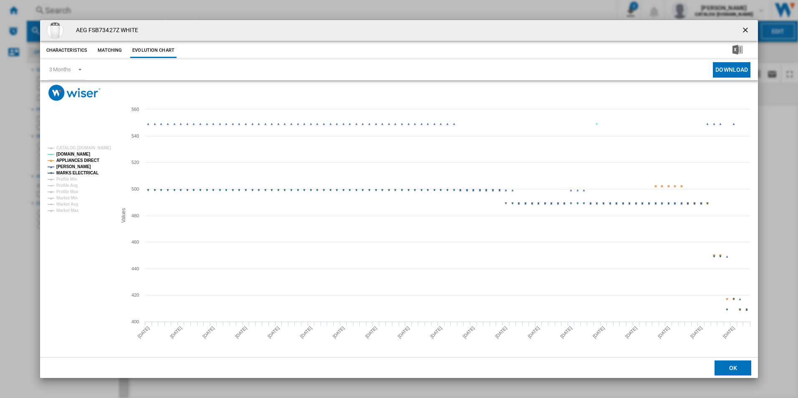
click at [86, 160] on tspan "APPLIANCES DIRECT" at bounding box center [77, 160] width 43 height 5
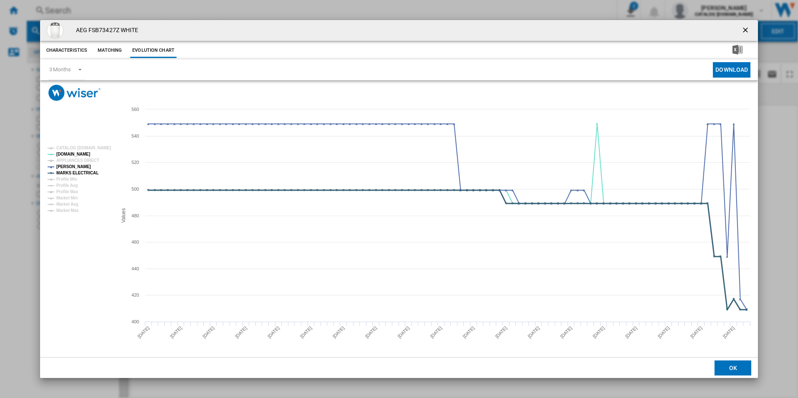
click at [88, 174] on tspan "MARKS ELECTRICAL" at bounding box center [77, 173] width 42 height 5
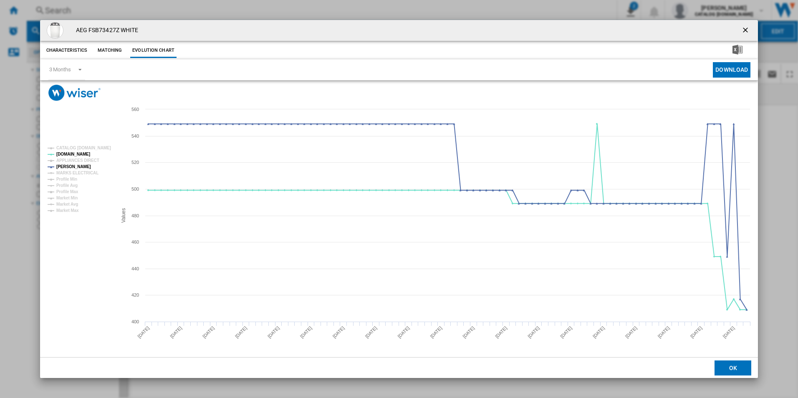
drag, startPoint x: 747, startPoint y: 28, endPoint x: 566, endPoint y: 38, distance: 181.0
click at [747, 28] on ng-md-icon "getI18NText('BUTTONS.CLOSE_DIALOG')" at bounding box center [746, 31] width 10 height 10
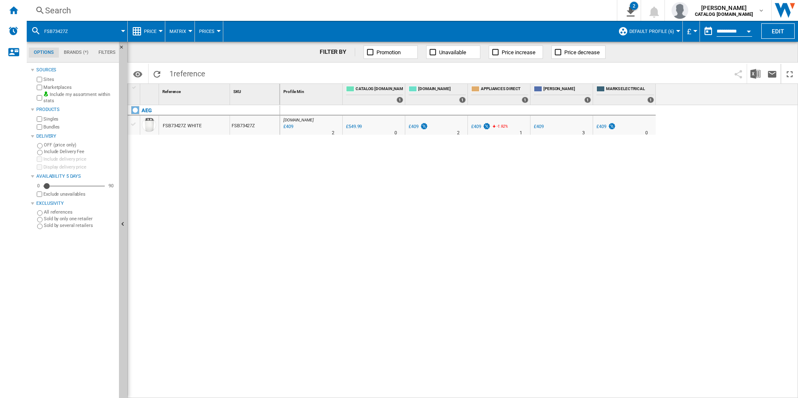
click at [409, 10] on div "Search" at bounding box center [320, 11] width 550 height 12
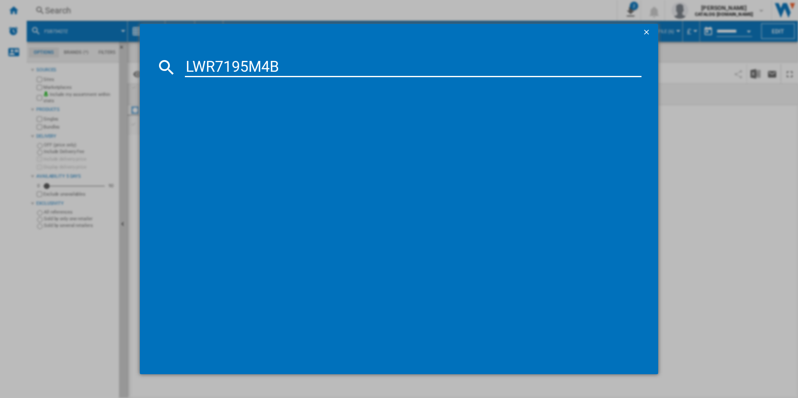
type input "LWR7195M4B"
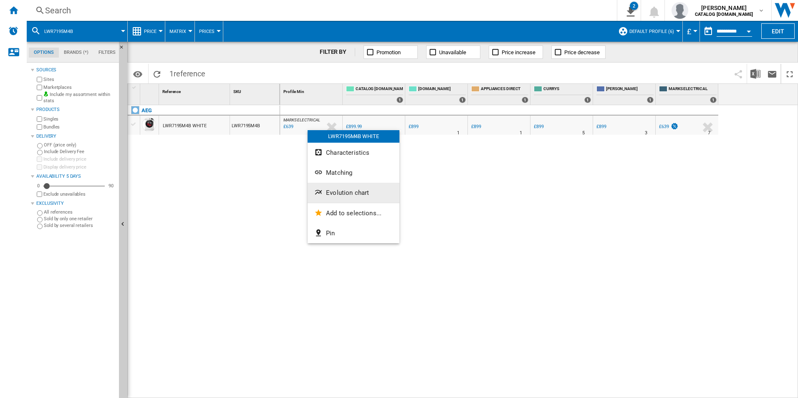
click at [326, 193] on button "Evolution chart" at bounding box center [354, 193] width 92 height 20
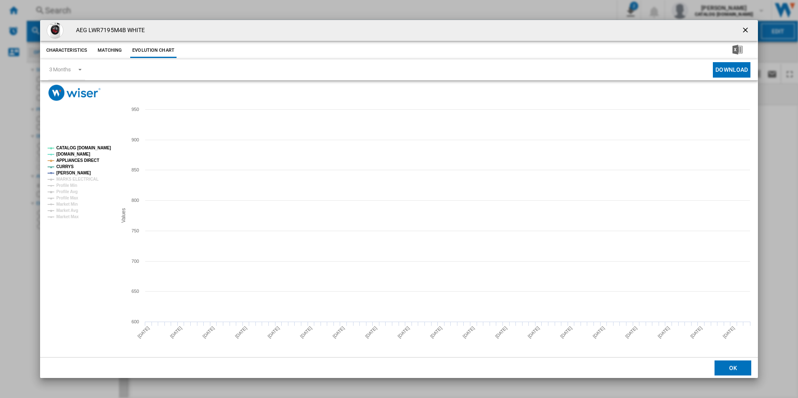
click at [99, 146] on tspan "CATALOG [DOMAIN_NAME]" at bounding box center [83, 148] width 55 height 5
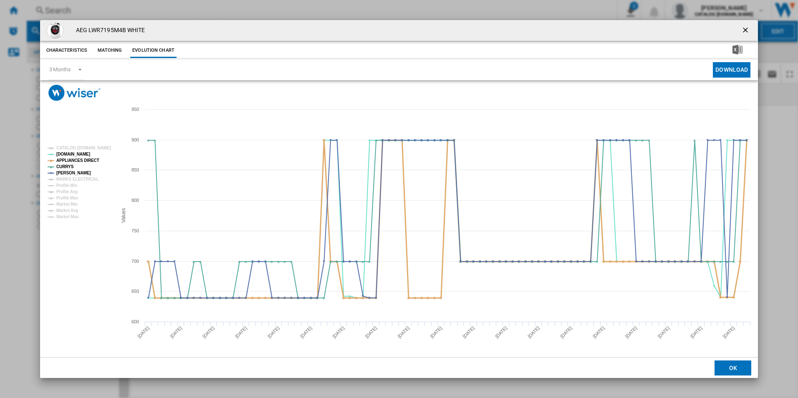
click at [88, 161] on tspan "APPLIANCES DIRECT" at bounding box center [77, 160] width 43 height 5
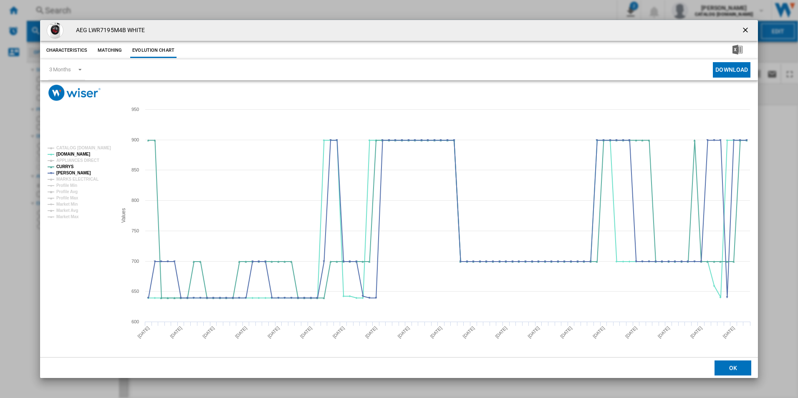
click at [744, 31] on ng-md-icon "getI18NText('BUTTONS.CLOSE_DIALOG')" at bounding box center [746, 31] width 10 height 10
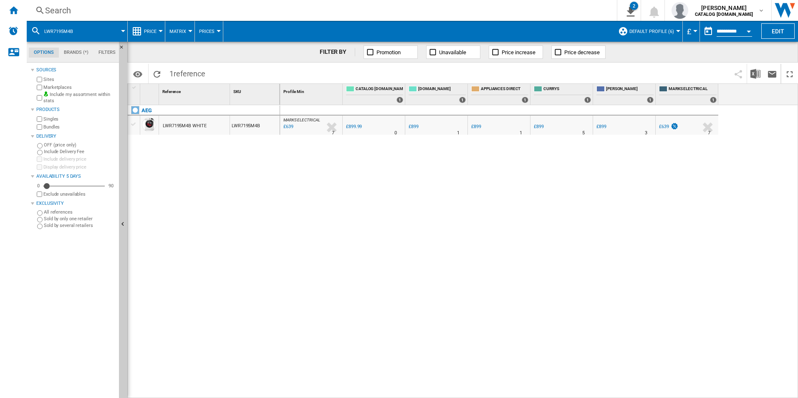
click at [571, 14] on div "Search" at bounding box center [320, 11] width 550 height 12
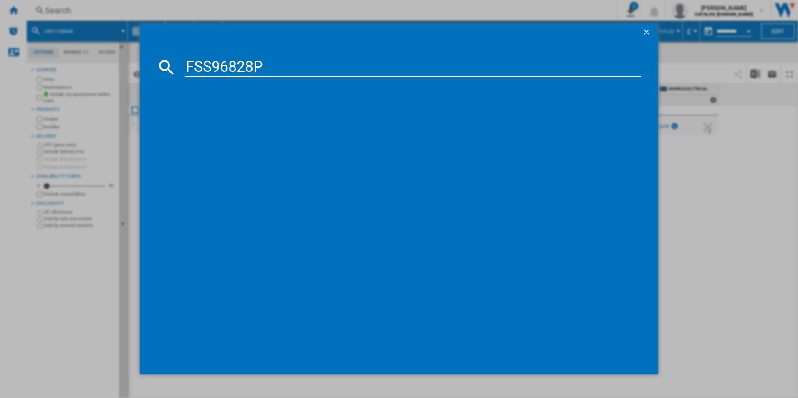
type input "FSS96828P"
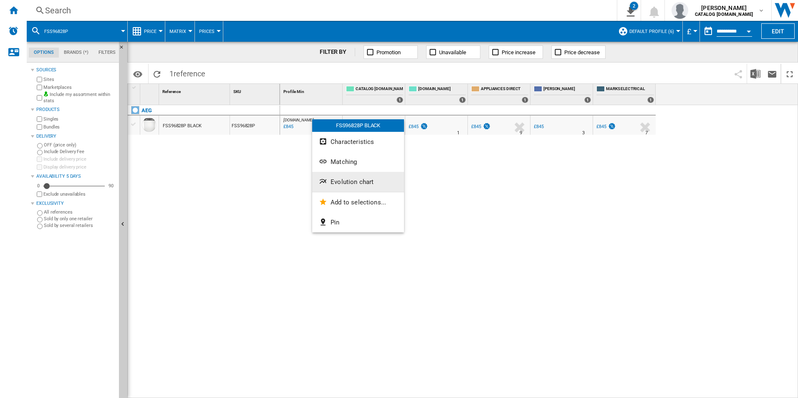
click at [325, 182] on ng-md-icon "Evolution chart" at bounding box center [324, 182] width 10 height 10
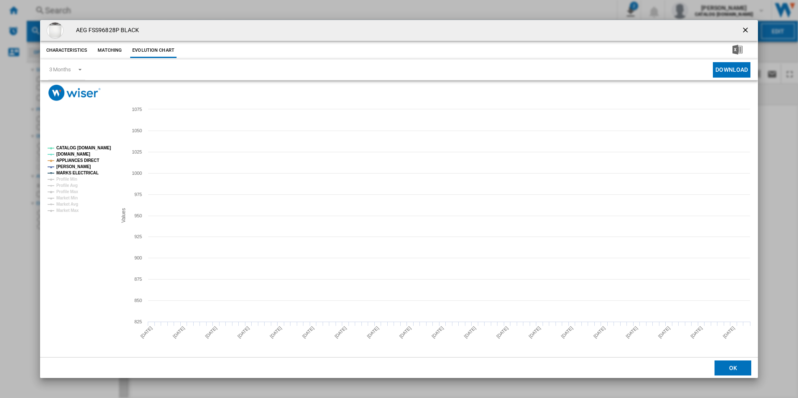
click at [101, 147] on tspan "CATALOG [DOMAIN_NAME]" at bounding box center [83, 148] width 55 height 5
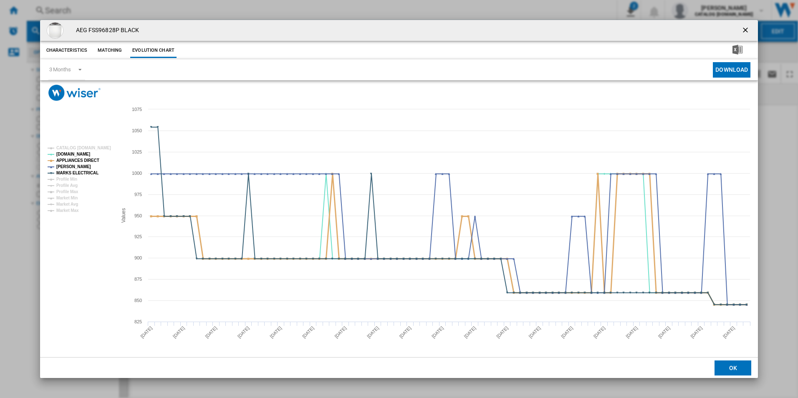
click at [89, 162] on tspan "APPLIANCES DIRECT" at bounding box center [77, 160] width 43 height 5
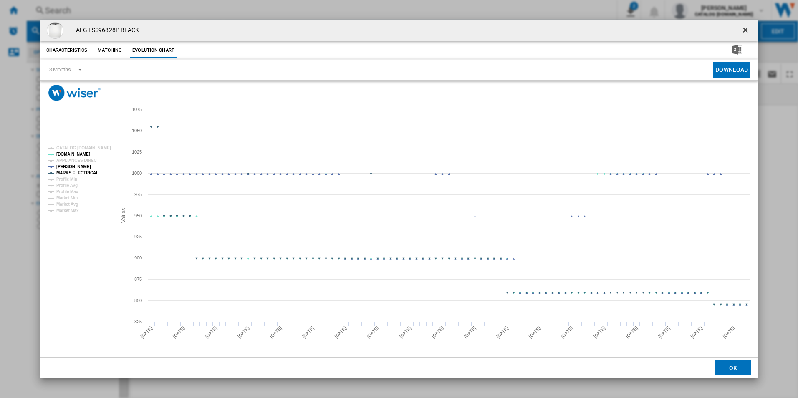
click at [90, 175] on tspan "MARKS ELECTRICAL" at bounding box center [77, 173] width 42 height 5
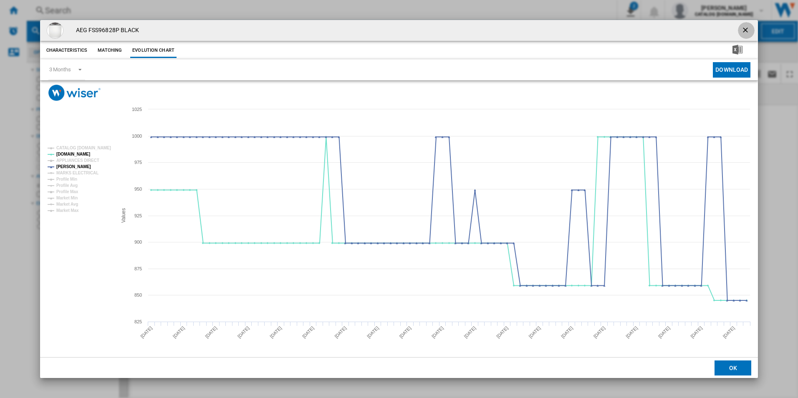
click at [746, 32] on ng-md-icon "getI18NText('BUTTONS.CLOSE_DIALOG')" at bounding box center [746, 31] width 10 height 10
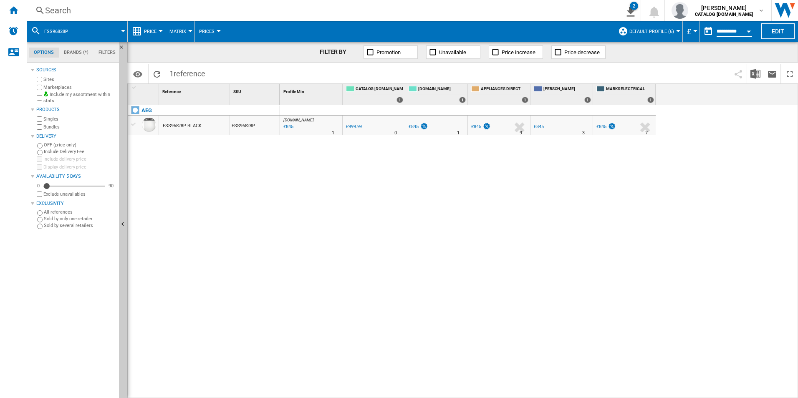
click at [522, 13] on div "Search" at bounding box center [320, 11] width 550 height 12
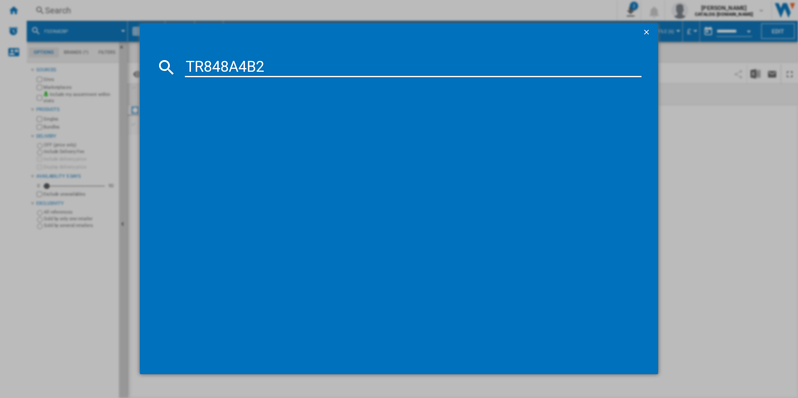
type input "TR848A4B2"
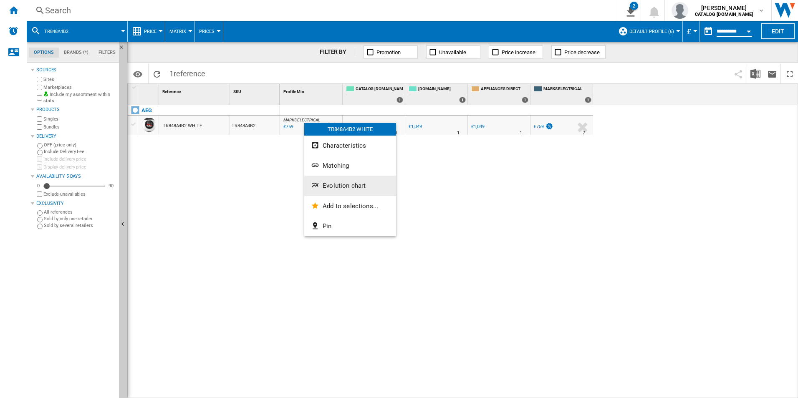
click at [325, 184] on span "Evolution chart" at bounding box center [344, 186] width 43 height 8
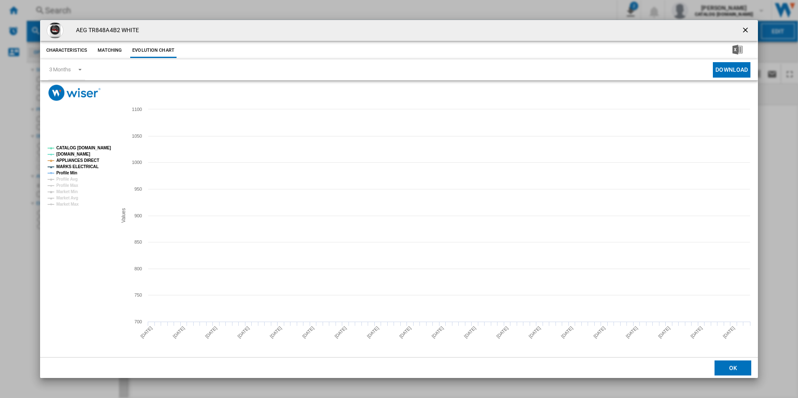
click at [89, 152] on rect "Product popup" at bounding box center [78, 176] width 69 height 67
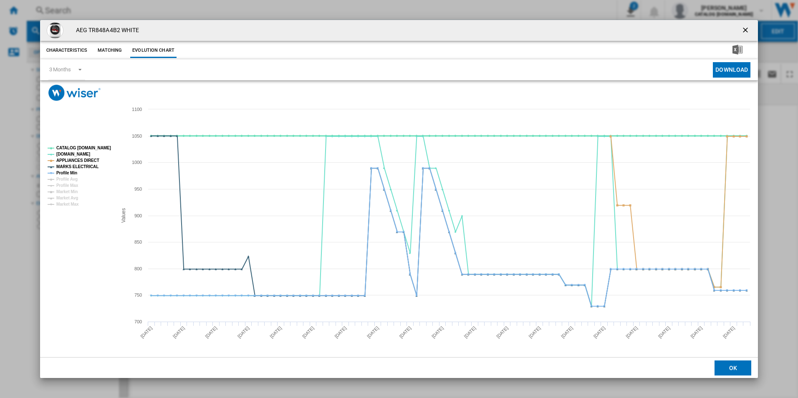
click at [94, 146] on tspan "CATALOG [DOMAIN_NAME]" at bounding box center [83, 148] width 55 height 5
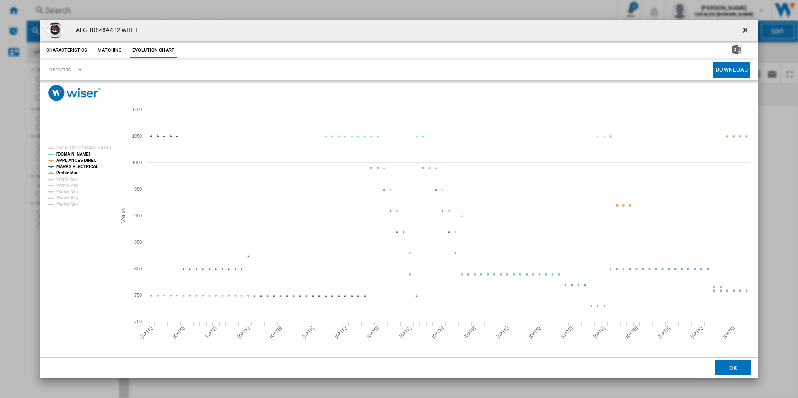
click at [89, 159] on tspan "APPLIANCES DIRECT" at bounding box center [77, 160] width 43 height 5
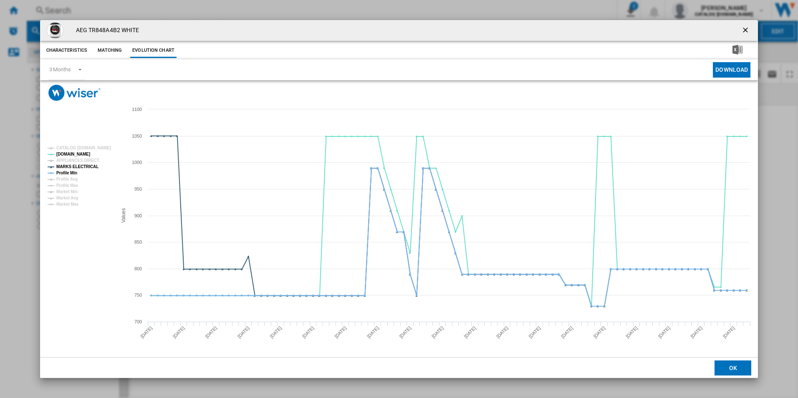
click at [86, 170] on rect "Product popup" at bounding box center [78, 176] width 69 height 67
click at [69, 169] on tspan "MARKS ELECTRICAL" at bounding box center [77, 166] width 42 height 5
click at [70, 172] on tspan "Profile Min" at bounding box center [66, 173] width 21 height 5
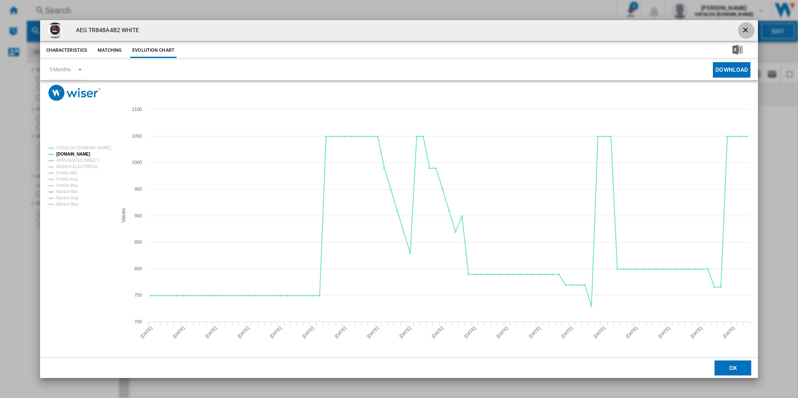
click at [744, 30] on ng-md-icon "getI18NText('BUTTONS.CLOSE_DIALOG')" at bounding box center [746, 31] width 10 height 10
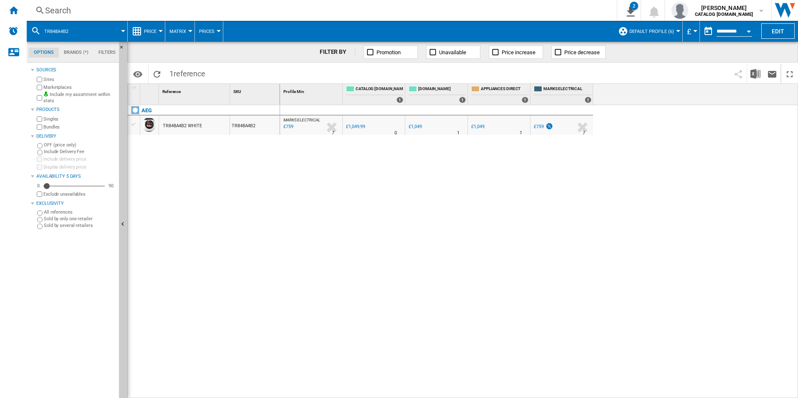
click at [478, 12] on div "Search" at bounding box center [320, 11] width 550 height 12
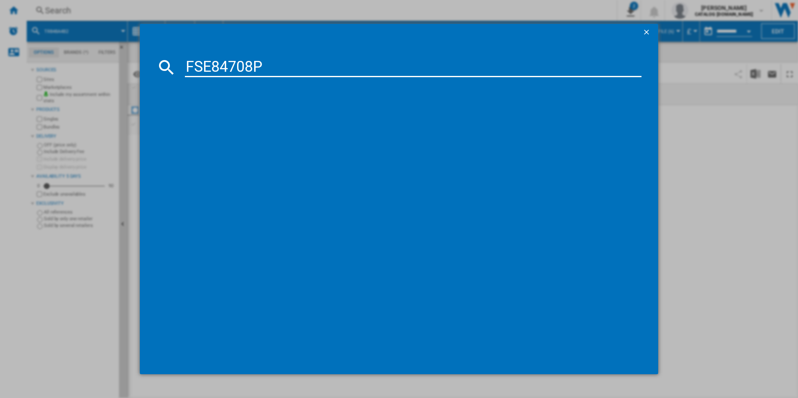
type input "FSE84708P"
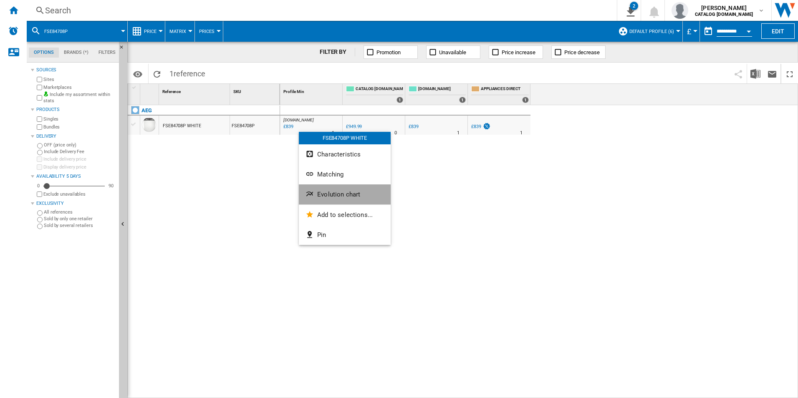
click at [332, 190] on button "Evolution chart" at bounding box center [345, 194] width 92 height 20
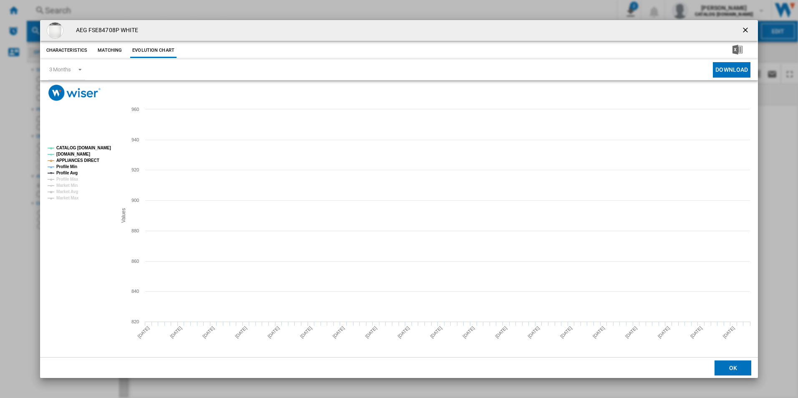
click at [99, 150] on tspan "CATALOG [DOMAIN_NAME]" at bounding box center [83, 148] width 55 height 5
click at [89, 161] on tspan "APPLIANCES DIRECT" at bounding box center [77, 160] width 43 height 5
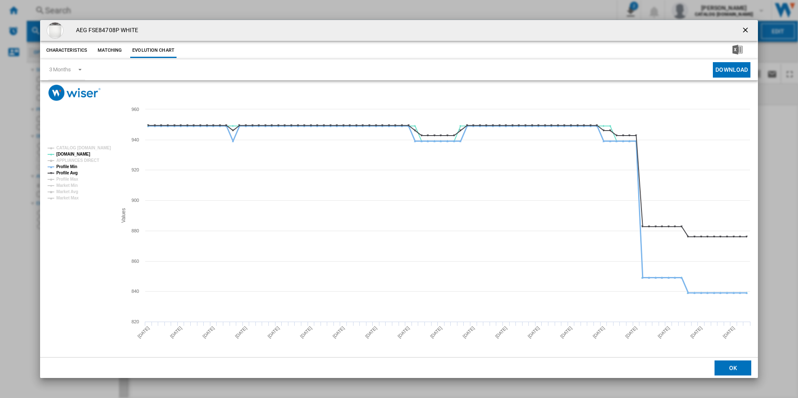
click at [69, 165] on tspan "Profile Min" at bounding box center [66, 166] width 21 height 5
click at [68, 174] on tspan "Profile Avg" at bounding box center [66, 173] width 21 height 5
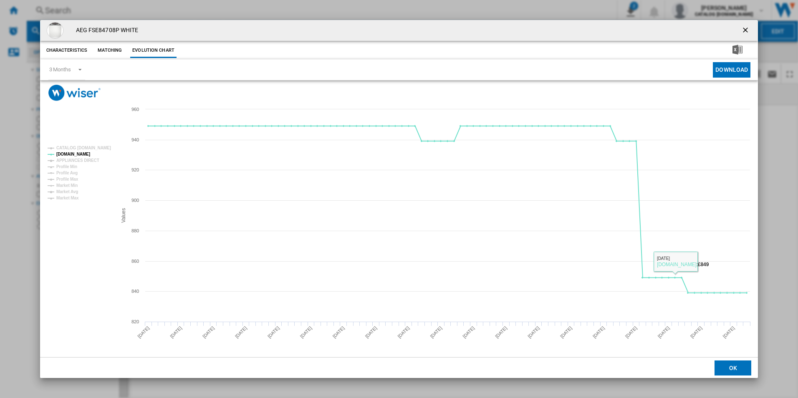
drag, startPoint x: 748, startPoint y: 29, endPoint x: 732, endPoint y: 28, distance: 16.7
click at [749, 29] on ng-md-icon "getI18NText('BUTTONS.CLOSE_DIALOG')" at bounding box center [746, 31] width 10 height 10
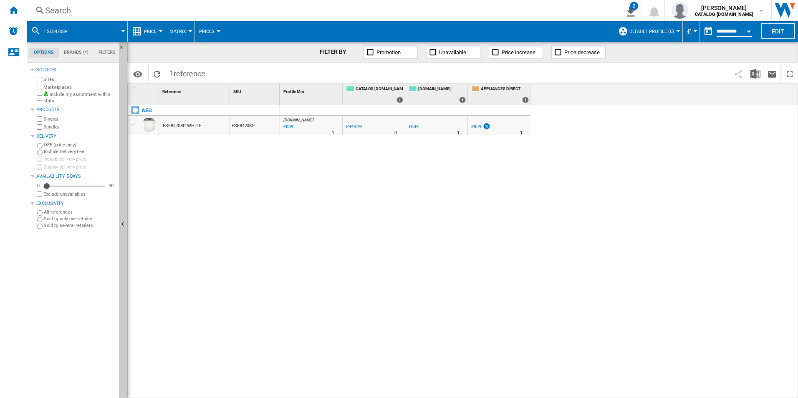
click at [535, 11] on div "Search" at bounding box center [320, 11] width 550 height 12
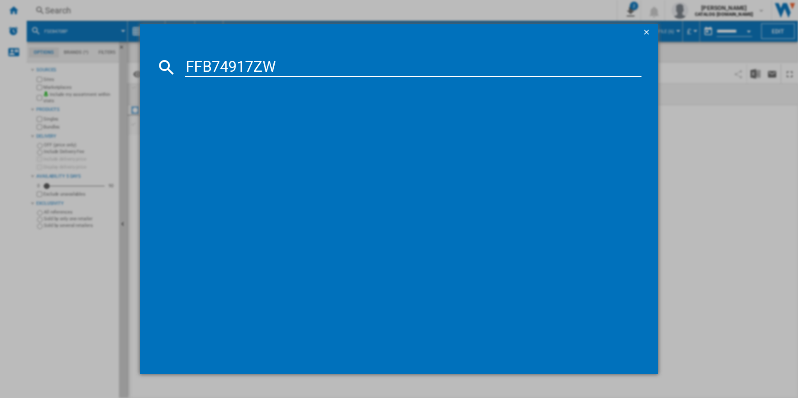
type input "FFB74917ZW"
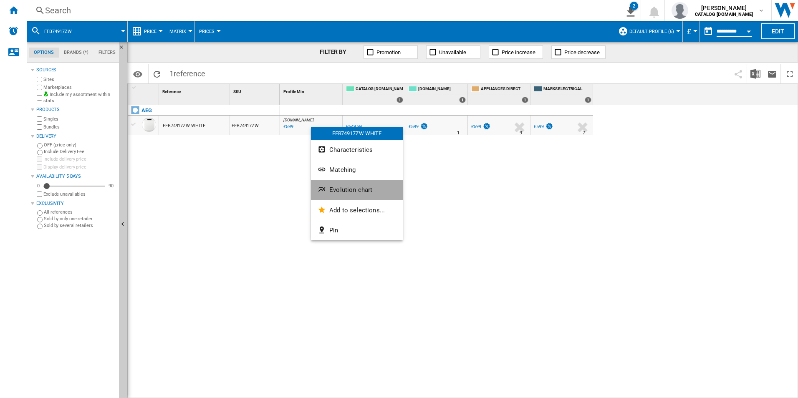
click at [336, 187] on span "Evolution chart" at bounding box center [350, 190] width 43 height 8
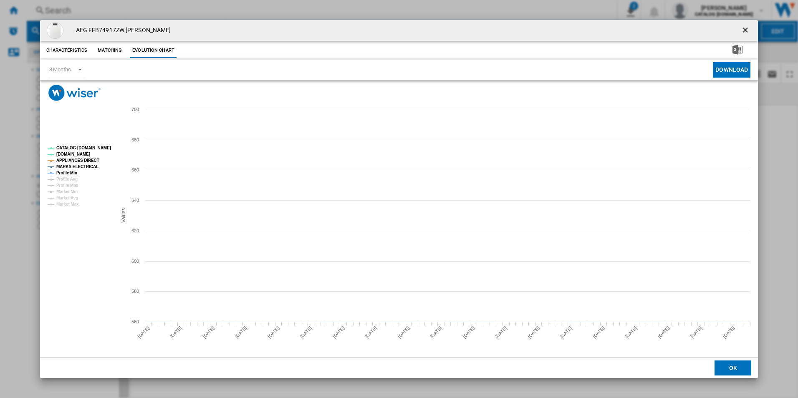
click at [101, 146] on tspan "CATALOG [DOMAIN_NAME]" at bounding box center [83, 148] width 55 height 5
click at [91, 158] on tspan "APPLIANCES DIRECT" at bounding box center [77, 160] width 43 height 5
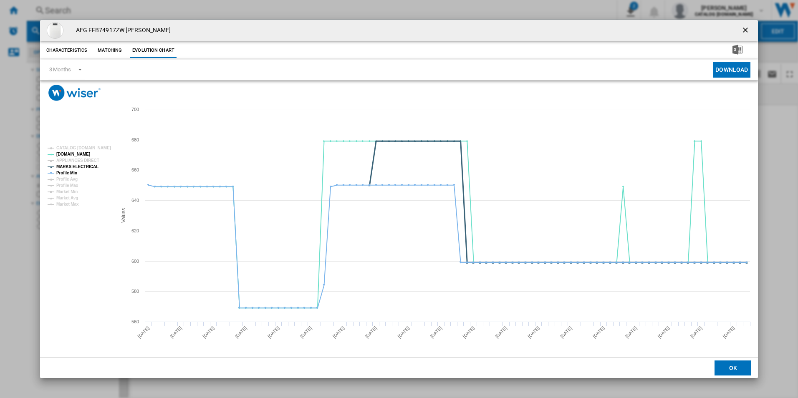
click at [88, 166] on tspan "MARKS ELECTRICAL" at bounding box center [77, 166] width 42 height 5
click at [72, 172] on tspan "Profile Min" at bounding box center [66, 173] width 21 height 5
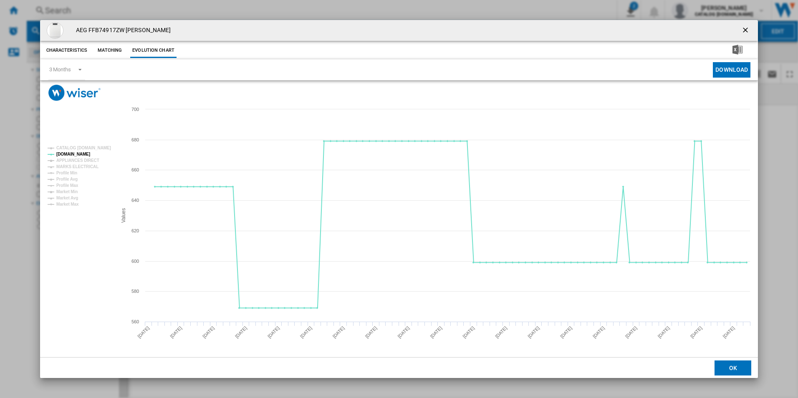
click at [745, 27] on ng-md-icon "getI18NText('BUTTONS.CLOSE_DIALOG')" at bounding box center [746, 31] width 10 height 10
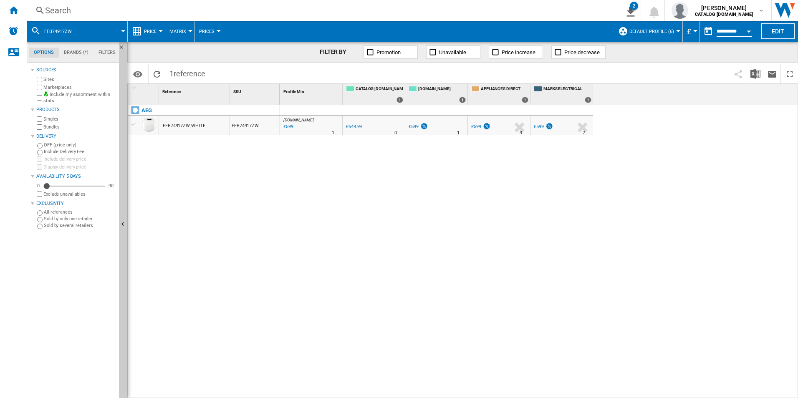
click at [214, 187] on div "AEG FFB74917ZW WHITE FFB74917ZW" at bounding box center [204, 249] width 152 height 289
click at [261, 213] on div "AEG FFB74917ZW WHITE FFB74917ZW" at bounding box center [204, 249] width 152 height 289
click at [477, 195] on div "AO.COM : AO -7.8 % £599 % N/A 1 AO.COM : AO 0.0 % £649.99 % N/A 0" at bounding box center [539, 251] width 518 height 293
